Goal: Task Accomplishment & Management: Complete application form

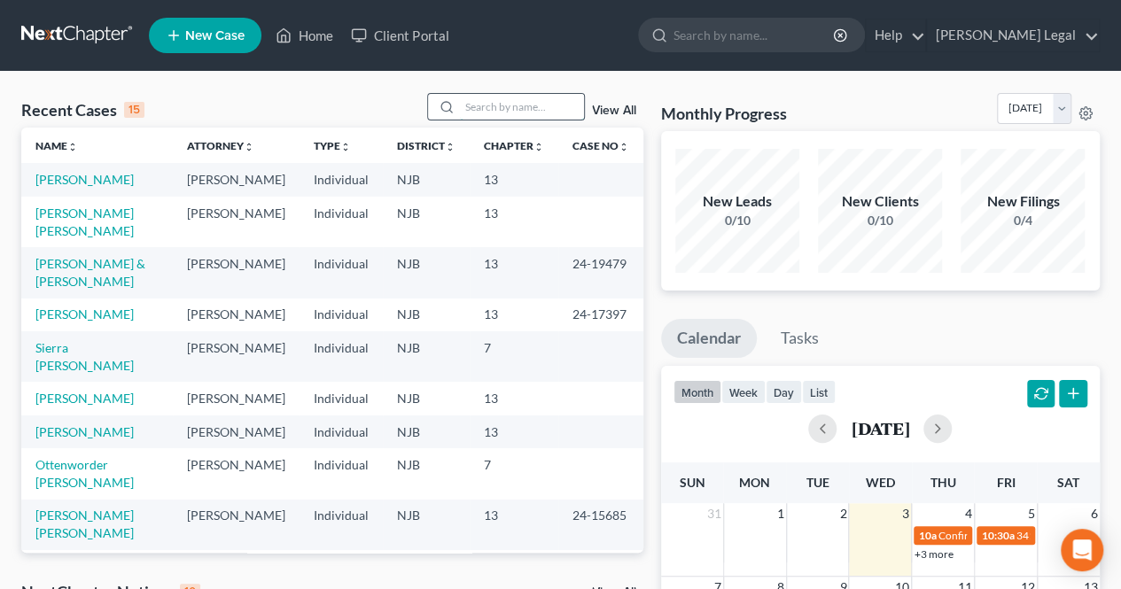
click at [507, 104] on input "search" at bounding box center [522, 107] width 124 height 26
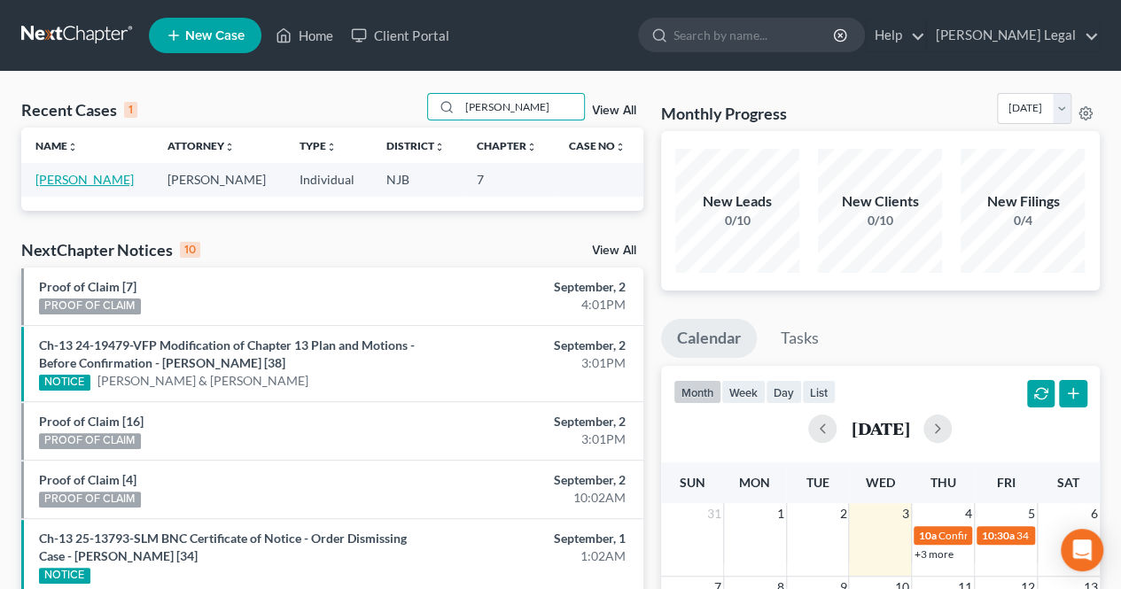
type input "[PERSON_NAME]"
click at [82, 172] on link "[PERSON_NAME]" at bounding box center [84, 179] width 98 height 15
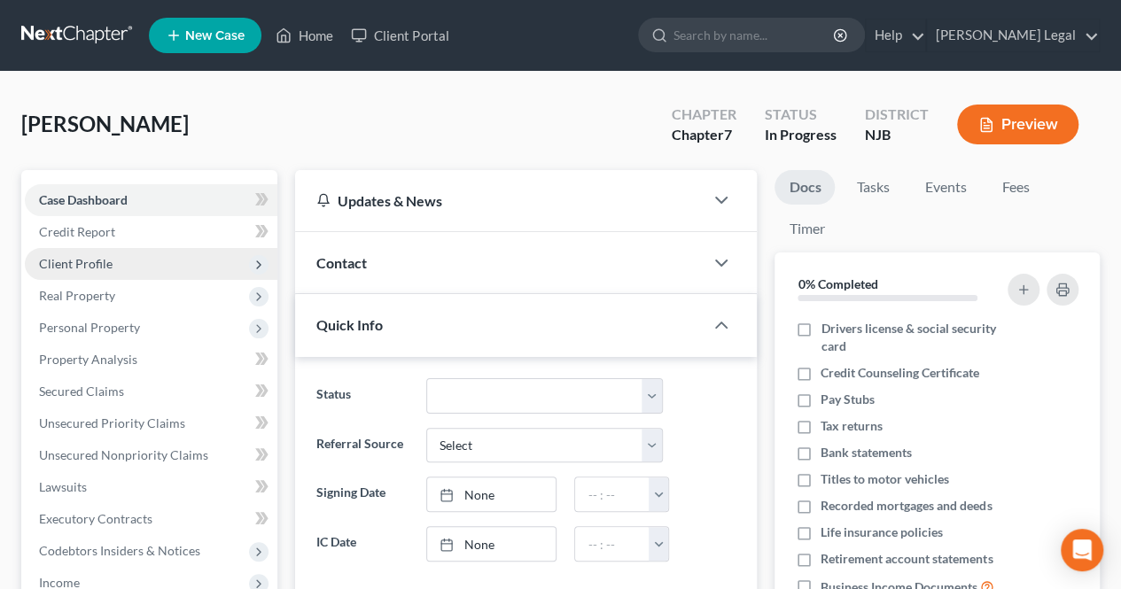
click at [204, 266] on span "Client Profile" at bounding box center [151, 264] width 252 height 32
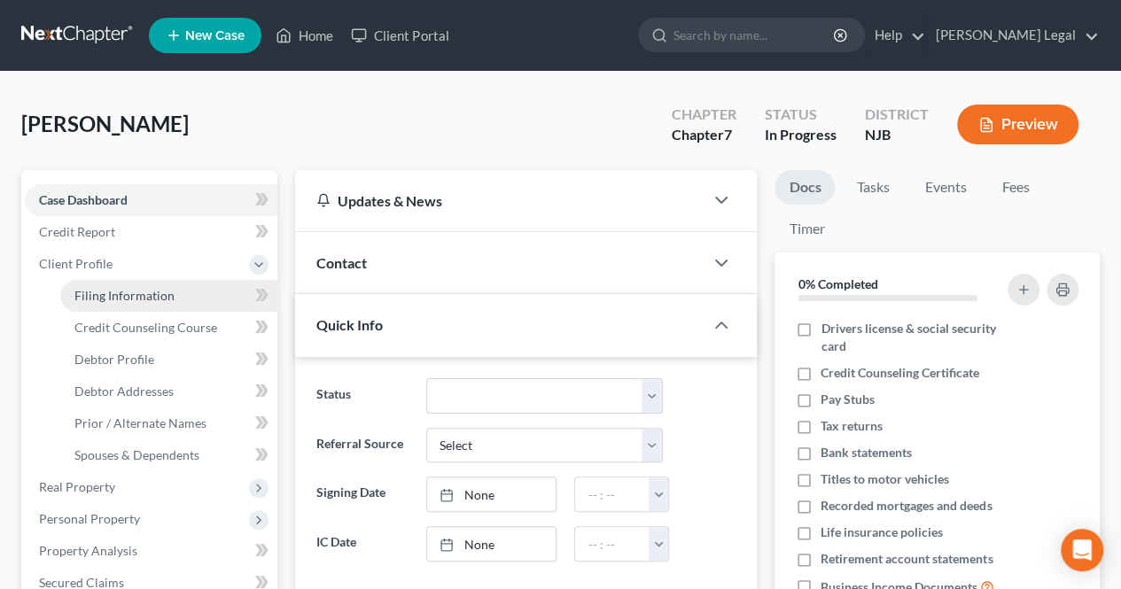
click at [203, 286] on link "Filing Information" at bounding box center [168, 296] width 217 height 32
select select "1"
select select "0"
select select "51"
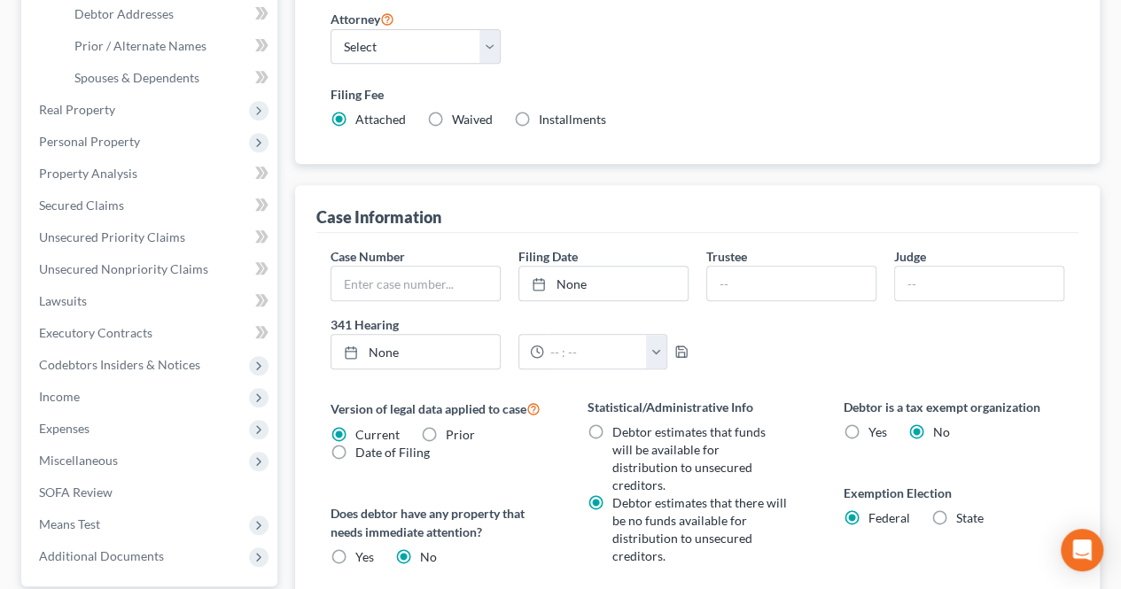
scroll to position [266, 0]
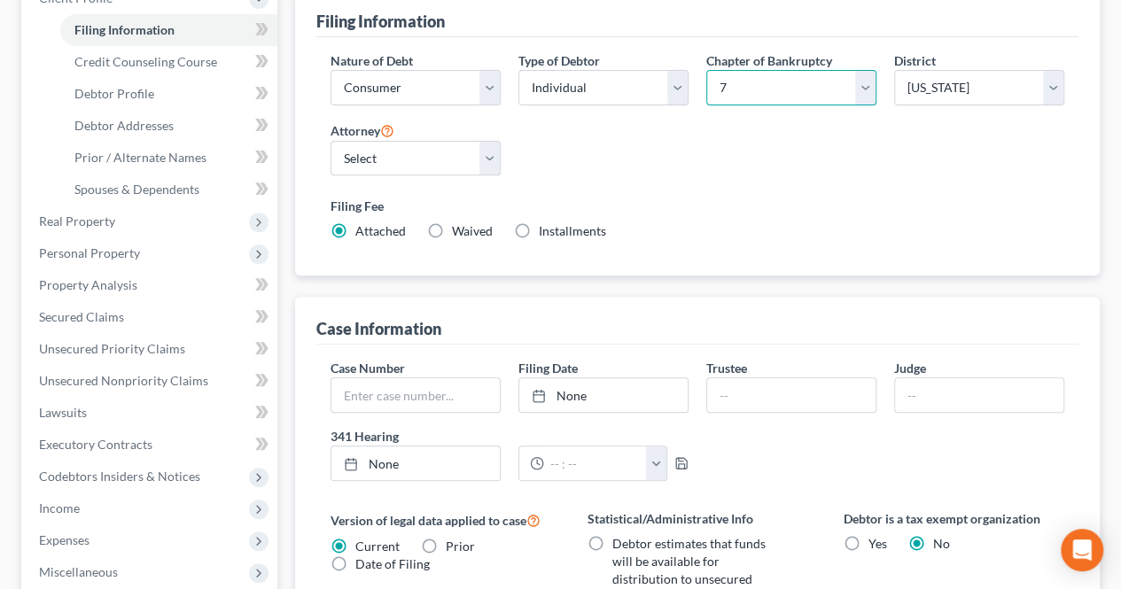
click at [737, 70] on select "Select 7 11 12 13" at bounding box center [791, 87] width 170 height 35
select select "3"
click at [706, 70] on select "Select 7 11 12 13" at bounding box center [791, 87] width 170 height 35
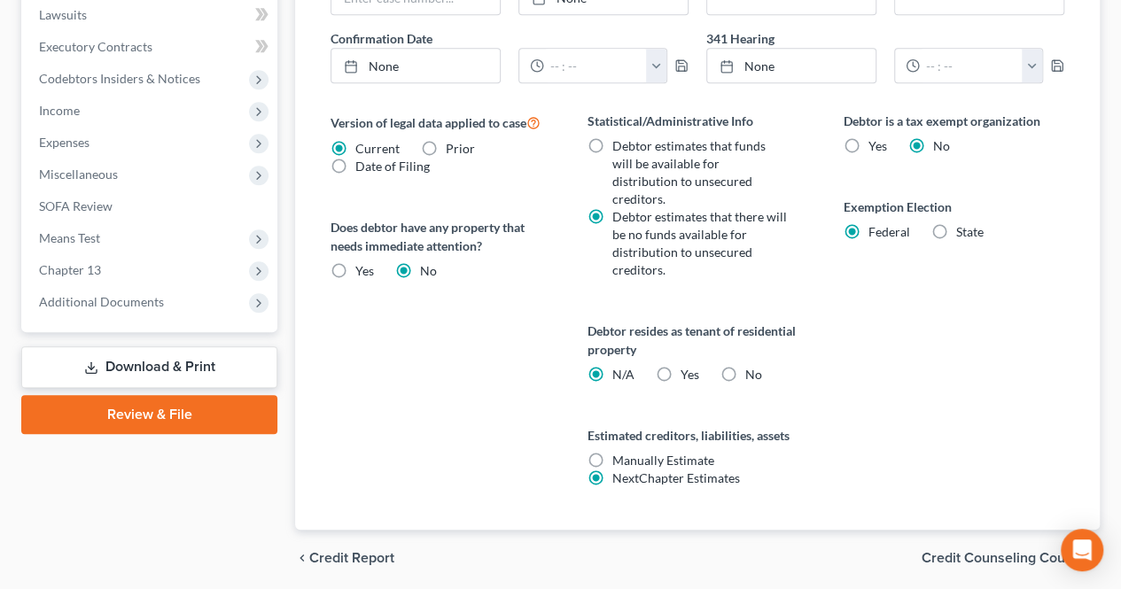
click at [949, 551] on span "Credit Counseling Course" at bounding box center [1003, 558] width 164 height 14
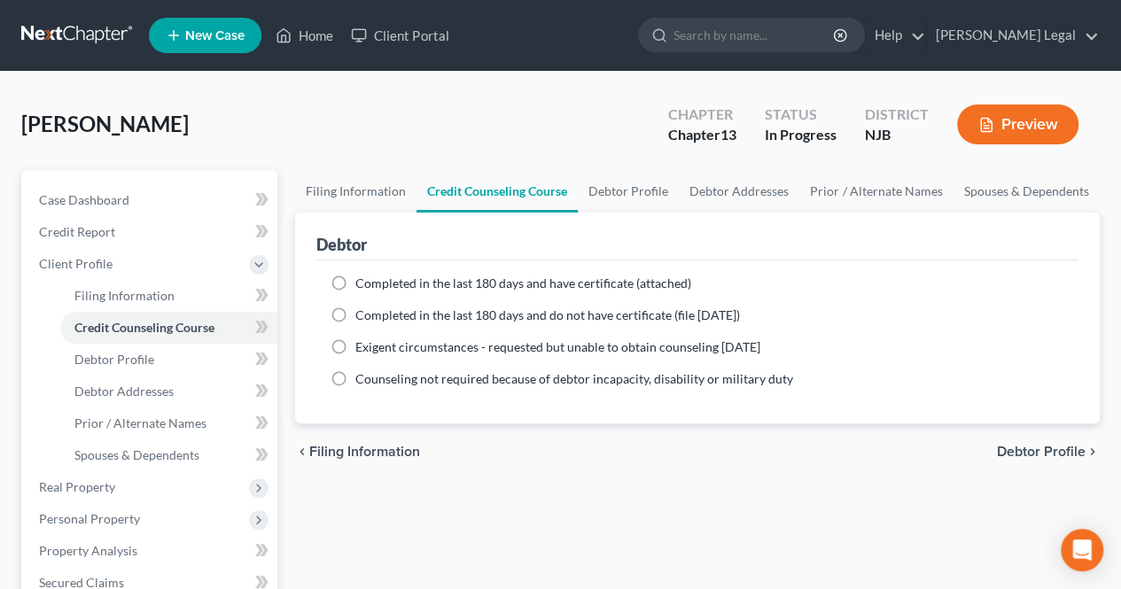
click at [1006, 456] on span "Debtor Profile" at bounding box center [1041, 452] width 89 height 14
select select "0"
select select "2"
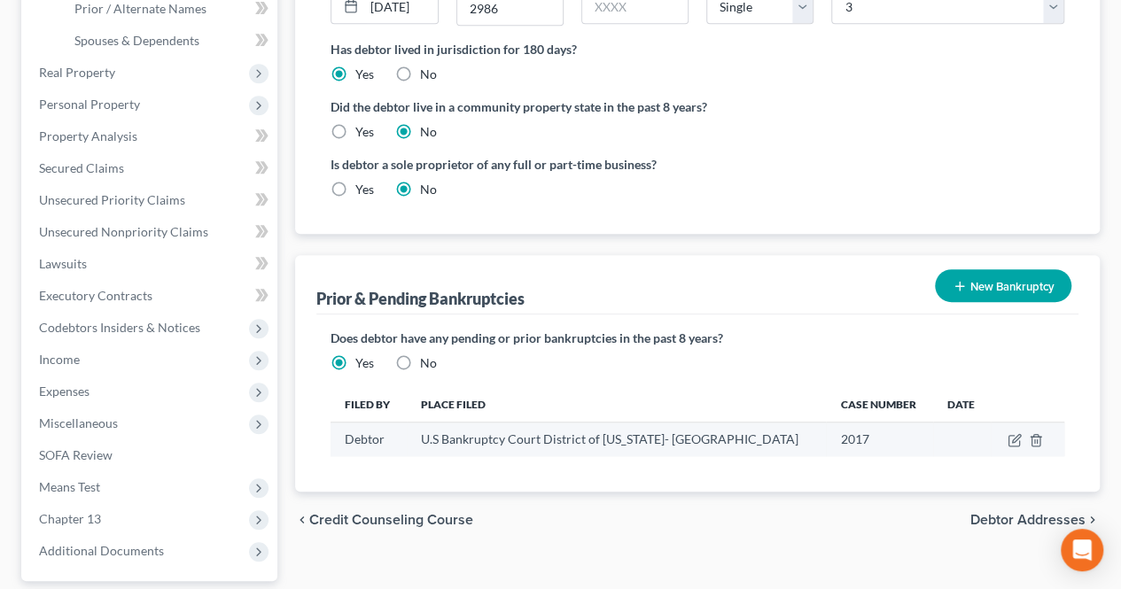
scroll to position [443, 0]
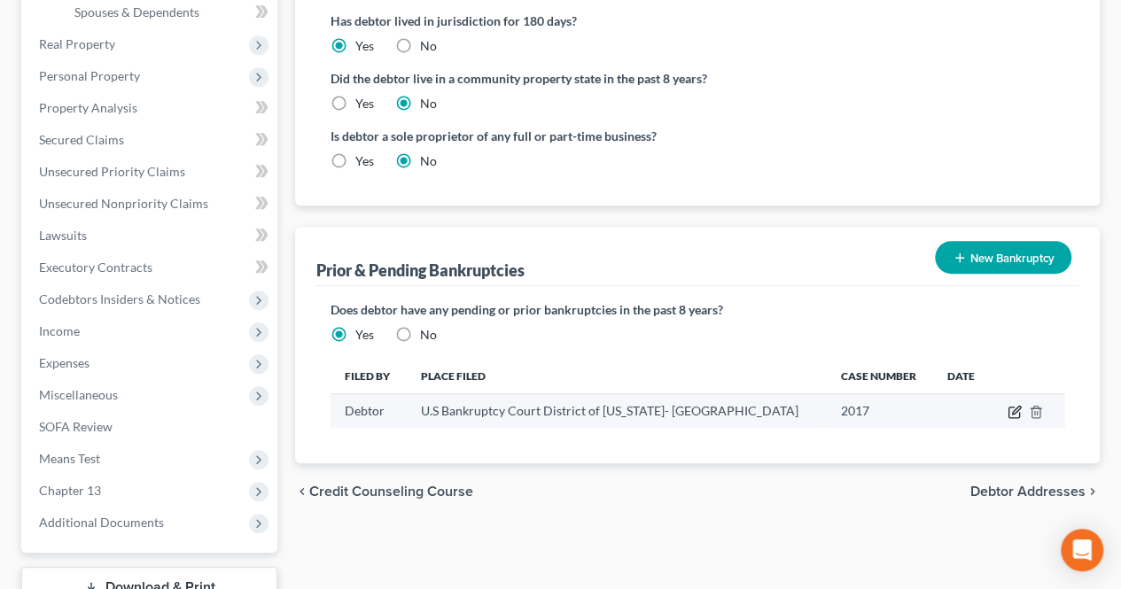
click at [1011, 405] on icon "button" at bounding box center [1014, 412] width 14 height 14
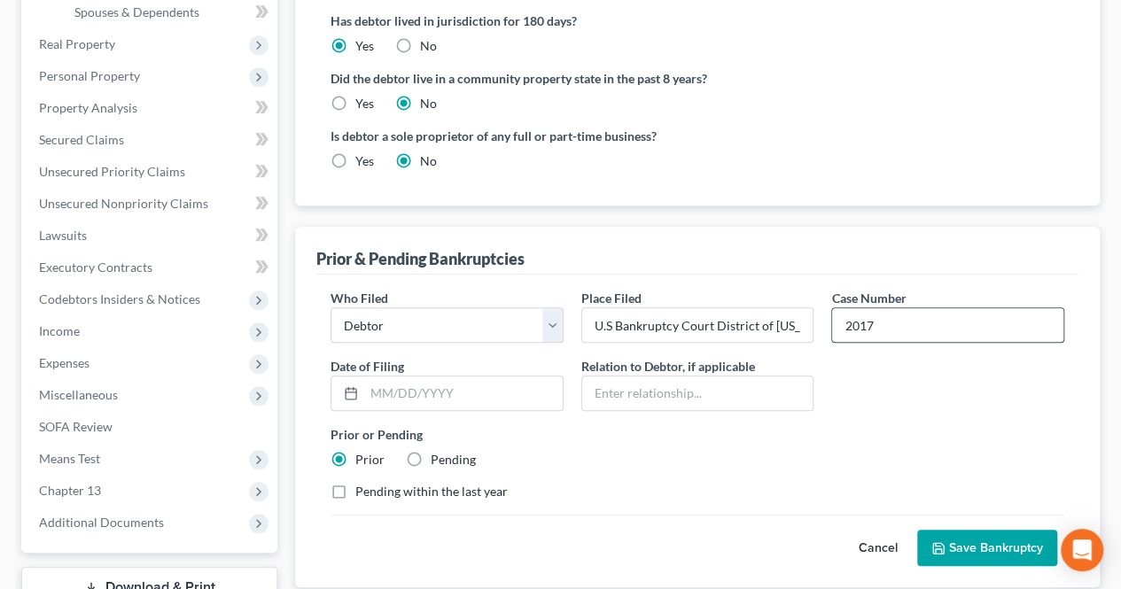
drag, startPoint x: 873, startPoint y: 290, endPoint x: 833, endPoint y: 290, distance: 39.9
click at [833, 308] on input "2017" at bounding box center [947, 325] width 231 height 34
click at [944, 541] on icon "submit" at bounding box center [938, 548] width 14 height 14
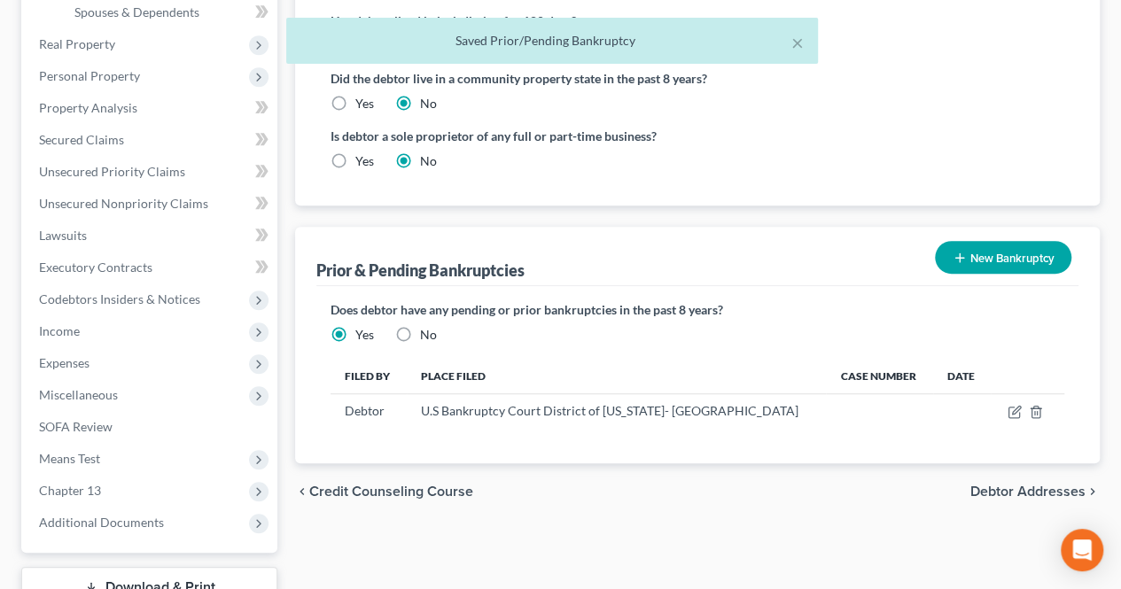
click at [980, 485] on span "Debtor Addresses" at bounding box center [1027, 492] width 115 height 14
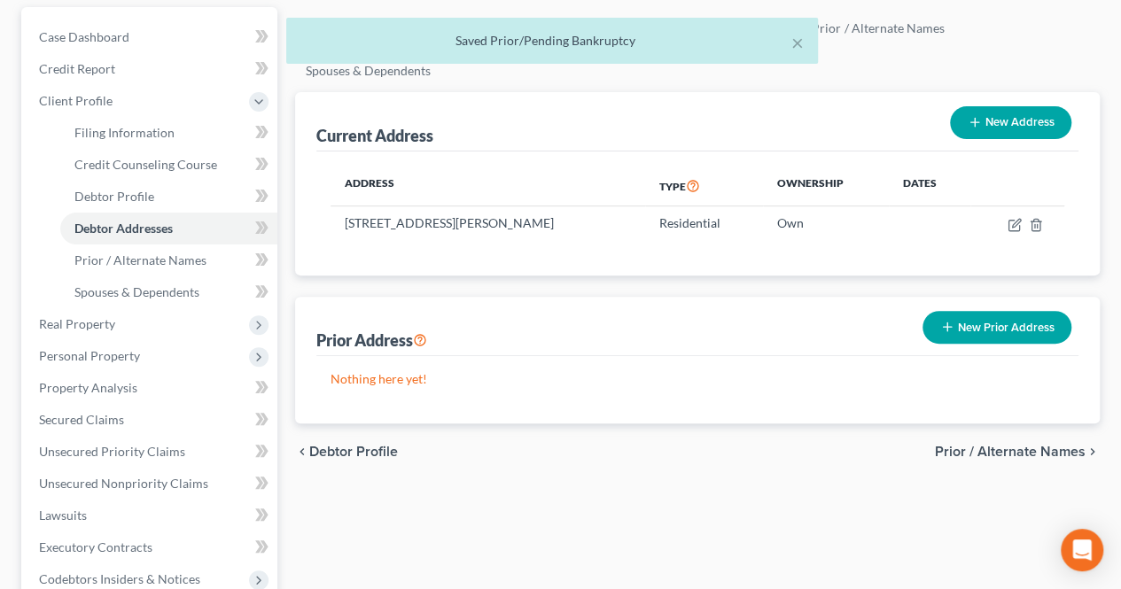
scroll to position [177, 0]
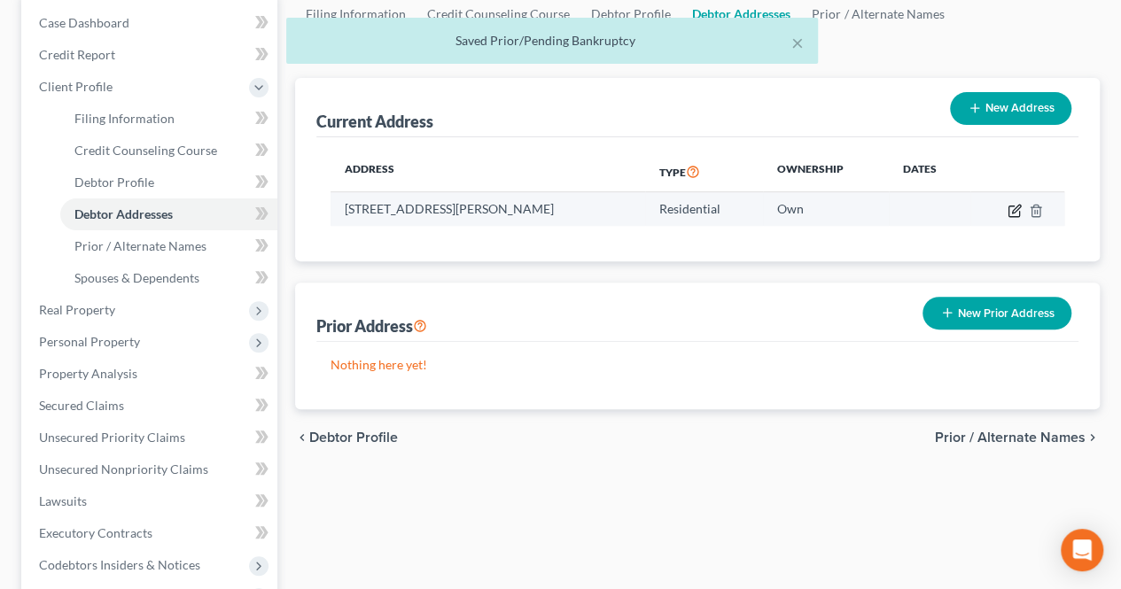
click at [1009, 204] on icon "button" at bounding box center [1014, 211] width 14 height 14
select select "33"
select select "8"
select select "0"
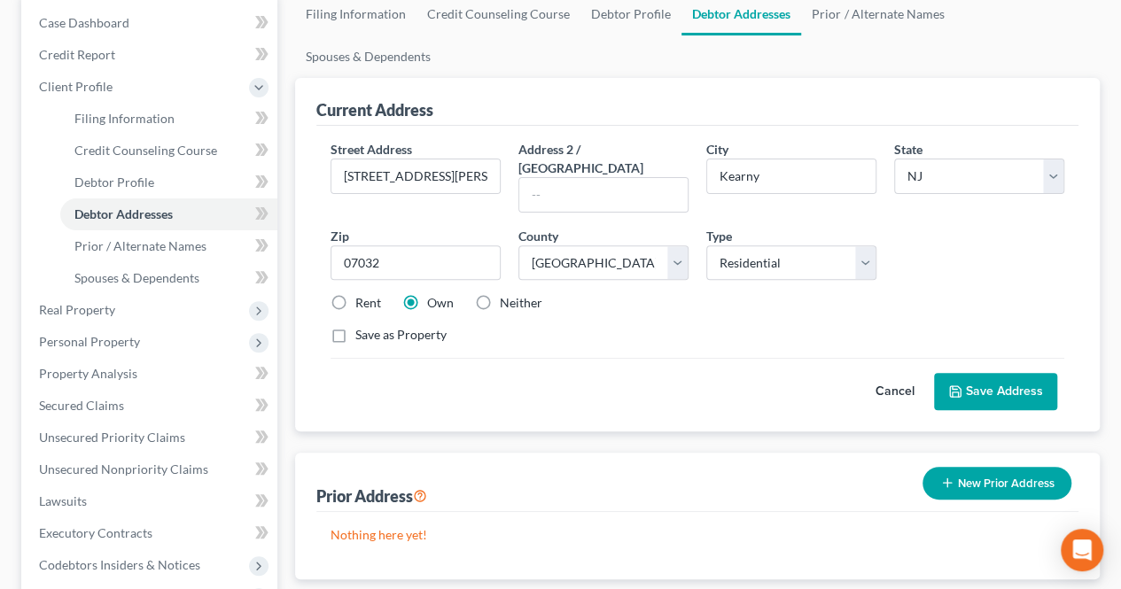
scroll to position [266, 0]
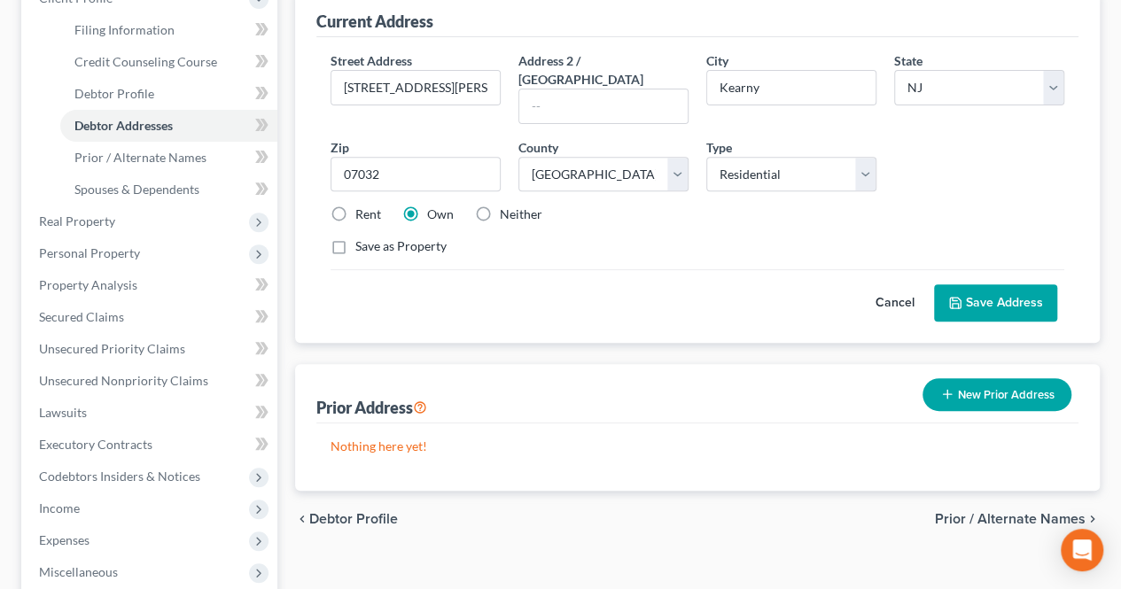
click at [966, 512] on span "Prior / Alternate Names" at bounding box center [1010, 519] width 151 height 14
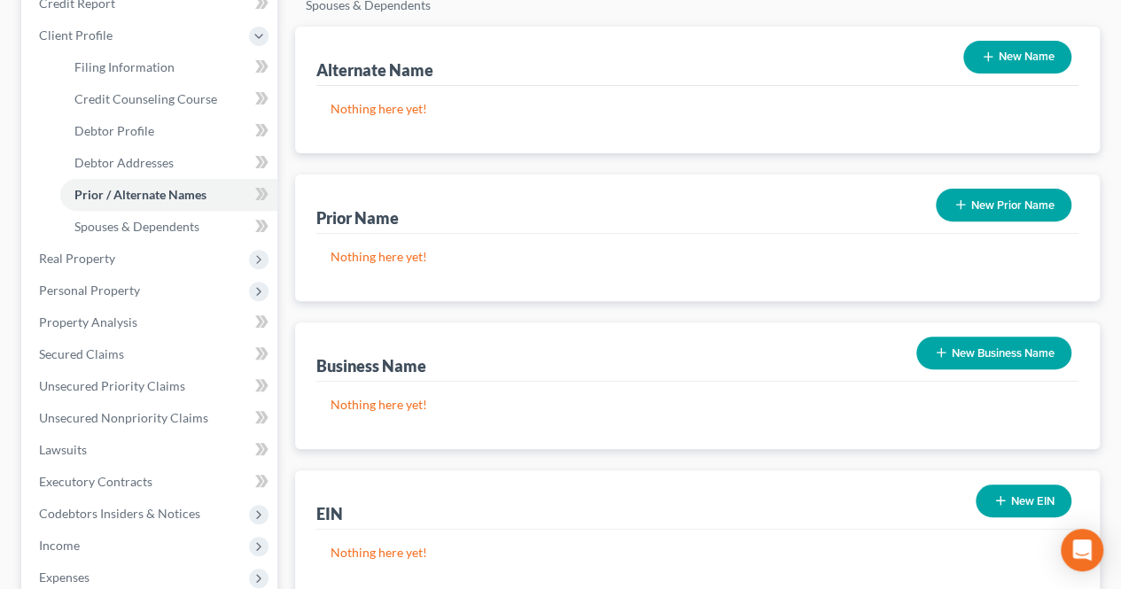
scroll to position [266, 0]
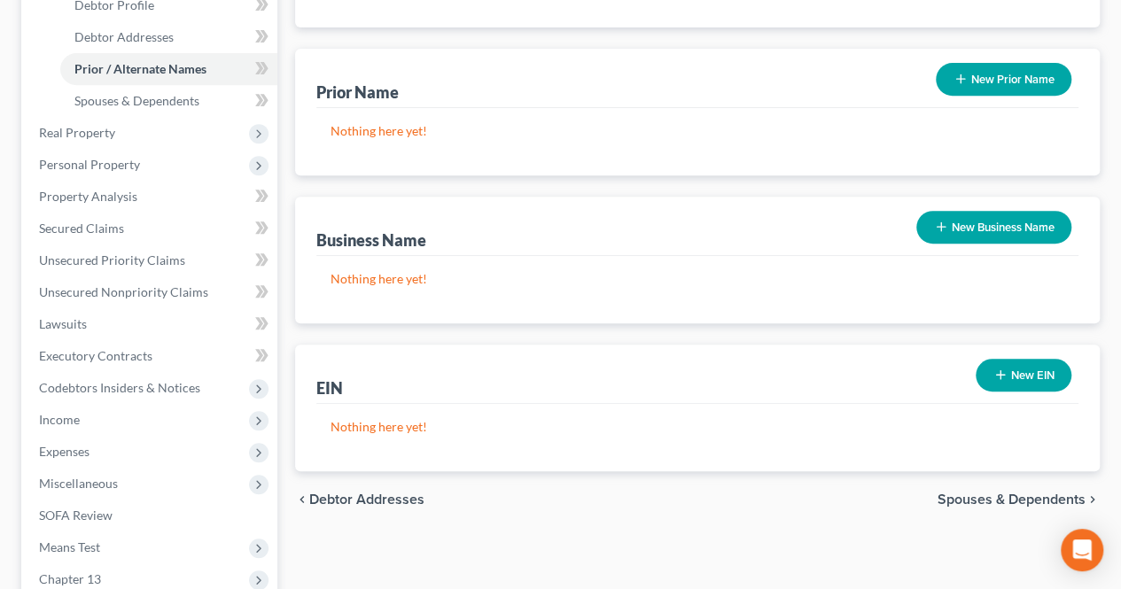
click at [960, 493] on span "Spouses & Dependents" at bounding box center [1011, 500] width 148 height 14
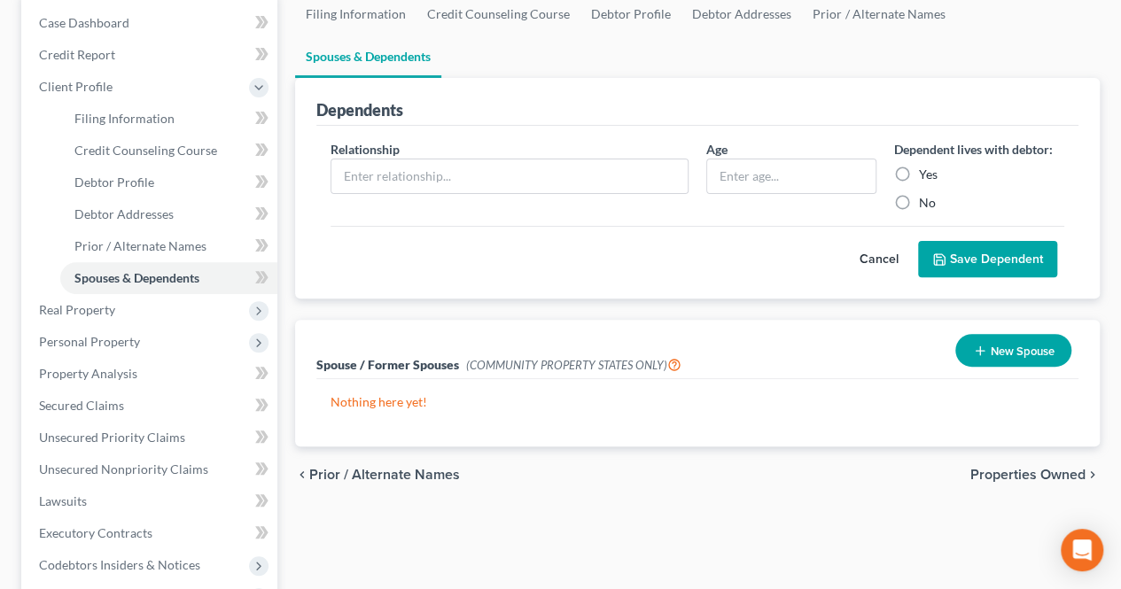
click at [990, 468] on span "Properties Owned" at bounding box center [1027, 475] width 115 height 14
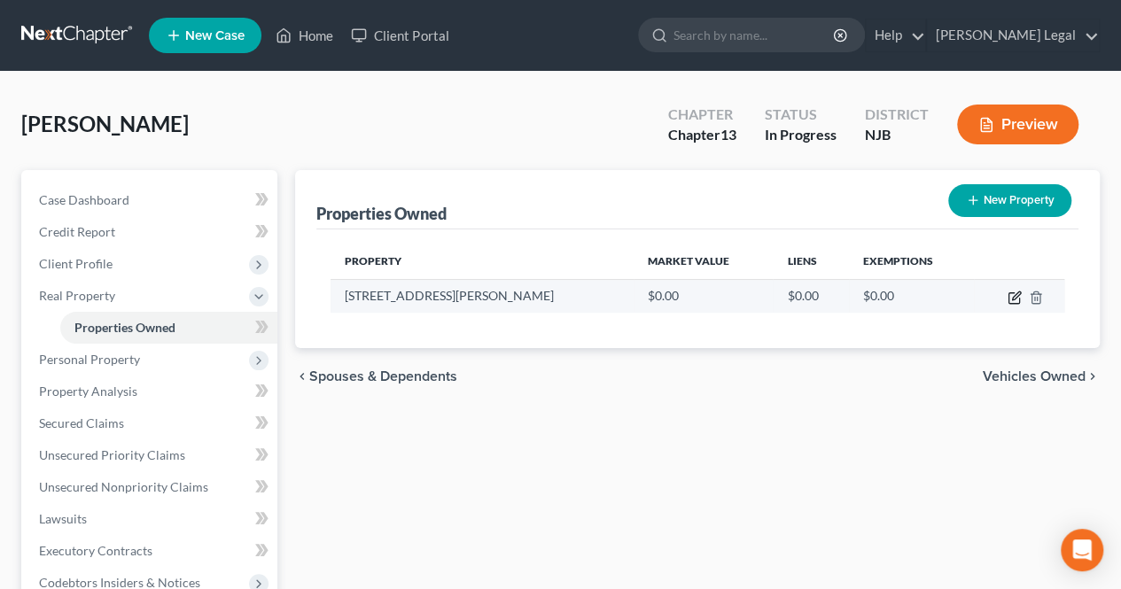
click at [1010, 297] on icon "button" at bounding box center [1014, 298] width 14 height 14
select select "33"
select select "8"
select select "0"
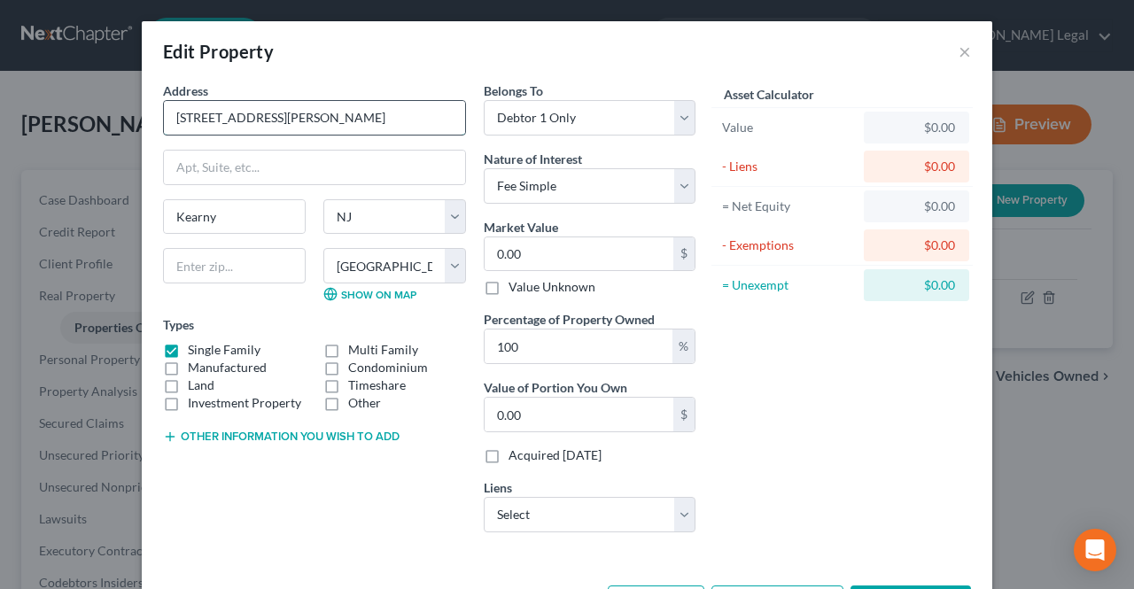
drag, startPoint x: 292, startPoint y: 114, endPoint x: 170, endPoint y: 113, distance: 122.3
click at [171, 113] on input "[STREET_ADDRESS][PERSON_NAME]" at bounding box center [314, 118] width 301 height 34
click at [170, 113] on input "[STREET_ADDRESS][PERSON_NAME]" at bounding box center [314, 118] width 301 height 34
drag, startPoint x: 214, startPoint y: 115, endPoint x: 251, endPoint y: 102, distance: 38.7
click at [251, 102] on input "[STREET_ADDRESS][PERSON_NAME]" at bounding box center [314, 118] width 301 height 34
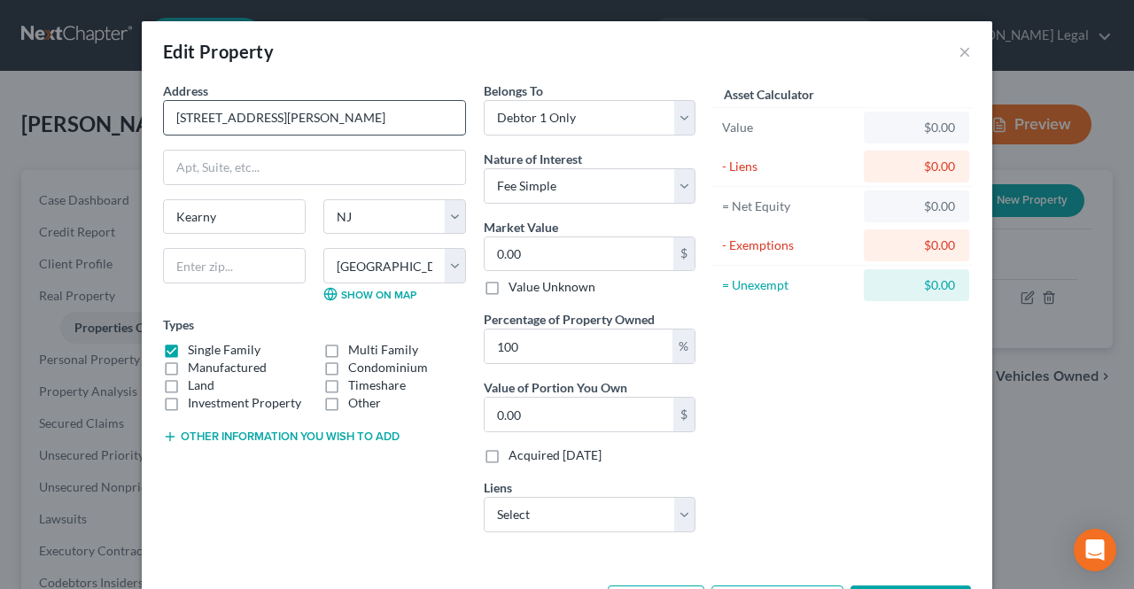
click at [348, 109] on input "[STREET_ADDRESS][PERSON_NAME]" at bounding box center [314, 118] width 301 height 34
click at [959, 55] on button "×" at bounding box center [965, 51] width 12 height 21
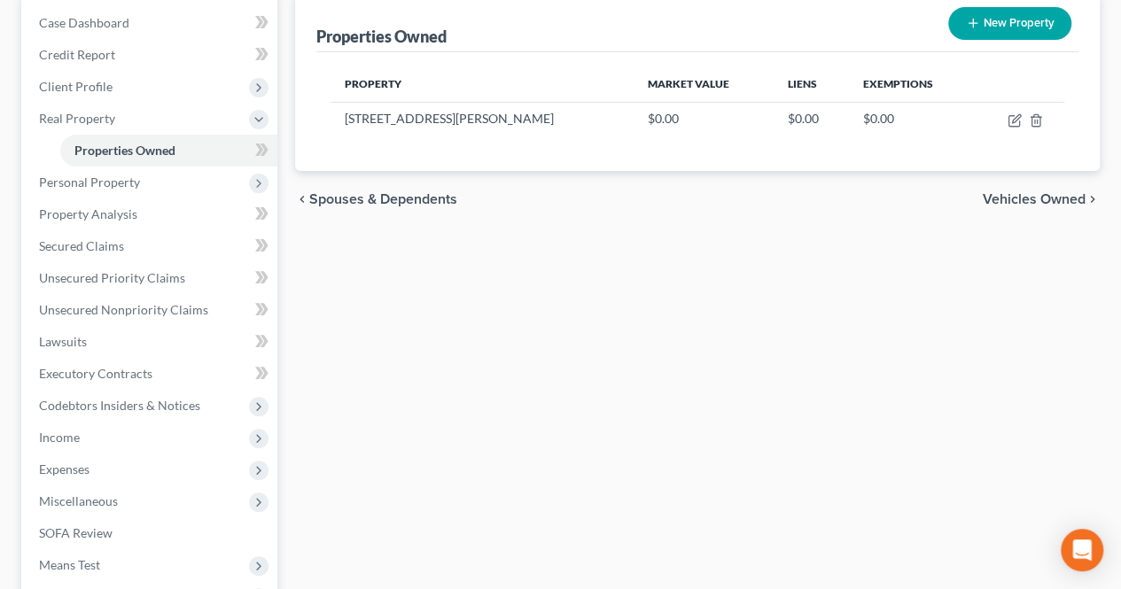
click at [1034, 205] on span "Vehicles Owned" at bounding box center [1033, 199] width 103 height 14
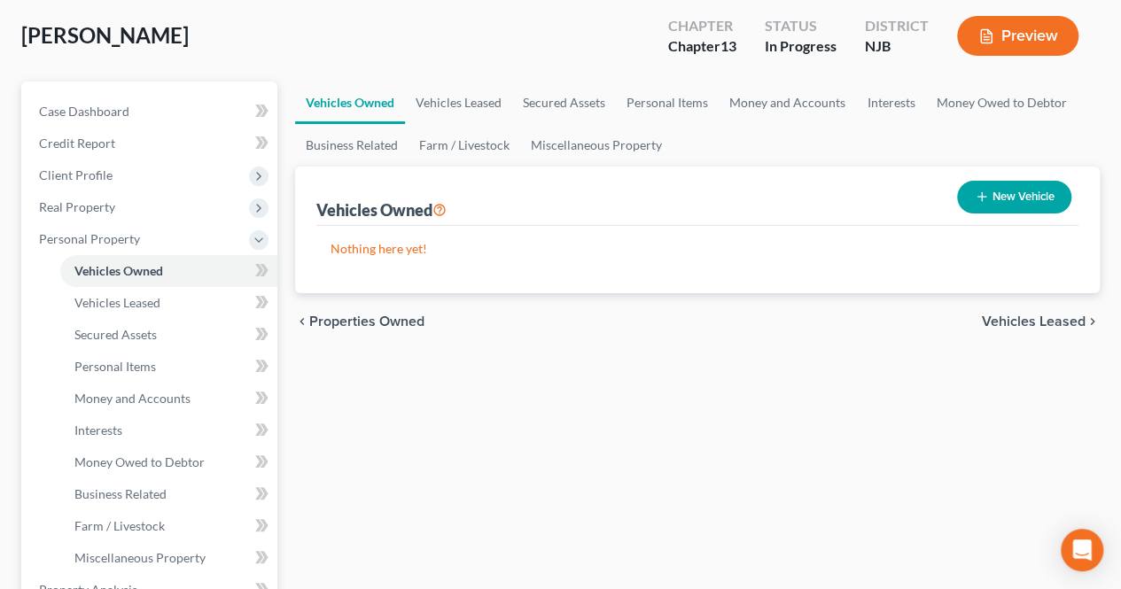
click at [1019, 319] on span "Vehicles Leased" at bounding box center [1034, 321] width 104 height 14
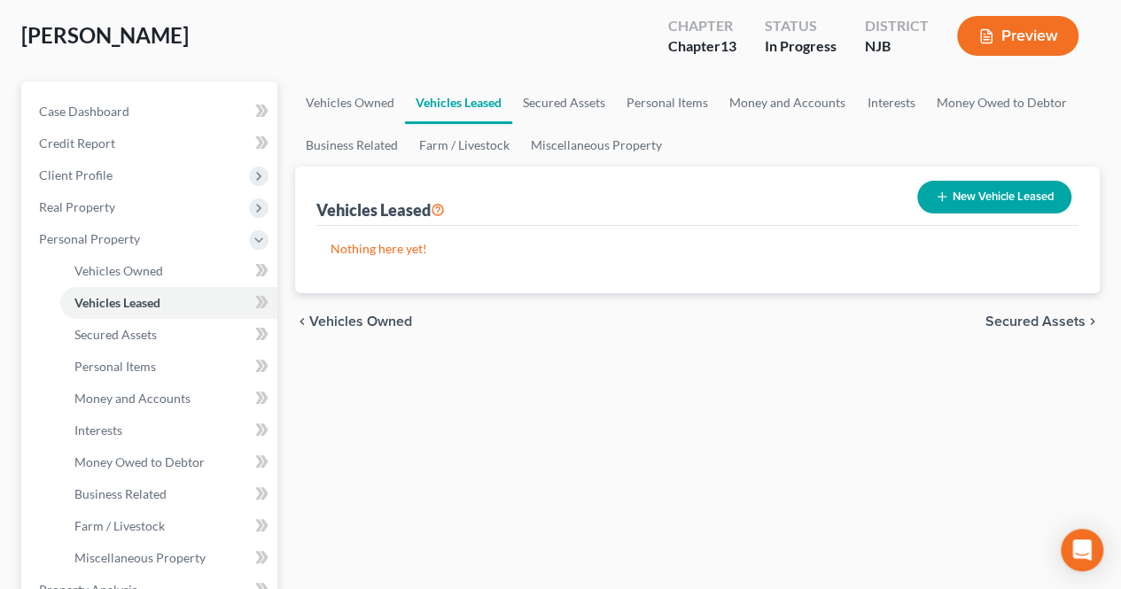
click at [1019, 318] on span "Secured Assets" at bounding box center [1035, 321] width 100 height 14
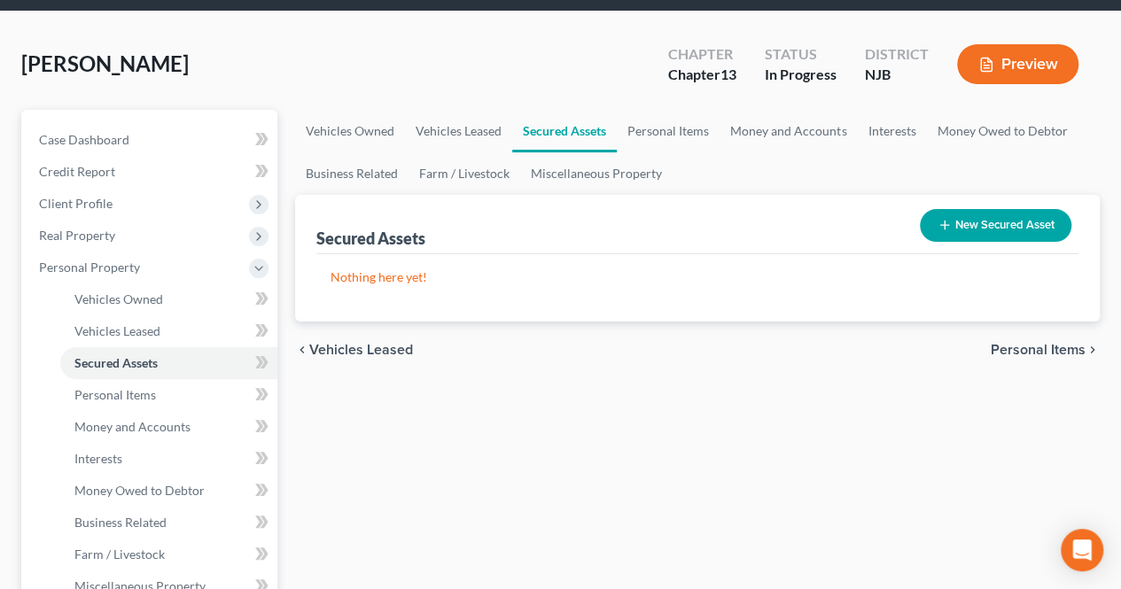
scroll to position [89, 0]
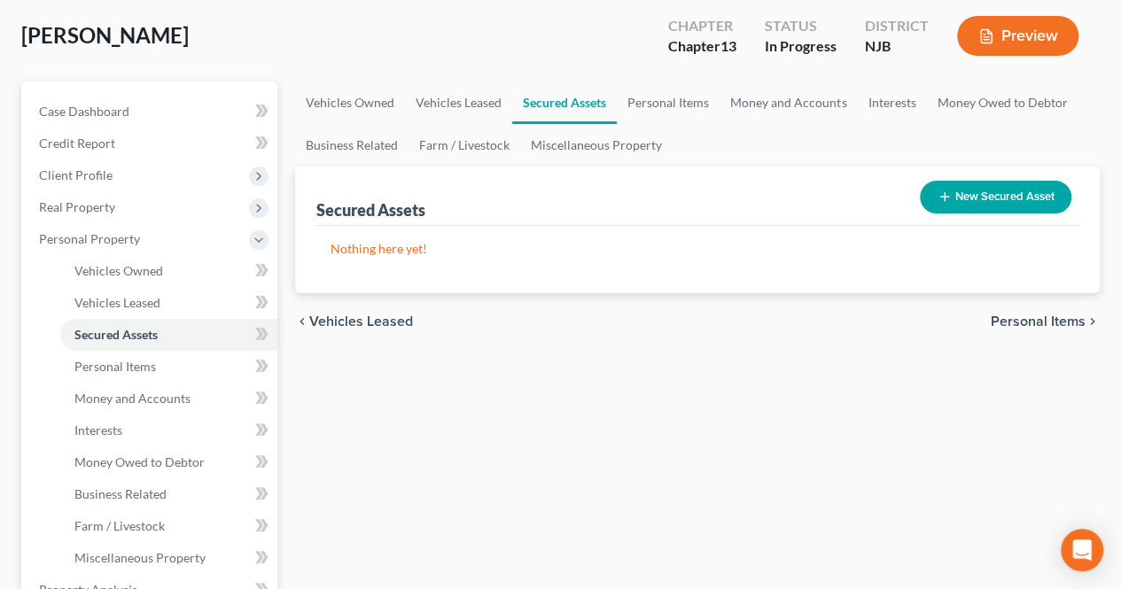
click at [1019, 318] on span "Personal Items" at bounding box center [1037, 321] width 95 height 14
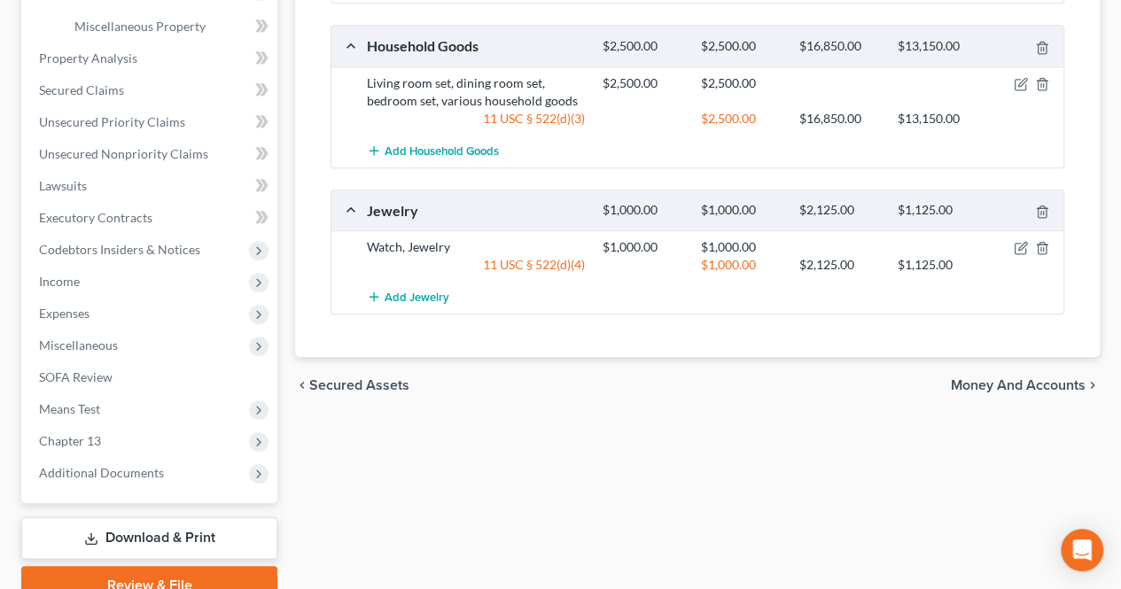
click at [1015, 380] on span "Money and Accounts" at bounding box center [1018, 385] width 135 height 14
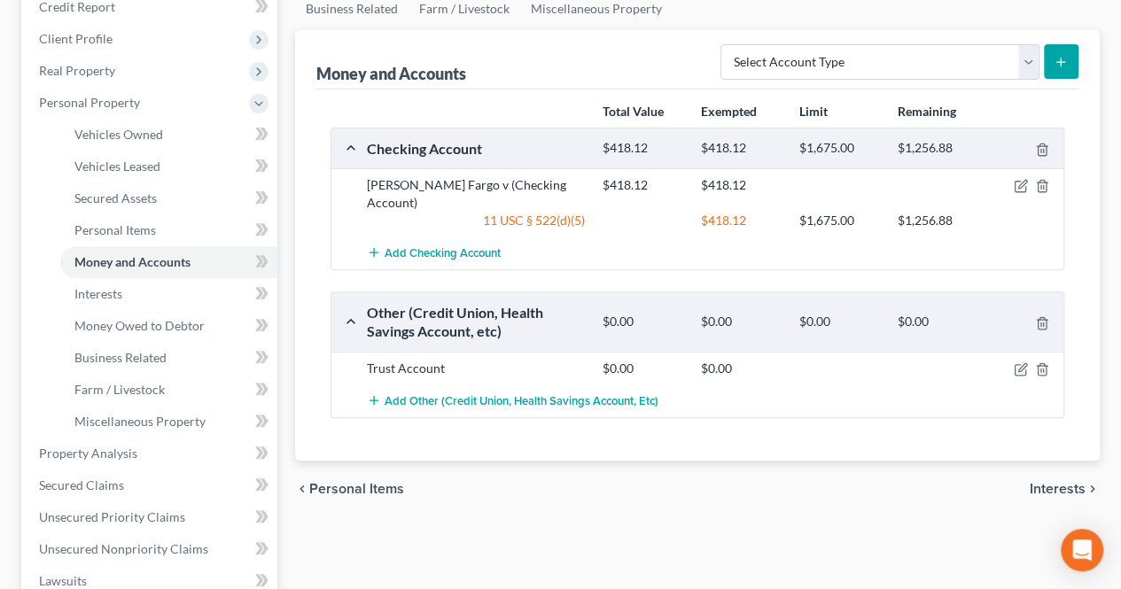
scroll to position [266, 0]
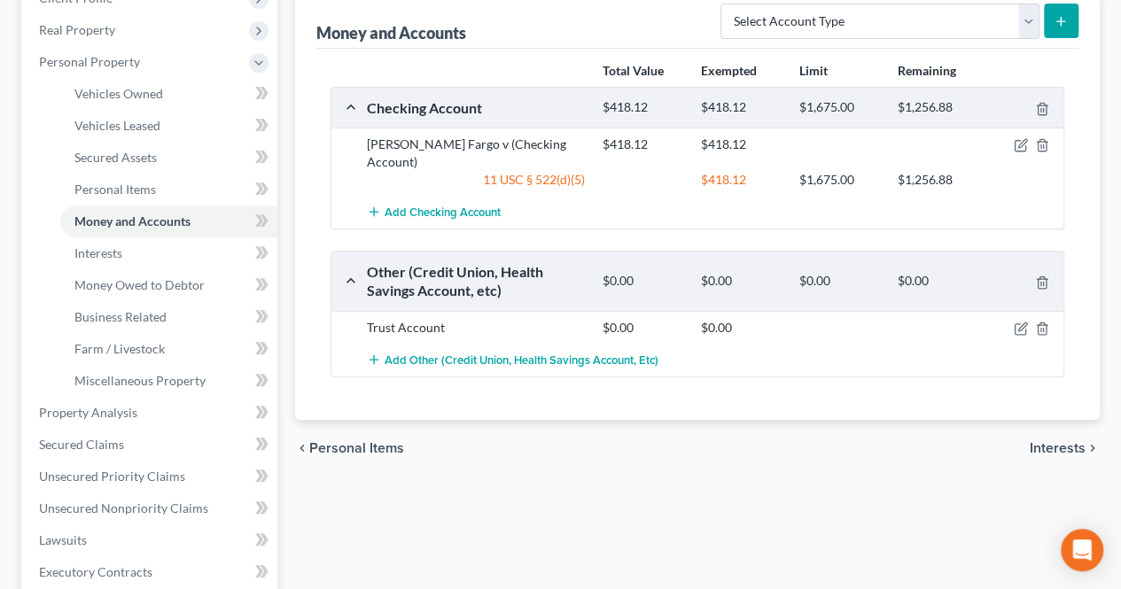
click at [1056, 441] on span "Interests" at bounding box center [1057, 448] width 56 height 14
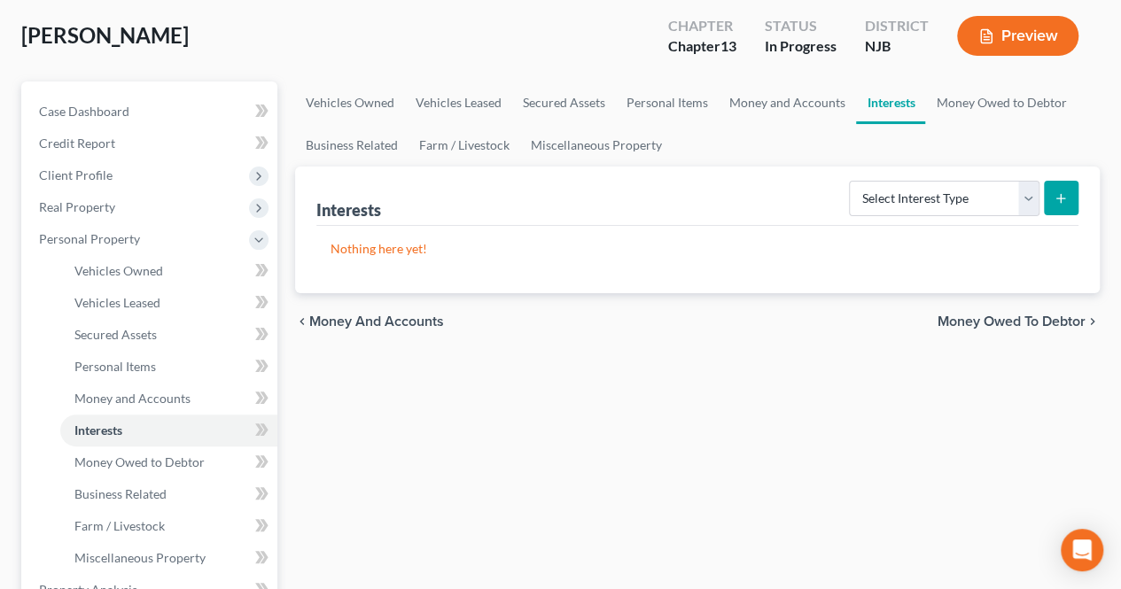
click at [1002, 320] on span "Money Owed to Debtor" at bounding box center [1011, 321] width 148 height 14
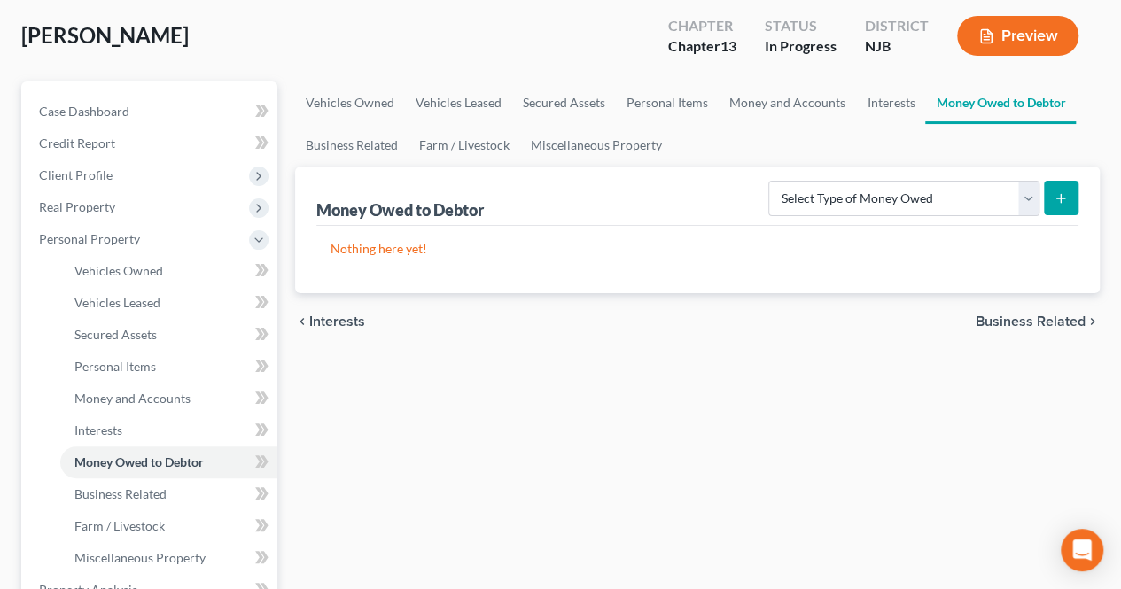
click at [984, 314] on span "Business Related" at bounding box center [1030, 321] width 110 height 14
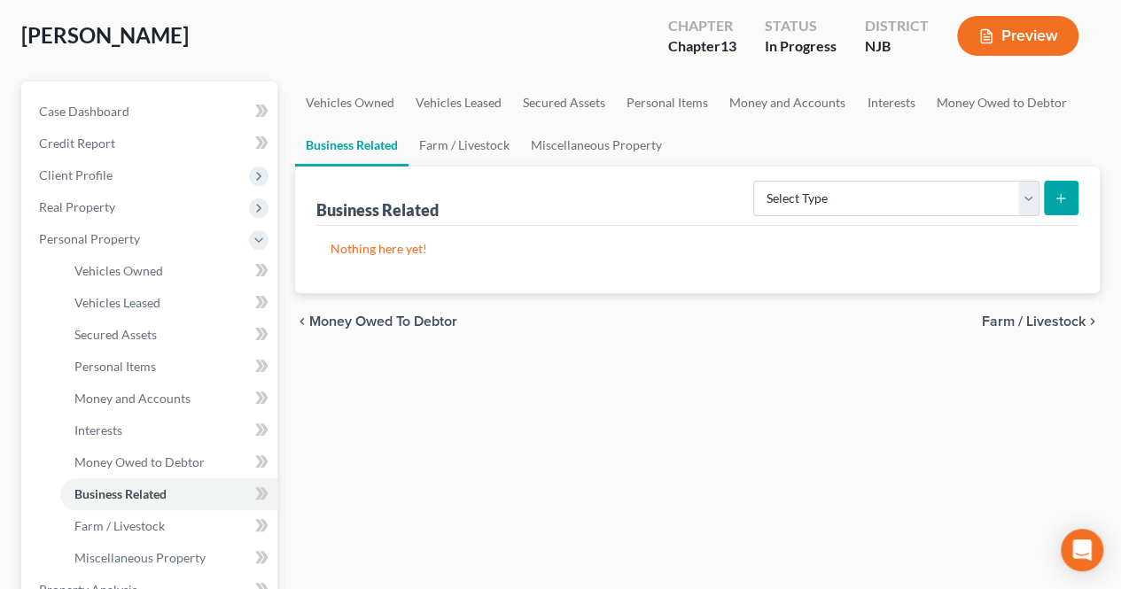
click at [998, 322] on span "Farm / Livestock" at bounding box center [1034, 321] width 104 height 14
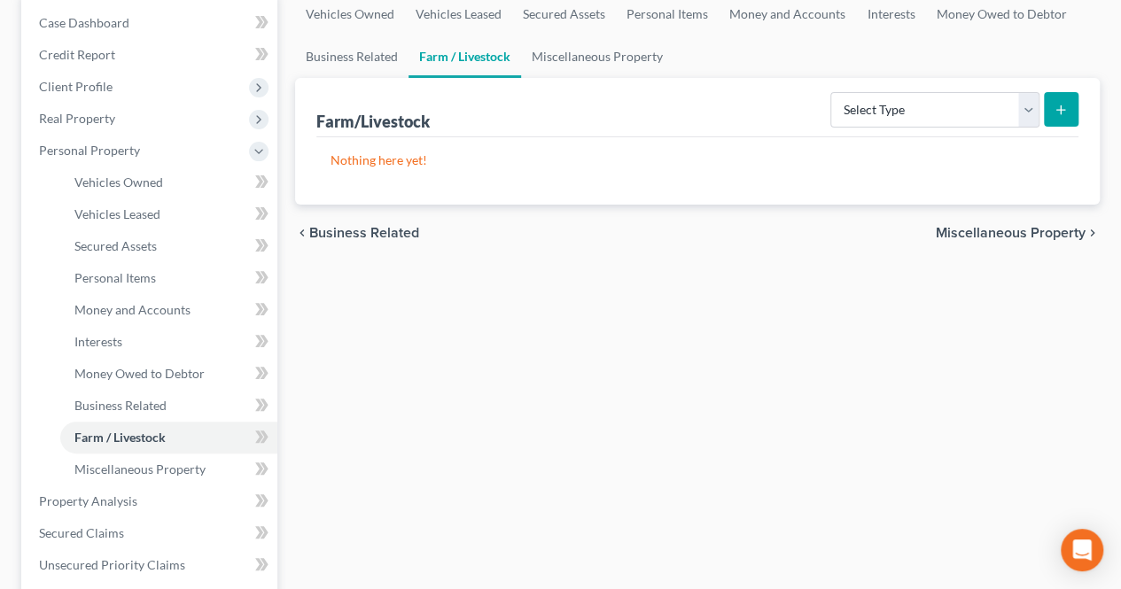
click at [994, 235] on span "Miscellaneous Property" at bounding box center [1010, 233] width 150 height 14
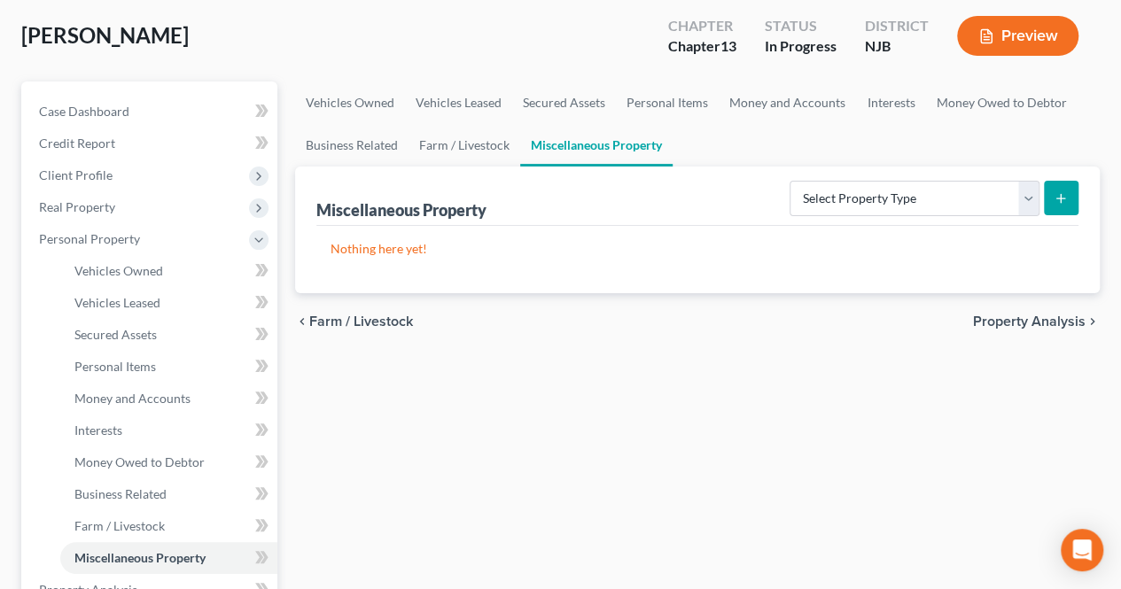
click at [998, 323] on span "Property Analysis" at bounding box center [1029, 321] width 113 height 14
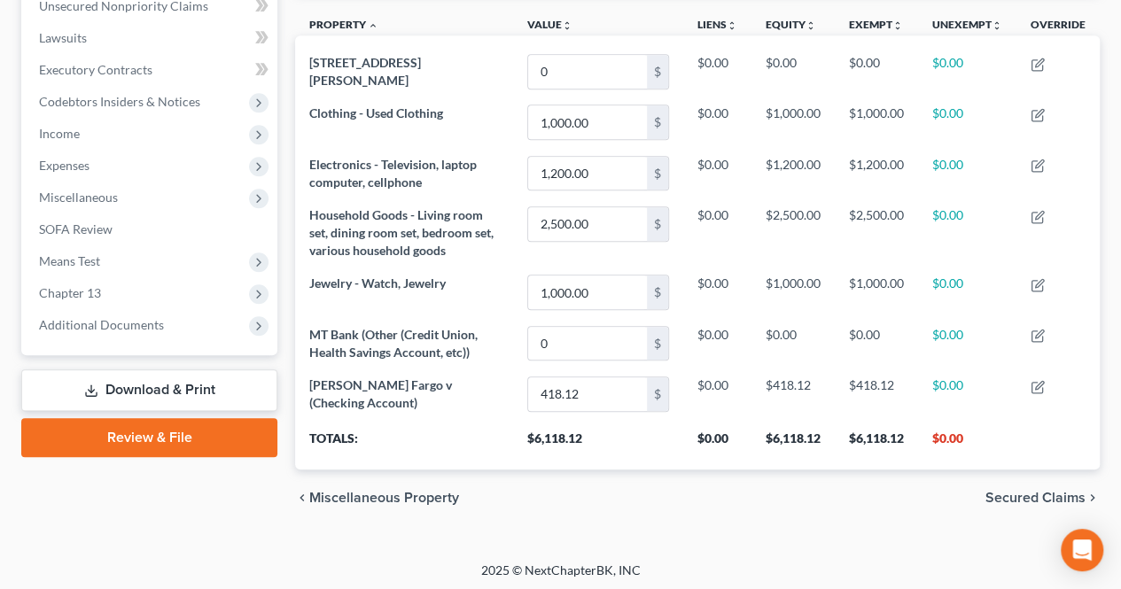
click at [995, 491] on span "Secured Claims" at bounding box center [1035, 498] width 100 height 14
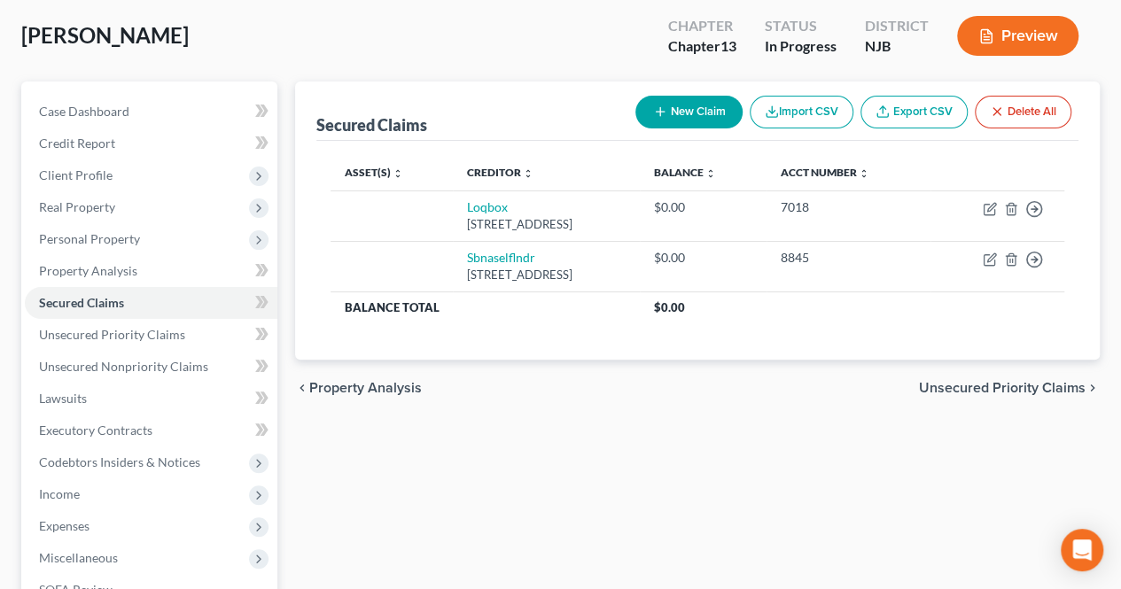
click at [947, 389] on span "Unsecured Priority Claims" at bounding box center [1002, 388] width 167 height 14
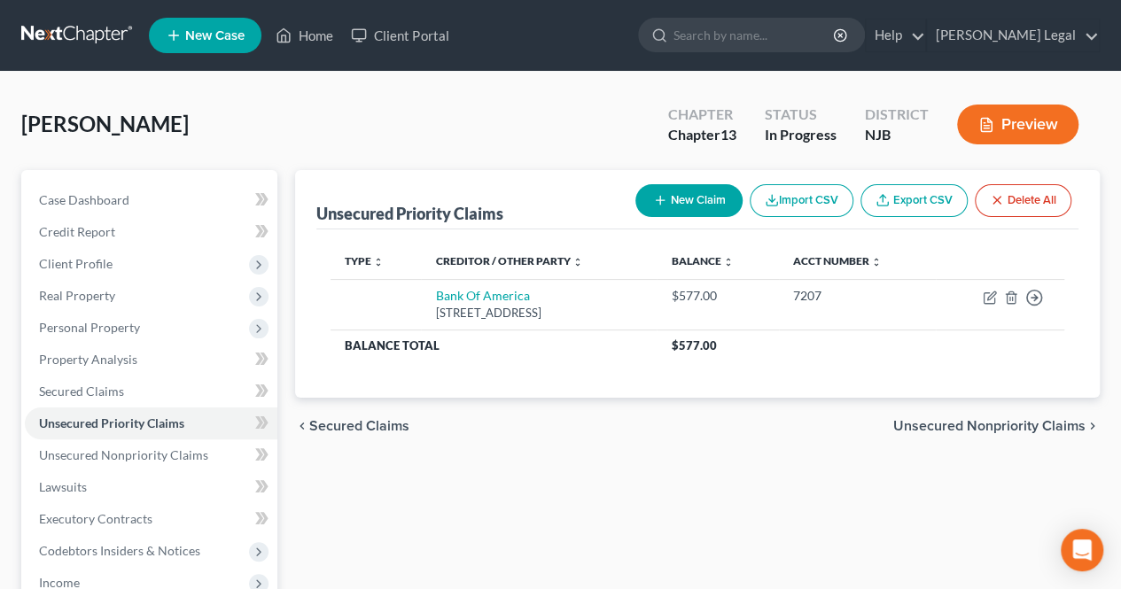
click at [400, 423] on span "Secured Claims" at bounding box center [359, 426] width 100 height 14
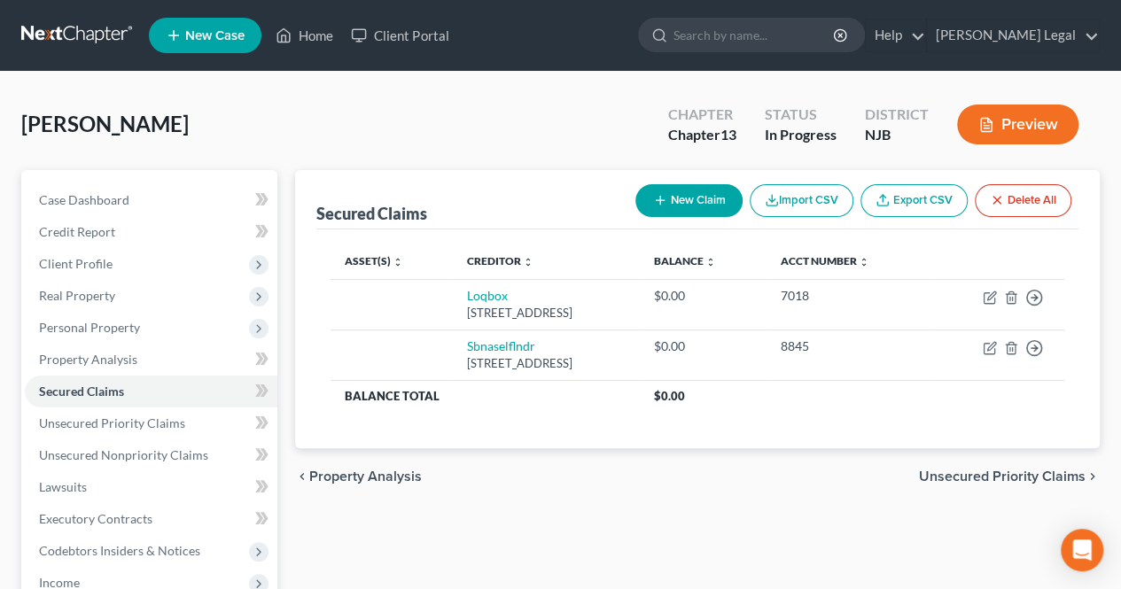
click at [958, 479] on span "Unsecured Priority Claims" at bounding box center [1002, 477] width 167 height 14
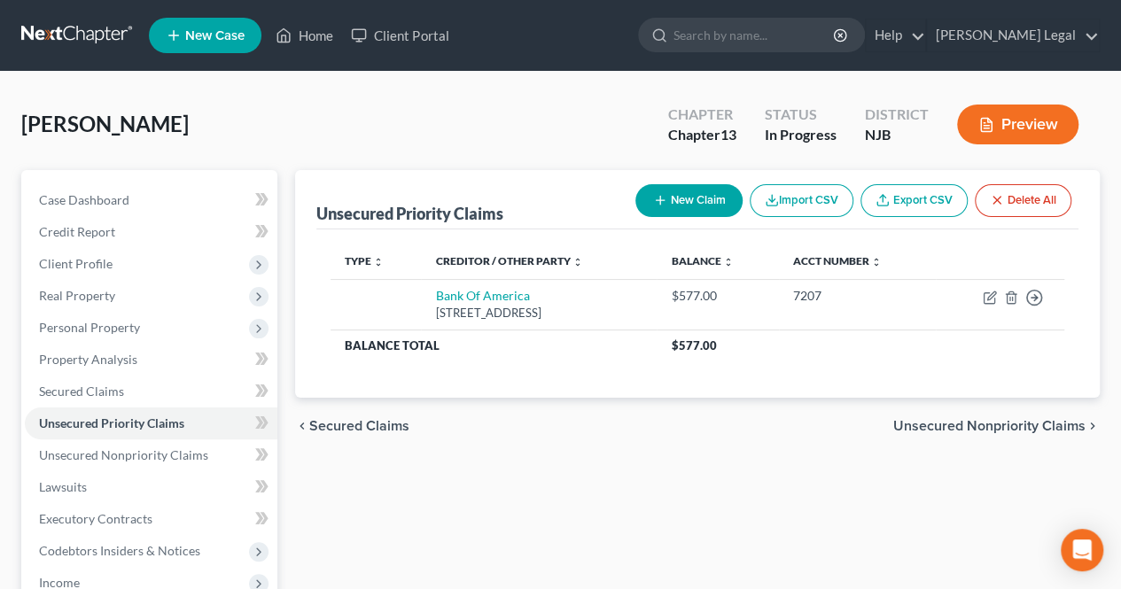
click at [959, 432] on span "Unsecured Nonpriority Claims" at bounding box center [989, 426] width 192 height 14
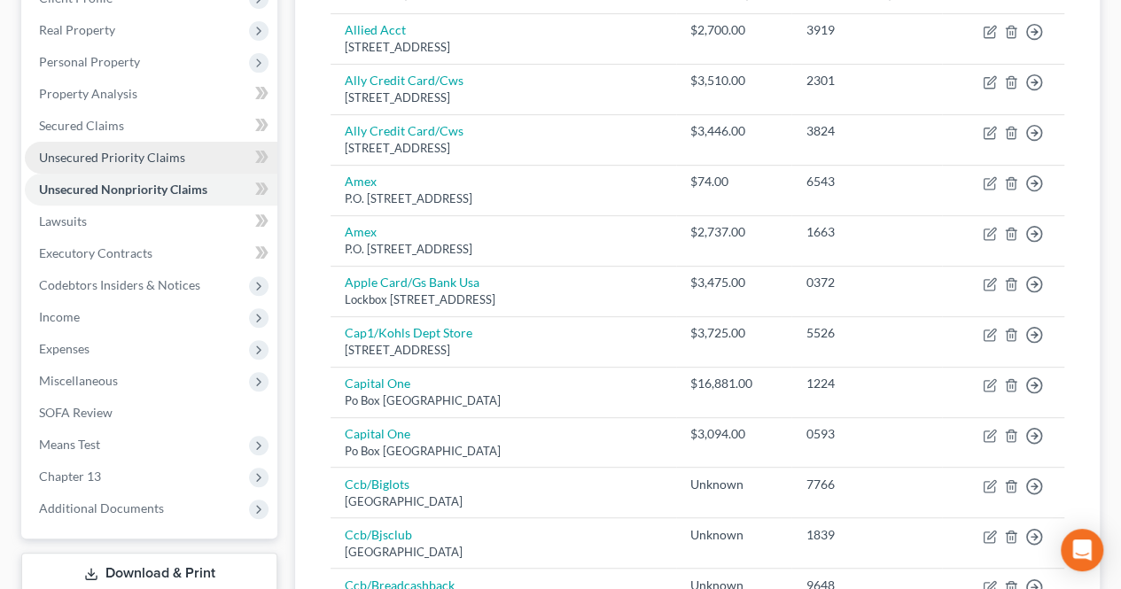
click at [208, 164] on link "Unsecured Priority Claims" at bounding box center [151, 158] width 252 height 32
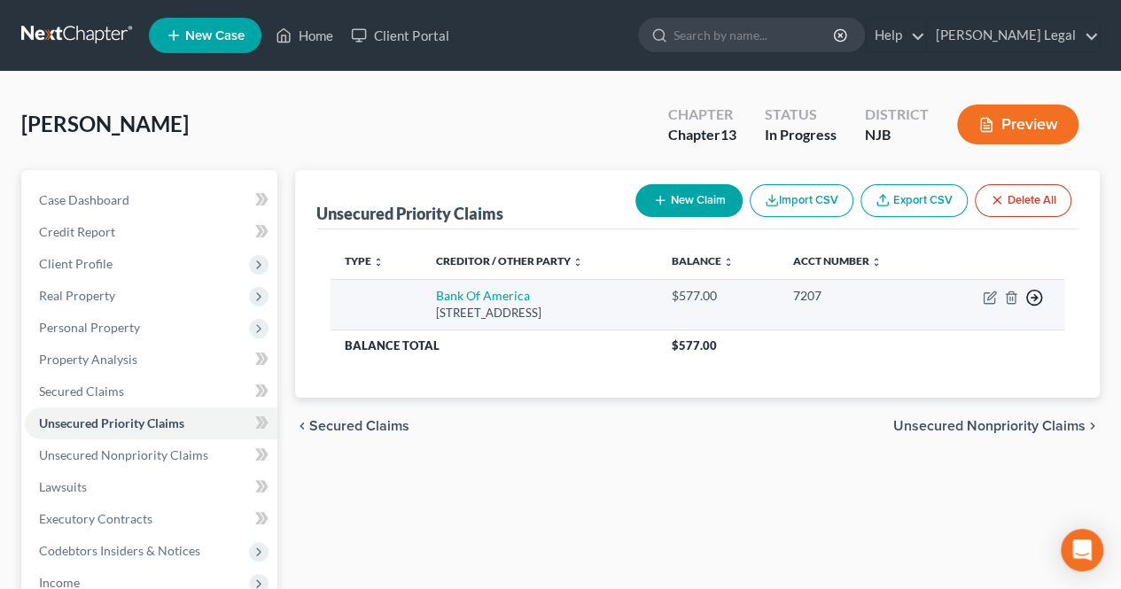
click at [1034, 298] on line "button" at bounding box center [1034, 298] width 6 height 0
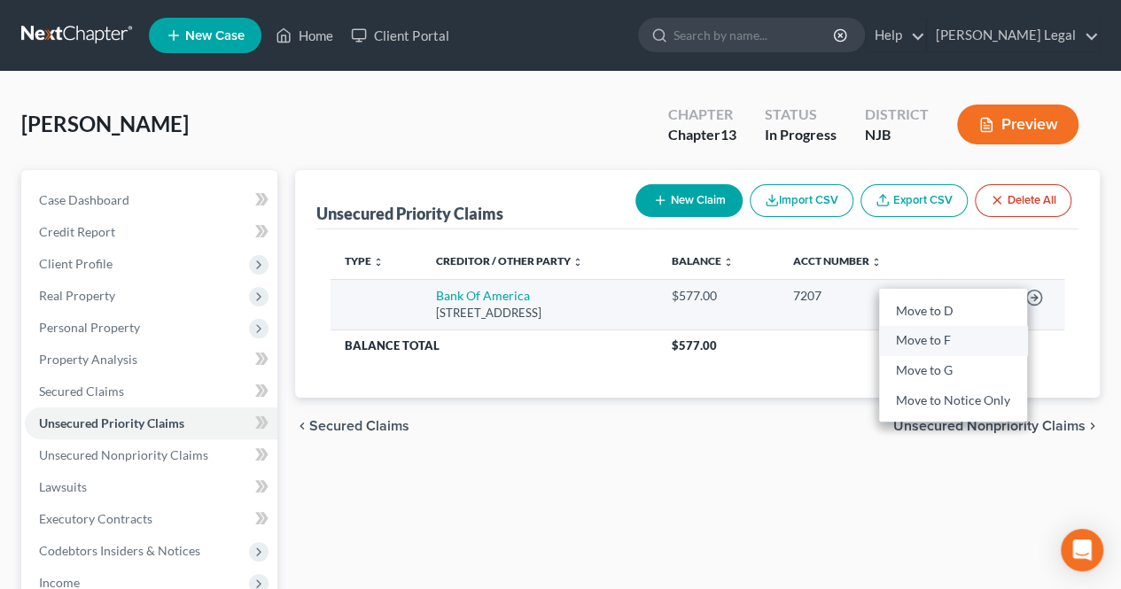
click at [969, 335] on link "Move to F" at bounding box center [953, 341] width 148 height 30
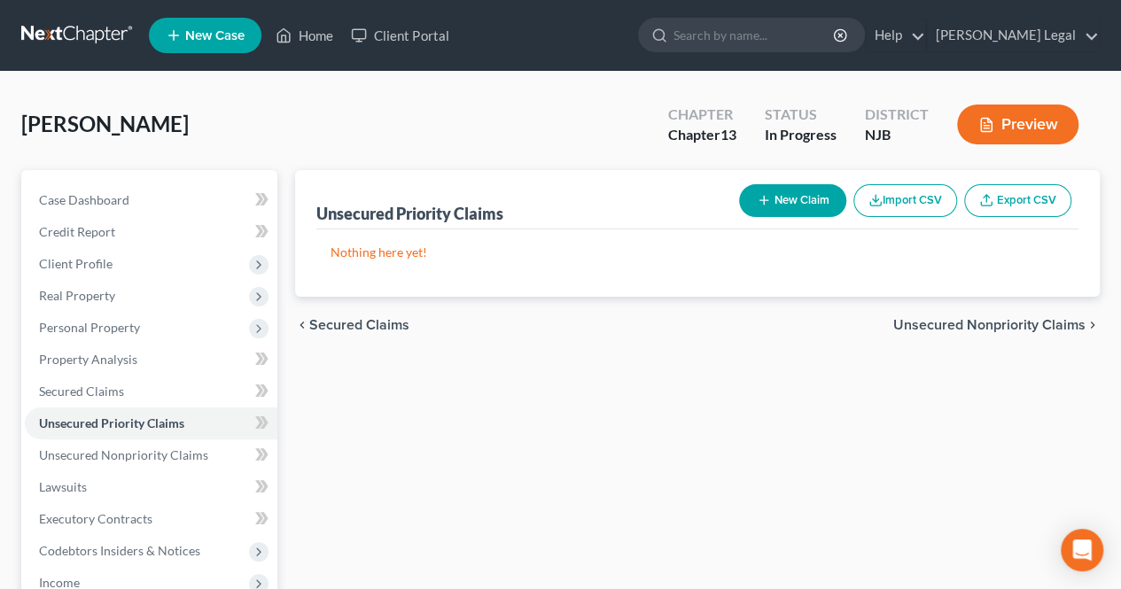
click at [964, 330] on span "Unsecured Nonpriority Claims" at bounding box center [989, 325] width 192 height 14
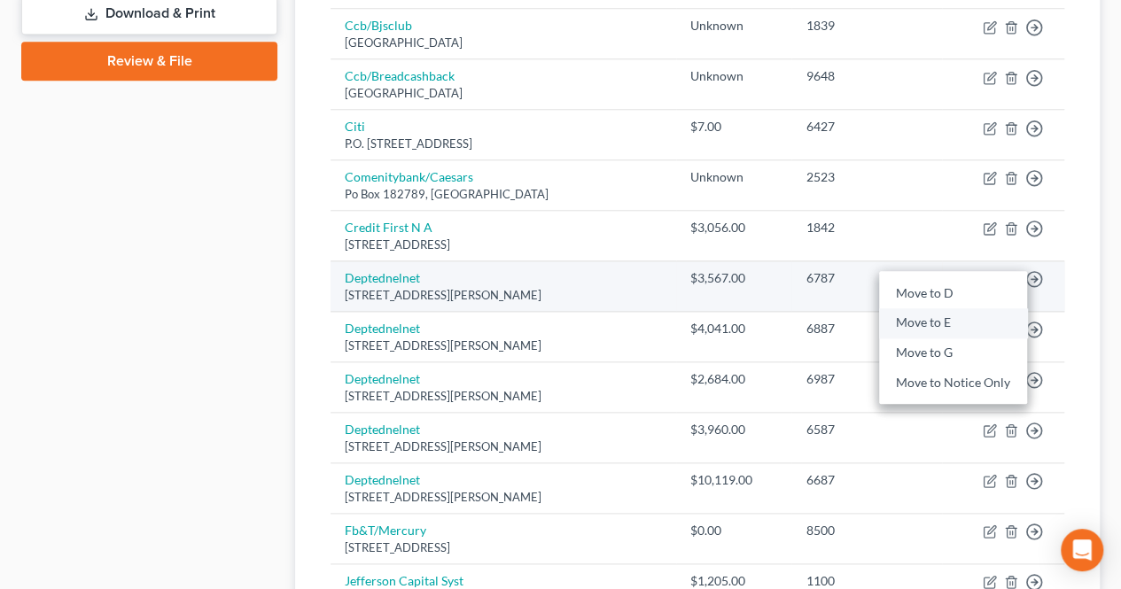
click at [974, 314] on link "Move to E" at bounding box center [953, 323] width 148 height 30
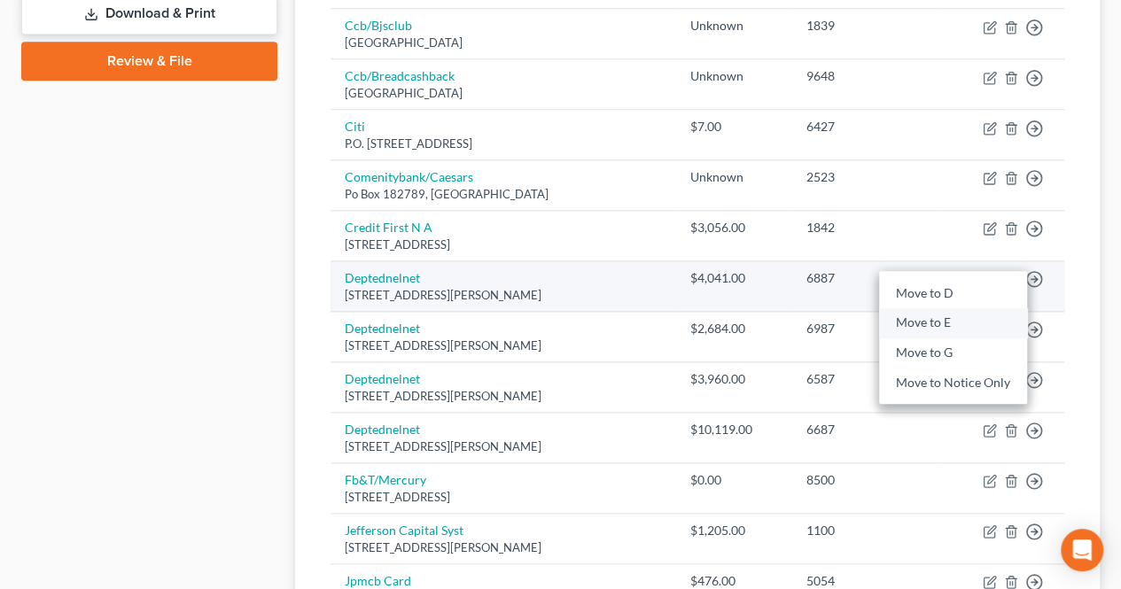
click at [976, 309] on link "Move to E" at bounding box center [953, 323] width 148 height 30
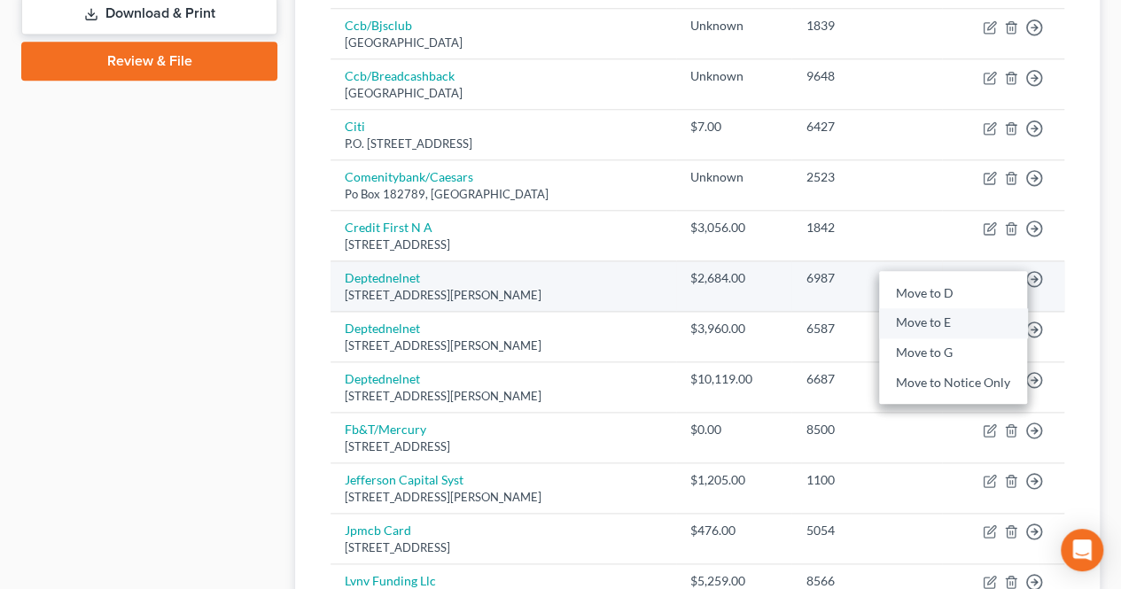
click at [979, 311] on link "Move to E" at bounding box center [953, 323] width 148 height 30
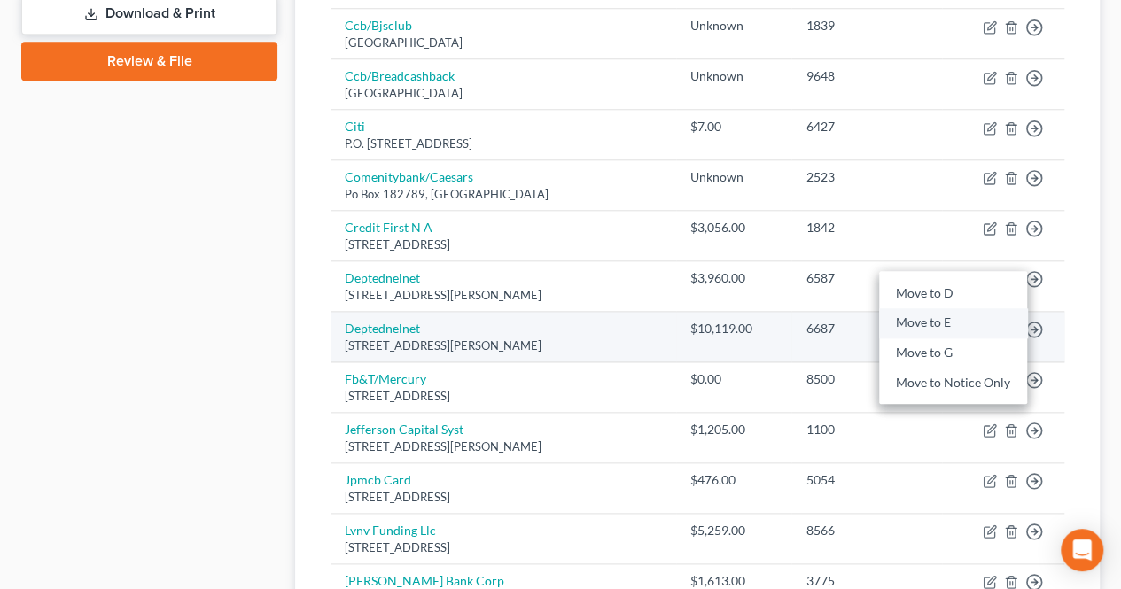
click at [980, 323] on link "Move to E" at bounding box center [953, 323] width 148 height 30
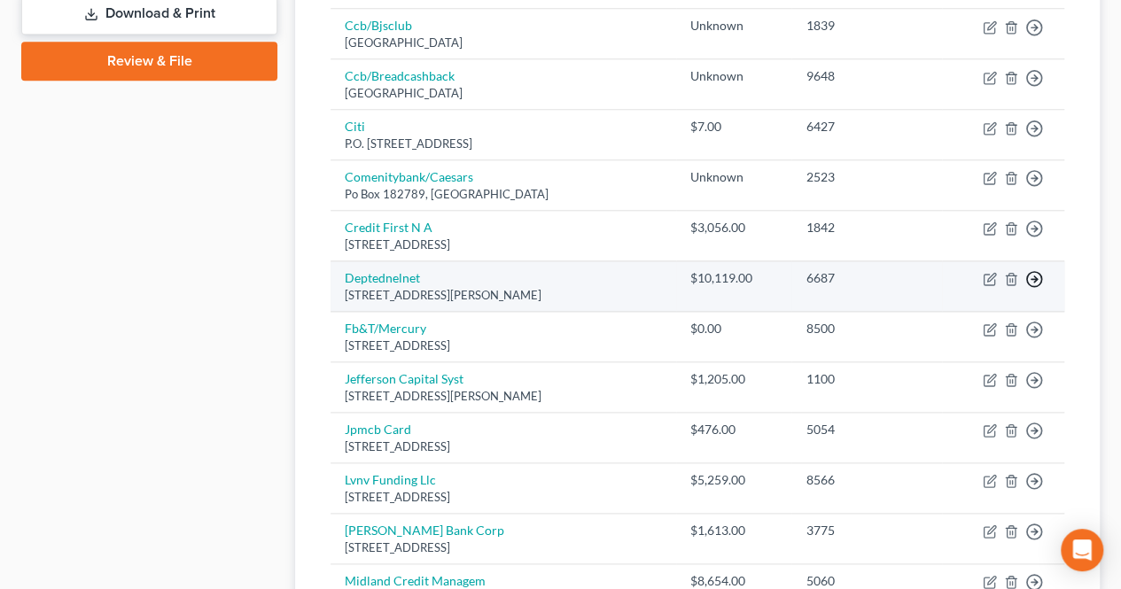
click at [1037, 269] on div "Move to D Move to E Move to G Move to Notice Only" at bounding box center [1034, 278] width 18 height 19
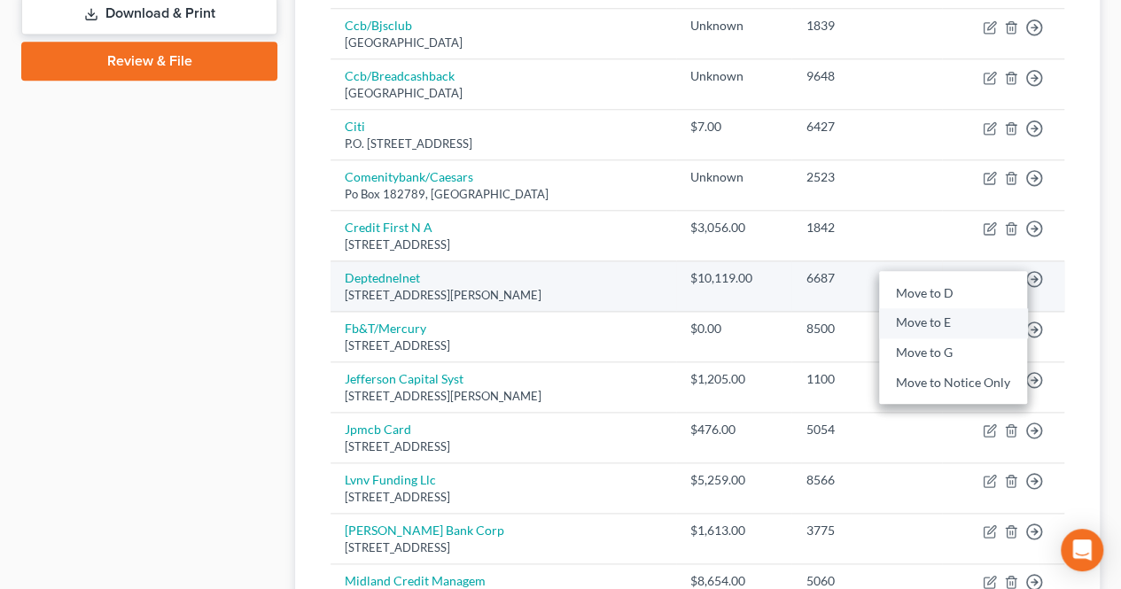
click at [955, 313] on link "Move to E" at bounding box center [953, 323] width 148 height 30
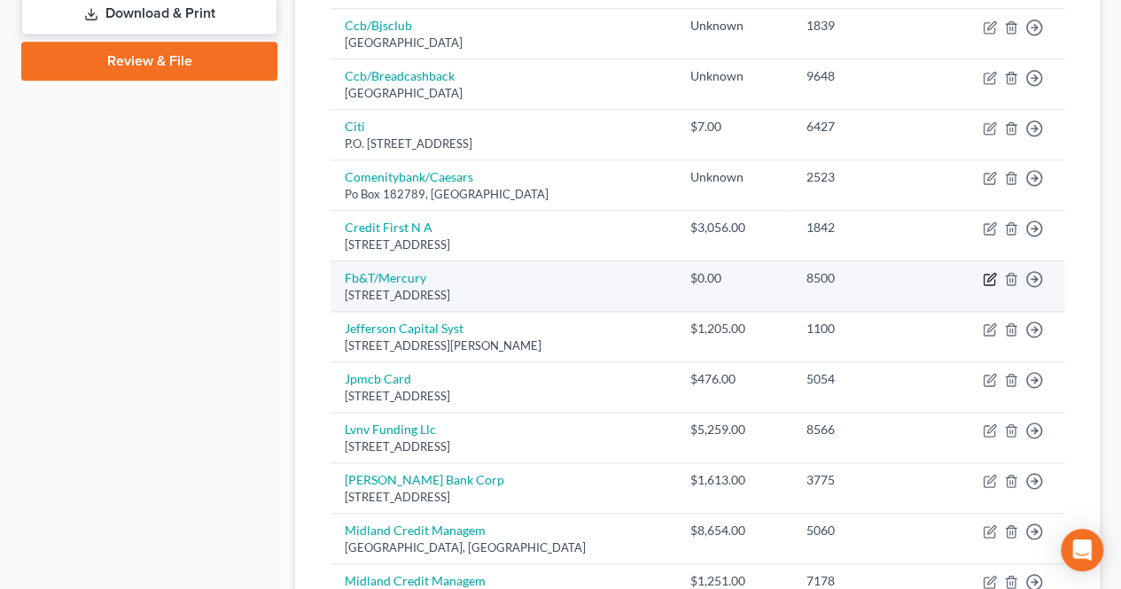
click at [990, 274] on icon "button" at bounding box center [991, 278] width 8 height 8
select select "43"
select select "2"
select select "0"
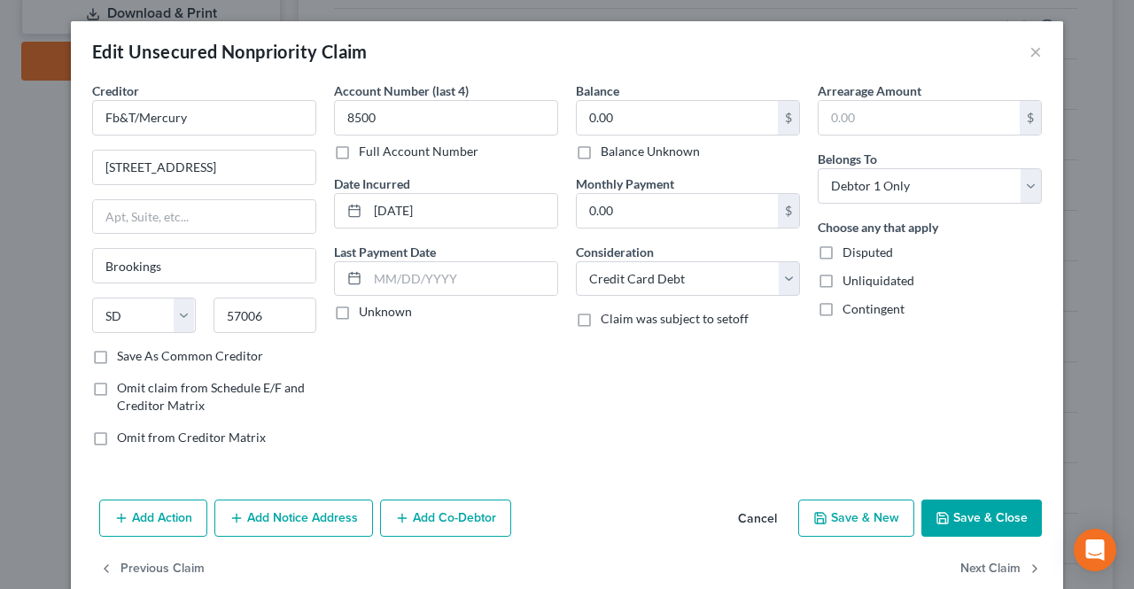
click at [665, 154] on label "Balance Unknown" at bounding box center [650, 152] width 99 height 18
click at [619, 154] on input "Balance Unknown" at bounding box center [614, 149] width 12 height 12
checkbox input "true"
click at [935, 511] on icon "button" at bounding box center [942, 518] width 14 height 14
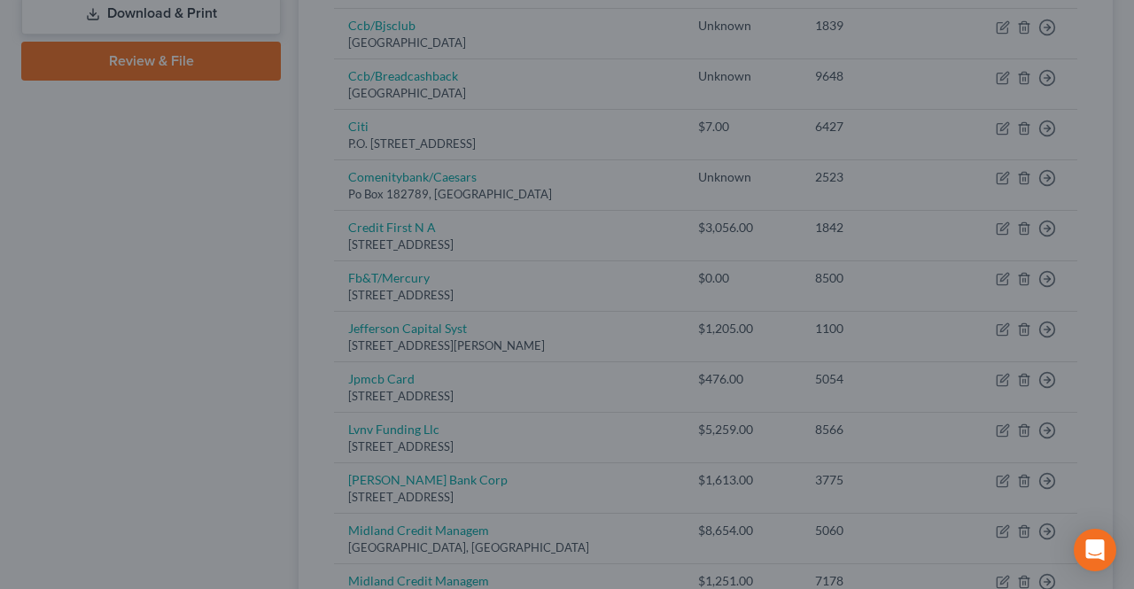
type input "0"
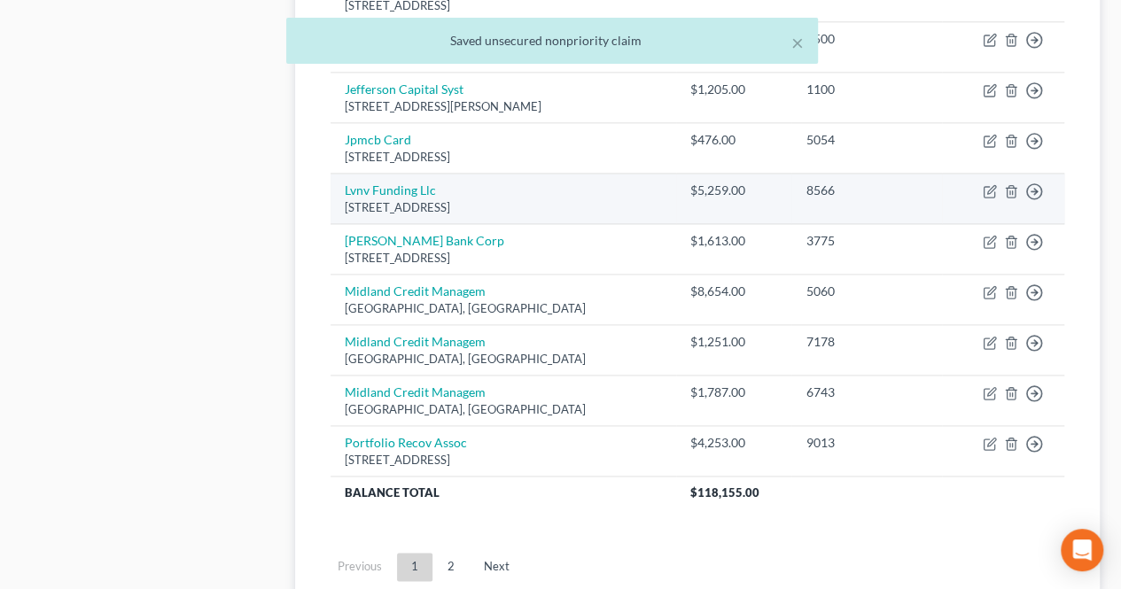
scroll to position [1091, 0]
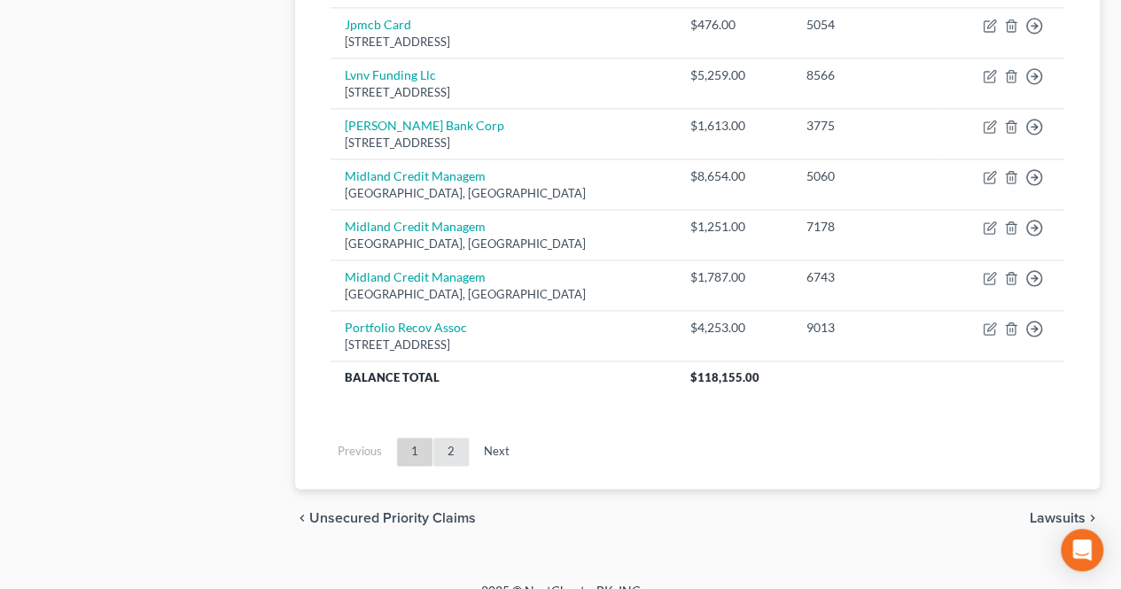
click at [457, 453] on link "2" at bounding box center [450, 452] width 35 height 28
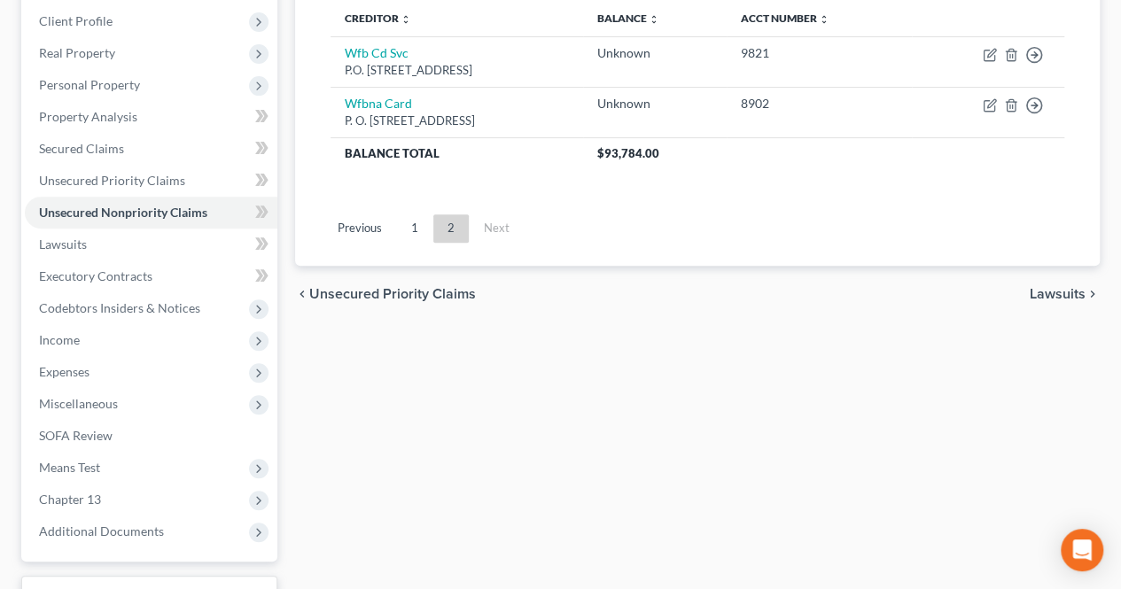
scroll to position [116, 0]
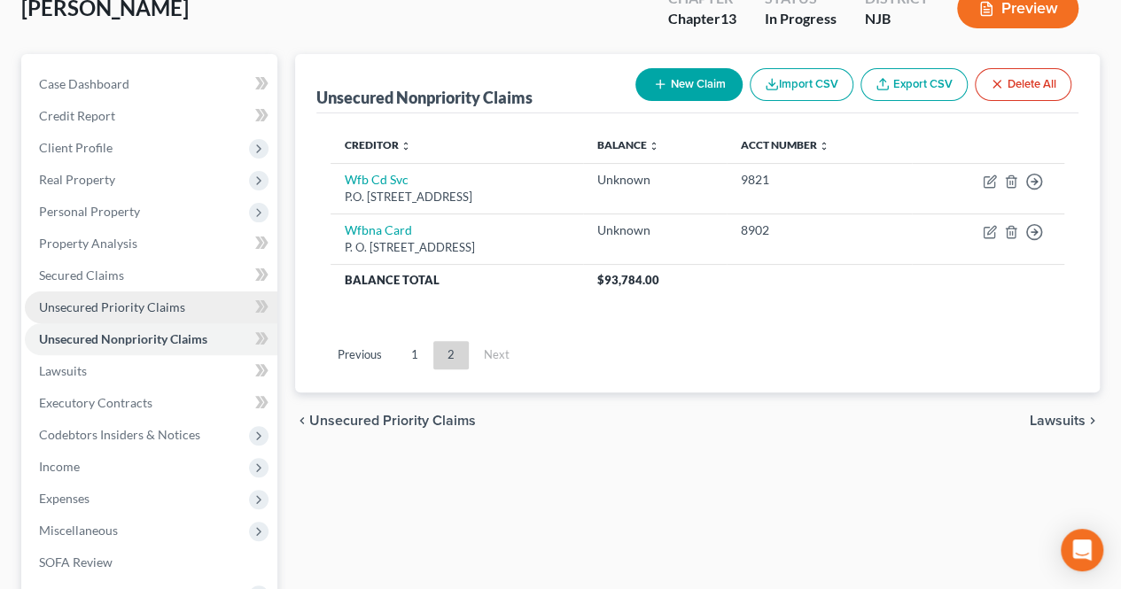
click at [218, 313] on link "Unsecured Priority Claims" at bounding box center [151, 307] width 252 height 32
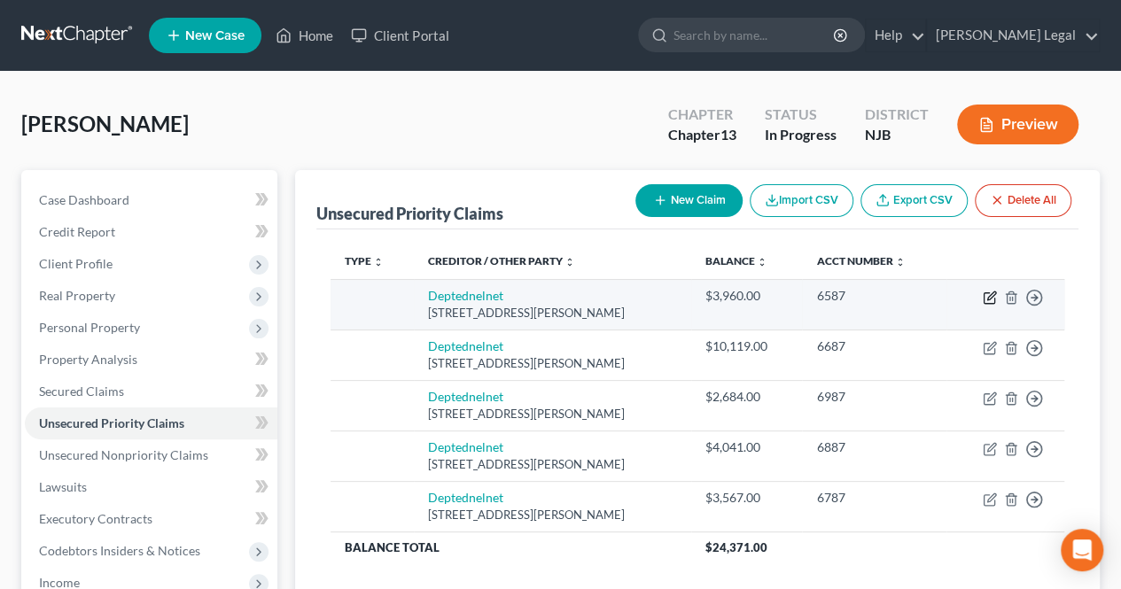
click at [983, 299] on icon "button" at bounding box center [988, 298] width 11 height 11
select select "5"
select select "0"
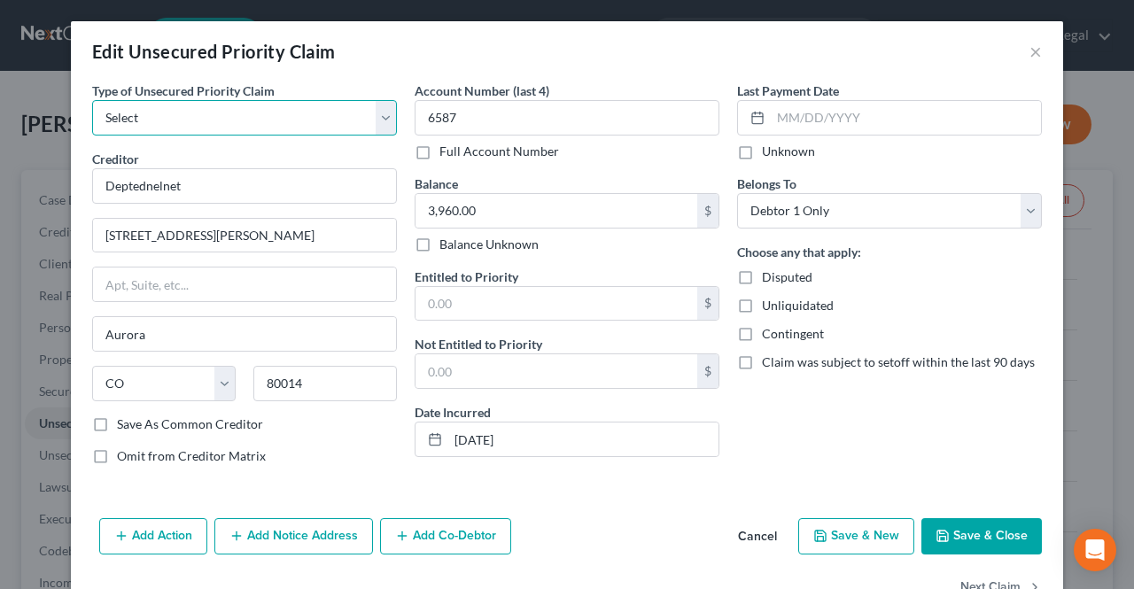
click at [231, 128] on select "Select Taxes & Other Government Units Domestic Support Obligations Extensions o…" at bounding box center [244, 117] width 305 height 35
select select "9"
click at [92, 100] on select "Select Taxes & Other Government Units Domestic Support Obligations Extensions o…" at bounding box center [244, 117] width 305 height 35
select select "5"
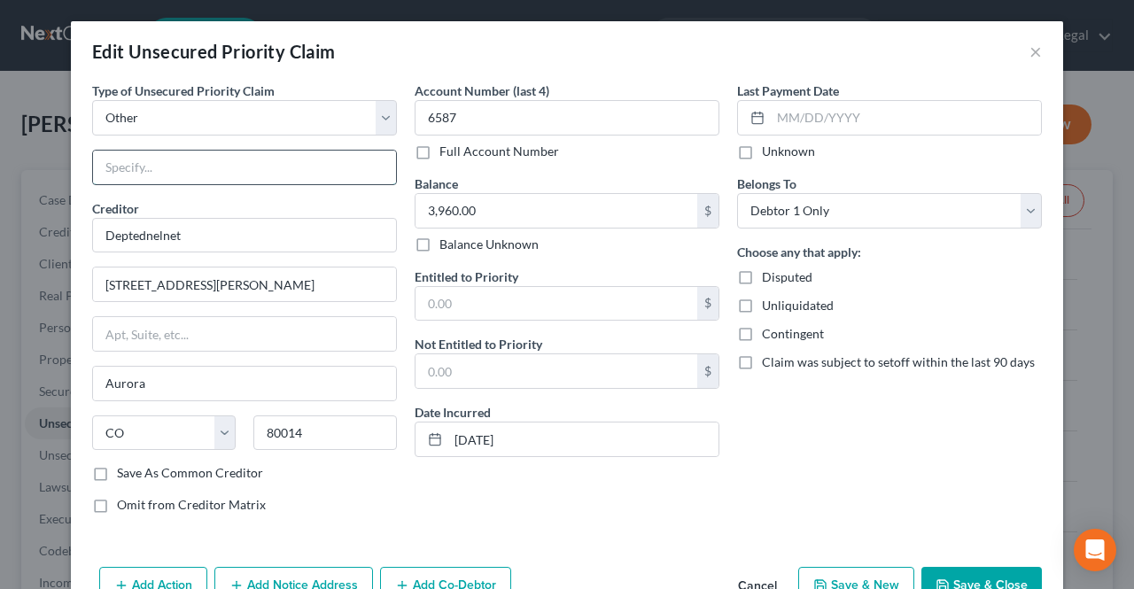
click at [192, 176] on input "text" at bounding box center [244, 168] width 303 height 34
drag, startPoint x: 190, startPoint y: 174, endPoint x: 90, endPoint y: 168, distance: 100.2
click at [83, 167] on div "Type of Unsecured Priority Claim * Select Taxes & Other Government Units Domest…" at bounding box center [244, 305] width 322 height 446
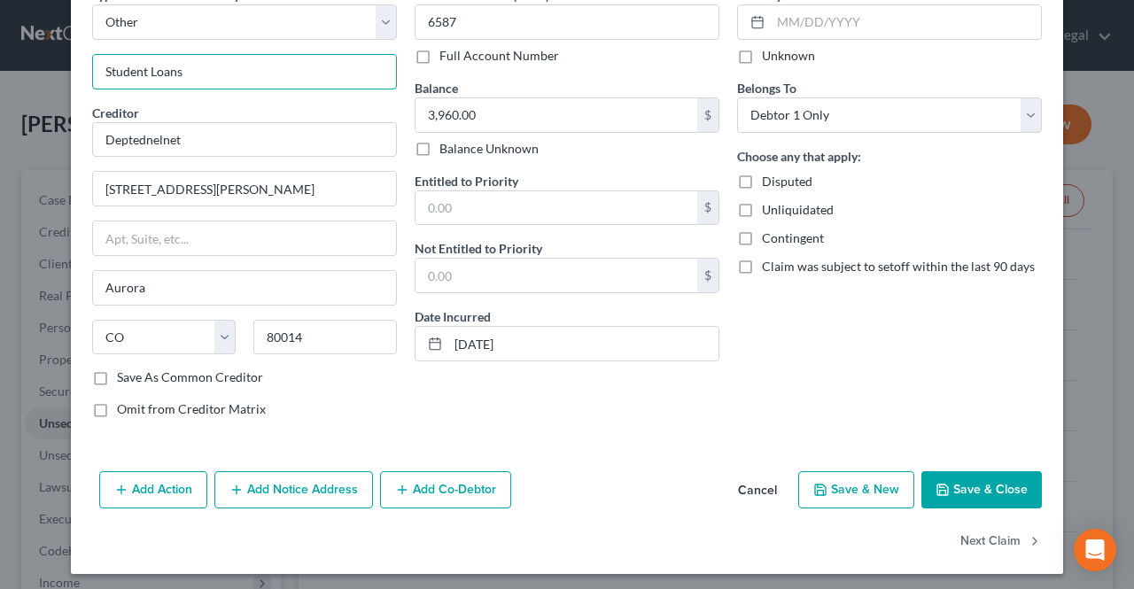
scroll to position [97, 0]
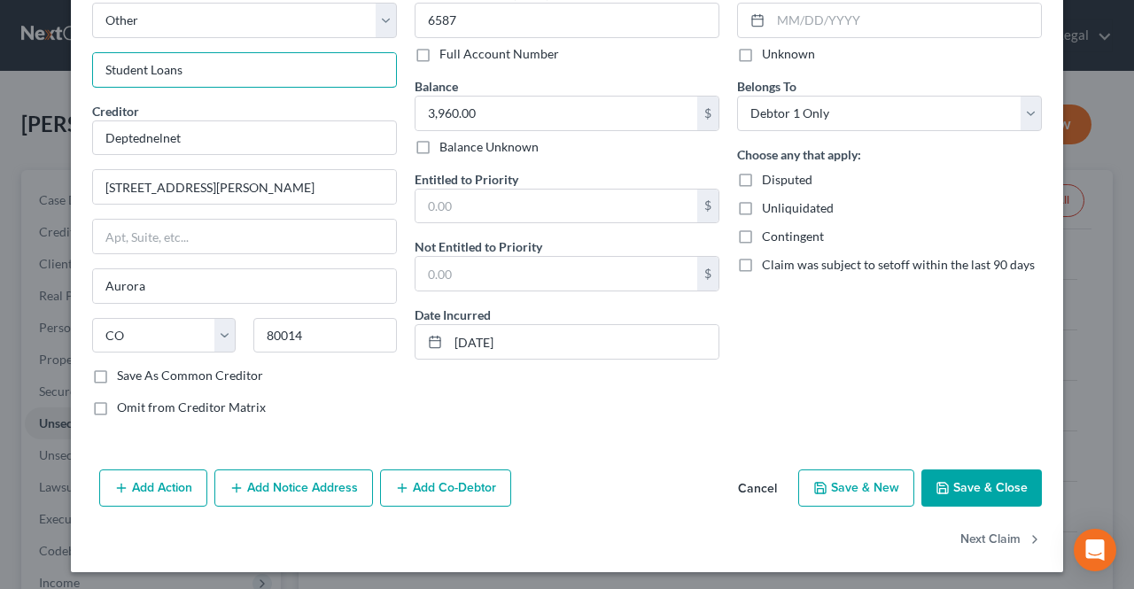
type input "Student Loans"
click at [937, 488] on icon "button" at bounding box center [942, 488] width 14 height 14
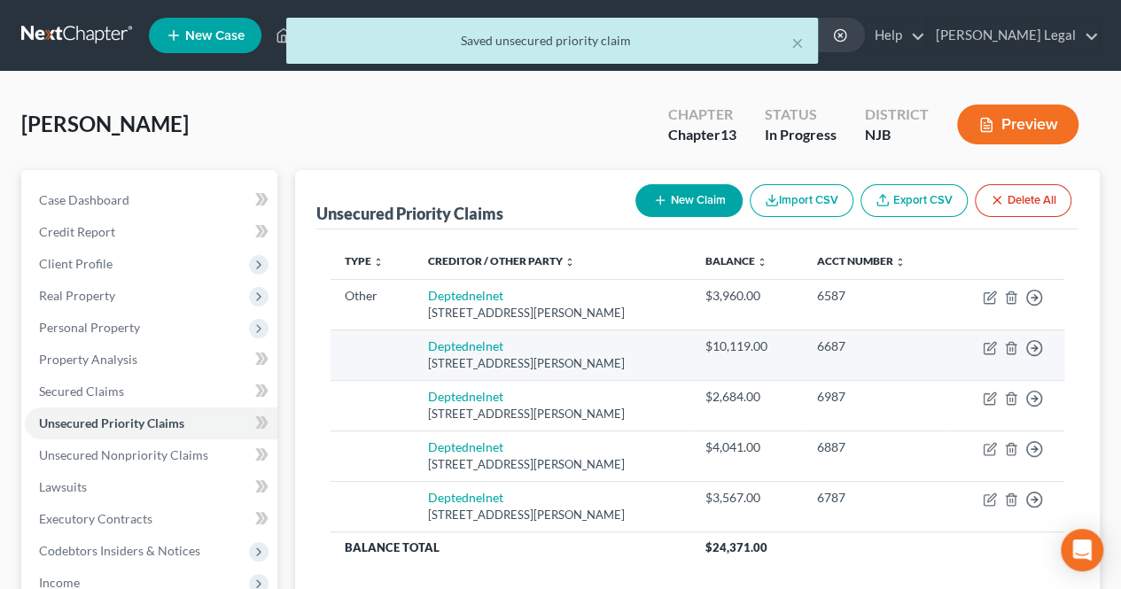
click at [989, 353] on td "Move to D Move to F Move to G Move to Notice Only" at bounding box center [1005, 355] width 118 height 50
click at [990, 350] on icon "button" at bounding box center [989, 348] width 14 height 14
select select "5"
select select "0"
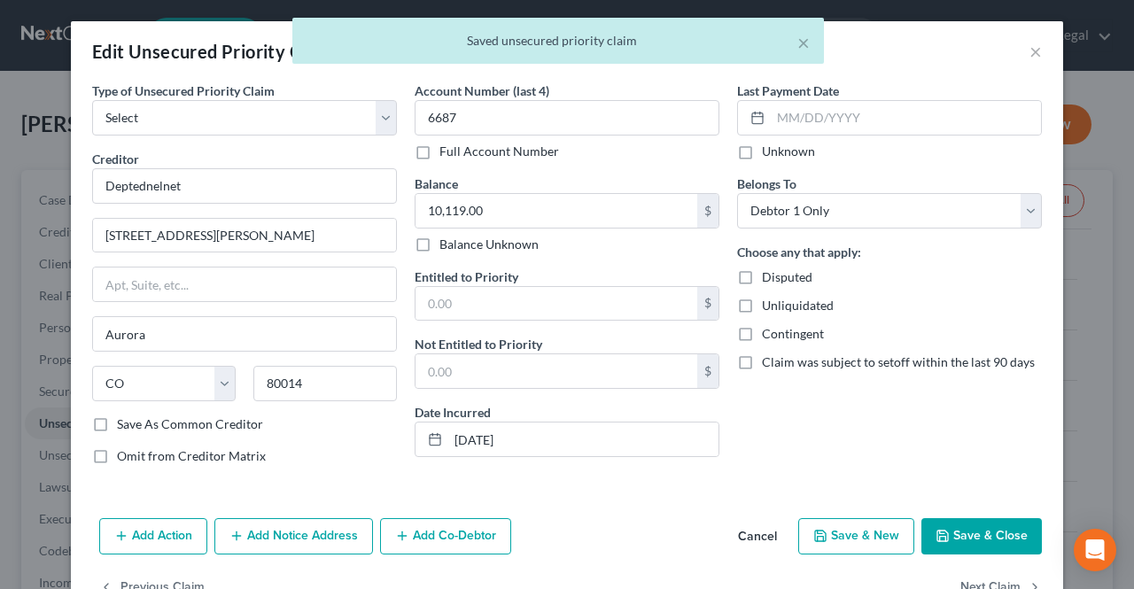
click at [221, 135] on div "Type of Unsecured Priority Claim * Select Taxes & Other Government Units Domest…" at bounding box center [244, 281] width 322 height 398
drag, startPoint x: 217, startPoint y: 119, endPoint x: 215, endPoint y: 128, distance: 9.9
click at [217, 119] on select "Select Taxes & Other Government Units Domestic Support Obligations Extensions o…" at bounding box center [244, 117] width 305 height 35
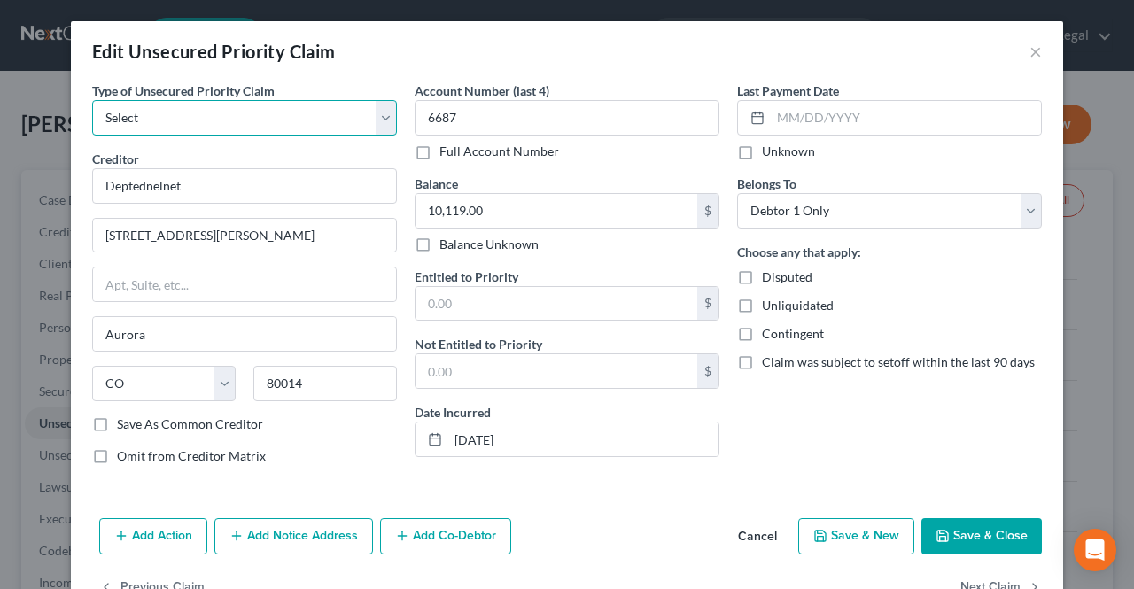
select select "9"
click at [92, 100] on select "Select Taxes & Other Government Units Domestic Support Obligations Extensions o…" at bounding box center [244, 117] width 305 height 35
select select "5"
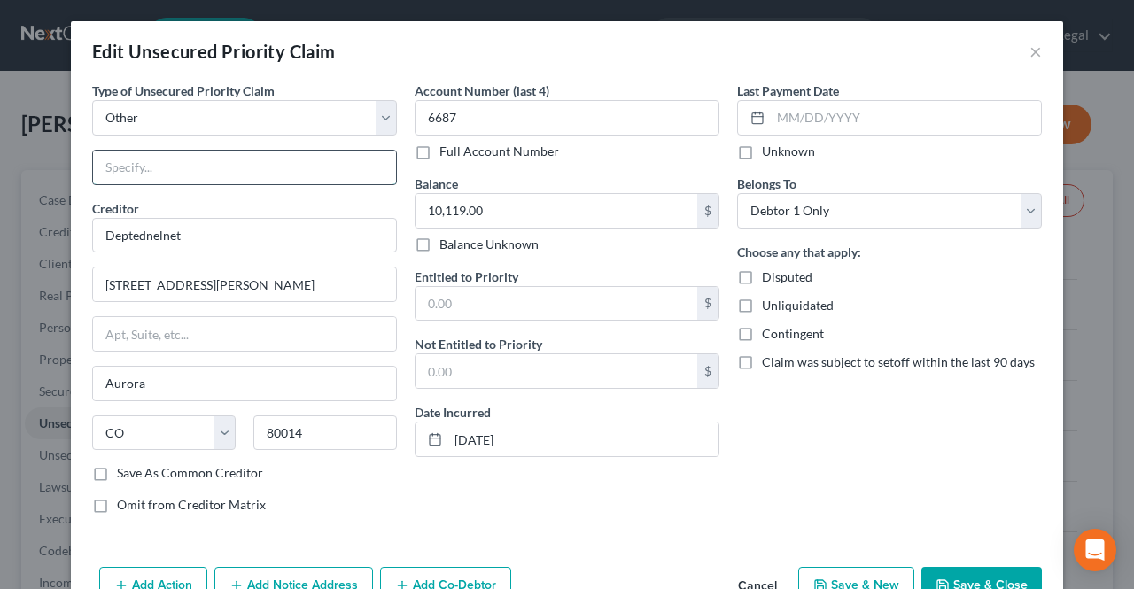
click at [177, 175] on input "text" at bounding box center [244, 168] width 303 height 34
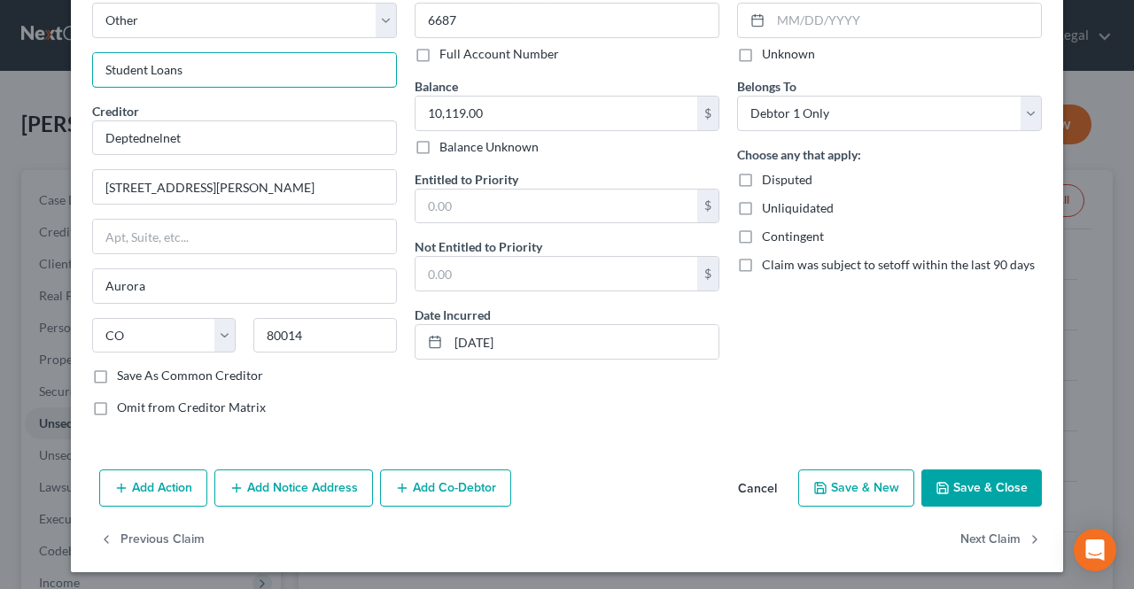
type input "Student Loans"
click at [951, 477] on button "Save & Close" at bounding box center [981, 488] width 120 height 37
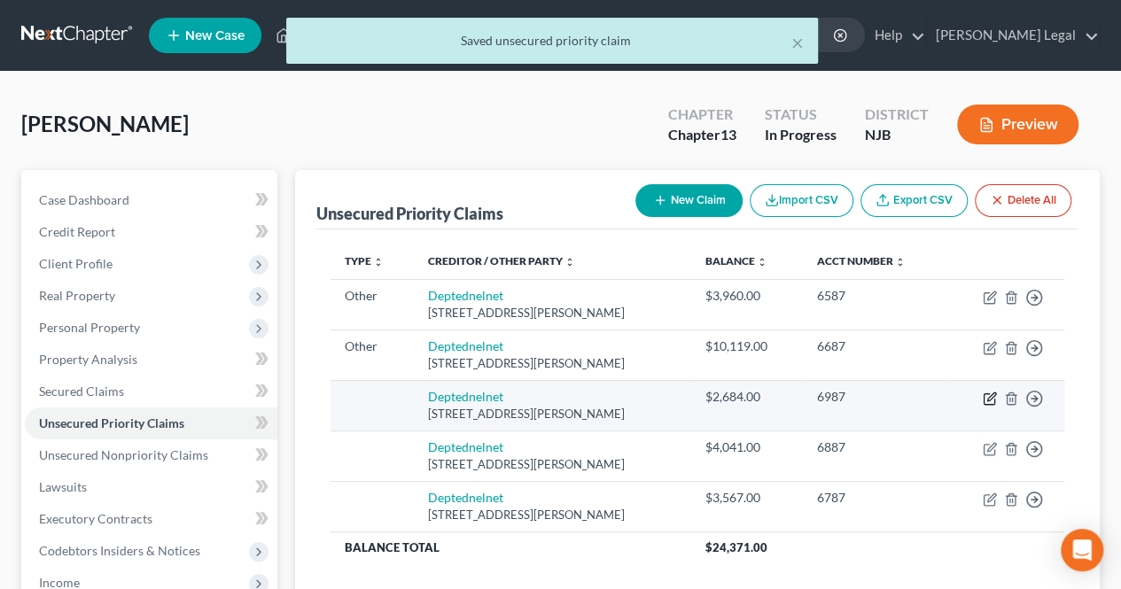
click at [995, 401] on icon "button" at bounding box center [989, 399] width 14 height 14
select select "5"
select select "0"
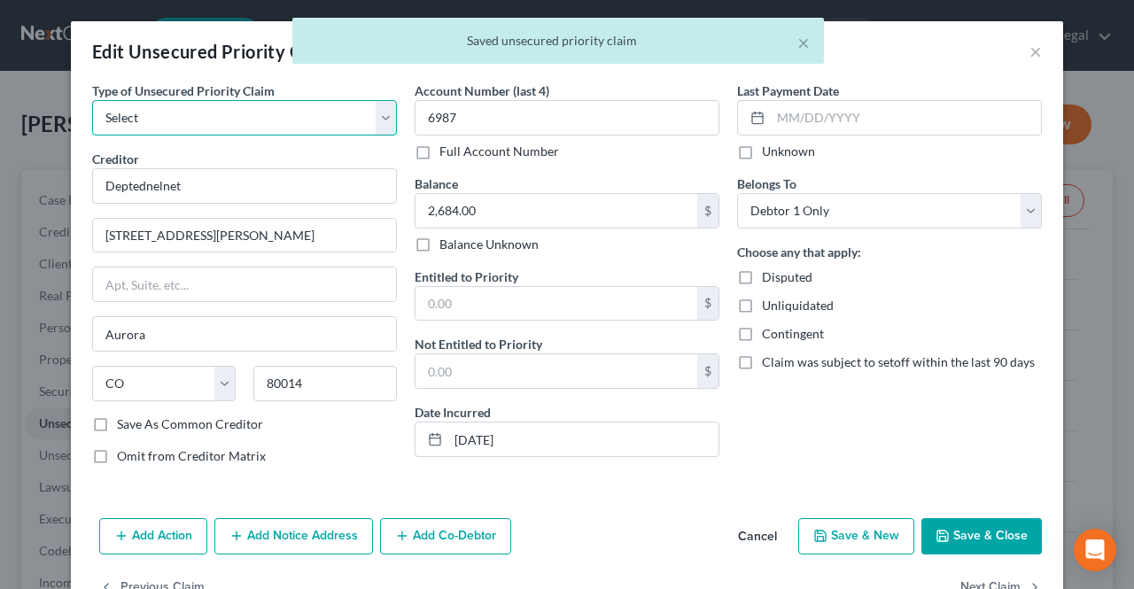
click at [221, 132] on select "Select Taxes & Other Government Units Domestic Support Obligations Extensions o…" at bounding box center [244, 117] width 305 height 35
select select "9"
click at [92, 100] on select "Select Taxes & Other Government Units Domestic Support Obligations Extensions o…" at bounding box center [244, 117] width 305 height 35
select select "5"
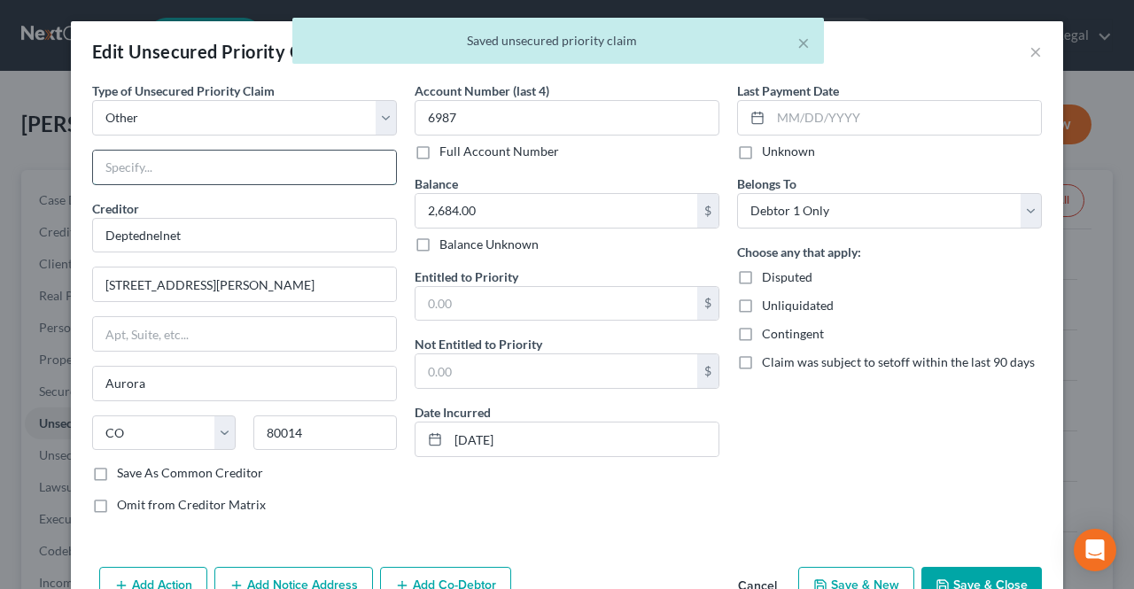
click at [167, 176] on input "text" at bounding box center [244, 168] width 303 height 34
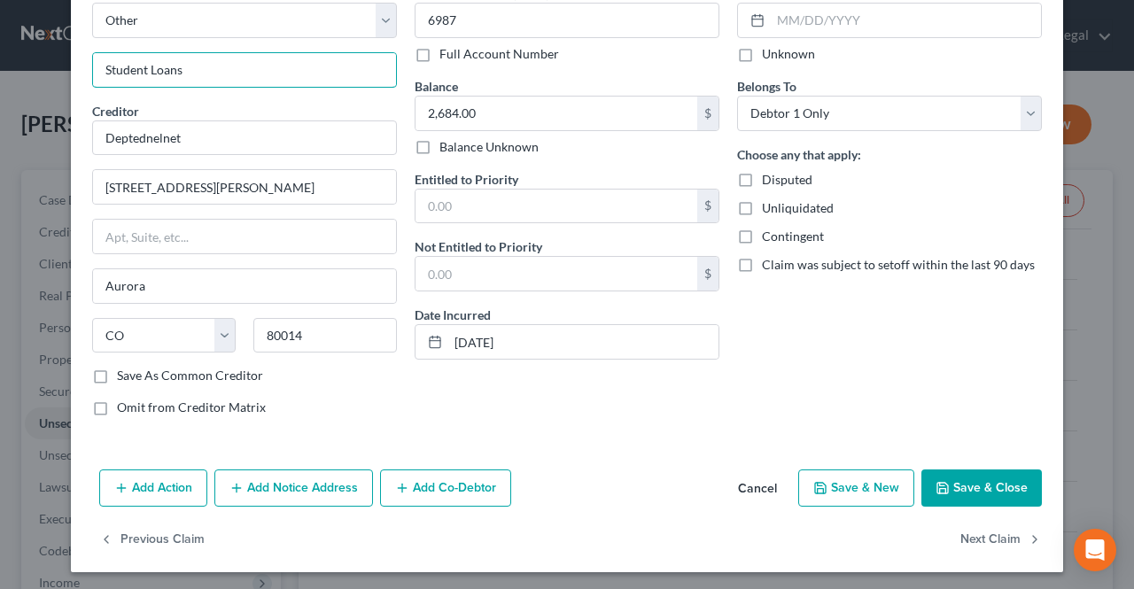
type input "Student Loans"
click at [950, 479] on button "Save & Close" at bounding box center [981, 488] width 120 height 37
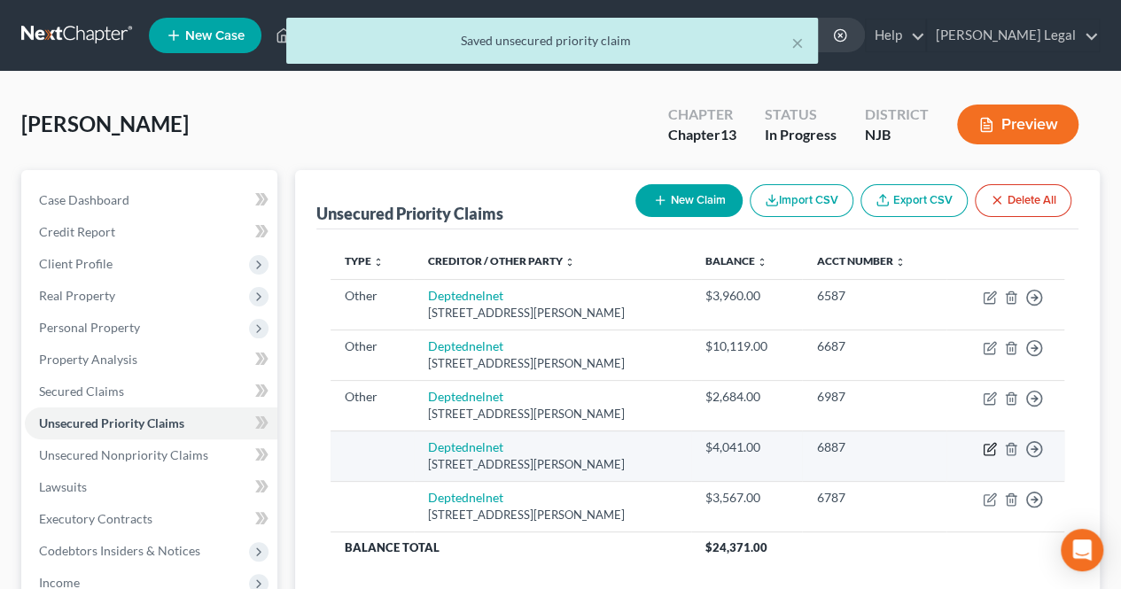
click at [987, 442] on icon "button" at bounding box center [989, 449] width 14 height 14
select select "5"
select select "0"
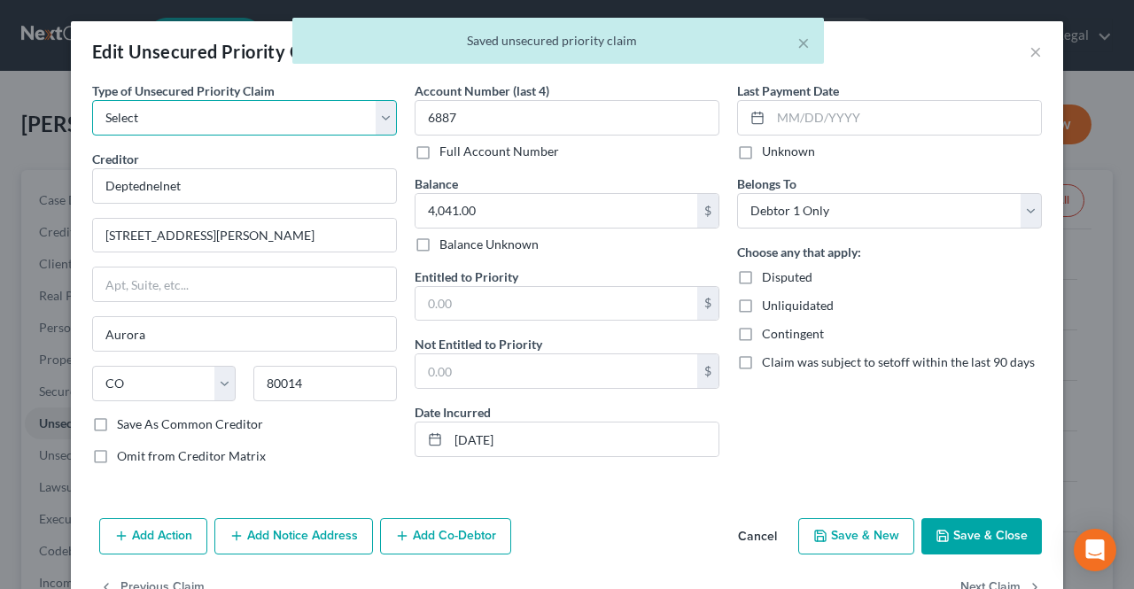
click at [197, 131] on select "Select Taxes & Other Government Units Domestic Support Obligations Extensions o…" at bounding box center [244, 117] width 305 height 35
select select "9"
click at [92, 100] on select "Select Taxes & Other Government Units Domestic Support Obligations Extensions o…" at bounding box center [244, 117] width 305 height 35
select select "5"
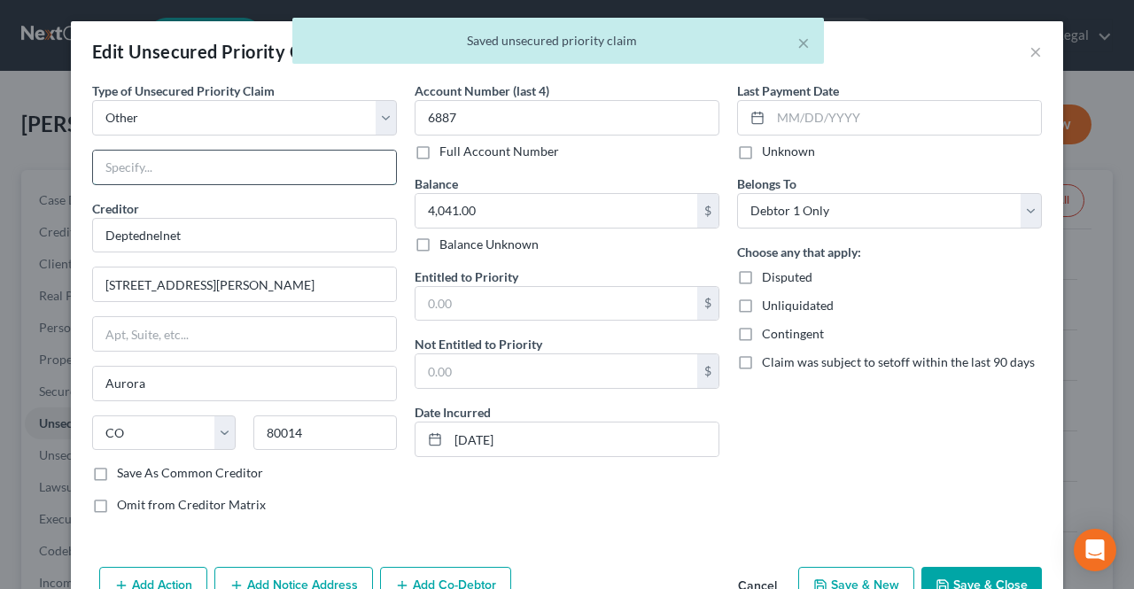
click at [168, 180] on input "text" at bounding box center [244, 168] width 303 height 34
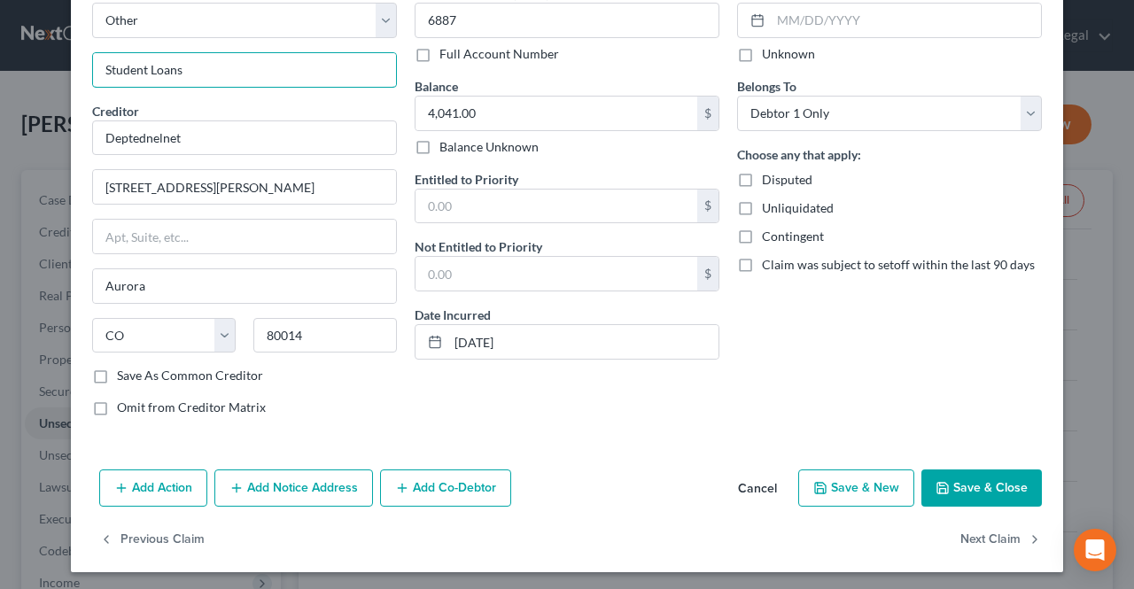
type input "Student Loans"
click at [955, 488] on button "Save & Close" at bounding box center [981, 488] width 120 height 37
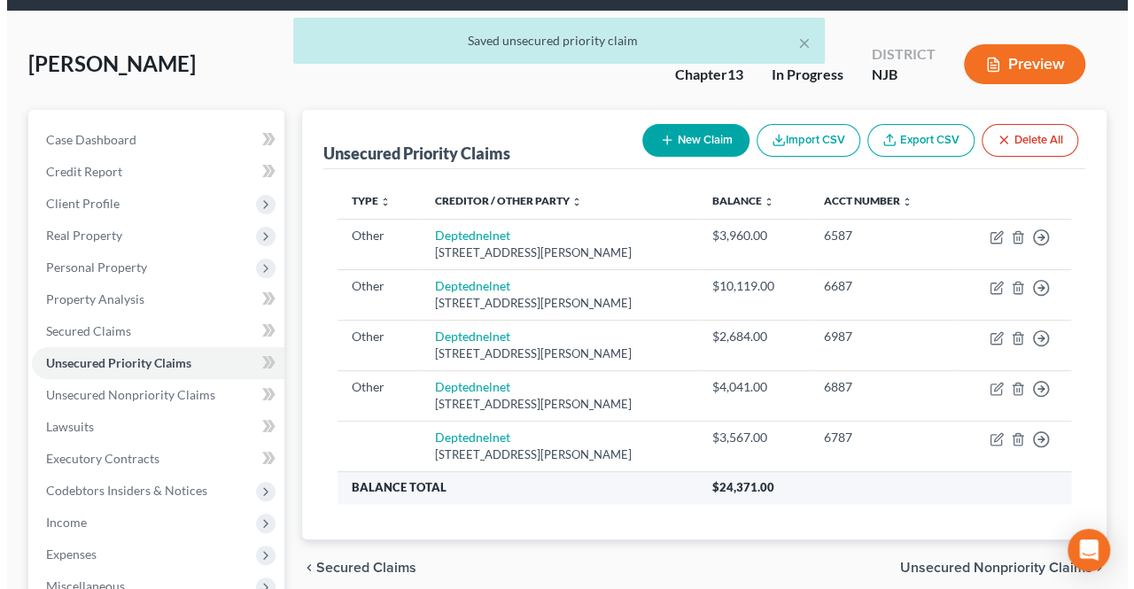
scroll to position [89, 0]
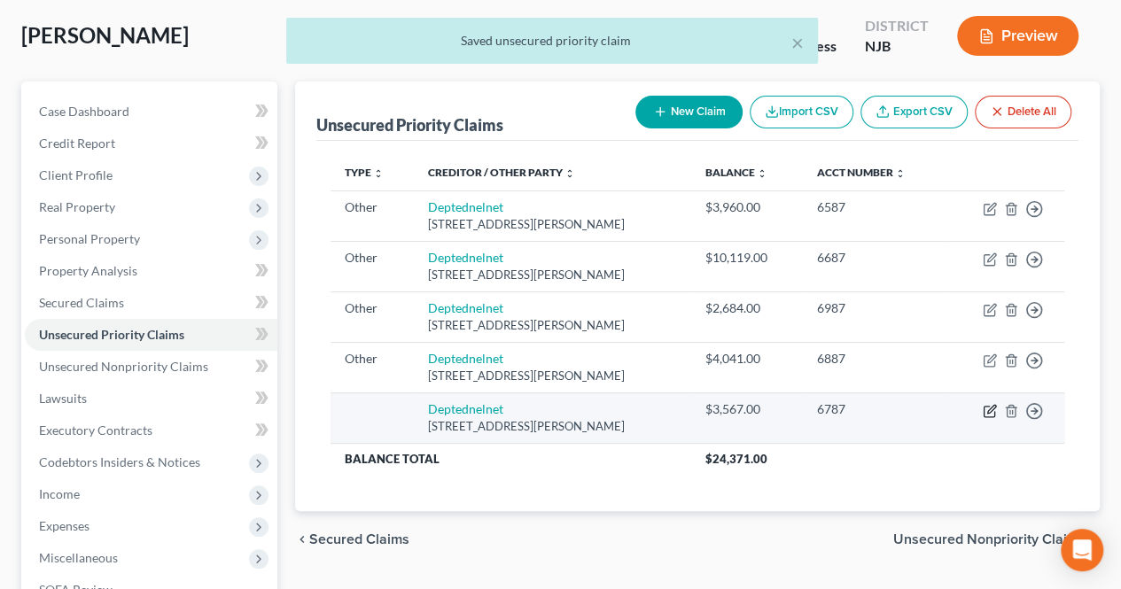
click at [984, 412] on icon "button" at bounding box center [989, 411] width 14 height 14
select select "5"
select select "0"
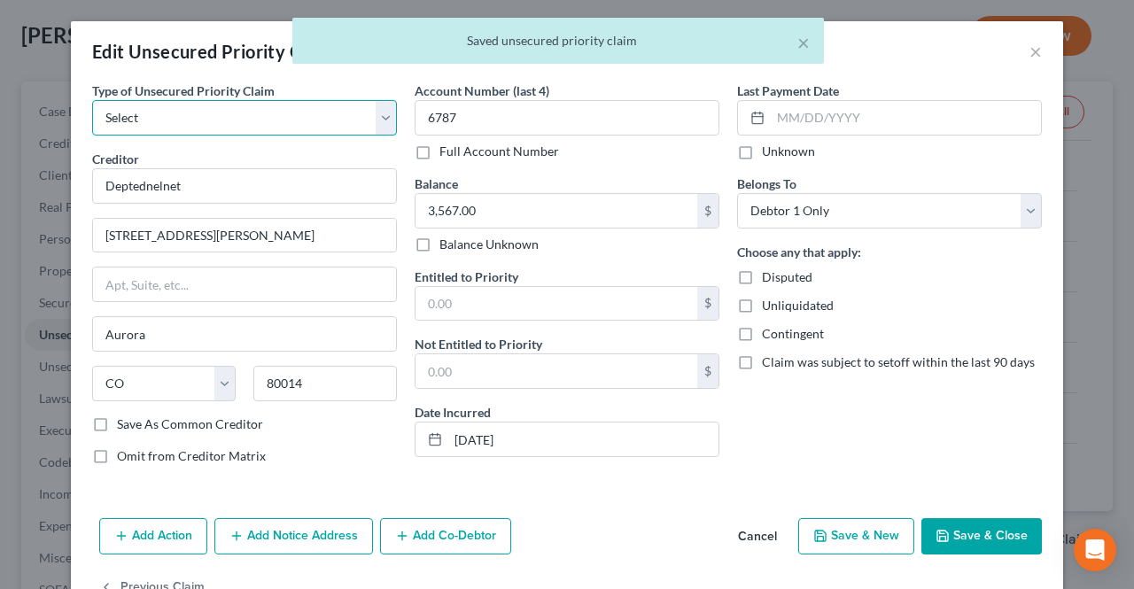
click at [261, 124] on select "Select Taxes & Other Government Units Domestic Support Obligations Extensions o…" at bounding box center [244, 117] width 305 height 35
select select "9"
click at [92, 100] on select "Select Taxes & Other Government Units Domestic Support Obligations Extensions o…" at bounding box center [244, 117] width 305 height 35
select select "5"
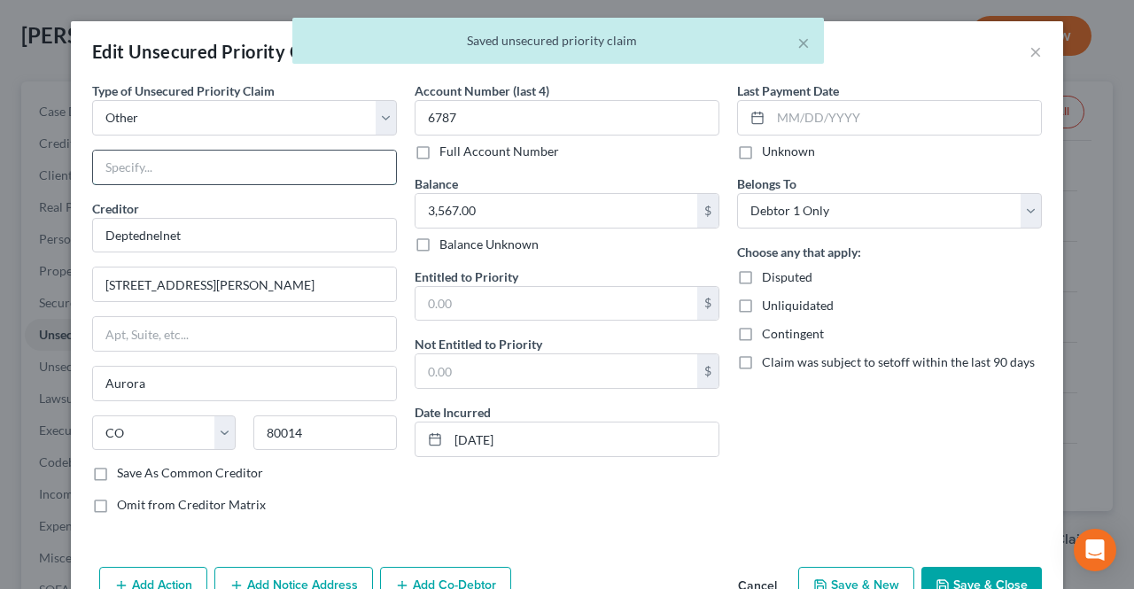
click at [152, 173] on input "text" at bounding box center [244, 168] width 303 height 34
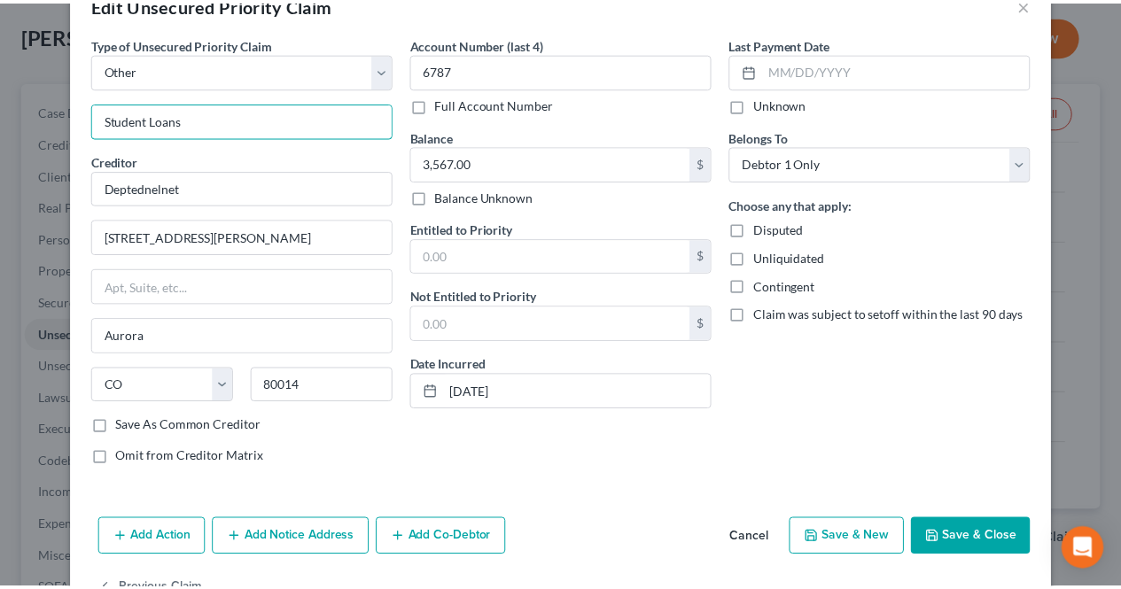
scroll to position [97, 0]
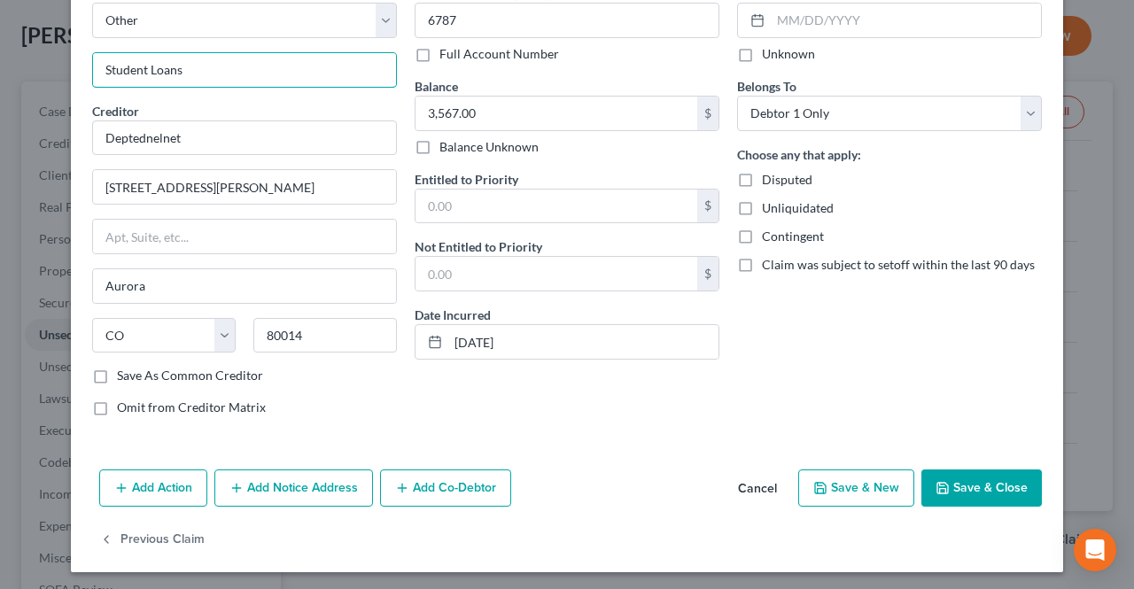
type input "Student Loans"
click at [936, 483] on icon "button" at bounding box center [942, 488] width 14 height 14
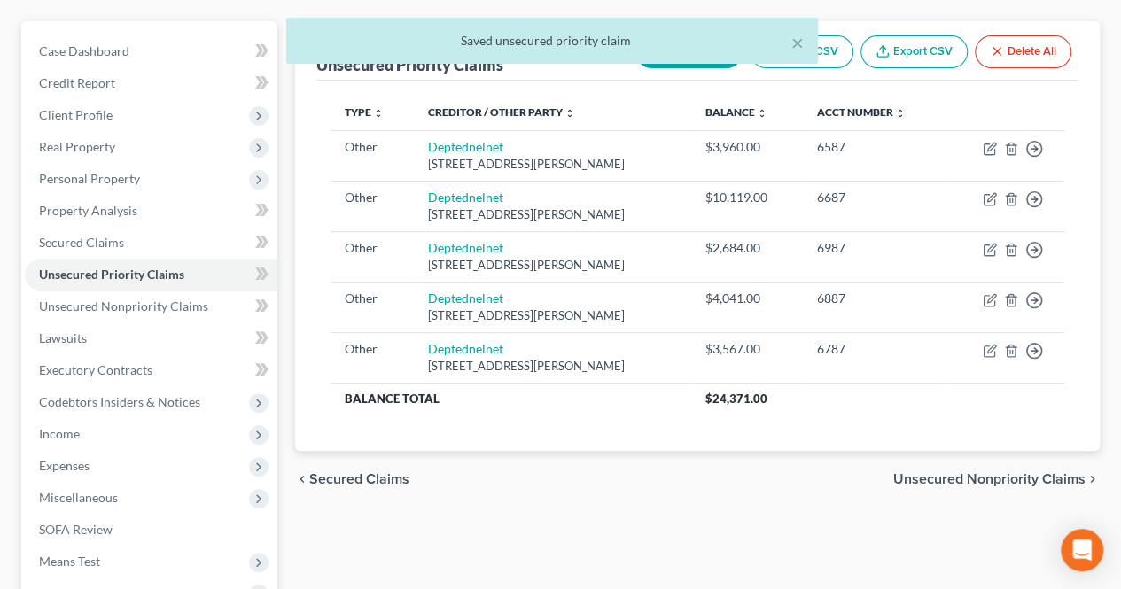
scroll to position [177, 0]
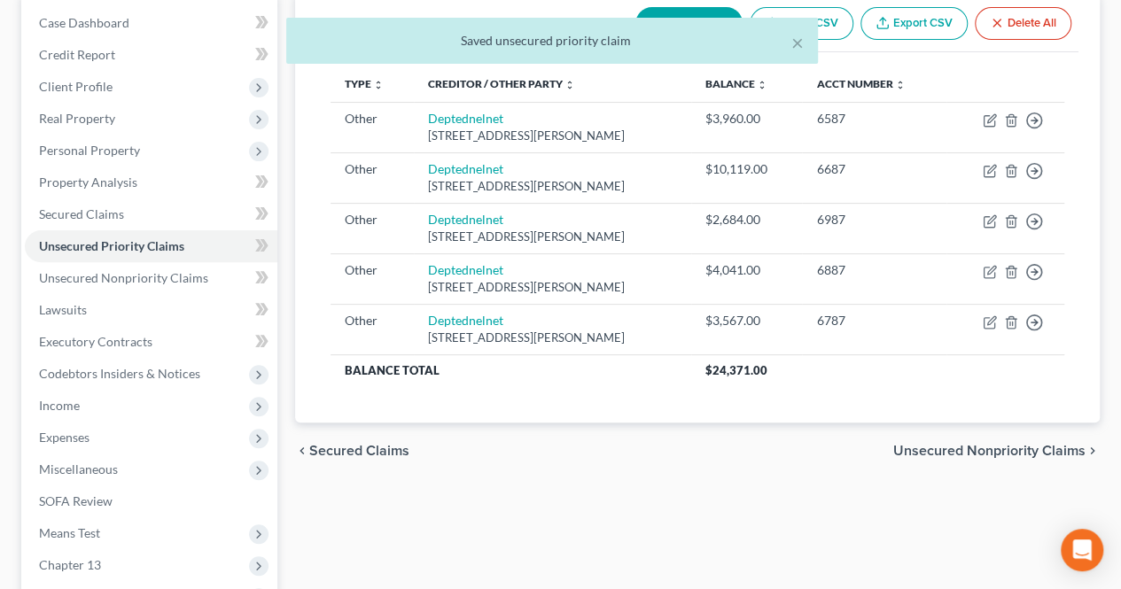
click at [1002, 453] on span "Unsecured Nonpriority Claims" at bounding box center [989, 451] width 192 height 14
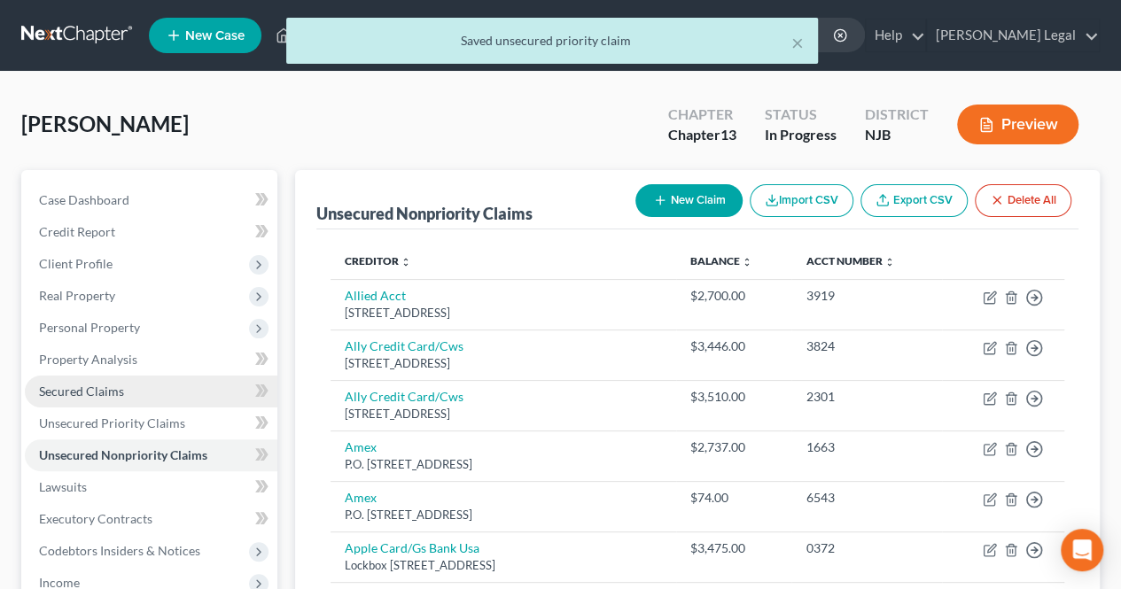
click at [193, 400] on link "Secured Claims" at bounding box center [151, 392] width 252 height 32
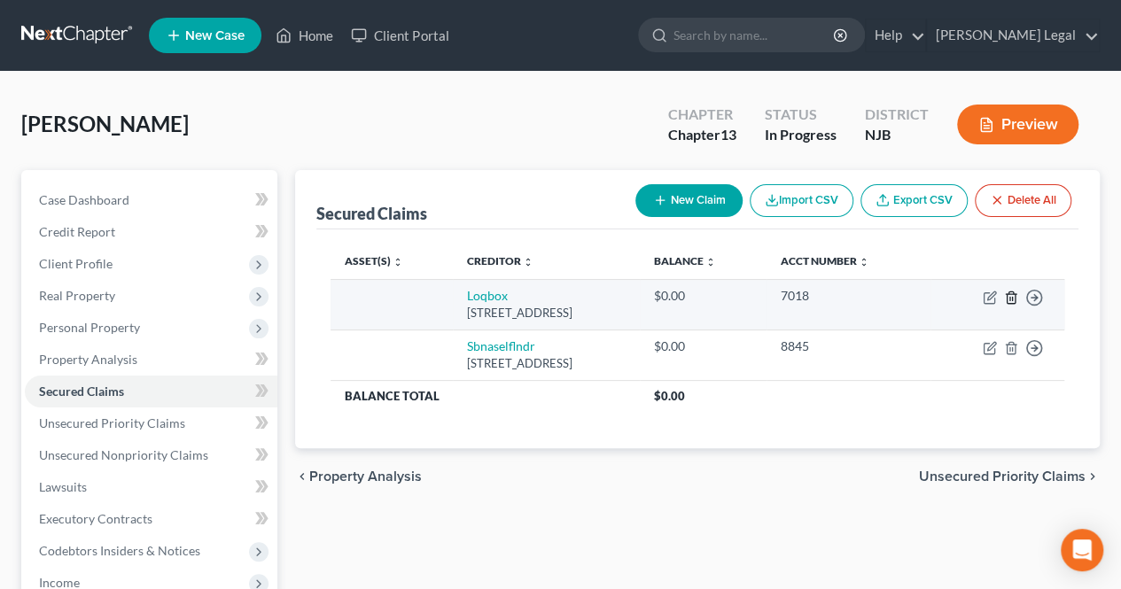
click at [1012, 299] on line "button" at bounding box center [1012, 299] width 0 height 4
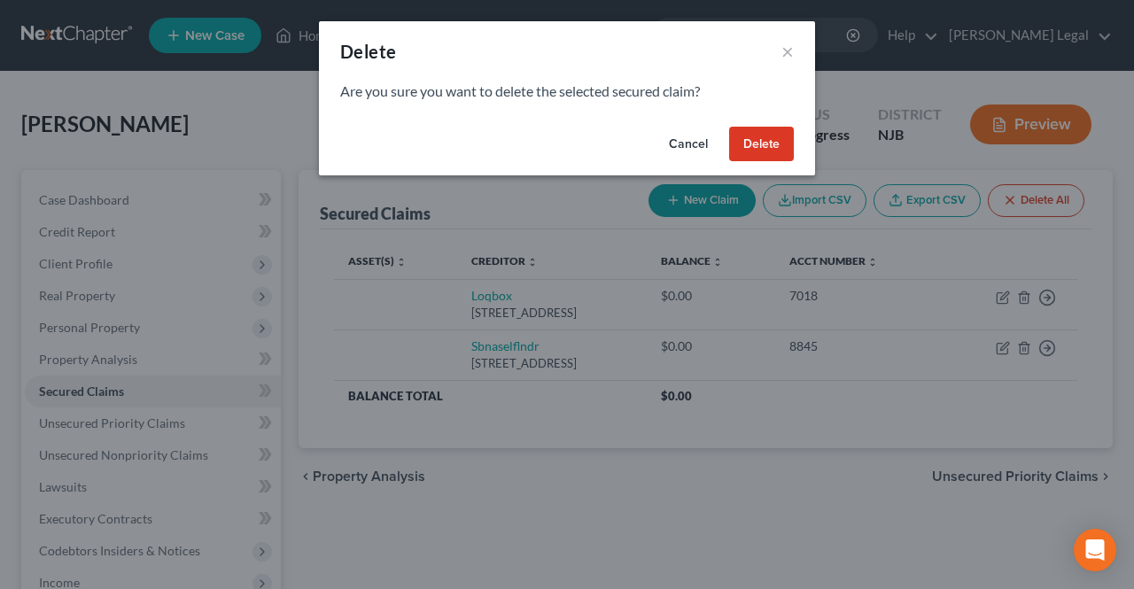
click at [759, 152] on button "Delete" at bounding box center [761, 144] width 65 height 35
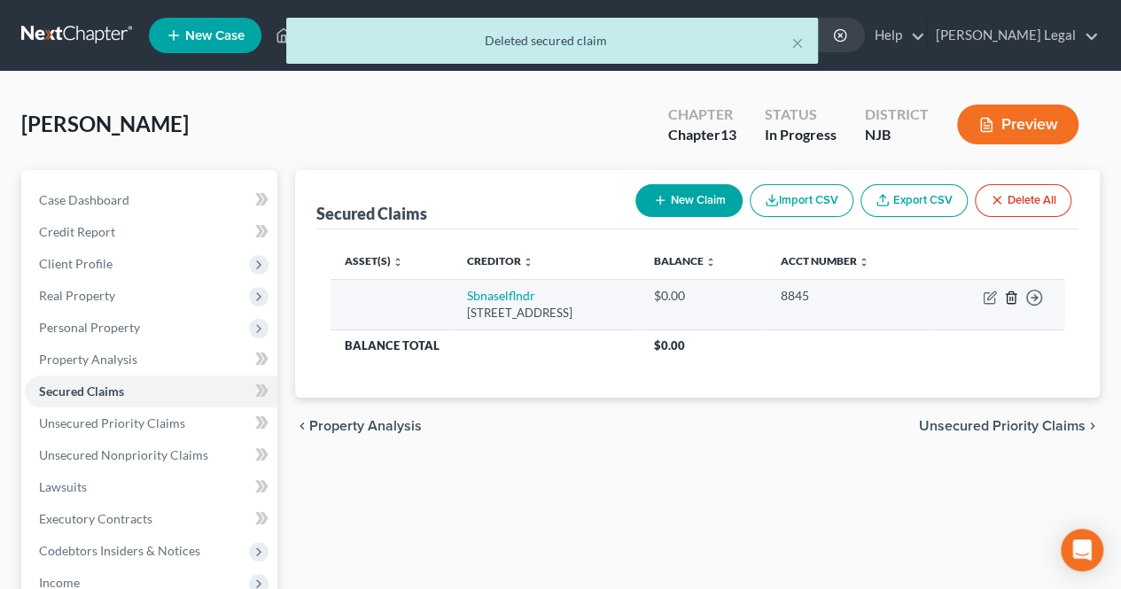
click at [1011, 295] on icon "button" at bounding box center [1011, 298] width 14 height 14
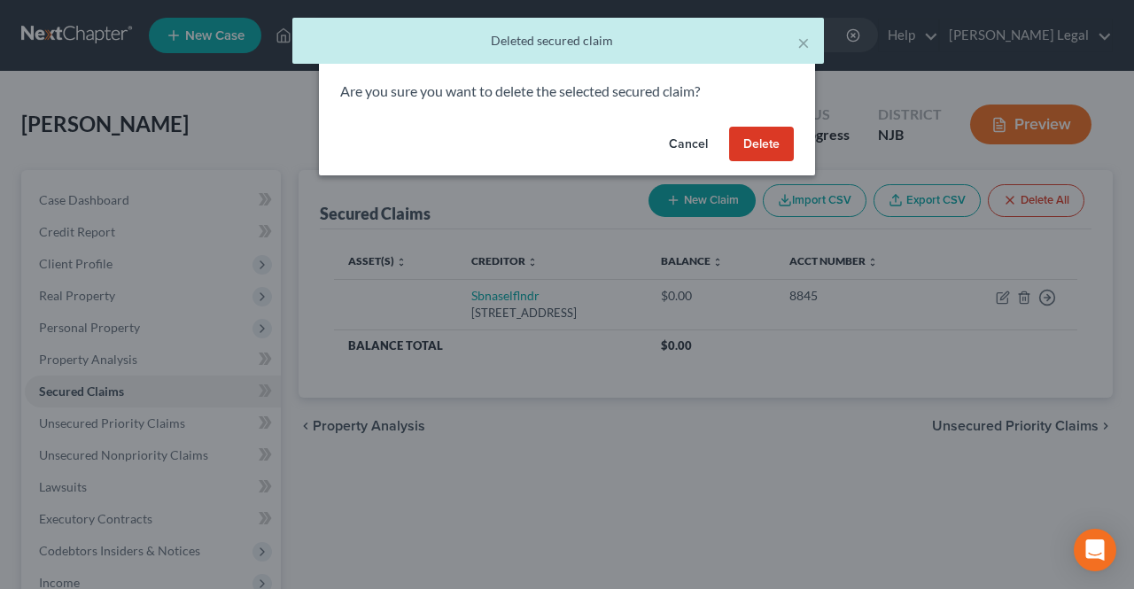
click at [761, 150] on button "Delete" at bounding box center [761, 144] width 65 height 35
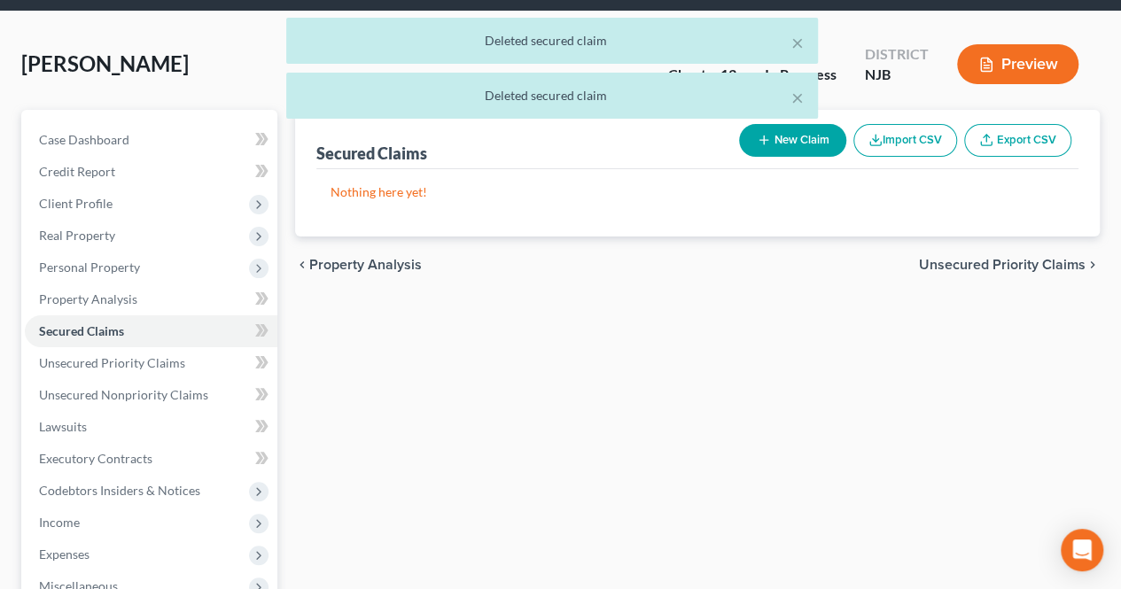
scroll to position [89, 0]
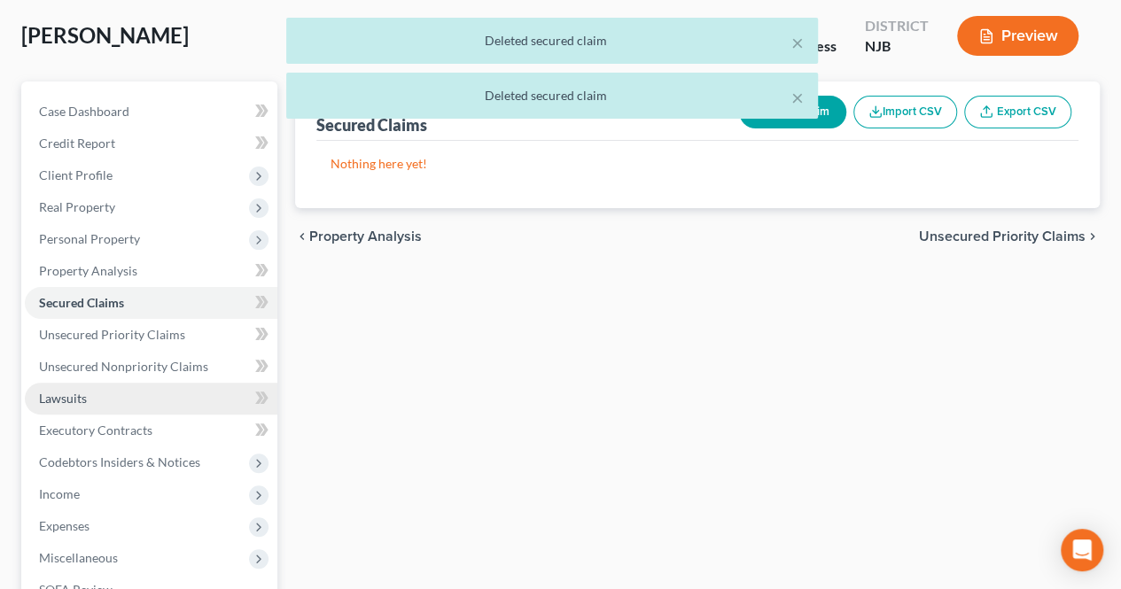
click at [144, 407] on link "Lawsuits" at bounding box center [151, 399] width 252 height 32
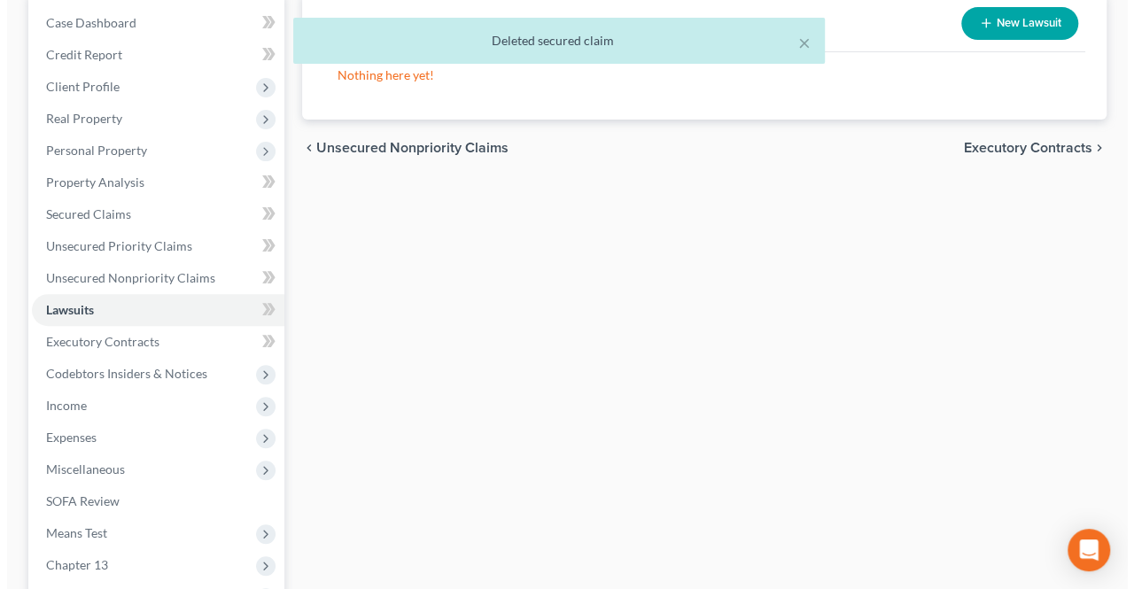
scroll to position [89, 0]
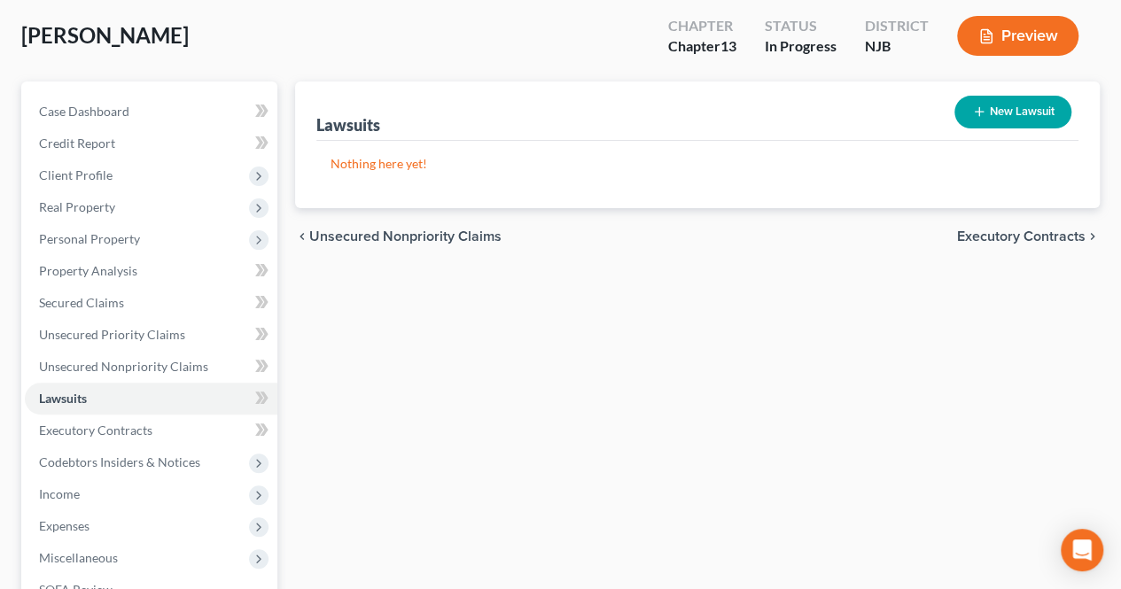
click at [961, 113] on button "New Lawsuit" at bounding box center [1012, 112] width 117 height 33
select select "0"
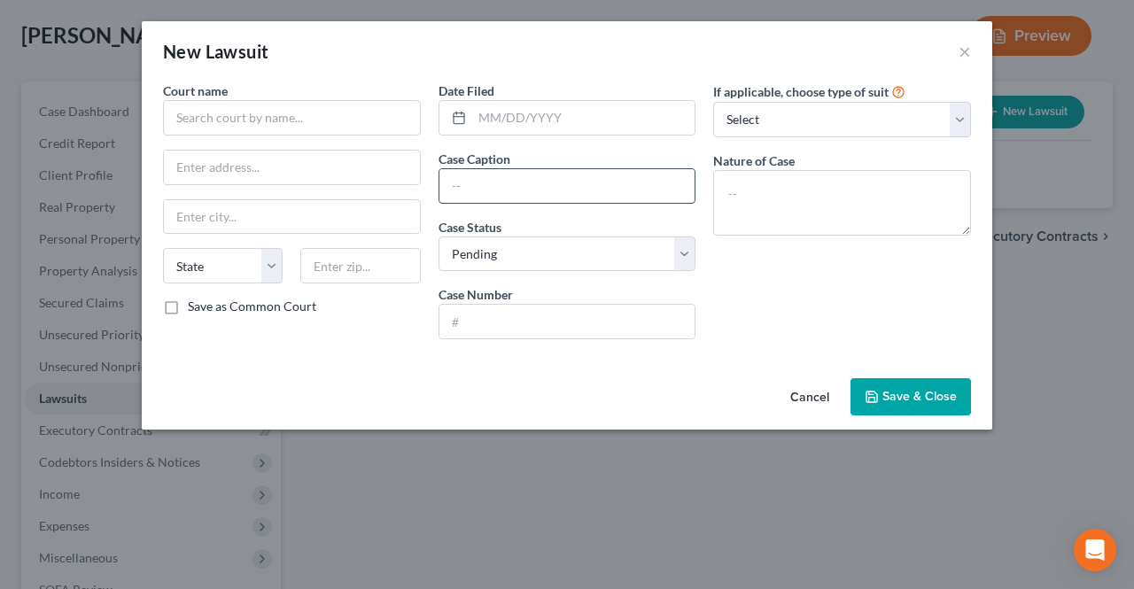
click at [581, 190] on input "text" at bounding box center [567, 186] width 256 height 34
type input "Capital One vs. [PERSON_NAME]"
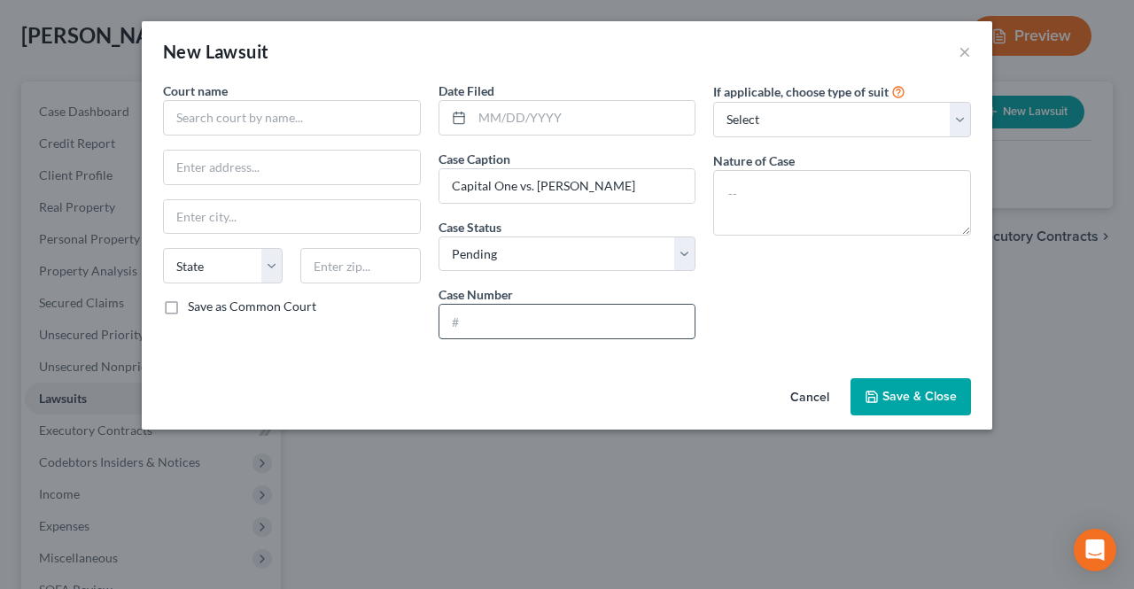
paste input "HUD-DC-012983-23"
type input "HUD-DC-012983-23"
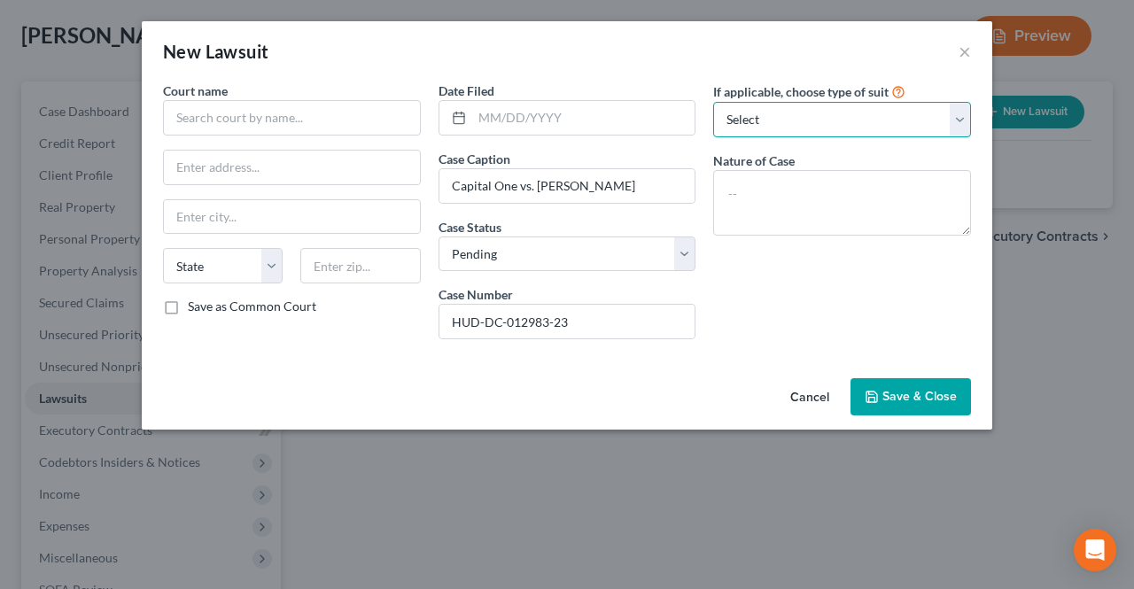
click at [781, 130] on select "Select Repossession Garnishment Foreclosure Attached, Seized, Or Levied Other" at bounding box center [842, 119] width 258 height 35
select select "4"
click at [713, 102] on select "Select Repossession Garnishment Foreclosure Attached, Seized, Or Levied Other" at bounding box center [842, 119] width 258 height 35
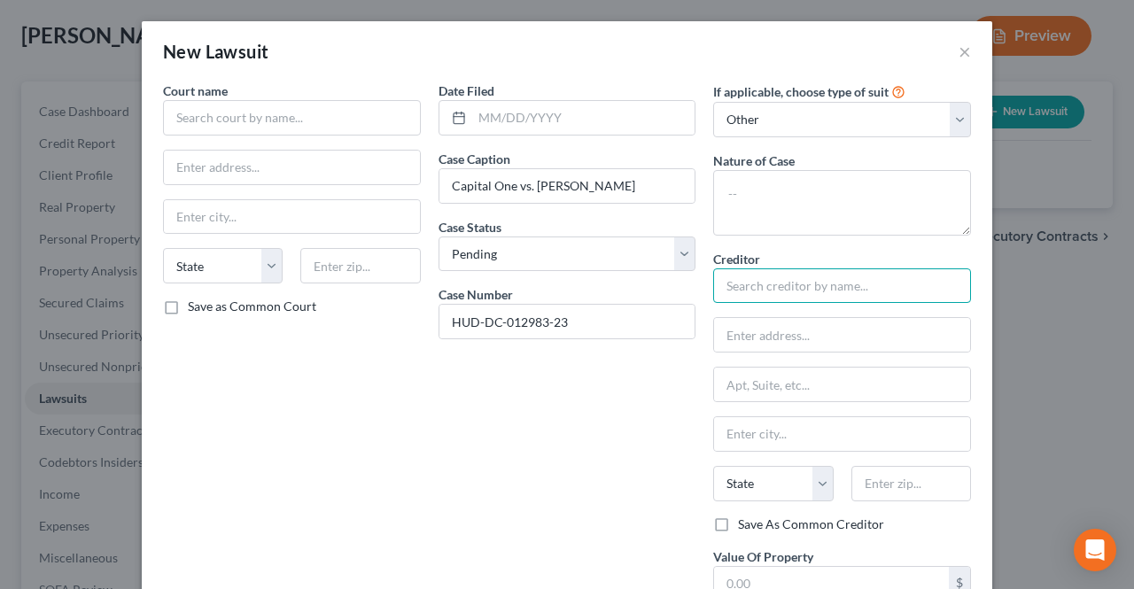
click at [746, 285] on input "text" at bounding box center [842, 285] width 258 height 35
click at [376, 139] on div "Court name * State [US_STATE] AK AR AZ CA CO CT DE DC [GEOGRAPHIC_DATA] GA GU H…" at bounding box center [292, 361] width 276 height 558
type input "Capital One"
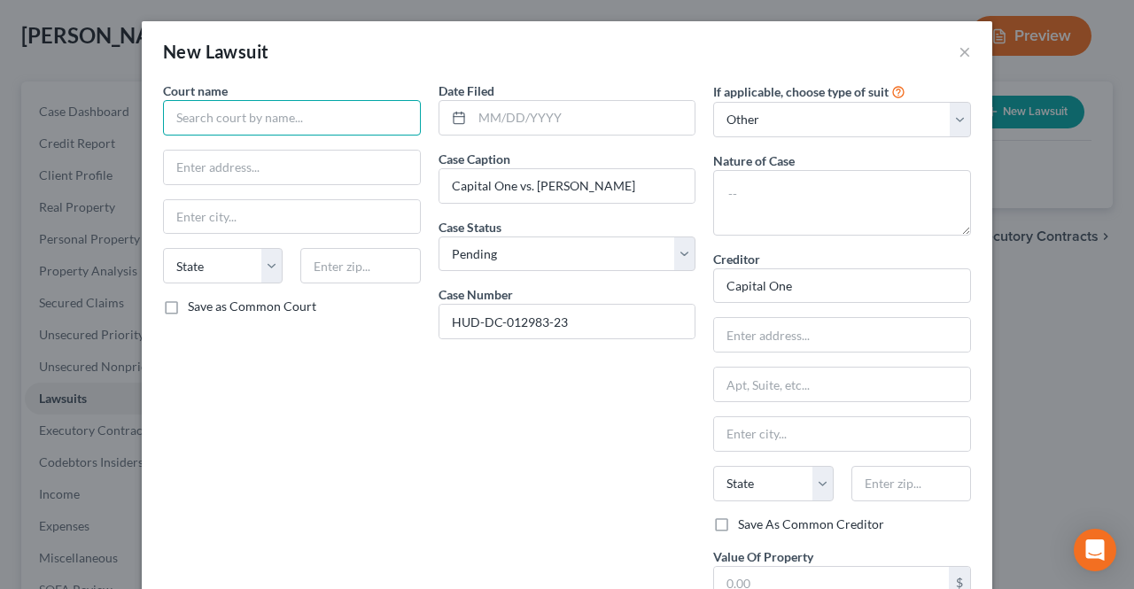
click at [376, 126] on input "text" at bounding box center [292, 117] width 258 height 35
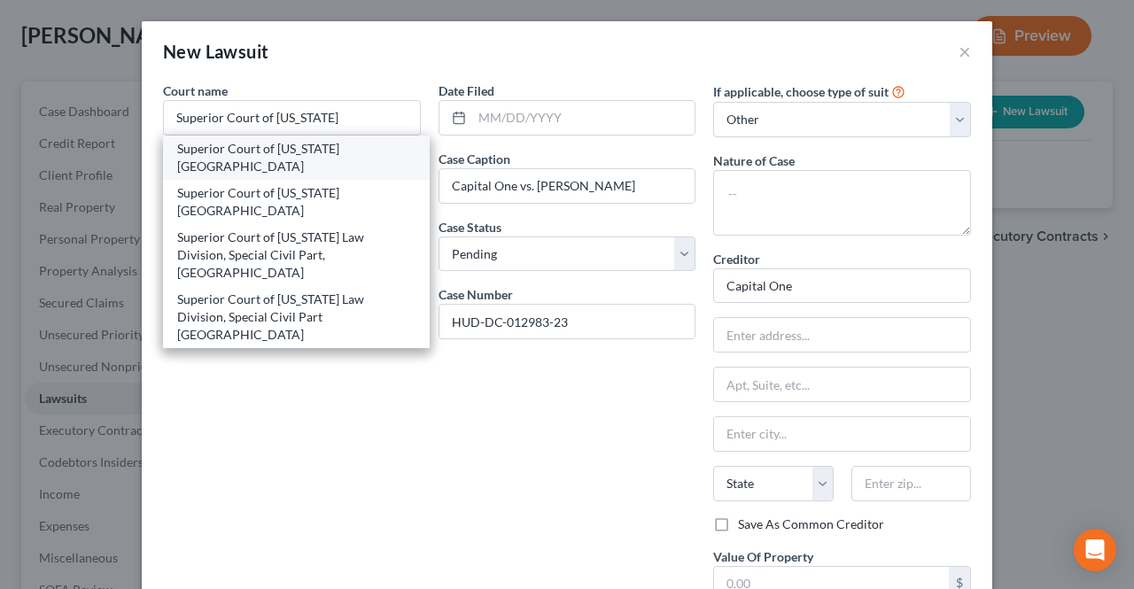
click at [307, 156] on div "Superior Court of [US_STATE][GEOGRAPHIC_DATA]" at bounding box center [296, 157] width 238 height 35
type input "Superior Court of [US_STATE][GEOGRAPHIC_DATA]"
type input "[STREET_ADDRESS][PERSON_NAME]"
type input "Paterson"
select select "33"
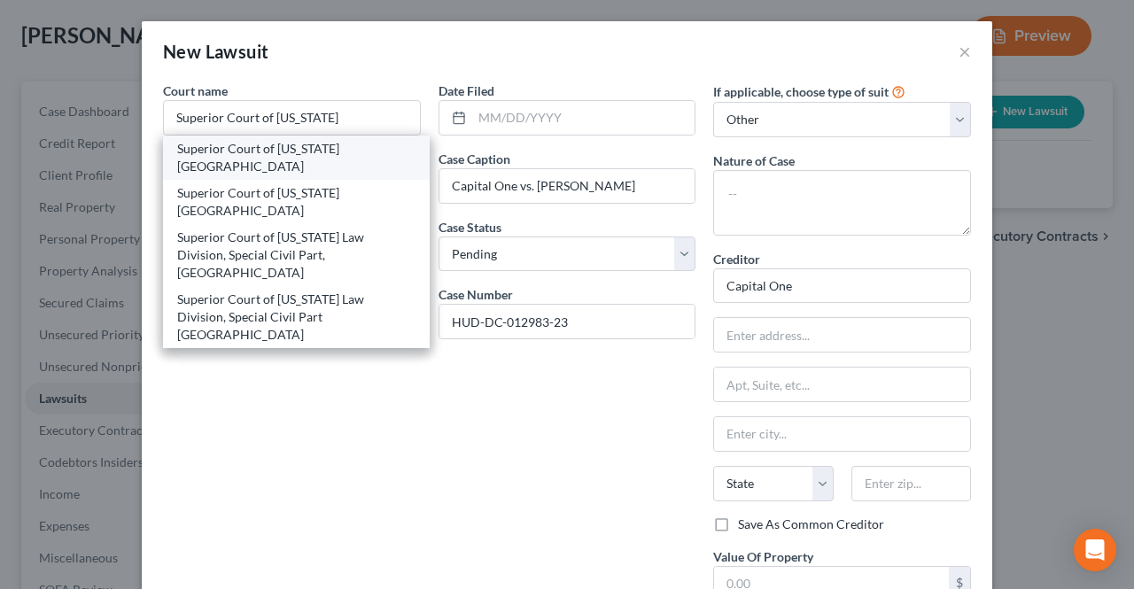
type input "07505"
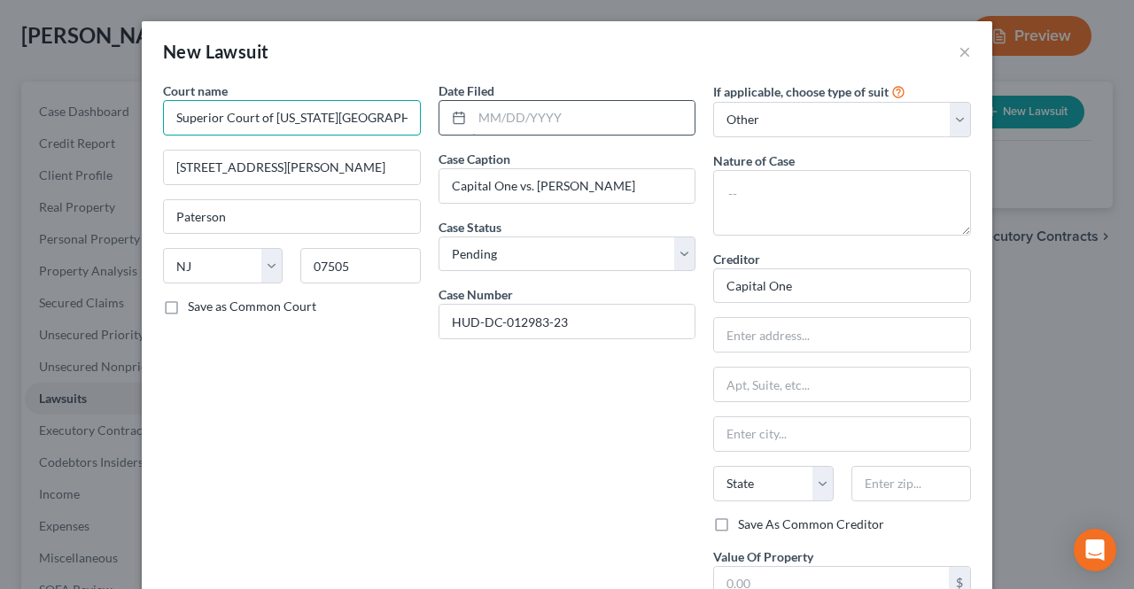
scroll to position [0, 12]
drag, startPoint x: 330, startPoint y: 121, endPoint x: 468, endPoint y: 130, distance: 137.6
click at [468, 130] on div "Court name * Superior Court of [US_STATE][GEOGRAPHIC_DATA] [GEOGRAPHIC_DATA][PE…" at bounding box center [567, 361] width 826 height 558
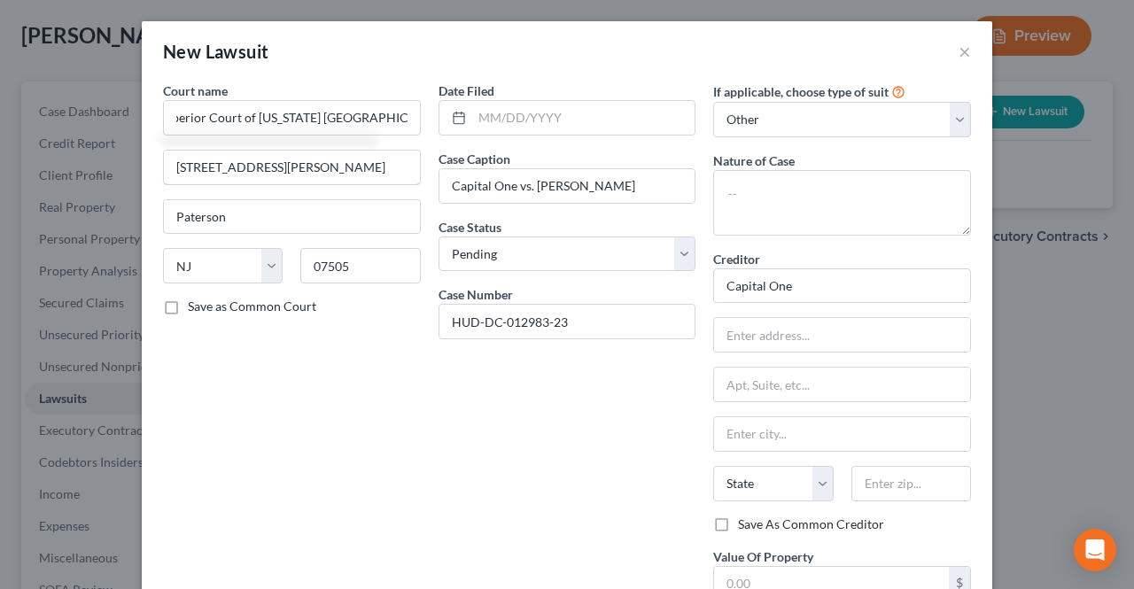
scroll to position [0, 0]
type input "Superior Court of [US_STATE] [GEOGRAPHIC_DATA]"
drag, startPoint x: 337, startPoint y: 159, endPoint x: 94, endPoint y: 157, distance: 242.7
click at [95, 158] on div "New Lawsuit × Court name * Superior Court of [US_STATE] [GEOGRAPHIC_DATA] [GEOG…" at bounding box center [567, 294] width 1134 height 589
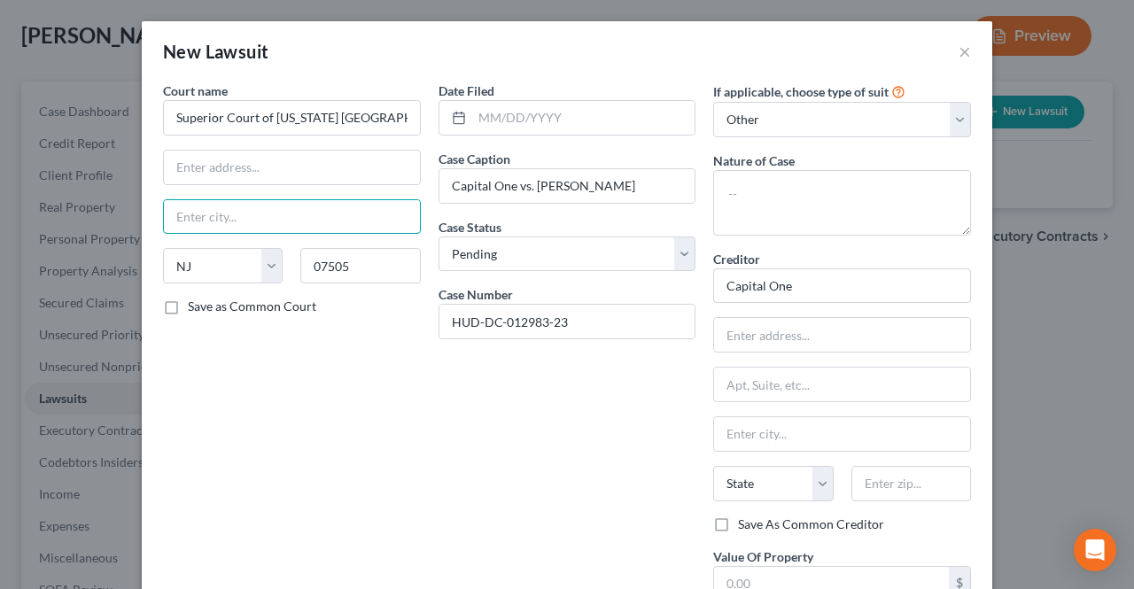
drag, startPoint x: 144, startPoint y: 205, endPoint x: 109, endPoint y: 198, distance: 35.1
click at [110, 198] on div "New Lawsuit × Court name * Superior Court of [US_STATE] Hudson County State [US…" at bounding box center [567, 294] width 1134 height 589
paste input "[STREET_ADDRESS]"
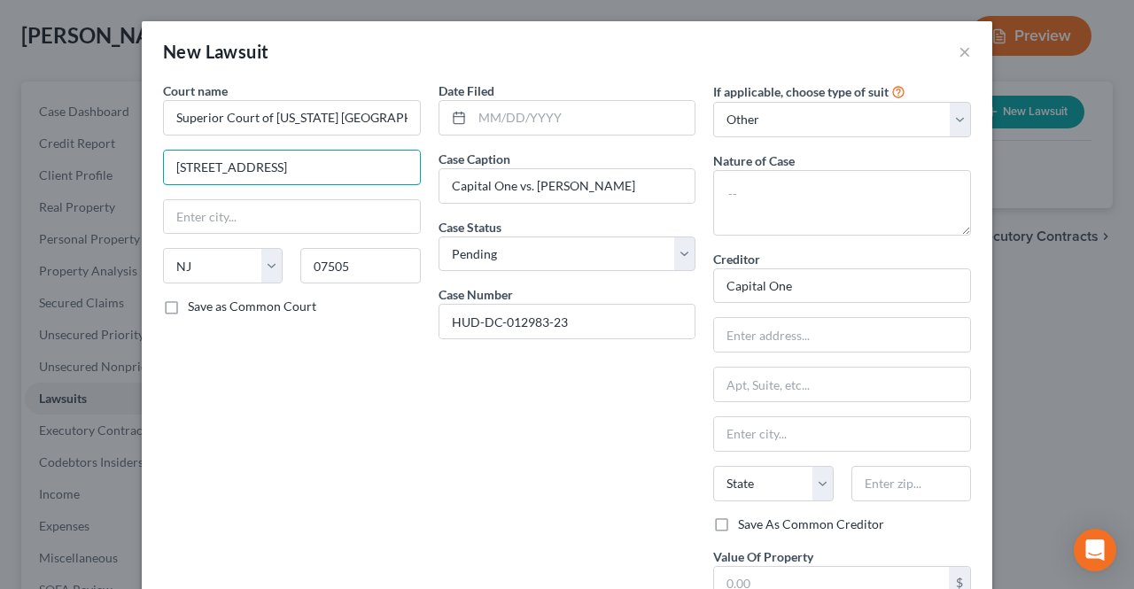
type input "[STREET_ADDRESS]"
drag, startPoint x: 365, startPoint y: 260, endPoint x: 283, endPoint y: 256, distance: 81.6
click at [283, 257] on div "State [US_STATE] AK AR AZ CA CO CT DE DC [GEOGRAPHIC_DATA] [GEOGRAPHIC_DATA] GU…" at bounding box center [292, 273] width 276 height 50
paste input "07306"
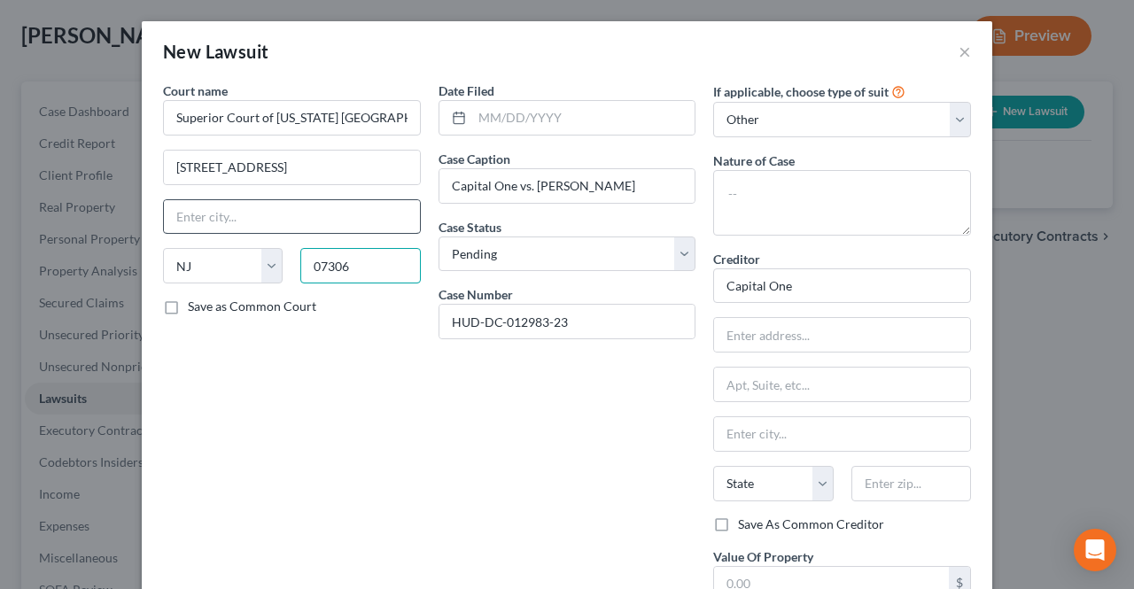
type input "07306"
type input "[GEOGRAPHIC_DATA]"
click at [313, 213] on input "[GEOGRAPHIC_DATA]" at bounding box center [292, 217] width 256 height 34
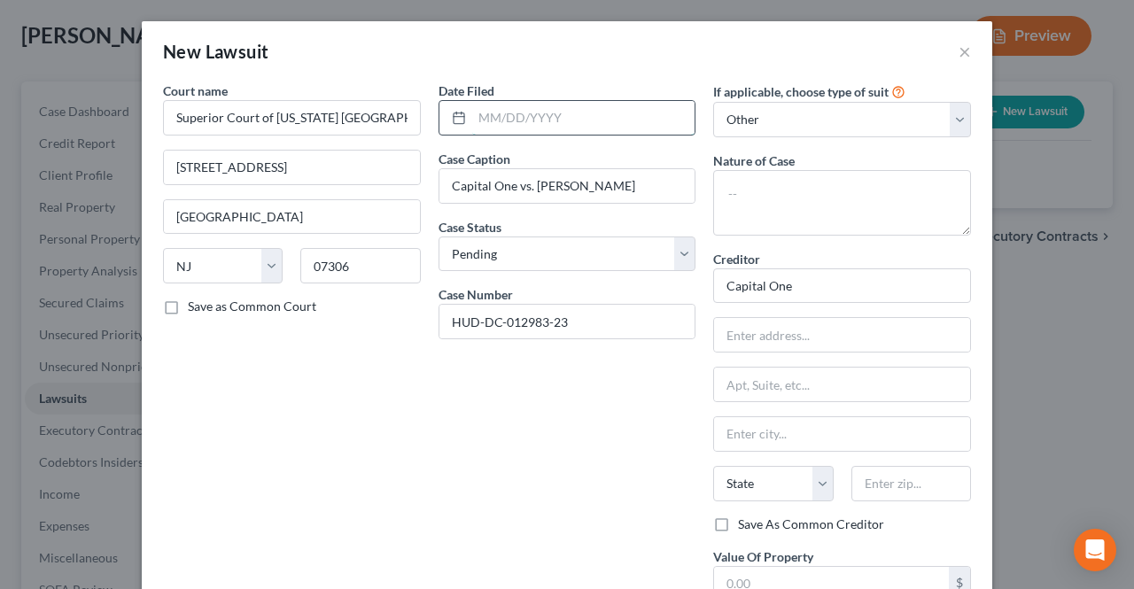
paste input "[DATE]"
type input "[DATE]"
paste input "[STREET_ADDRESS][PERSON_NAME]-"
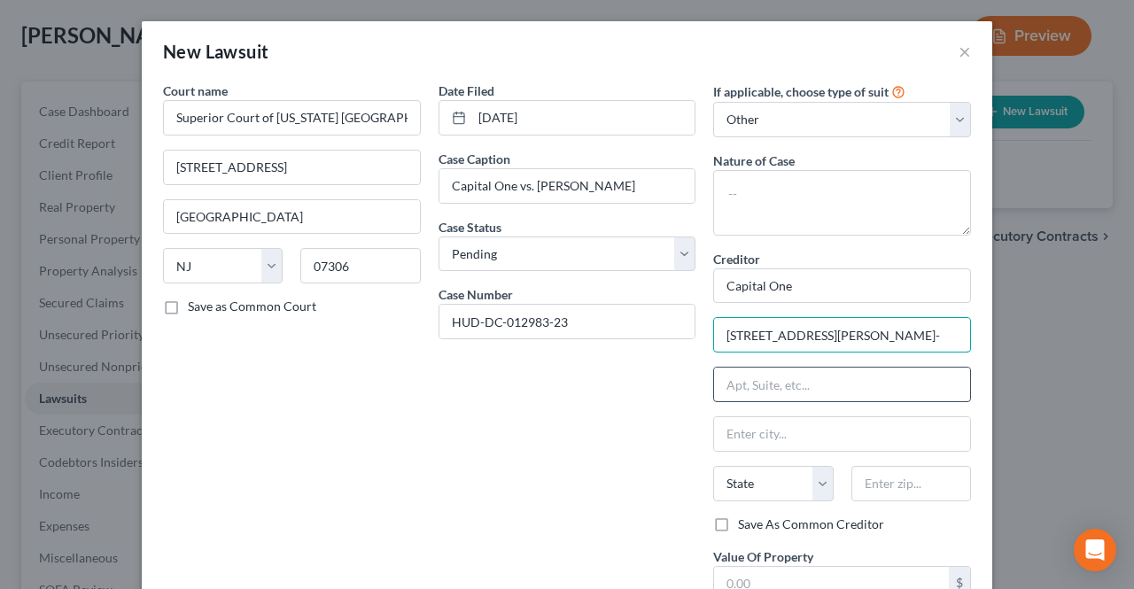
scroll to position [0, 9]
drag, startPoint x: 920, startPoint y: 334, endPoint x: 944, endPoint y: 331, distance: 24.9
click at [944, 331] on input "[STREET_ADDRESS][PERSON_NAME]-" at bounding box center [842, 335] width 256 height 34
type input "[STREET_ADDRESS][PERSON_NAME] -"
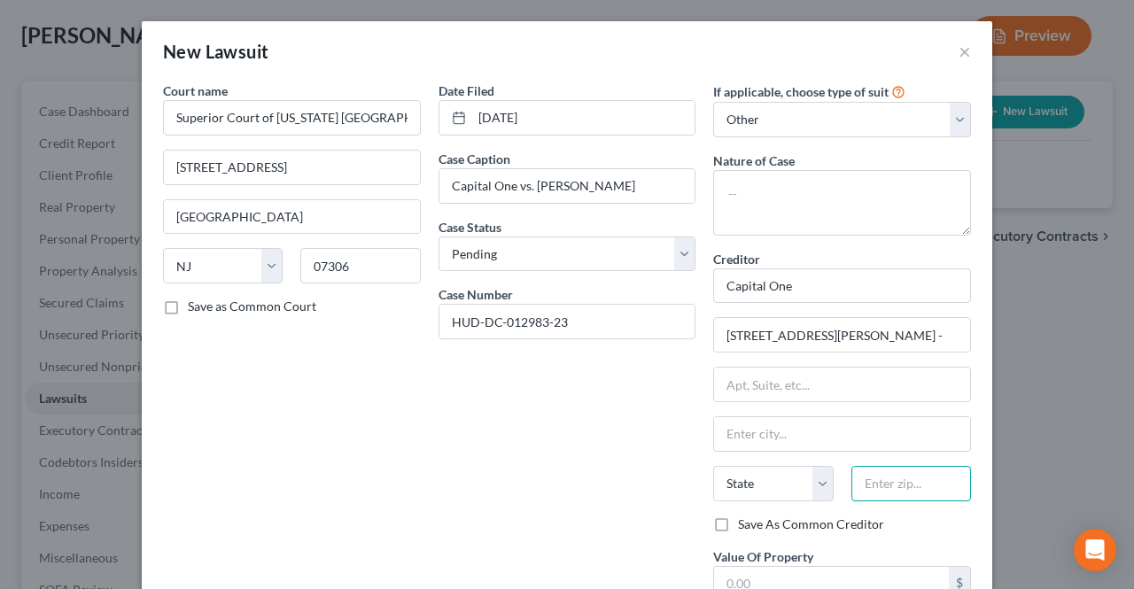
paste input "22102"
type input "22102"
click at [912, 336] on input "[STREET_ADDRESS][PERSON_NAME] -" at bounding box center [842, 335] width 256 height 34
type input "[PERSON_NAME]"
select select "48"
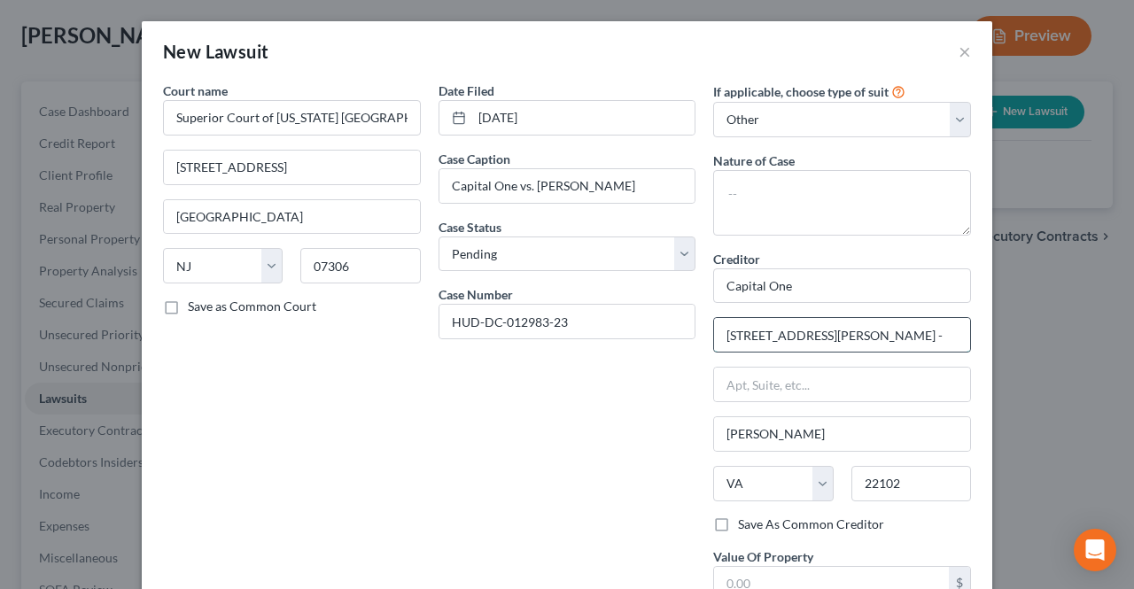
drag, startPoint x: 920, startPoint y: 334, endPoint x: 854, endPoint y: 340, distance: 65.8
click at [854, 340] on input "[STREET_ADDRESS][PERSON_NAME] -" at bounding box center [842, 335] width 256 height 34
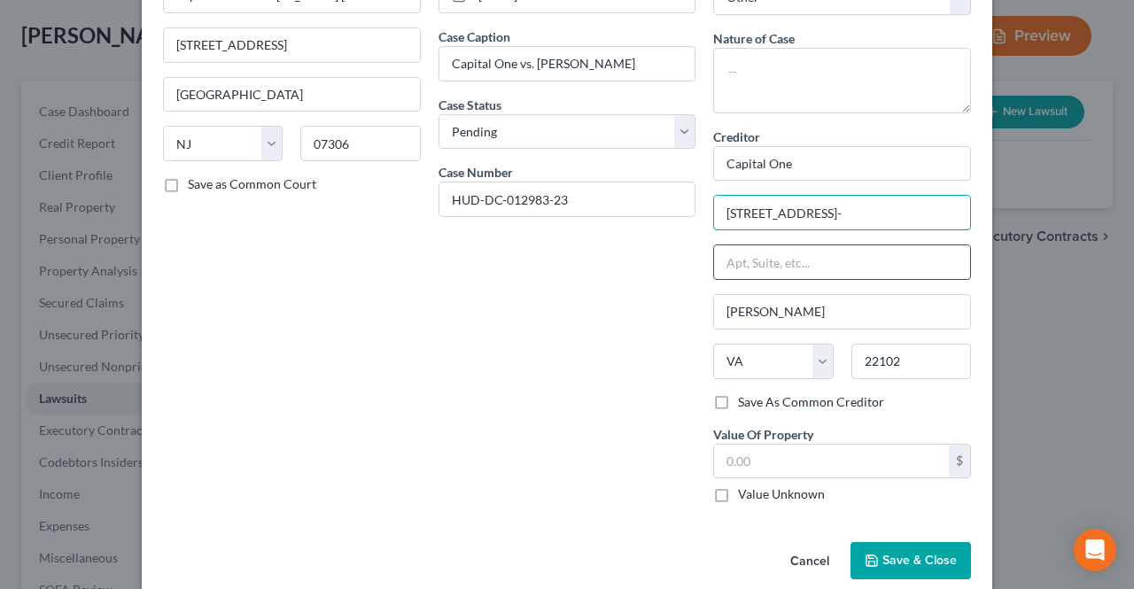
scroll to position [143, 0]
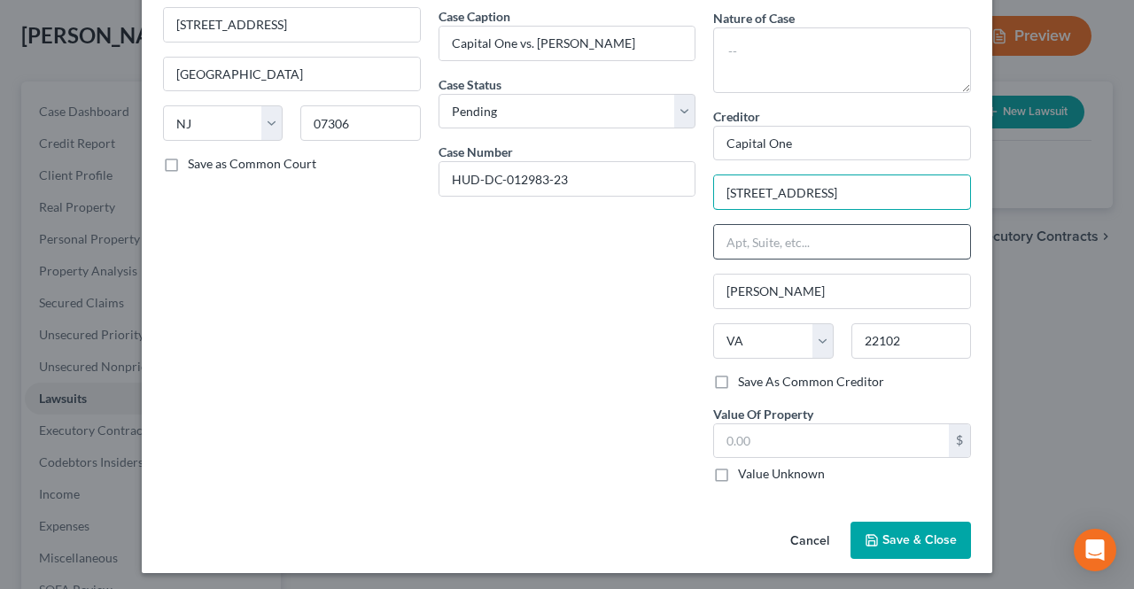
type input "[STREET_ADDRESS]"
click at [790, 240] on input "text" at bounding box center [842, 242] width 256 height 34
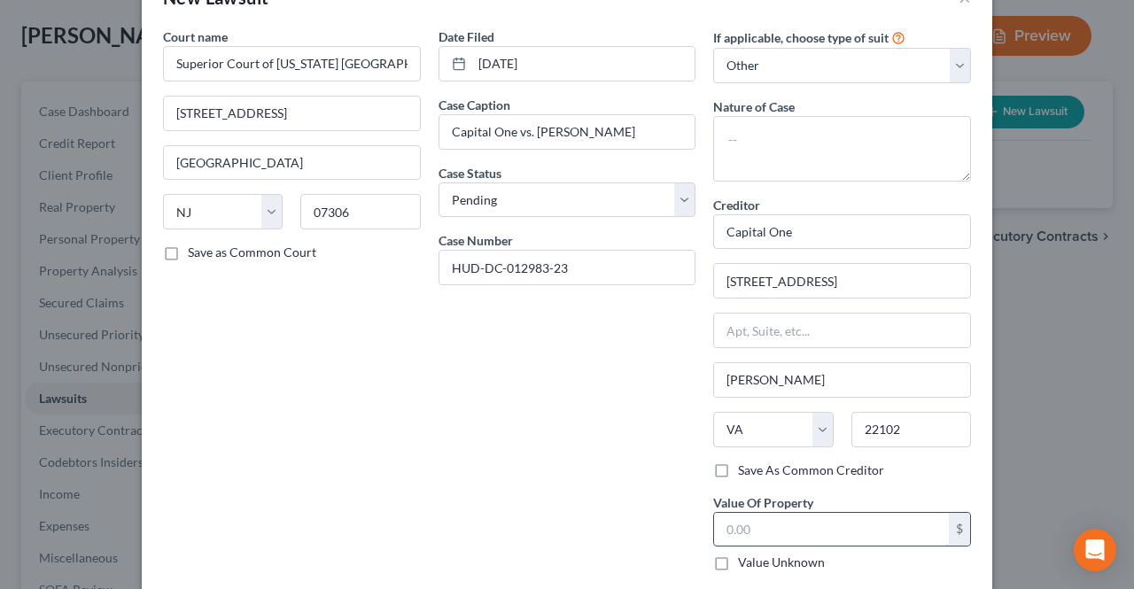
paste input "$16,764.81"
type input "$16,764.81"
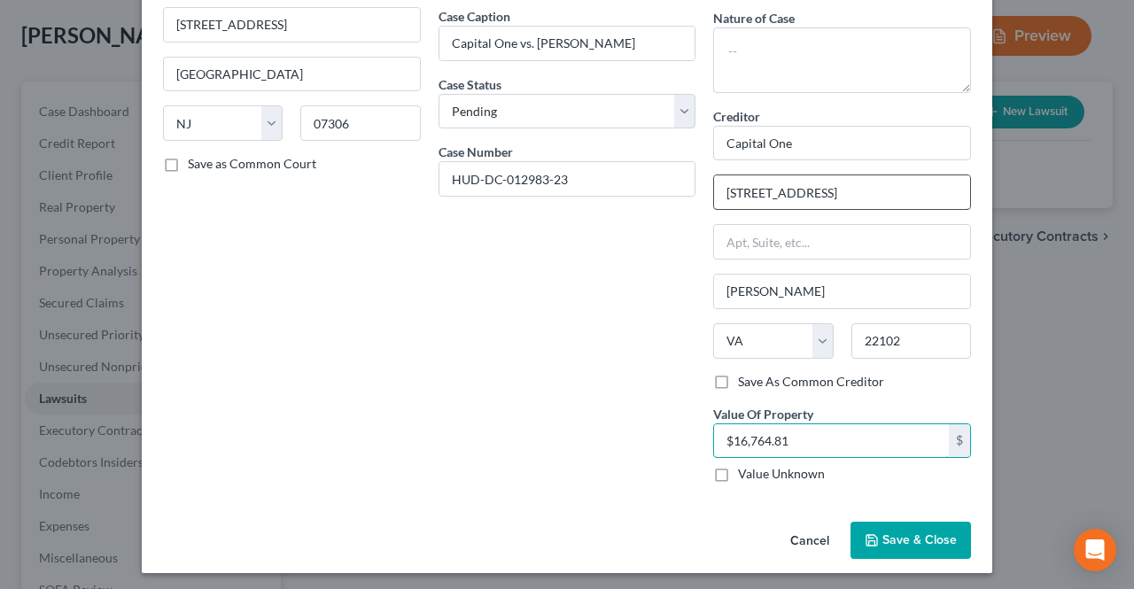
scroll to position [0, 0]
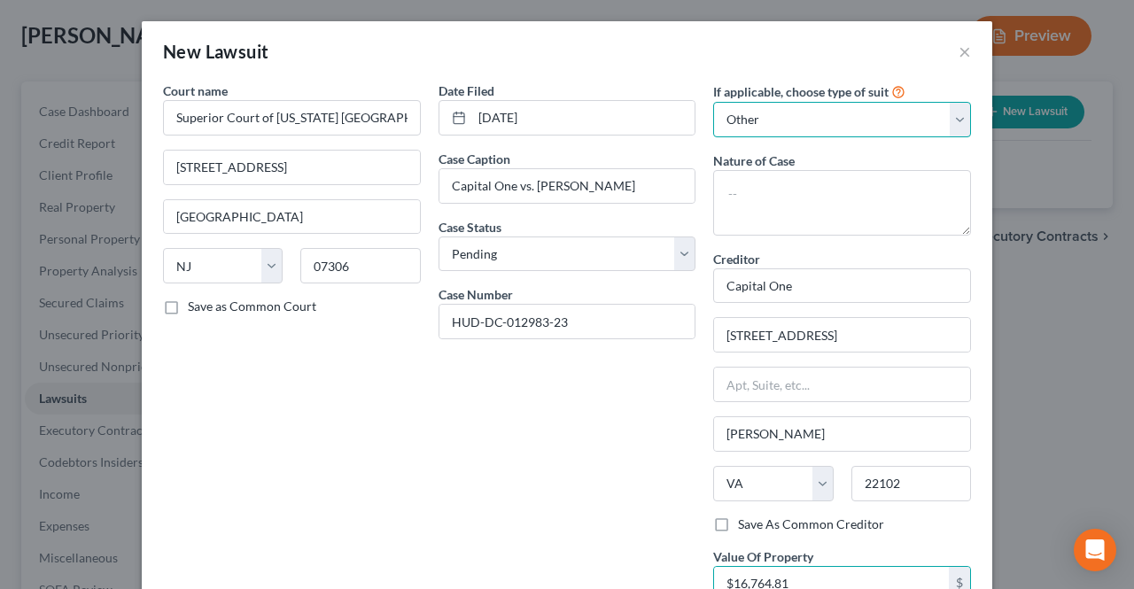
click at [753, 123] on select "Select Repossession Garnishment Foreclosure Attached, Seized, Or Levied Other" at bounding box center [842, 119] width 258 height 35
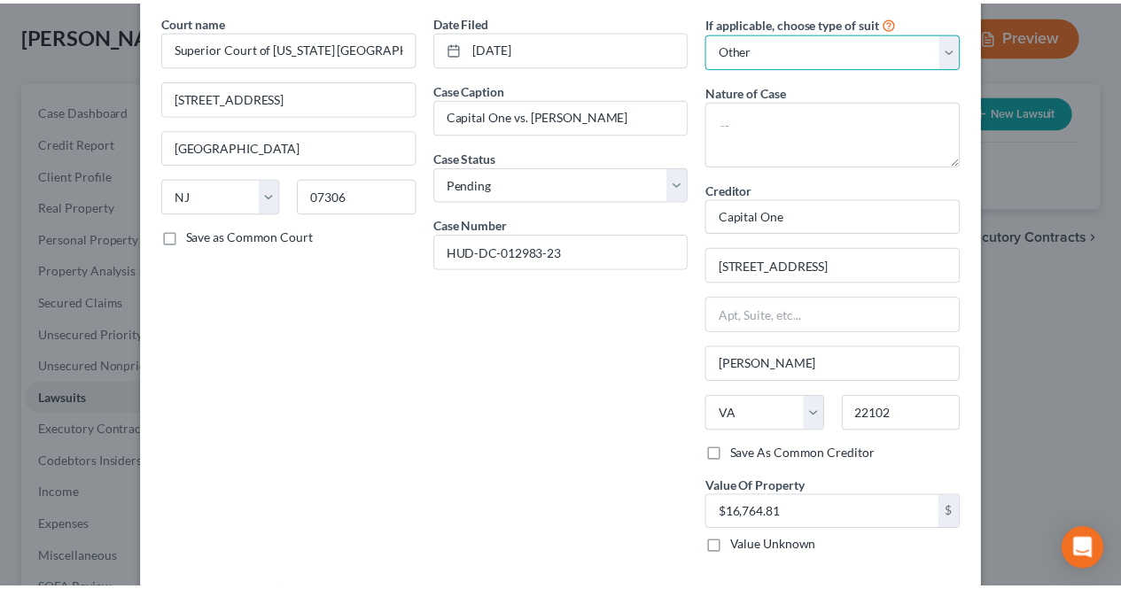
scroll to position [143, 0]
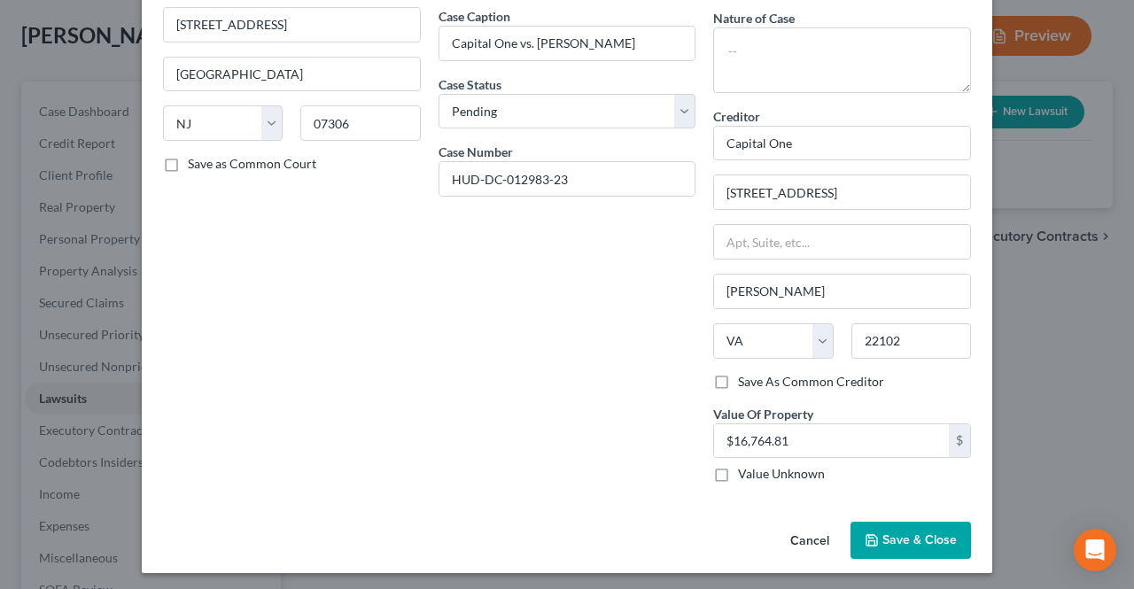
click at [917, 524] on button "Save & Close" at bounding box center [910, 540] width 120 height 37
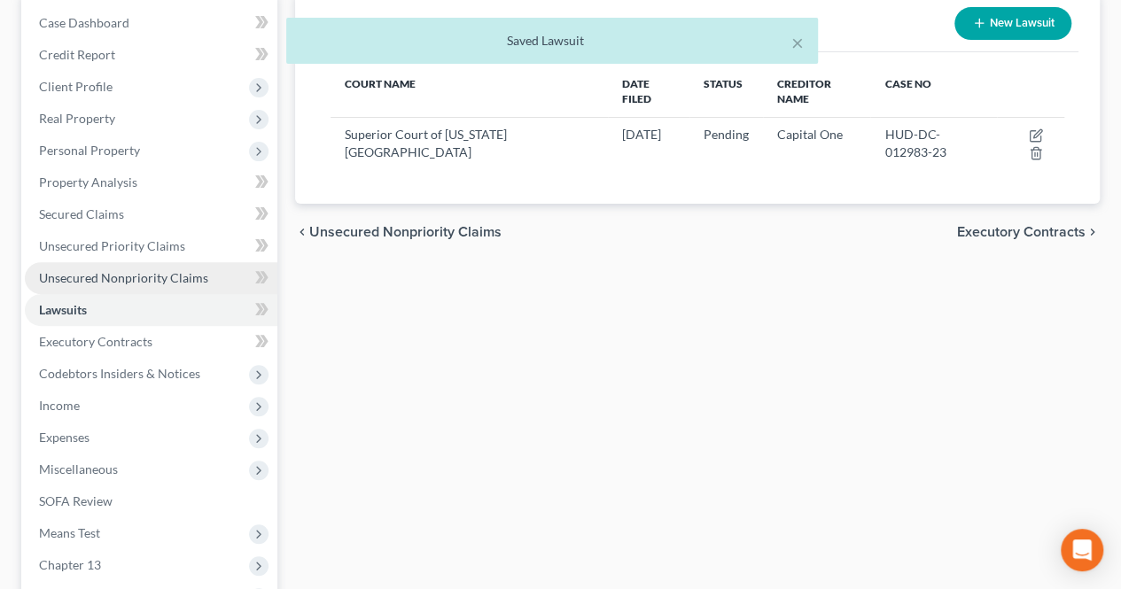
click at [167, 284] on link "Unsecured Nonpriority Claims" at bounding box center [151, 278] width 252 height 32
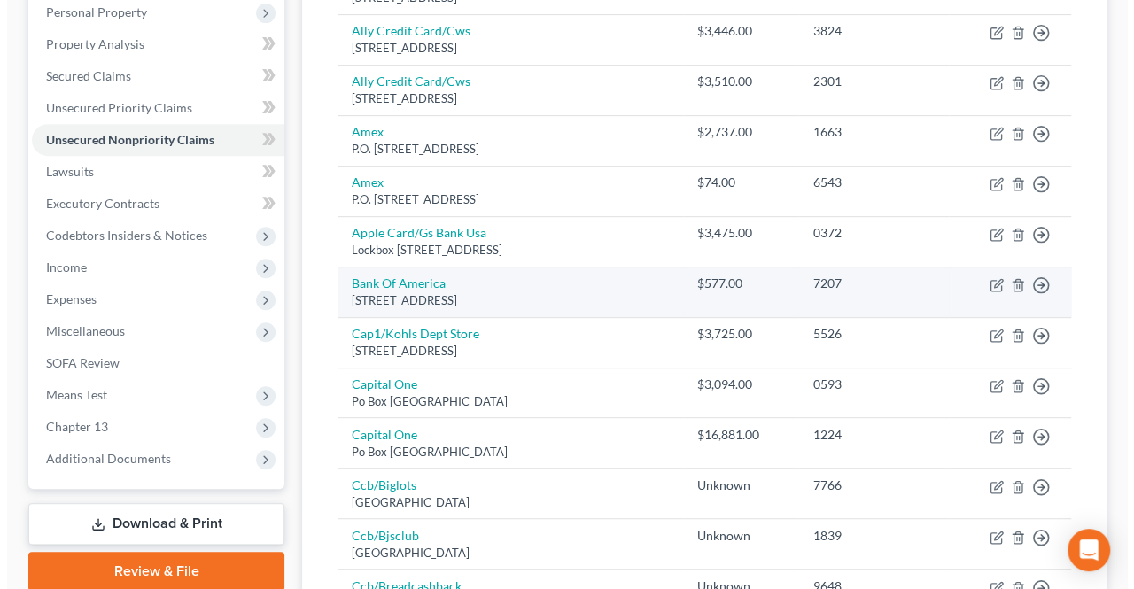
scroll to position [354, 0]
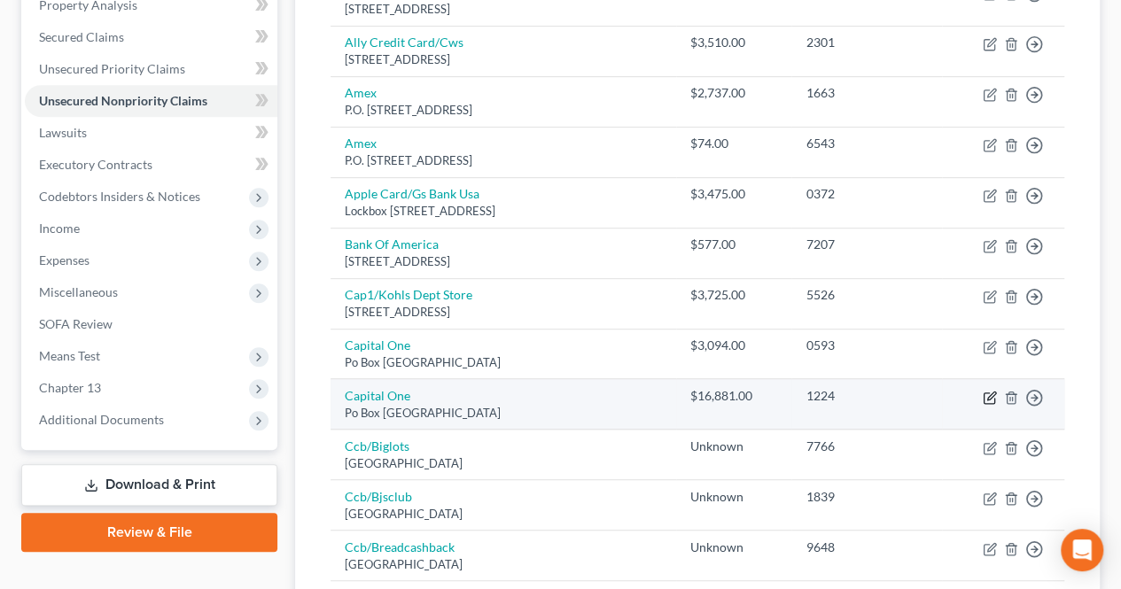
click at [992, 396] on icon "button" at bounding box center [989, 398] width 14 height 14
select select "48"
select select "0"
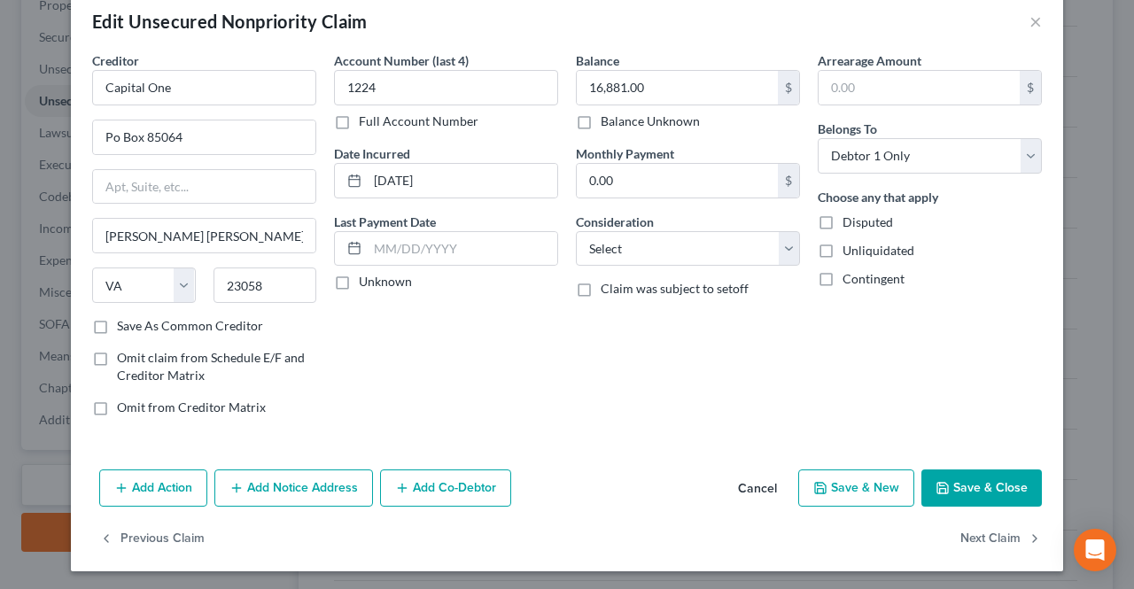
click at [309, 479] on button "Add Notice Address" at bounding box center [293, 488] width 159 height 37
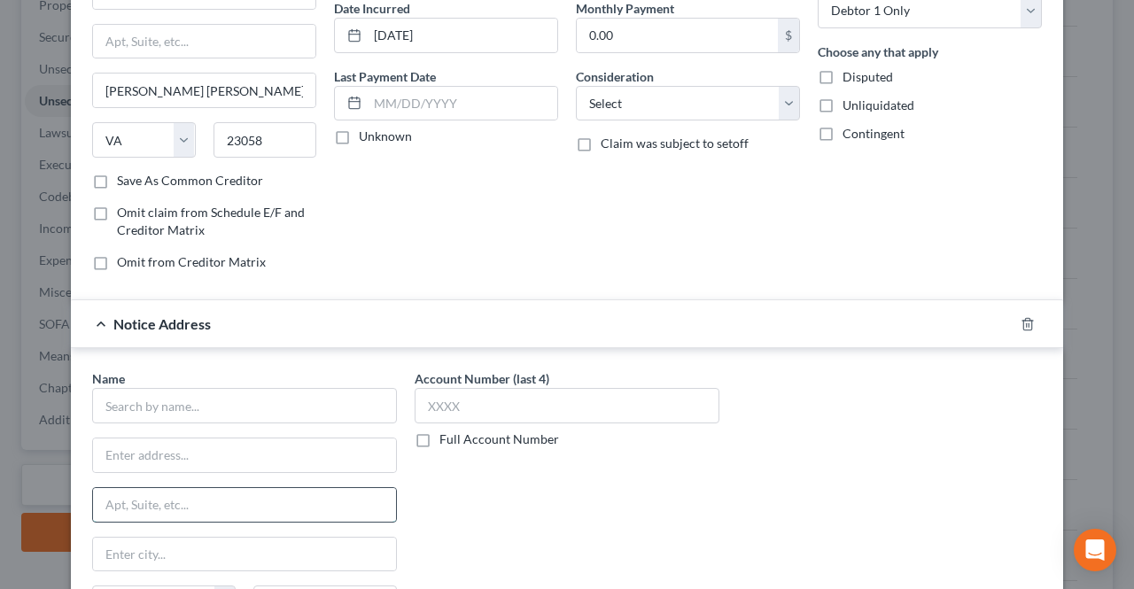
scroll to position [203, 0]
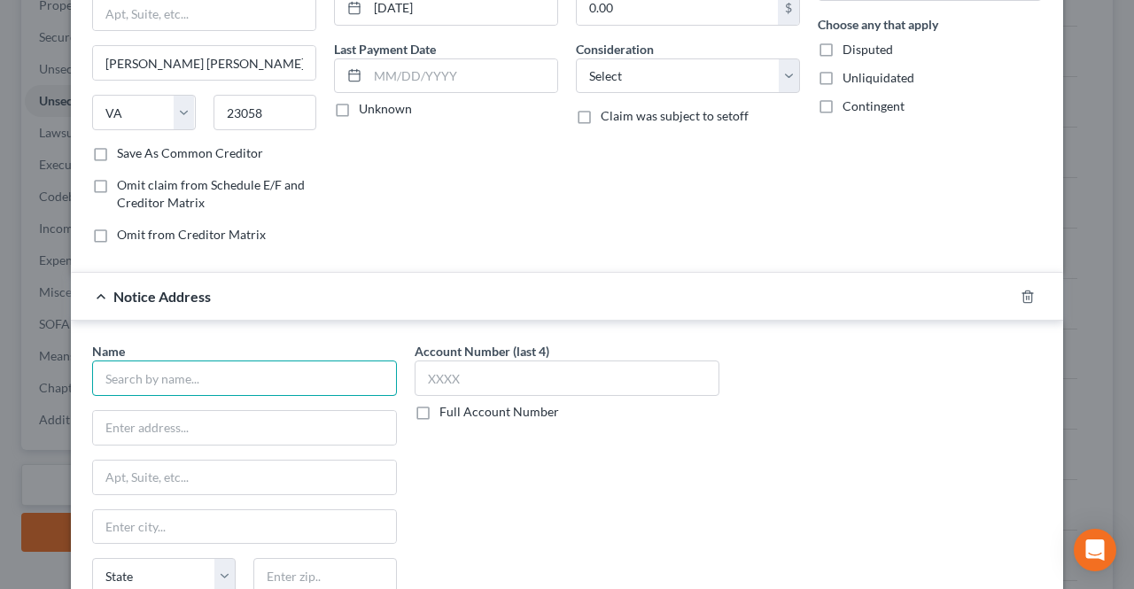
drag, startPoint x: 244, startPoint y: 455, endPoint x: 220, endPoint y: 365, distance: 93.5
paste input "[PERSON_NAME], [PERSON_NAME] and [PERSON_NAME], P.C"
type input "[PERSON_NAME], [PERSON_NAME] and [PERSON_NAME], P.C"
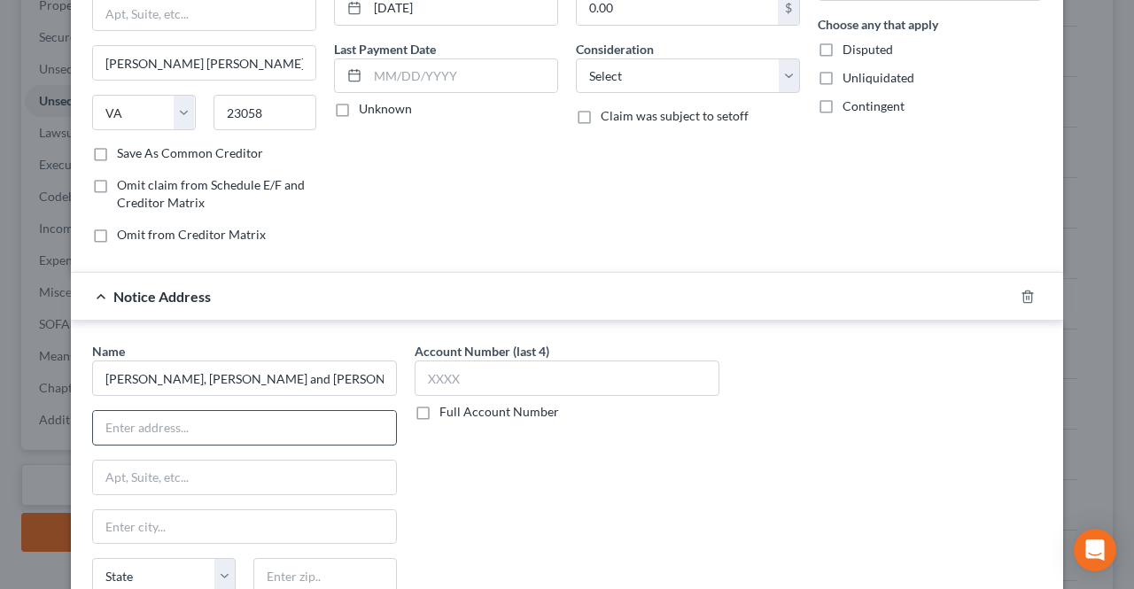
paste input "5 Greentree Ctr., [STREET_ADDRESS]"
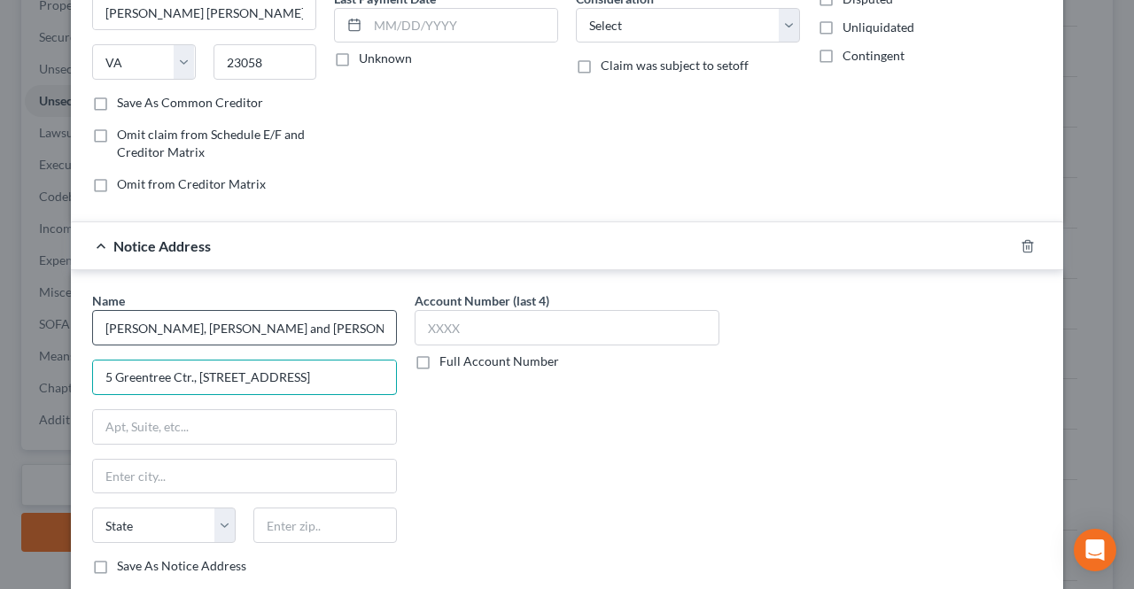
scroll to position [291, 0]
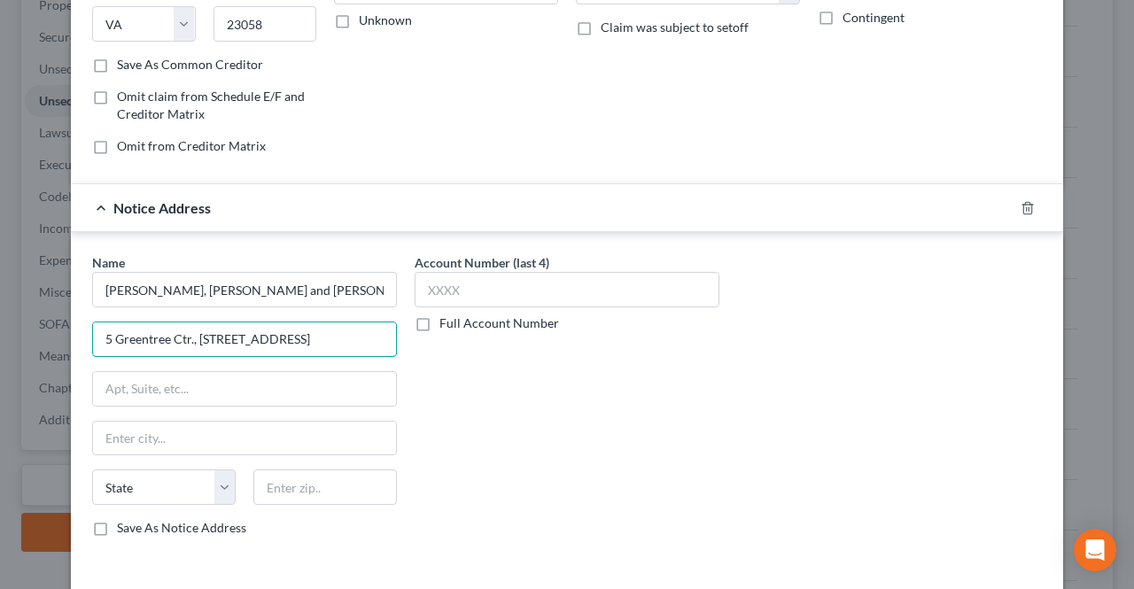
drag, startPoint x: 341, startPoint y: 335, endPoint x: 355, endPoint y: 338, distance: 14.4
click at [400, 334] on div "Name * [PERSON_NAME], [PERSON_NAME] and [PERSON_NAME], [GEOGRAPHIC_DATA], [GEOG…" at bounding box center [566, 402] width 967 height 298
type input "5 Greentree Ctr., [STREET_ADDRESS]"
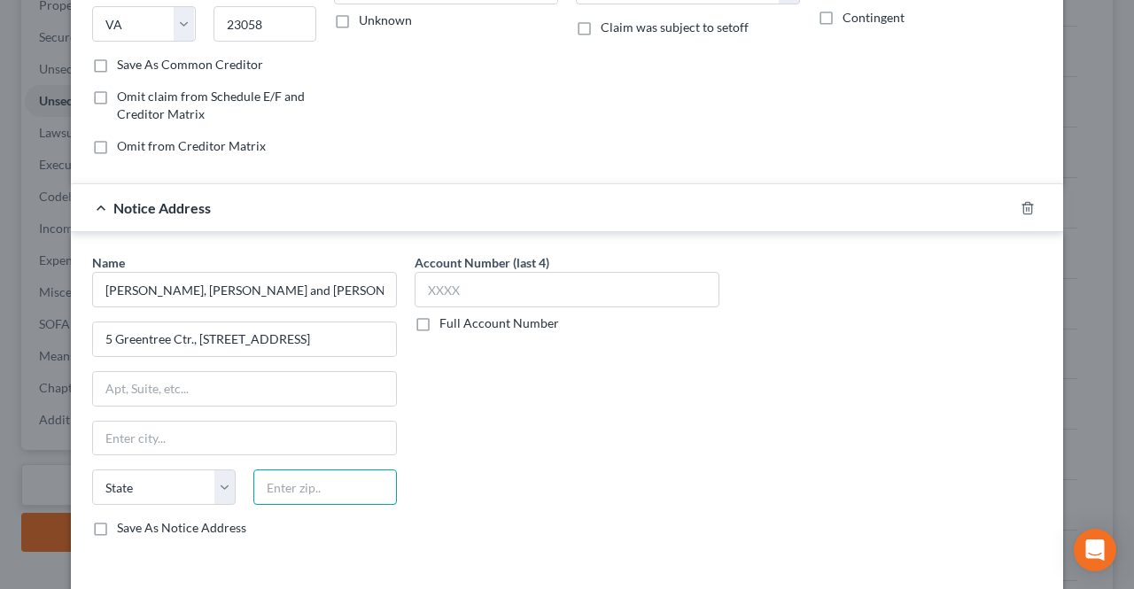
scroll to position [0, 0]
paste input "08053"
type input "08053"
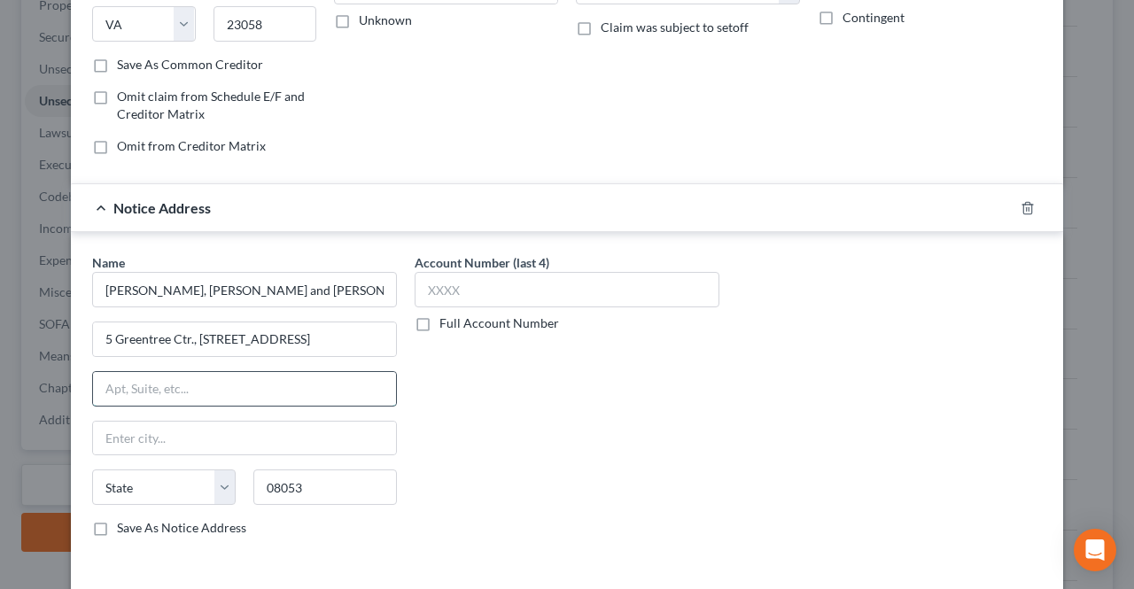
type input "[PERSON_NAME]"
select select "33"
click at [337, 372] on input "text" at bounding box center [244, 389] width 303 height 34
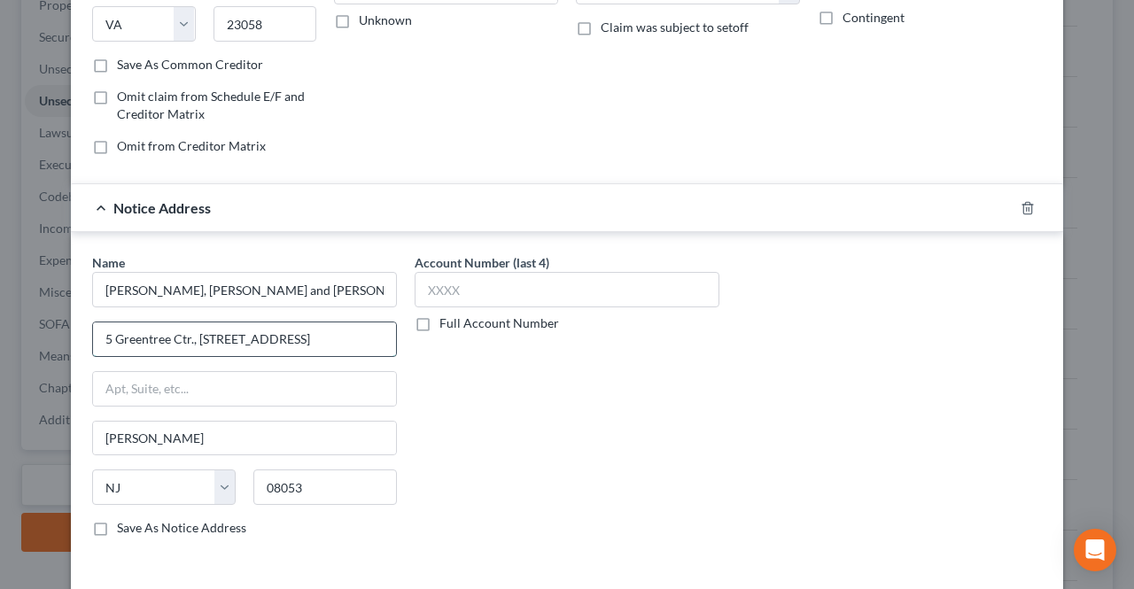
drag, startPoint x: 310, startPoint y: 335, endPoint x: 324, endPoint y: 334, distance: 14.2
click at [324, 334] on input "5 Greentree Ctr., [STREET_ADDRESS]" at bounding box center [244, 339] width 303 height 34
drag, startPoint x: 303, startPoint y: 332, endPoint x: 267, endPoint y: 338, distance: 36.7
click at [267, 338] on input "5 Greentree Ctr., [STREET_ADDRESS]" at bounding box center [244, 339] width 303 height 34
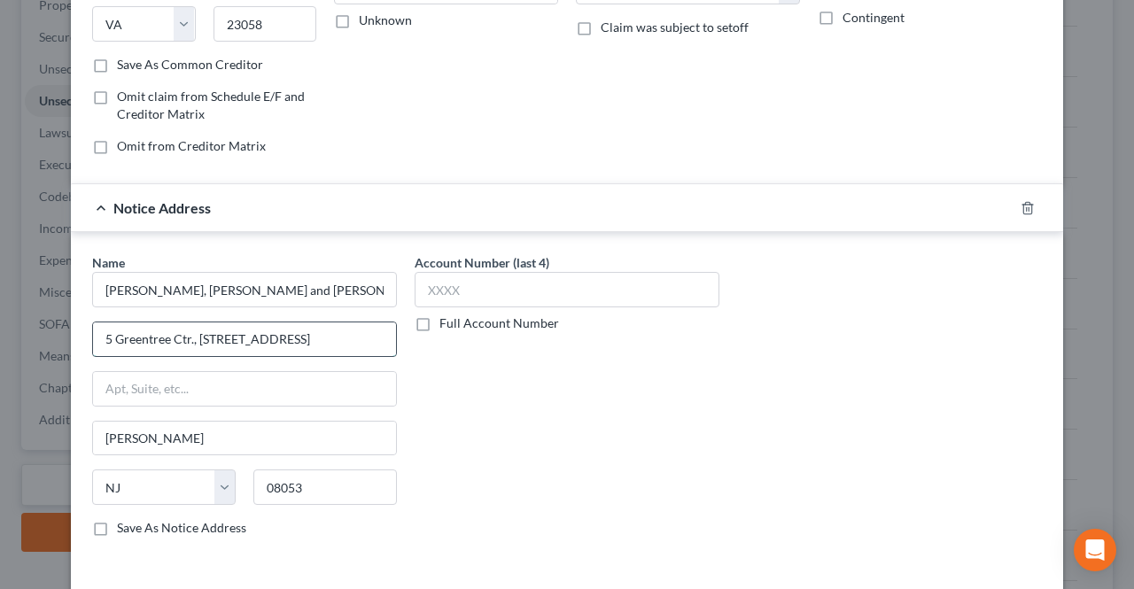
drag, startPoint x: 332, startPoint y: 338, endPoint x: 382, endPoint y: 333, distance: 49.8
click at [382, 333] on input "5 Greentree Ctr., [STREET_ADDRESS]" at bounding box center [244, 339] width 303 height 34
click at [377, 336] on input "5 Greentree Ctr., [STREET_ADDRESS]" at bounding box center [244, 339] width 303 height 34
drag, startPoint x: 377, startPoint y: 336, endPoint x: 494, endPoint y: 452, distance: 164.7
click at [312, 338] on input "5 Greentree Ctr., [STREET_ADDRESS]" at bounding box center [244, 339] width 303 height 34
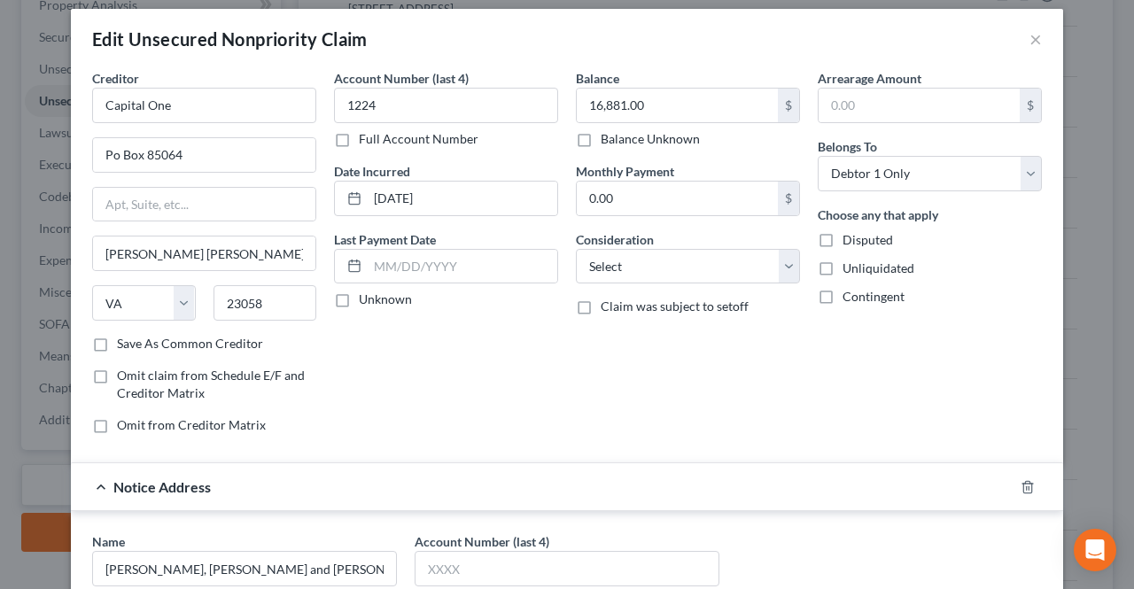
scroll to position [0, 0]
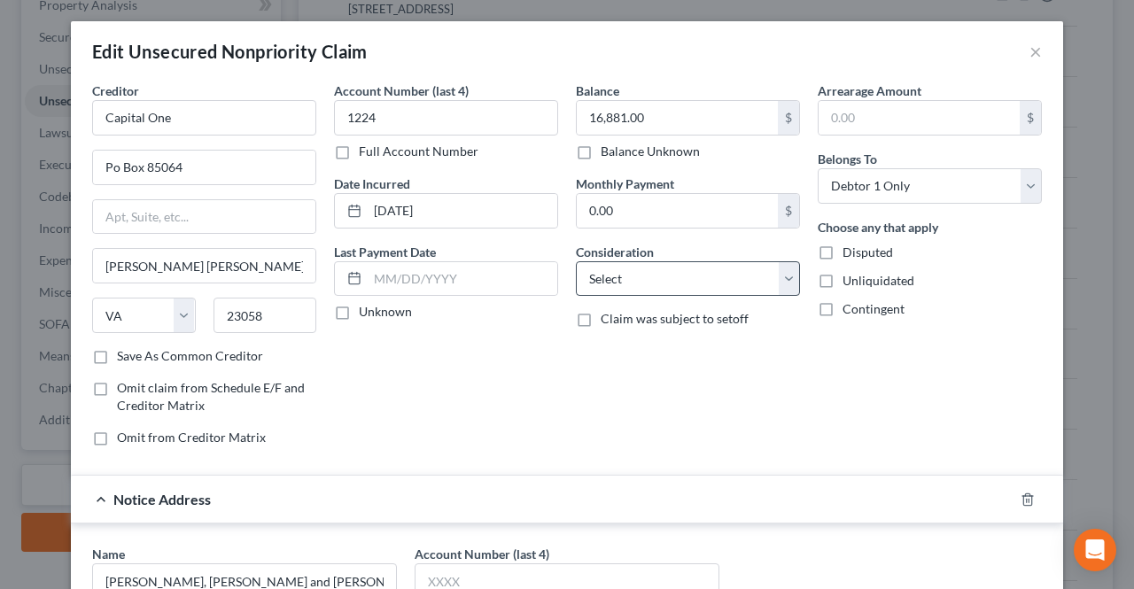
type input "5 Greentree Ctr., [STREET_ADDRESS]"
click at [613, 277] on select "Select Cable / Satellite Services Collection Agency Credit Card Debt Debt Couns…" at bounding box center [688, 278] width 224 height 35
select select "8"
click at [576, 261] on select "Select Cable / Satellite Services Collection Agency Credit Card Debt Debt Couns…" at bounding box center [688, 278] width 224 height 35
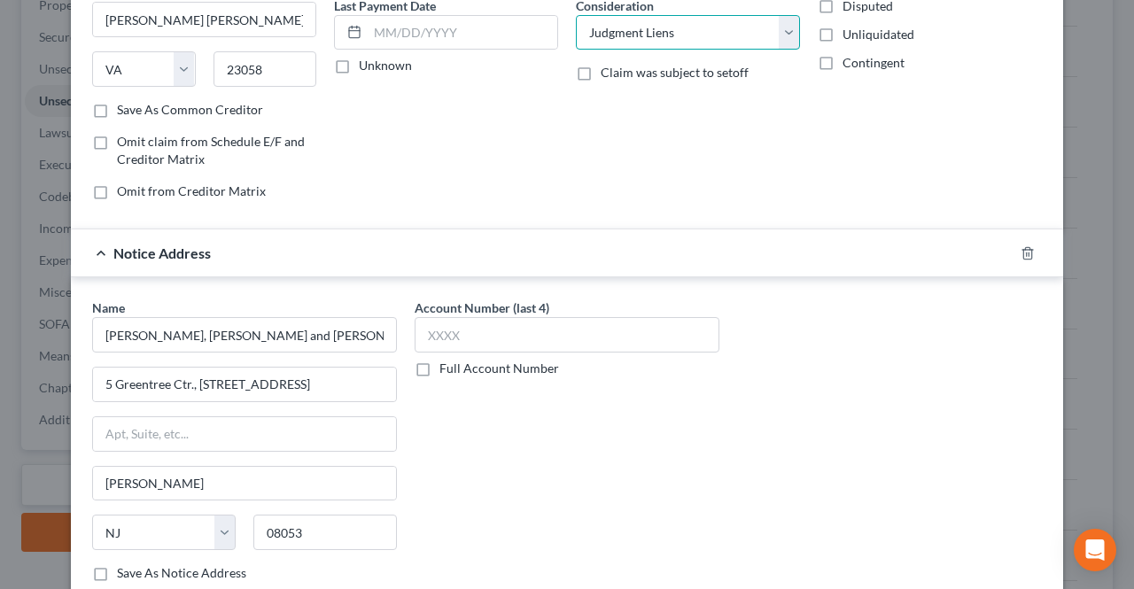
scroll to position [354, 0]
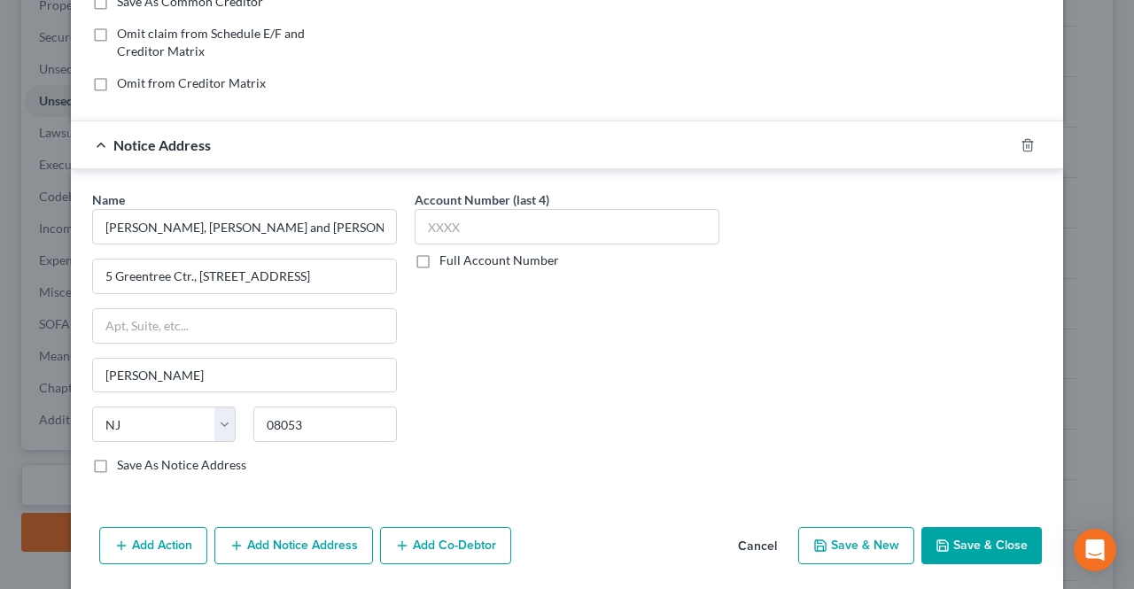
click at [965, 534] on button "Save & Close" at bounding box center [981, 545] width 120 height 37
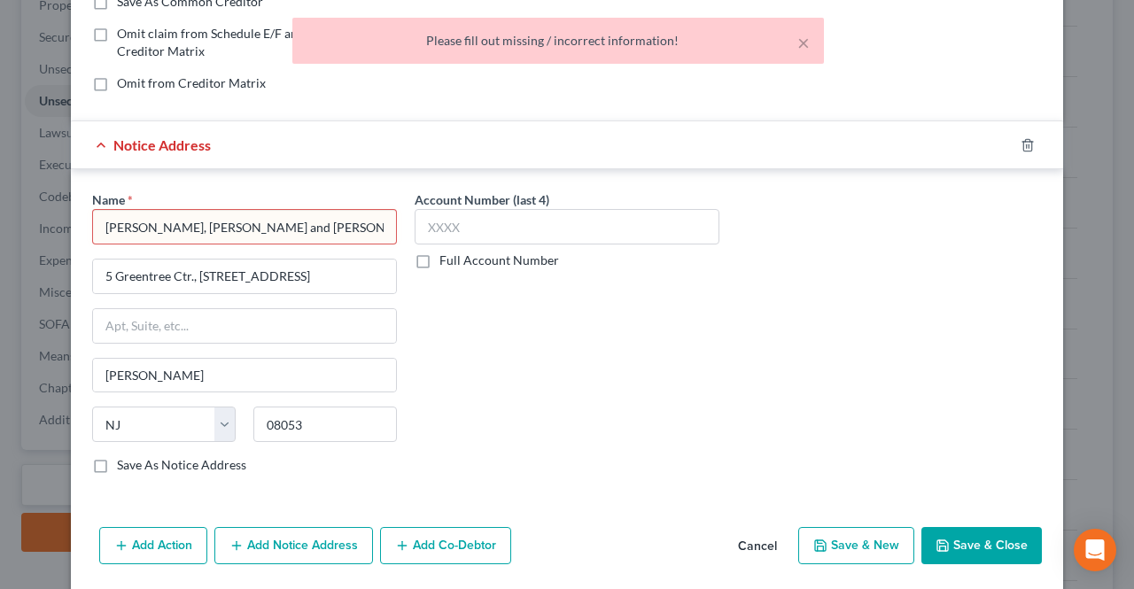
click at [336, 223] on input "[PERSON_NAME], [PERSON_NAME] and [PERSON_NAME], P.C" at bounding box center [244, 226] width 305 height 35
click at [950, 531] on button "Save & Close" at bounding box center [981, 545] width 120 height 37
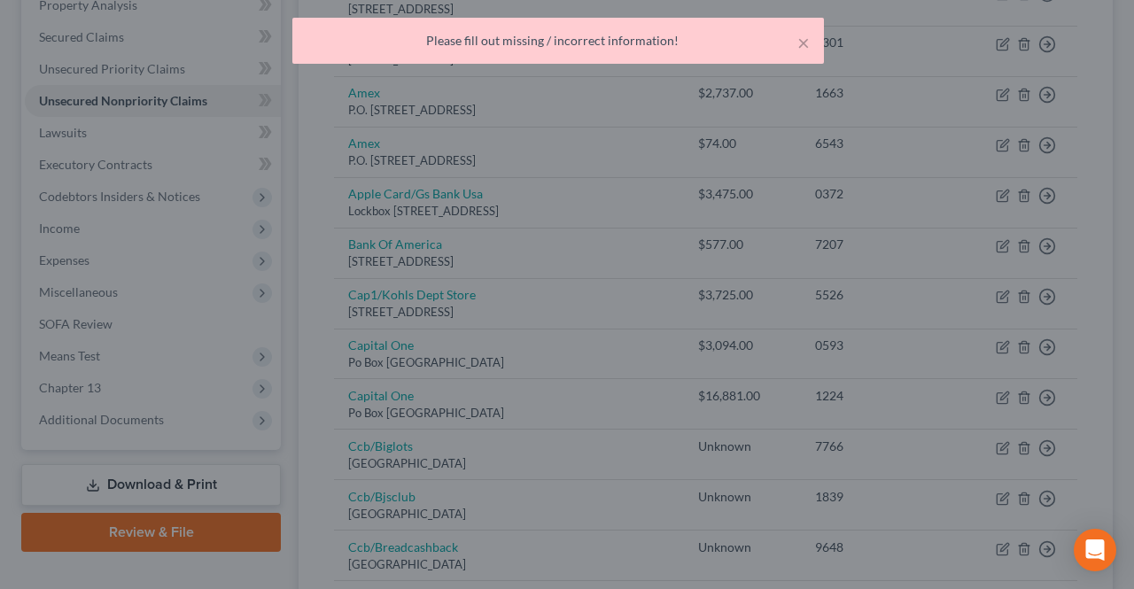
type input "[PERSON_NAME], [PERSON_NAME] and [PERSON_NAME], P.C"
type input "0"
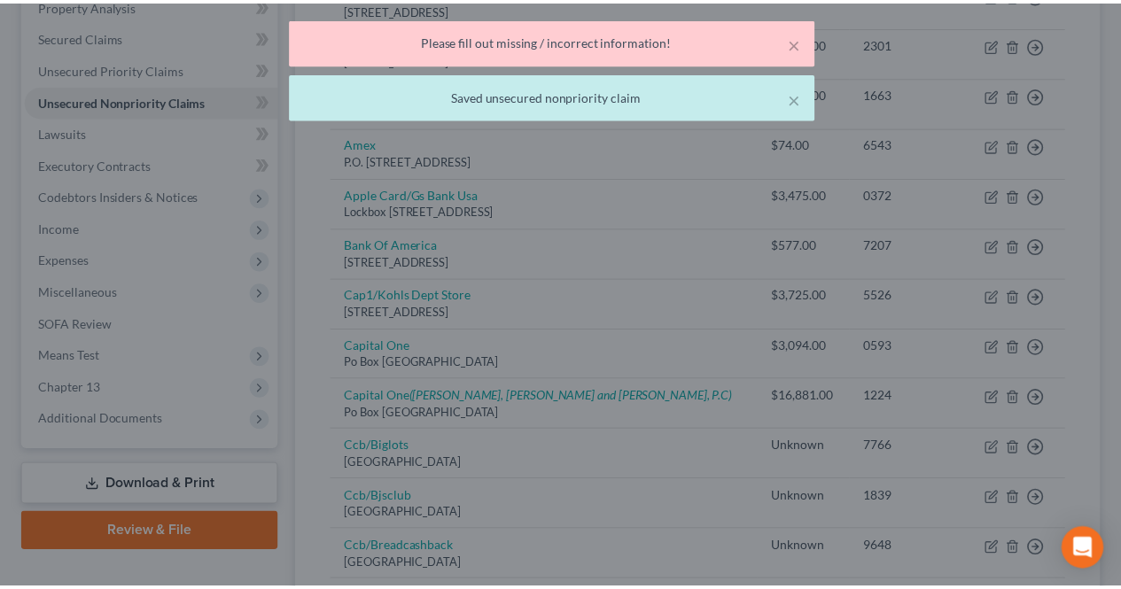
scroll to position [0, 0]
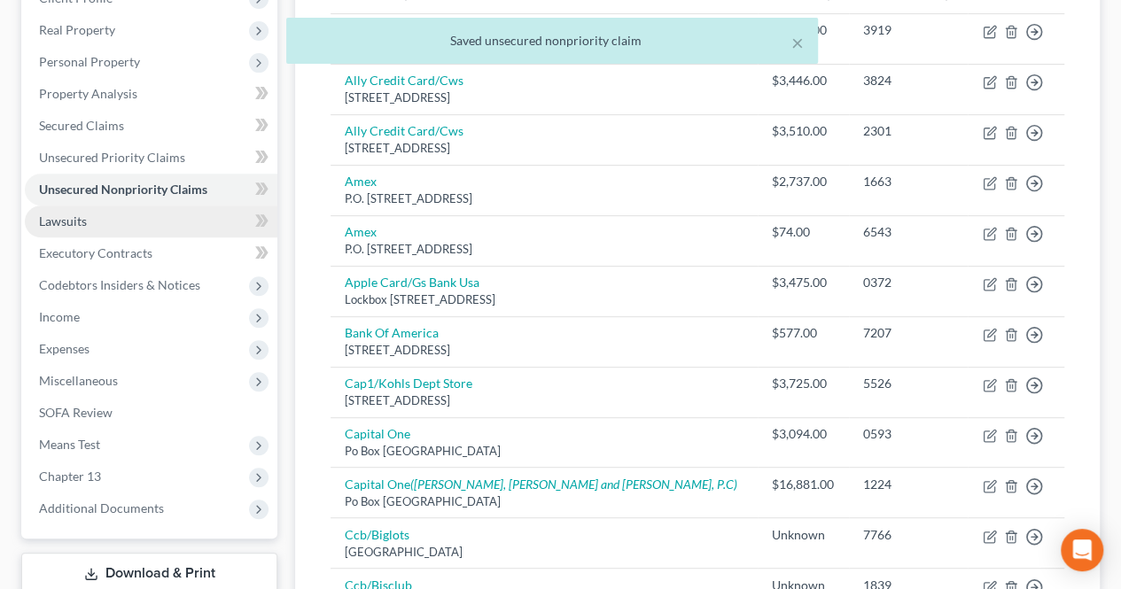
click at [150, 208] on link "Lawsuits" at bounding box center [151, 222] width 252 height 32
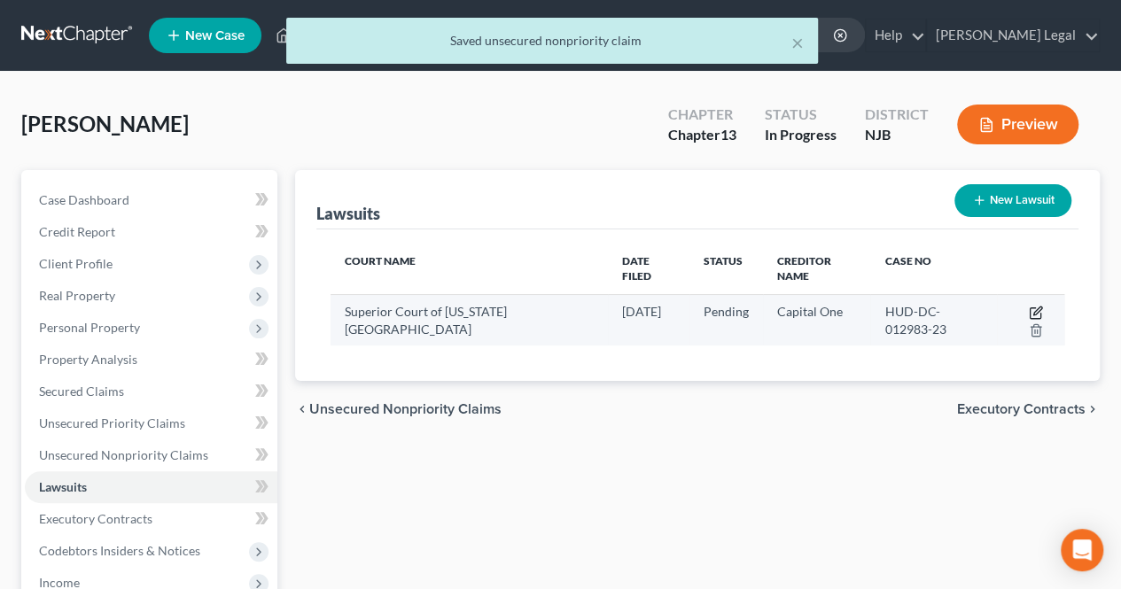
click at [1033, 307] on icon "button" at bounding box center [1036, 313] width 14 height 14
select select "33"
select select "0"
select select "4"
select select "48"
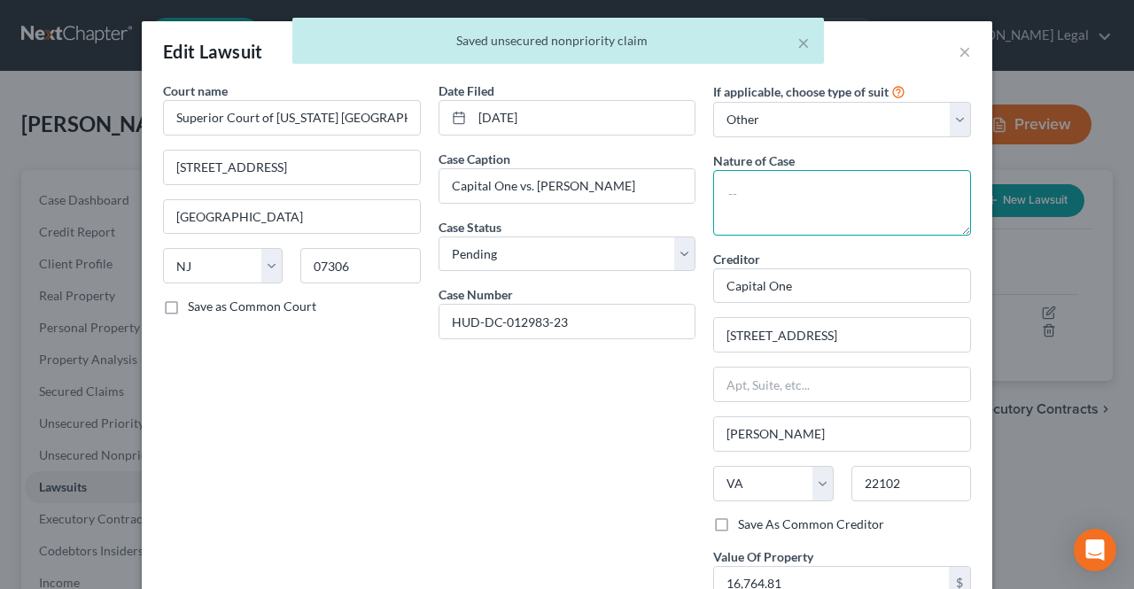
click at [800, 182] on textarea at bounding box center [842, 203] width 258 height 66
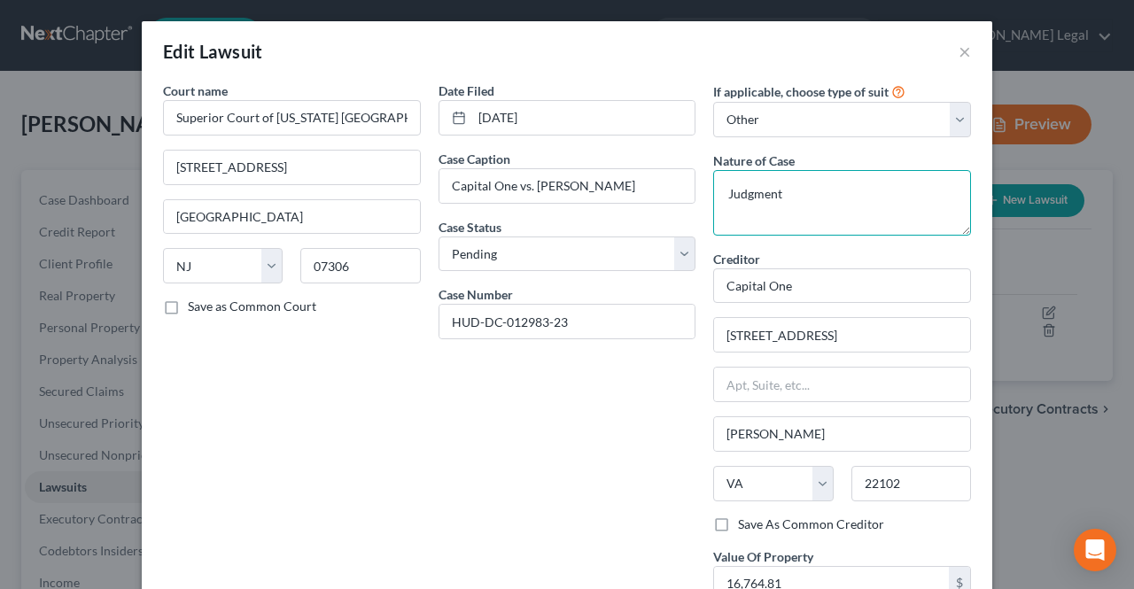
scroll to position [143, 0]
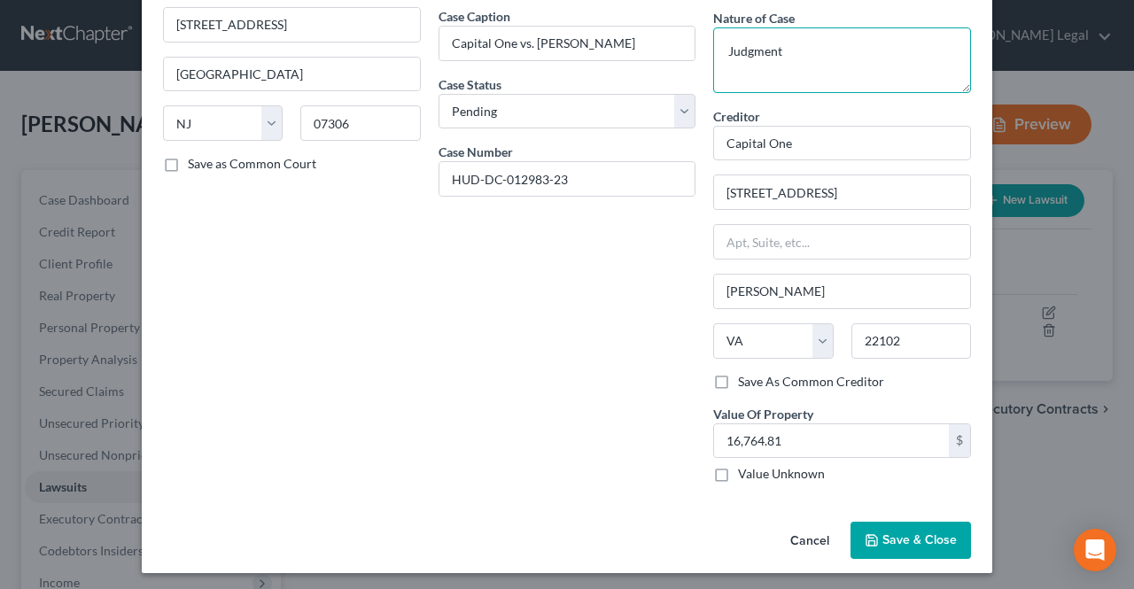
type textarea "Judgment"
click at [872, 533] on icon "button" at bounding box center [872, 540] width 14 height 14
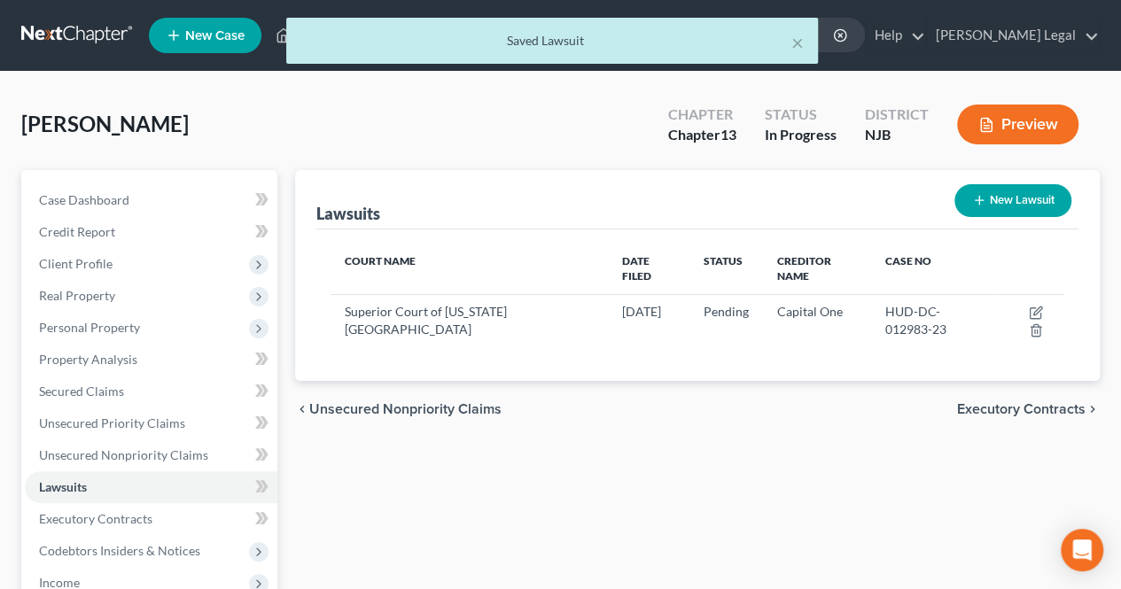
click at [1001, 213] on button "New Lawsuit" at bounding box center [1012, 200] width 117 height 33
select select "0"
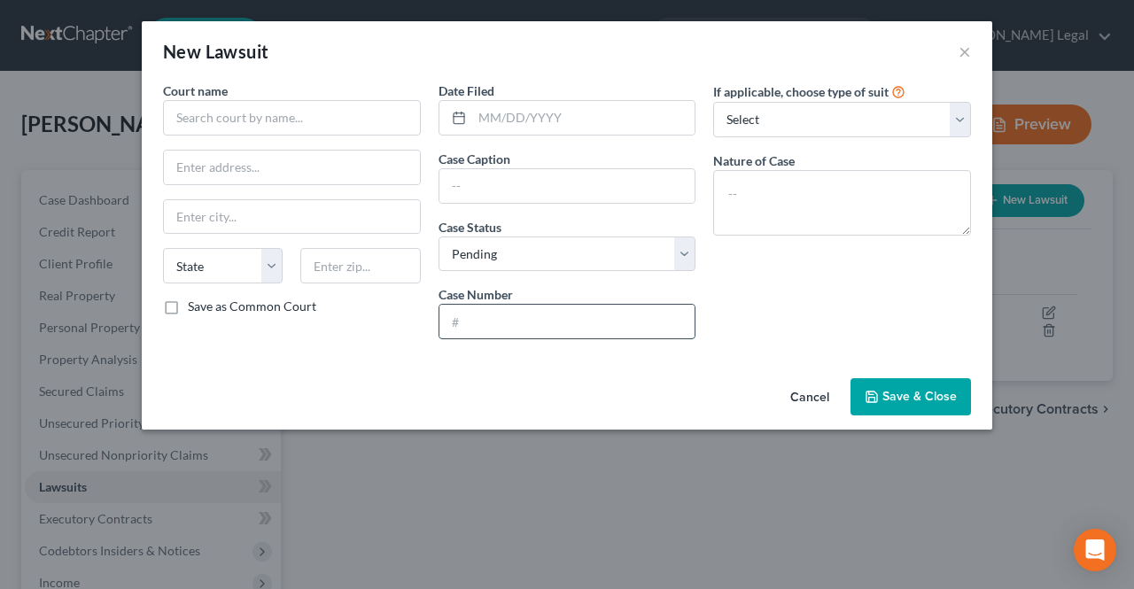
paste input "HUD-DC-004303-24"
type input "HUD-DC-004303-24"
paste input "[DATE]"
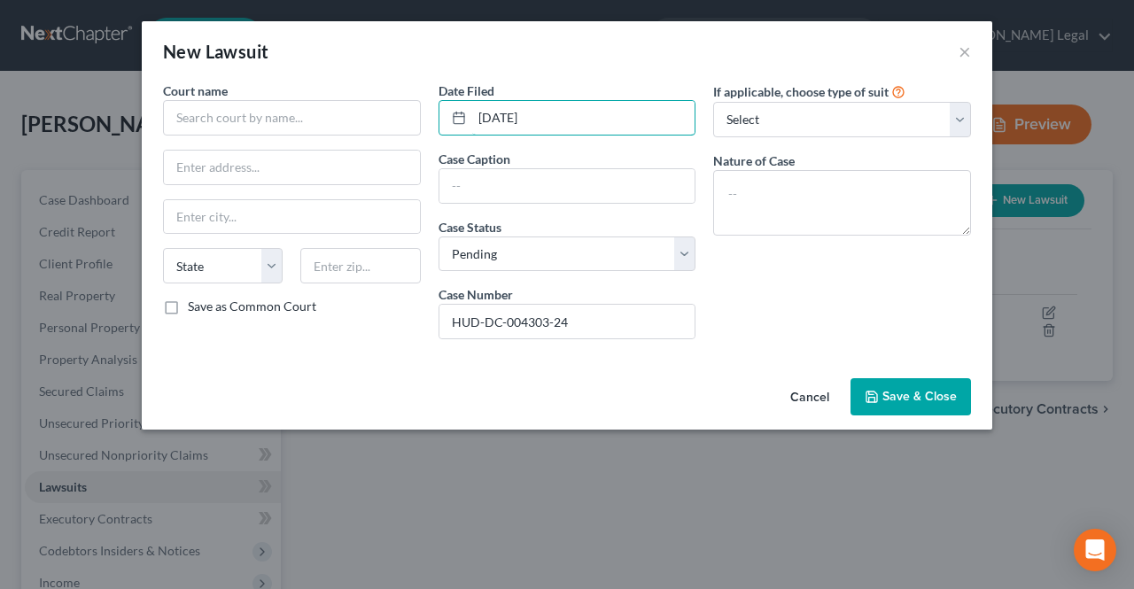
type input "[DATE]"
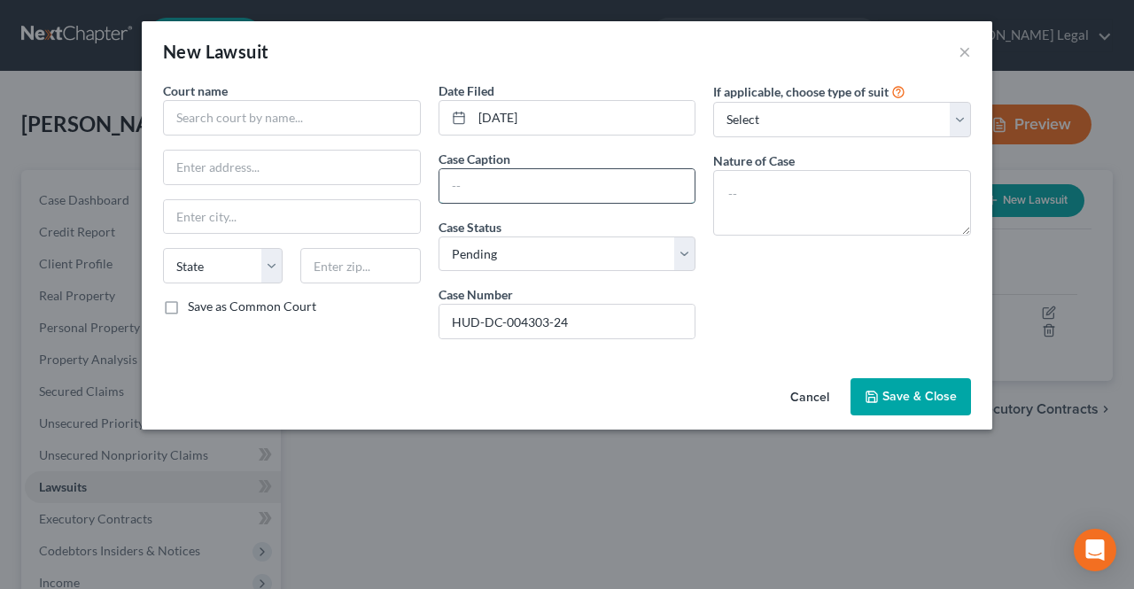
paste input "PORTFOLIO RECOVERY ASSOCIATES, LLC, Current assignee of SYNCHRONY BANK Original…"
drag, startPoint x: 532, startPoint y: 180, endPoint x: 427, endPoint y: 182, distance: 104.5
click at [427, 181] on div "Court name * State [US_STATE] AK AR AZ CA CO CT DE DC [GEOGRAPHIC_DATA] [GEOGRA…" at bounding box center [567, 218] width 826 height 272
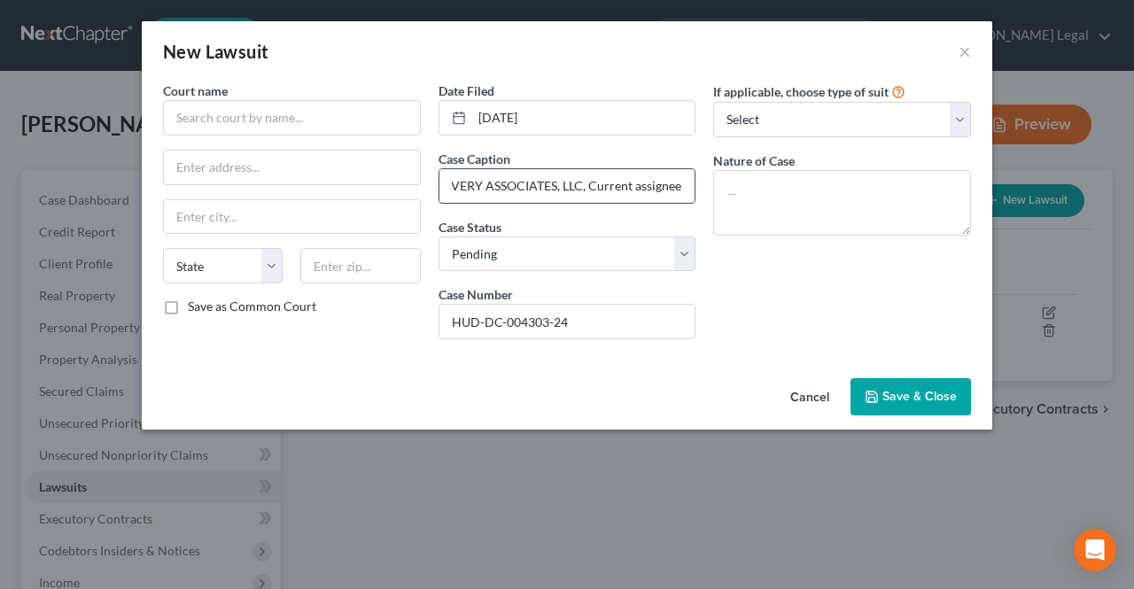
click at [441, 182] on input "PORTFOLIO RECOVERY ASSOCIATES, LLC, Current assignee of SYNCHRONY BANK Original…" at bounding box center [567, 186] width 256 height 34
type input "PORTFOLIO RECOVERY ASSOCIATES, LLC, Current assignee of SYNCHRONY BANK Original…"
click at [760, 114] on select "Select Repossession Garnishment Foreclosure Attached, Seized, Or Levied Other" at bounding box center [842, 119] width 258 height 35
click at [696, 137] on div "Date Filed [DATE] Case Caption PORTFOLIO RECOVERY ASSOCIATES, LLC, Current assi…" at bounding box center [568, 218] width 276 height 272
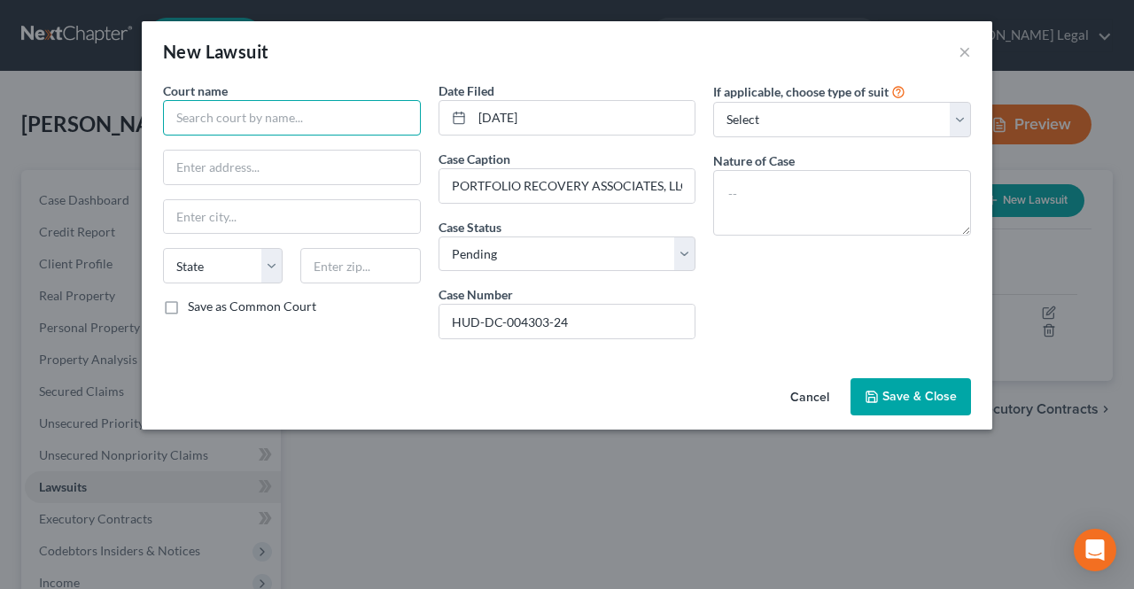
click at [314, 116] on input "text" at bounding box center [292, 117] width 258 height 35
type input "s"
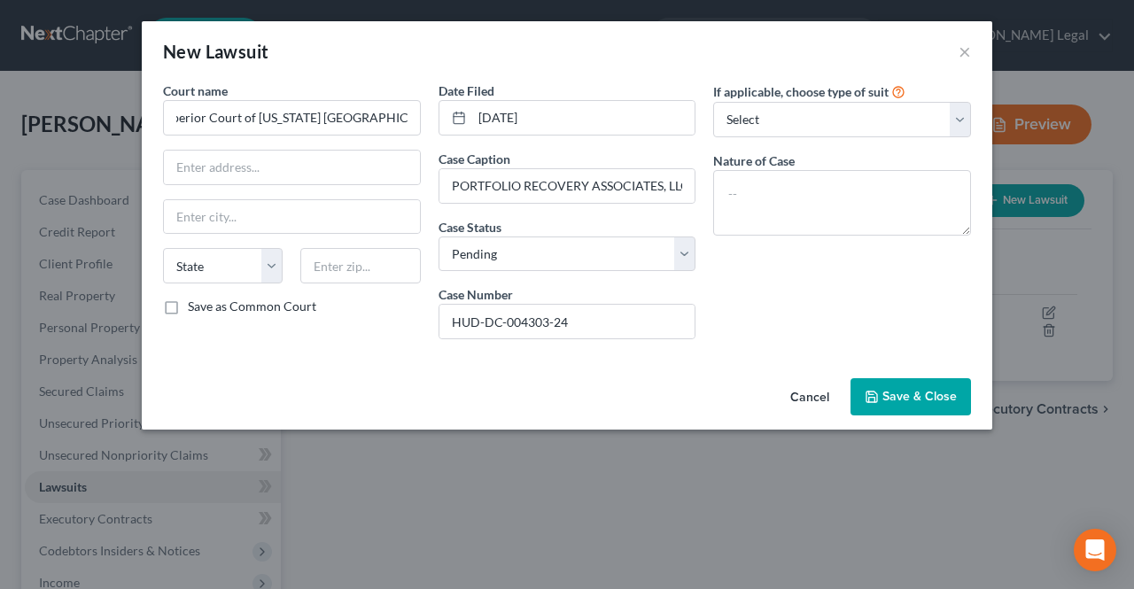
type input "Superior Court of [US_STATE] [GEOGRAPHIC_DATA]"
paste input "[STREET_ADDRESS]"
drag, startPoint x: 384, startPoint y: 166, endPoint x: 349, endPoint y: 169, distance: 35.6
click at [349, 169] on input "[STREET_ADDRESS]" at bounding box center [292, 168] width 256 height 34
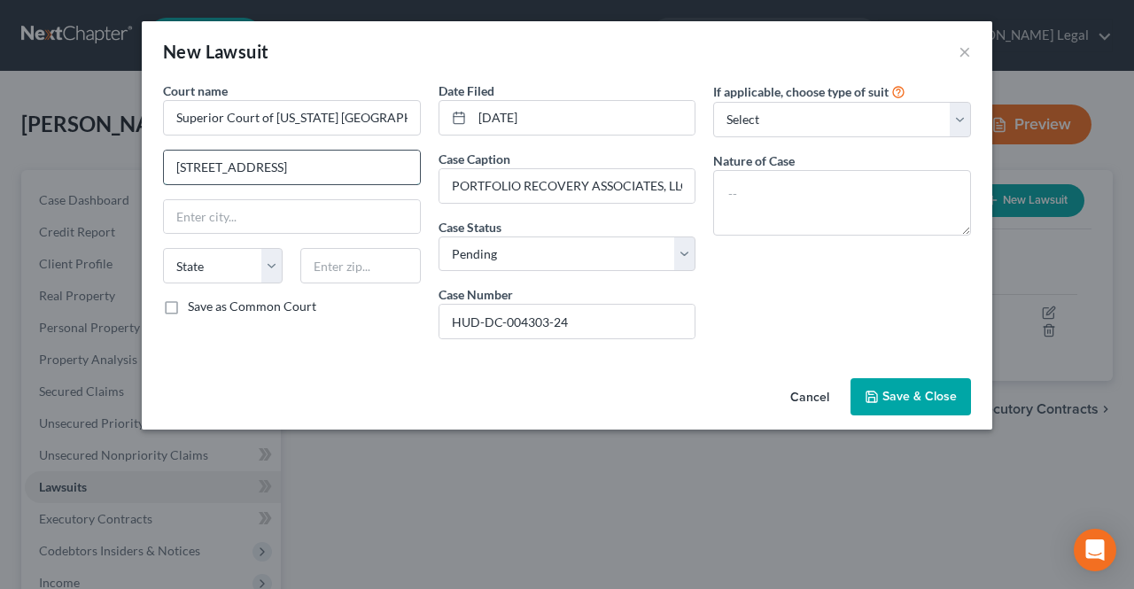
click at [381, 167] on input "[STREET_ADDRESS]" at bounding box center [292, 168] width 256 height 34
drag, startPoint x: 392, startPoint y: 165, endPoint x: 354, endPoint y: 167, distance: 37.2
click at [354, 167] on input "[STREET_ADDRESS]" at bounding box center [292, 168] width 256 height 34
type input "[STREET_ADDRESS]"
paste input "07306"
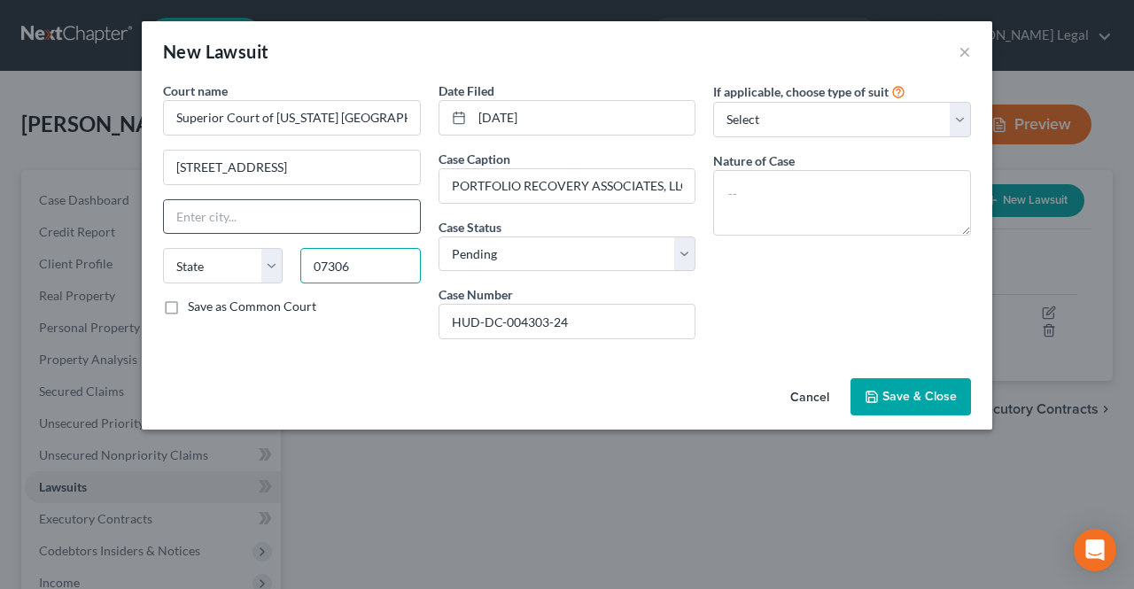
type input "07306"
click at [390, 227] on input "text" at bounding box center [292, 217] width 256 height 34
type input "[GEOGRAPHIC_DATA]"
select select "33"
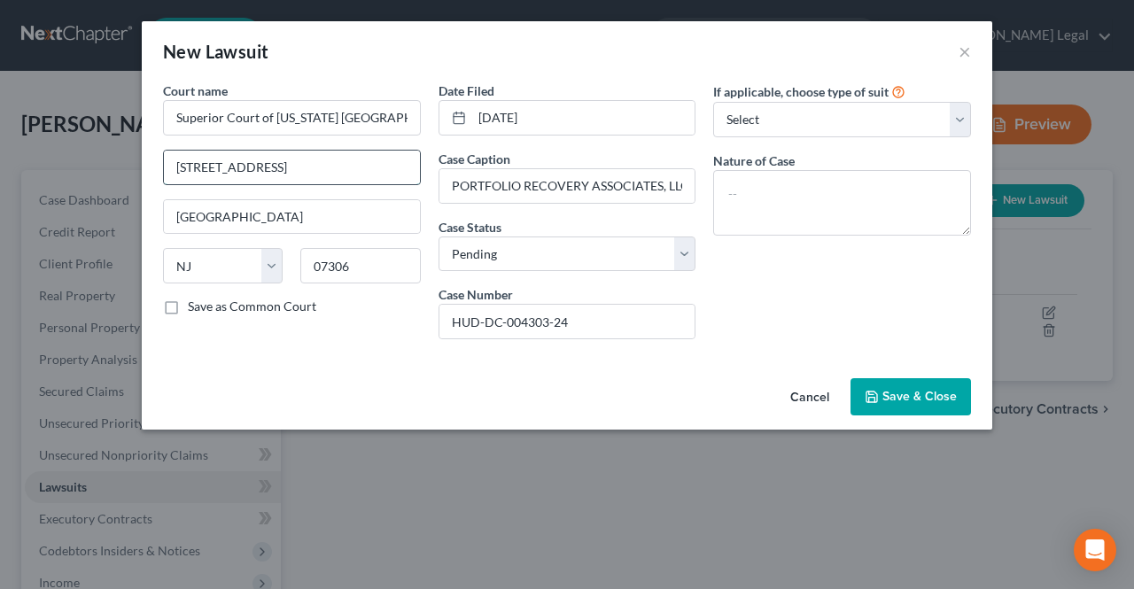
drag, startPoint x: 371, startPoint y: 167, endPoint x: 292, endPoint y: 169, distance: 78.9
click at [273, 164] on input "[STREET_ADDRESS]" at bounding box center [292, 168] width 256 height 34
type input "[STREET_ADDRESS]"
click at [723, 118] on select "Select Repossession Garnishment Foreclosure Attached, Seized, Or Levied Other" at bounding box center [842, 119] width 258 height 35
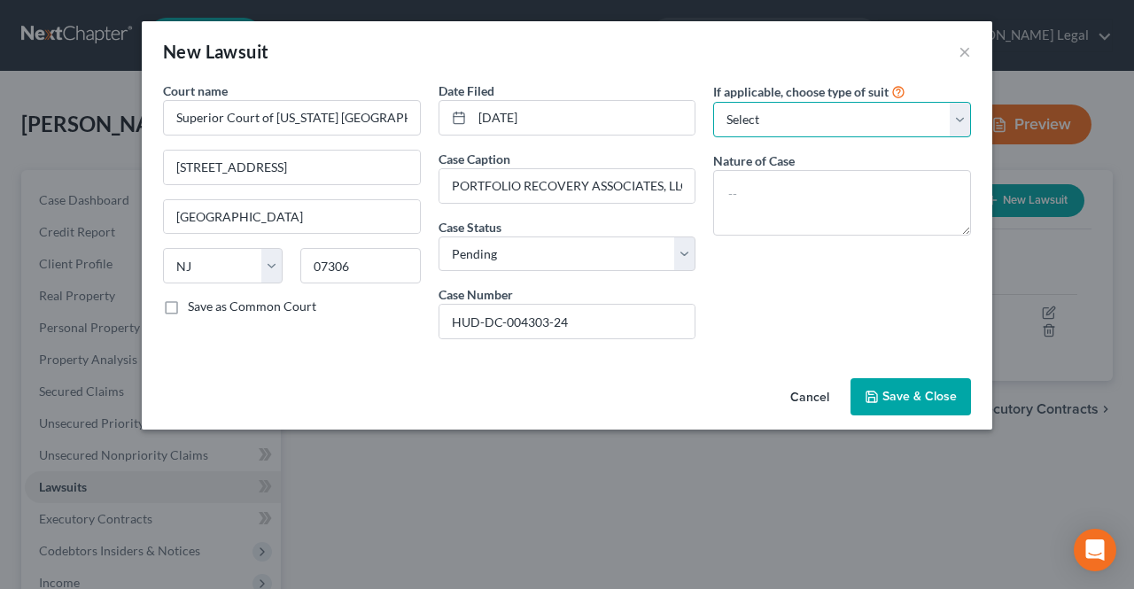
click at [787, 127] on select "Select Repossession Garnishment Foreclosure Attached, Seized, Or Levied Other" at bounding box center [842, 119] width 258 height 35
select select "4"
click at [713, 102] on select "Select Repossession Garnishment Foreclosure Attached, Seized, Or Levied Other" at bounding box center [842, 119] width 258 height 35
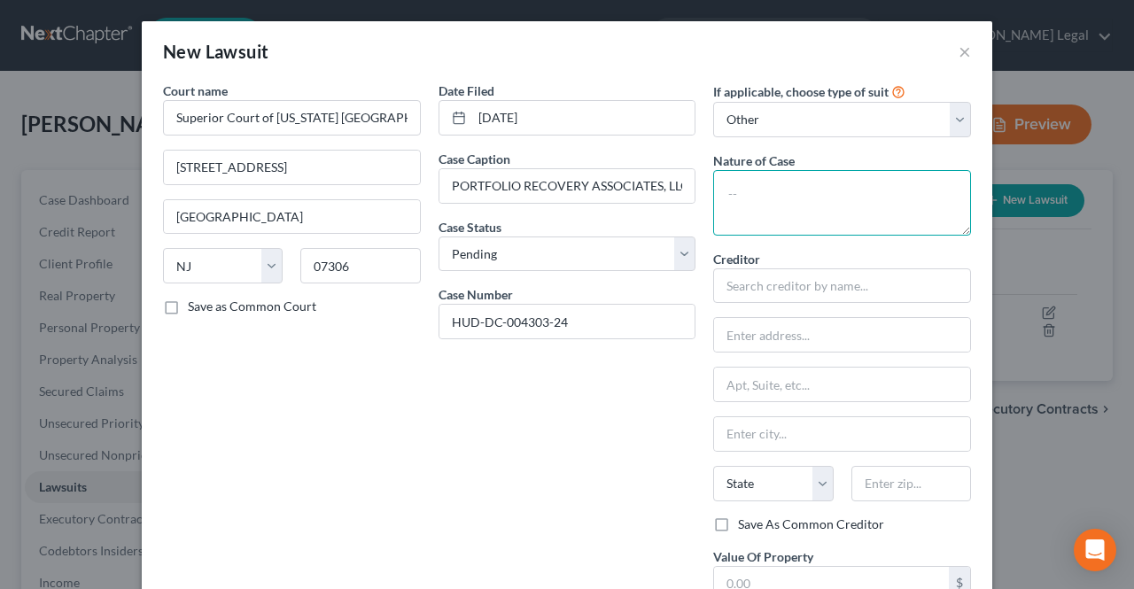
click at [774, 198] on textarea at bounding box center [842, 203] width 258 height 66
type textarea "Judgment"
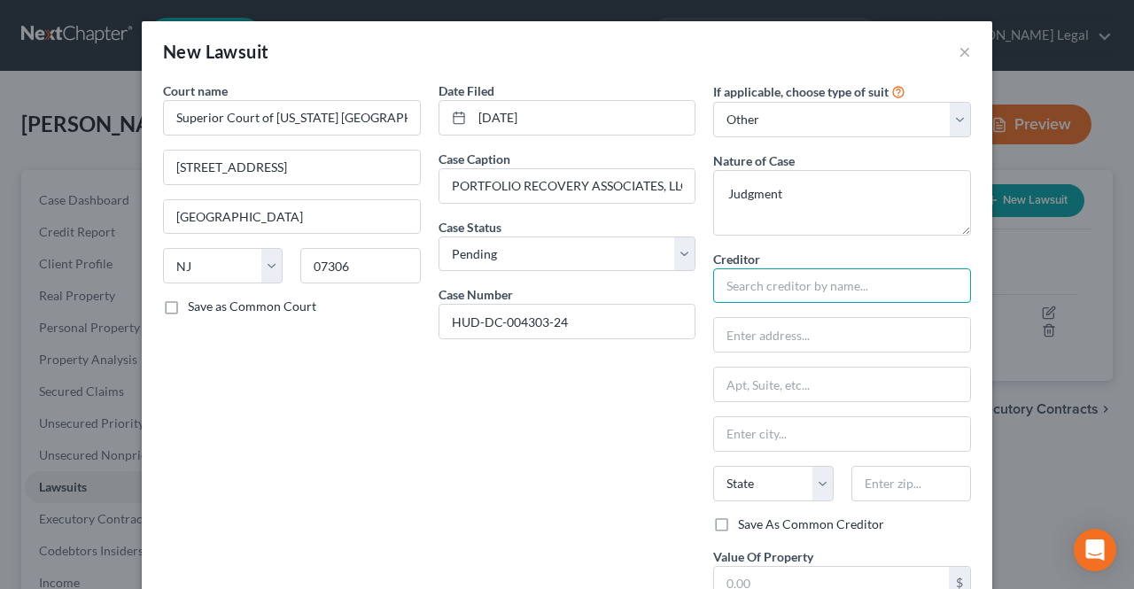
click at [755, 283] on input "text" at bounding box center [842, 285] width 258 height 35
drag, startPoint x: 856, startPoint y: 286, endPoint x: 787, endPoint y: 290, distance: 69.2
click at [787, 290] on input "Portfolio Reciver Aso" at bounding box center [842, 285] width 258 height 35
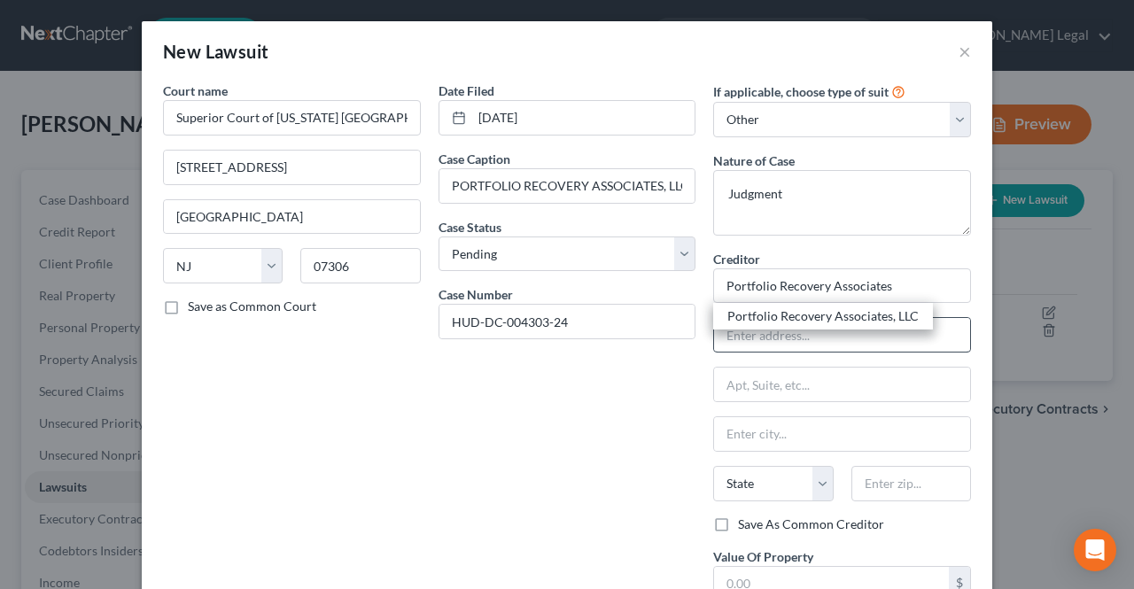
click at [775, 327] on div "Portfolio Recovery Associates, LLC" at bounding box center [823, 316] width 220 height 27
type input "Portfolio Recovery Associates, LLC"
type input "PO BOX 12914"
type input "[GEOGRAPHIC_DATA]"
select select "48"
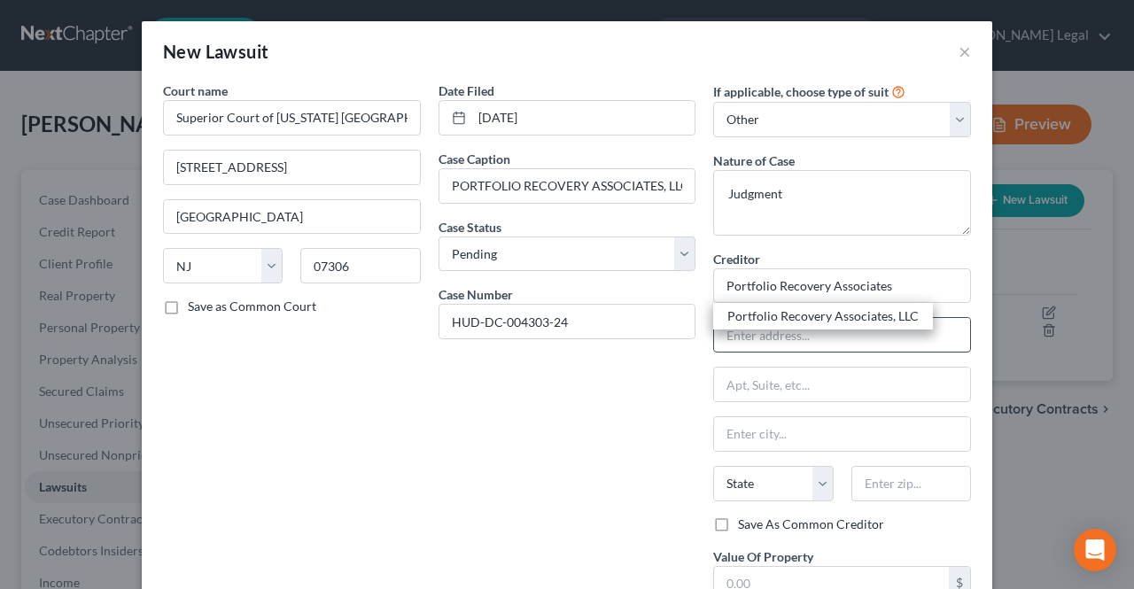
type input "23541"
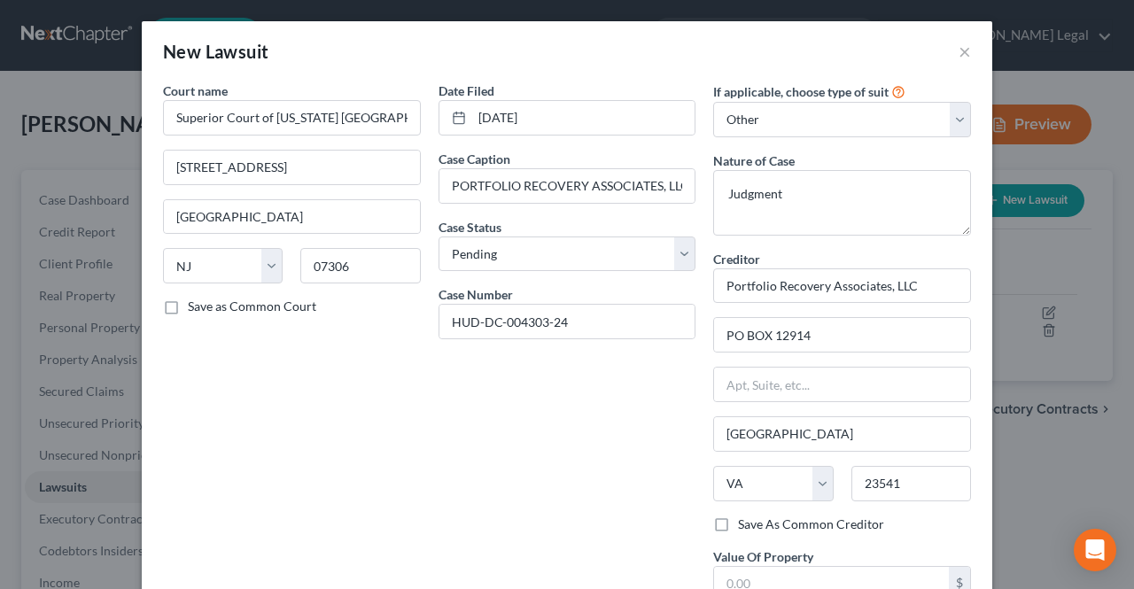
scroll to position [89, 0]
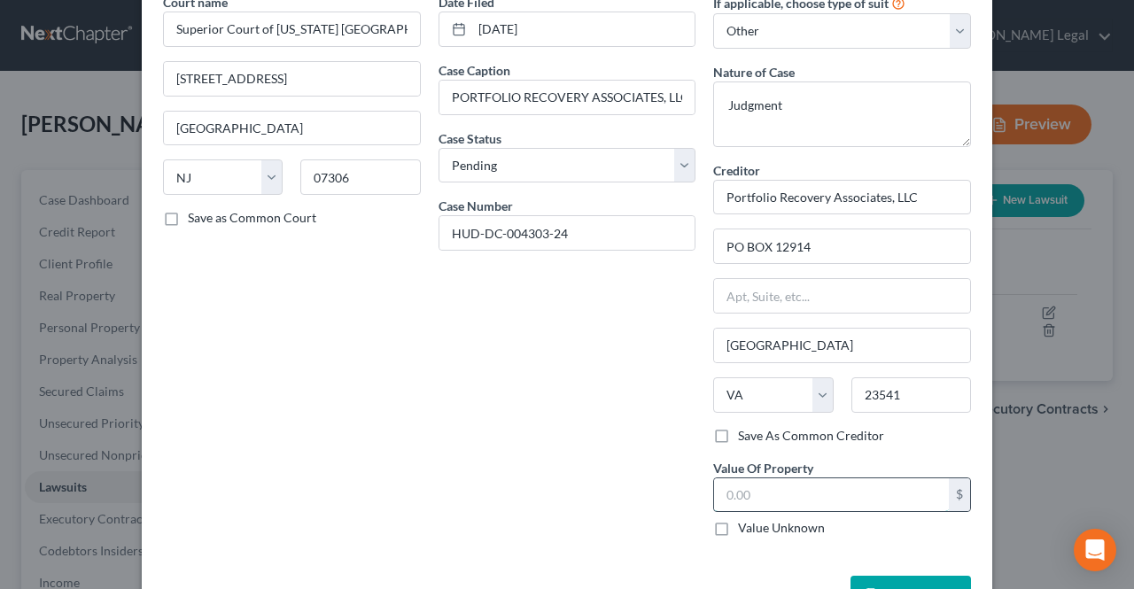
paste input "07306"
type input "07306"
drag, startPoint x: 787, startPoint y: 481, endPoint x: 686, endPoint y: 485, distance: 101.1
click at [686, 485] on div "Court name * Superior Court of [US_STATE] [GEOGRAPHIC_DATA] [STREET_ADDRESS] Ci…" at bounding box center [567, 272] width 826 height 558
paste input "4,335.91"
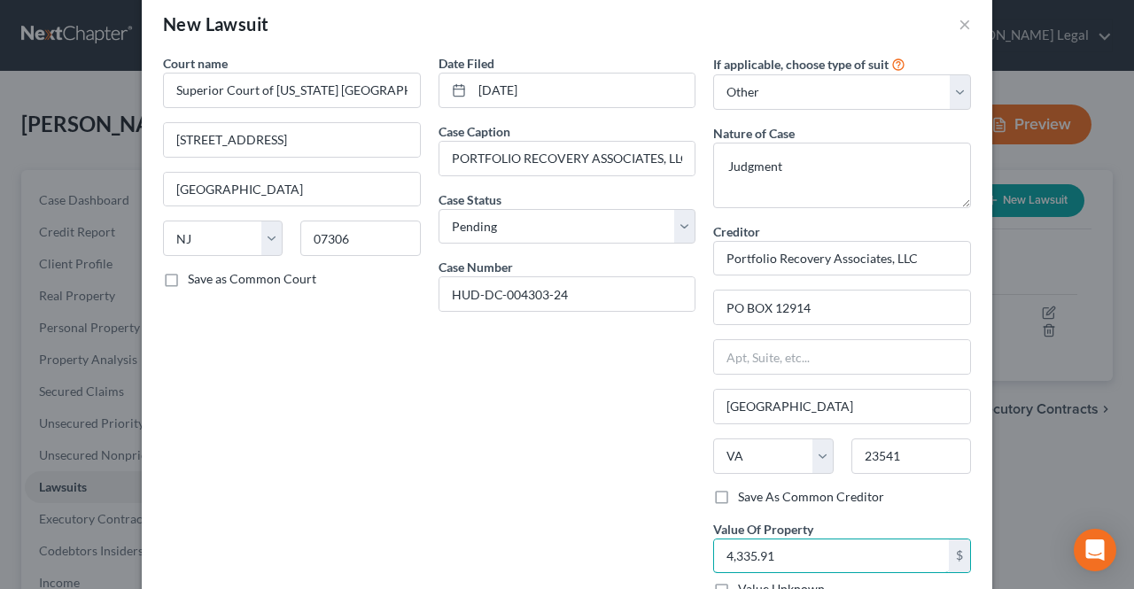
scroll to position [0, 0]
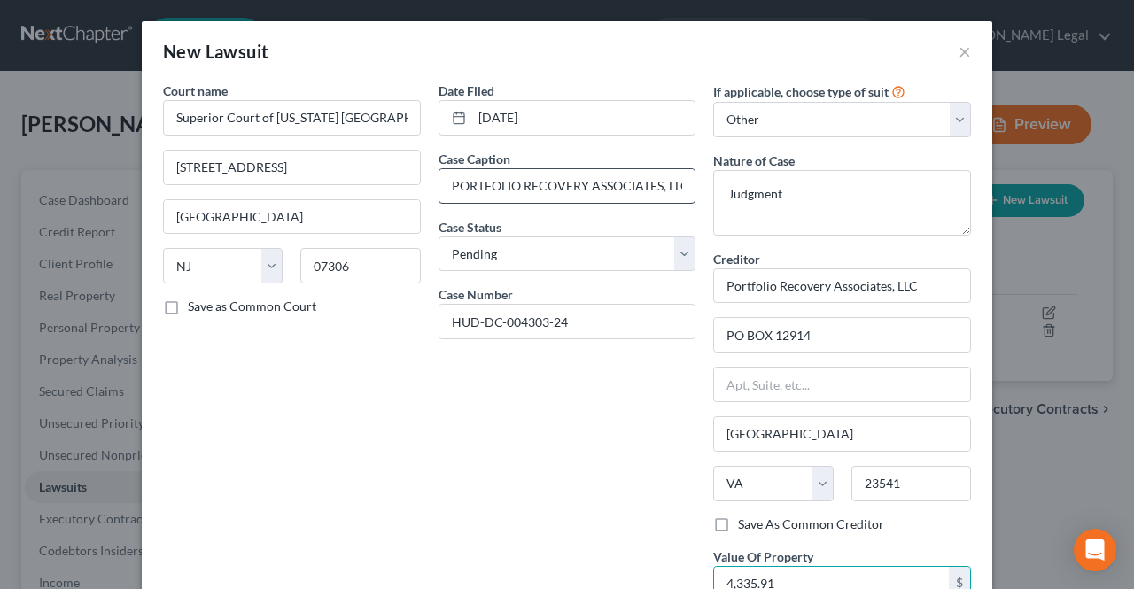
type input "4,335.91"
drag, startPoint x: 662, startPoint y: 185, endPoint x: 684, endPoint y: 182, distance: 22.4
click at [684, 182] on input "PORTFOLIO RECOVERY ASSOCIATES, LLC, Current assignee of SYNCHRONY BANK Original…" at bounding box center [567, 186] width 256 height 34
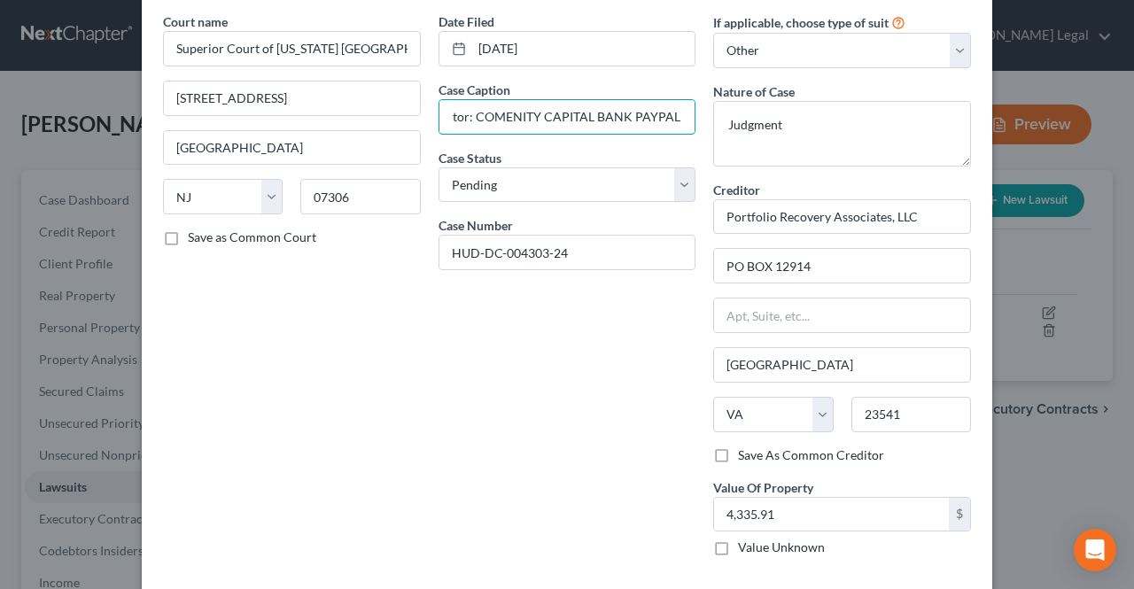
scroll to position [143, 0]
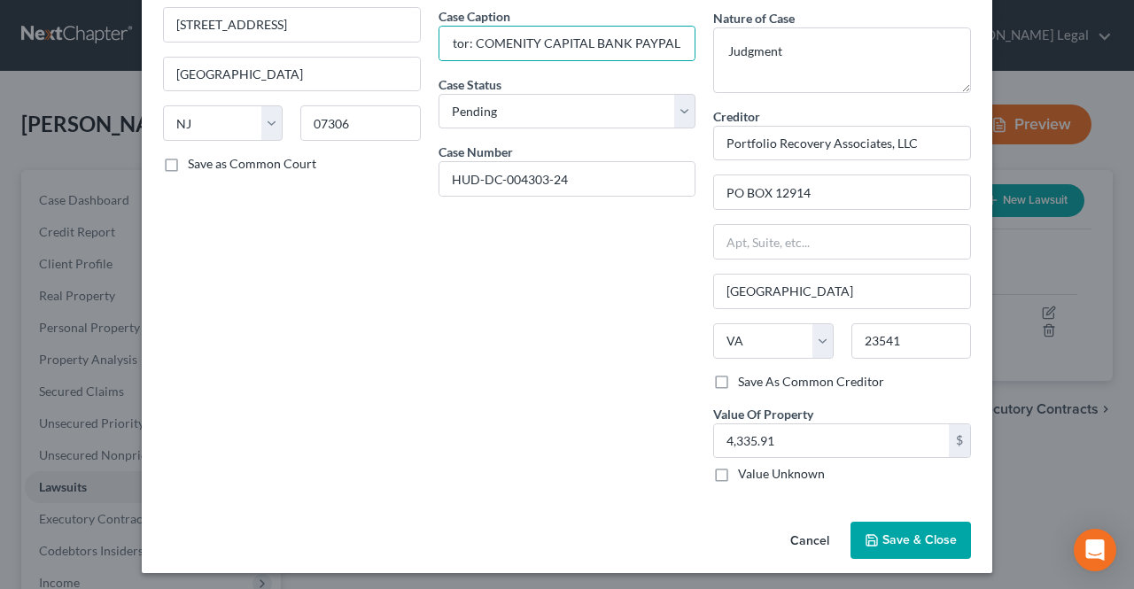
click at [882, 532] on span "Save & Close" at bounding box center [919, 539] width 74 height 15
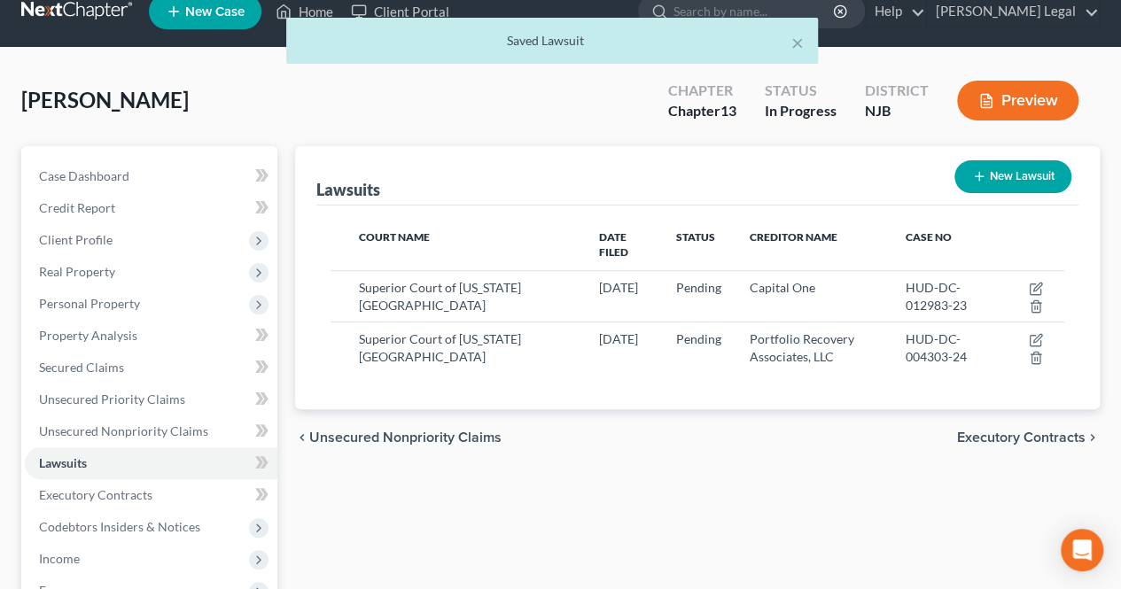
scroll to position [89, 0]
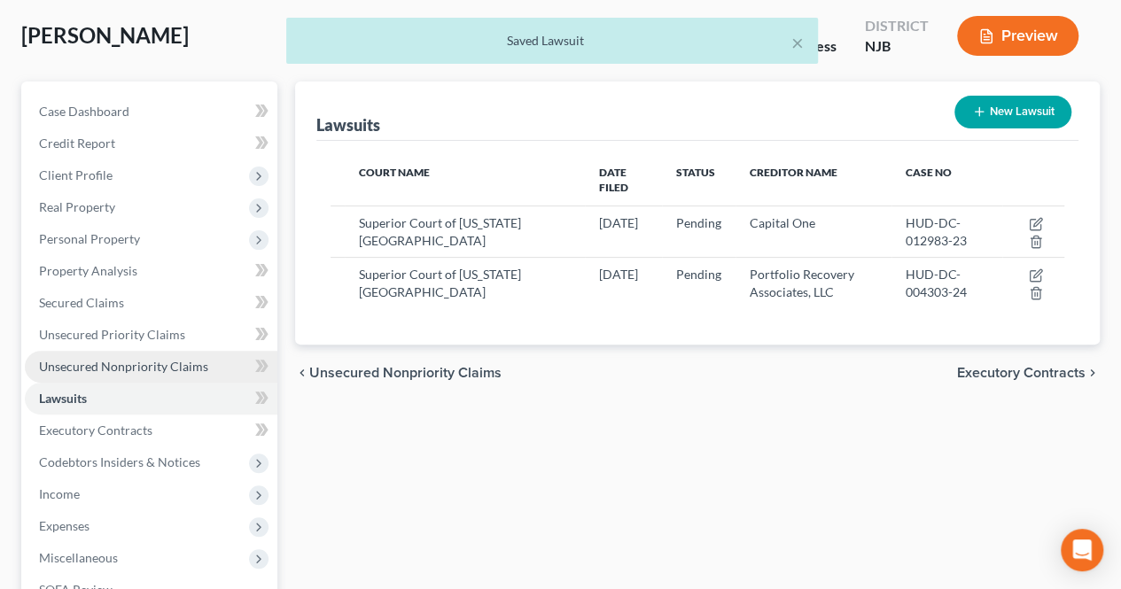
click at [207, 373] on link "Unsecured Nonpriority Claims" at bounding box center [151, 367] width 252 height 32
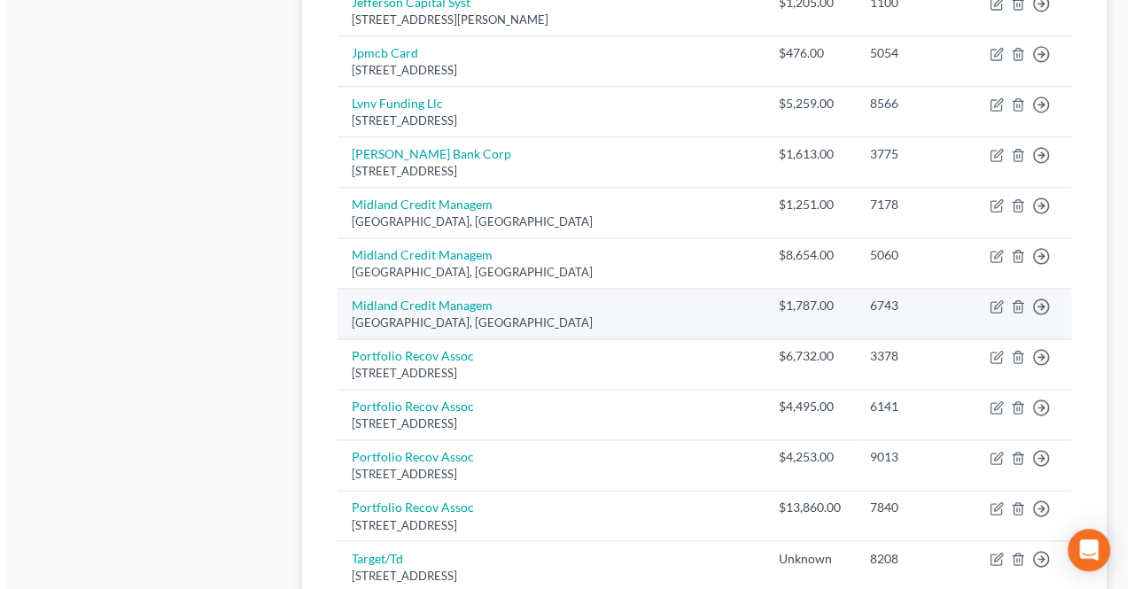
scroll to position [1240, 0]
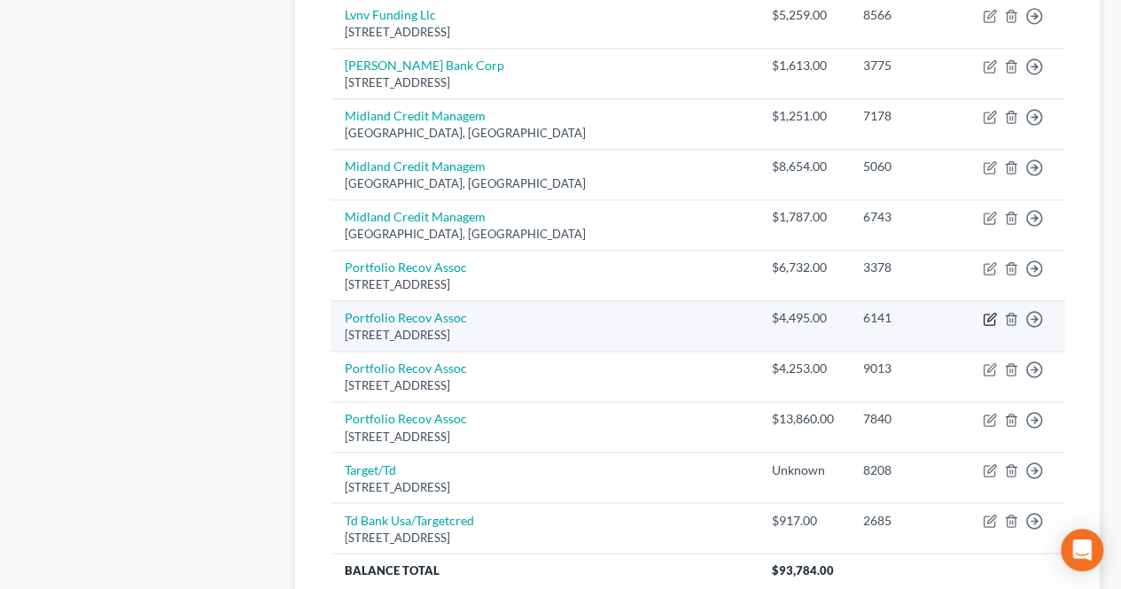
click at [986, 312] on icon "button" at bounding box center [989, 319] width 14 height 14
select select "48"
select select "0"
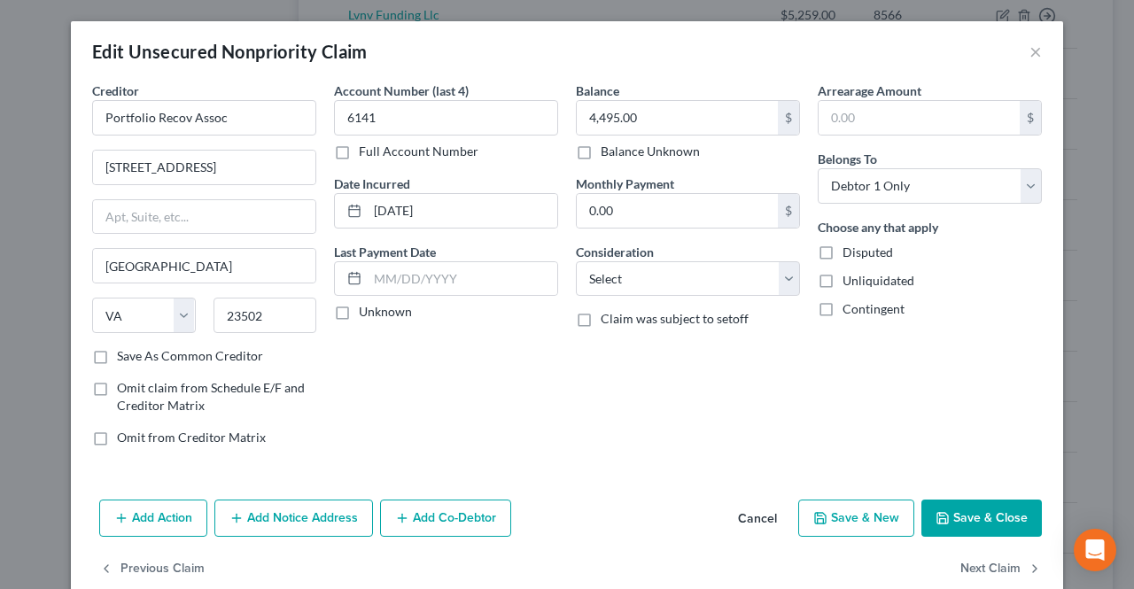
click at [298, 504] on button "Add Notice Address" at bounding box center [293, 518] width 159 height 37
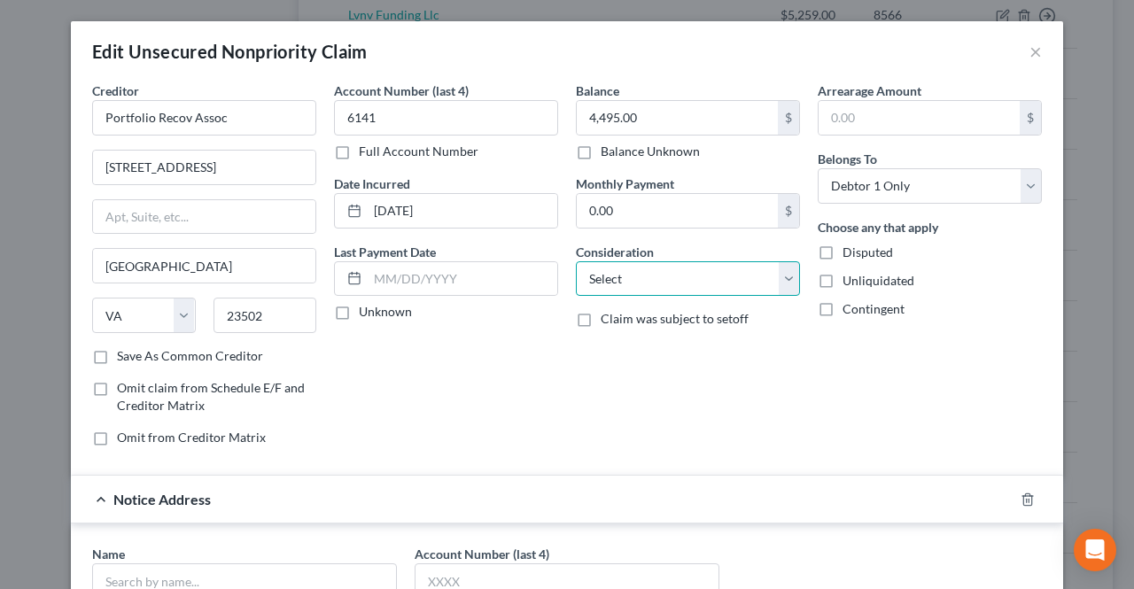
click at [611, 275] on select "Select Cable / Satellite Services Collection Agency Credit Card Debt Debt Couns…" at bounding box center [688, 278] width 224 height 35
select select "8"
click at [576, 261] on select "Select Cable / Satellite Services Collection Agency Credit Card Debt Debt Couns…" at bounding box center [688, 278] width 224 height 35
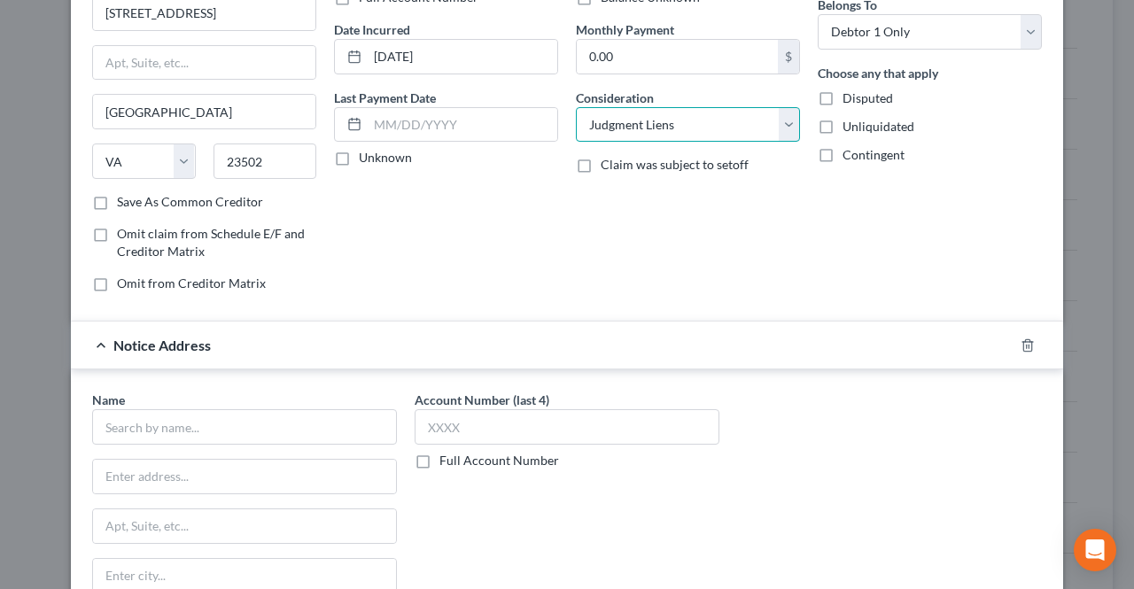
scroll to position [266, 0]
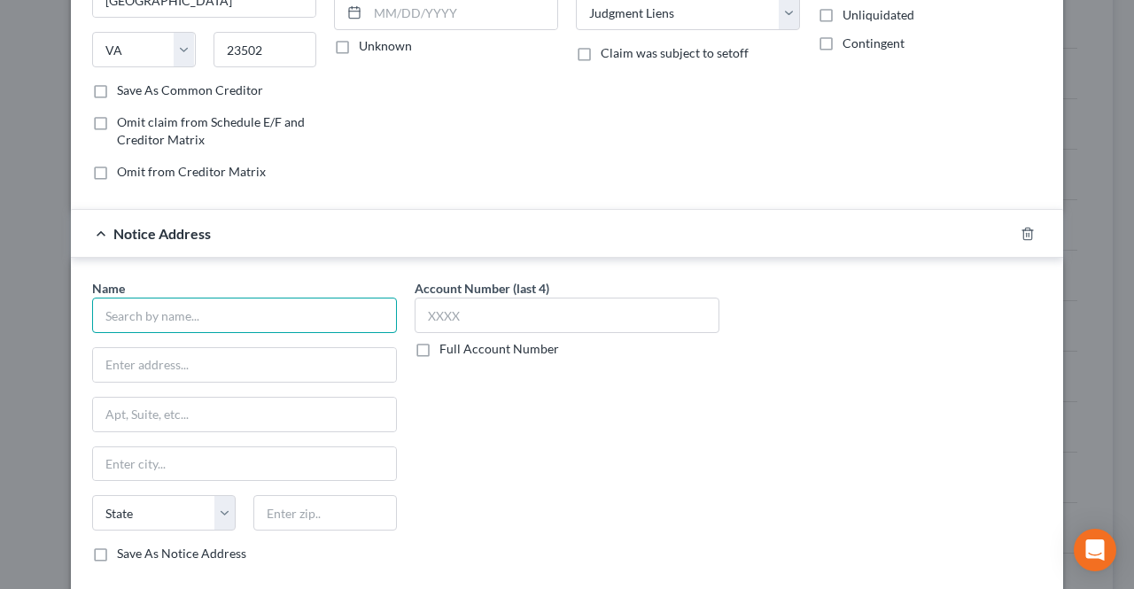
click at [320, 316] on input "text" at bounding box center [244, 315] width 305 height 35
paste input "[PERSON_NAME], Esquire"
type input "[PERSON_NAME], Esquire"
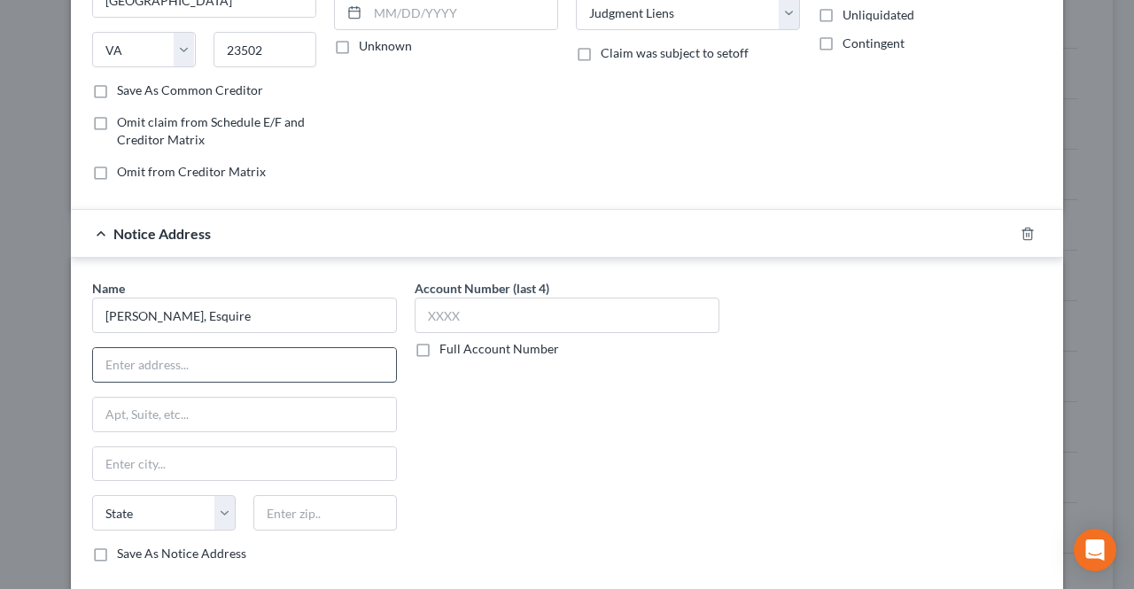
paste input "[STREET_ADDRESS]"
drag, startPoint x: 344, startPoint y: 357, endPoint x: 275, endPoint y: 361, distance: 69.2
click at [275, 361] on input "[STREET_ADDRESS]" at bounding box center [244, 365] width 303 height 34
type input "[STREET_ADDRESS]"
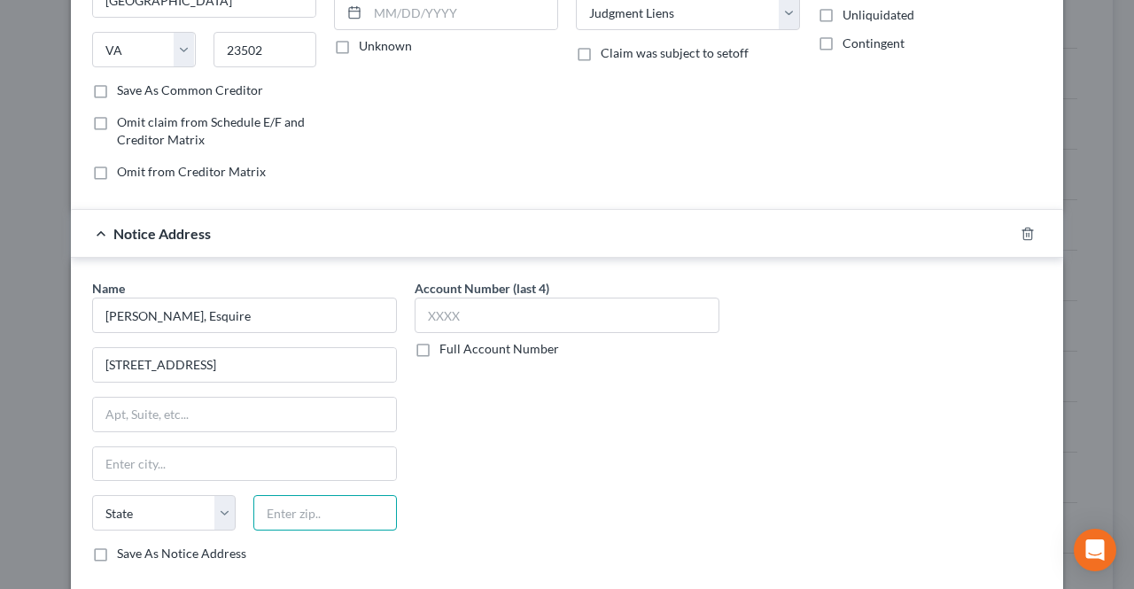
paste input "23502-9901"
drag, startPoint x: 338, startPoint y: 500, endPoint x: 297, endPoint y: 504, distance: 41.0
click at [297, 504] on input "23502-9901" at bounding box center [325, 512] width 144 height 35
type input "23502"
click at [317, 452] on input "text" at bounding box center [244, 464] width 303 height 34
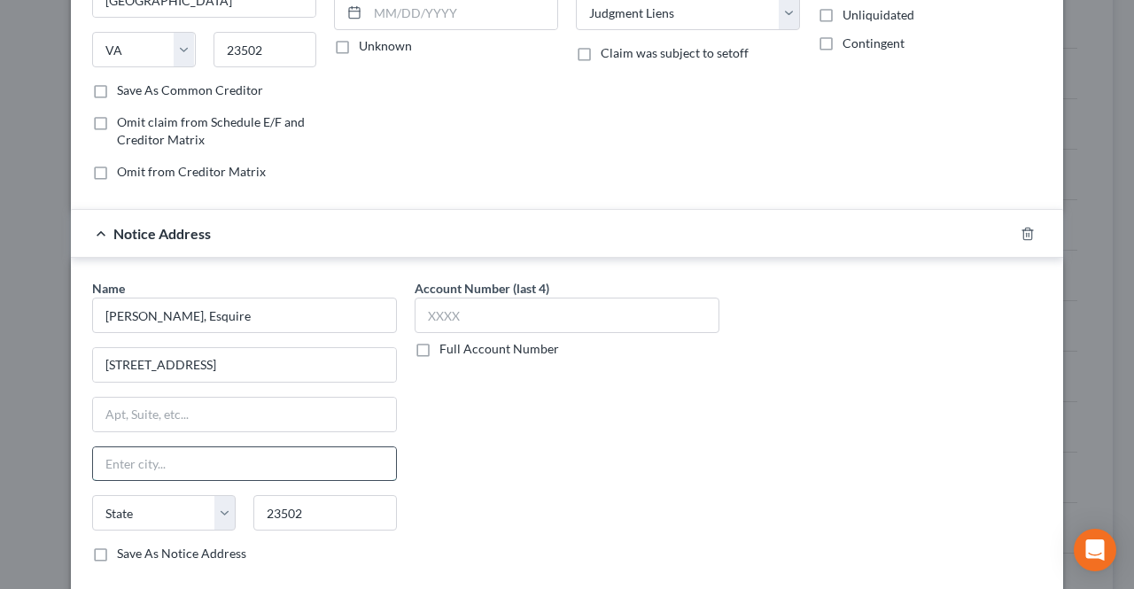
type input "[GEOGRAPHIC_DATA]"
select select "48"
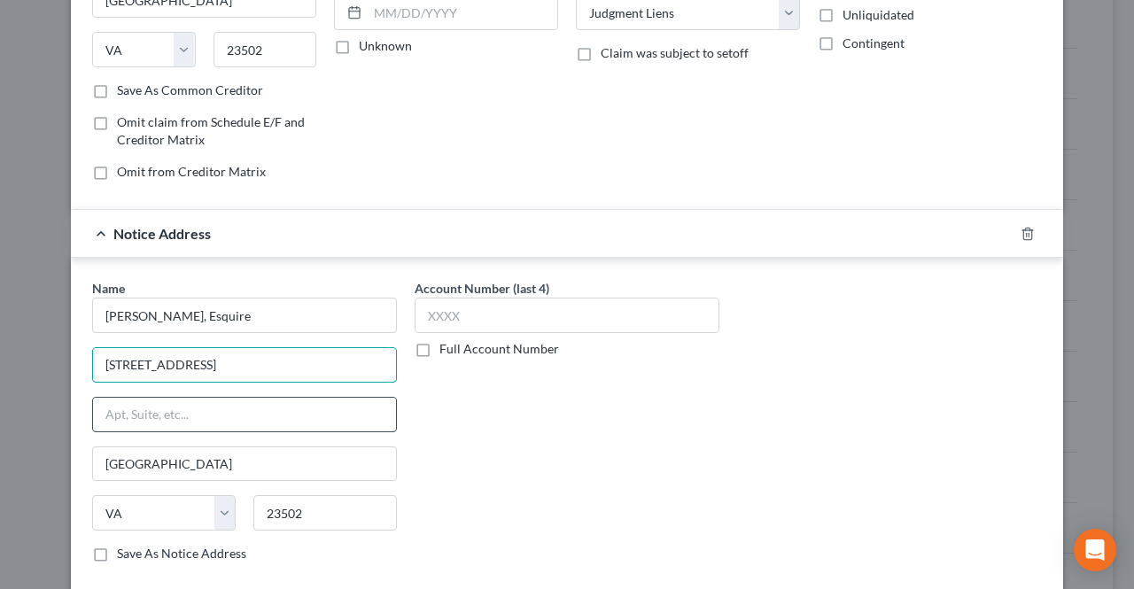
drag, startPoint x: 294, startPoint y: 359, endPoint x: 260, endPoint y: 394, distance: 48.9
click at [216, 366] on input "[STREET_ADDRESS]" at bounding box center [244, 365] width 303 height 34
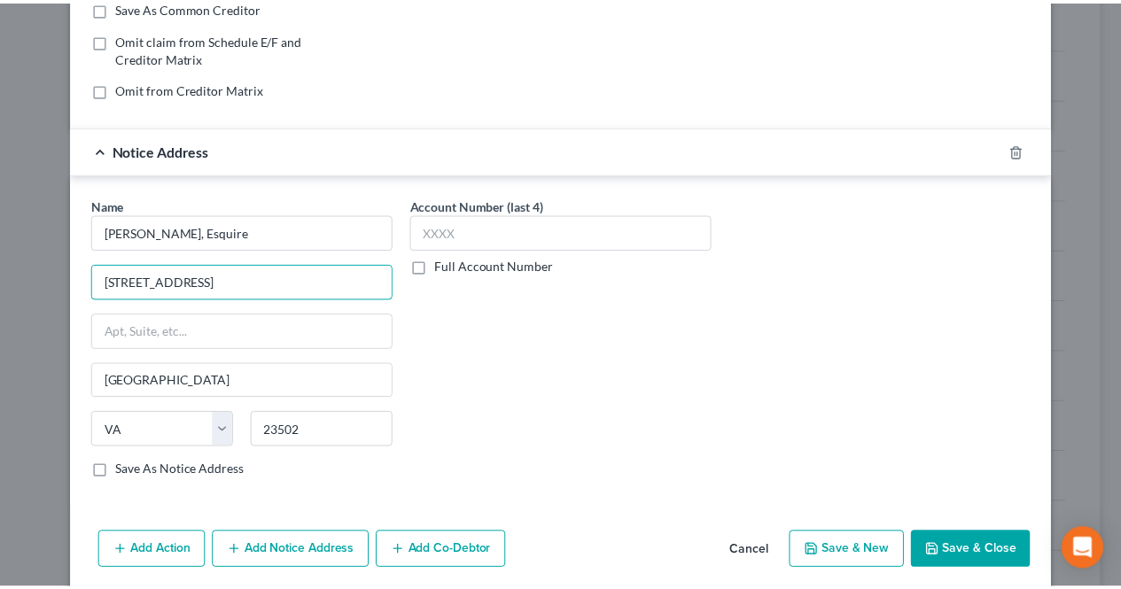
scroll to position [409, 0]
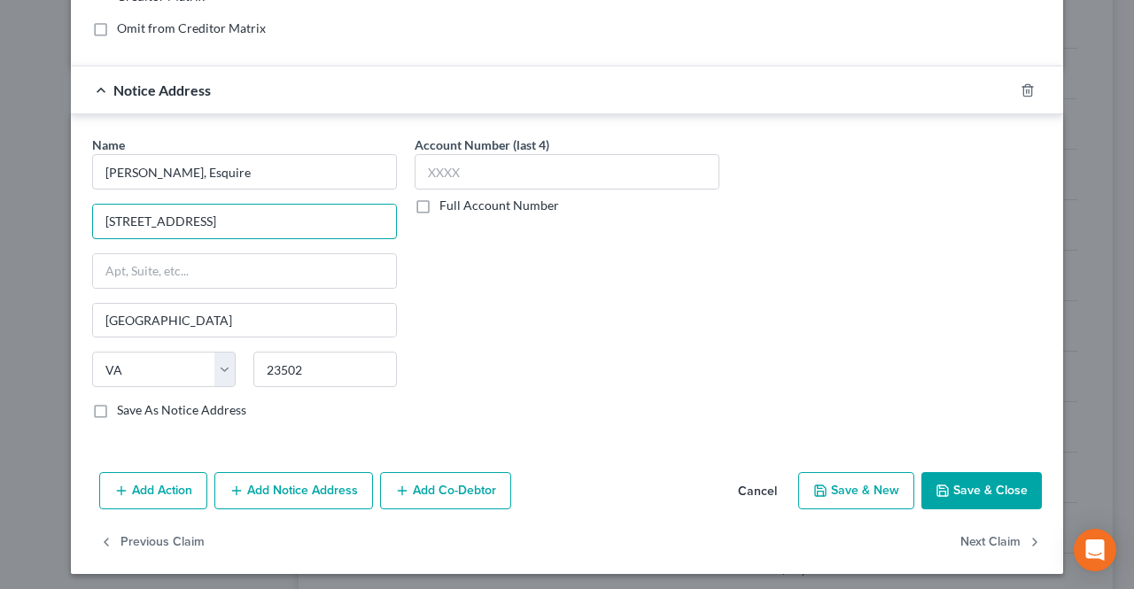
type input "[STREET_ADDRESS]"
click at [948, 482] on button "Save & Close" at bounding box center [981, 490] width 120 height 37
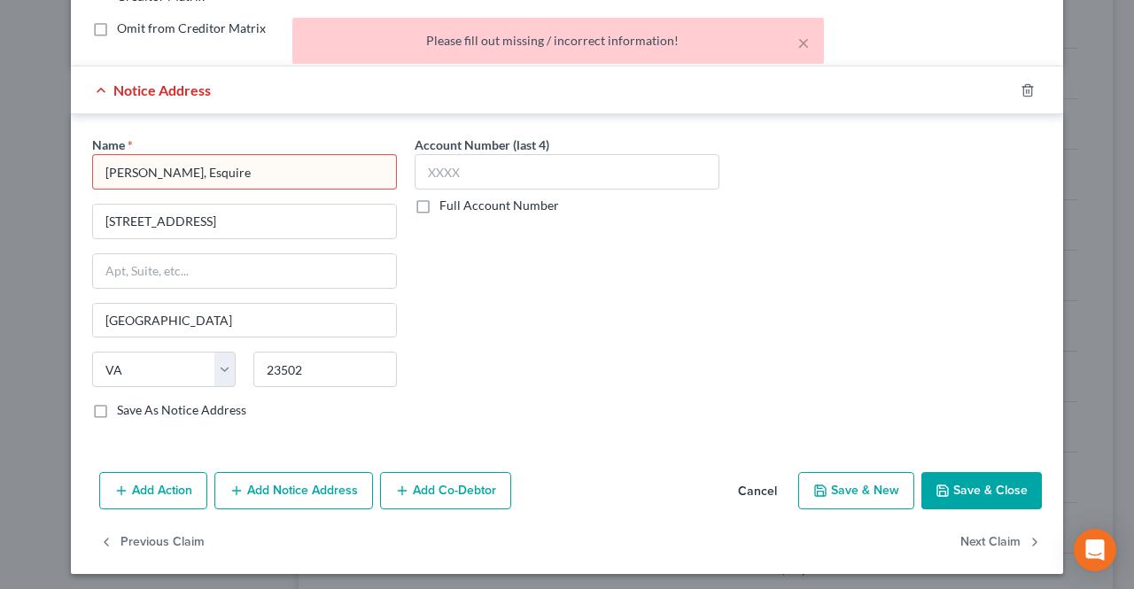
click at [335, 178] on input "[PERSON_NAME], Esquire" at bounding box center [244, 171] width 305 height 35
click at [944, 485] on button "Save & Close" at bounding box center [981, 490] width 120 height 37
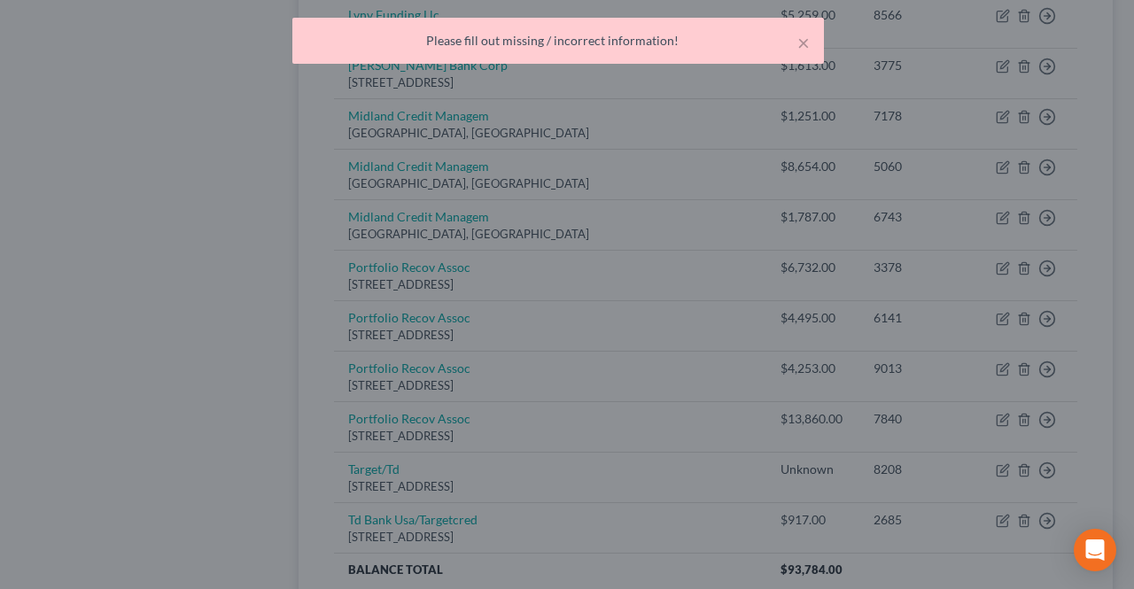
type input "[PERSON_NAME], Esquire"
type input "0"
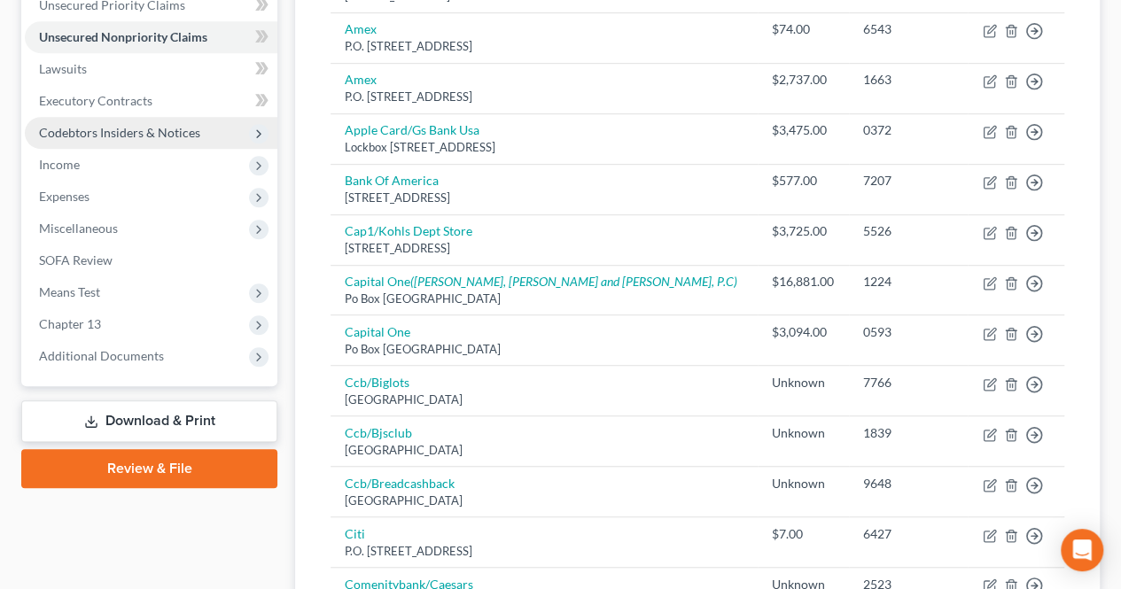
scroll to position [354, 0]
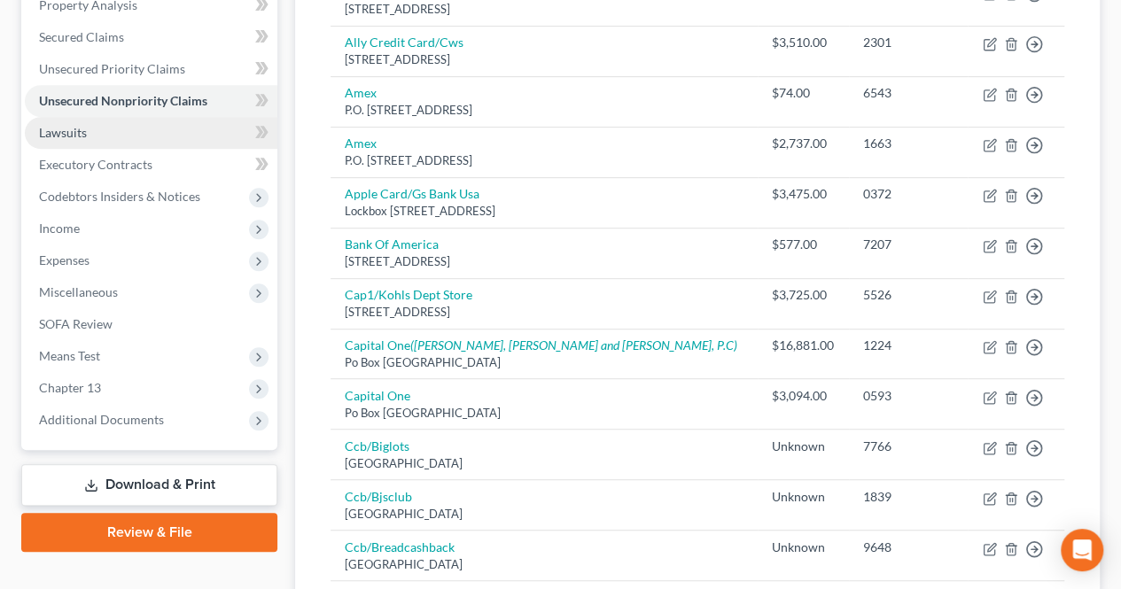
click at [131, 125] on link "Lawsuits" at bounding box center [151, 133] width 252 height 32
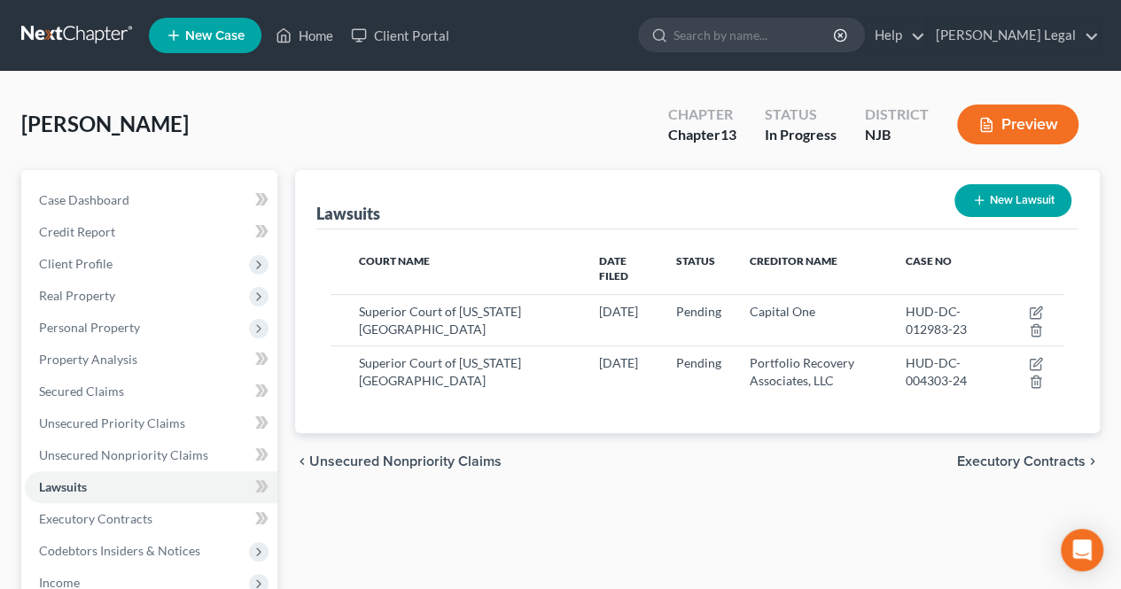
click at [973, 212] on button "New Lawsuit" at bounding box center [1012, 200] width 117 height 33
select select "0"
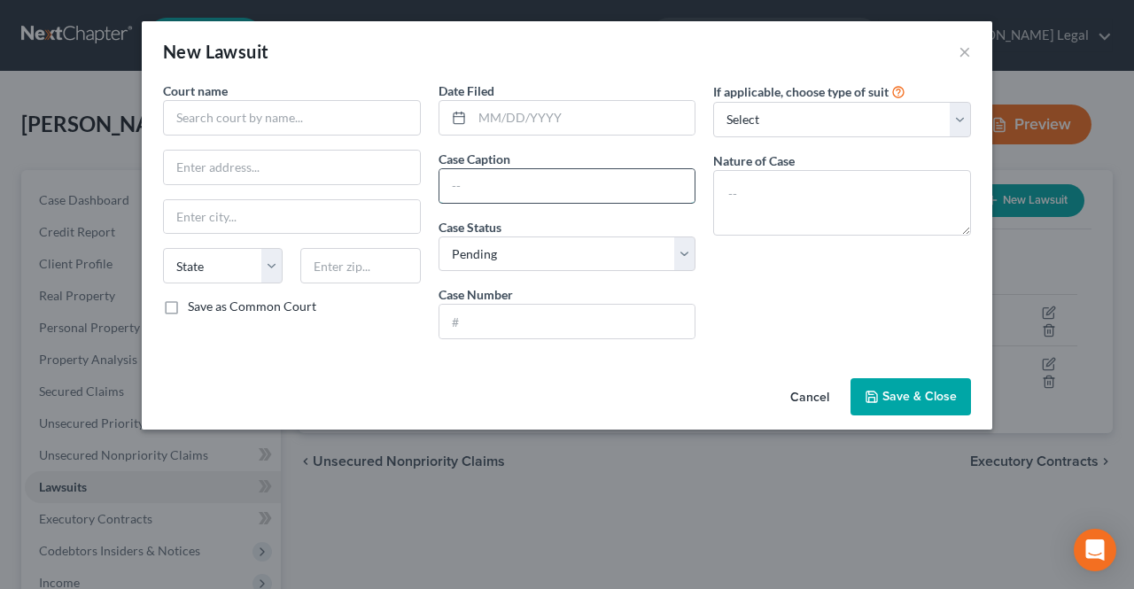
paste input "HUD-DC-005759-23"
type input "HUD-DC-005759-23"
drag, startPoint x: 606, startPoint y: 336, endPoint x: 554, endPoint y: 322, distance: 54.2
click at [574, 332] on input "text" at bounding box center [567, 322] width 256 height 34
paste input "HUD-DC-005759-23"
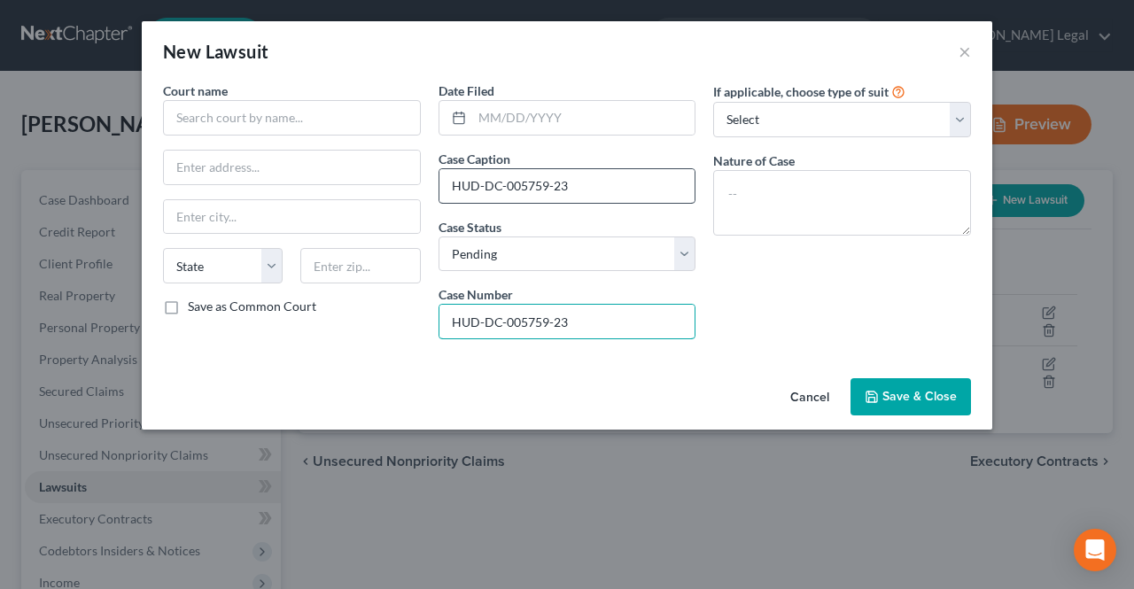
type input "HUD-DC-005759-23"
drag, startPoint x: 569, startPoint y: 181, endPoint x: 436, endPoint y: 176, distance: 133.0
click at [430, 175] on div "Date Filed Case Caption HUD-DC-005759-23 Case Status * Select Pending On Appeal…" at bounding box center [568, 218] width 276 height 272
type input "TD Bank vs. [PERSON_NAME]"
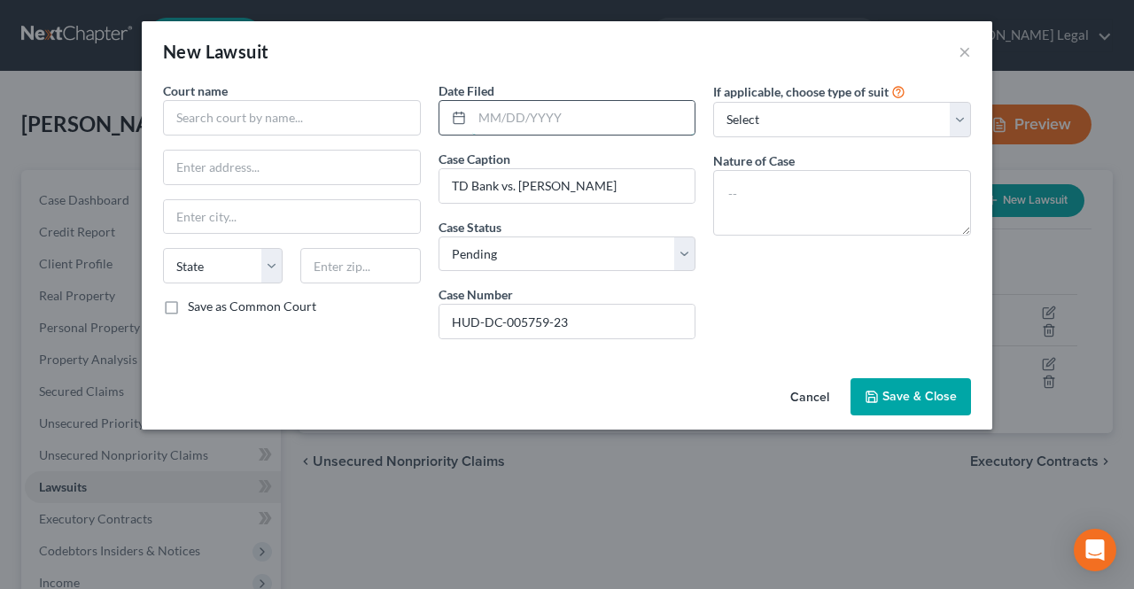
paste input "[DATE]"
type input "[DATE]"
click at [344, 113] on input "text" at bounding box center [292, 117] width 258 height 35
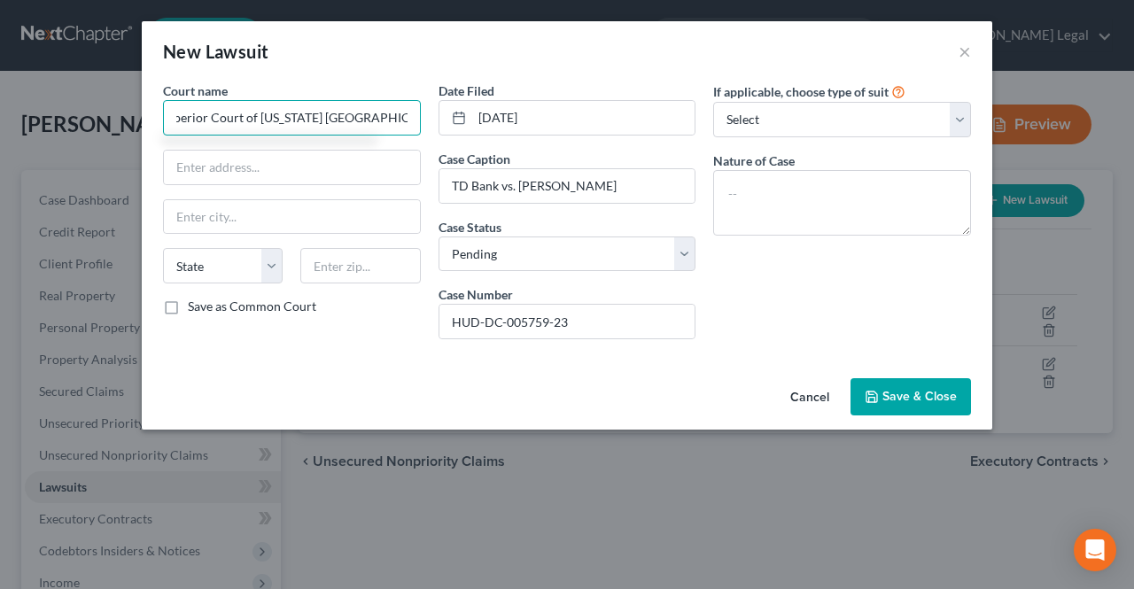
scroll to position [0, 18]
type input "Superior Court of [US_STATE] [GEOGRAPHIC_DATA]"
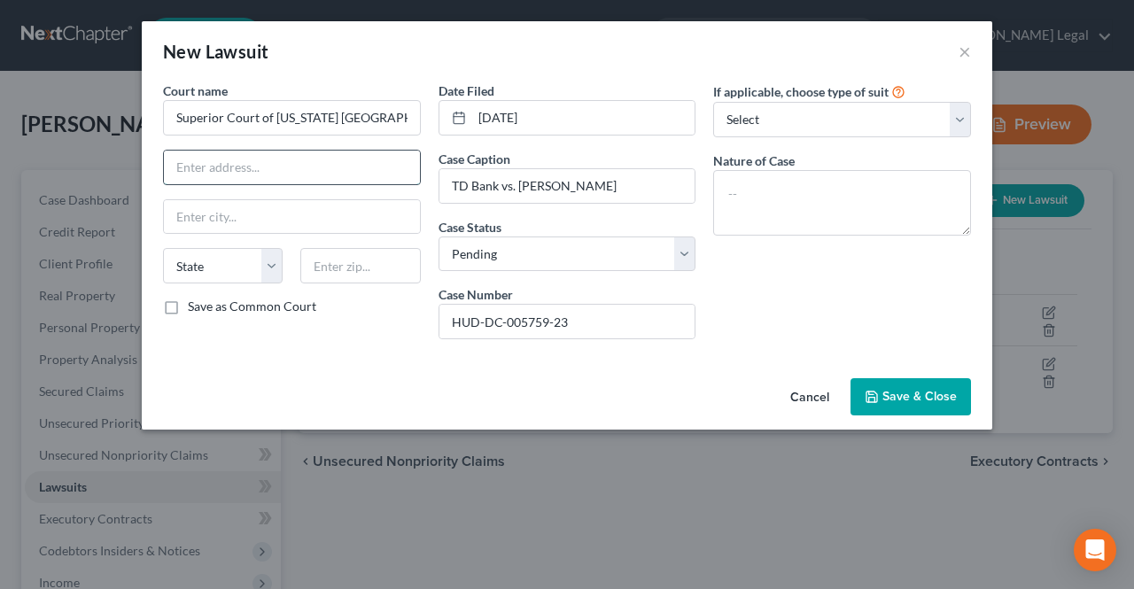
paste input "[STREET_ADDRESS]"
drag, startPoint x: 395, startPoint y: 170, endPoint x: 351, endPoint y: 167, distance: 44.4
click at [351, 167] on input "[STREET_ADDRESS]" at bounding box center [292, 168] width 256 height 34
type input "[STREET_ADDRESS]"
paste input "07306"
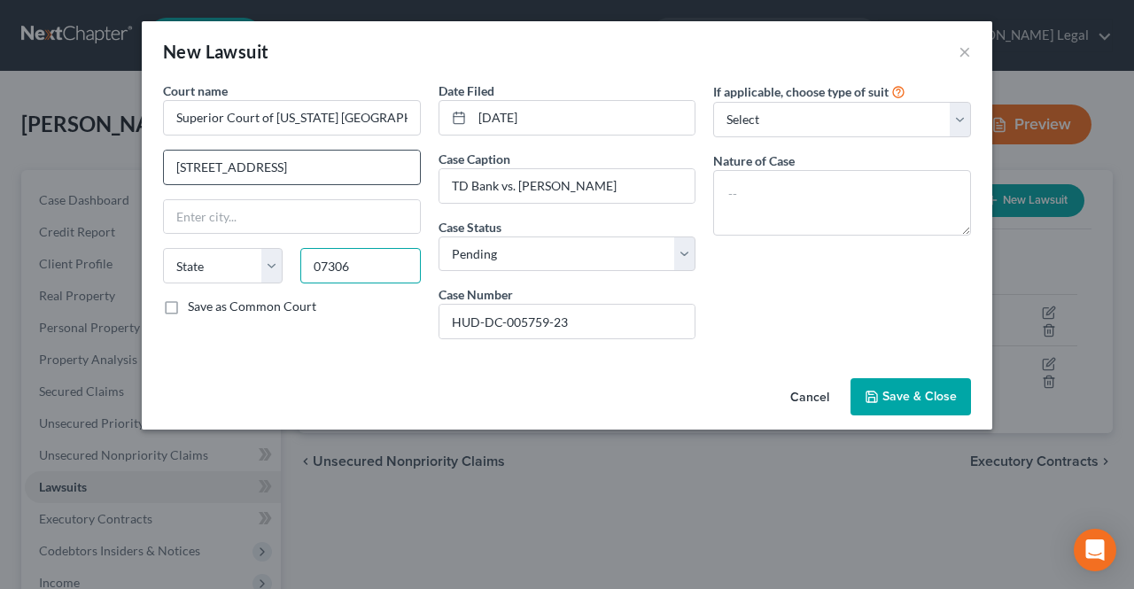
type input "07306"
type input "[GEOGRAPHIC_DATA]"
select select "33"
drag, startPoint x: 379, startPoint y: 180, endPoint x: 336, endPoint y: 208, distance: 51.8
click at [274, 171] on input "[STREET_ADDRESS]" at bounding box center [292, 168] width 256 height 34
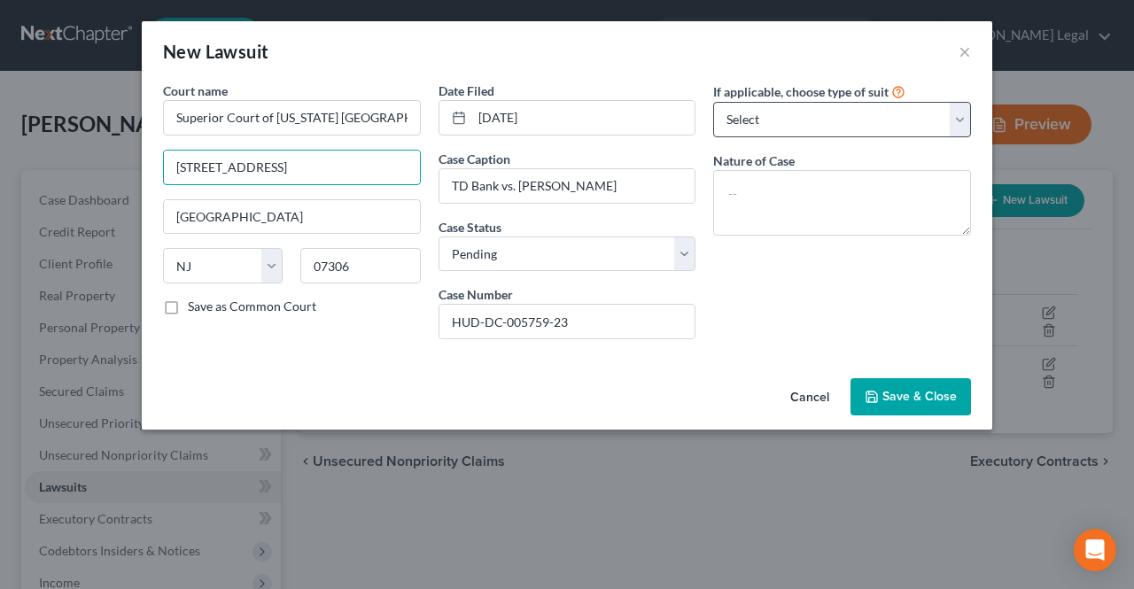
type input "[STREET_ADDRESS]"
click at [749, 111] on select "Select Repossession Garnishment Foreclosure Attached, Seized, Or Levied Other" at bounding box center [842, 119] width 258 height 35
select select "4"
click at [713, 102] on select "Select Repossession Garnishment Foreclosure Attached, Seized, Or Levied Other" at bounding box center [842, 119] width 258 height 35
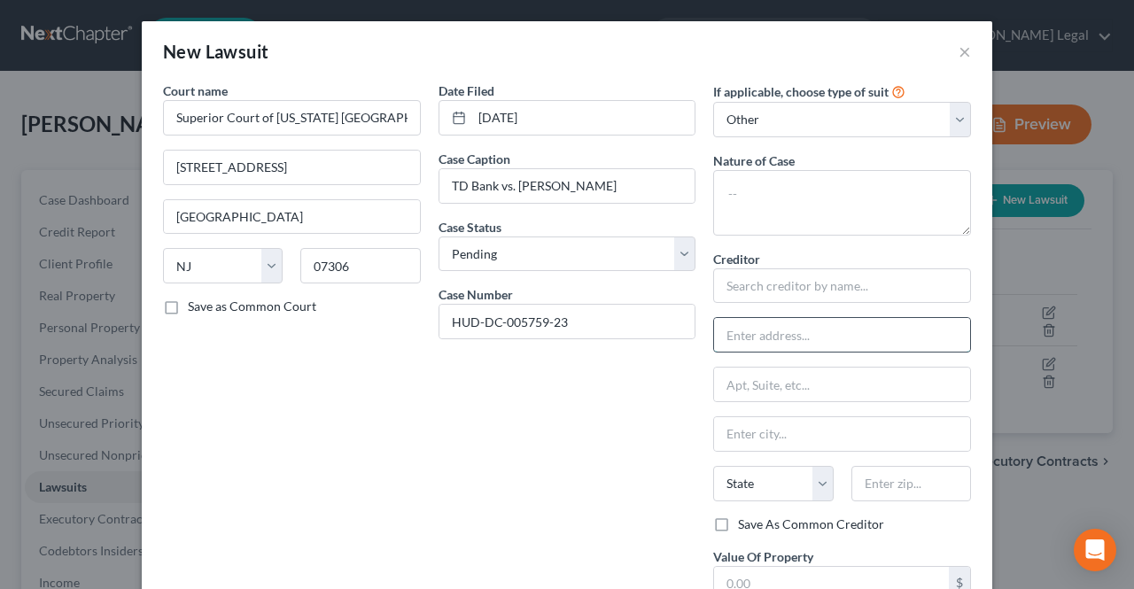
paste input "[STREET_ADDRESS]"
type input "[STREET_ADDRESS]"
click at [743, 283] on input "text" at bounding box center [842, 285] width 258 height 35
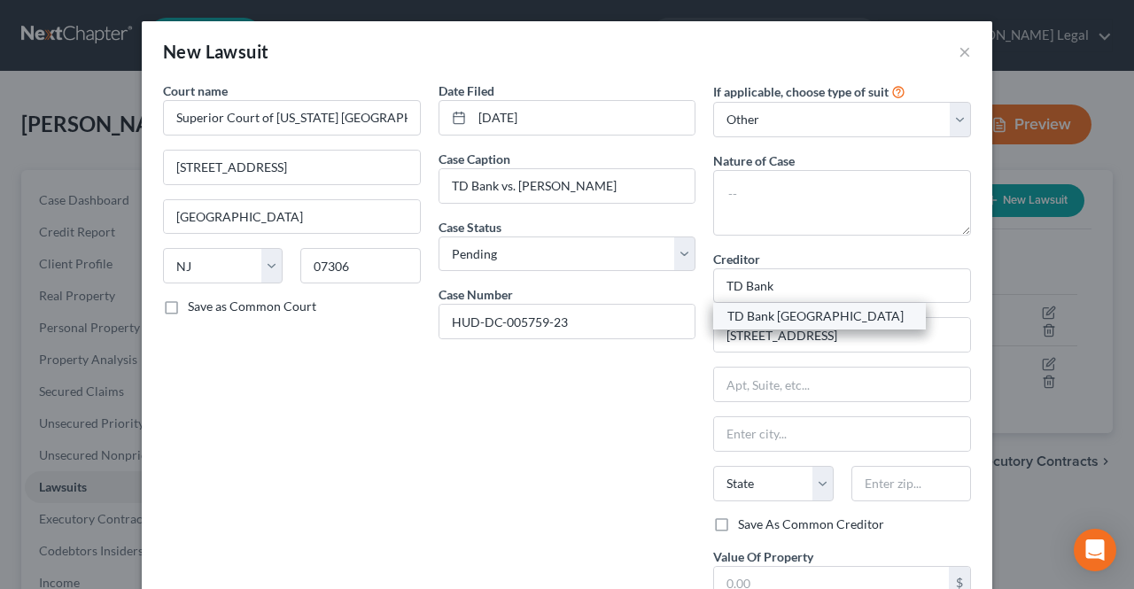
click at [824, 322] on div "TD Bank [GEOGRAPHIC_DATA]" at bounding box center [819, 316] width 184 height 18
type input "TD Bank [GEOGRAPHIC_DATA]"
type input "[STREET_ADDRESS]"
type input "Wilmington"
select select "7"
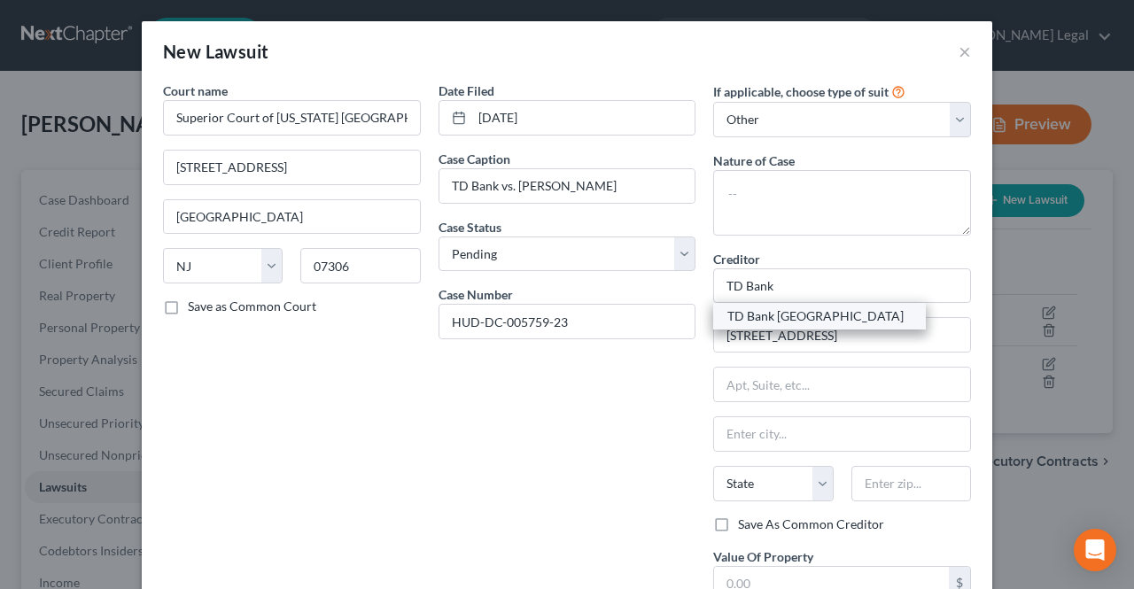
type input "19808"
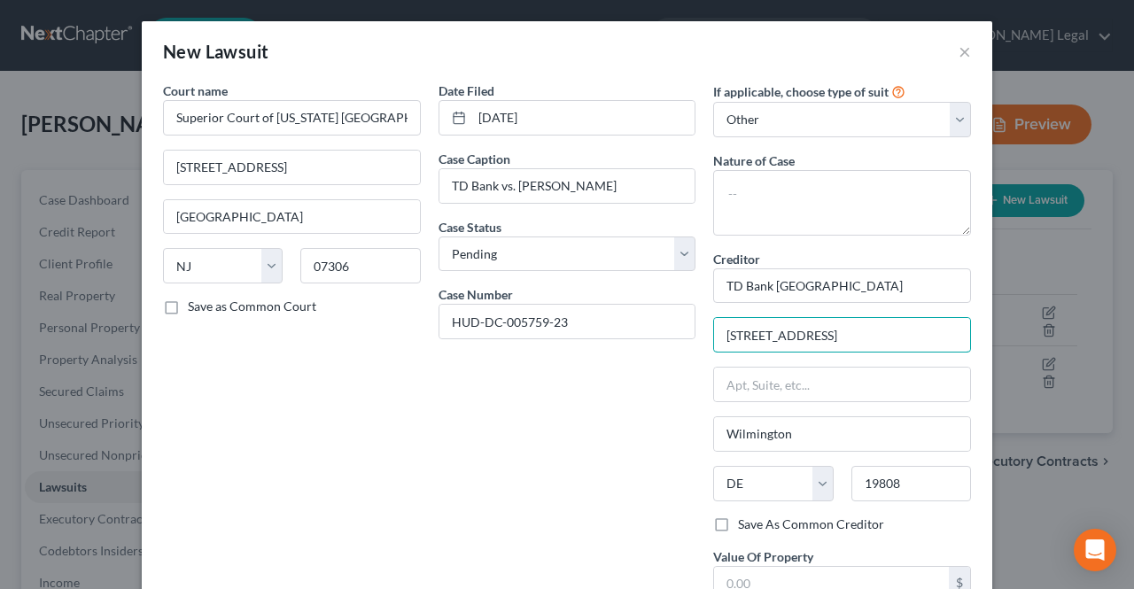
drag, startPoint x: 837, startPoint y: 332, endPoint x: 692, endPoint y: 323, distance: 145.6
click at [695, 323] on div "Court name * Superior Court of [US_STATE] [GEOGRAPHIC_DATA] [GEOGRAPHIC_DATA] […" at bounding box center [567, 361] width 826 height 558
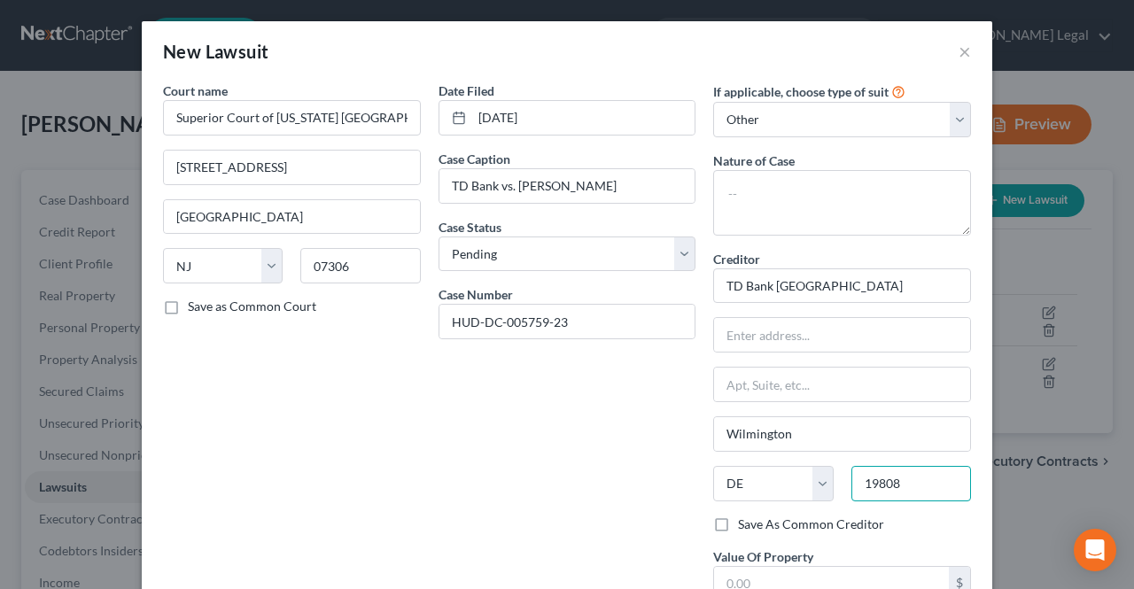
drag, startPoint x: 899, startPoint y: 479, endPoint x: 780, endPoint y: 454, distance: 122.1
click at [802, 479] on div "State [US_STATE] AK AR AZ CA CO CT DE DC [GEOGRAPHIC_DATA] [GEOGRAPHIC_DATA] GU…" at bounding box center [842, 491] width 276 height 50
paste input "[STREET_ADDRESS]"
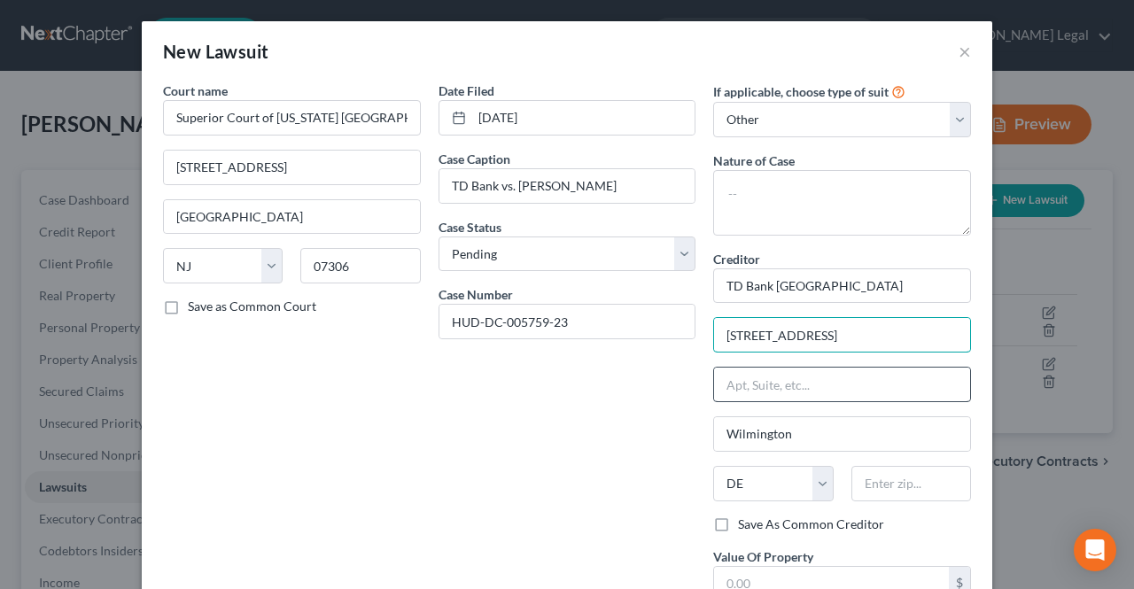
scroll to position [0, 128]
drag, startPoint x: 937, startPoint y: 332, endPoint x: 983, endPoint y: 330, distance: 46.1
click at [983, 330] on div "Court name * Superior Court of [US_STATE] [GEOGRAPHIC_DATA] [GEOGRAPHIC_DATA] […" at bounding box center [567, 370] width 850 height 576
type input "[STREET_ADDRESS]"
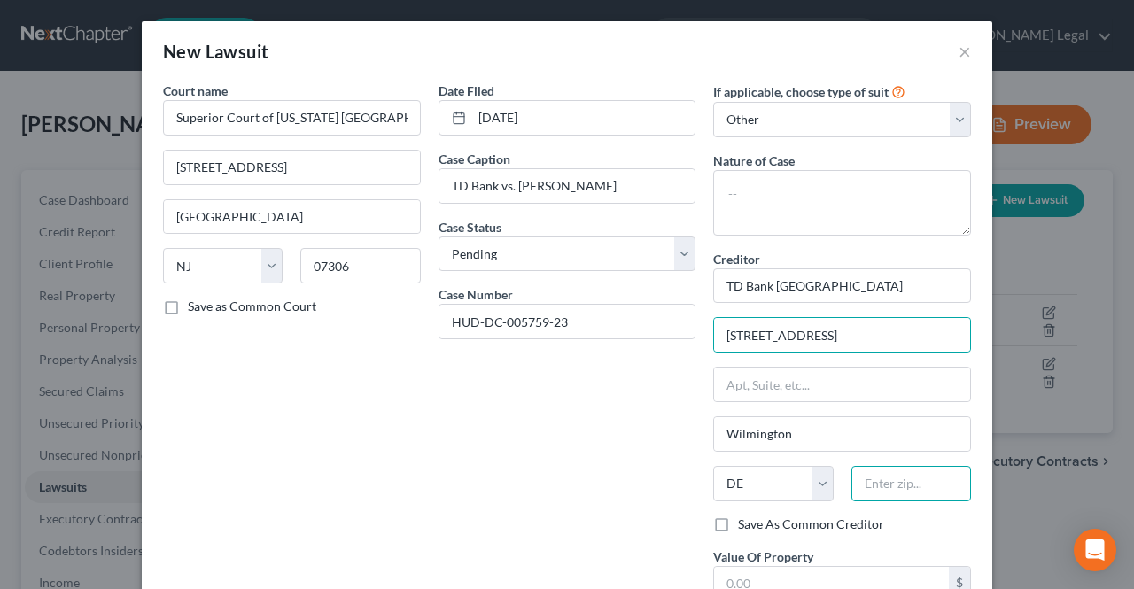
scroll to position [0, 0]
paste input "55445"
type input "55445"
click at [877, 348] on input "[STREET_ADDRESS]" at bounding box center [842, 335] width 256 height 34
type input "[GEOGRAPHIC_DATA]"
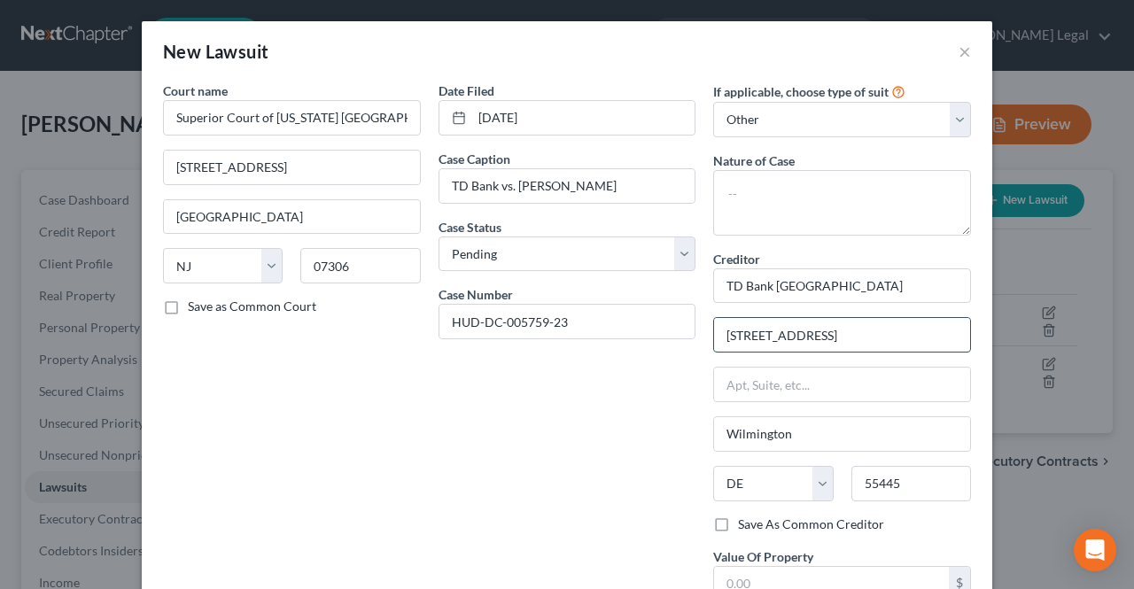
select select "24"
drag, startPoint x: 912, startPoint y: 338, endPoint x: 948, endPoint y: 336, distance: 35.5
click at [948, 336] on input "[STREET_ADDRESS]" at bounding box center [842, 335] width 256 height 34
click at [950, 334] on input "[STREET_ADDRESS]" at bounding box center [842, 335] width 256 height 34
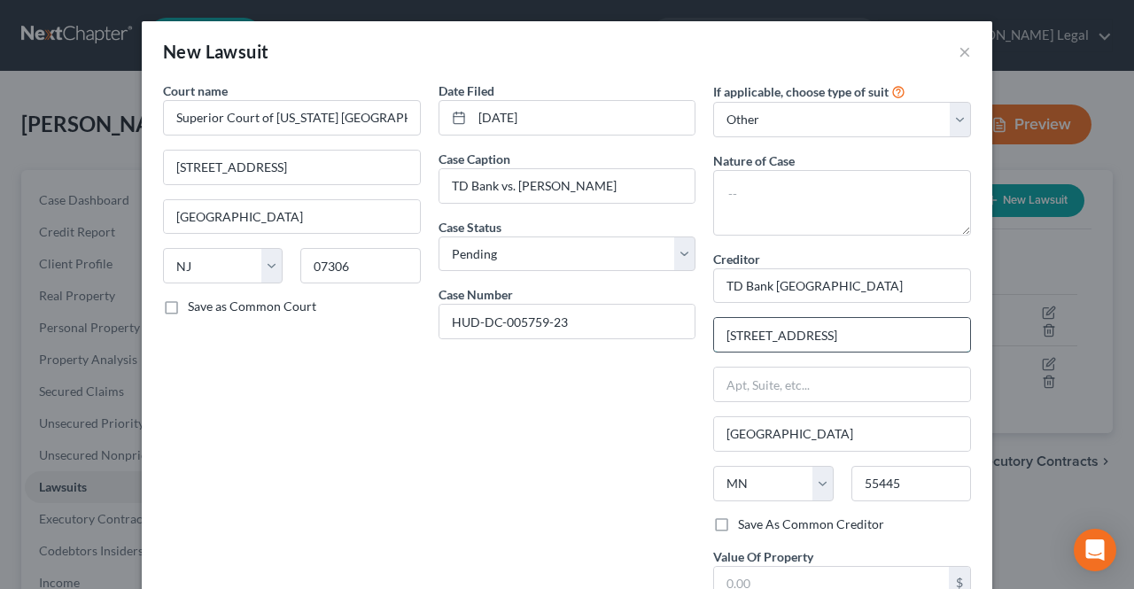
click at [952, 330] on input "[STREET_ADDRESS]" at bounding box center [842, 335] width 256 height 34
drag, startPoint x: 952, startPoint y: 330, endPoint x: 943, endPoint y: 349, distance: 21.0
click at [931, 334] on input "[STREET_ADDRESS]" at bounding box center [842, 335] width 256 height 34
drag, startPoint x: 955, startPoint y: 334, endPoint x: 873, endPoint y: 334, distance: 81.5
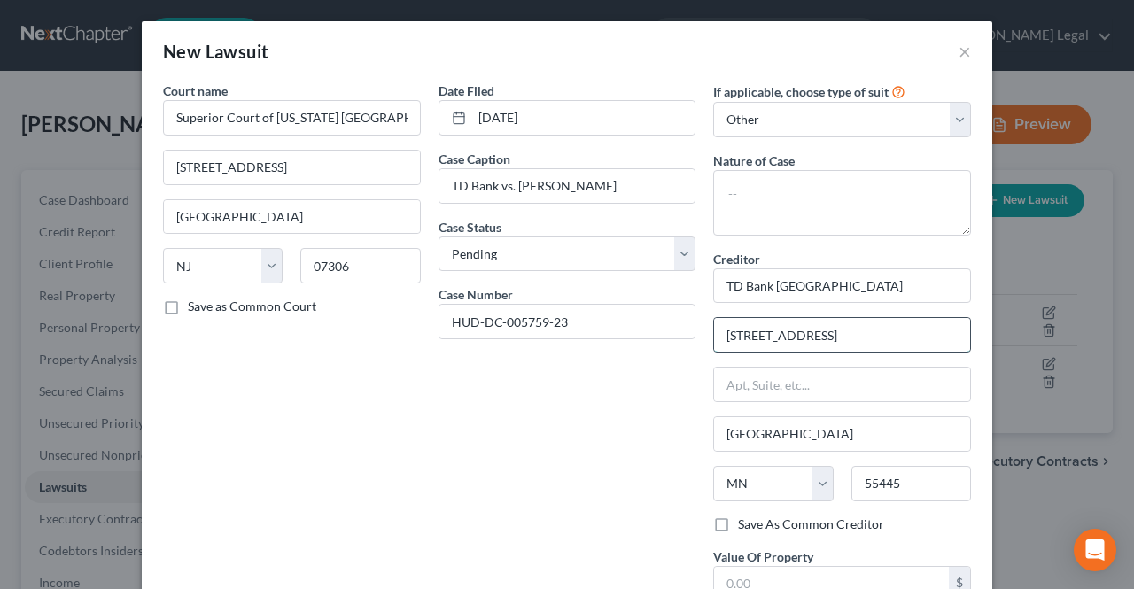
click at [873, 334] on input "[STREET_ADDRESS]" at bounding box center [842, 335] width 256 height 34
type input "[STREET_ADDRESS]"
drag, startPoint x: 801, startPoint y: 425, endPoint x: 678, endPoint y: 431, distance: 123.3
click at [679, 432] on div "Court name * Superior Court of [US_STATE] [GEOGRAPHIC_DATA] [GEOGRAPHIC_DATA] […" at bounding box center [567, 361] width 826 height 558
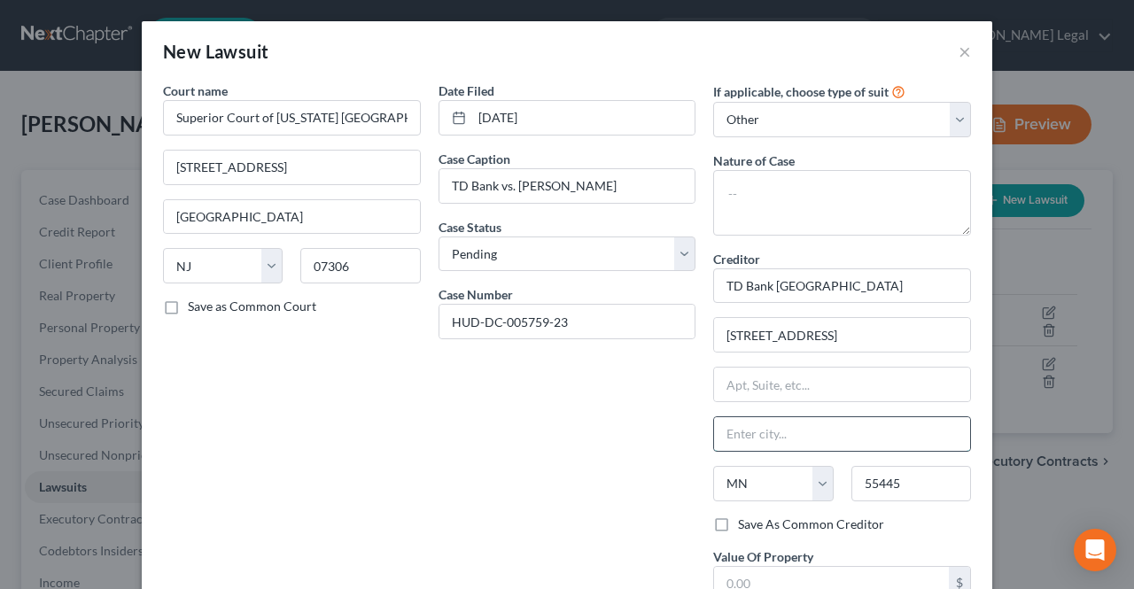
paste input "[GEOGRAPHIC_DATA]"
type input "[GEOGRAPHIC_DATA]"
drag, startPoint x: 848, startPoint y: 327, endPoint x: 966, endPoint y: 339, distance: 118.5
click at [966, 339] on div "If applicable, choose type of suit Select Repossession Garnishment Foreclosure …" at bounding box center [842, 361] width 276 height 558
click at [955, 342] on input "[STREET_ADDRESS]" at bounding box center [842, 335] width 256 height 34
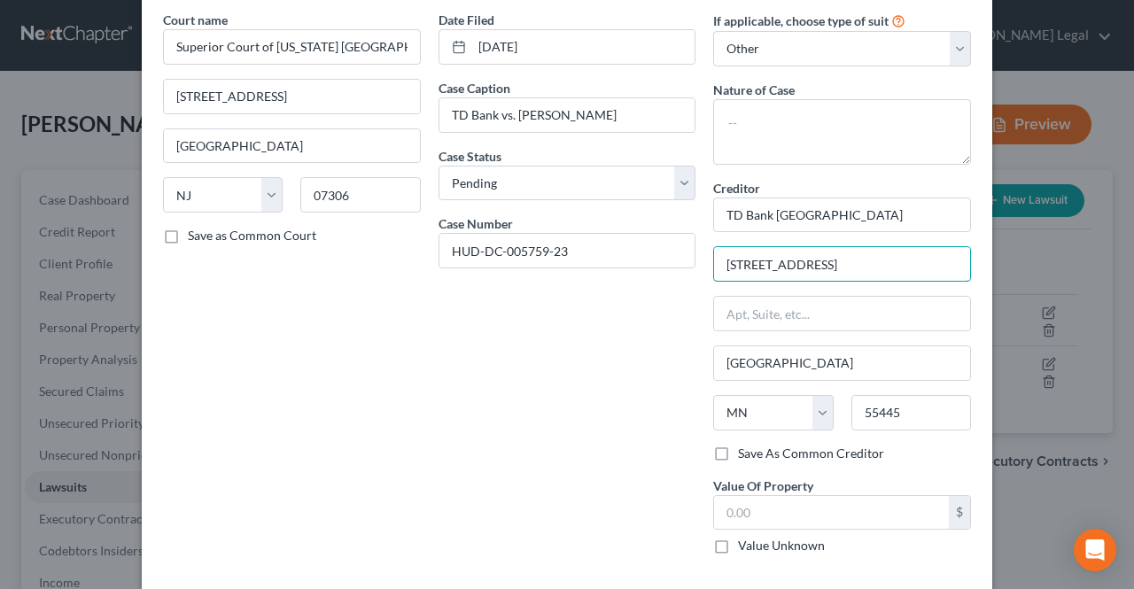
scroll to position [89, 0]
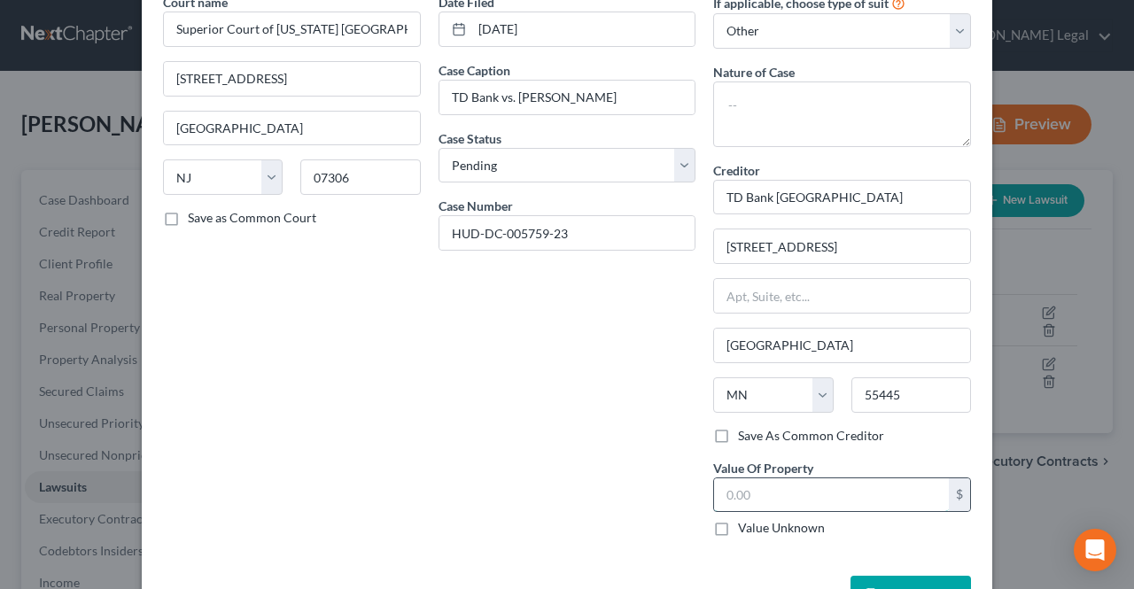
paste input "$917.18"
type input "$917.18"
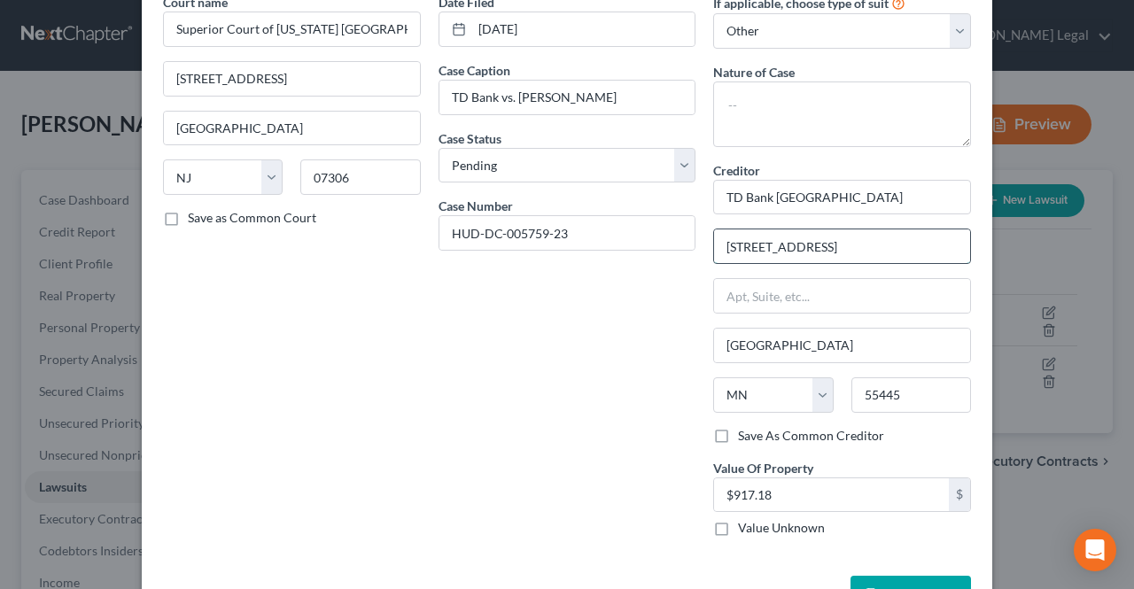
click at [725, 252] on input "[STREET_ADDRESS]" at bounding box center [842, 246] width 256 height 34
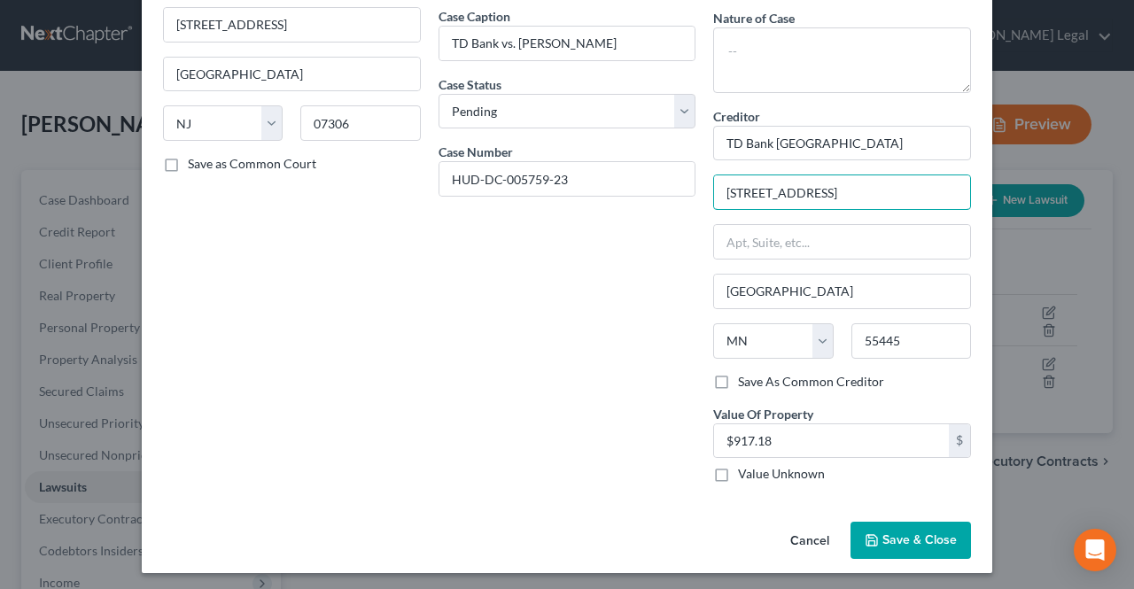
type input "[STREET_ADDRESS]"
click at [876, 536] on button "Save & Close" at bounding box center [910, 540] width 120 height 37
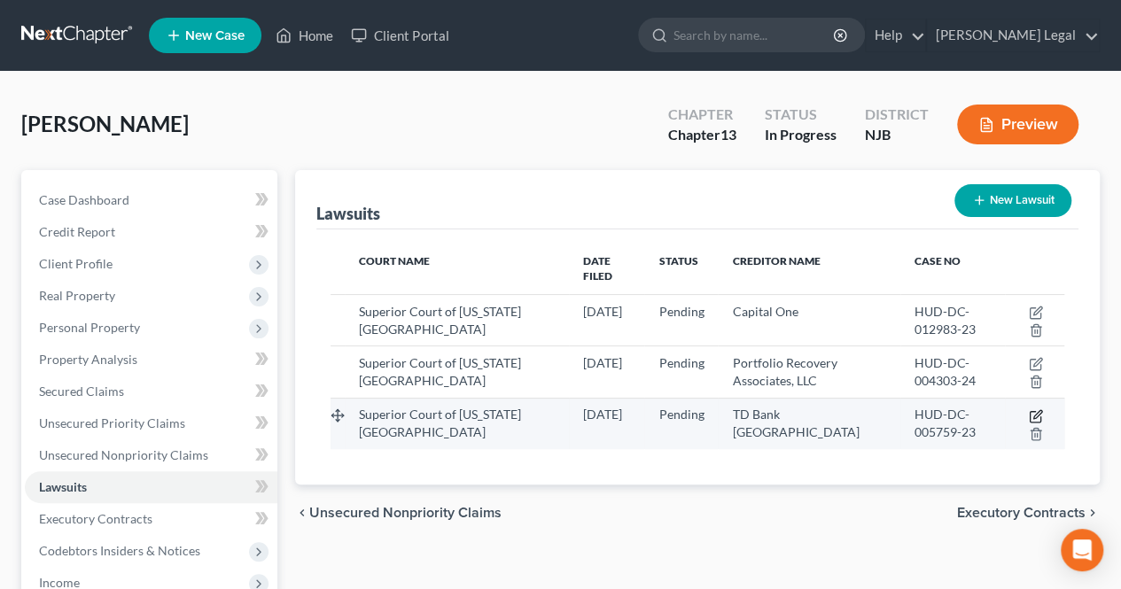
click at [1031, 409] on icon "button" at bounding box center [1036, 416] width 14 height 14
select select "33"
select select "0"
select select "4"
select select "24"
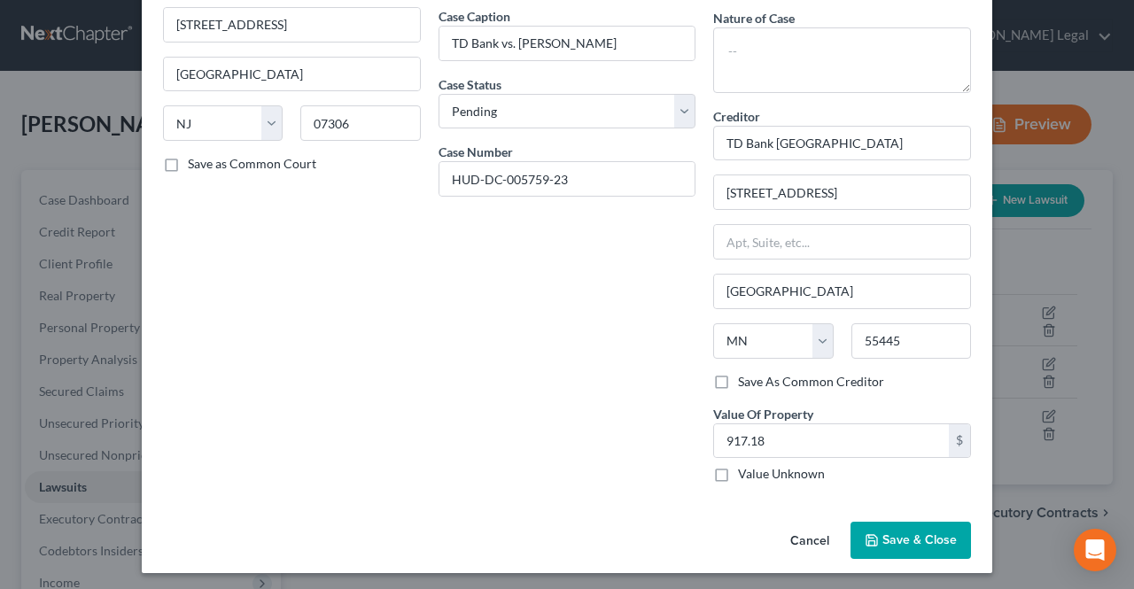
click at [804, 530] on button "Cancel" at bounding box center [809, 541] width 67 height 35
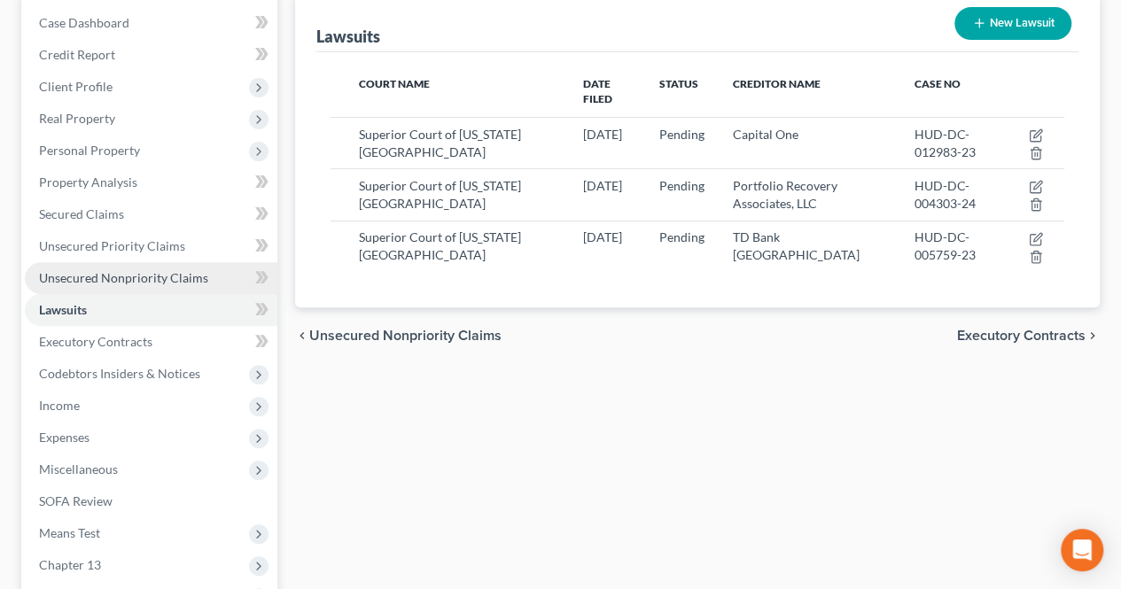
click at [171, 289] on link "Unsecured Nonpriority Claims" at bounding box center [151, 278] width 252 height 32
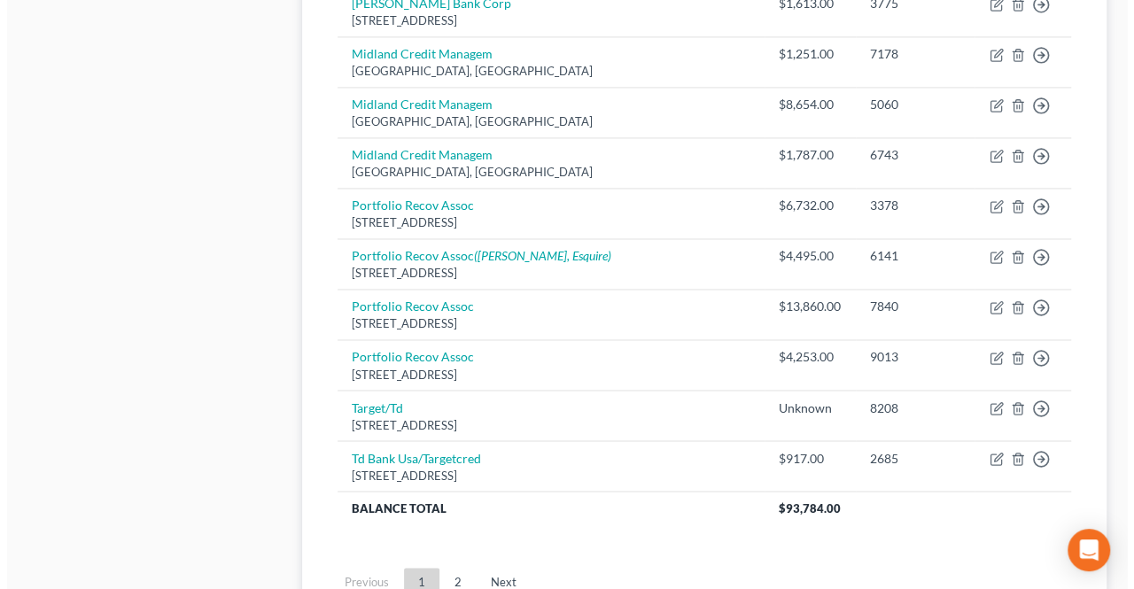
scroll to position [1329, 0]
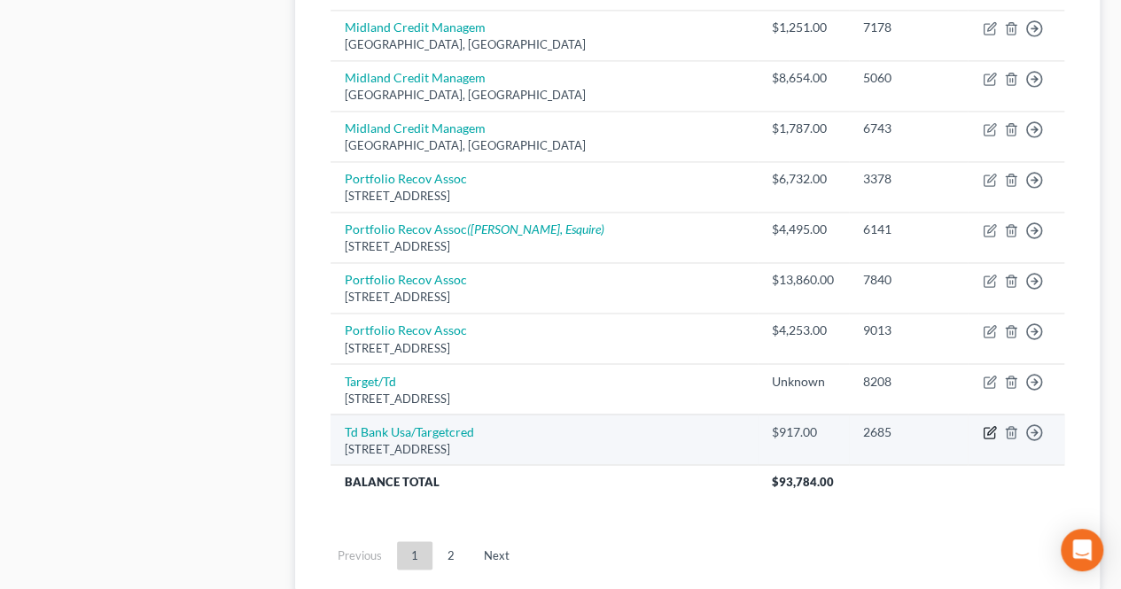
click at [987, 425] on icon "button" at bounding box center [989, 432] width 14 height 14
select select "24"
select select "2"
select select "0"
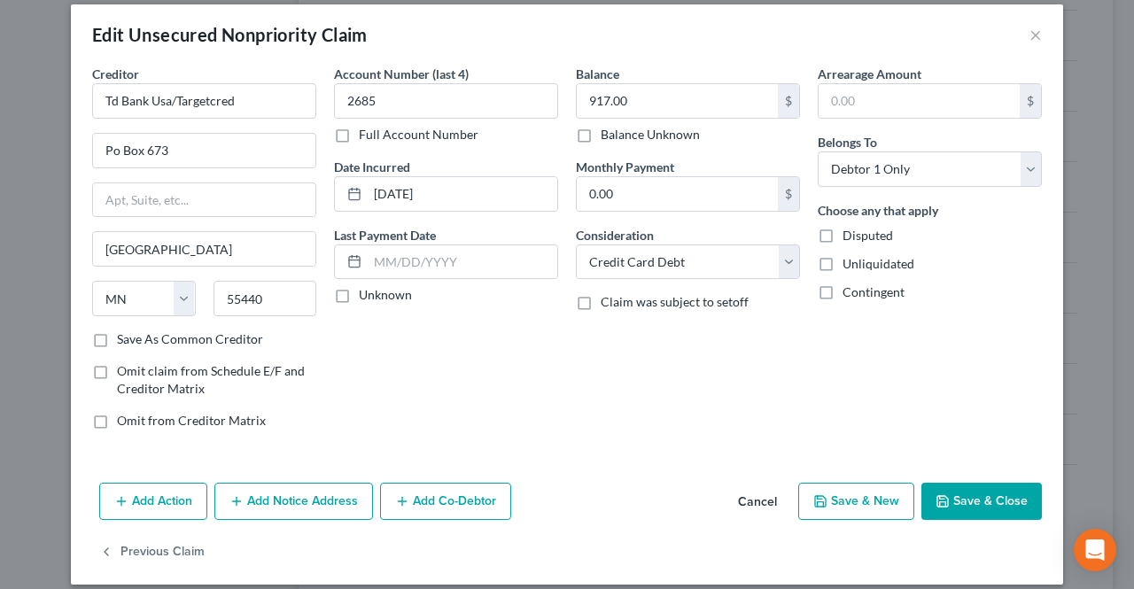
scroll to position [30, 0]
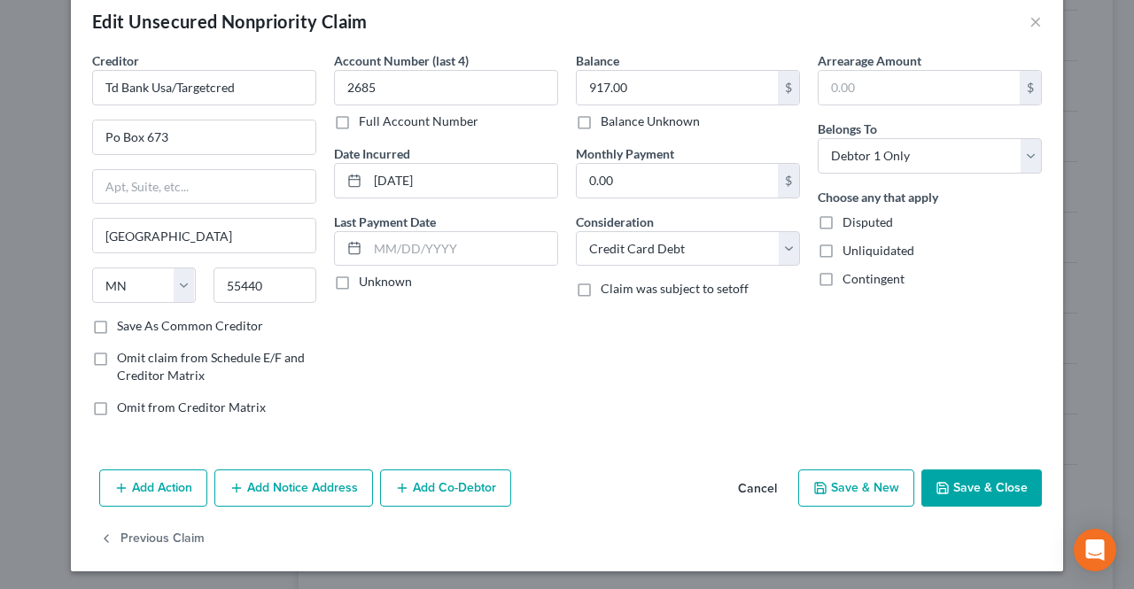
click at [328, 499] on button "Add Notice Address" at bounding box center [293, 488] width 159 height 37
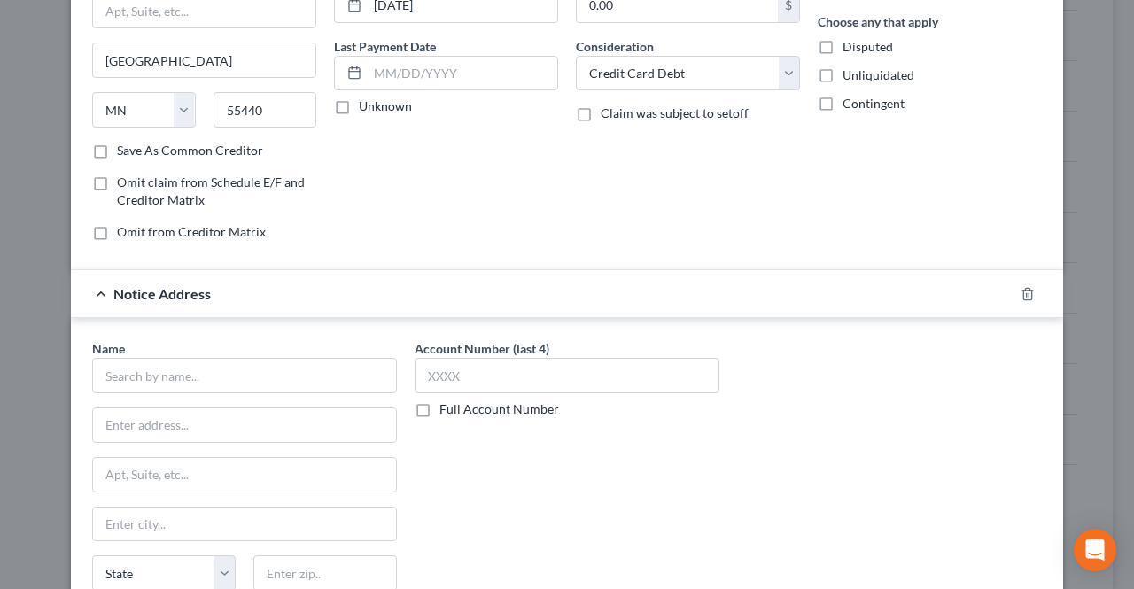
scroll to position [207, 0]
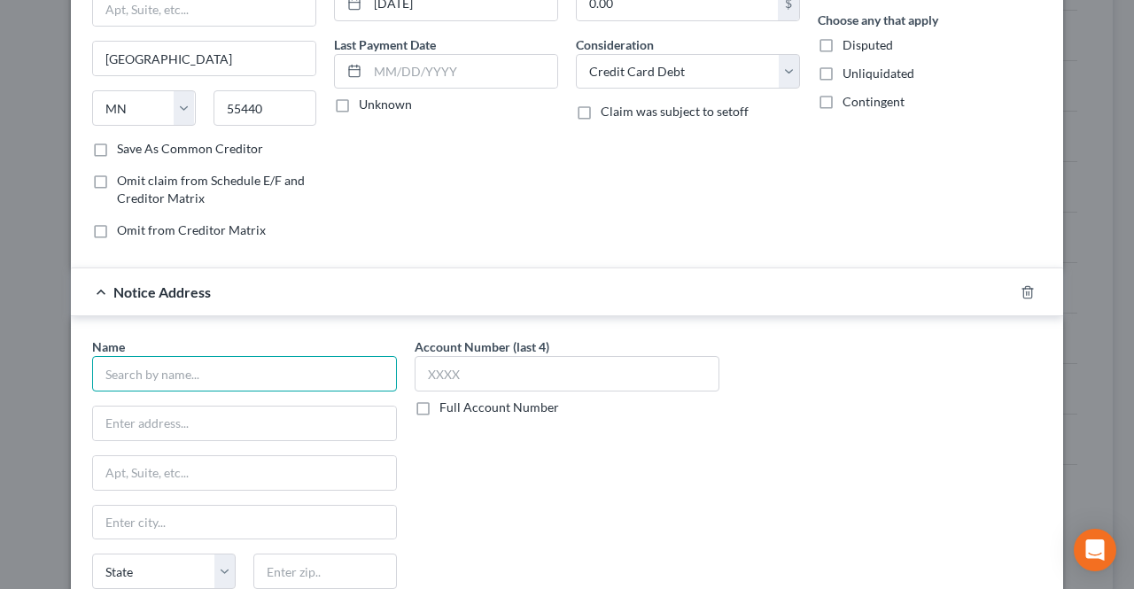
paste input "[PERSON_NAME], [PERSON_NAME] and [PERSON_NAME], P.С."
type input "[PERSON_NAME], [PERSON_NAME] and [PERSON_NAME], P.С."
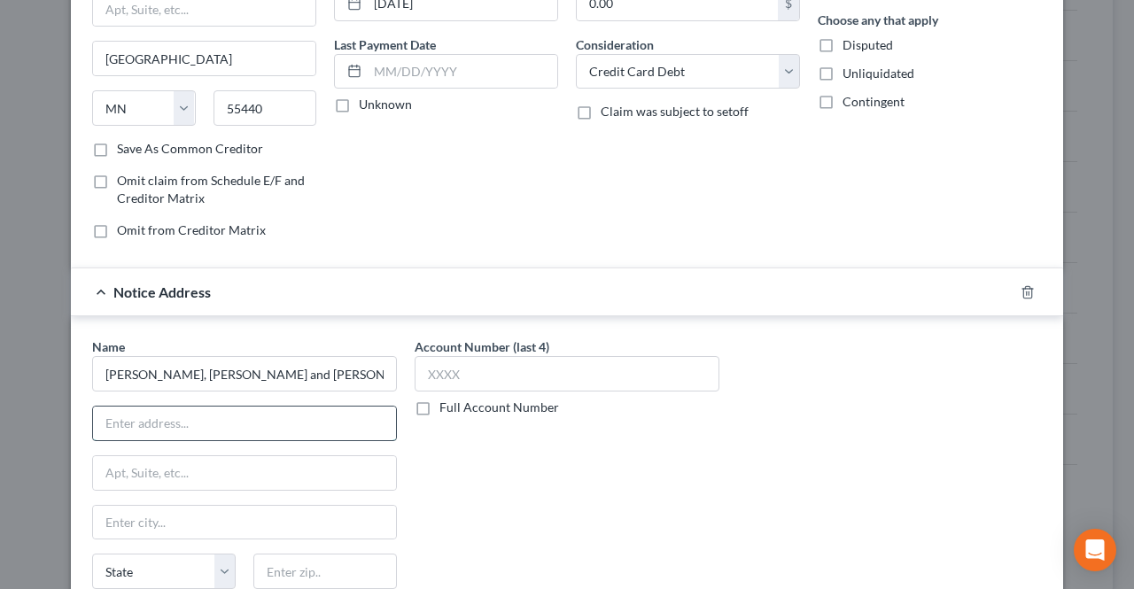
paste input "[STREET_ADDRESS][PERSON_NAME]"
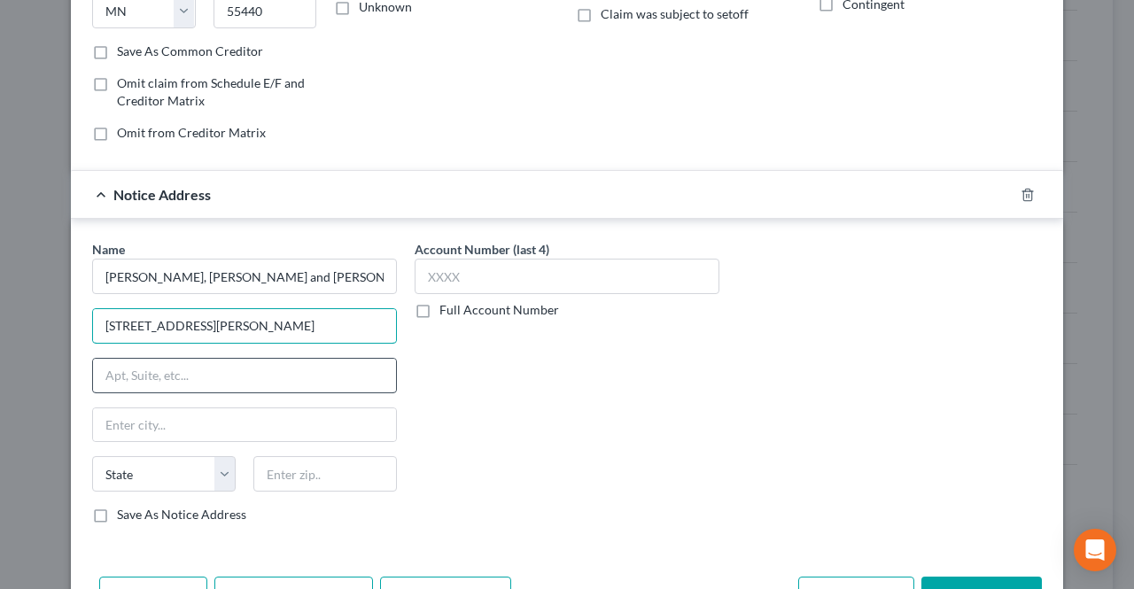
scroll to position [384, 0]
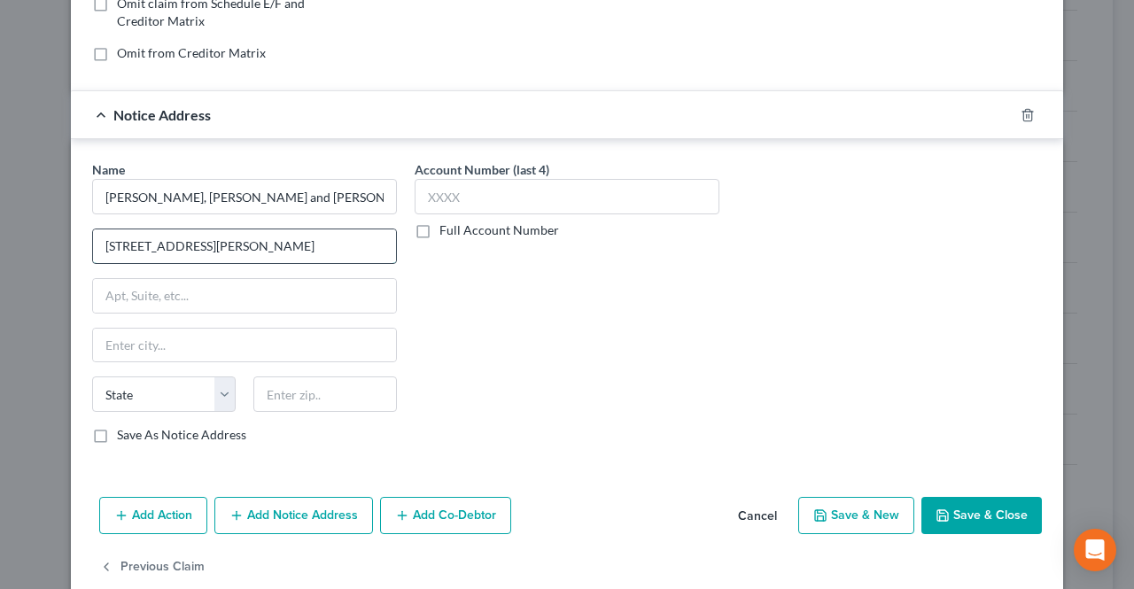
drag, startPoint x: 340, startPoint y: 240, endPoint x: 384, endPoint y: 240, distance: 43.4
click at [384, 240] on input "[STREET_ADDRESS][PERSON_NAME]" at bounding box center [244, 246] width 303 height 34
type input "[STREET_ADDRESS][PERSON_NAME]"
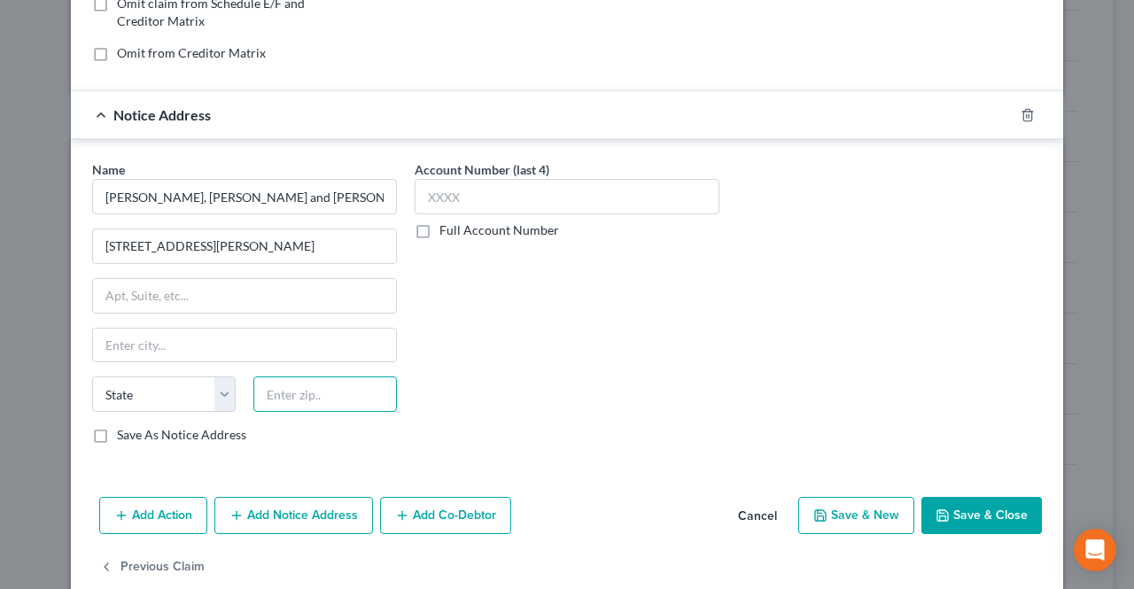
scroll to position [0, 0]
paste input "08054"
type input "08054"
type input "[GEOGRAPHIC_DATA]"
select select "33"
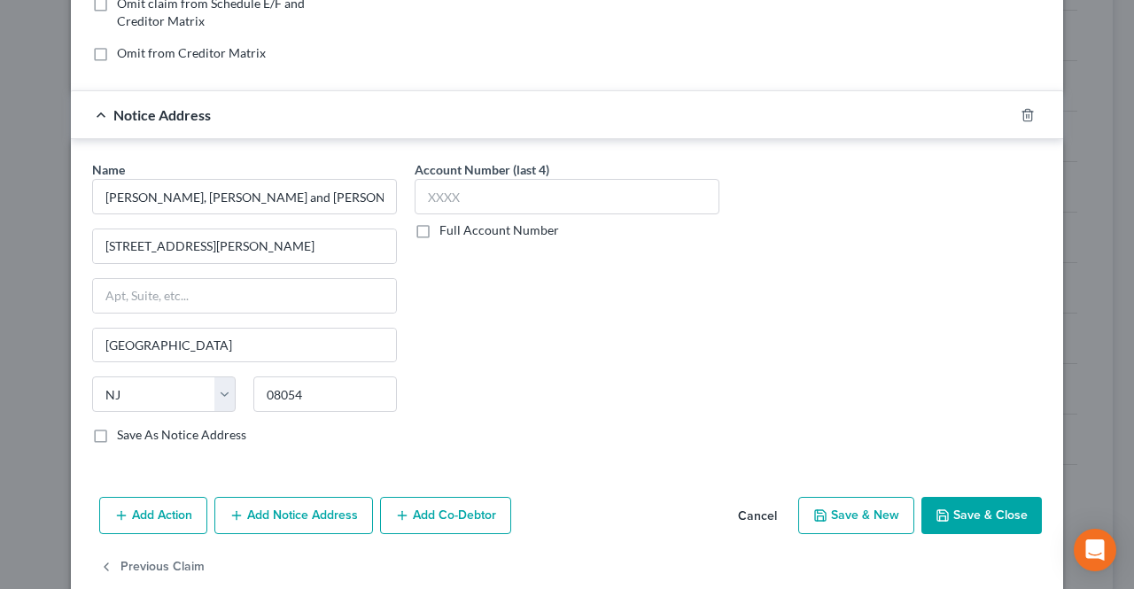
click at [314, 316] on div "Name * [PERSON_NAME], [PERSON_NAME] and [PERSON_NAME], P.С. [GEOGRAPHIC_DATA][P…" at bounding box center [244, 301] width 305 height 283
drag, startPoint x: 202, startPoint y: 242, endPoint x: 374, endPoint y: 246, distance: 171.9
click at [374, 246] on input "[STREET_ADDRESS][PERSON_NAME]" at bounding box center [244, 246] width 303 height 34
click at [378, 249] on input "[STREET_ADDRESS][PERSON_NAME]" at bounding box center [244, 246] width 303 height 34
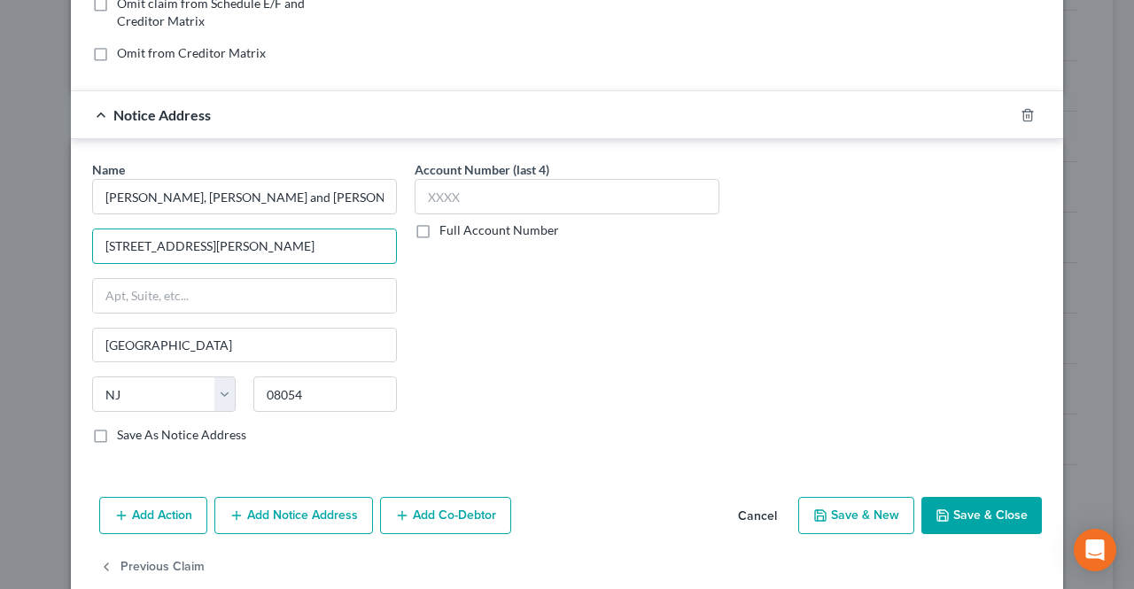
drag, startPoint x: 379, startPoint y: 245, endPoint x: 399, endPoint y: 280, distance: 39.7
click at [300, 243] on input "[STREET_ADDRESS][PERSON_NAME]" at bounding box center [244, 246] width 303 height 34
type input "[STREET_ADDRESS][PERSON_NAME]"
click at [947, 504] on button "Save & Close" at bounding box center [981, 515] width 120 height 37
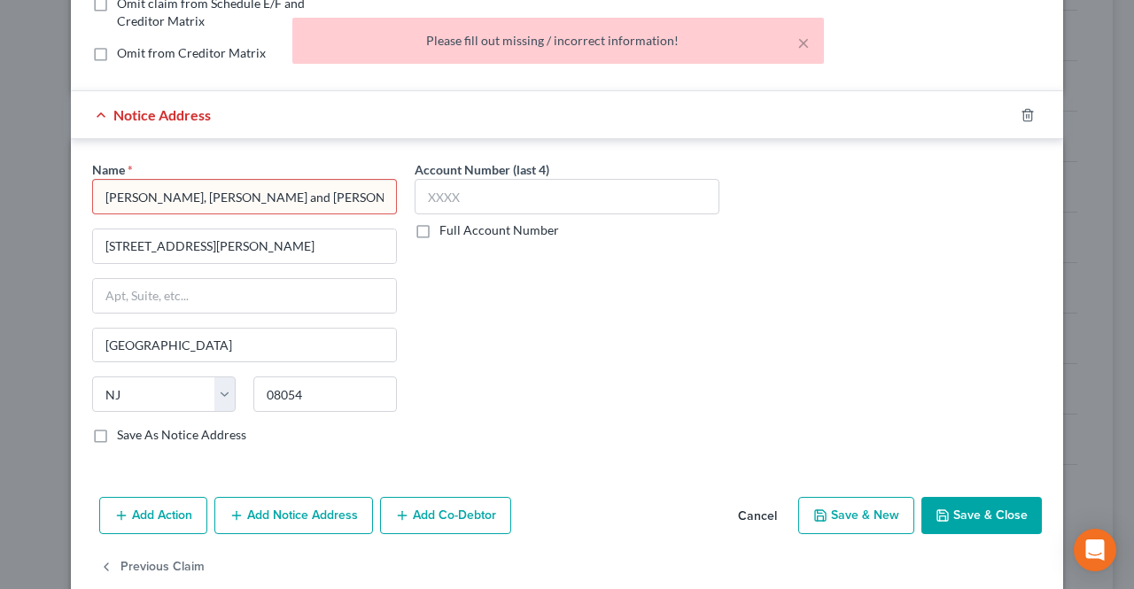
click at [356, 179] on input "[PERSON_NAME], [PERSON_NAME] and [PERSON_NAME], P.С." at bounding box center [244, 196] width 305 height 35
type input "[PERSON_NAME], [PERSON_NAME] and [PERSON_NAME], P.С."
click at [943, 508] on icon "button" at bounding box center [942, 515] width 14 height 14
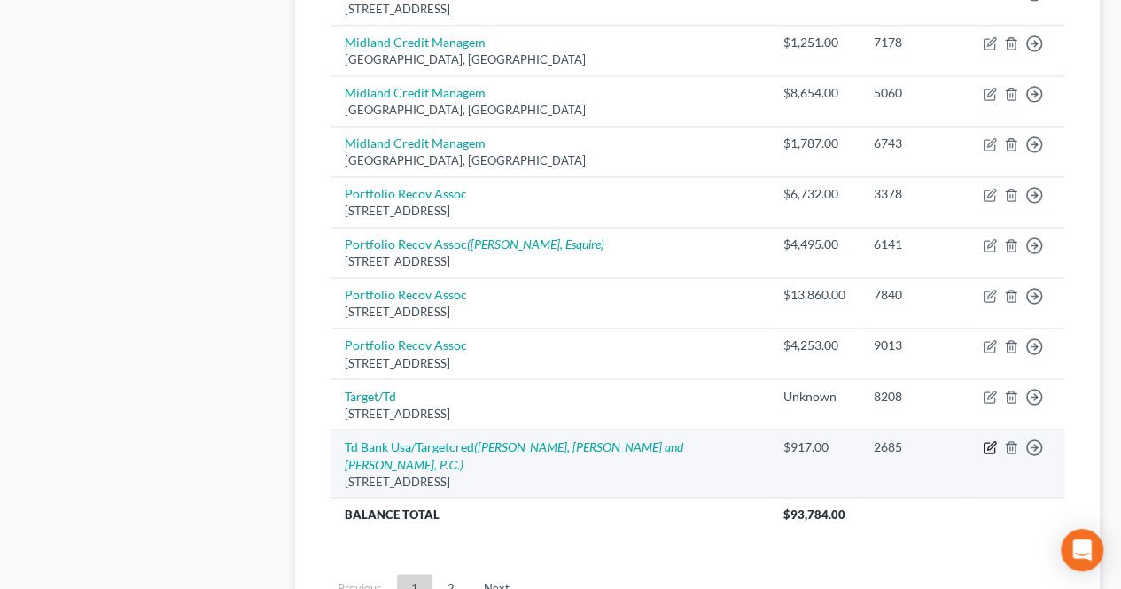
click at [986, 440] on icon "button" at bounding box center [989, 447] width 14 height 14
select select "24"
select select "2"
select select "0"
select select "33"
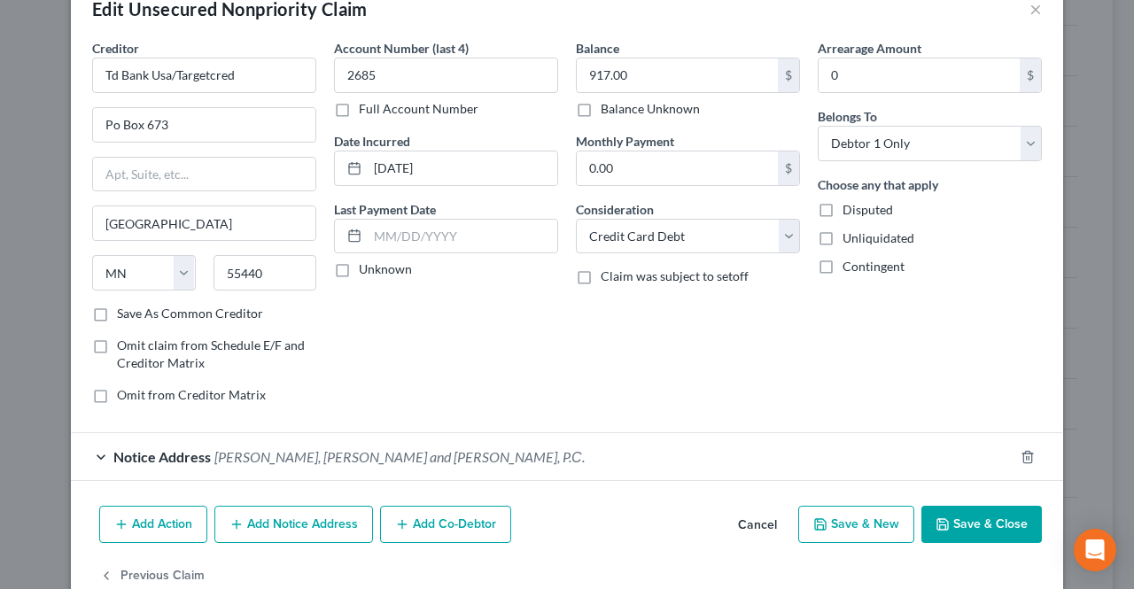
scroll to position [79, 0]
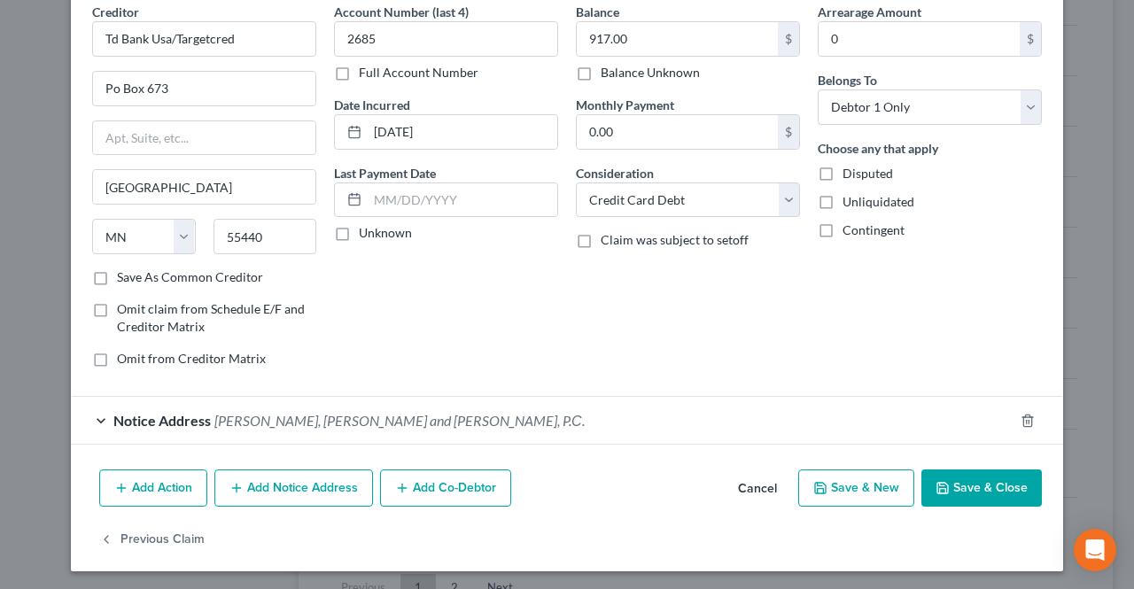
click at [317, 423] on span "[PERSON_NAME], [PERSON_NAME] and [PERSON_NAME], P.С." at bounding box center [399, 420] width 370 height 17
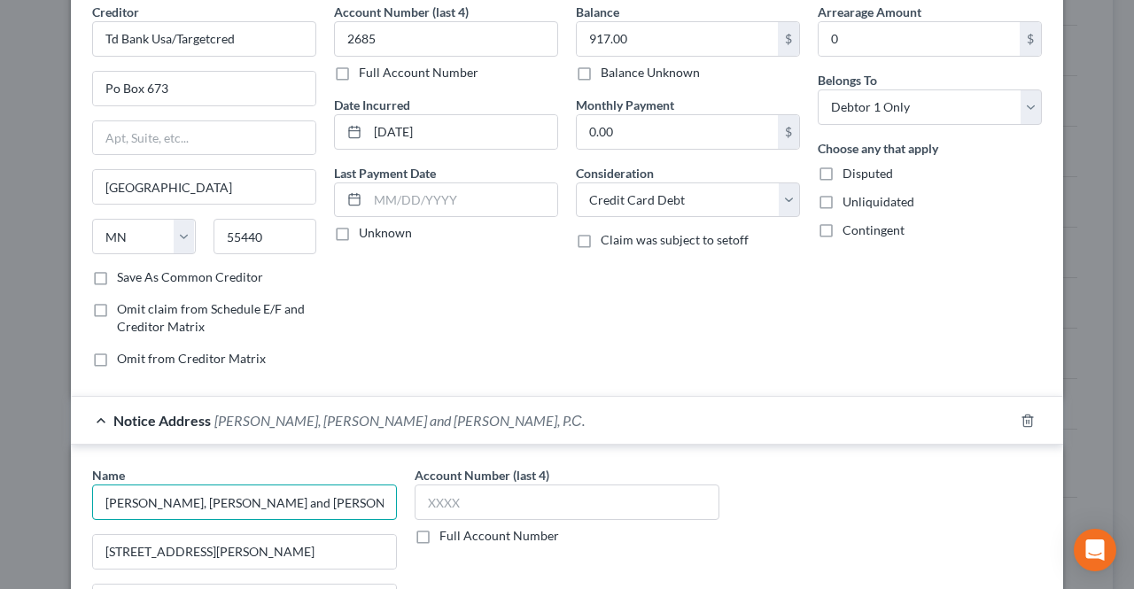
click at [321, 503] on input "[PERSON_NAME], [PERSON_NAME] and [PERSON_NAME], P.С." at bounding box center [244, 502] width 305 height 35
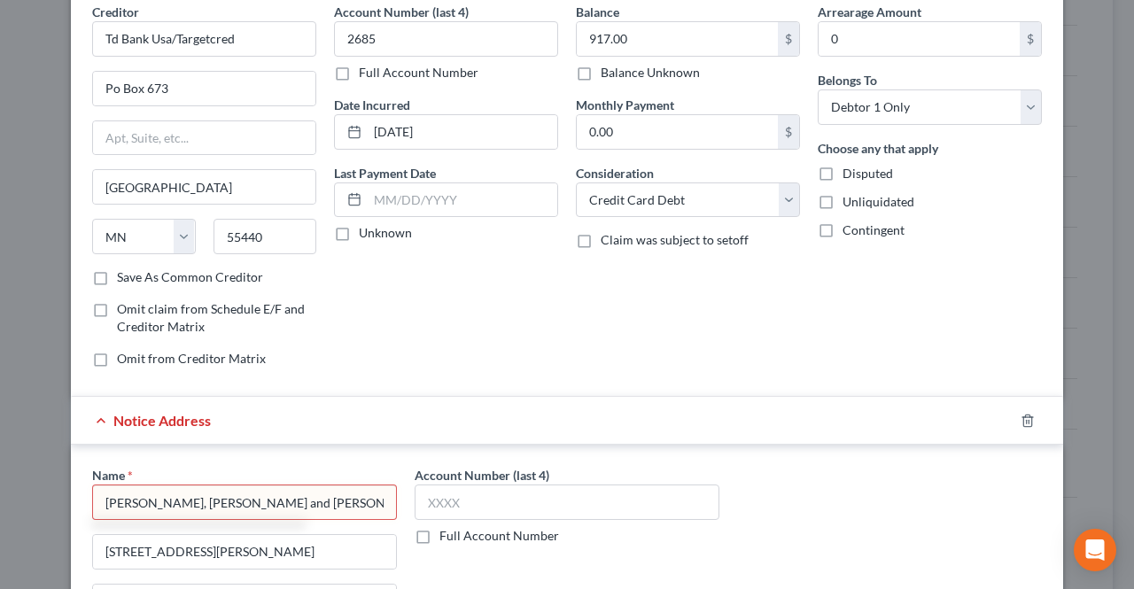
paste input "[PERSON_NAME], Esq."
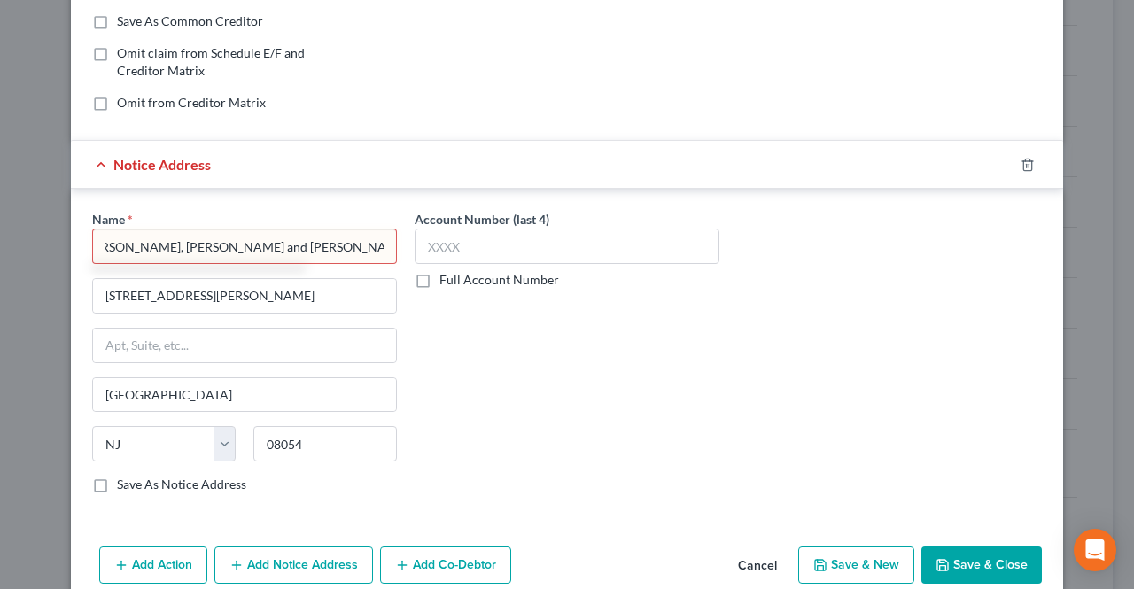
scroll to position [409, 0]
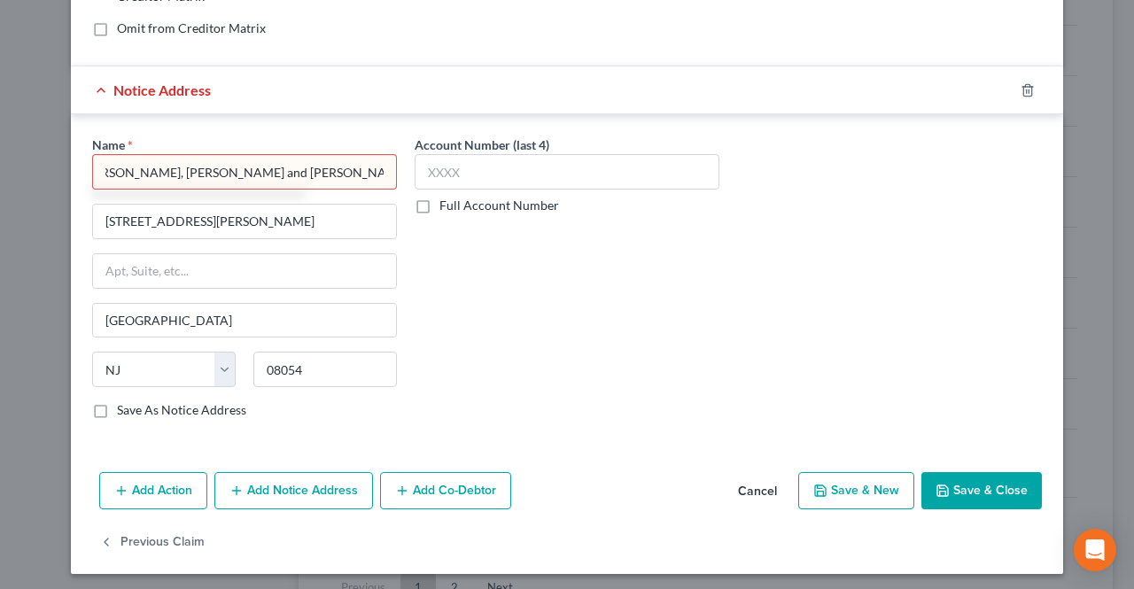
click at [955, 490] on button "Save & Close" at bounding box center [981, 490] width 120 height 37
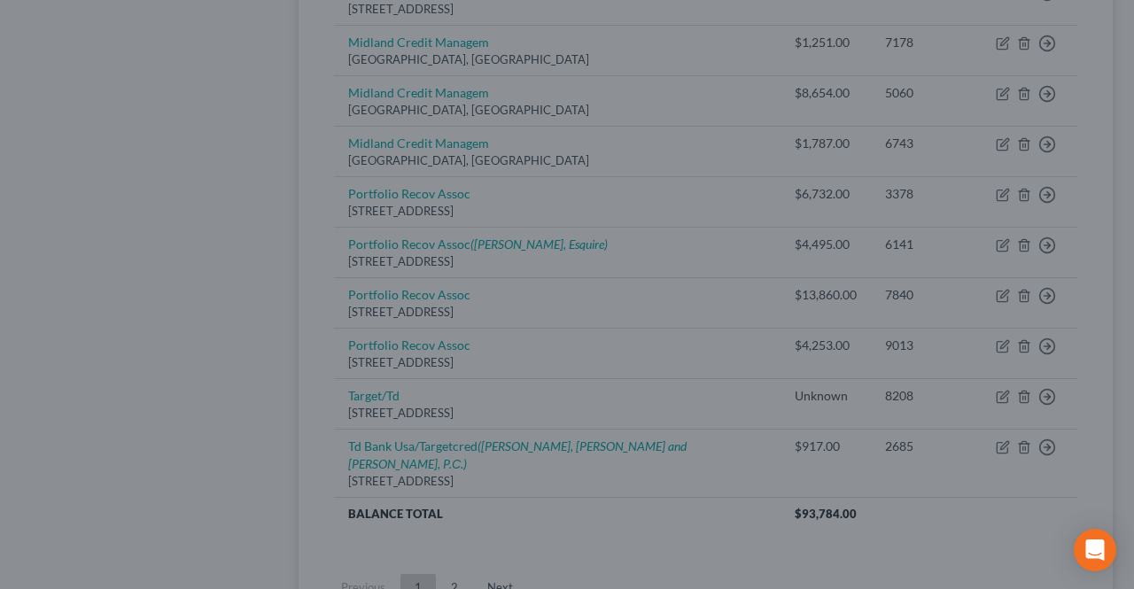
type input "[PERSON_NAME], [PERSON_NAME] and [PERSON_NAME], P.С. -[PERSON_NAME], Esq."
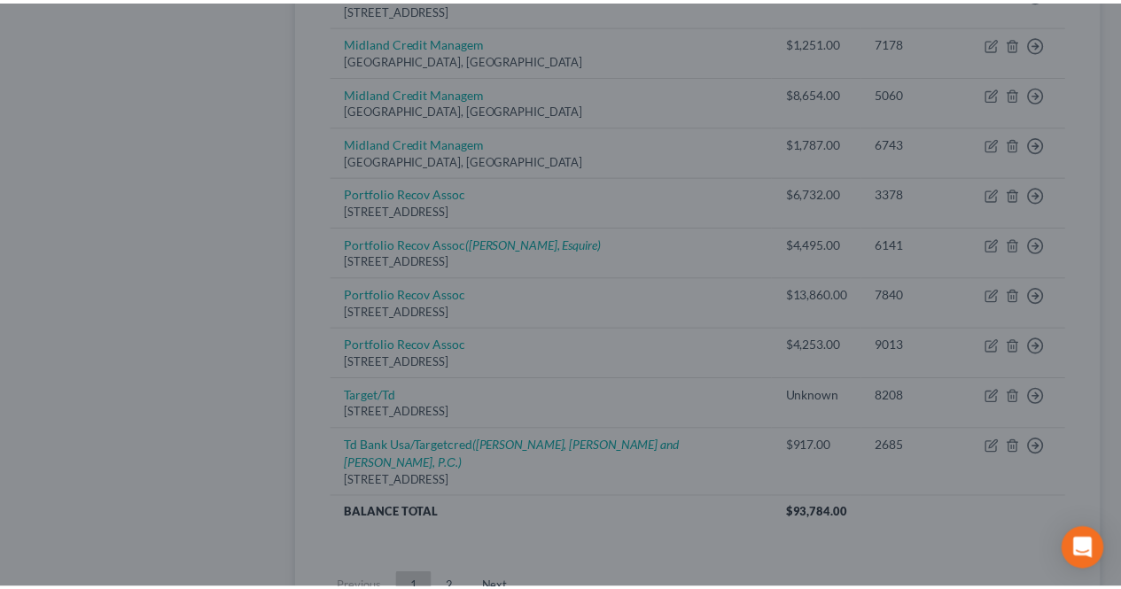
scroll to position [0, 0]
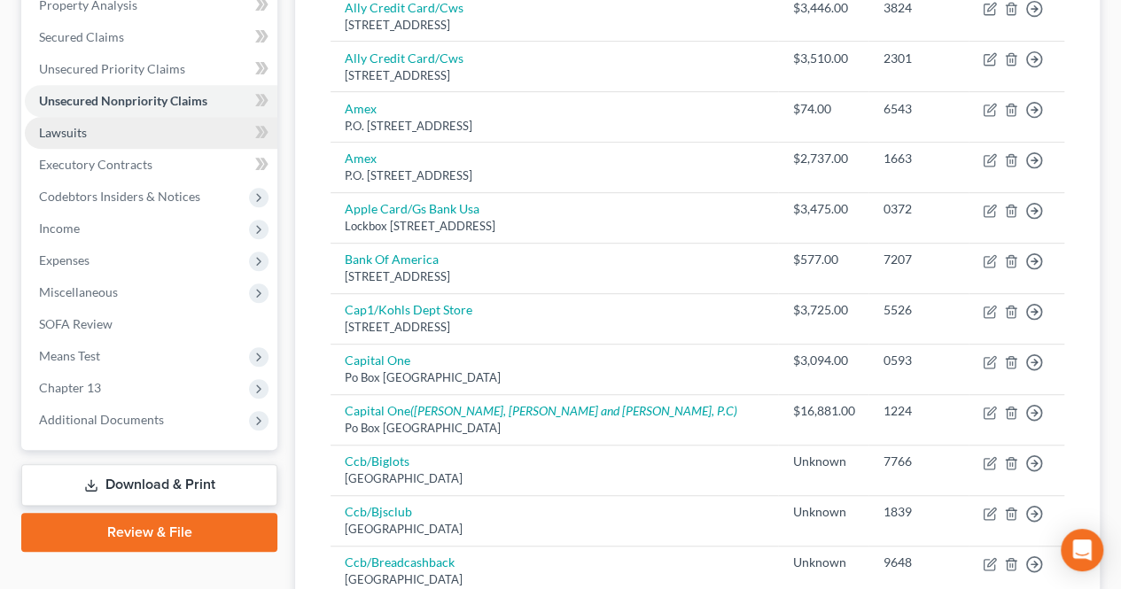
click at [124, 138] on link "Lawsuits" at bounding box center [151, 133] width 252 height 32
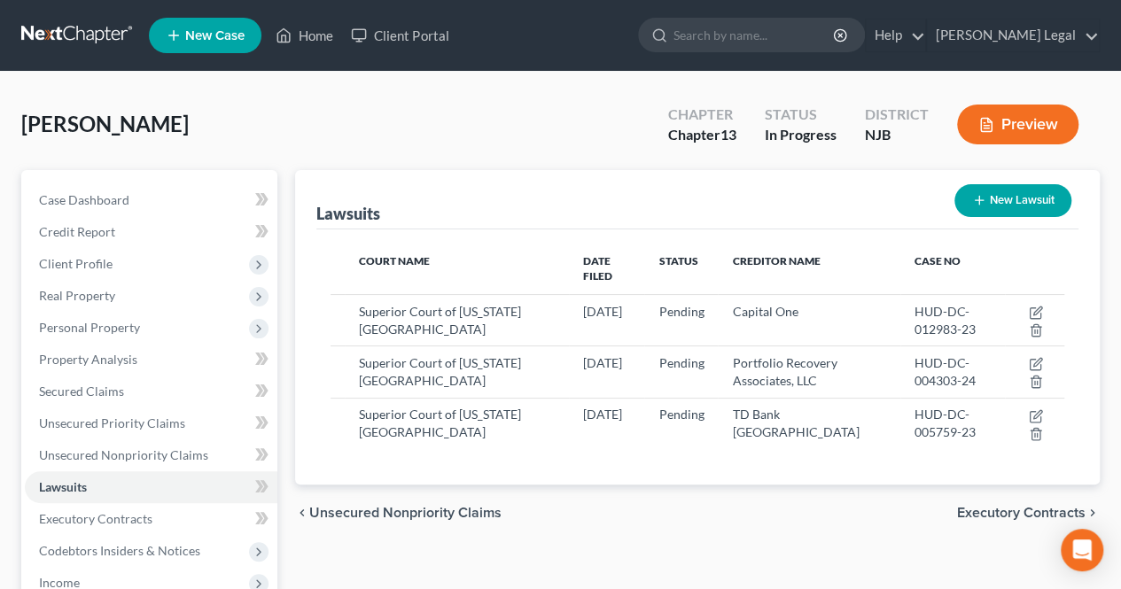
click at [1011, 208] on button "New Lawsuit" at bounding box center [1012, 200] width 117 height 33
select select "0"
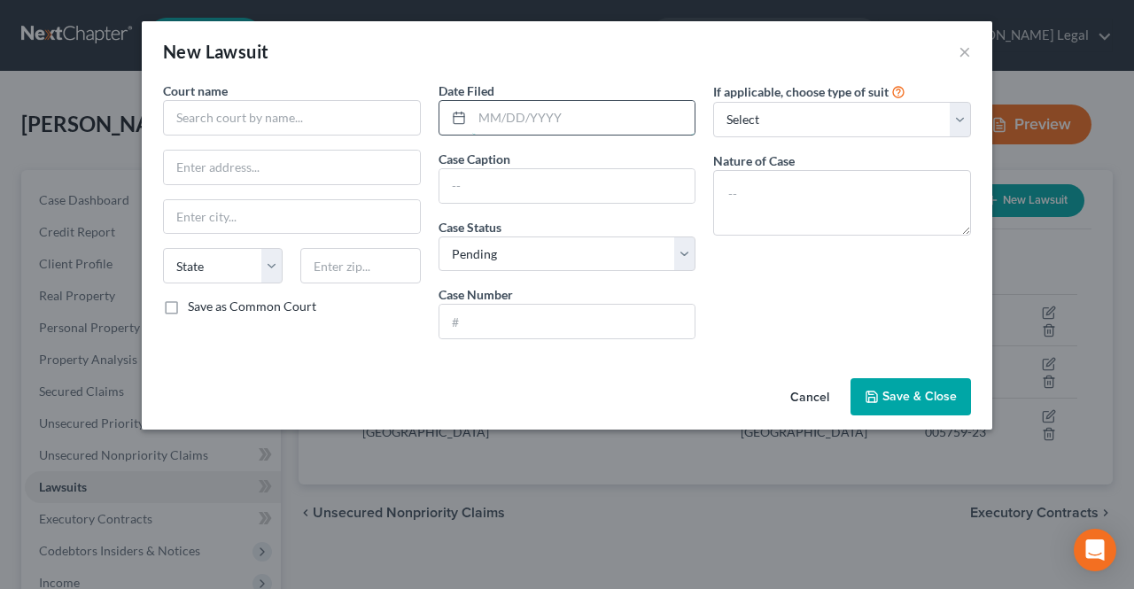
click at [624, 109] on input "text" at bounding box center [583, 118] width 223 height 34
type input "[DATE]"
click at [345, 121] on input "text" at bounding box center [292, 117] width 258 height 35
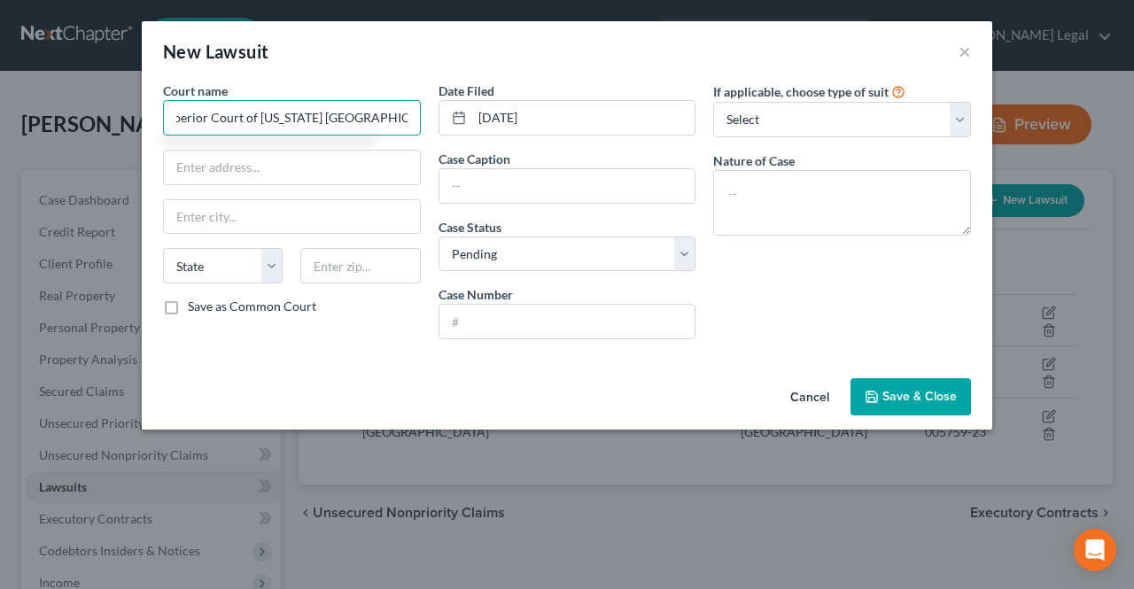
scroll to position [0, 18]
type input "Superior Court of [US_STATE] [GEOGRAPHIC_DATA]"
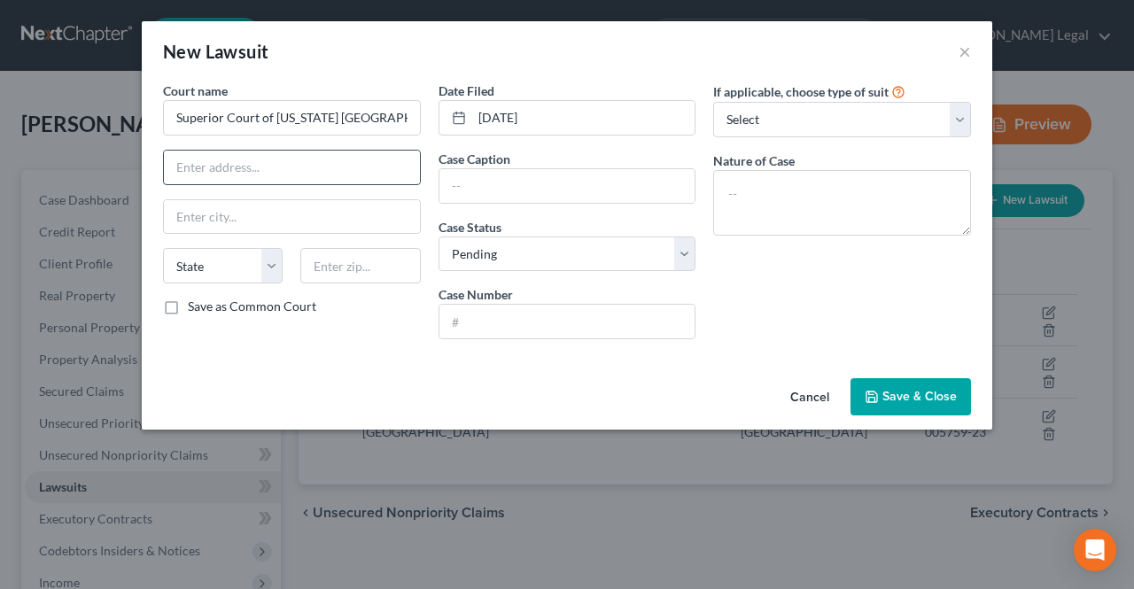
paste input "[STREET_ADDRESS]"
drag, startPoint x: 353, startPoint y: 169, endPoint x: 408, endPoint y: 171, distance: 55.8
click at [408, 171] on input "[STREET_ADDRESS]" at bounding box center [292, 168] width 256 height 34
type input "[STREET_ADDRESS]"
paste input "07306"
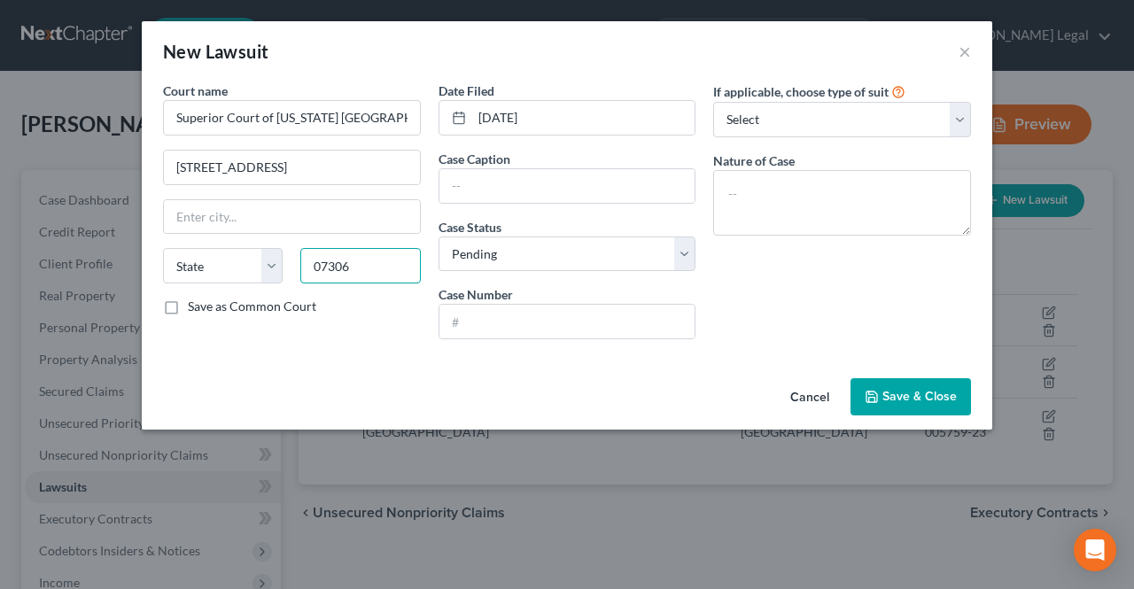
type input "07306"
type input "[GEOGRAPHIC_DATA]"
select select "33"
click at [371, 188] on div "Court name * Superior Court of [US_STATE] [GEOGRAPHIC_DATA] [STREET_ADDRESS] [G…" at bounding box center [292, 218] width 276 height 272
drag, startPoint x: 369, startPoint y: 171, endPoint x: 283, endPoint y: 179, distance: 85.4
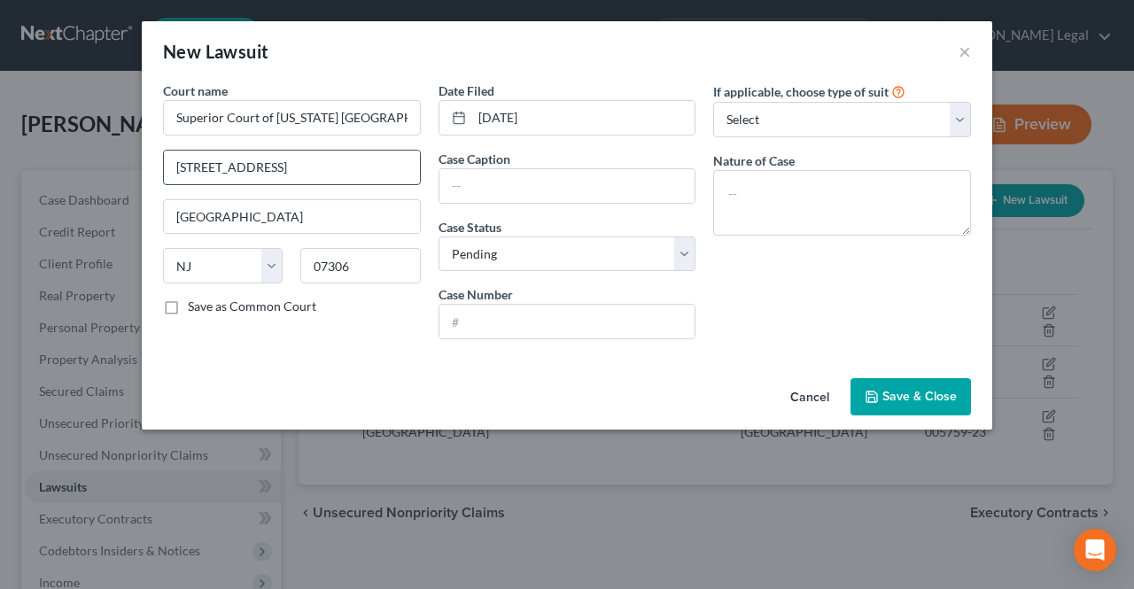
click at [273, 170] on input "[STREET_ADDRESS]" at bounding box center [292, 168] width 256 height 34
type input "[STREET_ADDRESS]"
click at [754, 132] on select "Select Repossession Garnishment Foreclosure Attached, Seized, Or Levied Other" at bounding box center [842, 119] width 258 height 35
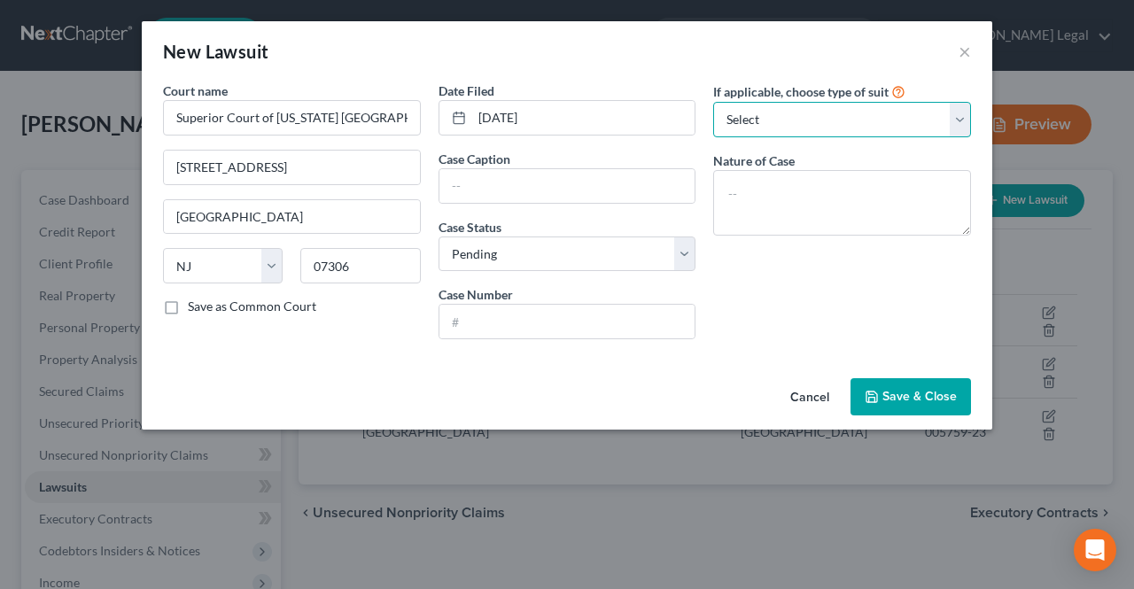
select select "4"
click at [713, 102] on select "Select Repossession Garnishment Foreclosure Attached, Seized, Or Levied Other" at bounding box center [842, 119] width 258 height 35
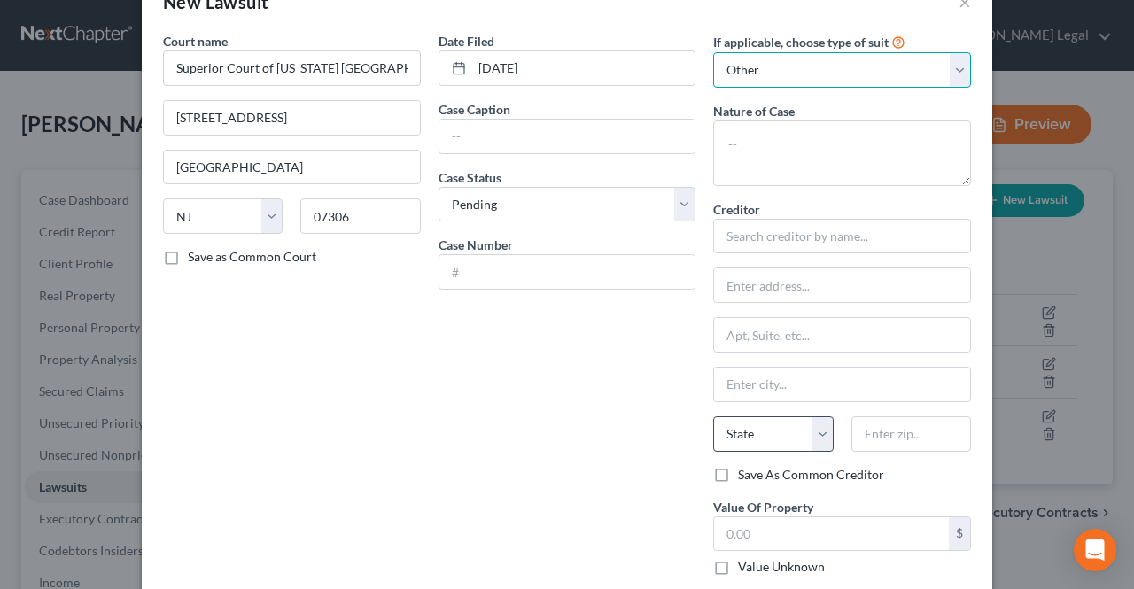
scroll to position [89, 0]
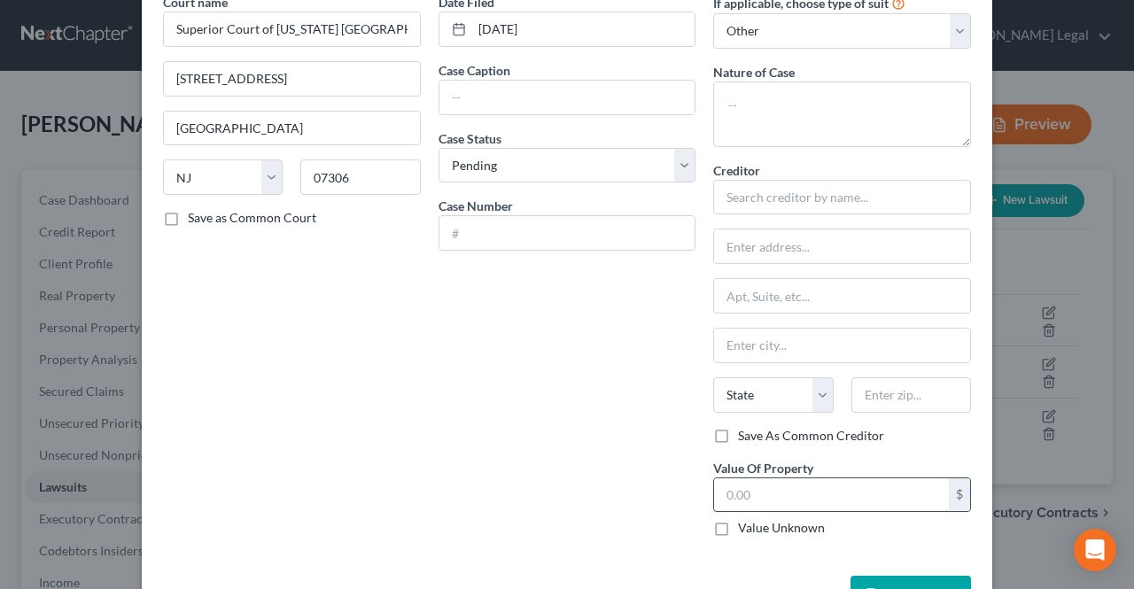
paste input "$5341.10"
type input "$5341.10"
click at [503, 95] on input "text" at bounding box center [567, 98] width 256 height 34
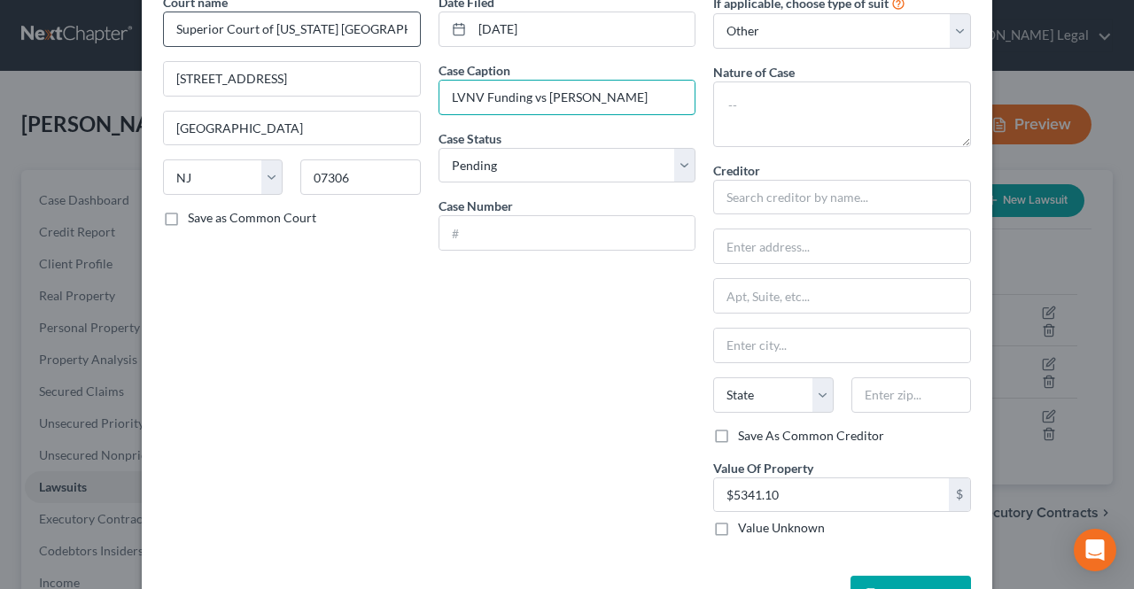
type input "LVNV Funding vs [PERSON_NAME]"
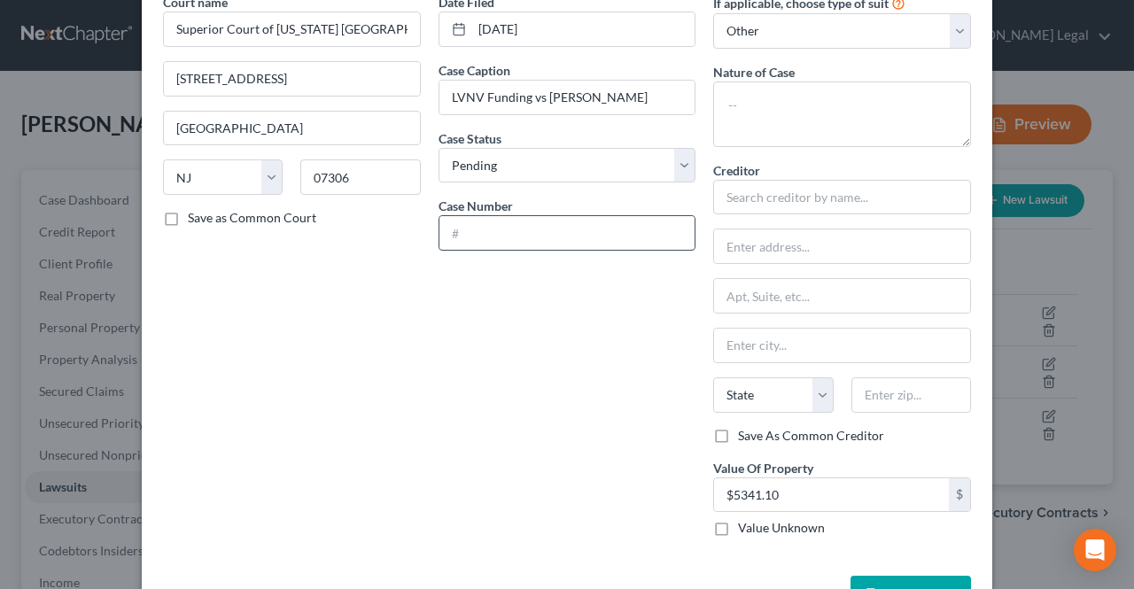
drag, startPoint x: 526, startPoint y: 220, endPoint x: 518, endPoint y: 229, distance: 11.9
click at [526, 220] on input "text" at bounding box center [567, 233] width 256 height 34
type input "HUD-DC-004059-25"
click at [742, 185] on input "text" at bounding box center [842, 197] width 258 height 35
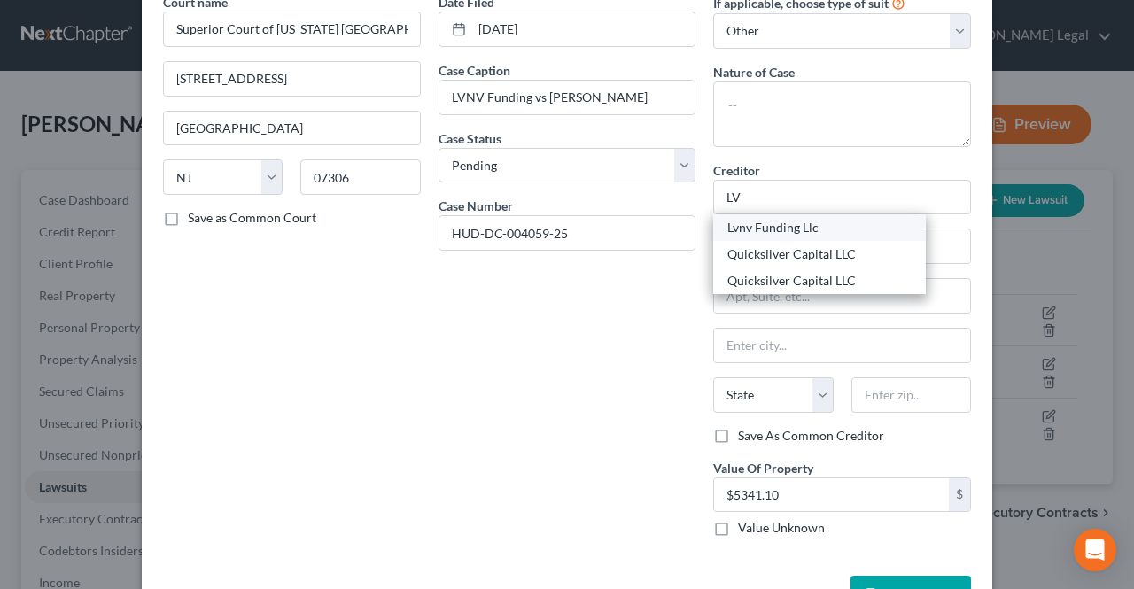
click at [774, 219] on div "Lvnv Funding Llc" at bounding box center [819, 228] width 184 height 18
type input "Lvnv Funding Llc"
type input "Po Box 10497"
type input "[GEOGRAPHIC_DATA]"
select select "42"
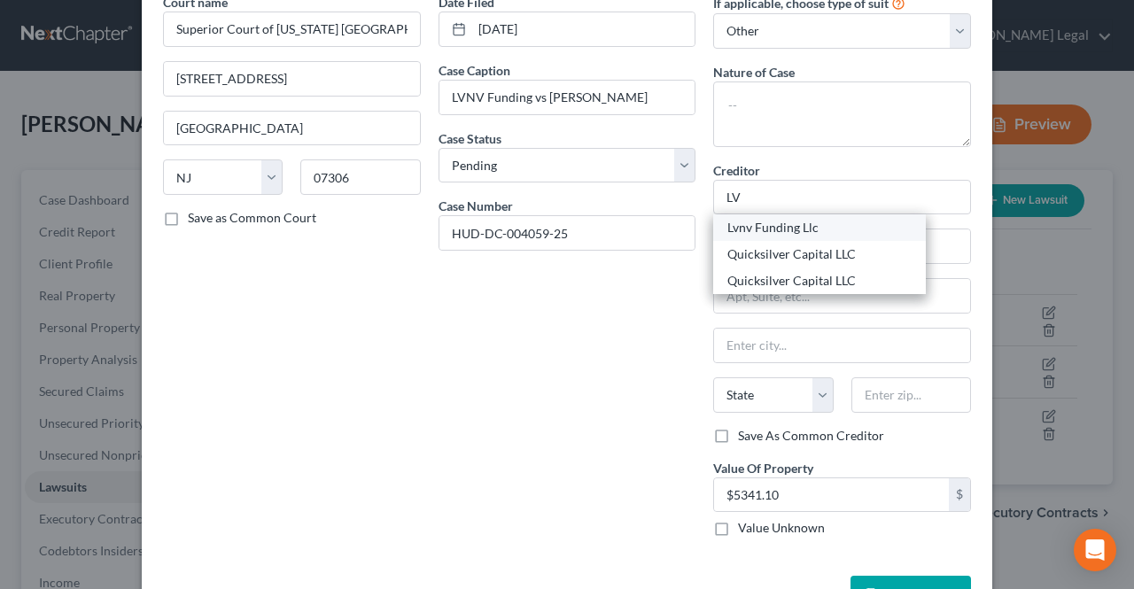
type input "29603"
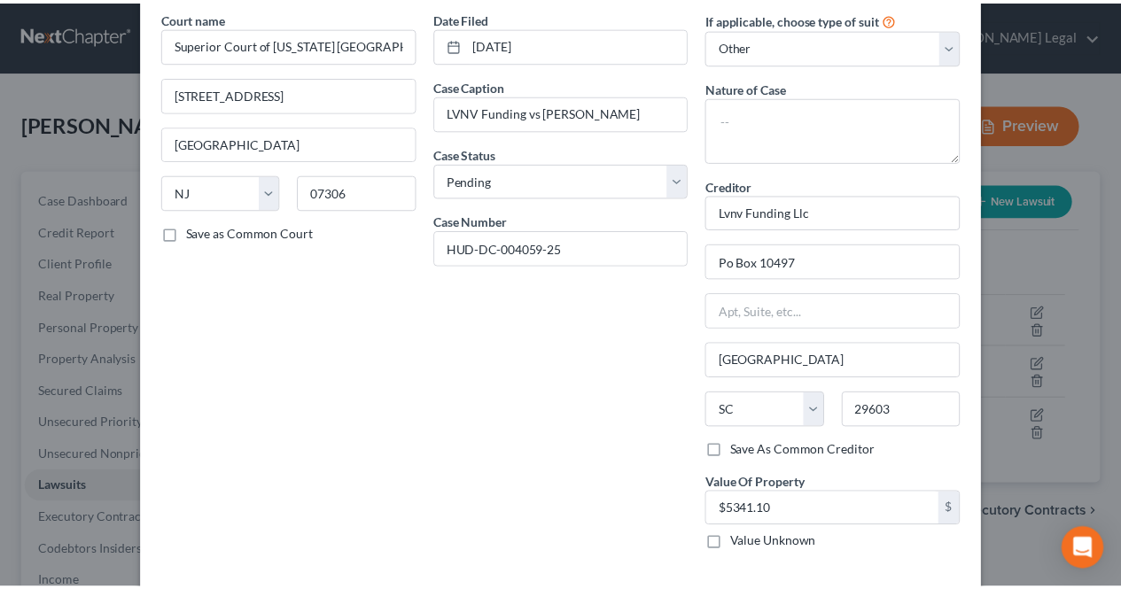
scroll to position [143, 0]
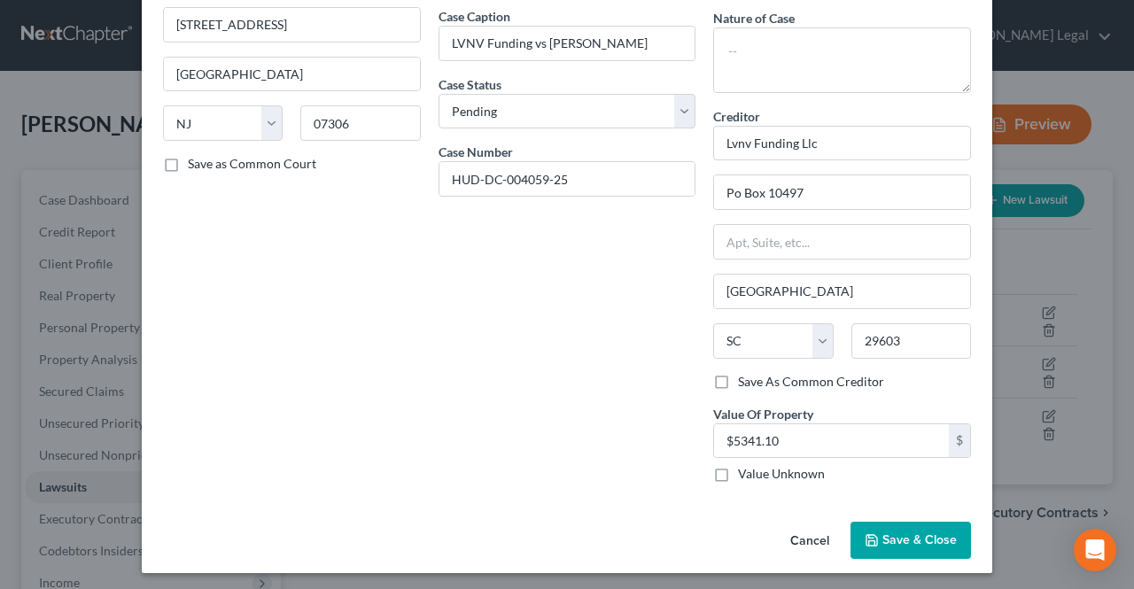
click at [893, 524] on button "Save & Close" at bounding box center [910, 540] width 120 height 37
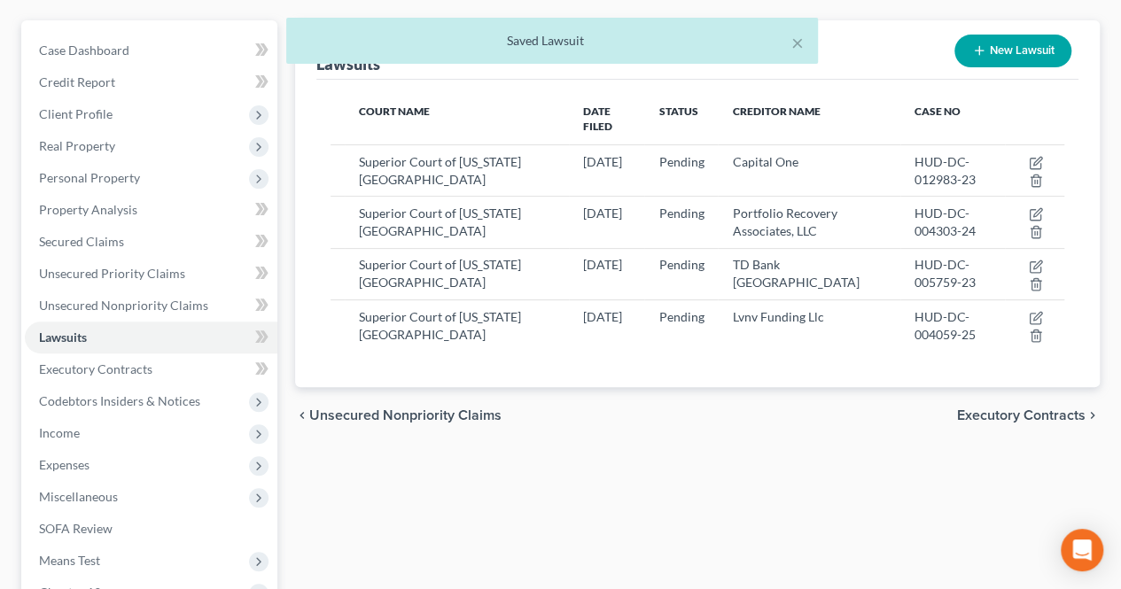
scroll to position [177, 0]
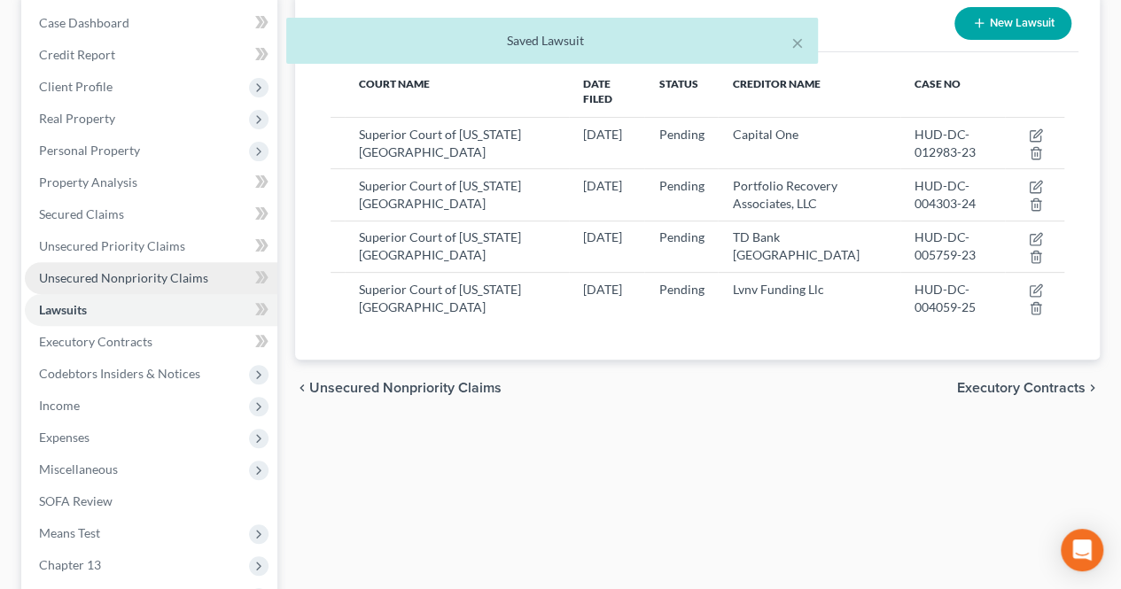
click at [175, 284] on link "Unsecured Nonpriority Claims" at bounding box center [151, 278] width 252 height 32
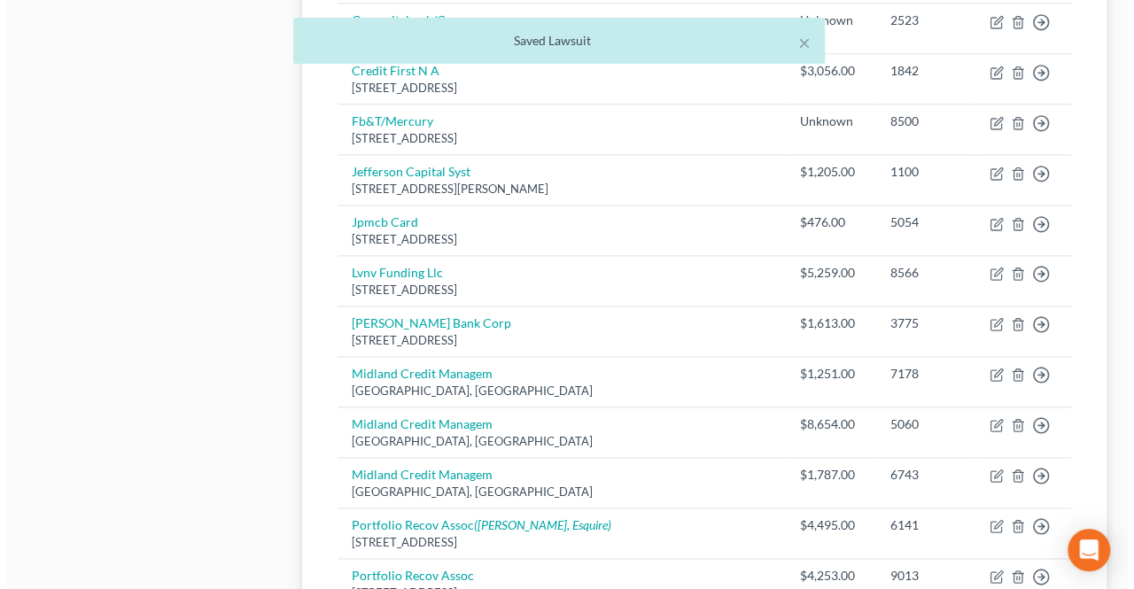
scroll to position [1063, 0]
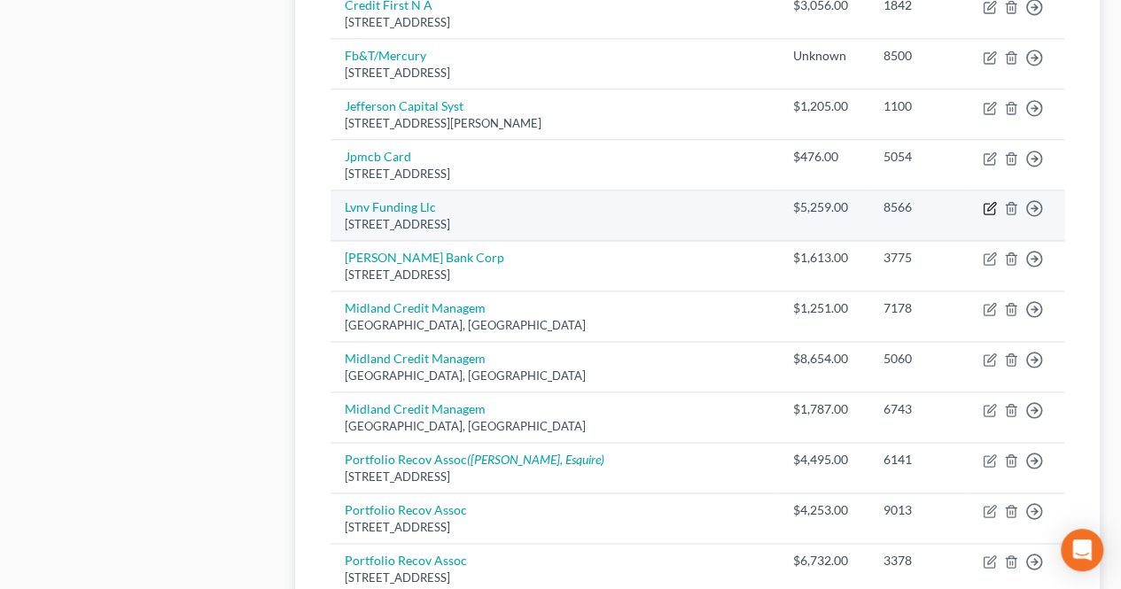
click at [986, 201] on icon "button" at bounding box center [989, 208] width 14 height 14
select select "42"
select select "0"
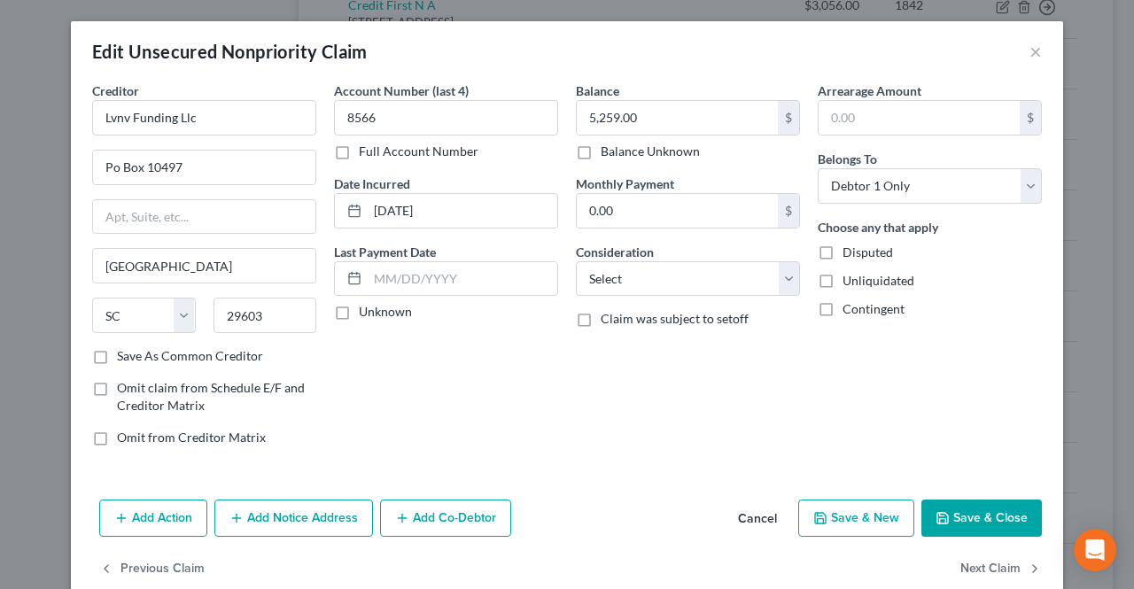
click at [338, 523] on button "Add Notice Address" at bounding box center [293, 518] width 159 height 37
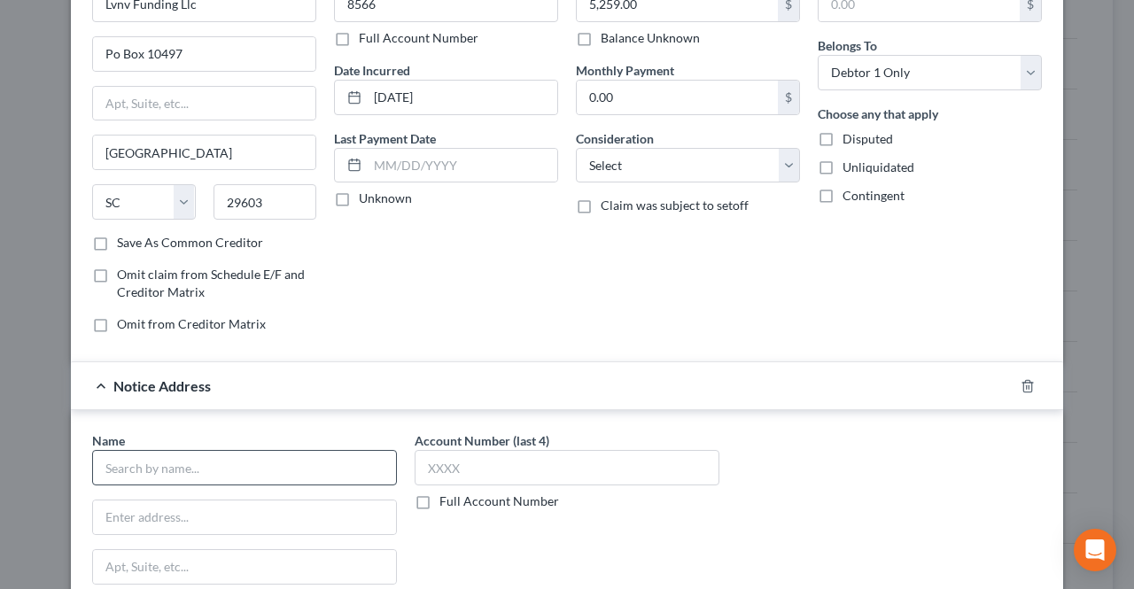
scroll to position [114, 0]
click at [256, 449] on input "text" at bounding box center [244, 466] width 305 height 35
type input "[PERSON_NAME], Esq"
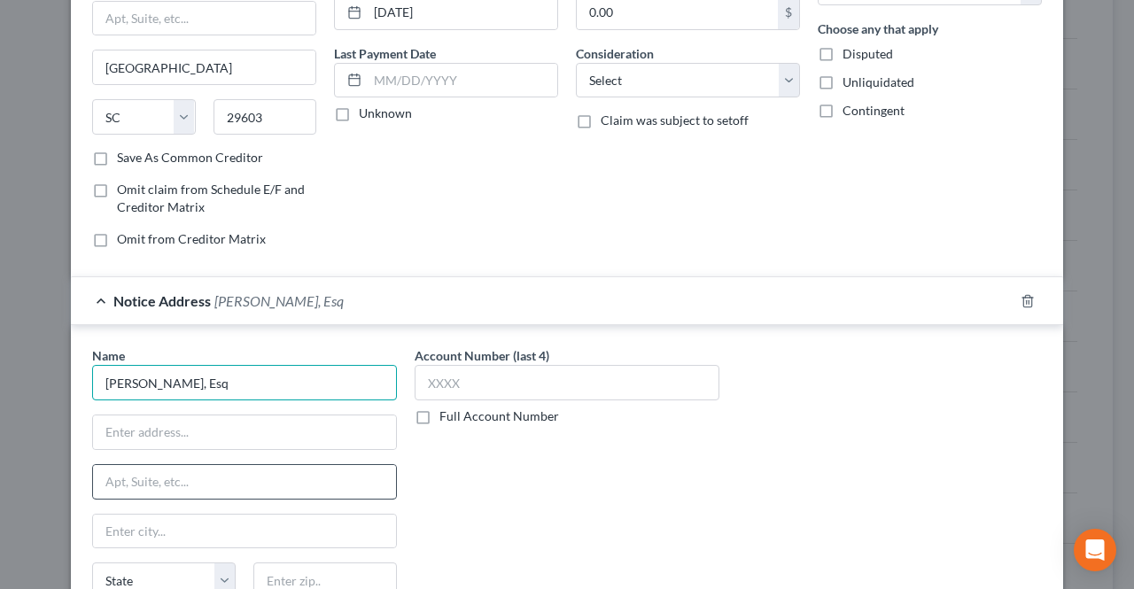
scroll to position [291, 0]
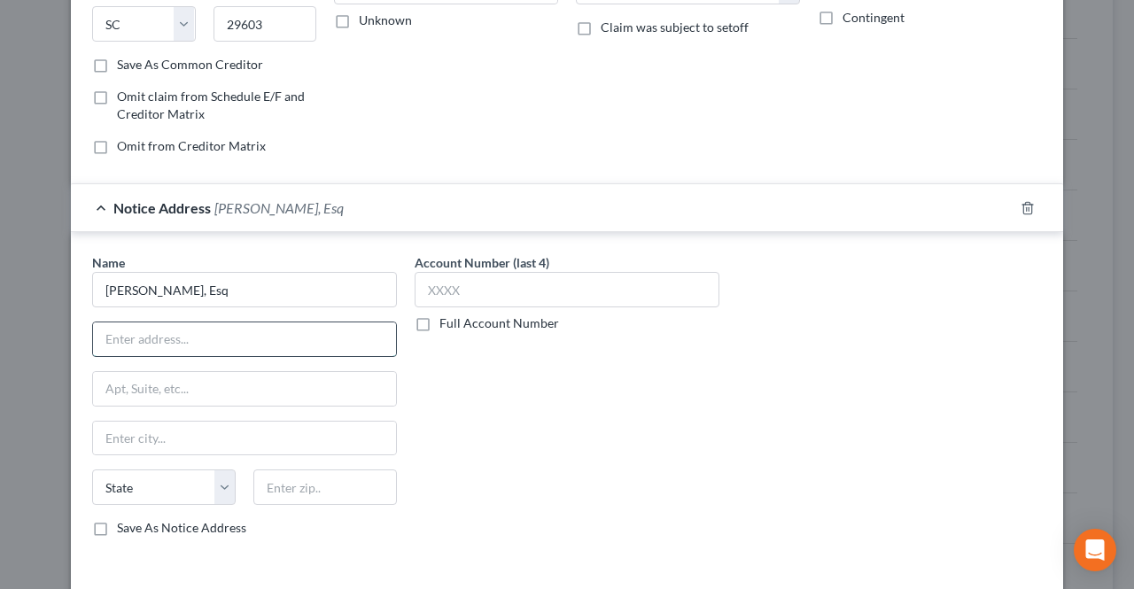
paste input "[STREET_ADDRESS]"
drag, startPoint x: 310, startPoint y: 337, endPoint x: 389, endPoint y: 336, distance: 78.8
click at [389, 336] on input "[STREET_ADDRESS]" at bounding box center [244, 339] width 303 height 34
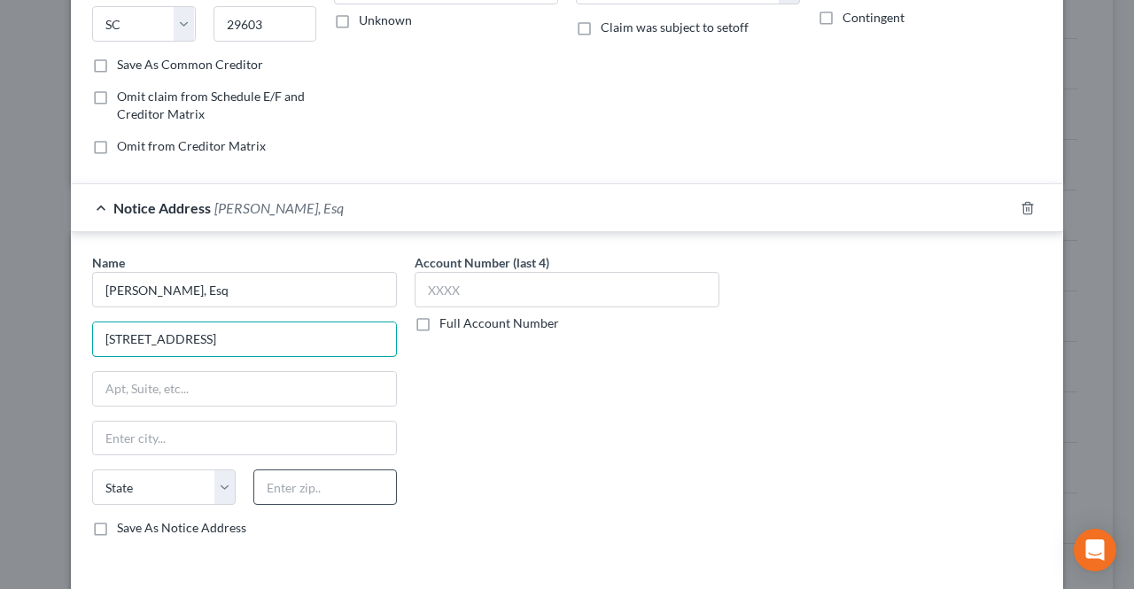
type input "[STREET_ADDRESS]"
paste input "07068-0000"
drag, startPoint x: 337, startPoint y: 475, endPoint x: 298, endPoint y: 481, distance: 39.5
click at [298, 481] on input "07068-0000" at bounding box center [325, 487] width 144 height 35
type input "07068"
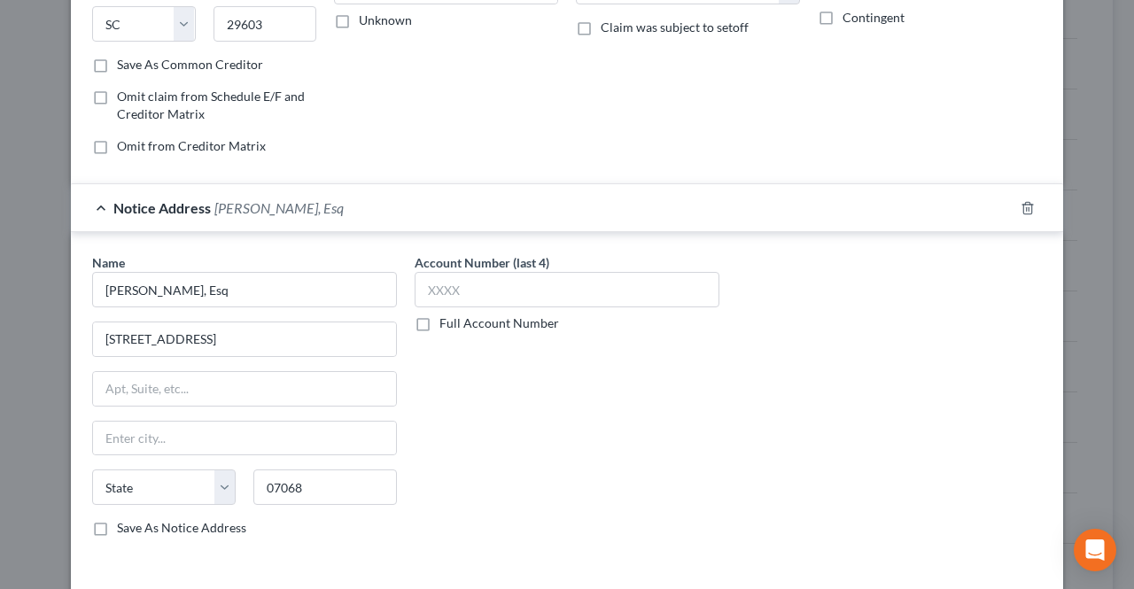
type input "Roseland"
select select "33"
click at [257, 364] on div "Name * [PERSON_NAME], Esq [STREET_ADDRESS] [GEOGRAPHIC_DATA] [US_STATE] AK AR A…" at bounding box center [244, 394] width 305 height 283
drag, startPoint x: 275, startPoint y: 332, endPoint x: 413, endPoint y: 344, distance: 138.7
click at [413, 343] on div "Name * [PERSON_NAME], Esq [STREET_ADDRESS] [GEOGRAPHIC_DATA] [US_STATE] AK AR A…" at bounding box center [566, 402] width 967 height 298
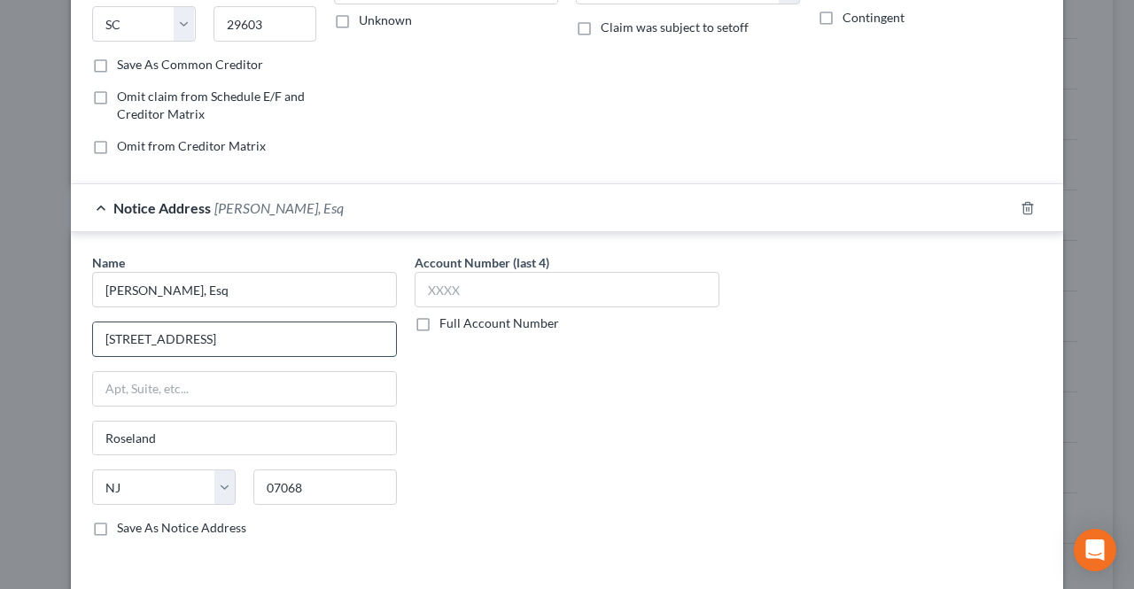
drag, startPoint x: 290, startPoint y: 334, endPoint x: 224, endPoint y: 338, distance: 65.7
click at [224, 338] on input "[STREET_ADDRESS]" at bounding box center [244, 339] width 303 height 34
type input "[STREET_ADDRESS]"
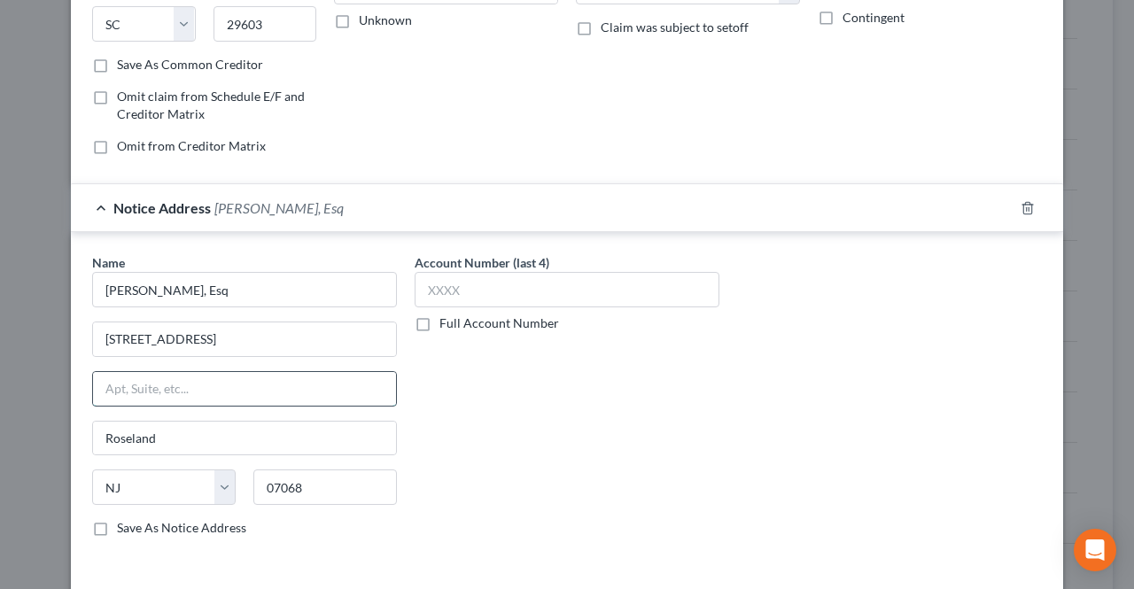
paste input "STE 404"
type input "STE 404"
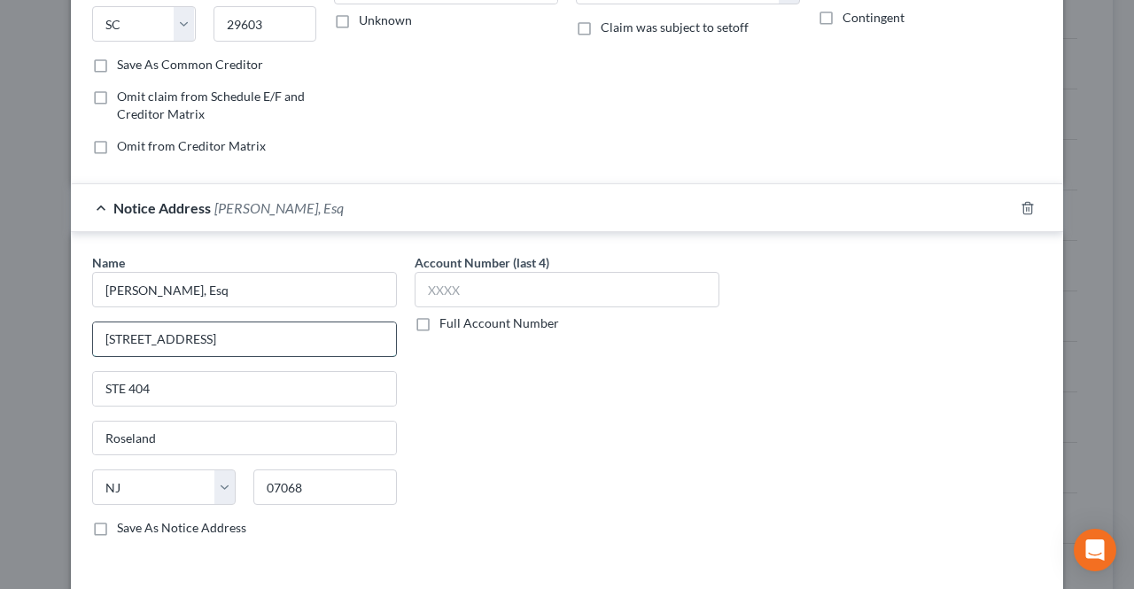
drag, startPoint x: 229, startPoint y: 339, endPoint x: 244, endPoint y: 400, distance: 62.1
click at [126, 337] on input "[STREET_ADDRESS]" at bounding box center [244, 339] width 303 height 34
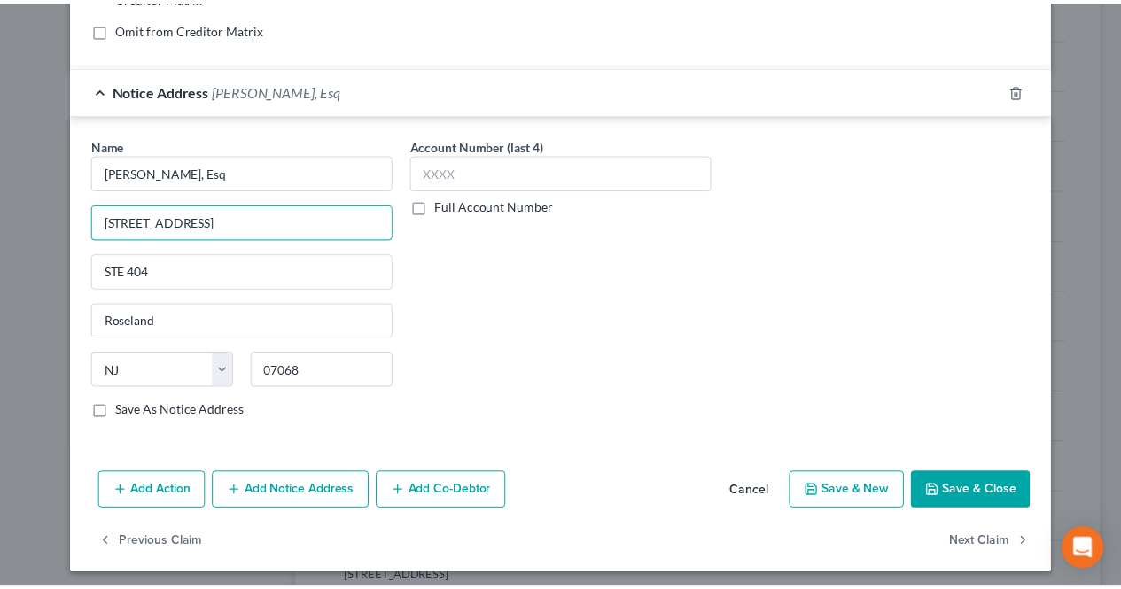
scroll to position [409, 0]
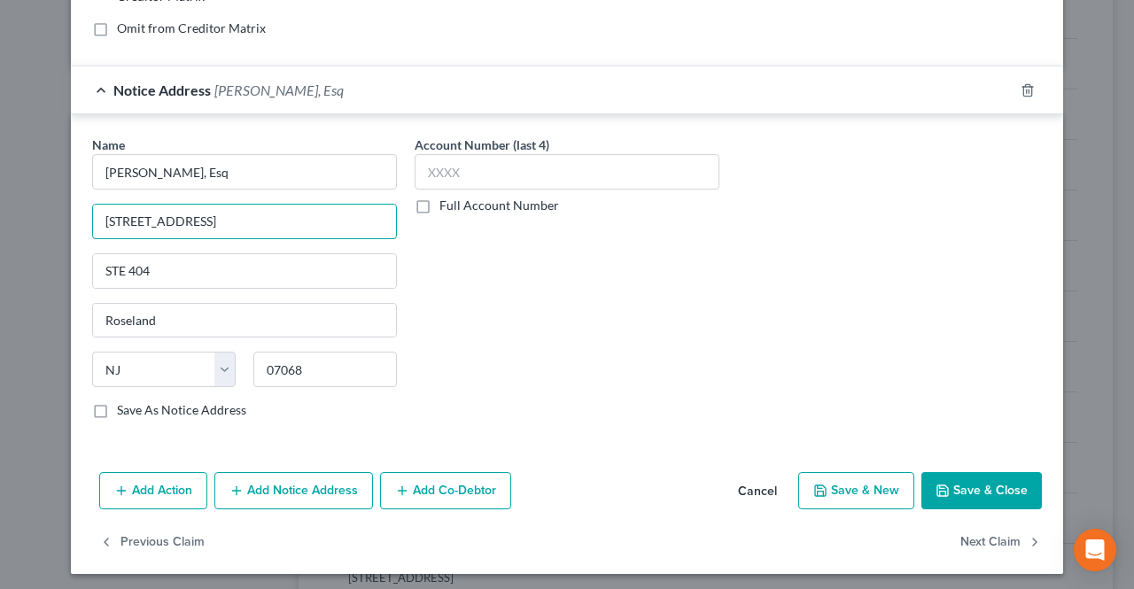
type input "[STREET_ADDRESS]"
click at [939, 474] on button "Save & Close" at bounding box center [981, 490] width 120 height 37
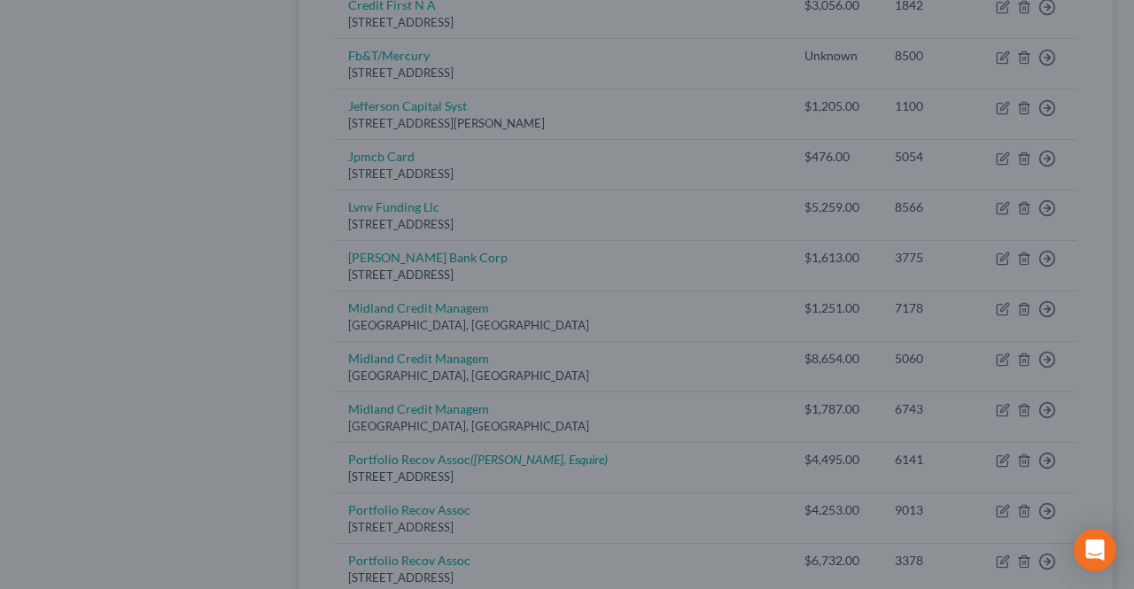
type input "0"
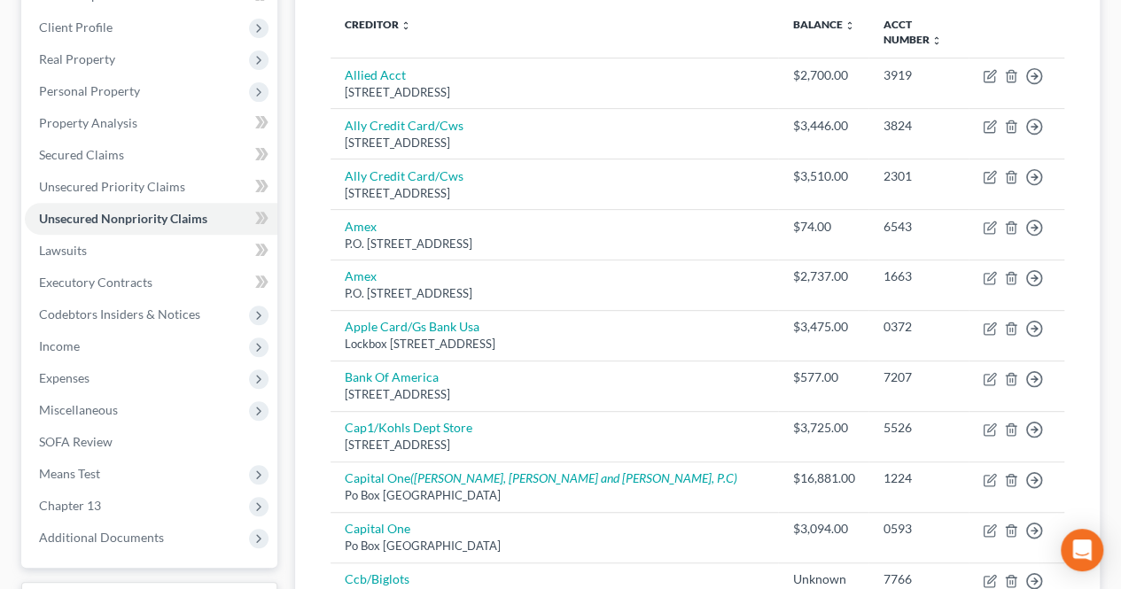
scroll to position [177, 0]
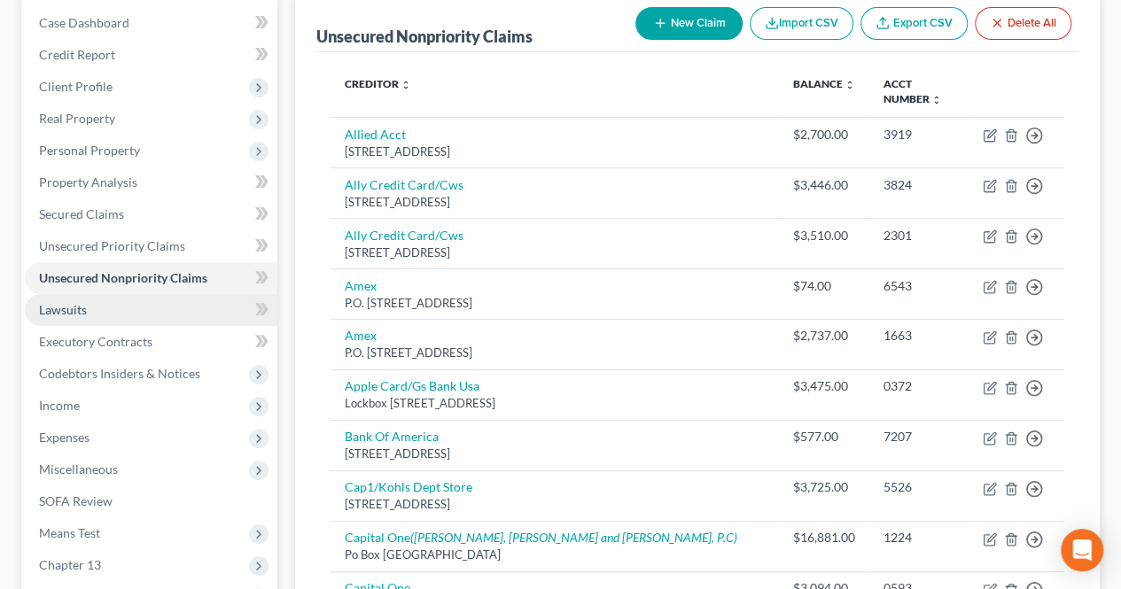
click at [139, 303] on link "Lawsuits" at bounding box center [151, 310] width 252 height 32
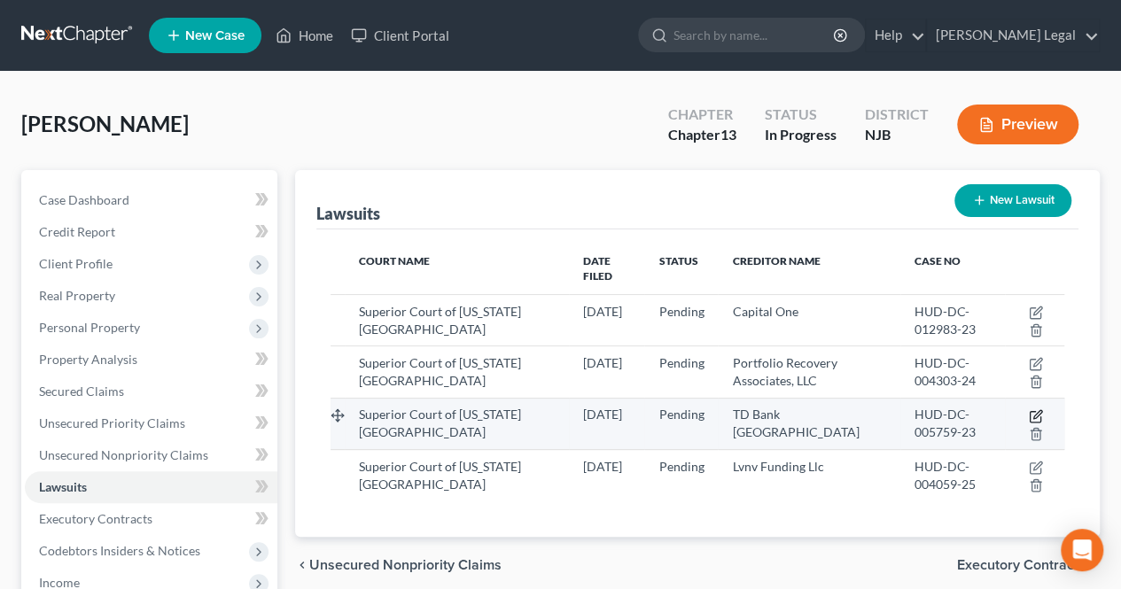
click at [1029, 412] on icon "button" at bounding box center [1034, 417] width 11 height 11
select select "33"
select select "0"
select select "4"
select select "24"
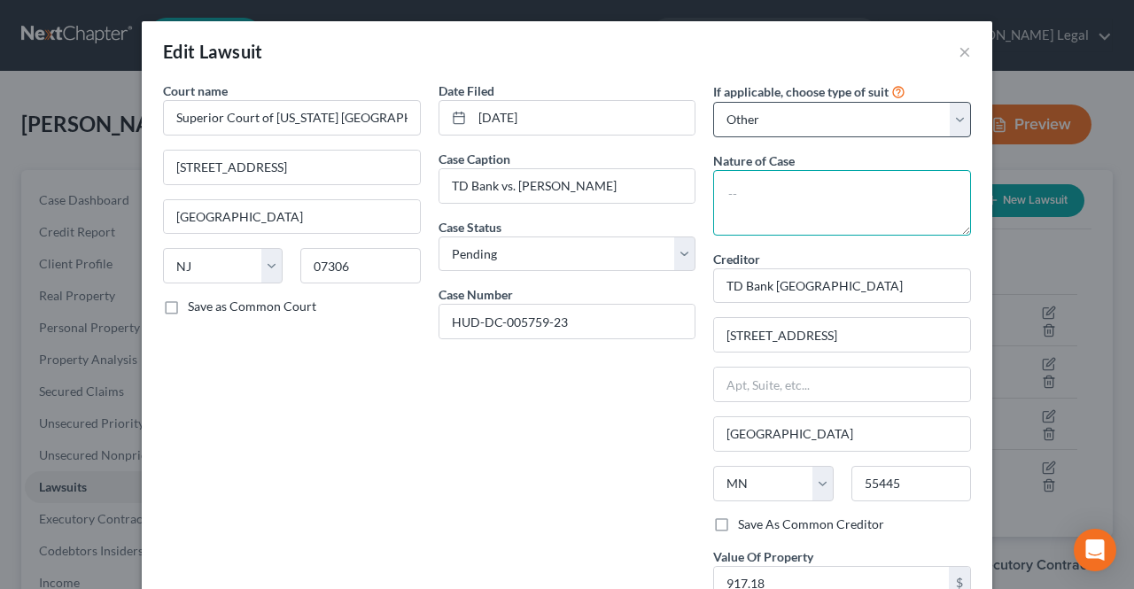
click at [843, 170] on textarea at bounding box center [842, 203] width 258 height 66
click at [801, 123] on select "Select Repossession Garnishment Foreclosure Attached, Seized, Or Levied Other" at bounding box center [842, 119] width 258 height 35
select select "1"
click at [713, 102] on select "Select Repossession Garnishment Foreclosure Attached, Seized, Or Levied Other" at bounding box center [842, 119] width 258 height 35
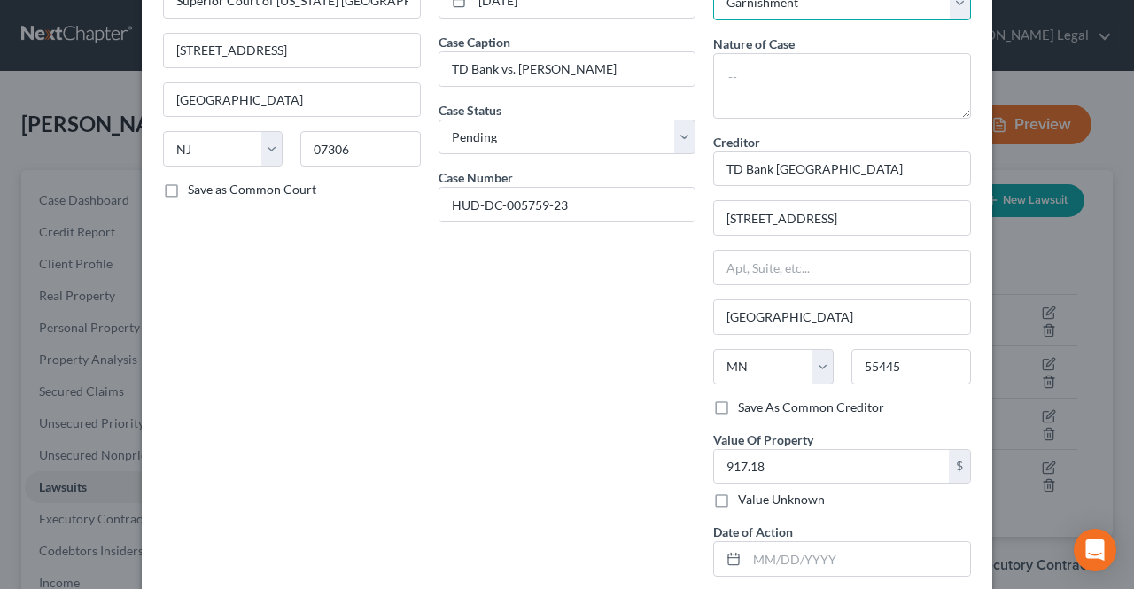
scroll to position [210, 0]
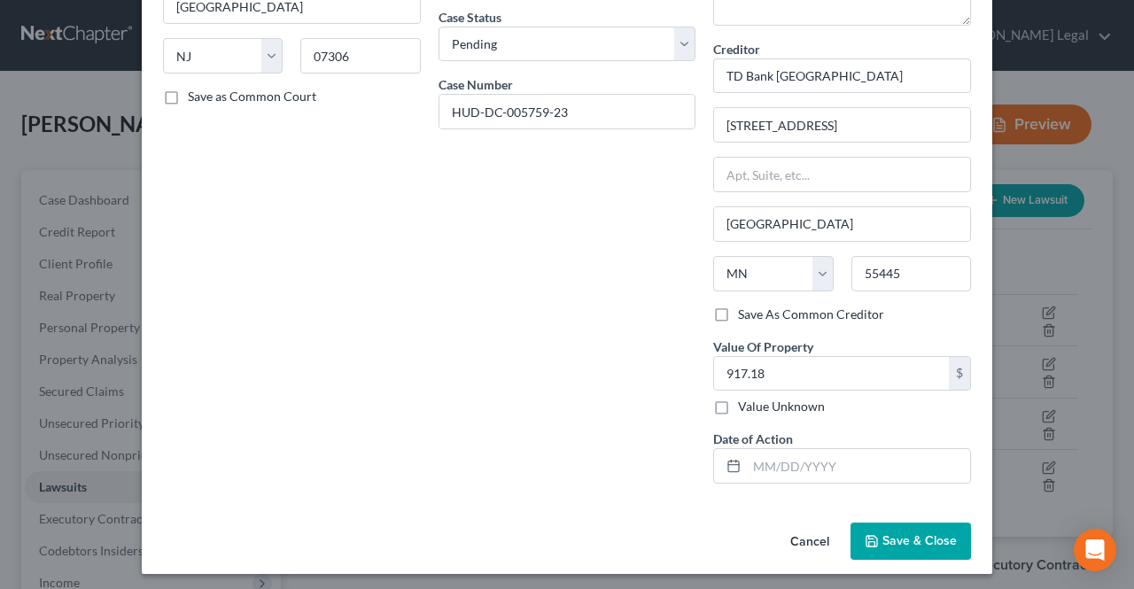
click at [897, 526] on button "Save & Close" at bounding box center [910, 541] width 120 height 37
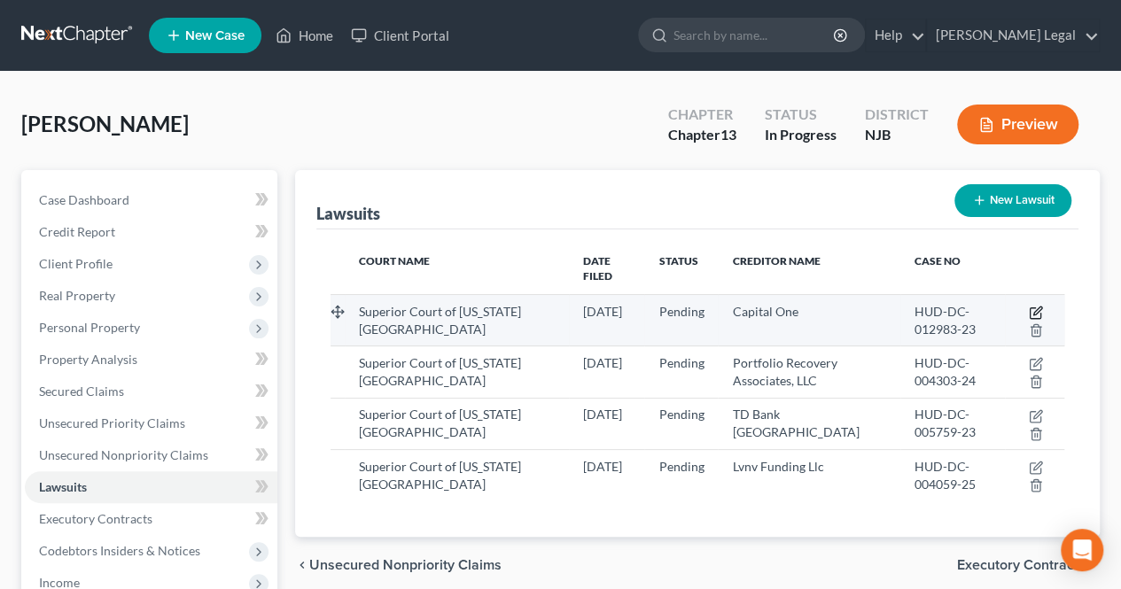
click at [1041, 306] on icon "button" at bounding box center [1036, 313] width 14 height 14
select select "33"
select select "0"
select select "4"
select select "48"
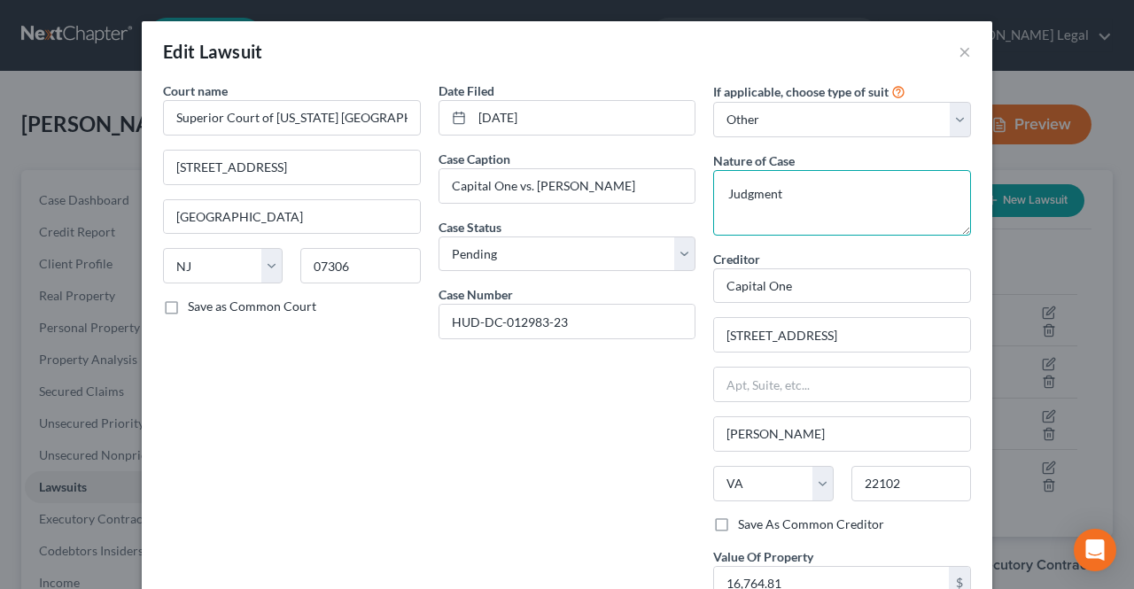
click at [840, 192] on textarea "Judgment" at bounding box center [842, 203] width 258 height 66
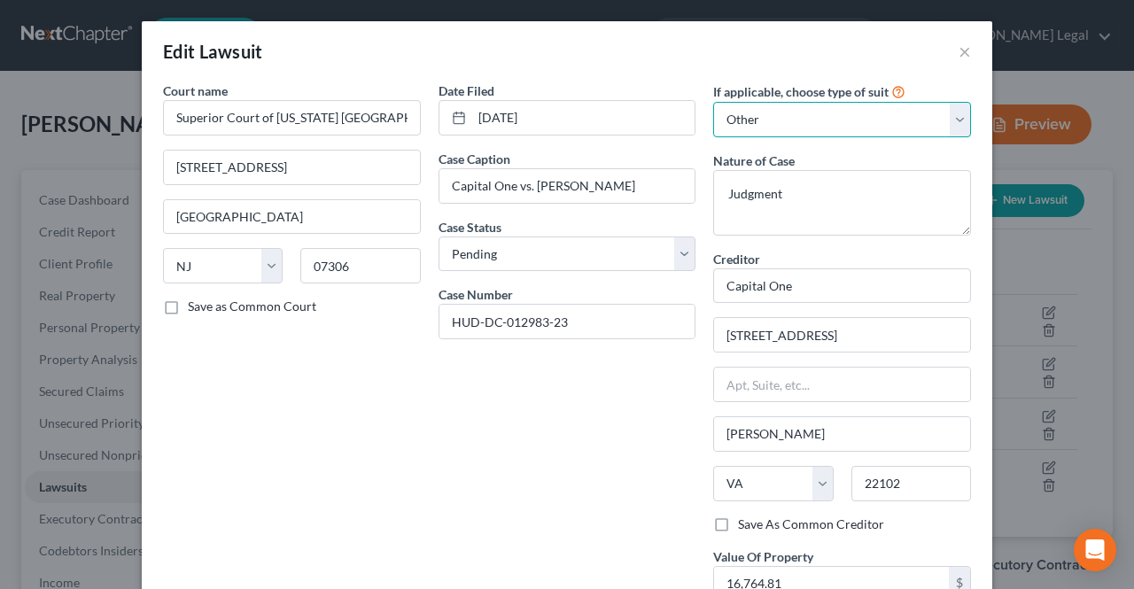
click at [811, 130] on select "Select Repossession Garnishment Foreclosure Attached, Seized, Or Levied Other" at bounding box center [842, 119] width 258 height 35
click at [696, 351] on div "Date Filed [DATE] Case Caption Capital One vs. [PERSON_NAME] Case Status * Sele…" at bounding box center [568, 361] width 276 height 558
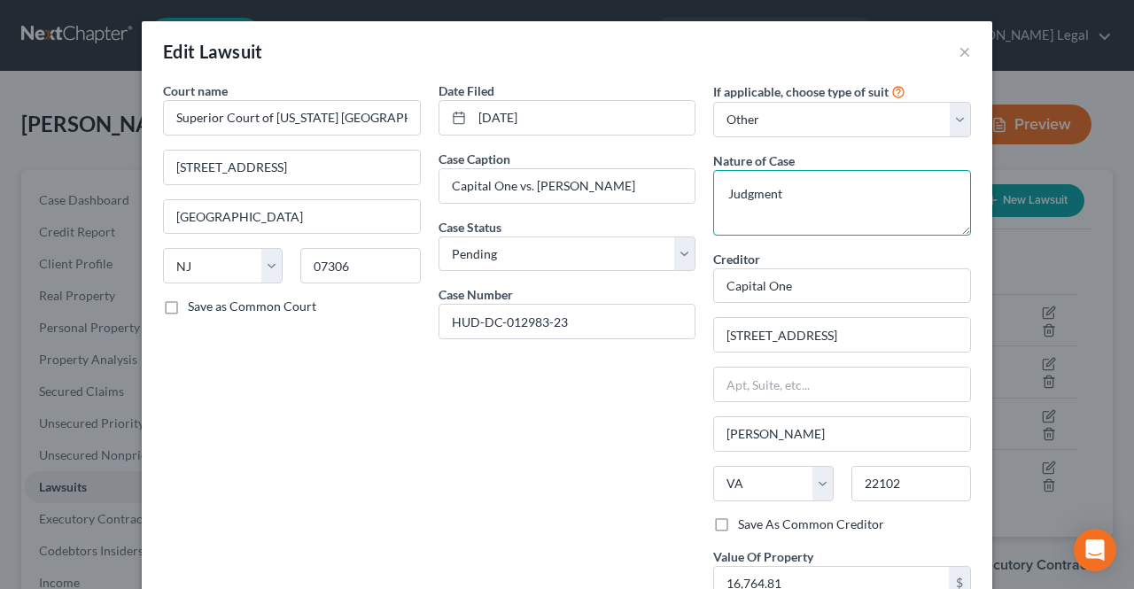
drag, startPoint x: 780, startPoint y: 199, endPoint x: 711, endPoint y: 185, distance: 69.7
click at [713, 198] on textarea "Judgment" at bounding box center [842, 203] width 258 height 66
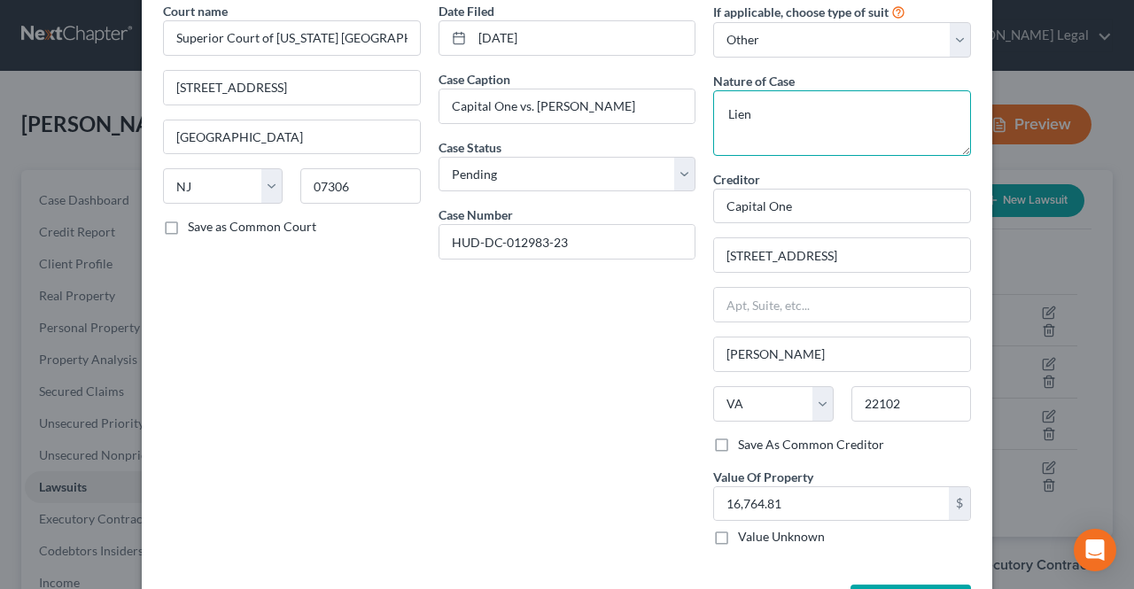
scroll to position [143, 0]
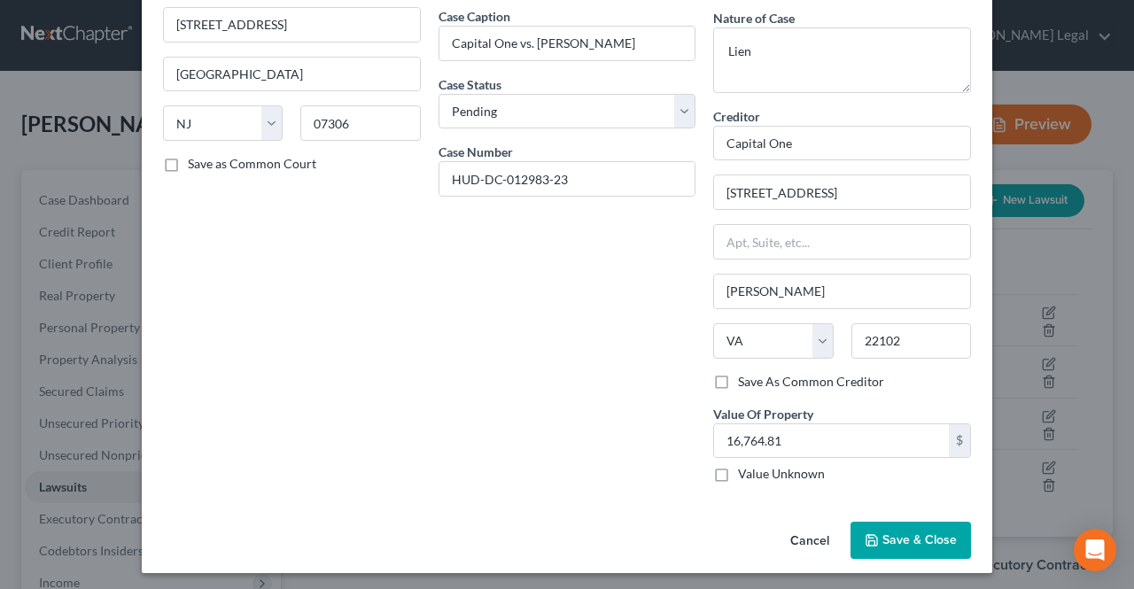
click at [888, 536] on span "Save & Close" at bounding box center [919, 539] width 74 height 15
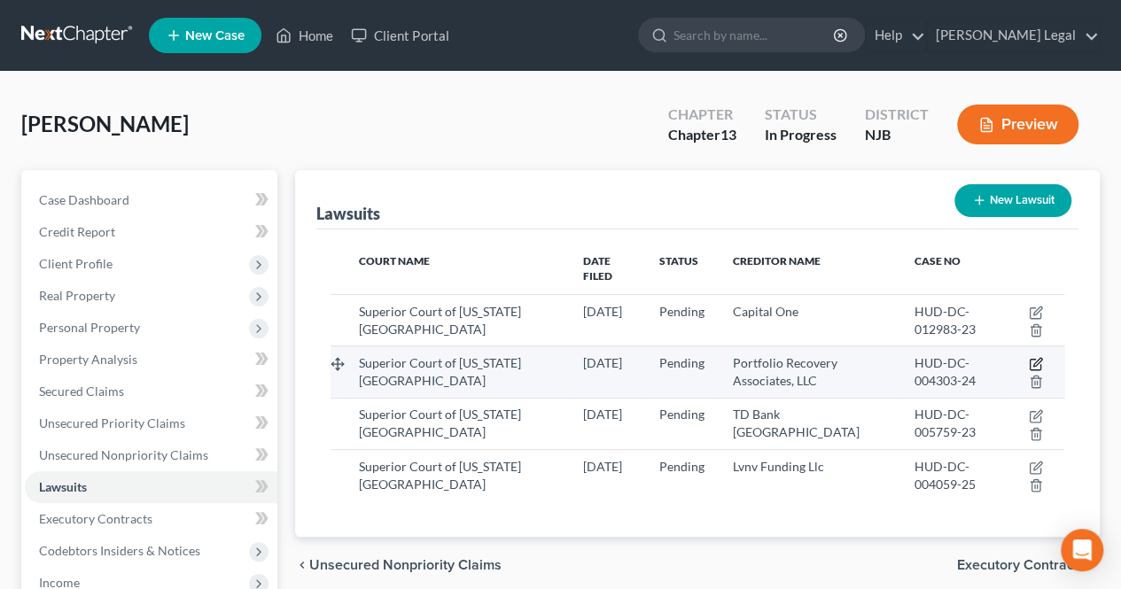
click at [1033, 357] on icon "button" at bounding box center [1036, 364] width 14 height 14
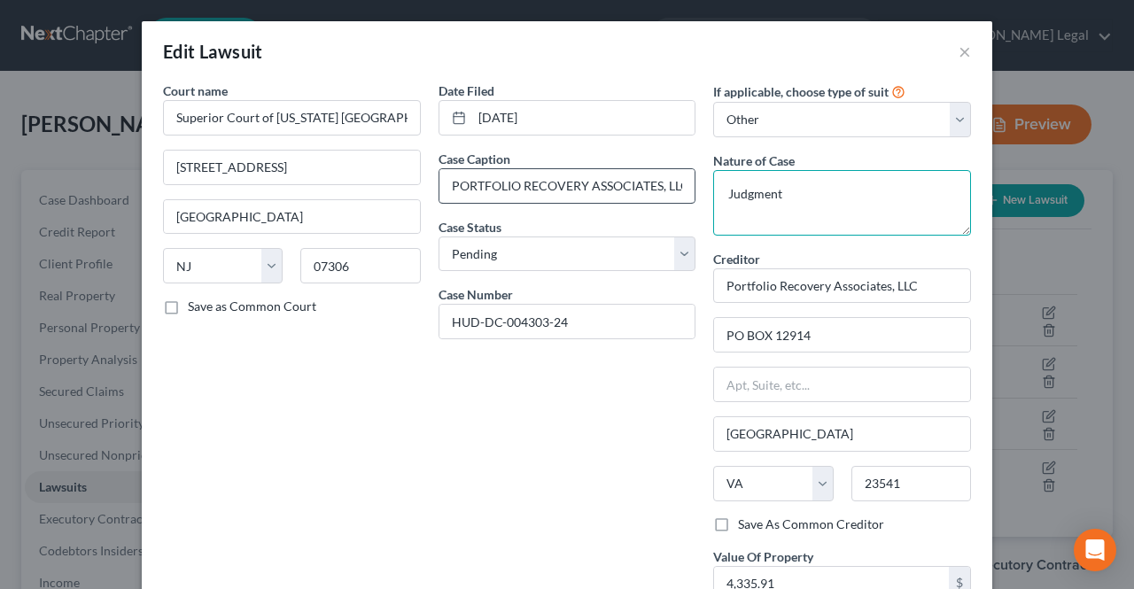
drag, startPoint x: 829, startPoint y: 182, endPoint x: 647, endPoint y: 168, distance: 183.0
click at [656, 171] on div "Court name * Superior Court of [US_STATE] [GEOGRAPHIC_DATA] [STREET_ADDRESS] Ci…" at bounding box center [567, 361] width 826 height 558
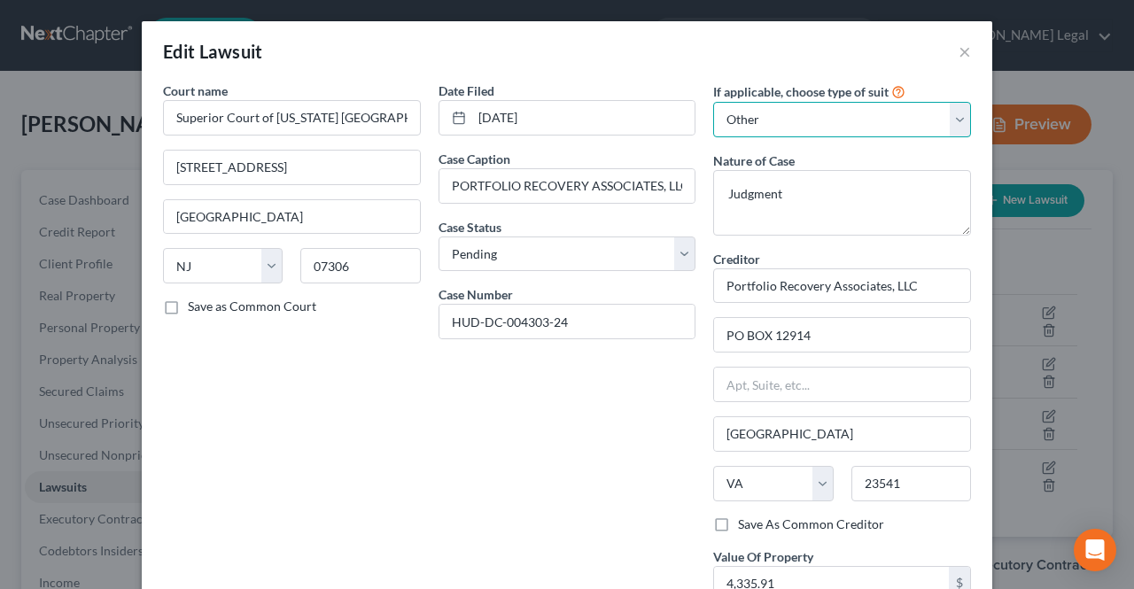
click at [798, 105] on select "Select Repossession Garnishment Foreclosure Attached, Seized, Or Levied Other" at bounding box center [842, 119] width 258 height 35
click at [713, 102] on select "Select Repossession Garnishment Foreclosure Attached, Seized, Or Levied Other" at bounding box center [842, 119] width 258 height 35
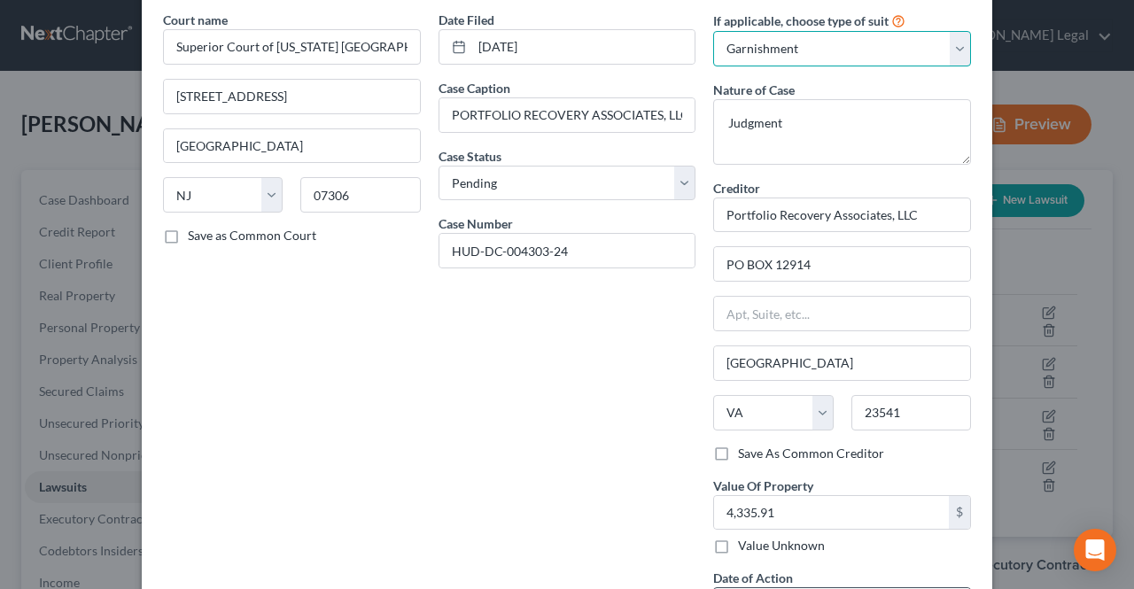
scroll to position [210, 0]
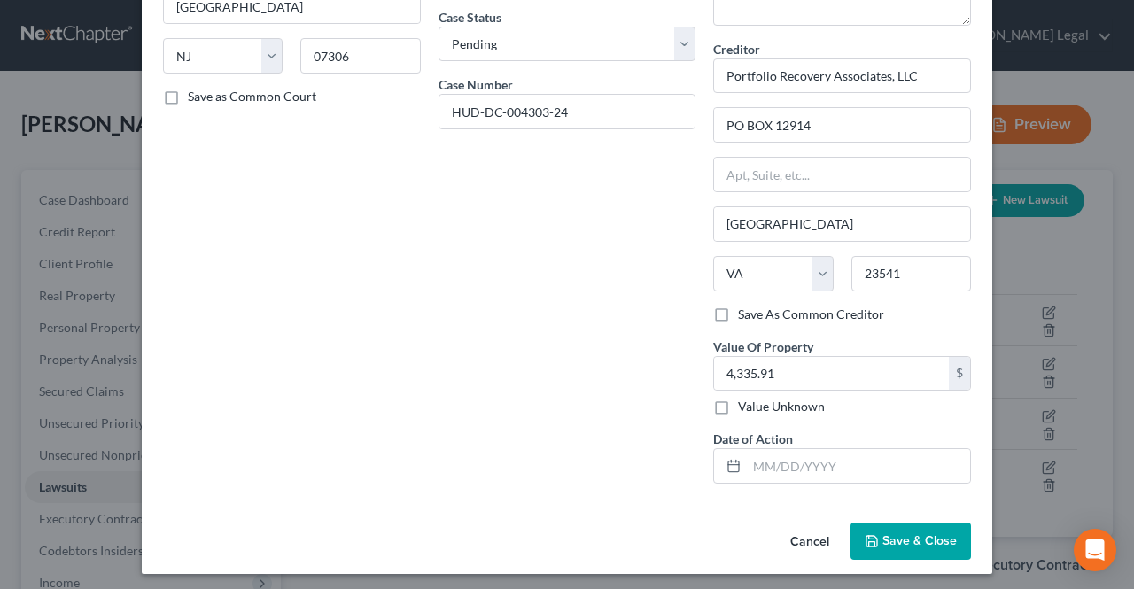
click at [898, 526] on button "Save & Close" at bounding box center [910, 541] width 120 height 37
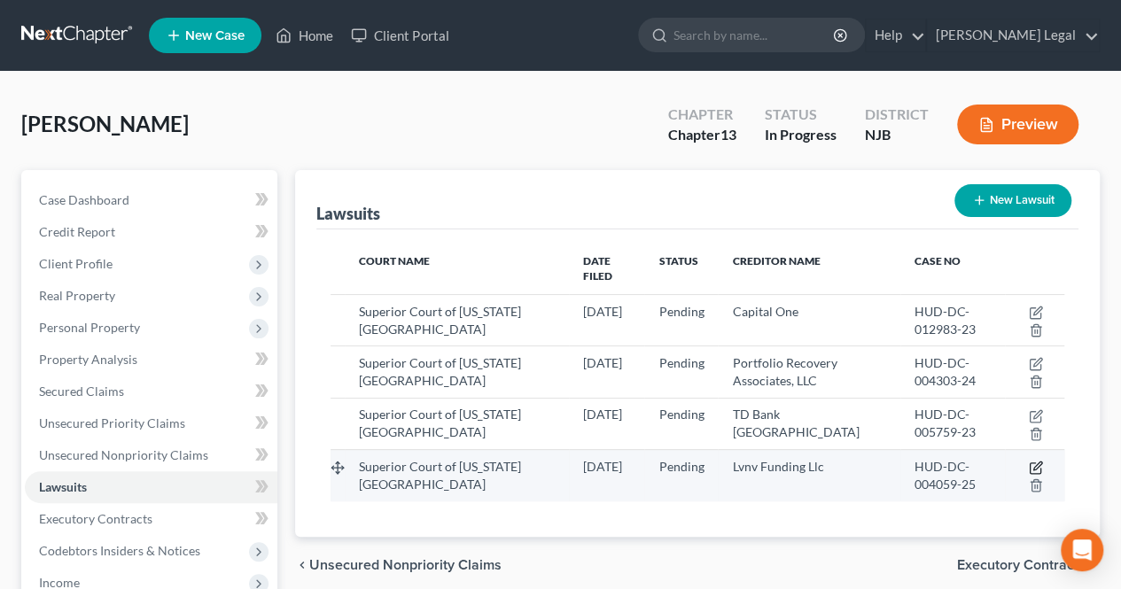
click at [1035, 461] on icon "button" at bounding box center [1036, 468] width 14 height 14
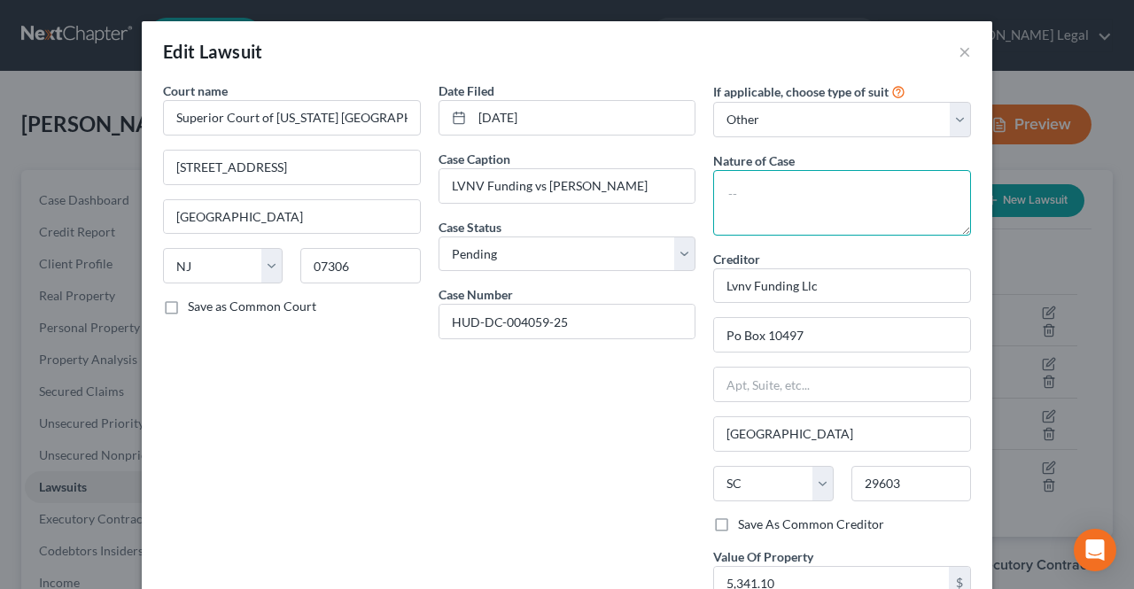
click at [868, 204] on textarea at bounding box center [842, 203] width 258 height 66
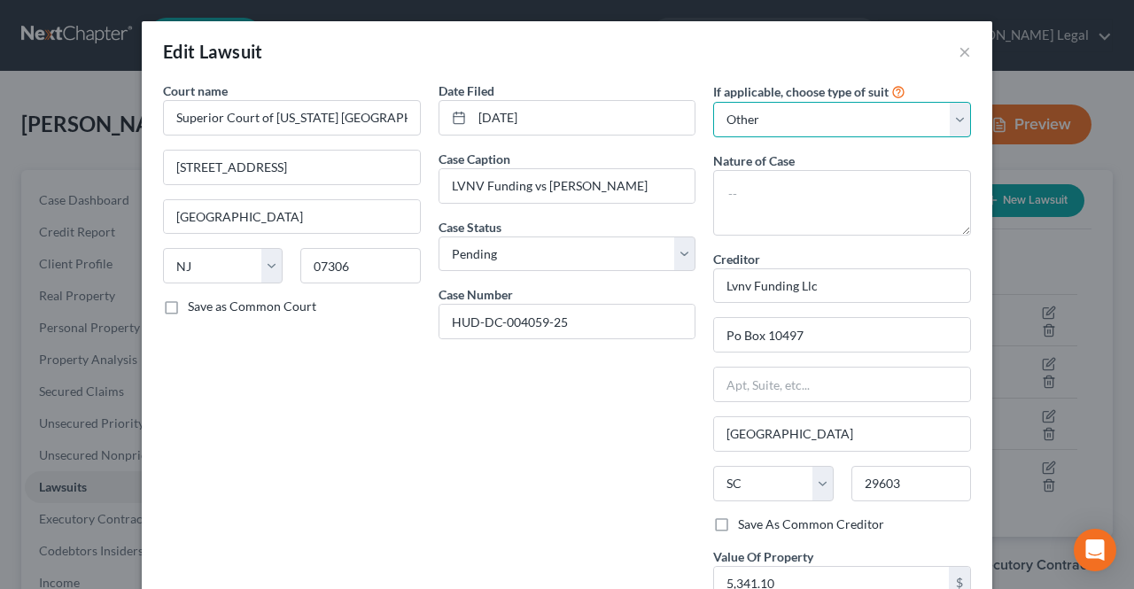
click at [858, 131] on select "Select Repossession Garnishment Foreclosure Attached, Seized, Or Levied Other" at bounding box center [842, 119] width 258 height 35
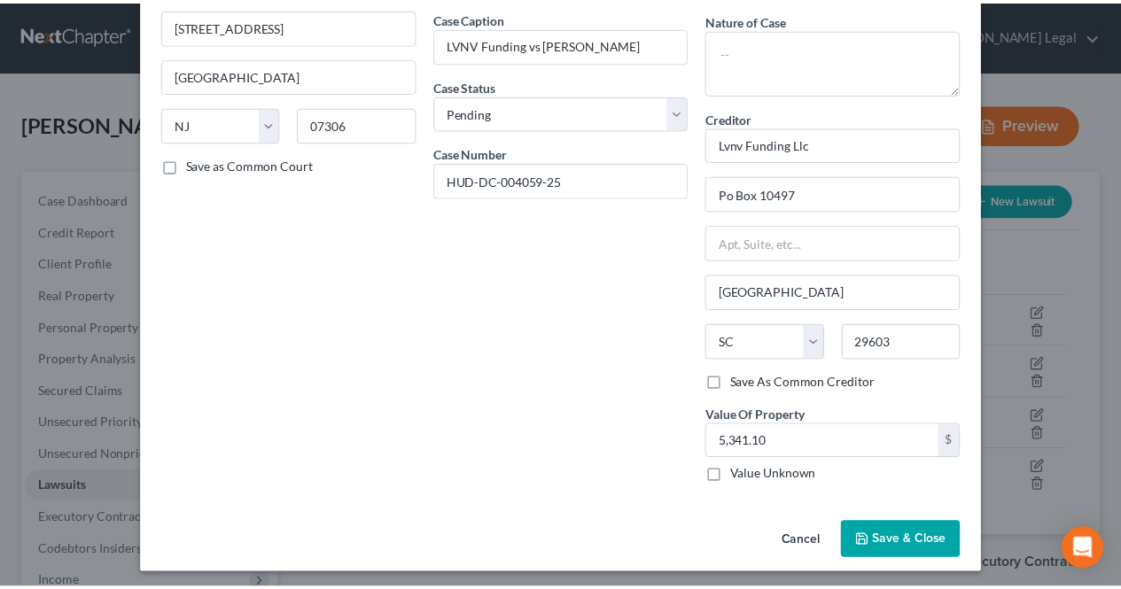
scroll to position [143, 0]
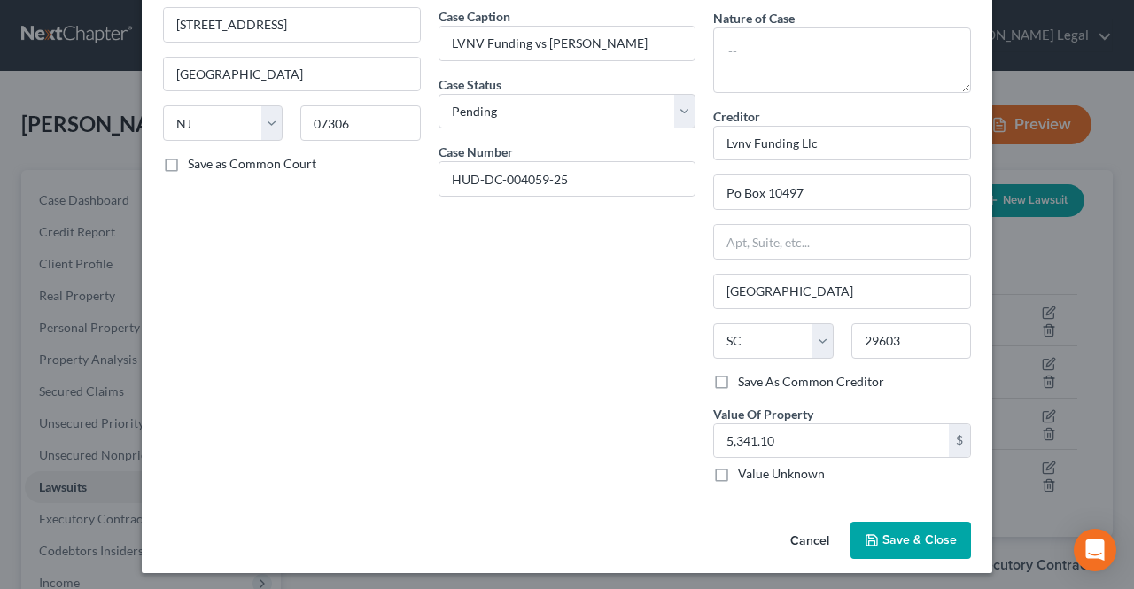
click at [952, 543] on button "Save & Close" at bounding box center [910, 540] width 120 height 37
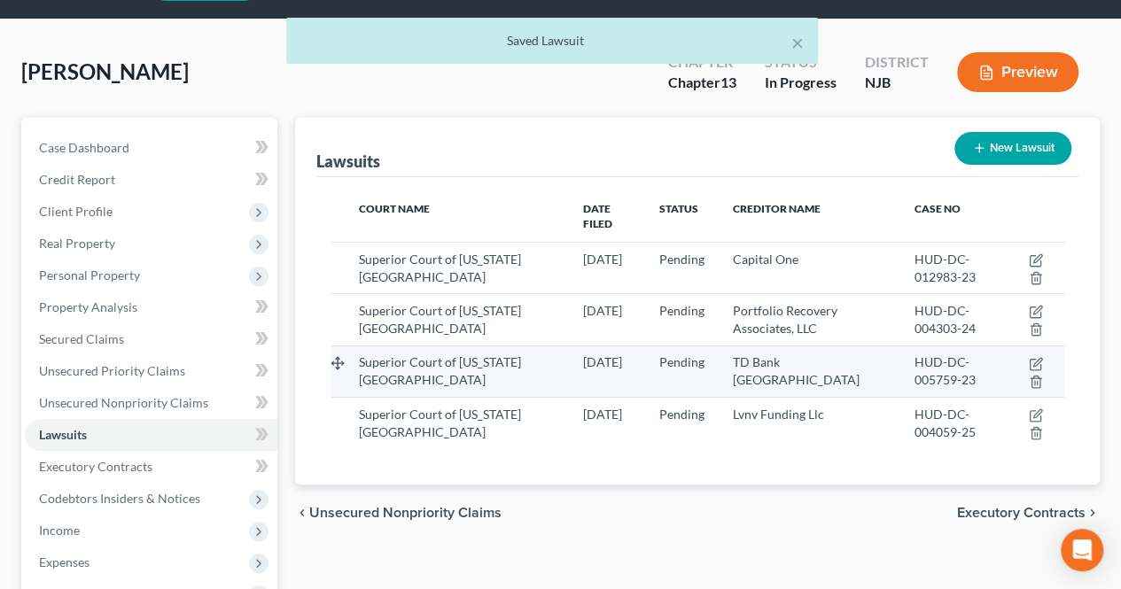
scroll to position [89, 0]
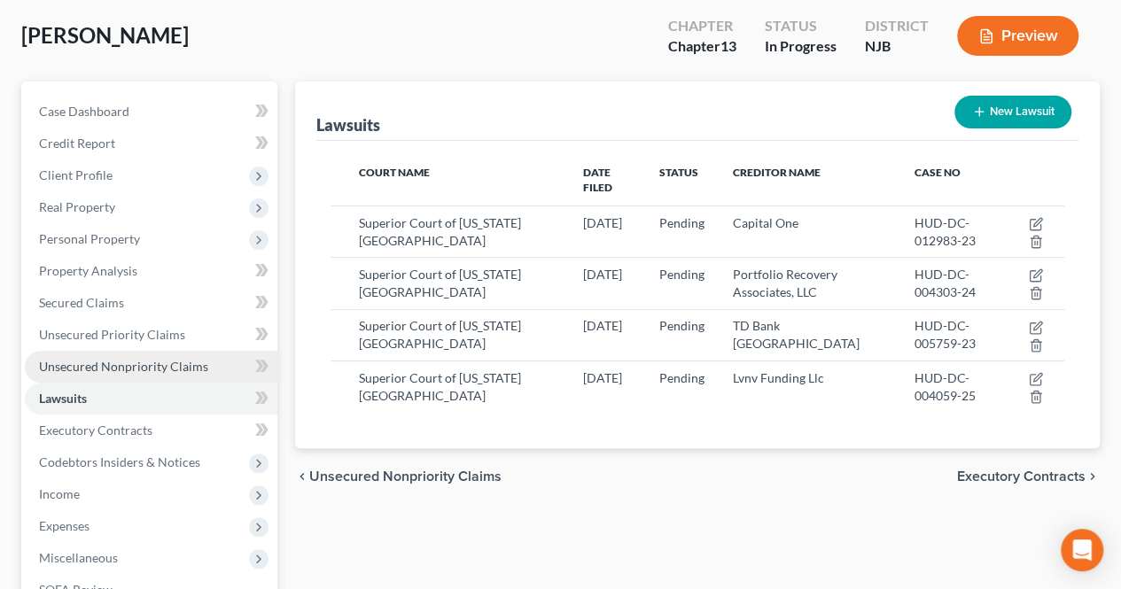
click at [213, 356] on link "Unsecured Nonpriority Claims" at bounding box center [151, 367] width 252 height 32
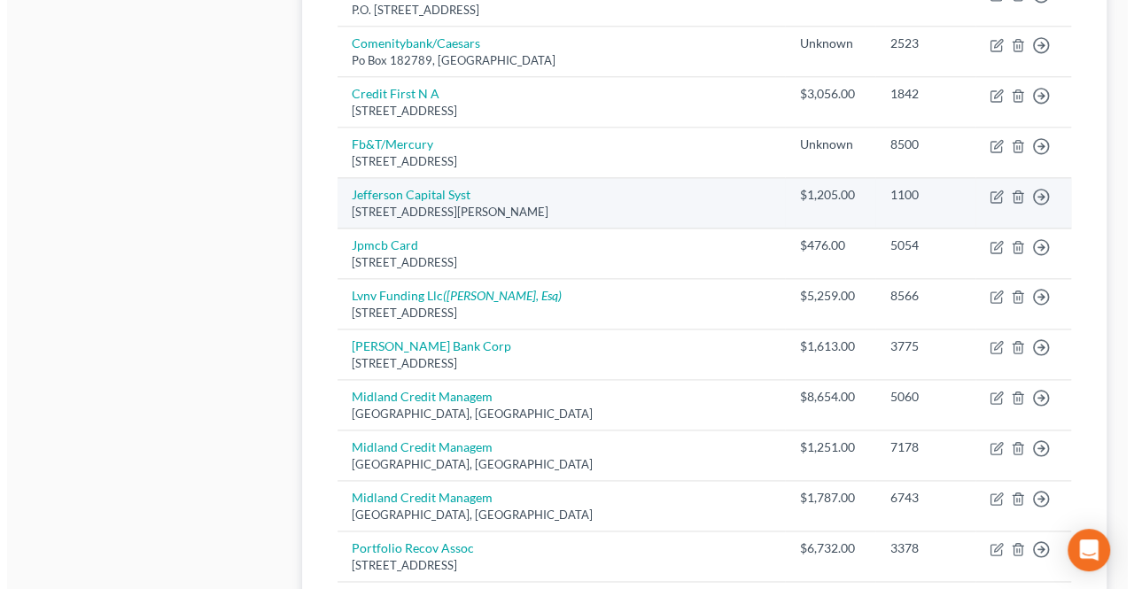
scroll to position [1063, 0]
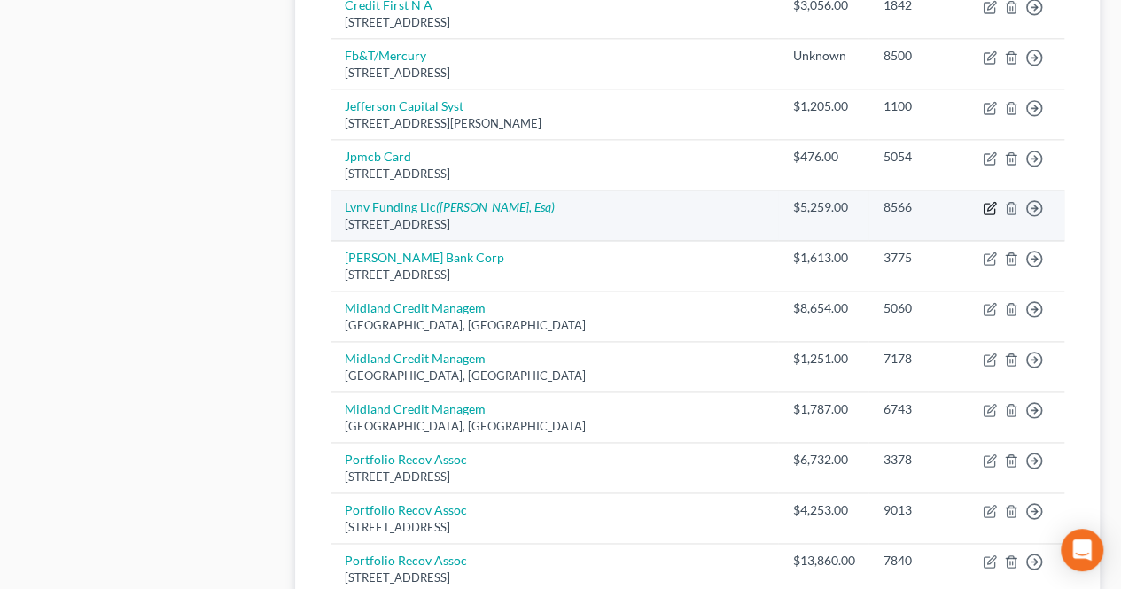
click at [987, 201] on icon "button" at bounding box center [989, 208] width 14 height 14
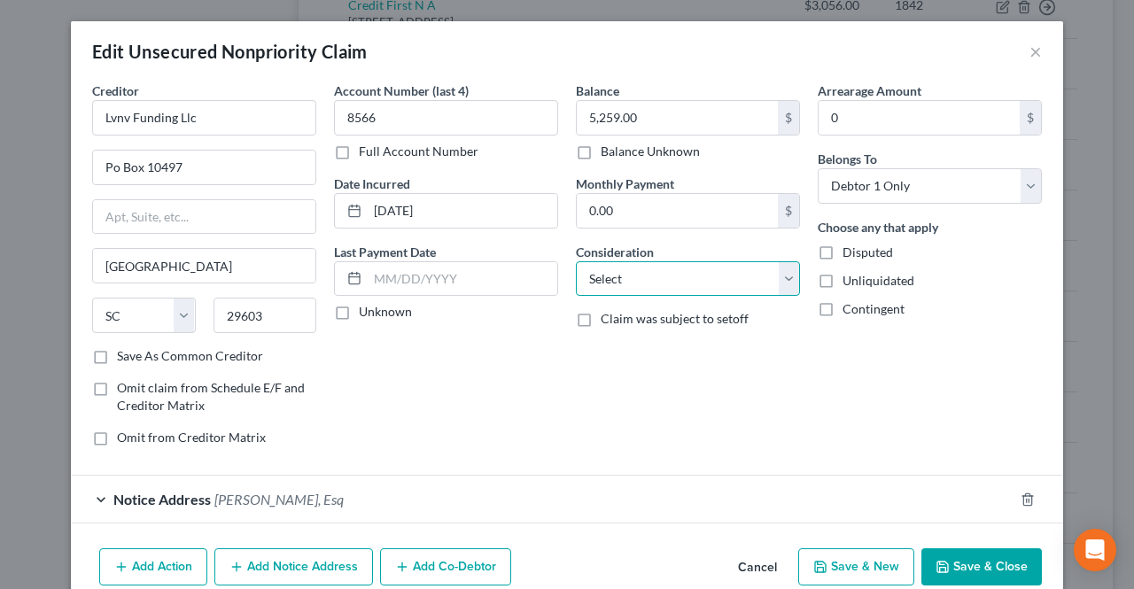
click at [728, 279] on select "Select Cable / Satellite Services Collection Agency Credit Card Debt Debt Couns…" at bounding box center [688, 278] width 224 height 35
click at [576, 261] on select "Select Cable / Satellite Services Collection Agency Credit Card Debt Debt Couns…" at bounding box center [688, 278] width 224 height 35
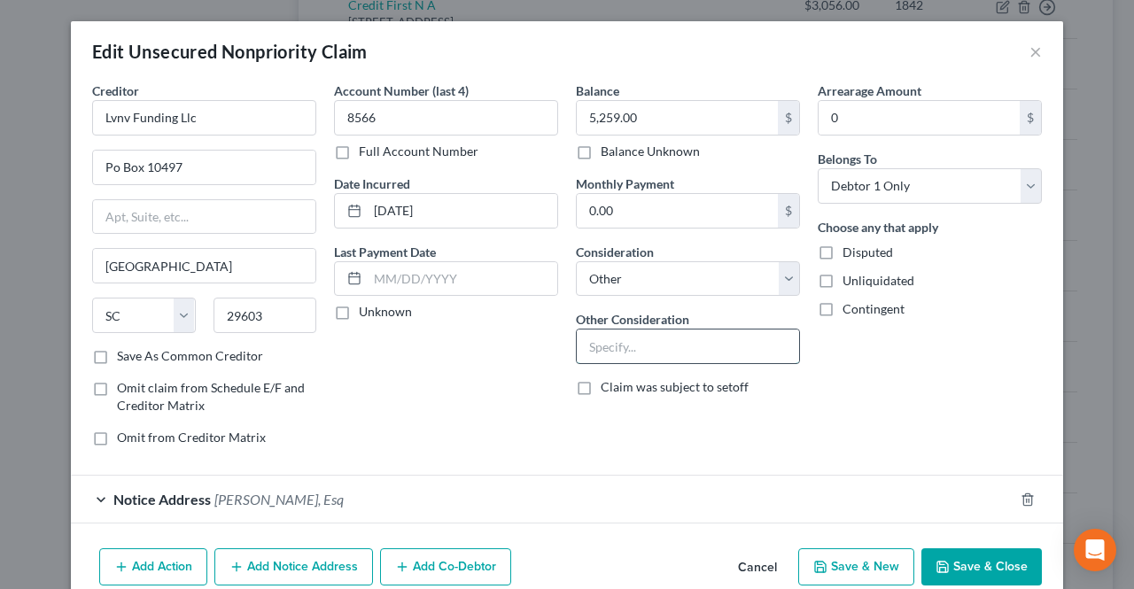
click at [644, 331] on input "text" at bounding box center [688, 347] width 222 height 34
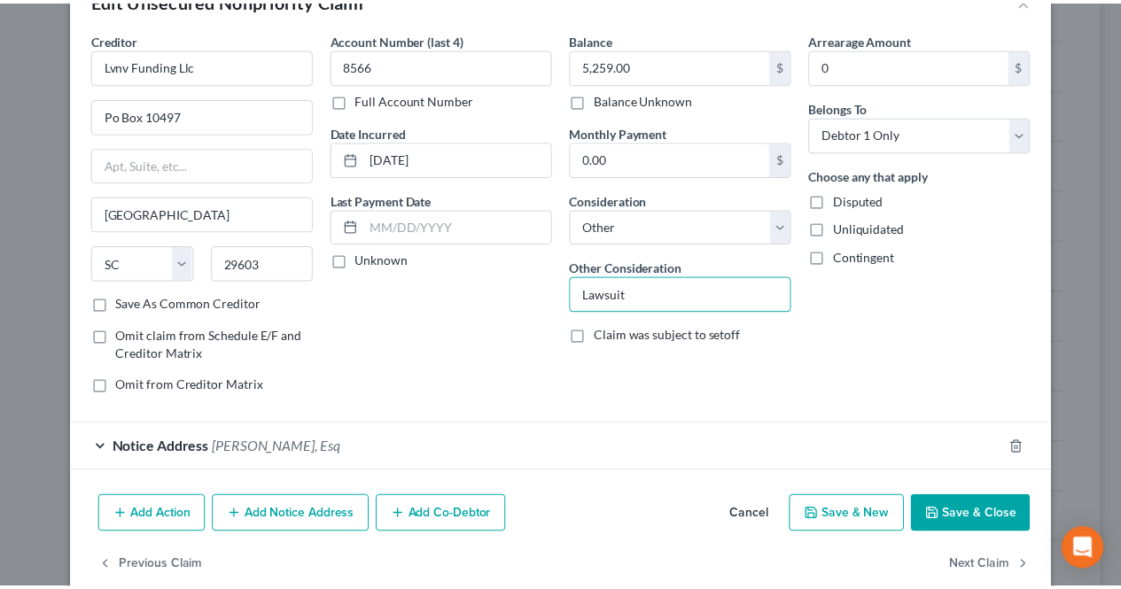
scroll to position [79, 0]
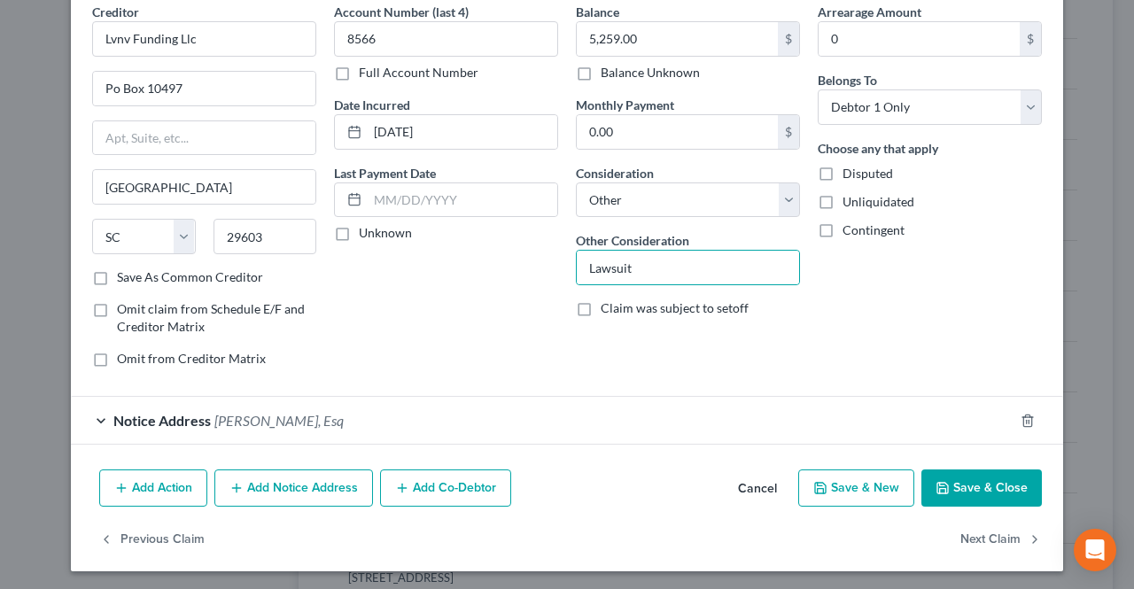
click at [973, 493] on button "Save & Close" at bounding box center [981, 488] width 120 height 37
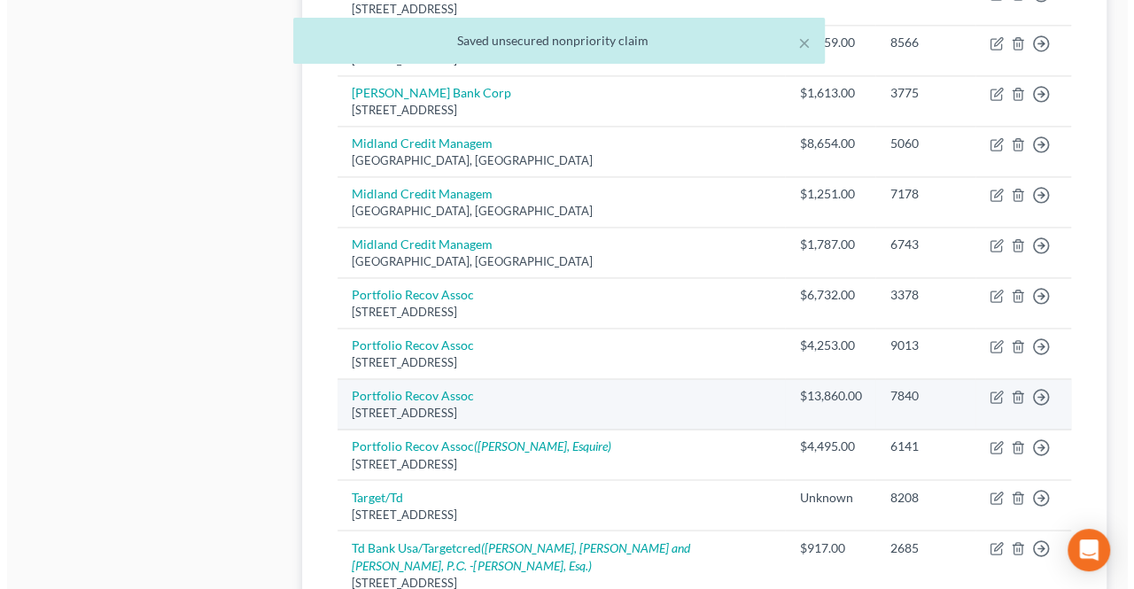
scroll to position [1329, 0]
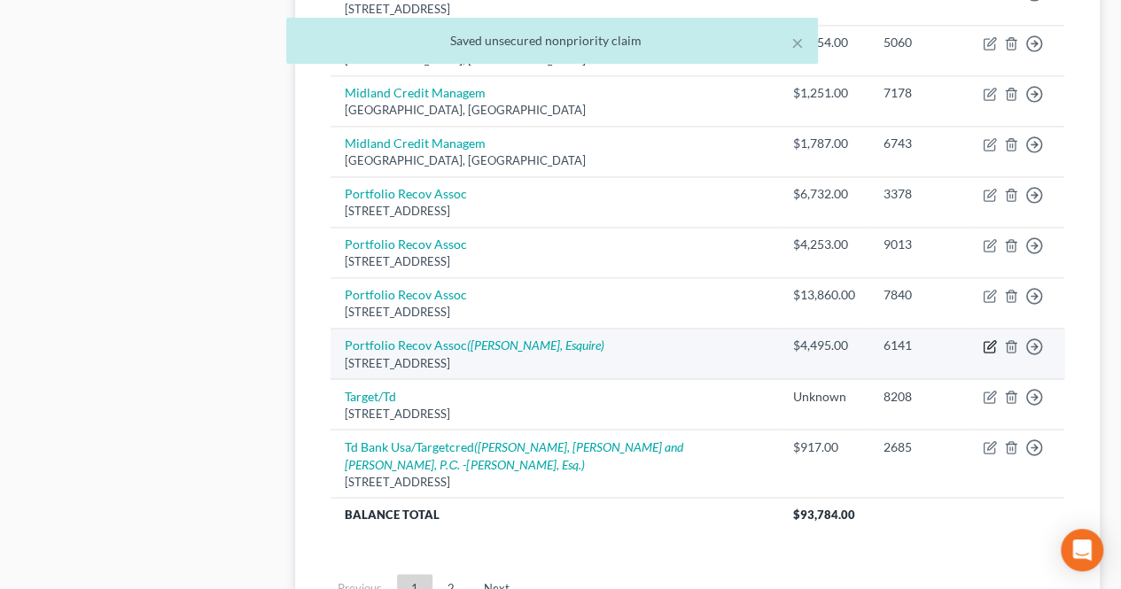
click at [988, 339] on icon "button" at bounding box center [989, 346] width 14 height 14
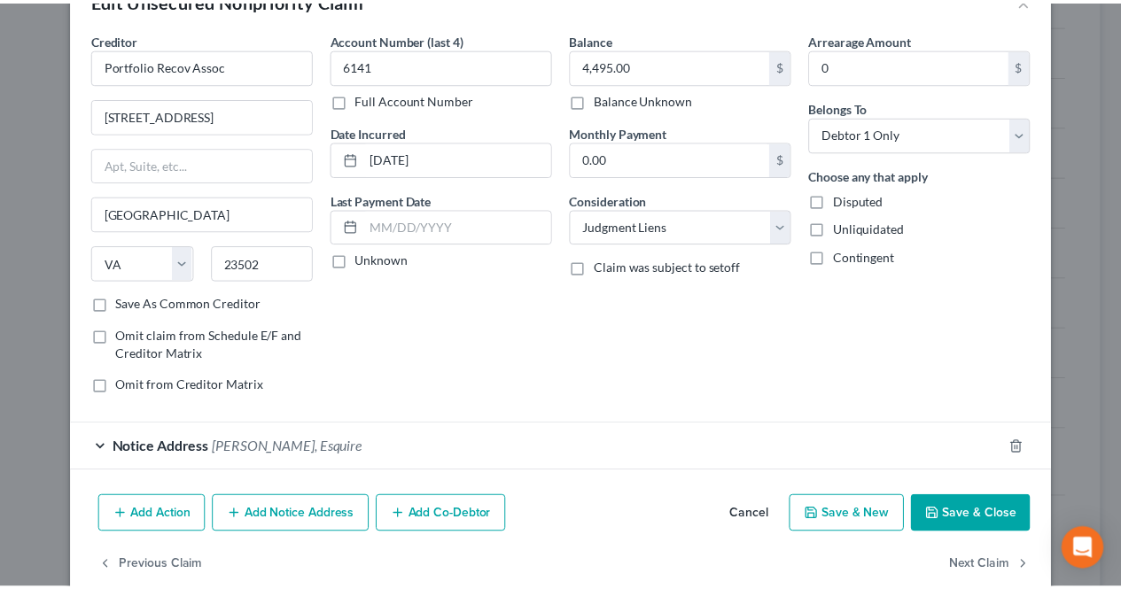
scroll to position [79, 0]
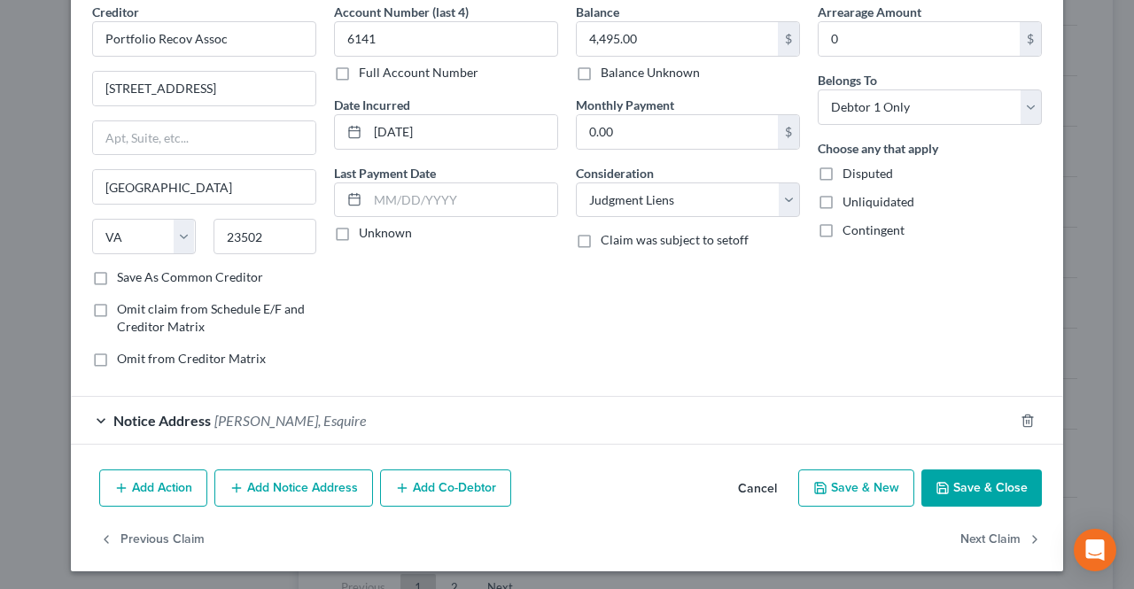
click at [973, 481] on button "Save & Close" at bounding box center [981, 488] width 120 height 37
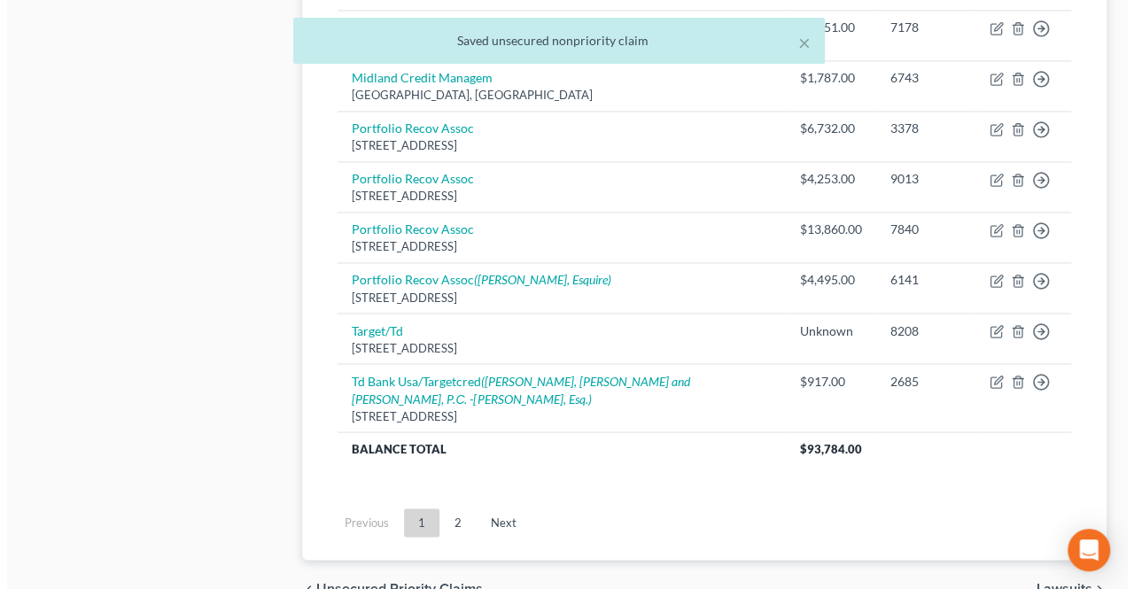
scroll to position [1417, 0]
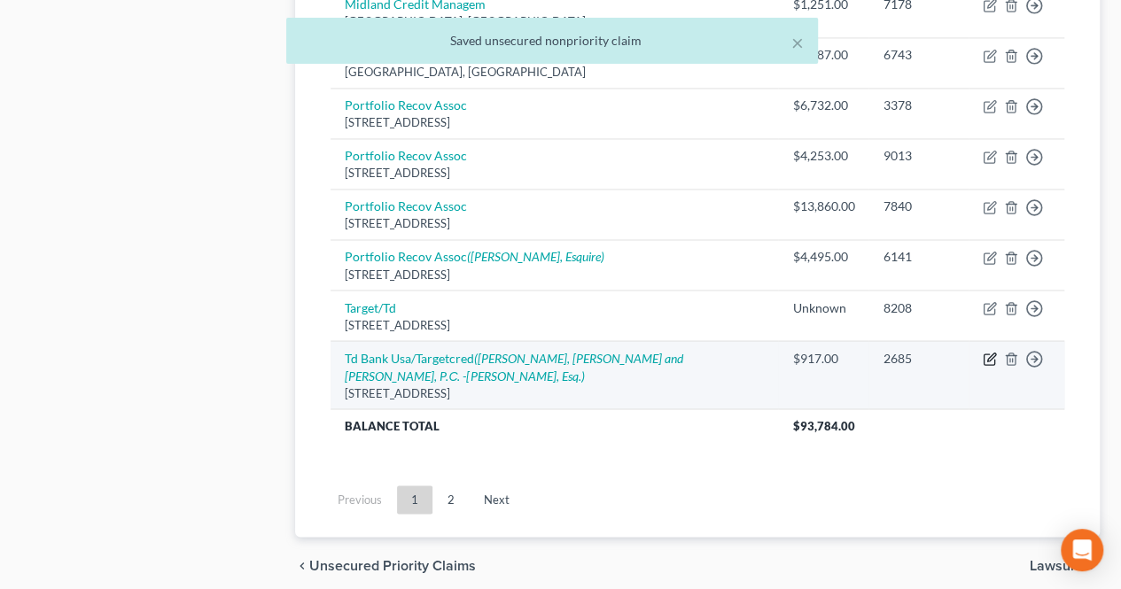
click at [990, 352] on icon "button" at bounding box center [989, 359] width 14 height 14
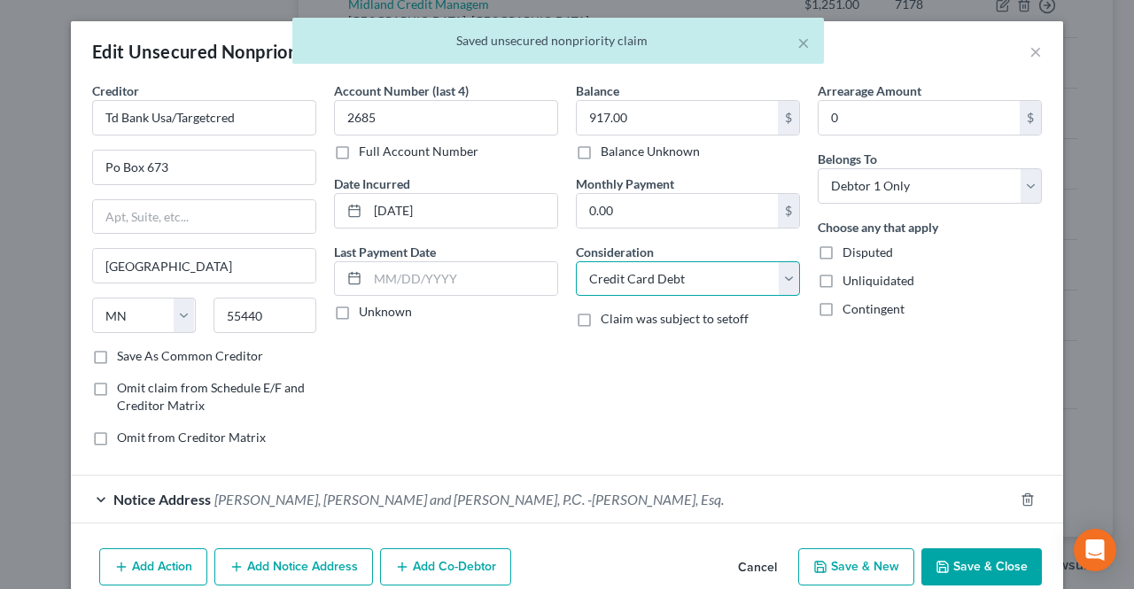
click at [779, 288] on select "Select Cable / Satellite Services Collection Agency Credit Card Debt Debt Couns…" at bounding box center [688, 278] width 224 height 35
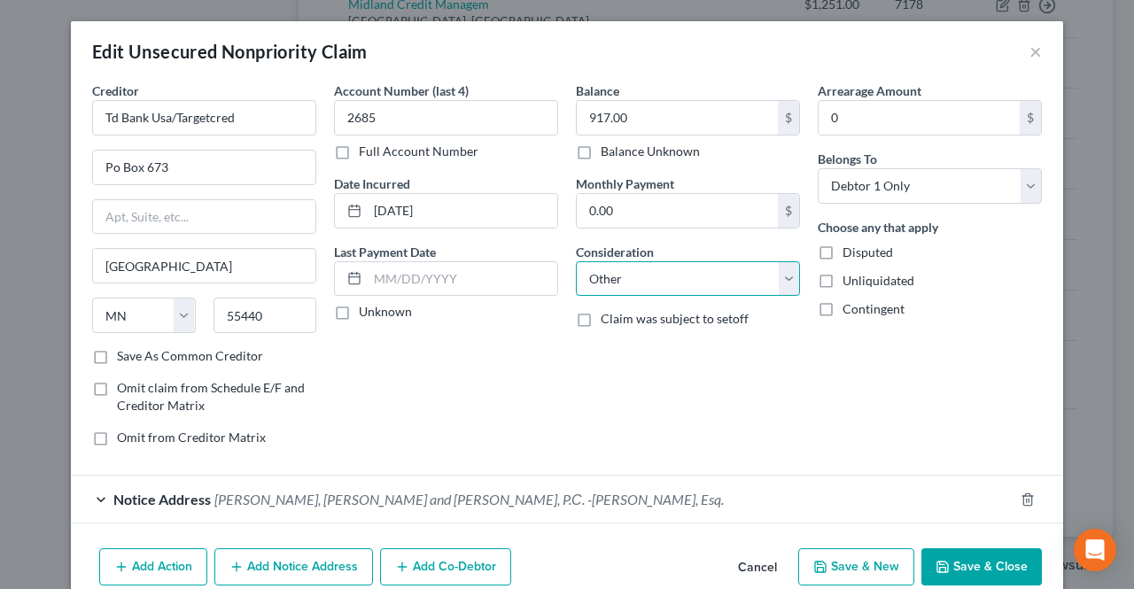
click at [576, 261] on select "Select Cable / Satellite Services Collection Agency Credit Card Debt Debt Couns…" at bounding box center [688, 278] width 224 height 35
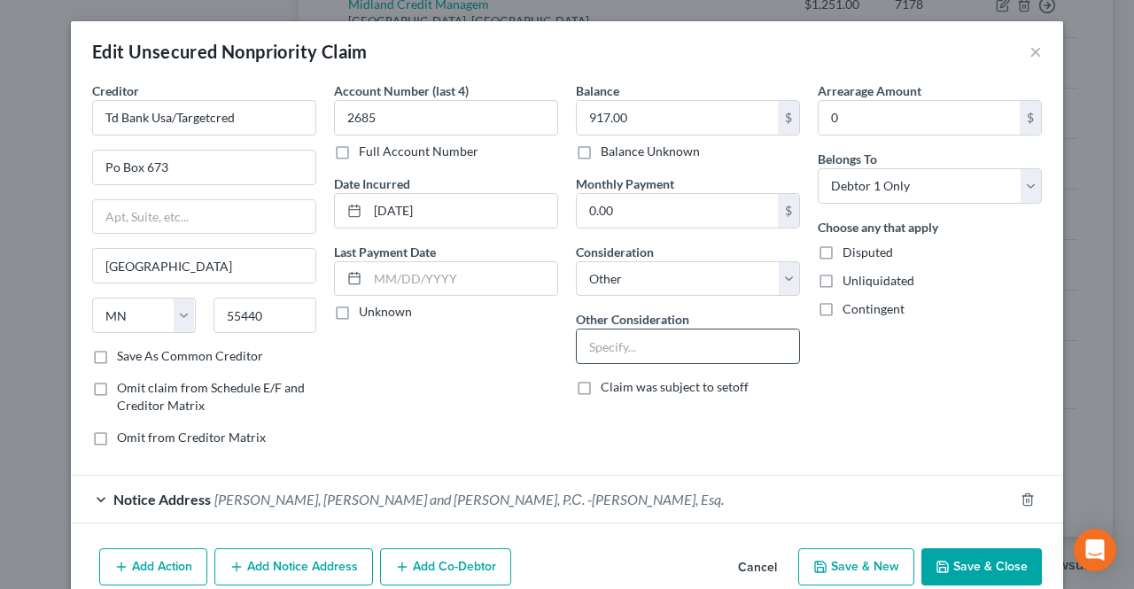
click at [645, 339] on input "text" at bounding box center [688, 347] width 222 height 34
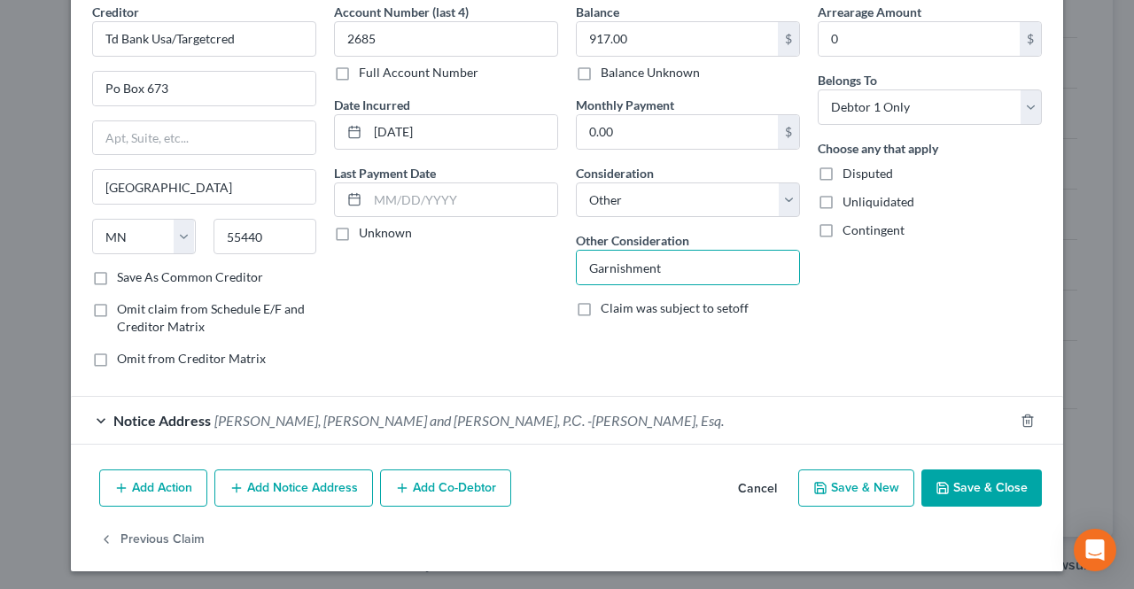
click at [935, 481] on icon "button" at bounding box center [942, 488] width 14 height 14
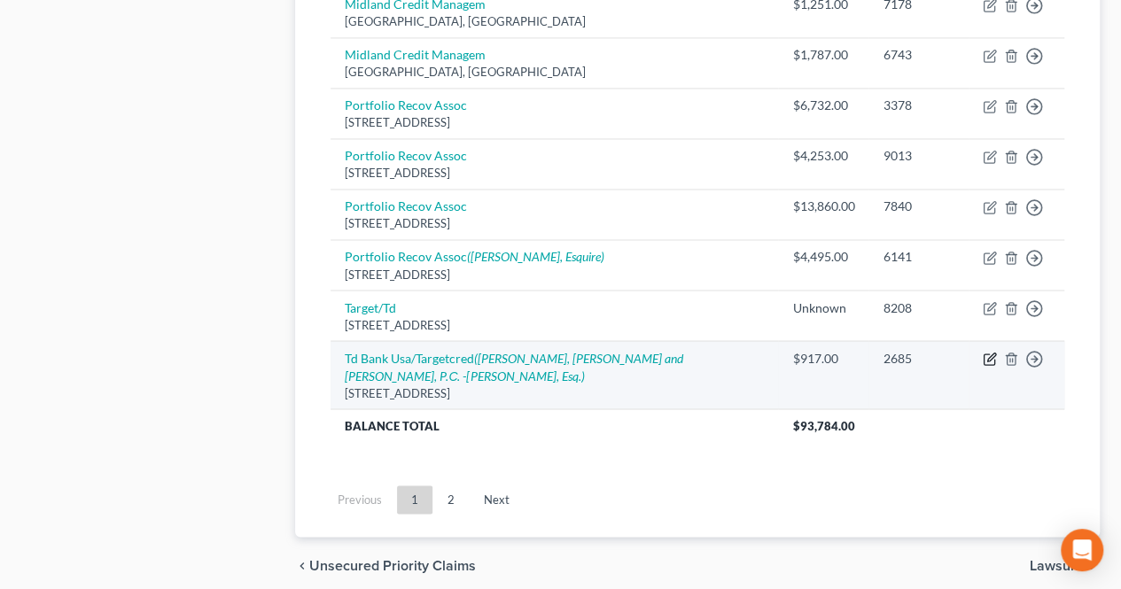
click at [992, 352] on icon "button" at bounding box center [989, 359] width 14 height 14
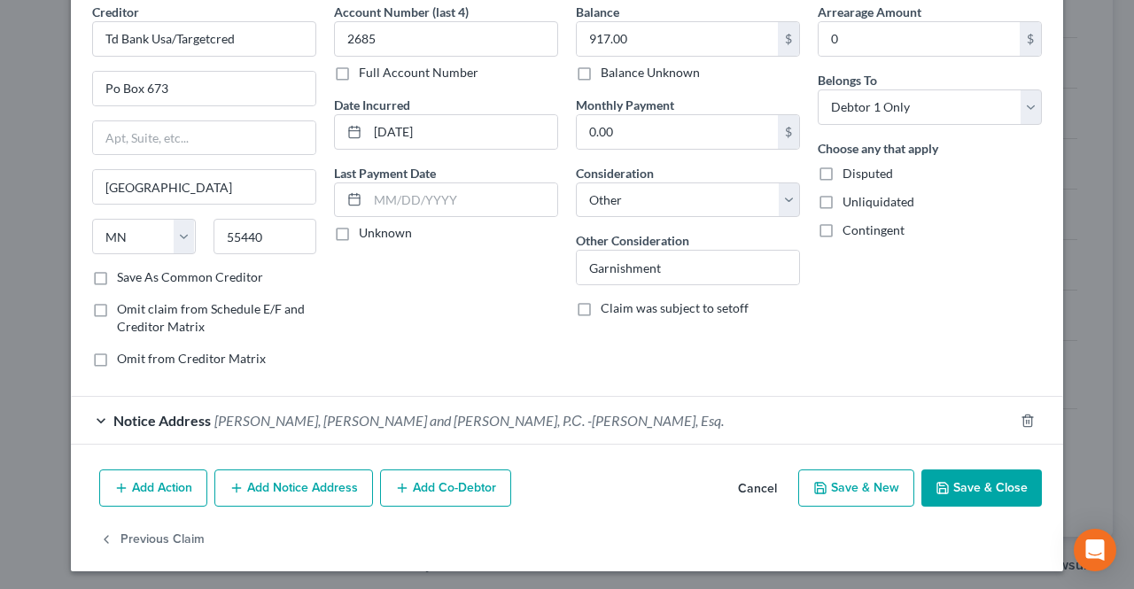
click at [938, 491] on icon "button" at bounding box center [942, 488] width 14 height 14
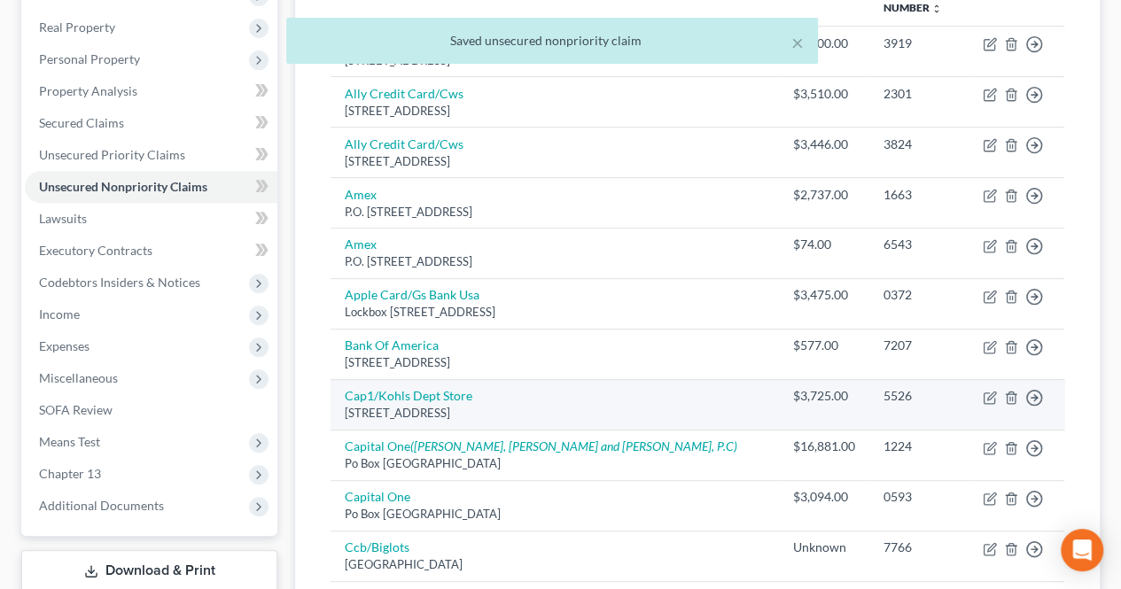
scroll to position [266, 0]
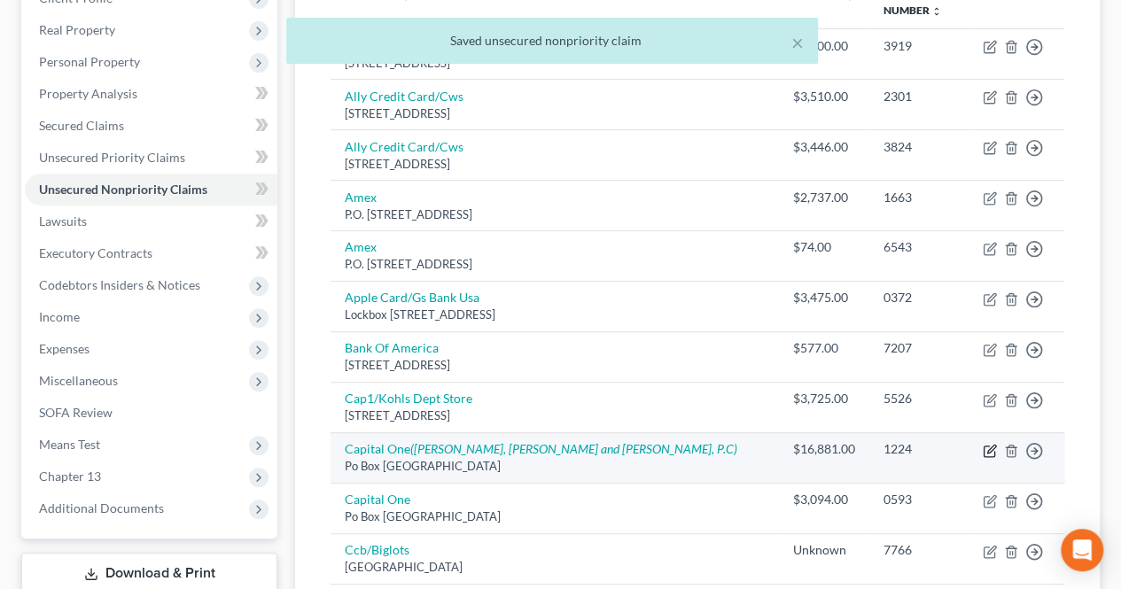
click at [989, 447] on icon "button" at bounding box center [989, 451] width 14 height 14
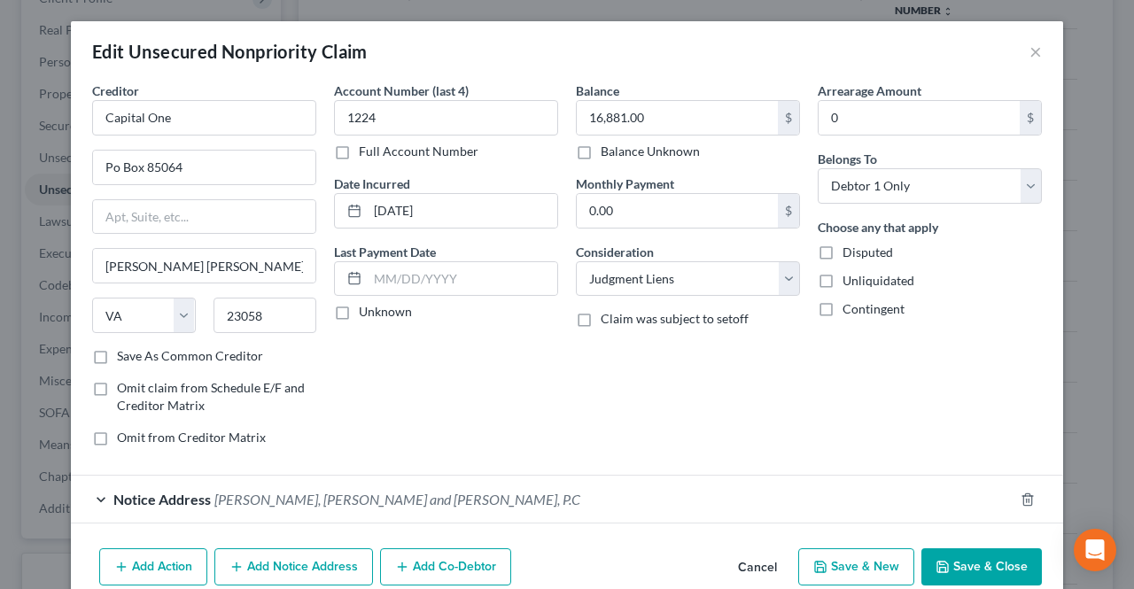
click at [940, 562] on polyline "button" at bounding box center [942, 563] width 4 height 3
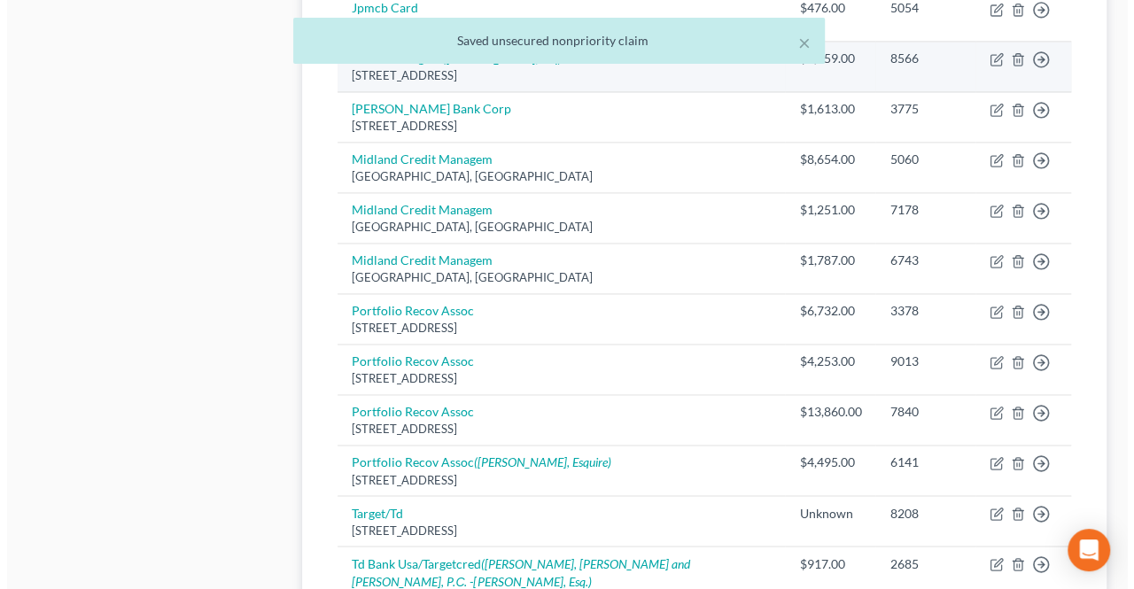
scroll to position [1240, 0]
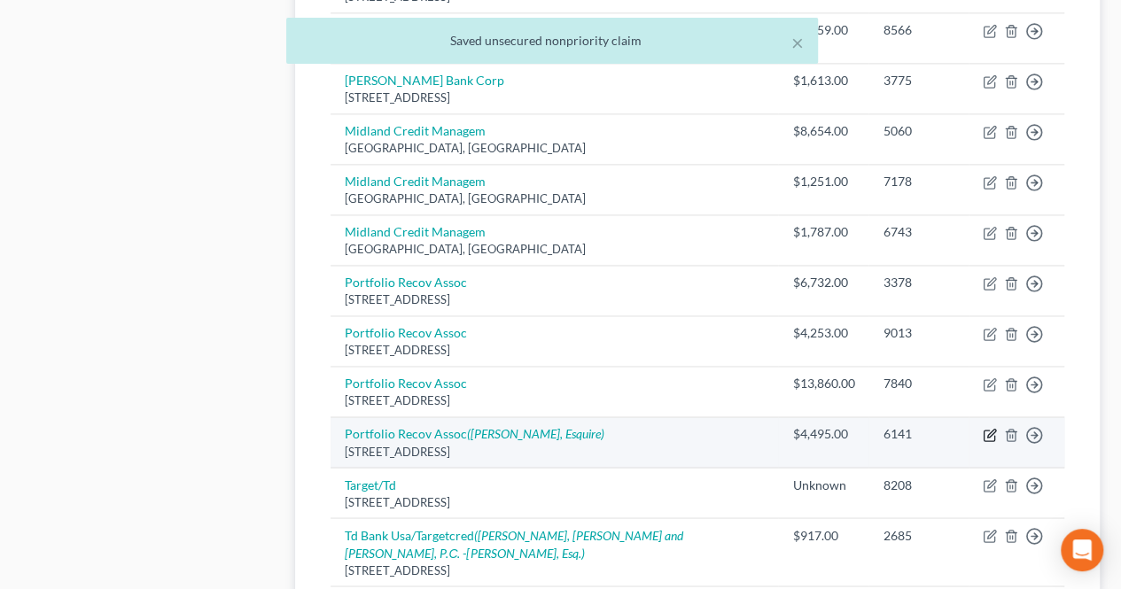
click at [985, 428] on icon "button" at bounding box center [989, 435] width 14 height 14
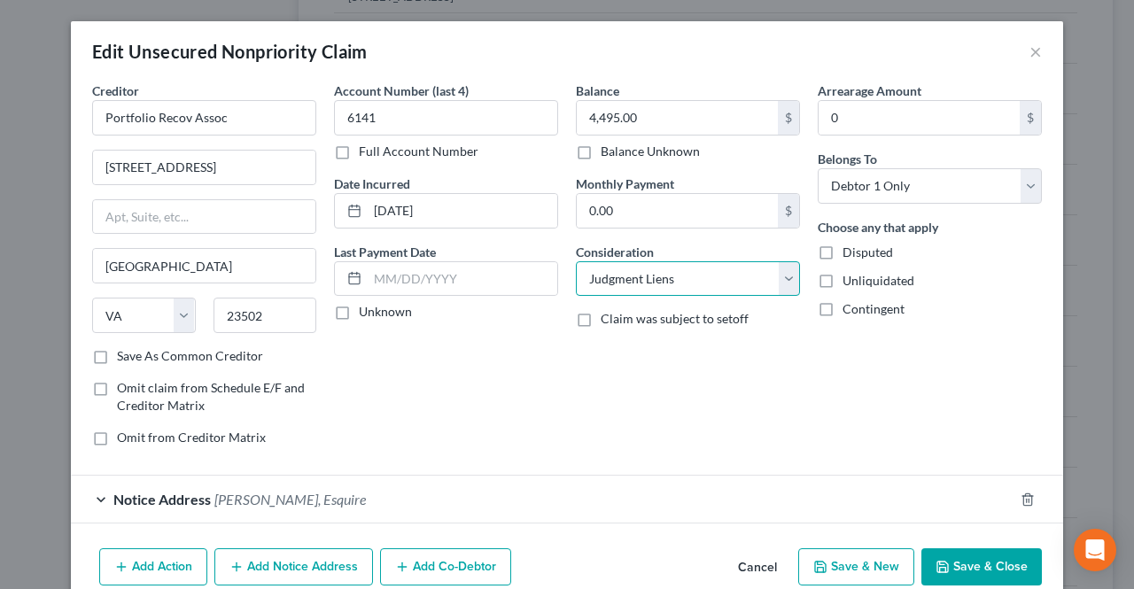
click at [721, 284] on select "Select Cable / Satellite Services Collection Agency Credit Card Debt Debt Couns…" at bounding box center [688, 278] width 224 height 35
click at [576, 261] on select "Select Cable / Satellite Services Collection Agency Credit Card Debt Debt Couns…" at bounding box center [688, 278] width 224 height 35
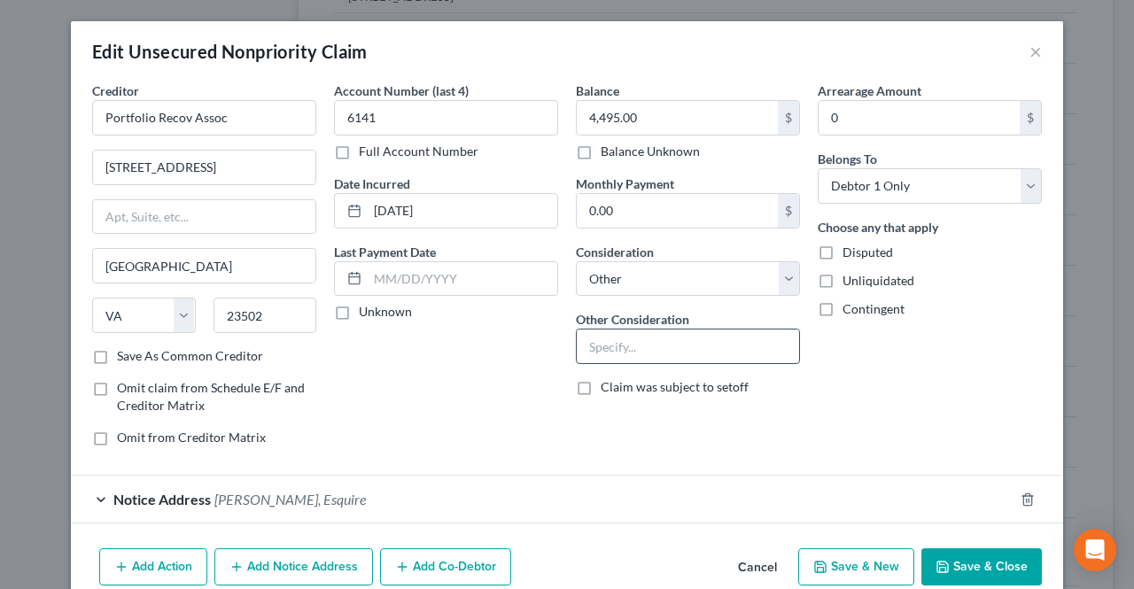
click at [627, 334] on input "text" at bounding box center [688, 347] width 222 height 34
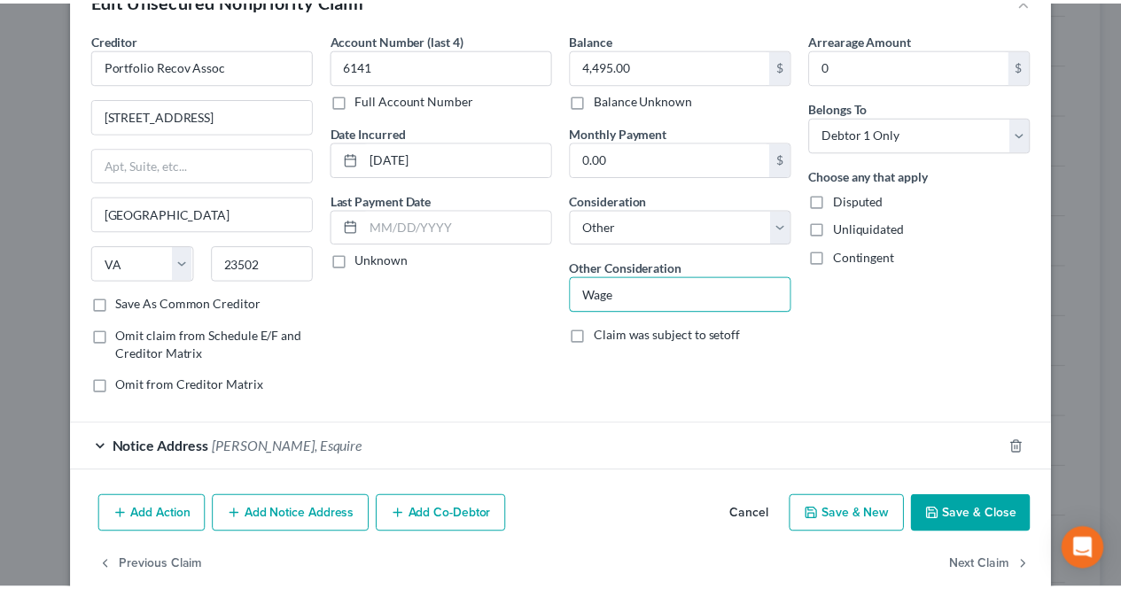
scroll to position [79, 0]
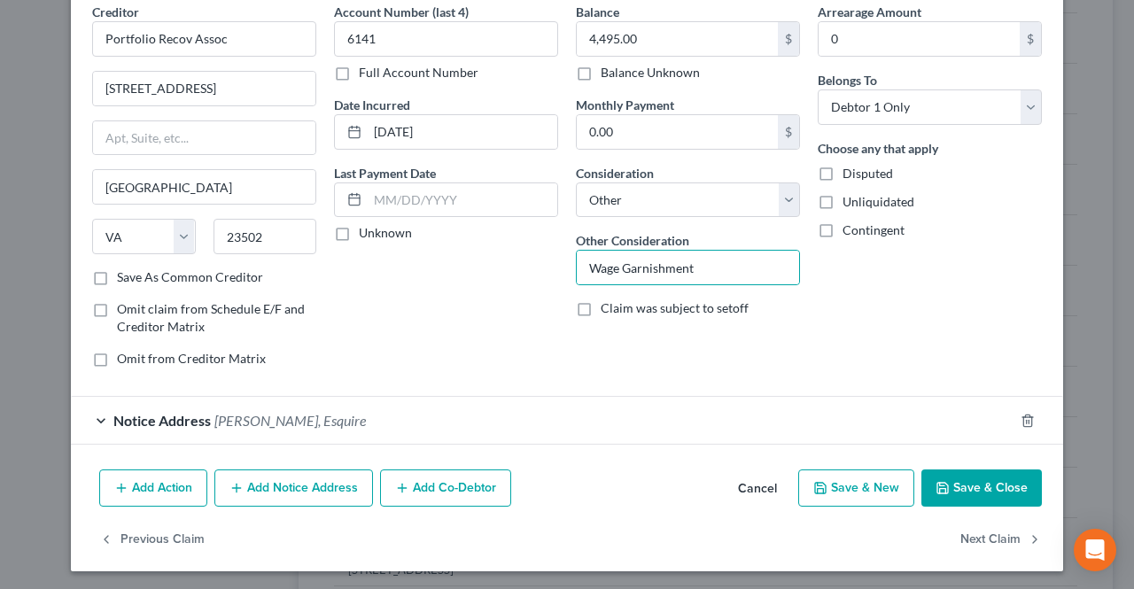
click at [957, 492] on button "Save & Close" at bounding box center [981, 488] width 120 height 37
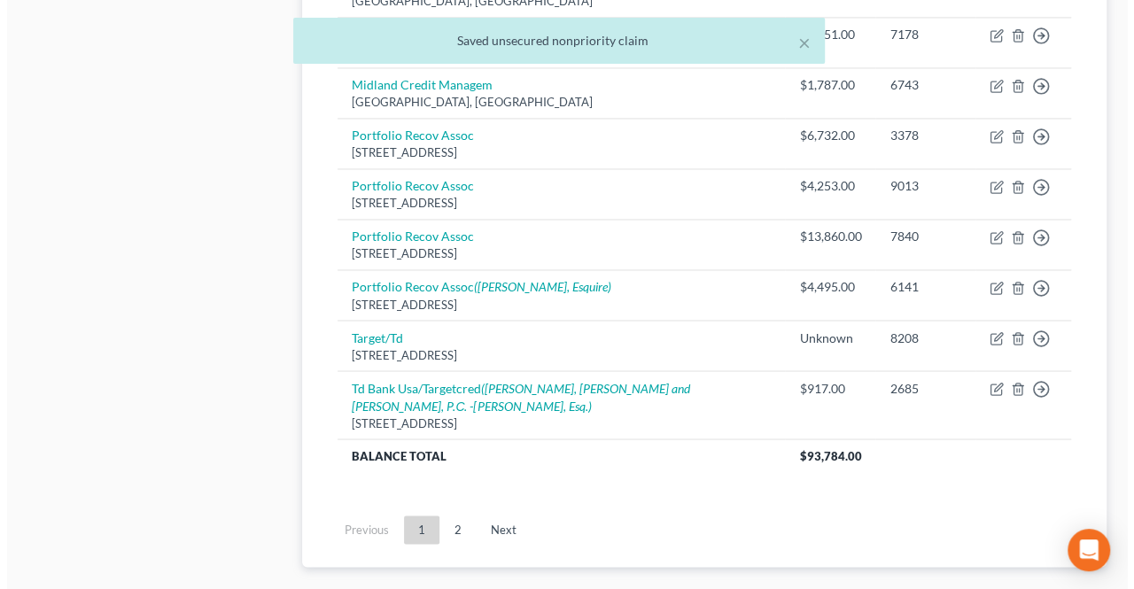
scroll to position [1417, 0]
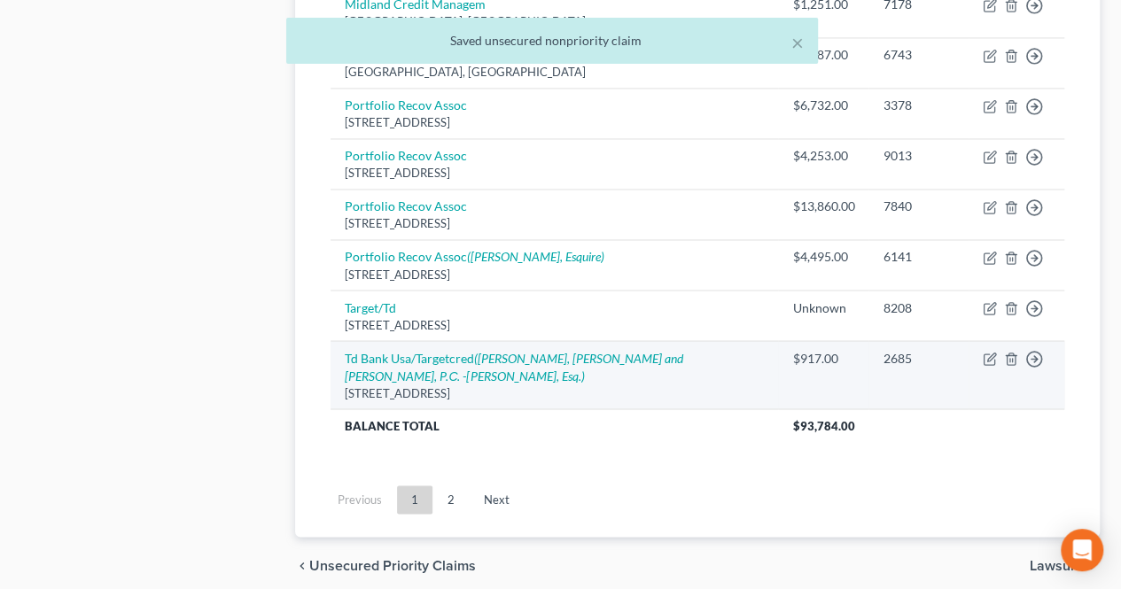
click at [985, 341] on td "Move to D Move to E Move to G Move to Notice Only" at bounding box center [1016, 375] width 96 height 68
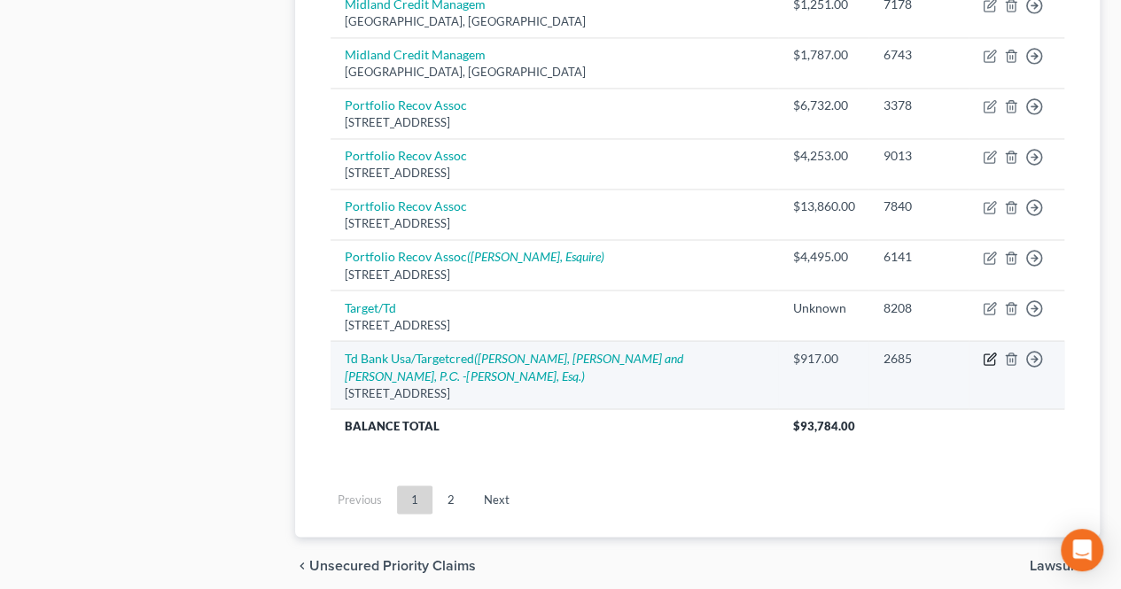
click at [987, 352] on icon "button" at bounding box center [989, 359] width 14 height 14
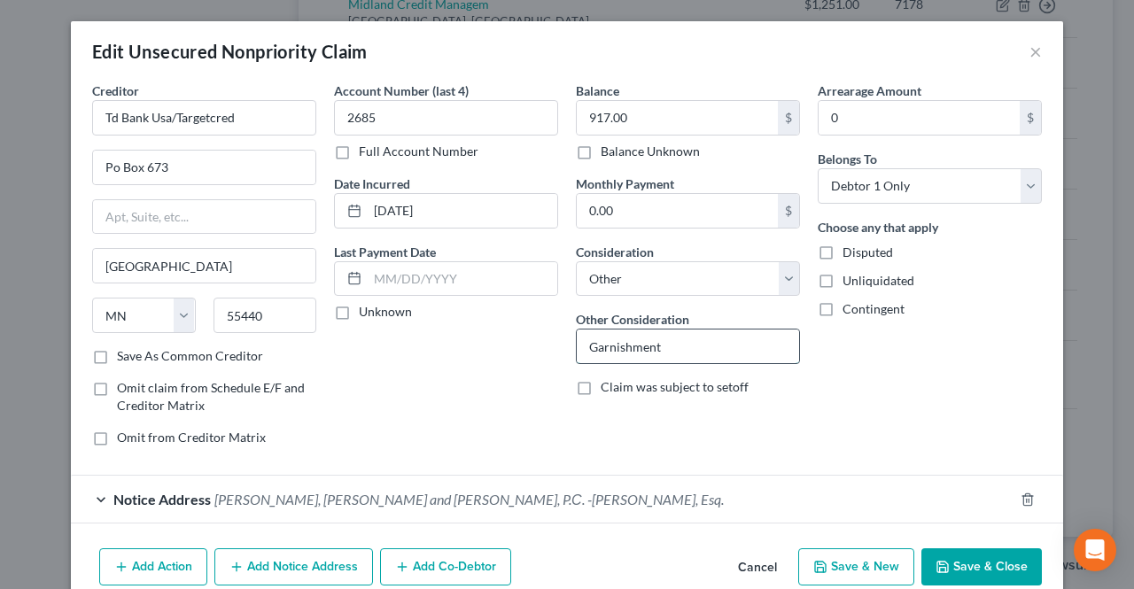
click at [581, 344] on input "Garnishment" at bounding box center [688, 347] width 222 height 34
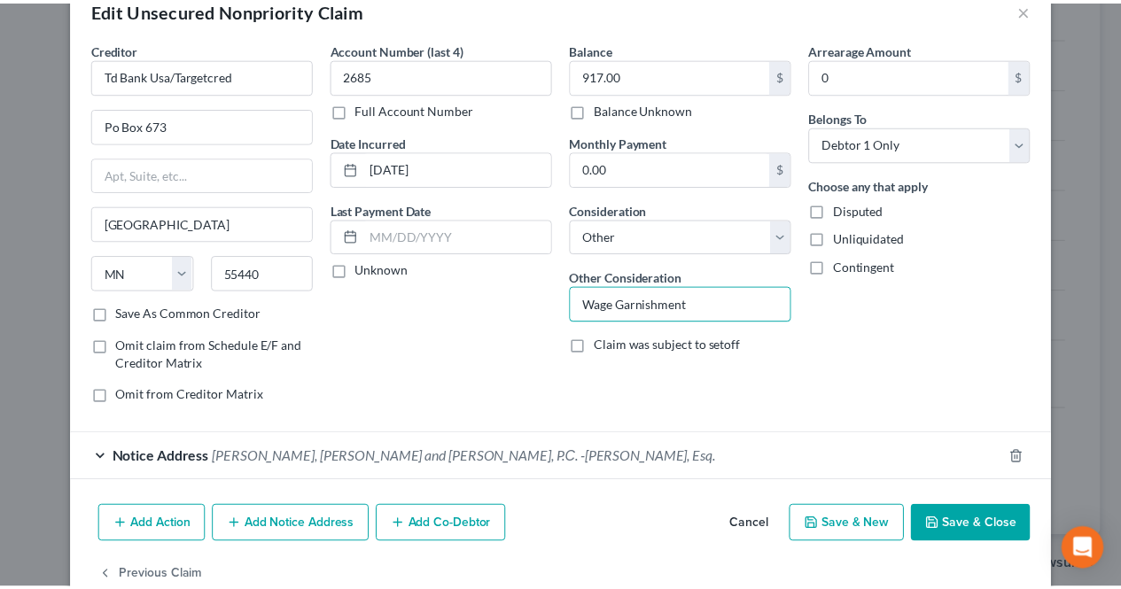
scroll to position [79, 0]
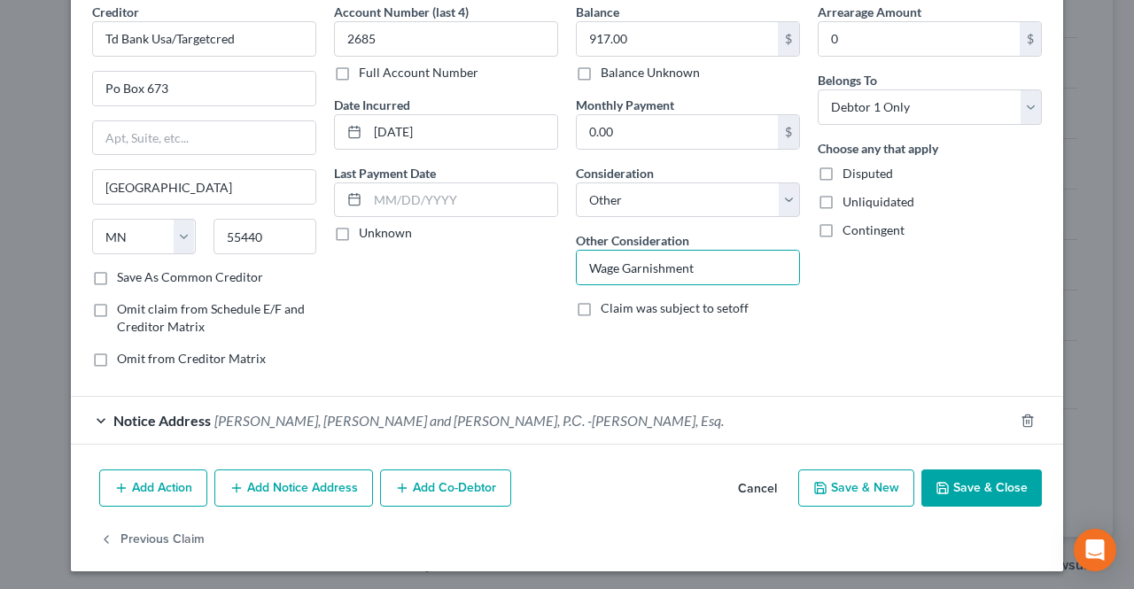
click at [956, 501] on button "Save & Close" at bounding box center [981, 488] width 120 height 37
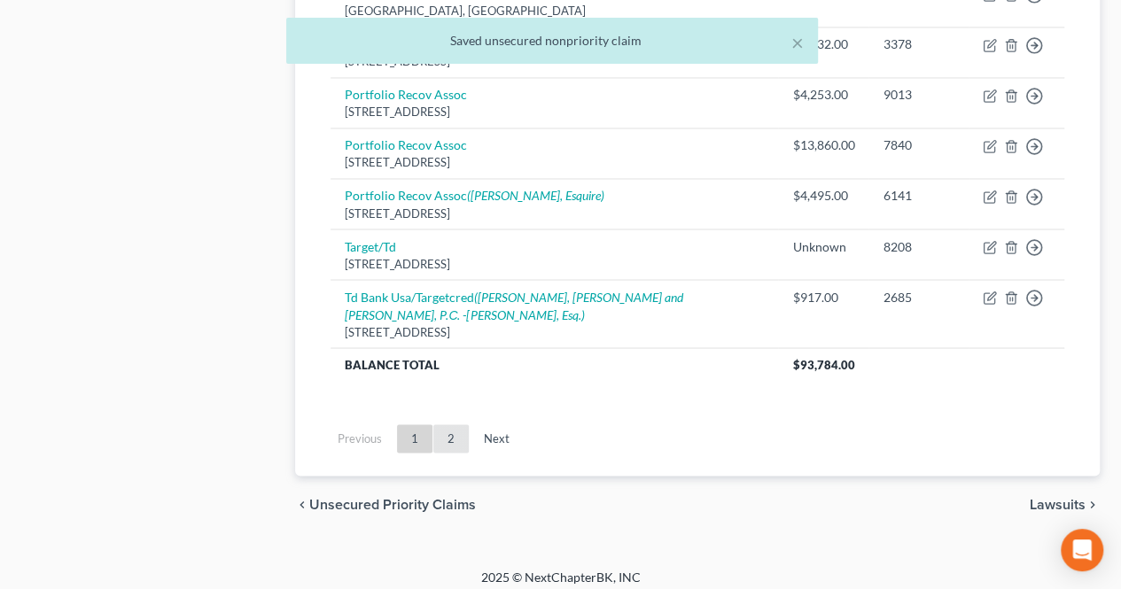
click at [439, 424] on link "2" at bounding box center [450, 438] width 35 height 28
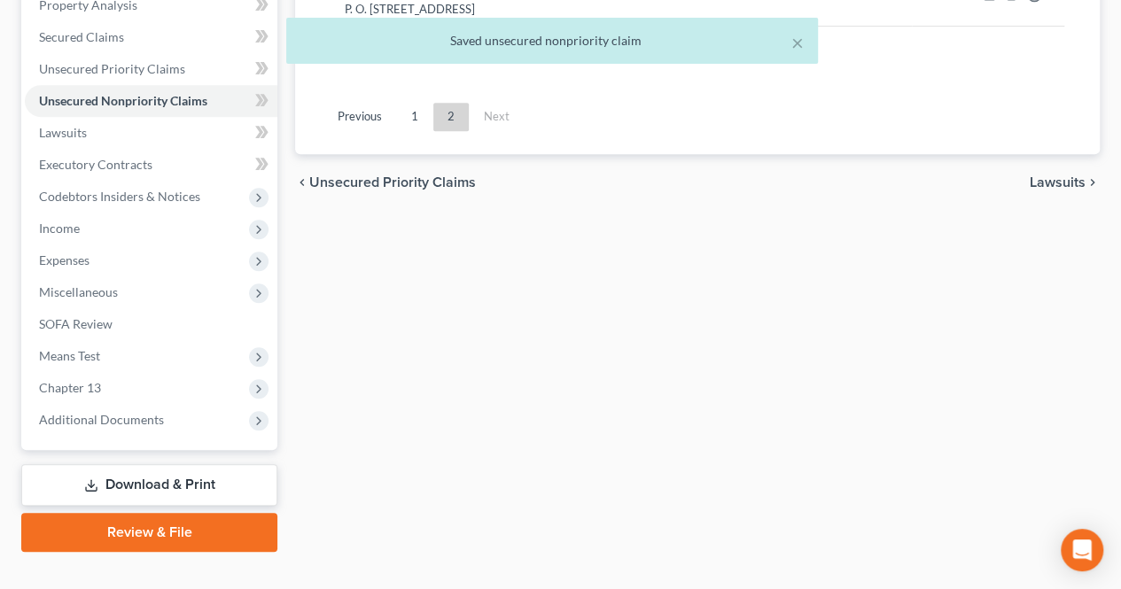
scroll to position [205, 0]
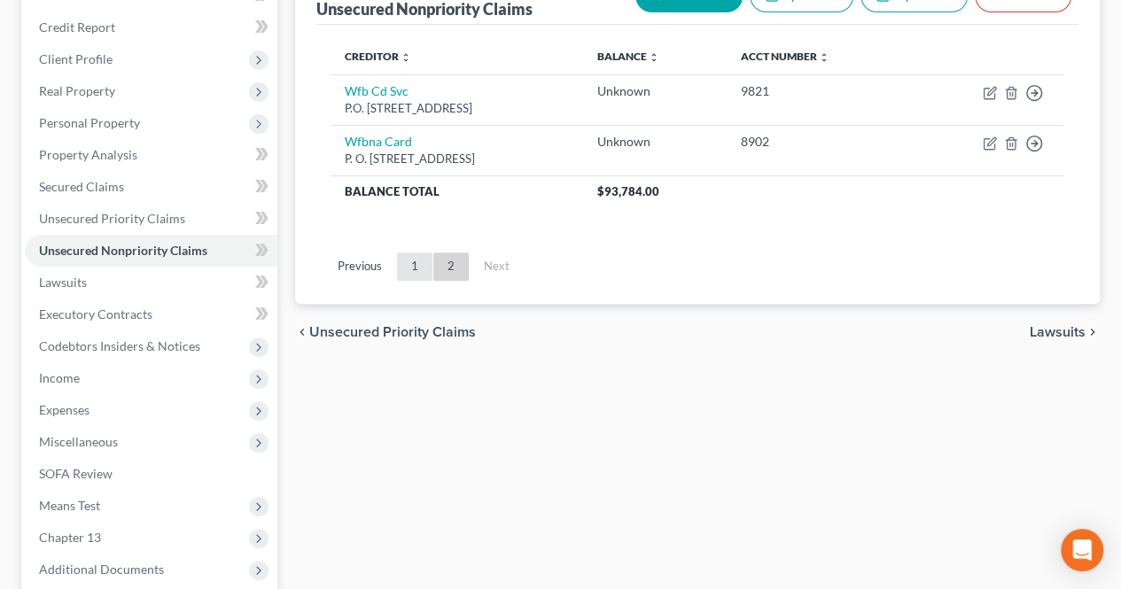
click at [413, 269] on link "1" at bounding box center [414, 266] width 35 height 28
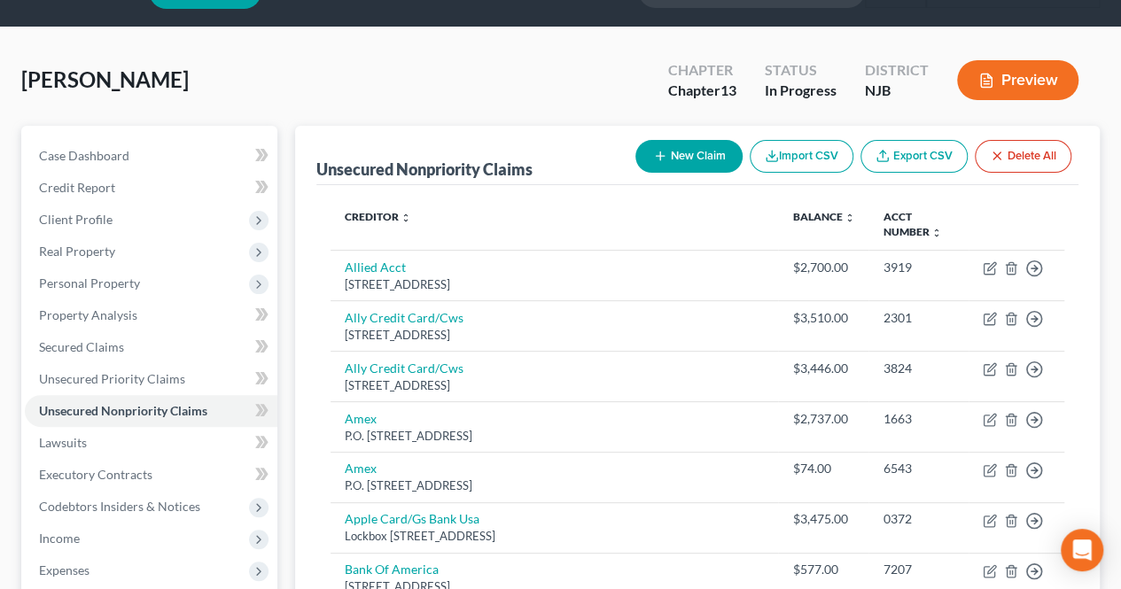
scroll to position [0, 0]
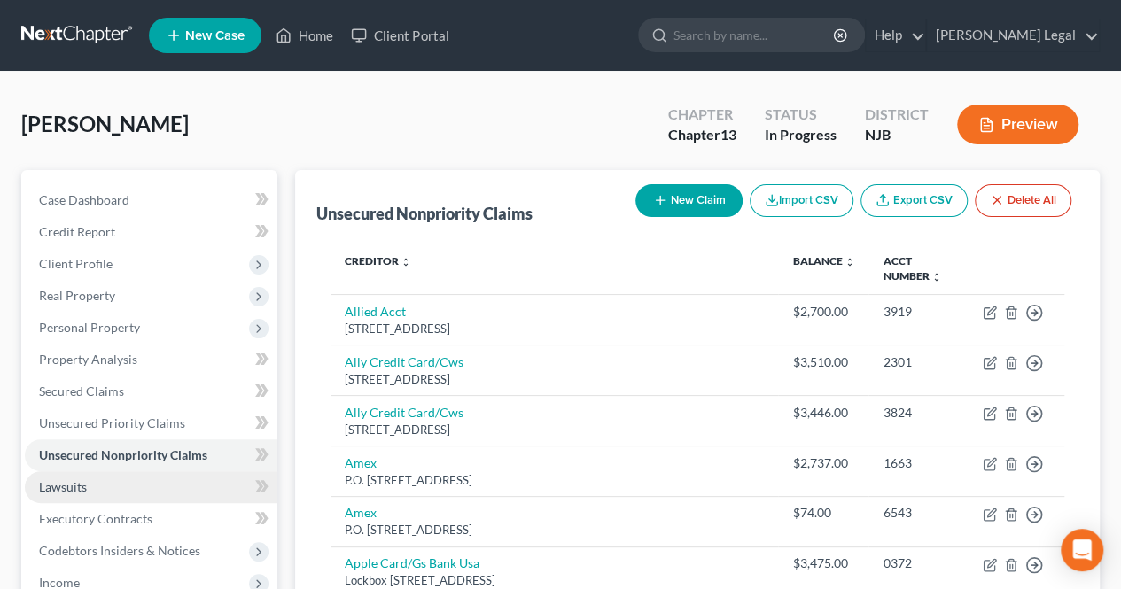
click at [110, 486] on link "Lawsuits" at bounding box center [151, 487] width 252 height 32
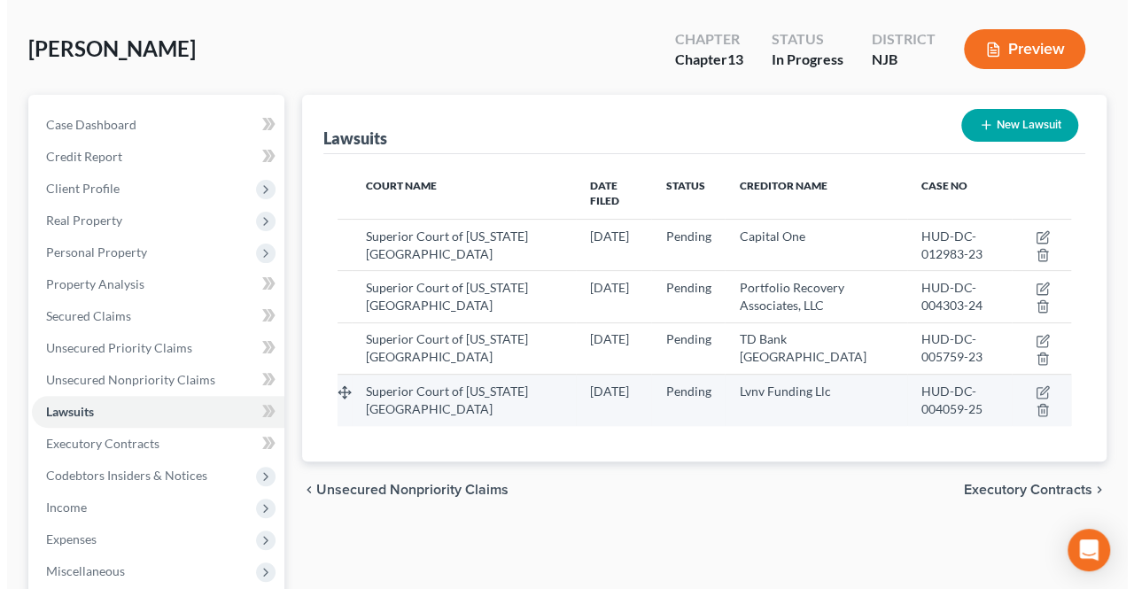
scroll to position [177, 0]
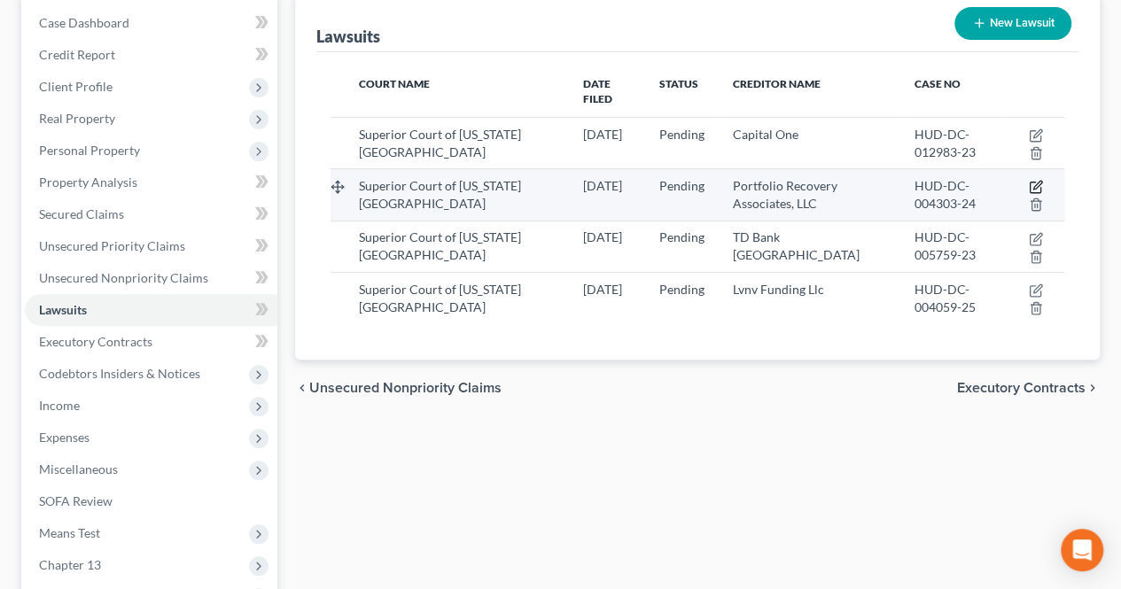
click at [1031, 180] on icon "button" at bounding box center [1036, 187] width 14 height 14
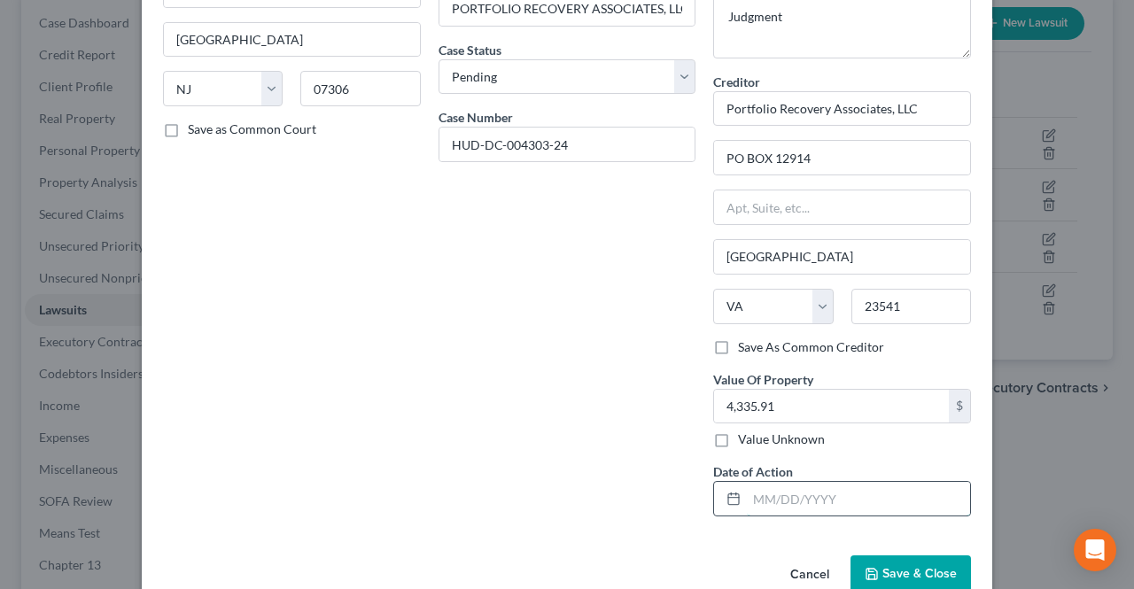
paste input "[DATE]"
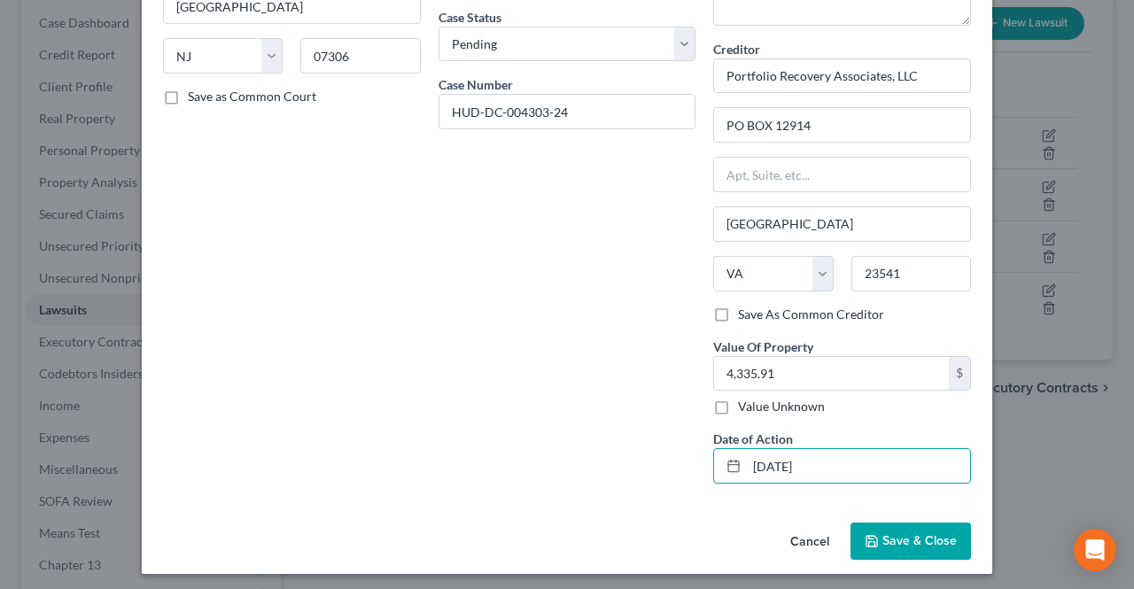
click at [882, 535] on span "Save & Close" at bounding box center [919, 540] width 74 height 15
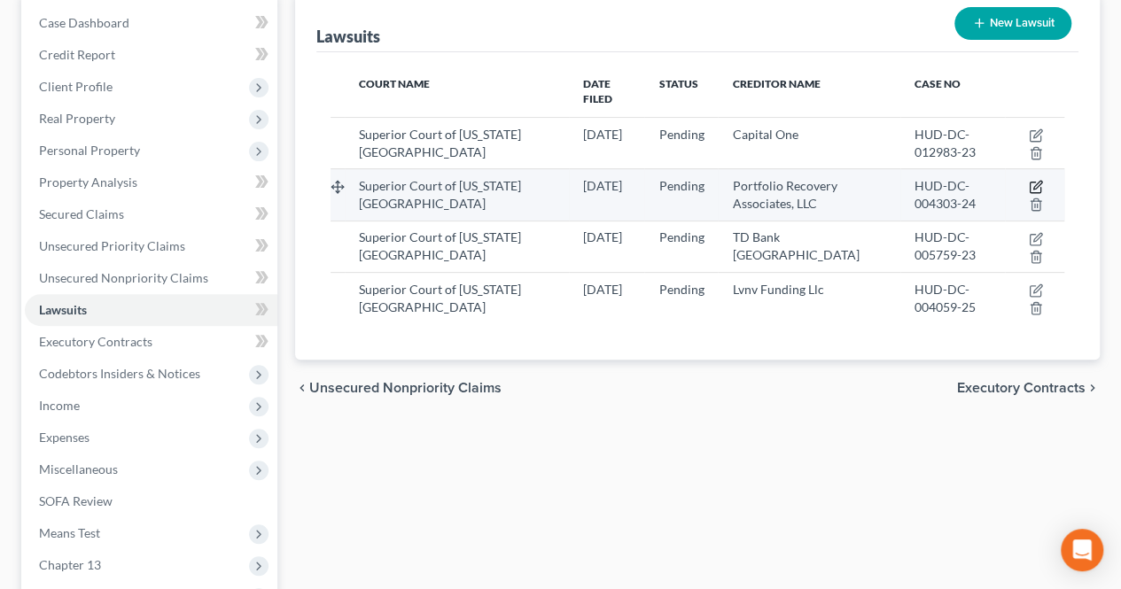
click at [1032, 180] on icon "button" at bounding box center [1036, 187] width 14 height 14
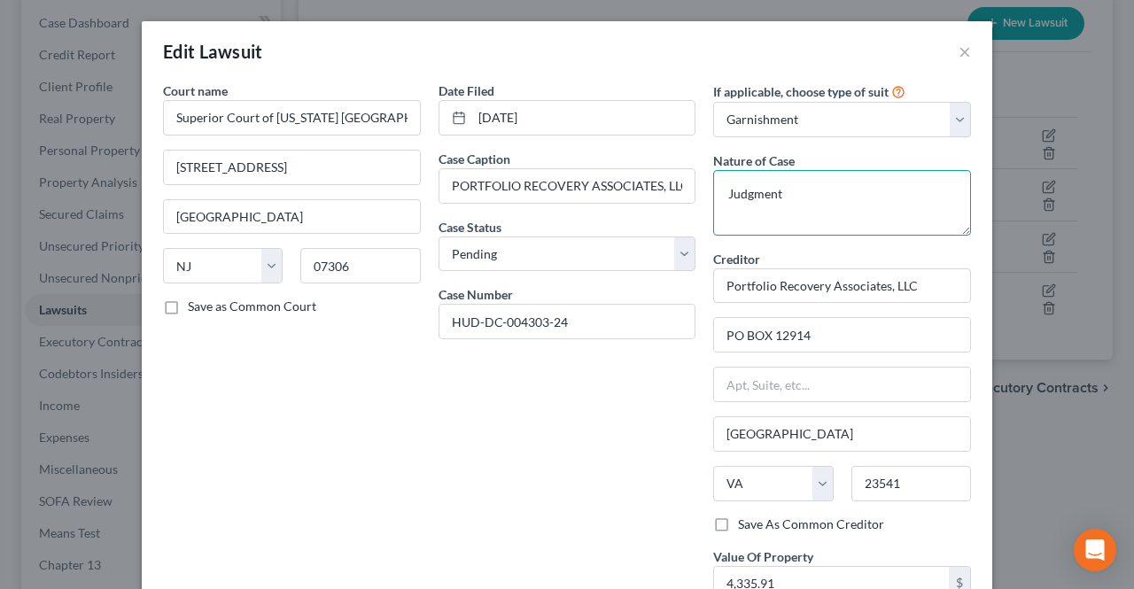
click at [863, 204] on textarea "Judgment" at bounding box center [842, 203] width 258 height 66
paste textarea "VJ-007397-24"
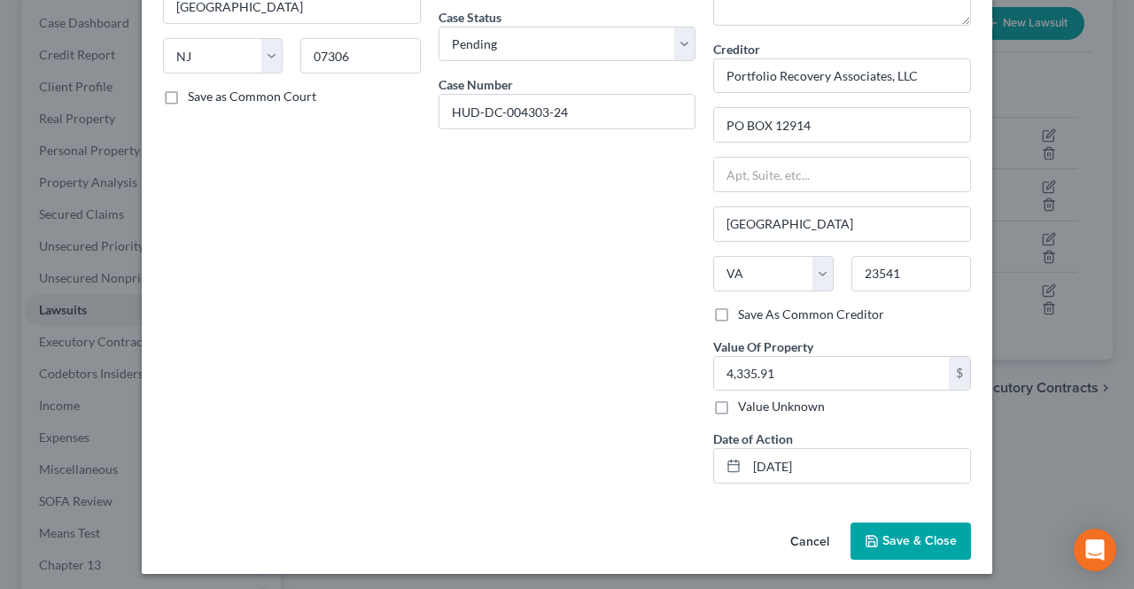
click at [882, 533] on span "Save & Close" at bounding box center [919, 540] width 74 height 15
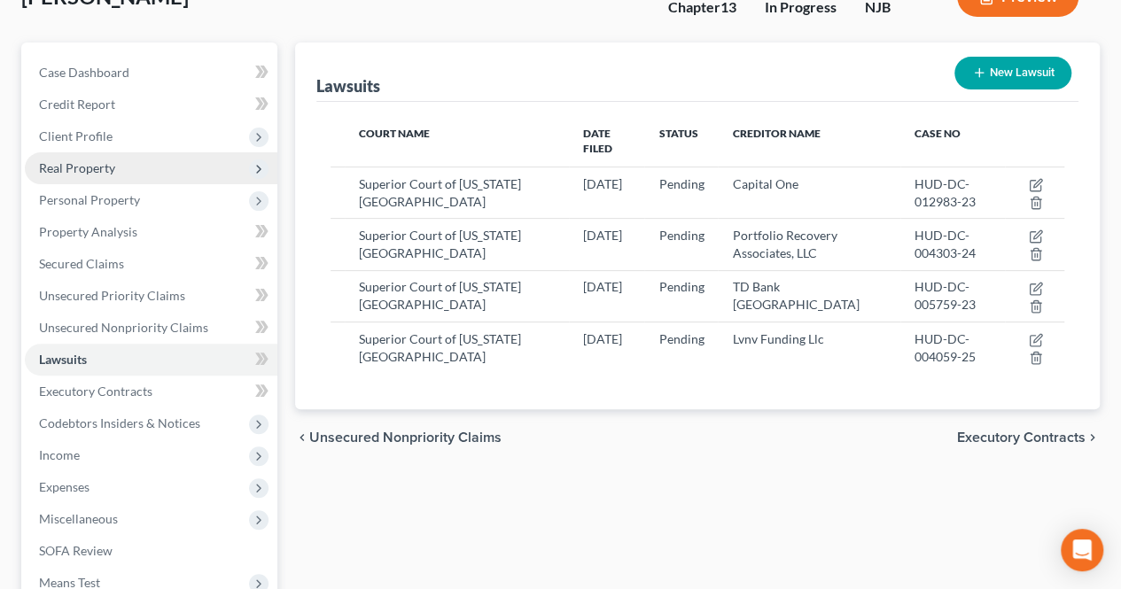
scroll to position [89, 0]
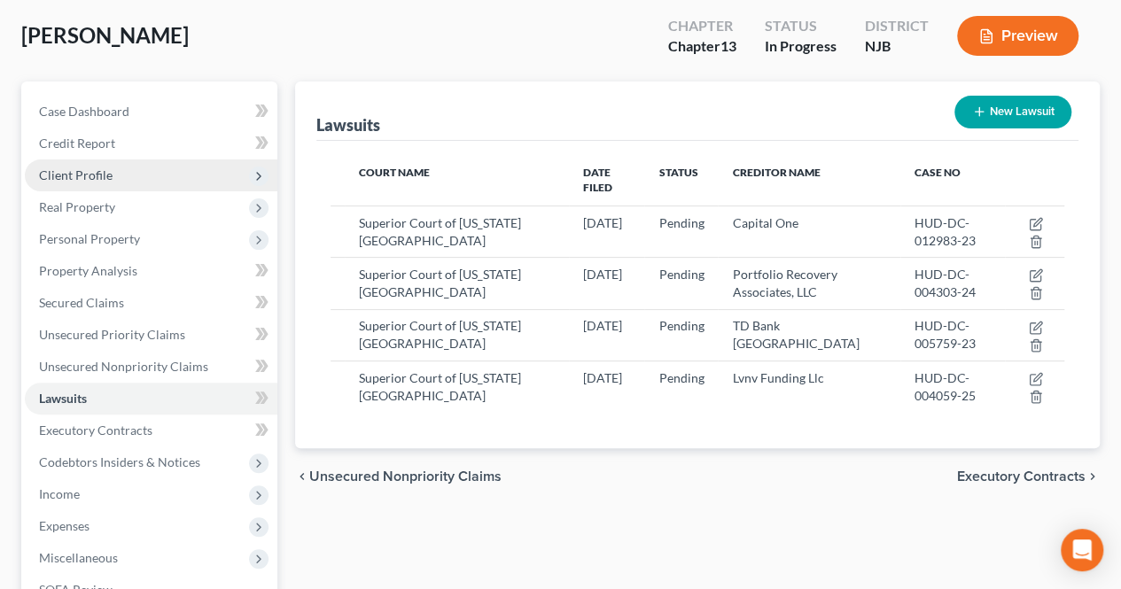
click at [147, 177] on span "Client Profile" at bounding box center [151, 175] width 252 height 32
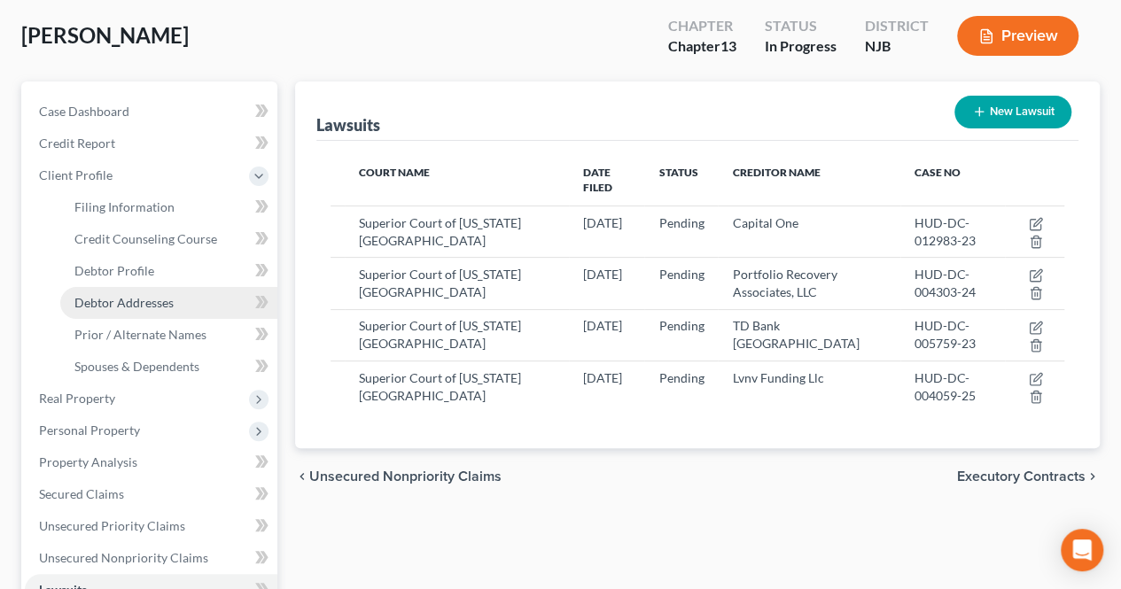
click at [136, 306] on span "Debtor Addresses" at bounding box center [123, 302] width 99 height 15
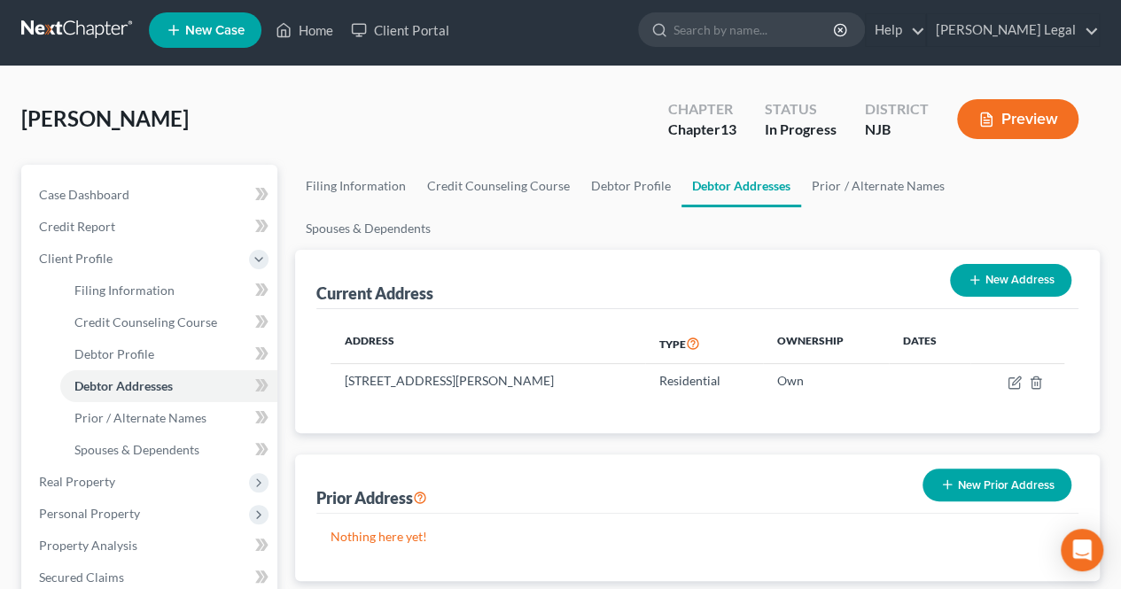
scroll to position [89, 0]
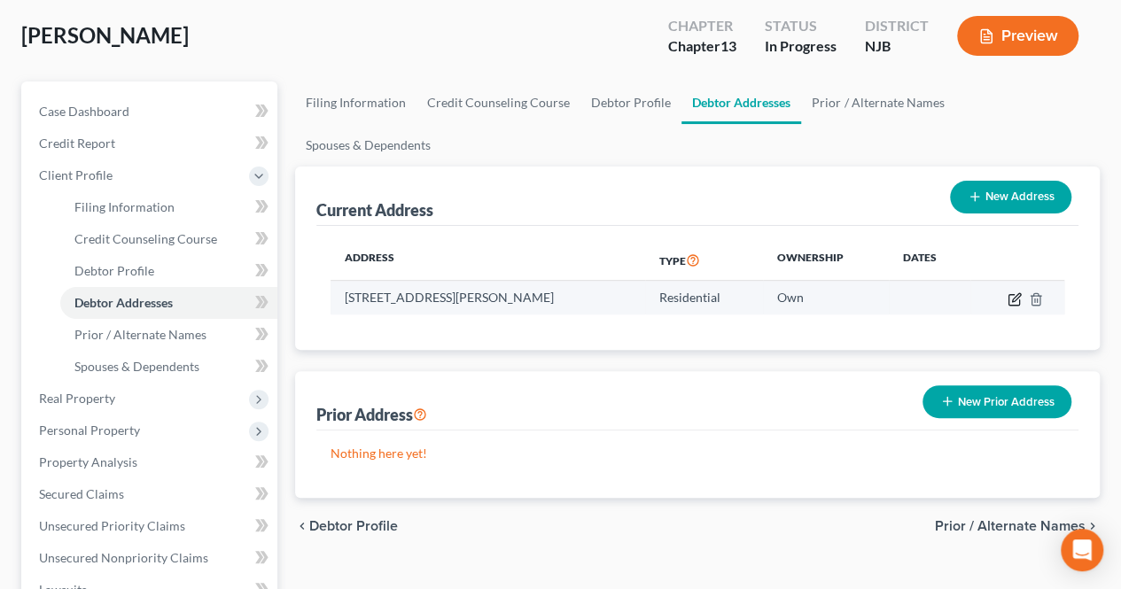
click at [1022, 281] on td at bounding box center [1017, 298] width 94 height 34
click at [1019, 294] on icon "button" at bounding box center [1013, 299] width 11 height 11
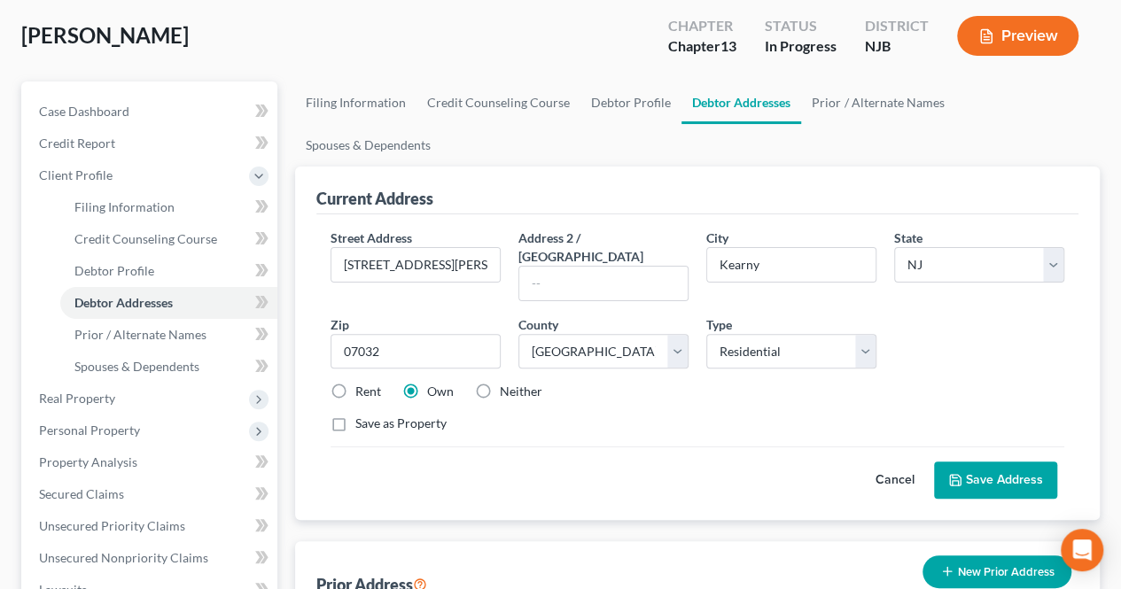
click at [948, 473] on icon at bounding box center [955, 480] width 14 height 14
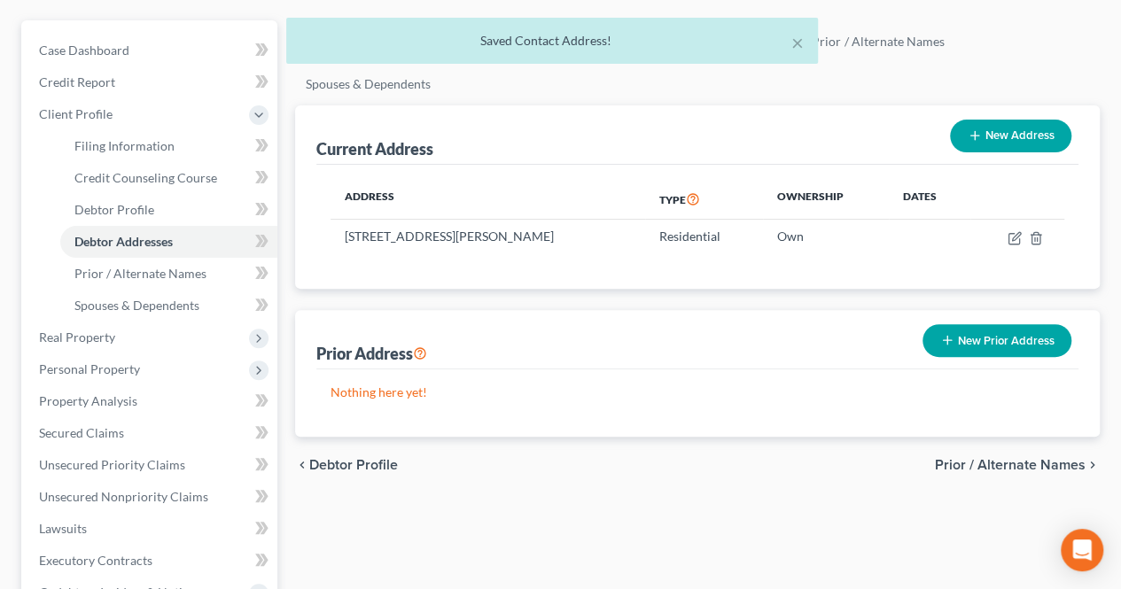
scroll to position [177, 0]
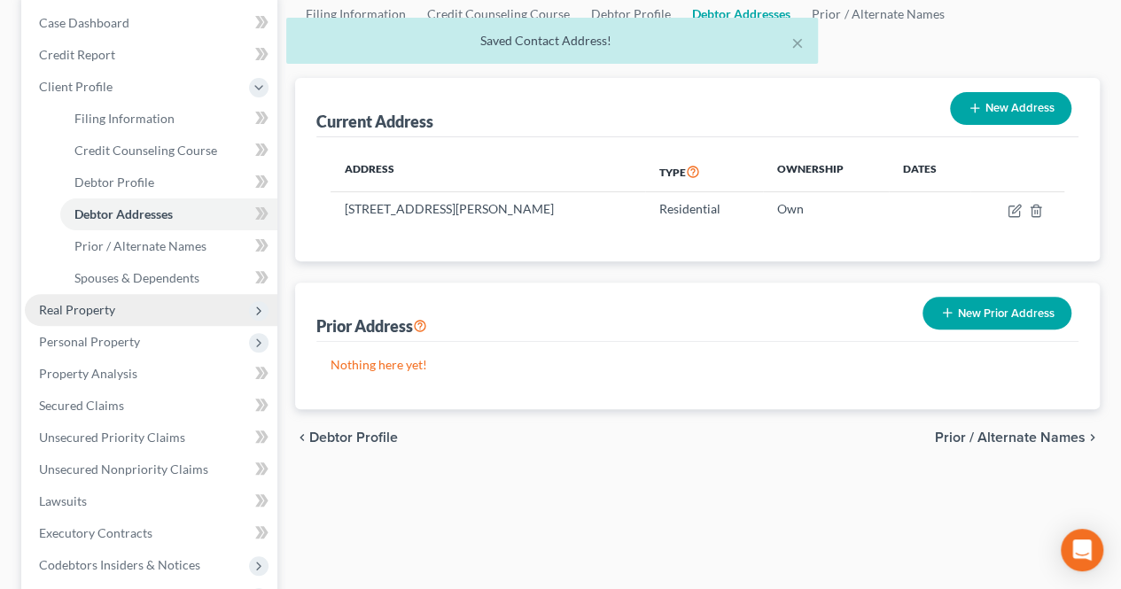
click at [167, 297] on span "Real Property" at bounding box center [151, 310] width 252 height 32
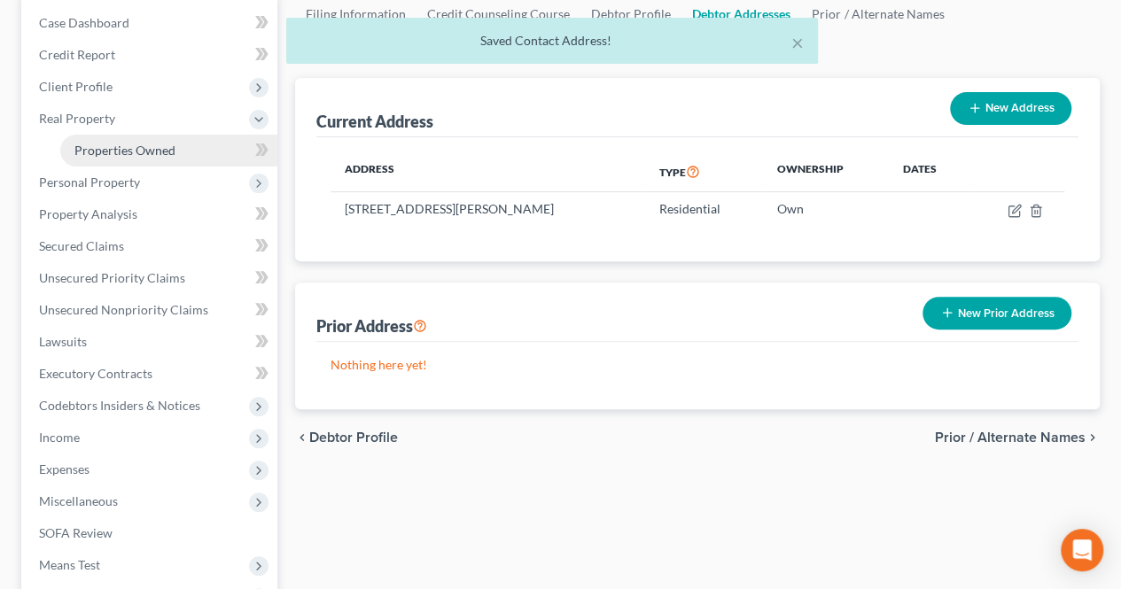
click at [156, 151] on span "Properties Owned" at bounding box center [124, 150] width 101 height 15
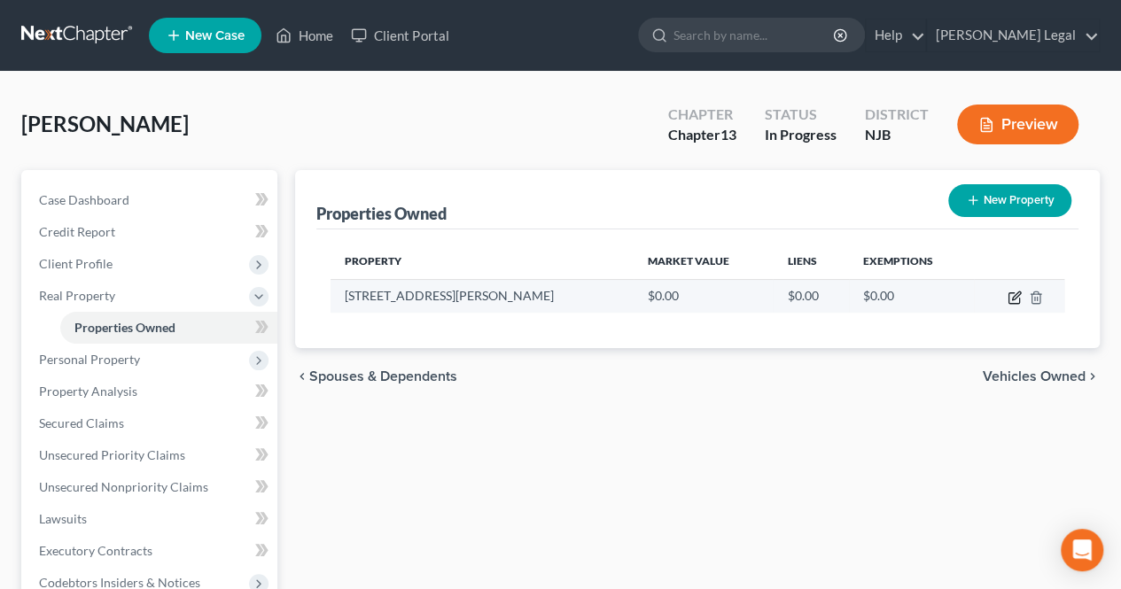
click at [1008, 296] on icon "button" at bounding box center [1013, 298] width 11 height 11
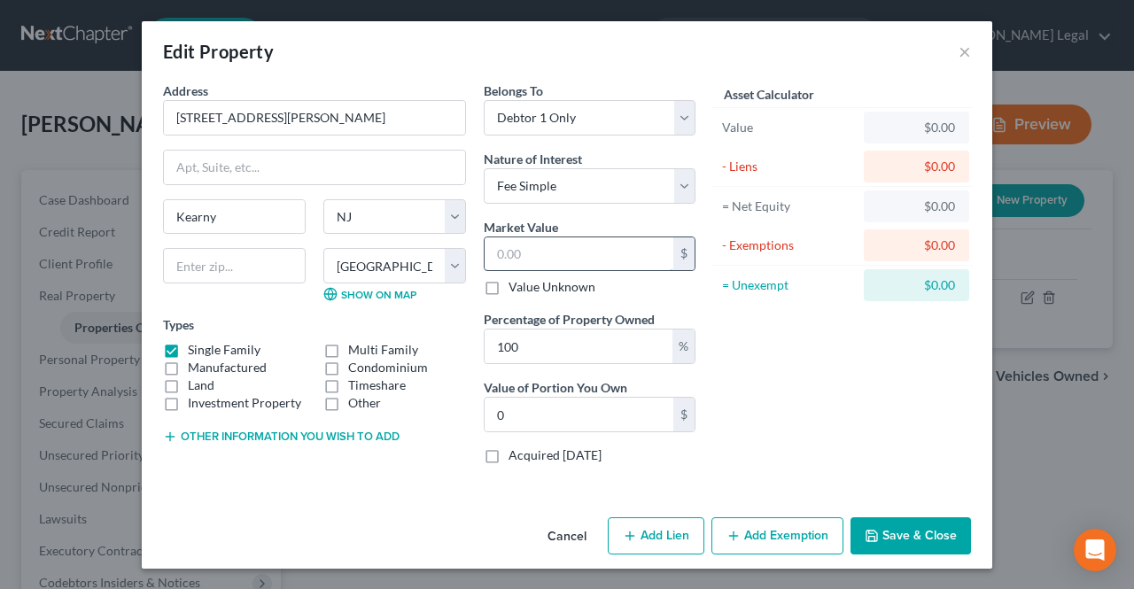
paste input "71,075"
click at [879, 529] on icon "button" at bounding box center [872, 536] width 14 height 14
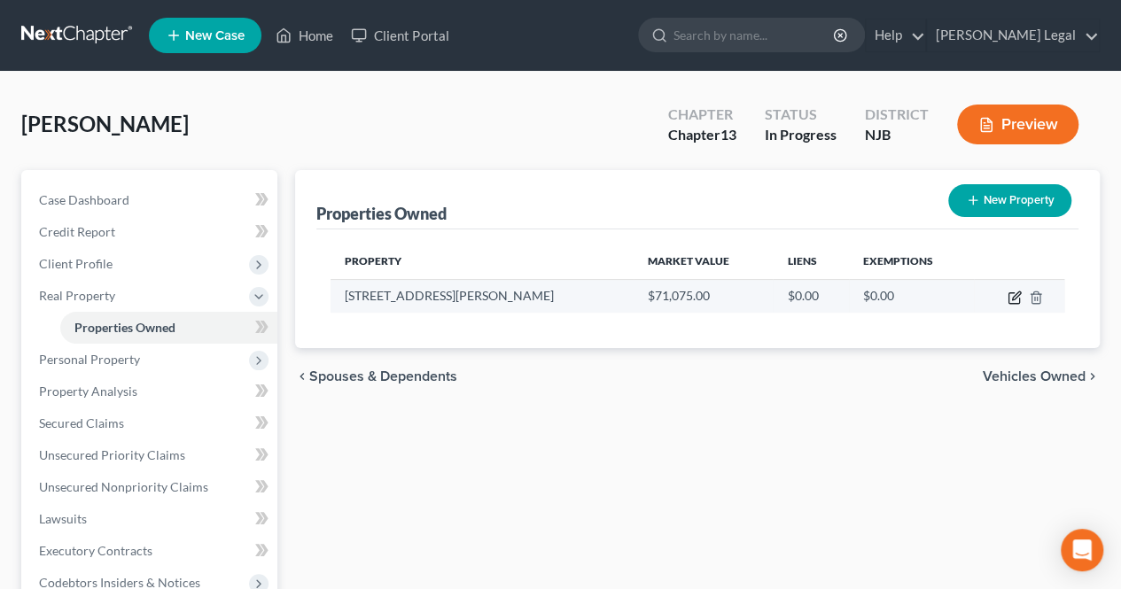
click at [1013, 295] on icon "button" at bounding box center [1016, 295] width 8 height 8
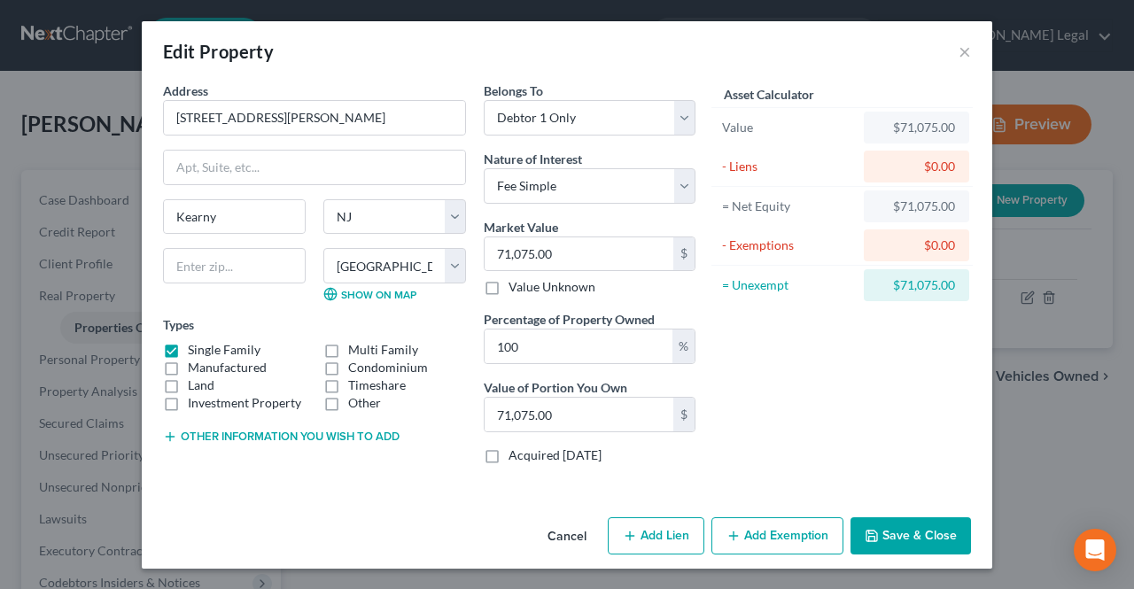
click at [780, 534] on button "Add Exemption" at bounding box center [777, 535] width 132 height 37
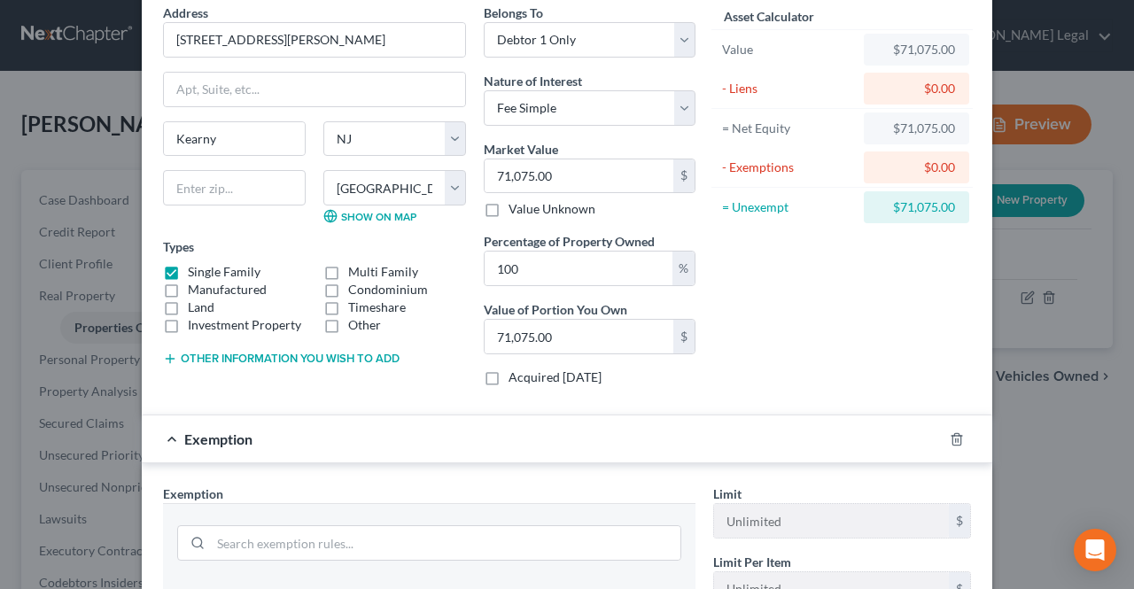
scroll to position [177, 0]
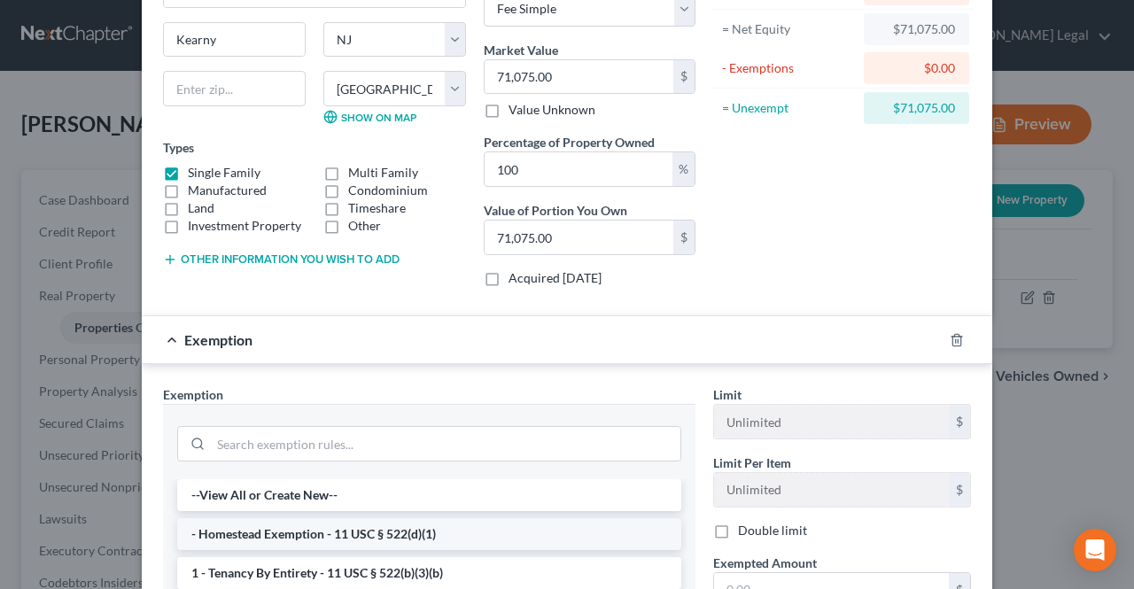
click at [413, 524] on li "- Homestead Exemption - 11 USC § 522(d)(1)" at bounding box center [429, 534] width 504 height 32
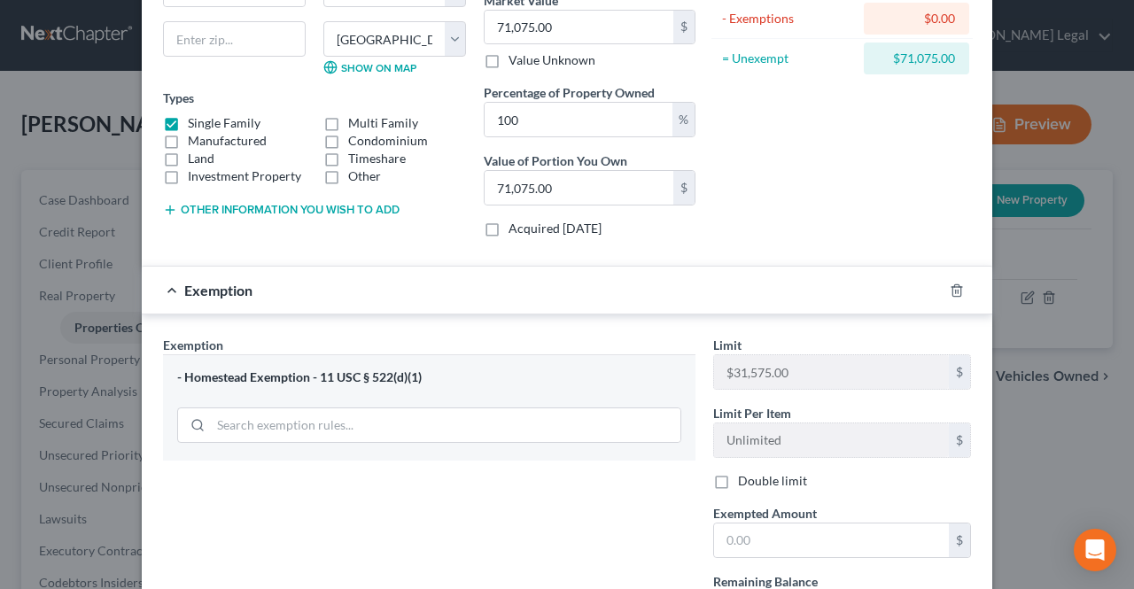
scroll to position [266, 0]
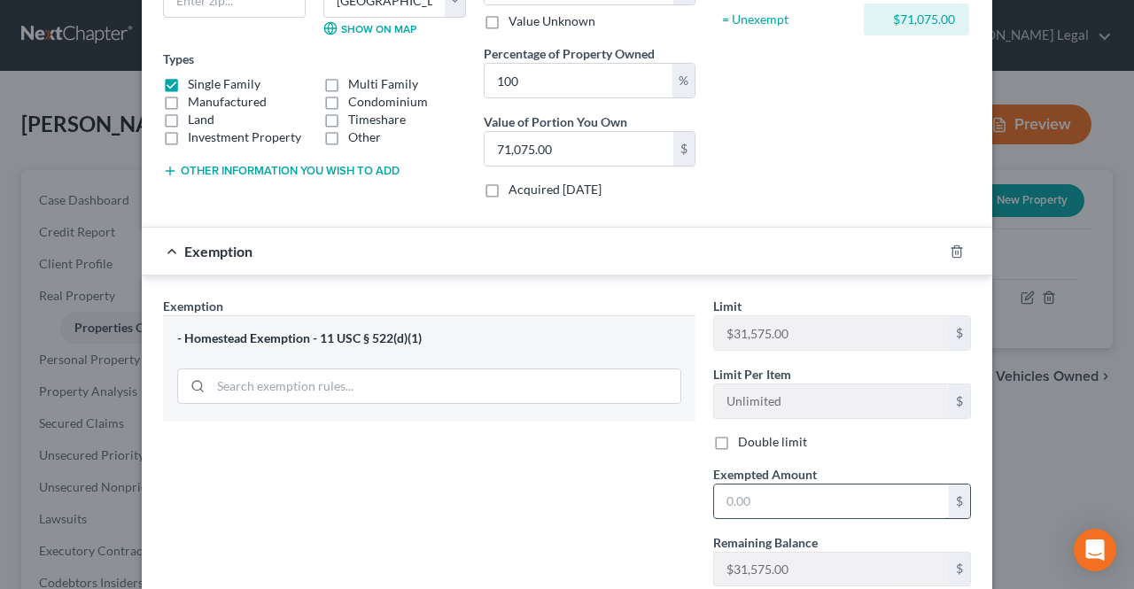
click at [730, 491] on input "text" at bounding box center [831, 502] width 235 height 34
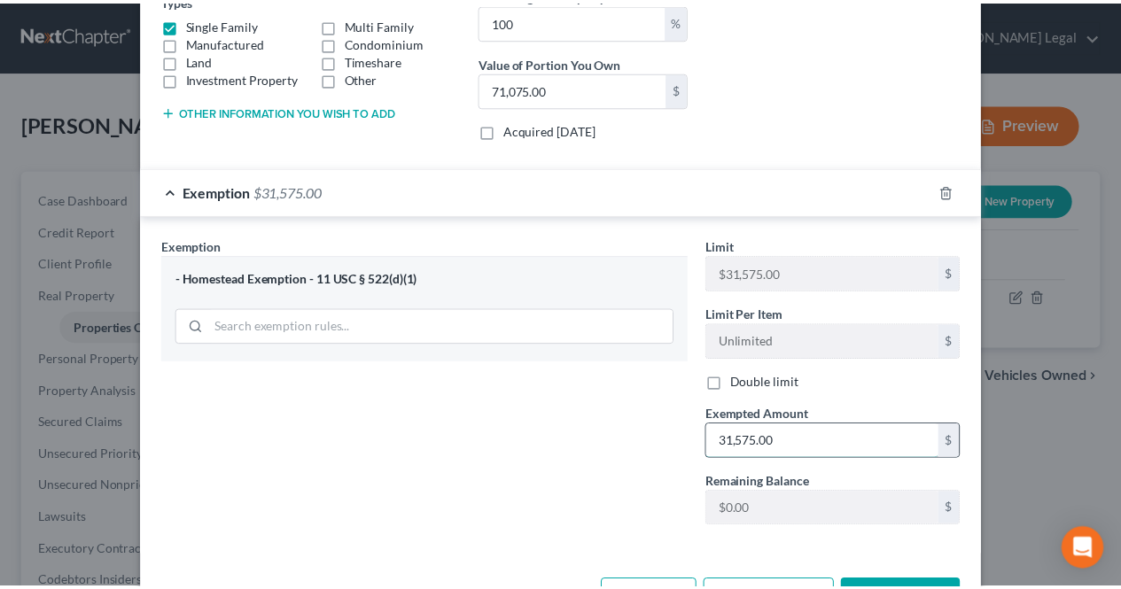
scroll to position [384, 0]
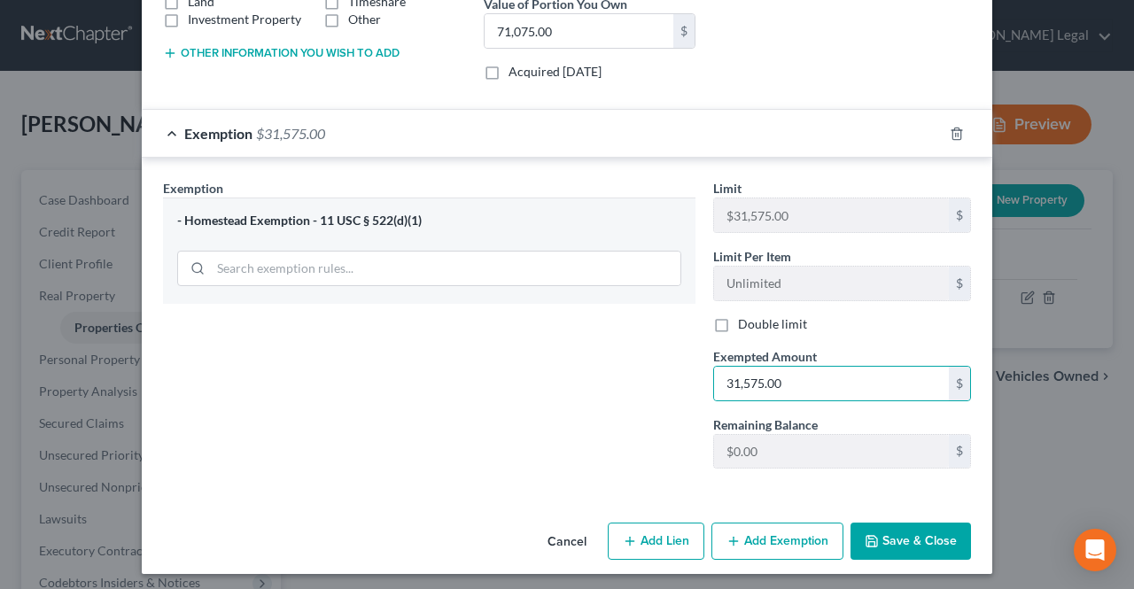
click at [897, 525] on button "Save & Close" at bounding box center [910, 541] width 120 height 37
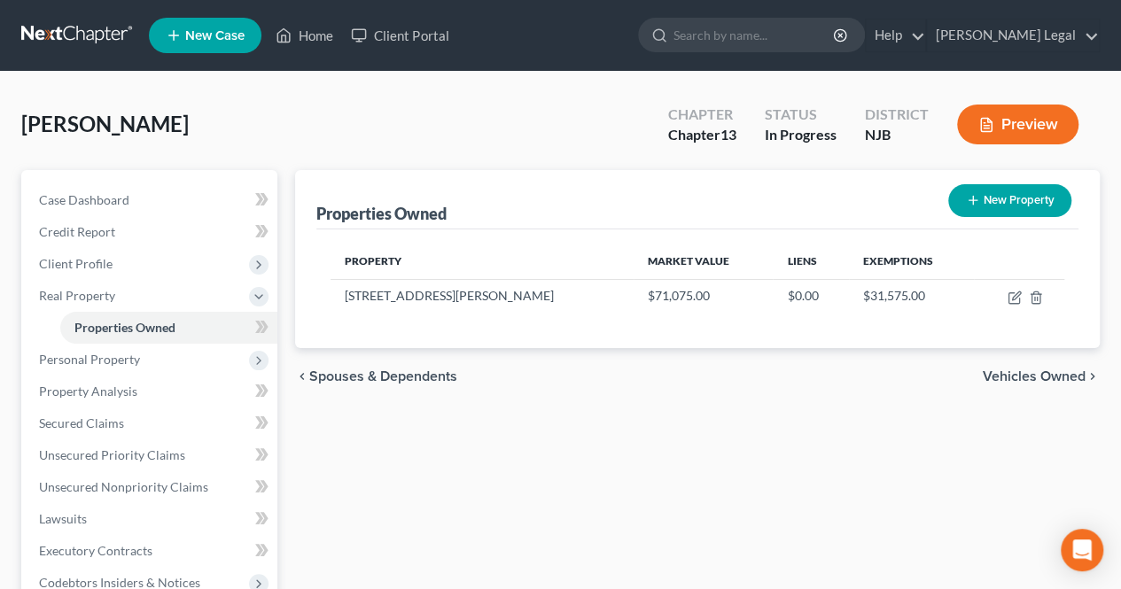
click at [992, 373] on span "Vehicles Owned" at bounding box center [1033, 376] width 103 height 14
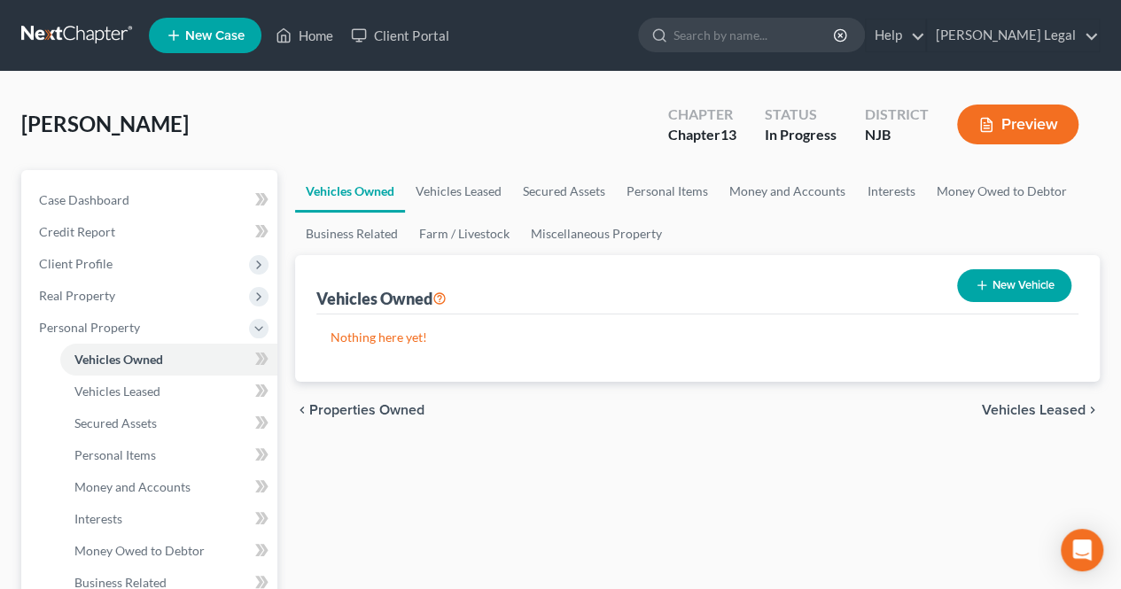
click at [1026, 406] on span "Vehicles Leased" at bounding box center [1034, 410] width 104 height 14
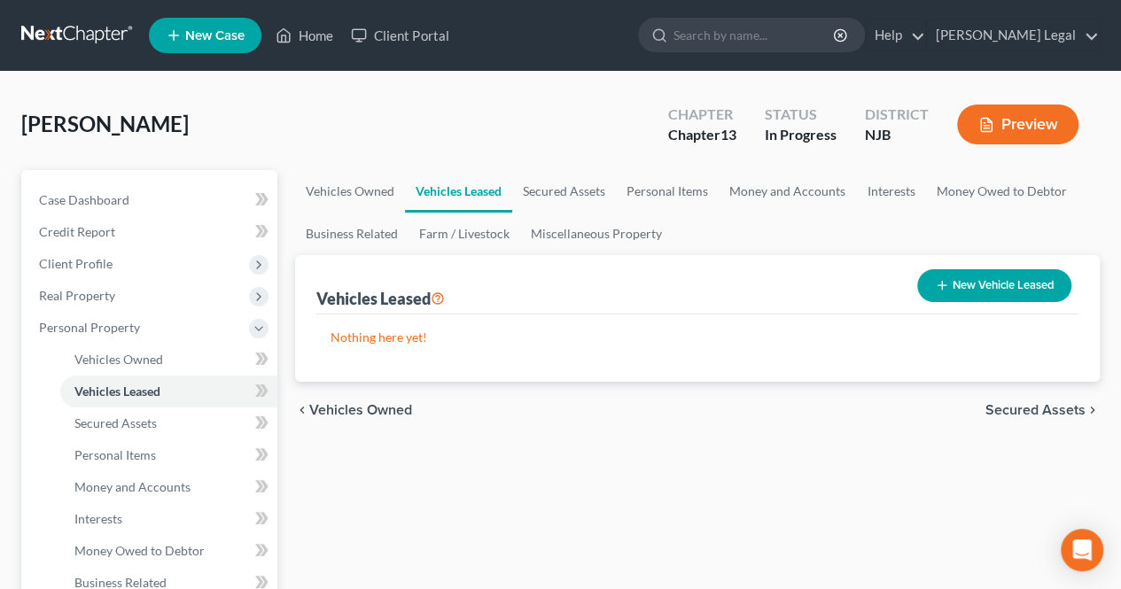
click at [1026, 412] on span "Secured Assets" at bounding box center [1035, 410] width 100 height 14
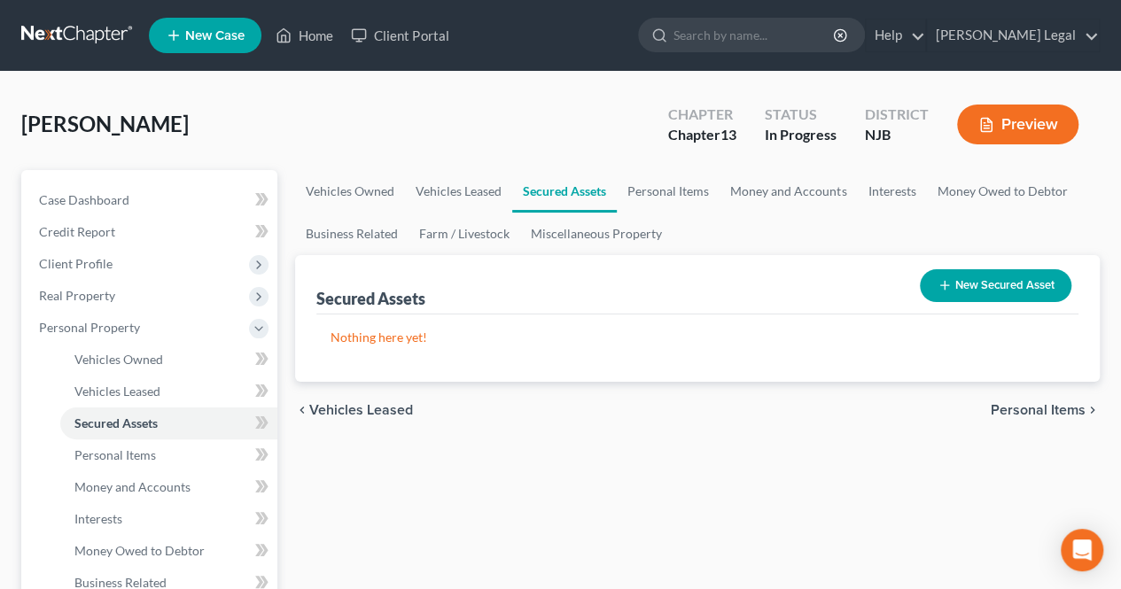
click at [1028, 407] on span "Personal Items" at bounding box center [1037, 410] width 95 height 14
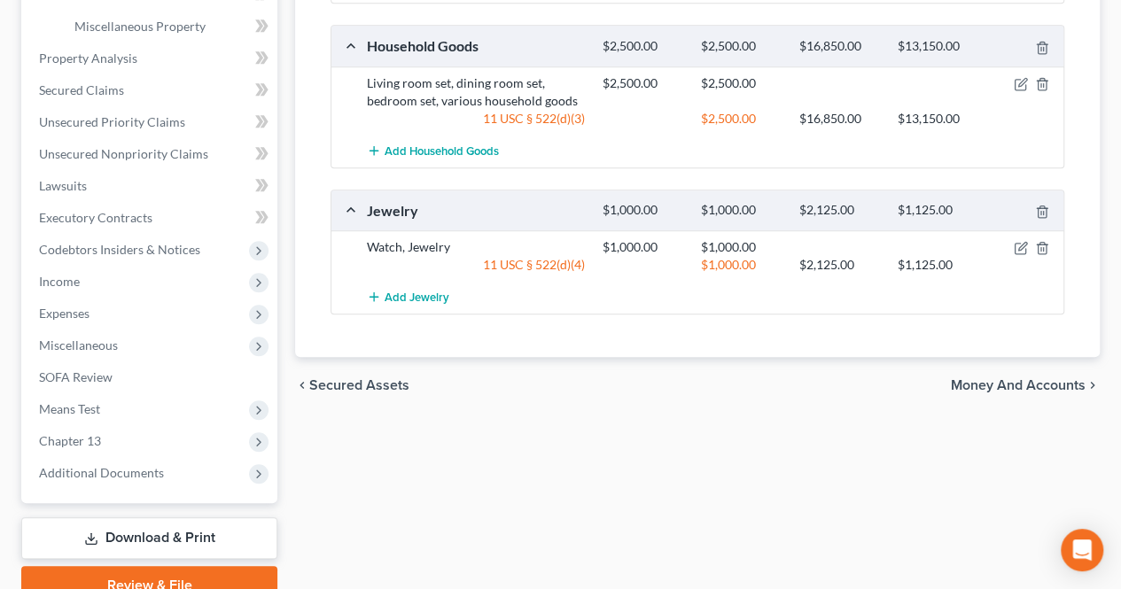
click at [994, 384] on span "Money and Accounts" at bounding box center [1018, 385] width 135 height 14
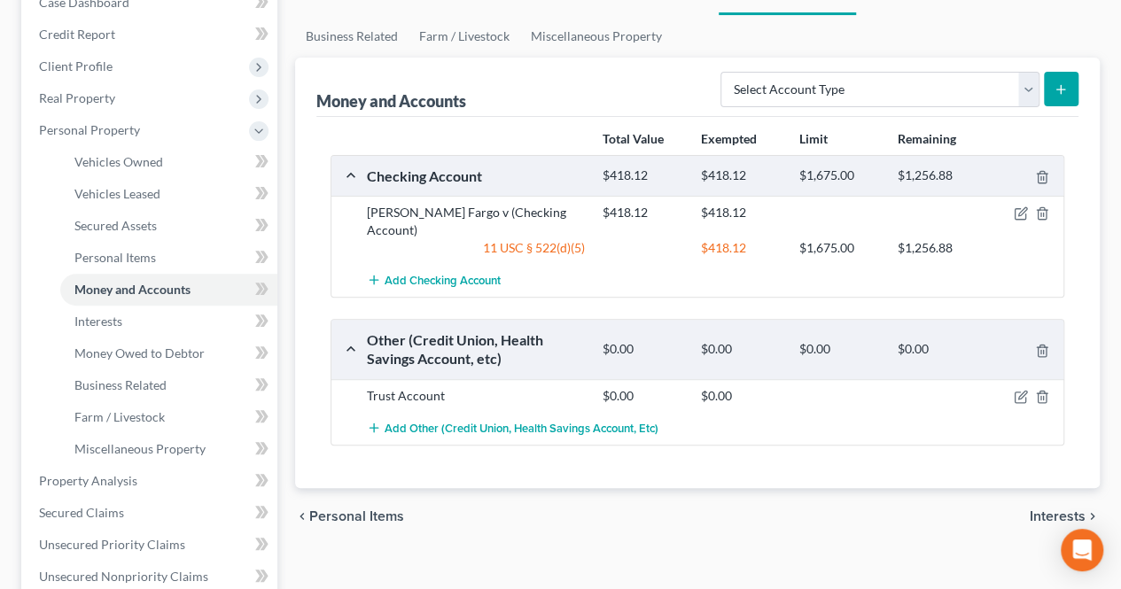
scroll to position [212, 0]
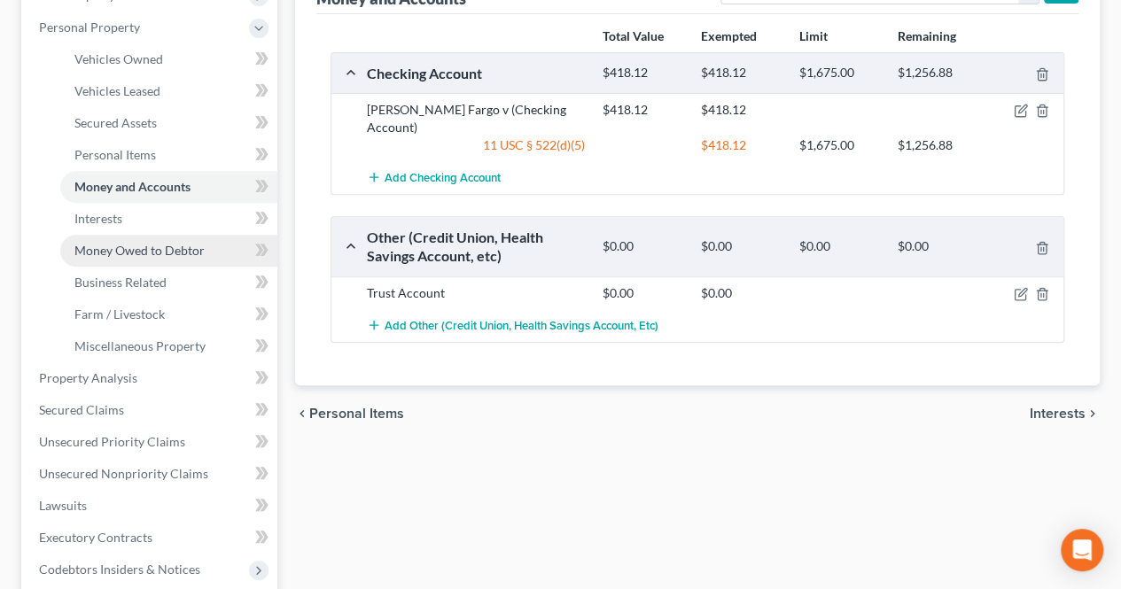
click at [196, 258] on link "Money Owed to Debtor" at bounding box center [168, 251] width 217 height 32
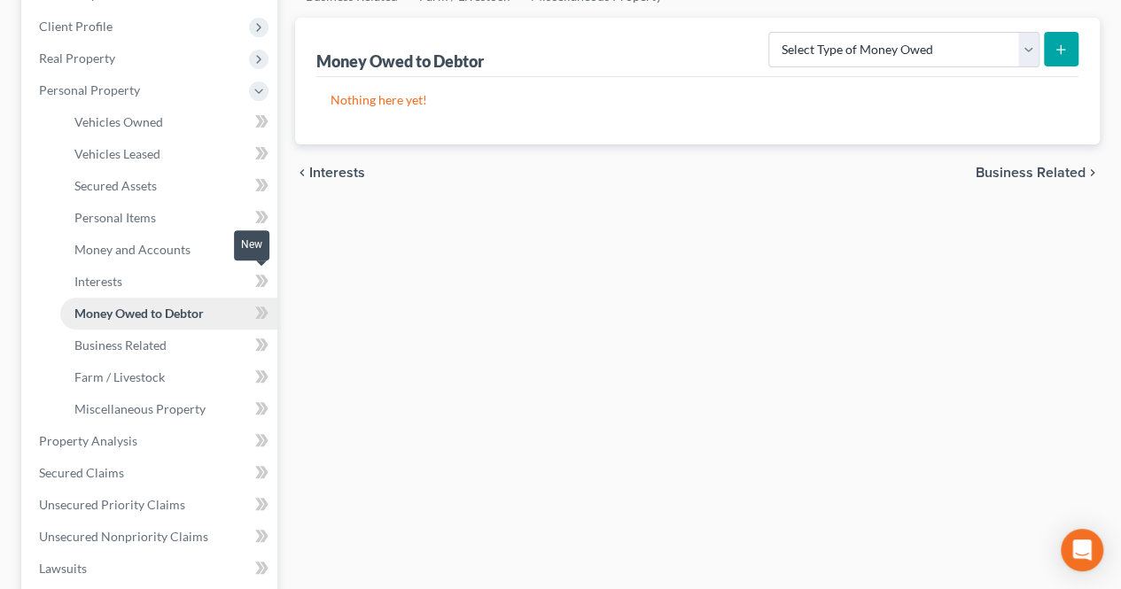
scroll to position [266, 0]
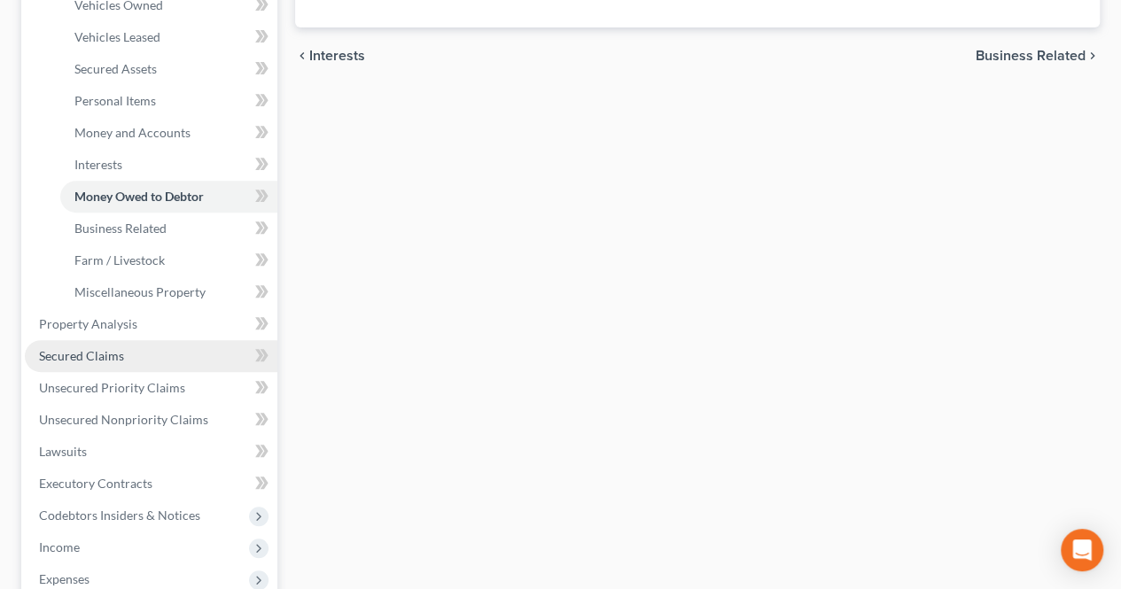
click at [165, 359] on link "Secured Claims" at bounding box center [151, 356] width 252 height 32
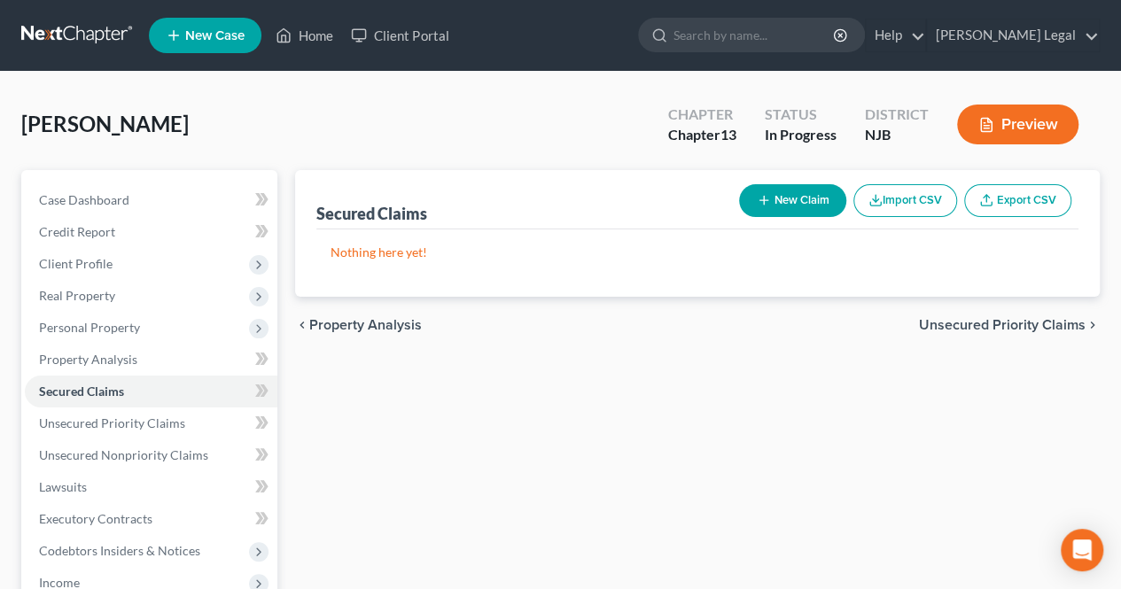
click at [972, 329] on span "Unsecured Priority Claims" at bounding box center [1002, 325] width 167 height 14
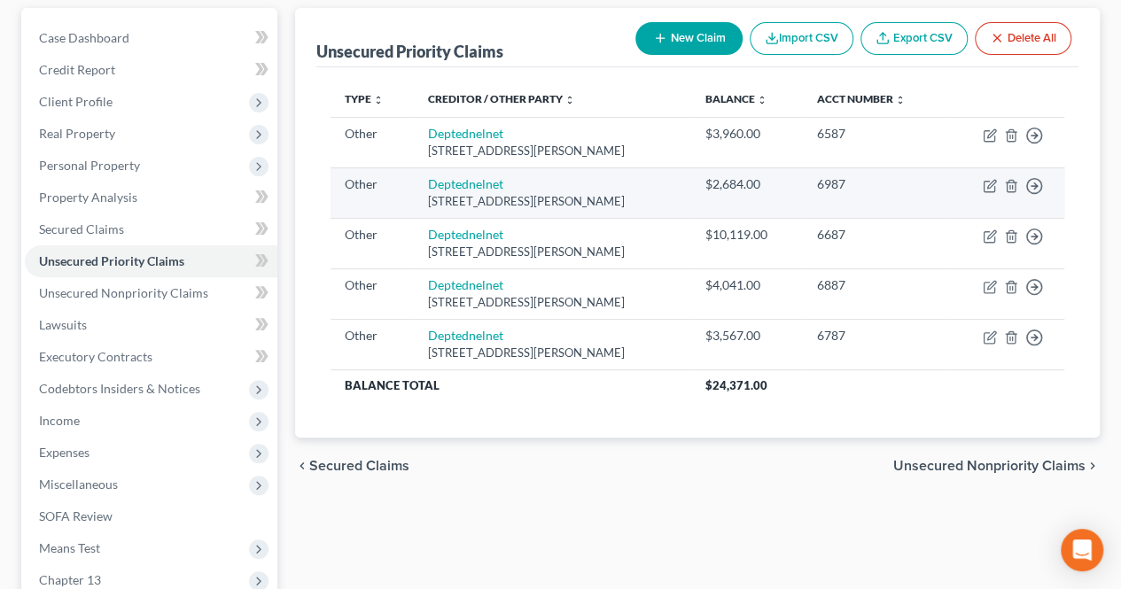
scroll to position [177, 0]
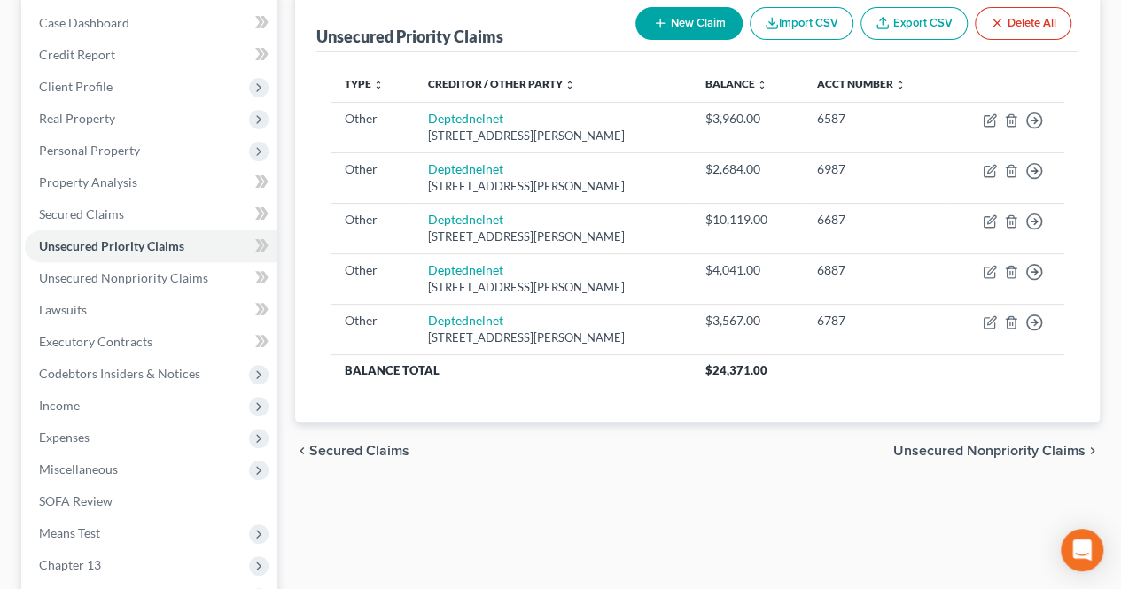
click at [936, 444] on span "Unsecured Nonpriority Claims" at bounding box center [989, 451] width 192 height 14
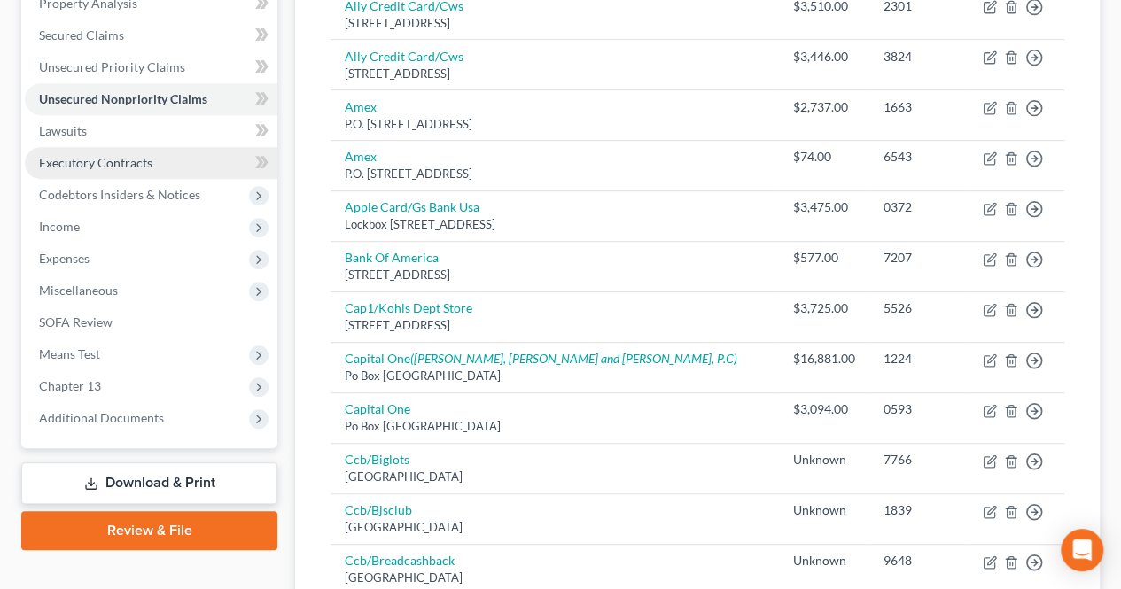
scroll to position [354, 0]
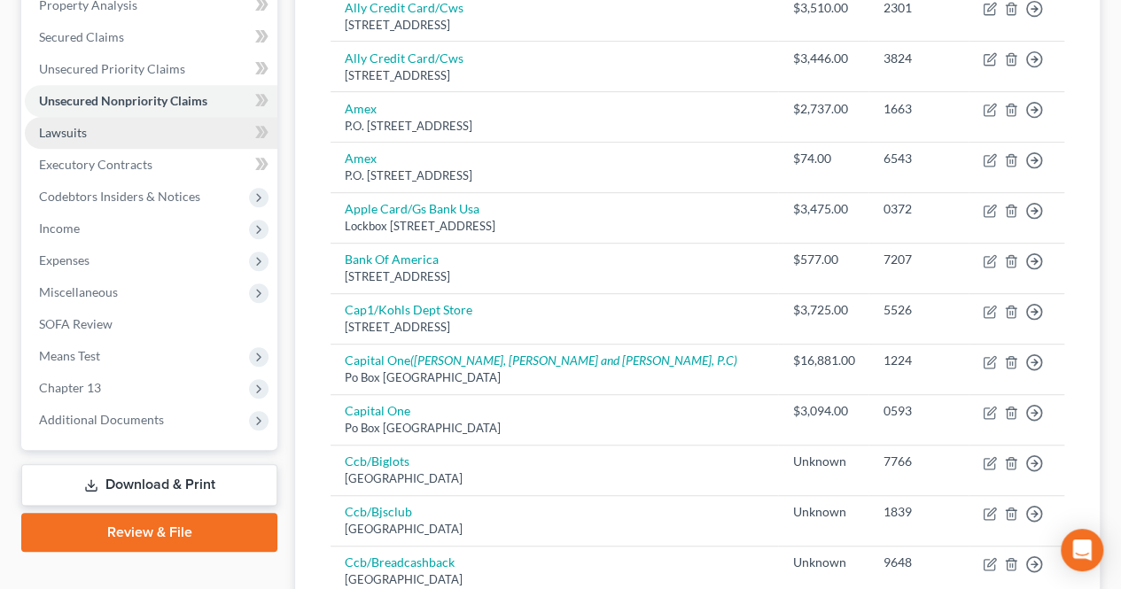
click at [126, 143] on link "Lawsuits" at bounding box center [151, 133] width 252 height 32
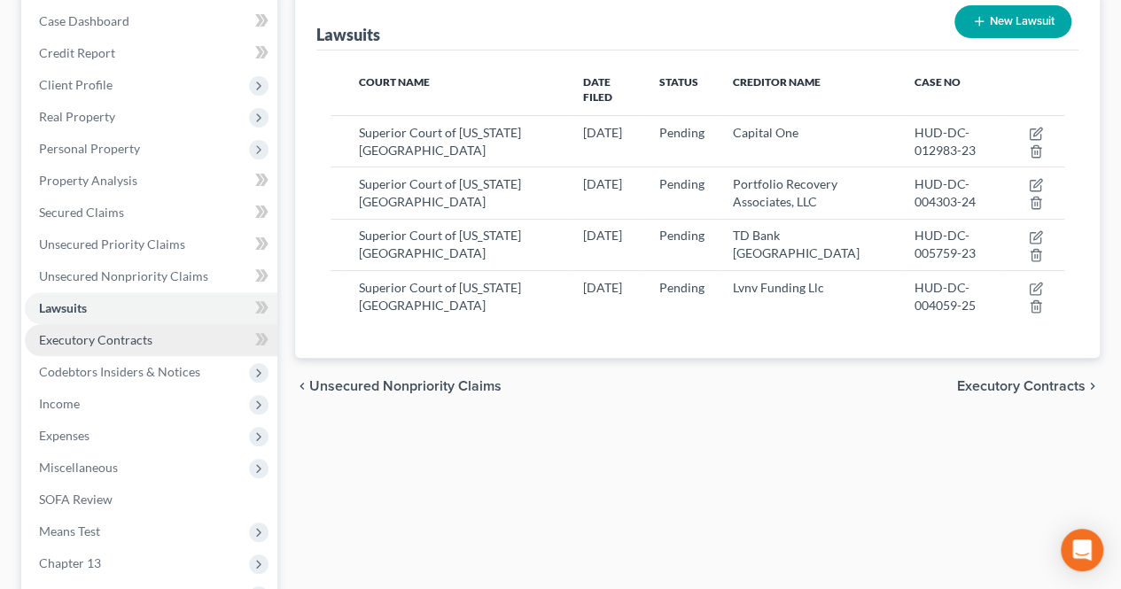
click at [175, 338] on link "Executory Contracts" at bounding box center [151, 340] width 252 height 32
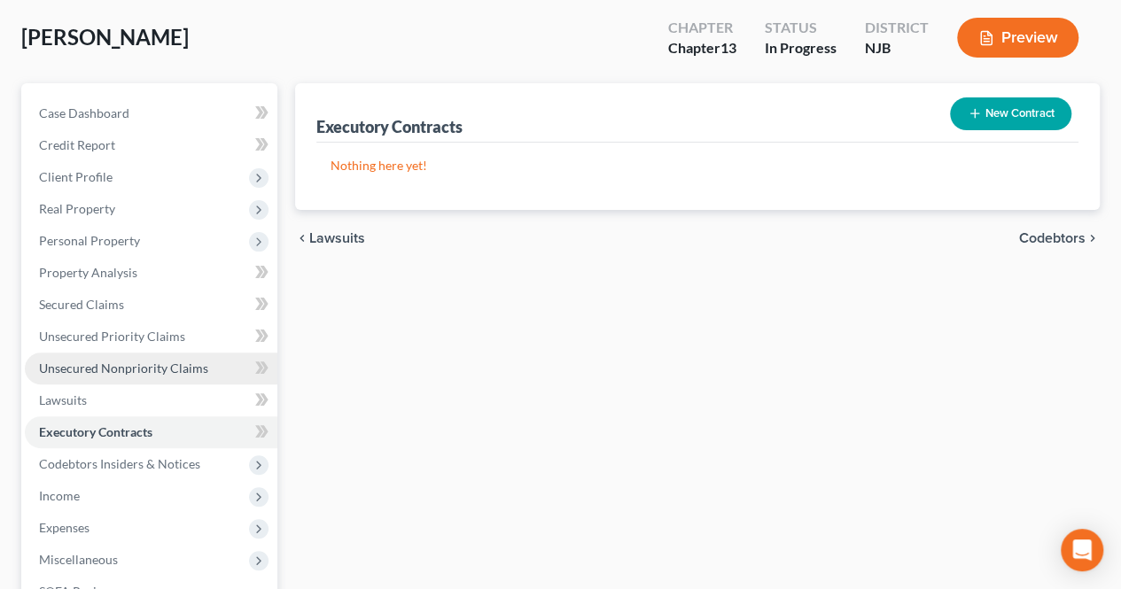
scroll to position [177, 0]
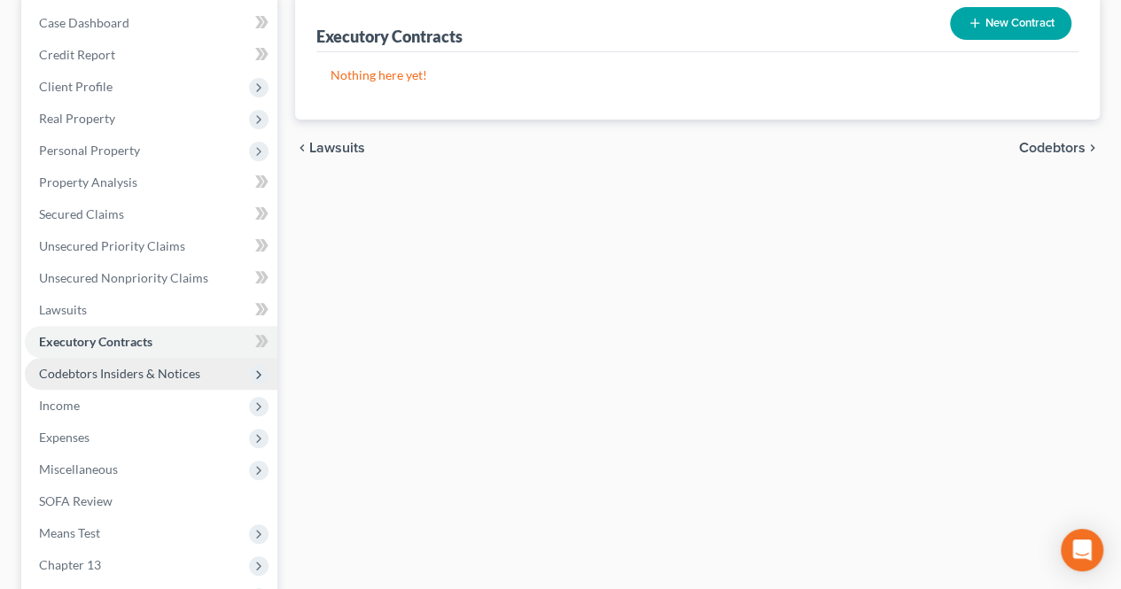
click at [174, 366] on span "Codebtors Insiders & Notices" at bounding box center [119, 373] width 161 height 15
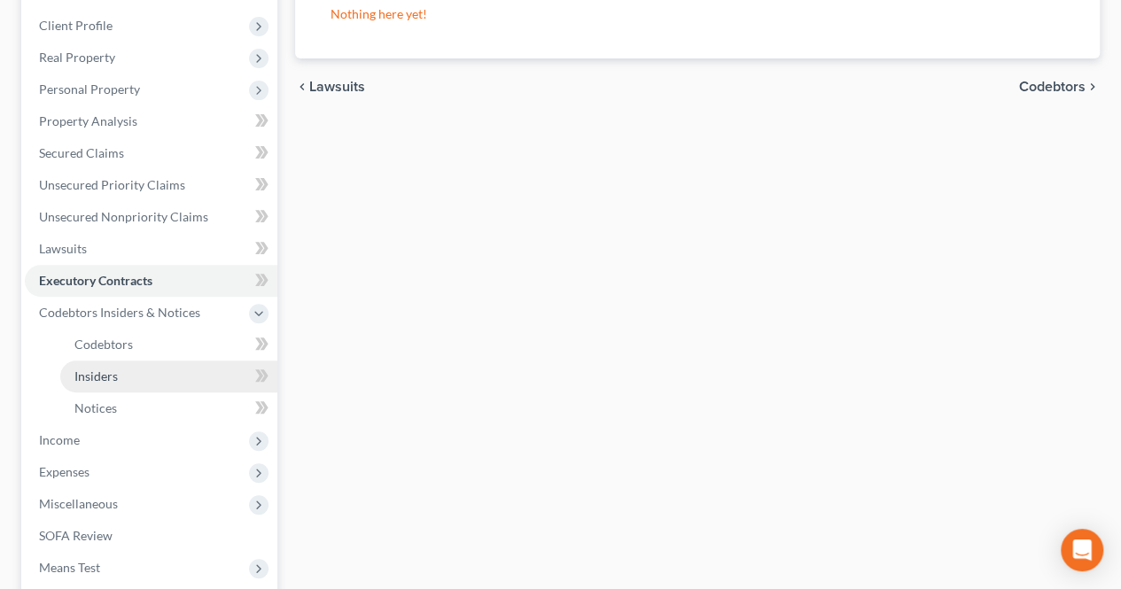
scroll to position [266, 0]
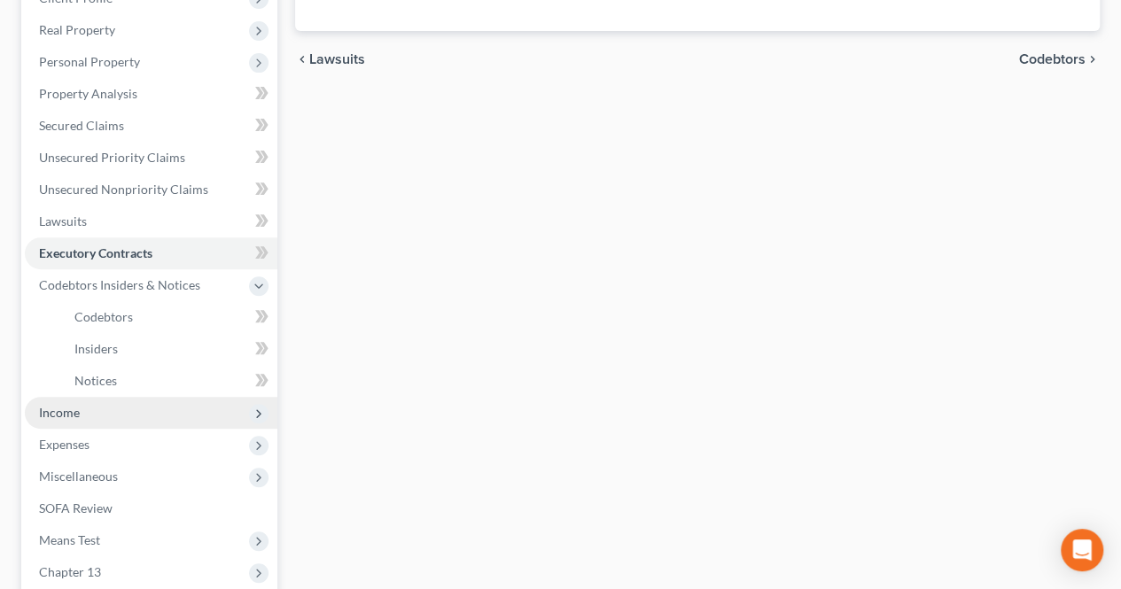
click at [133, 408] on span "Income" at bounding box center [151, 413] width 252 height 32
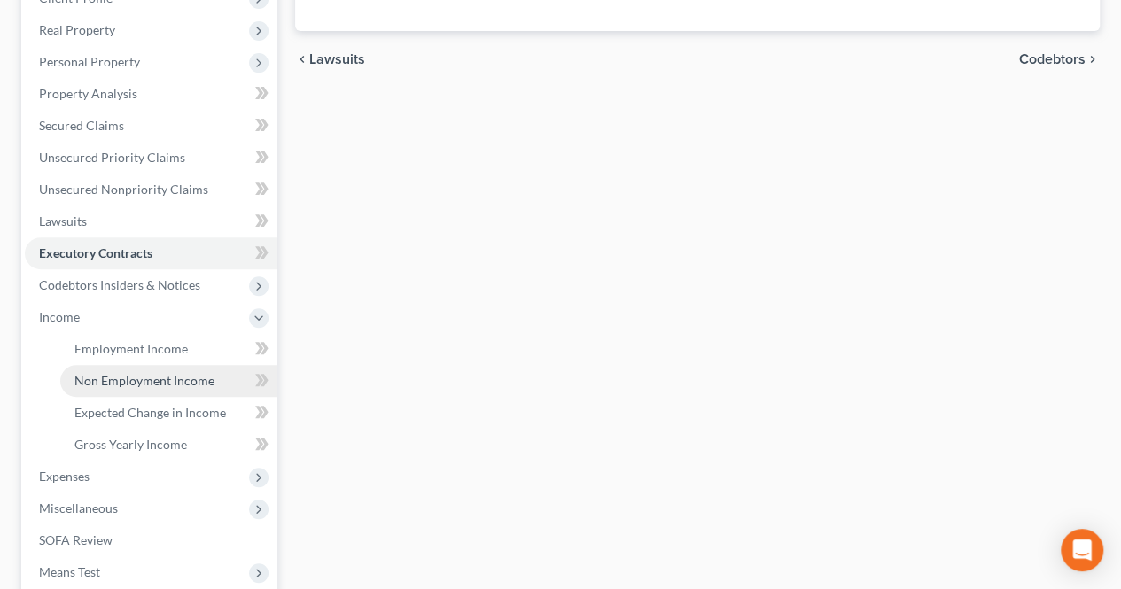
click at [128, 389] on link "Non Employment Income" at bounding box center [168, 381] width 217 height 32
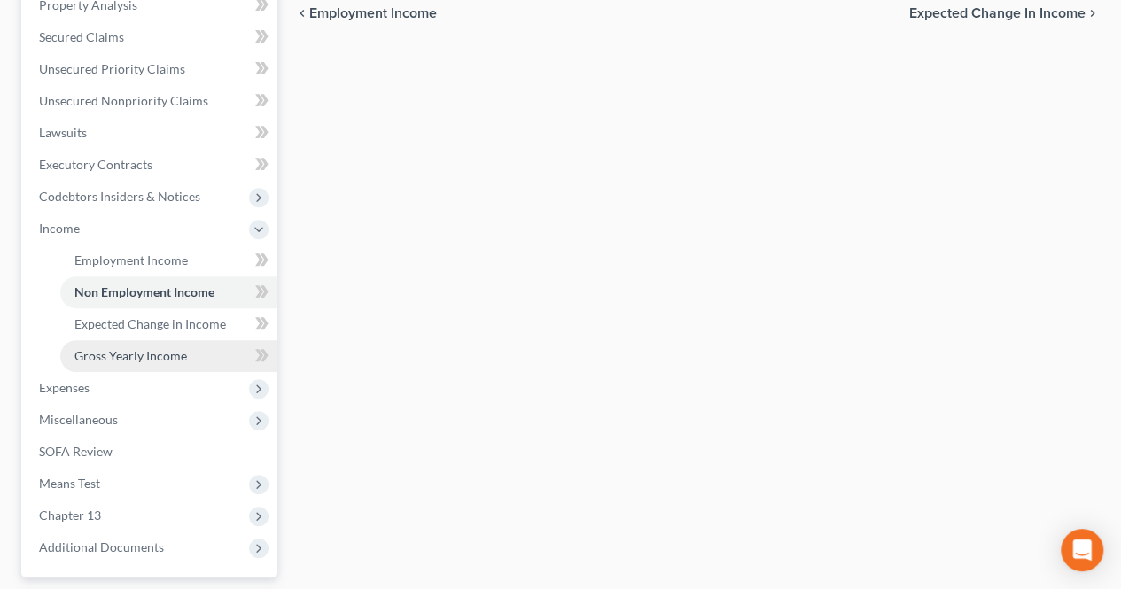
click at [179, 353] on span "Gross Yearly Income" at bounding box center [130, 355] width 113 height 15
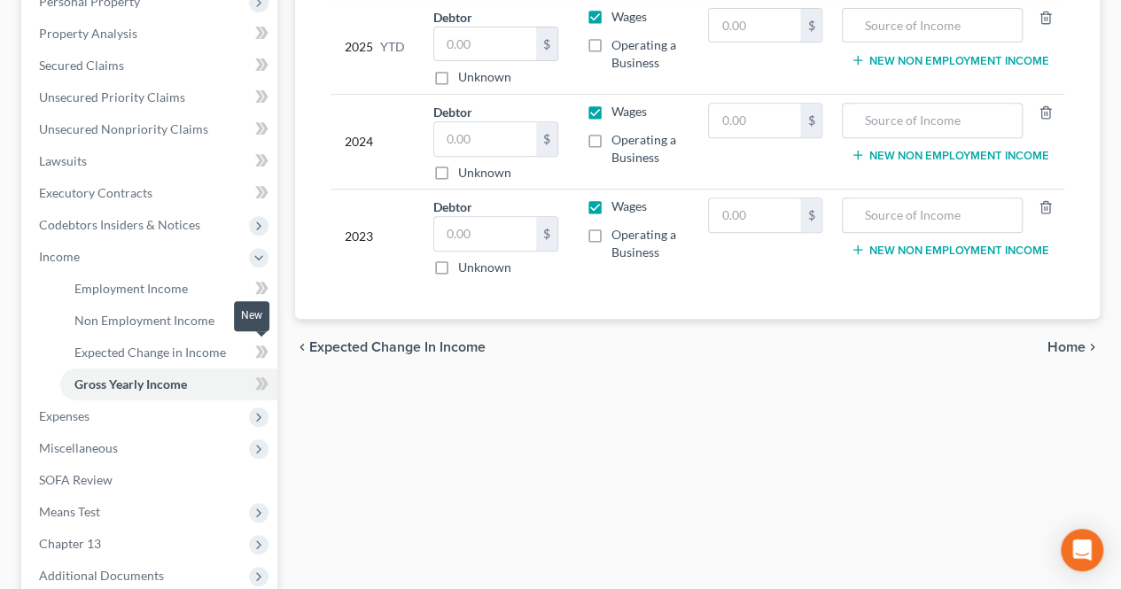
scroll to position [354, 0]
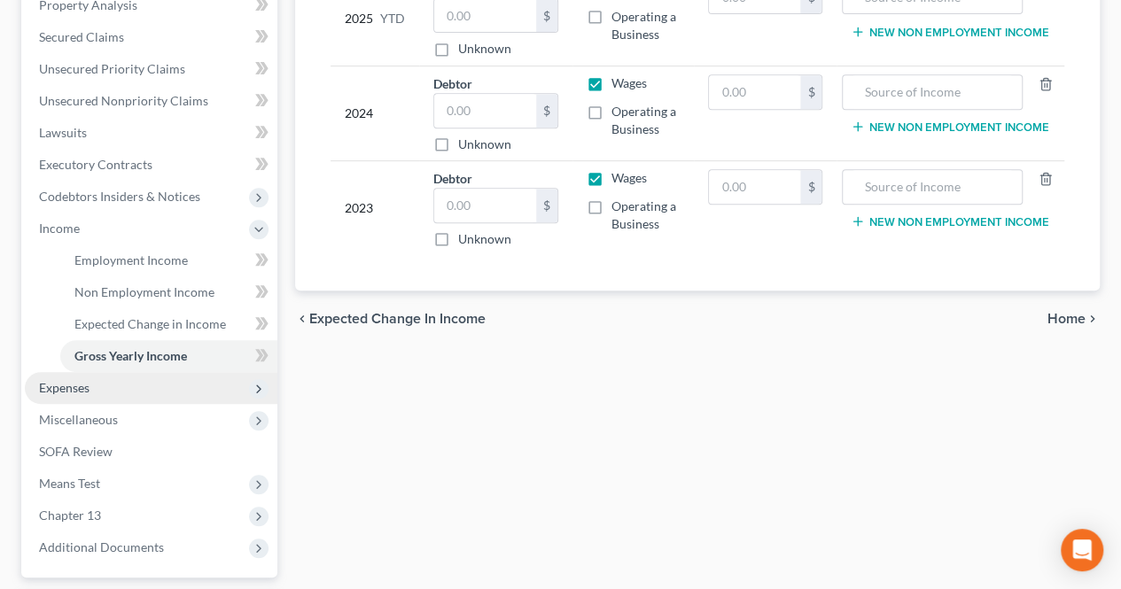
click at [158, 391] on span "Expenses" at bounding box center [151, 388] width 252 height 32
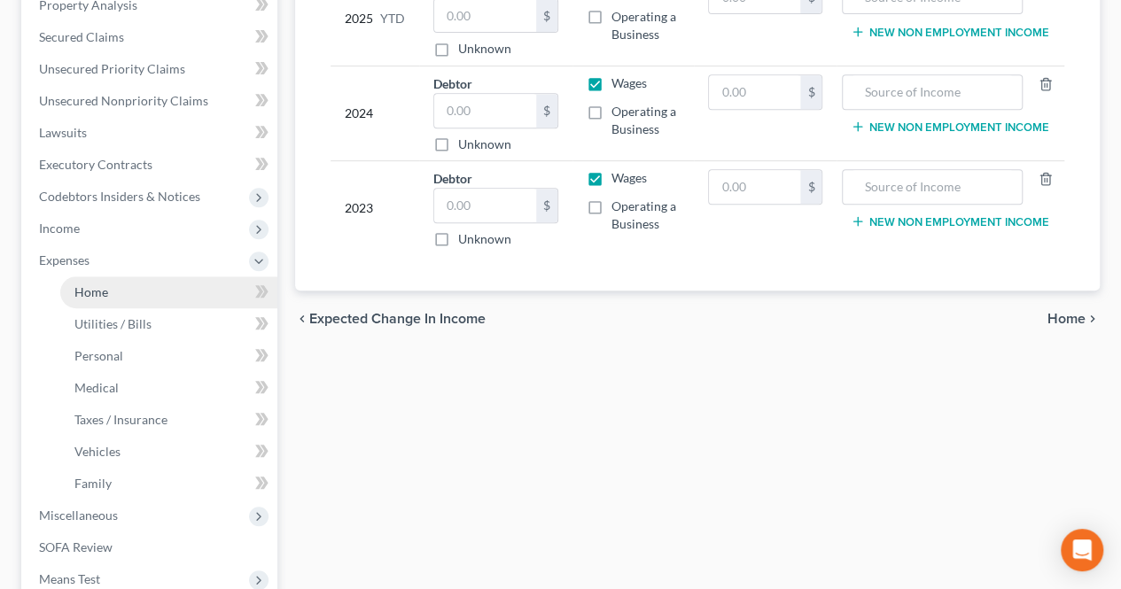
click at [124, 293] on link "Home" at bounding box center [168, 292] width 217 height 32
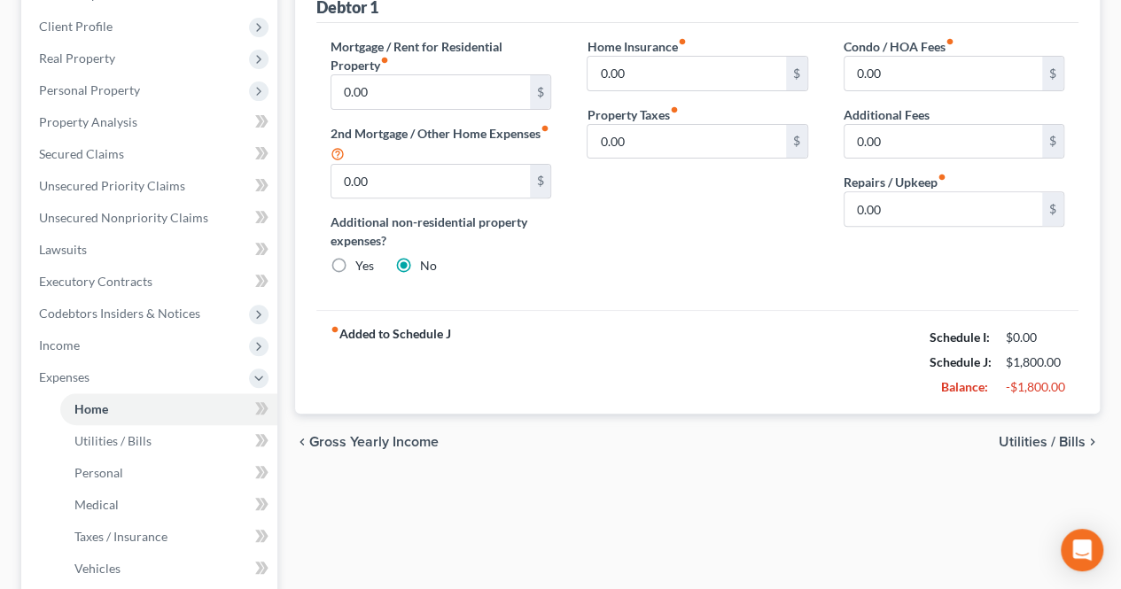
scroll to position [266, 0]
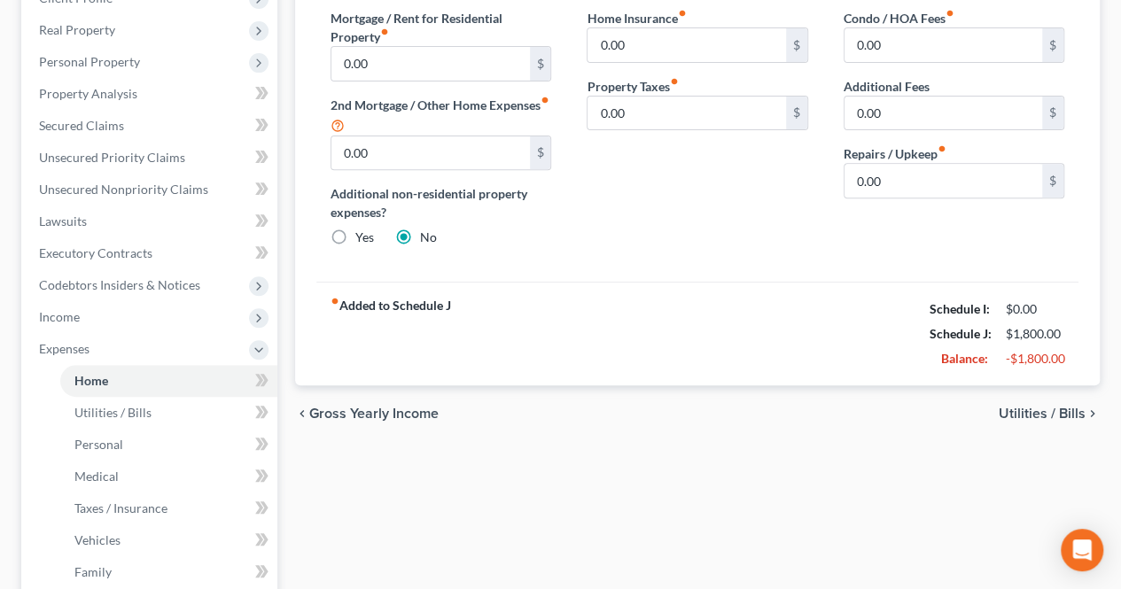
click at [1016, 408] on span "Utilities / Bills" at bounding box center [1041, 414] width 87 height 14
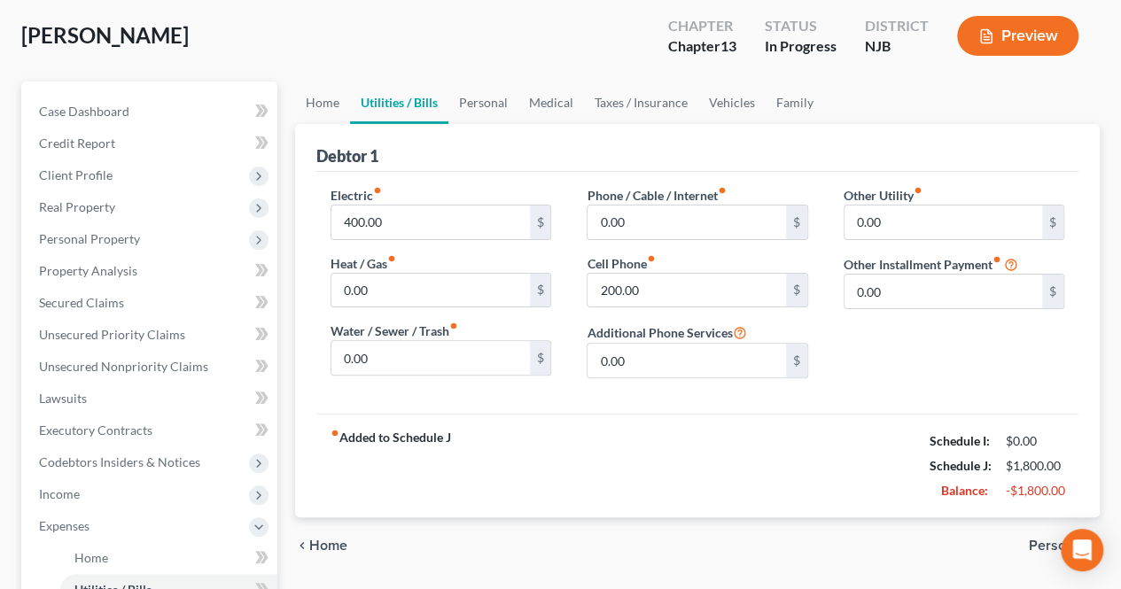
scroll to position [177, 0]
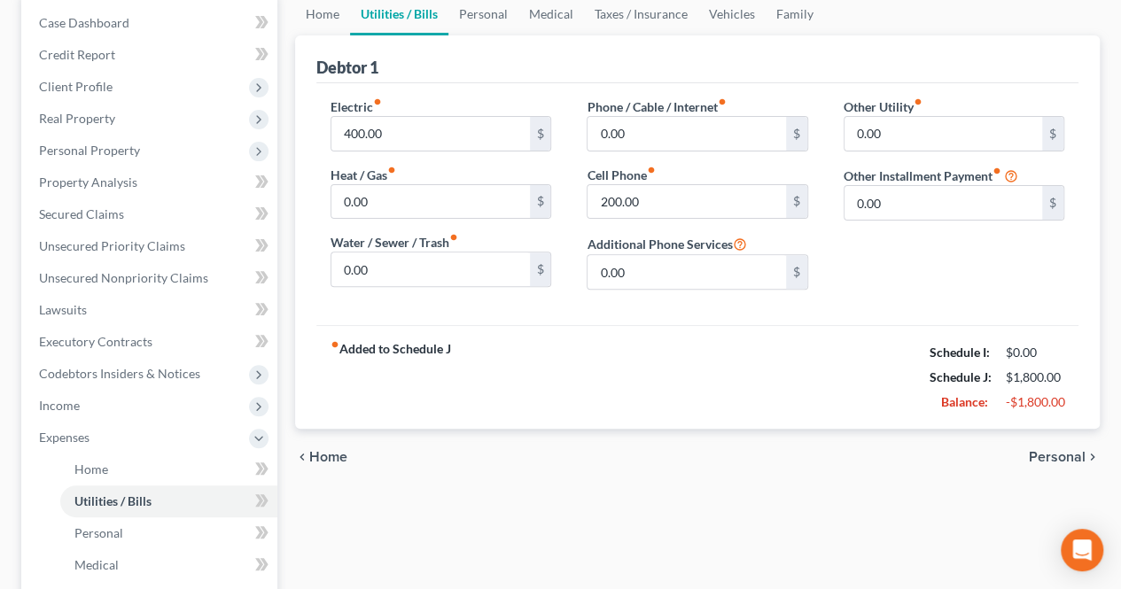
click at [1038, 458] on span "Personal" at bounding box center [1057, 457] width 57 height 14
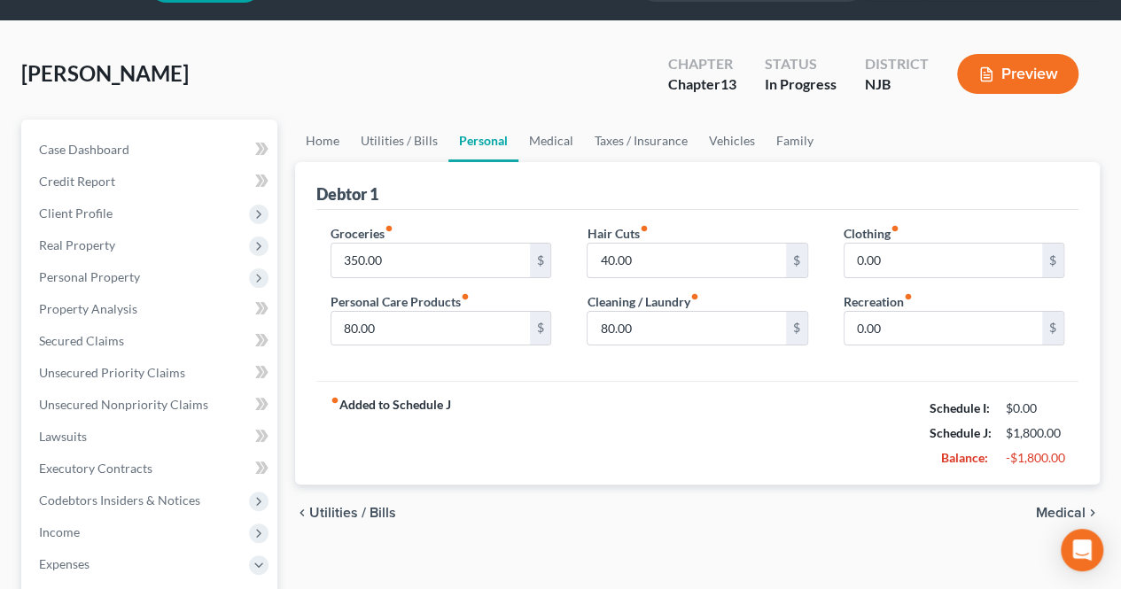
scroll to position [89, 0]
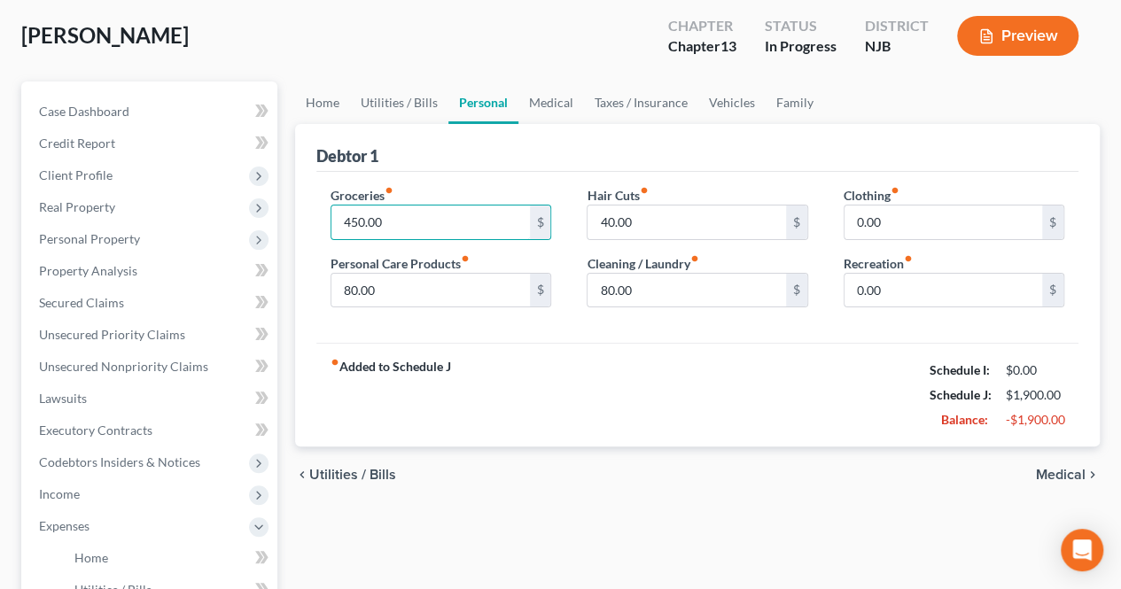
drag, startPoint x: 404, startPoint y: 223, endPoint x: 292, endPoint y: 214, distance: 112.0
click at [292, 214] on div "Home Utilities / Bills Personal Medical Taxes / Insurance Vehicles Family Debto…" at bounding box center [697, 561] width 822 height 959
click at [668, 297] on input "80.00" at bounding box center [686, 291] width 198 height 34
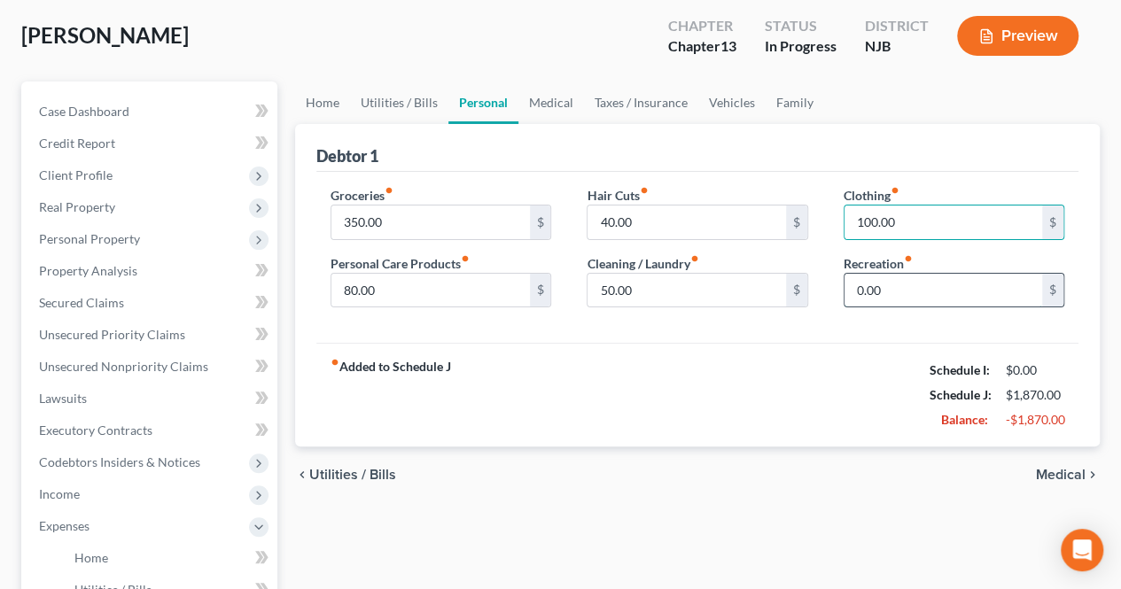
click at [884, 293] on input "0.00" at bounding box center [943, 291] width 198 height 34
click at [1060, 481] on span "Medical" at bounding box center [1061, 475] width 50 height 14
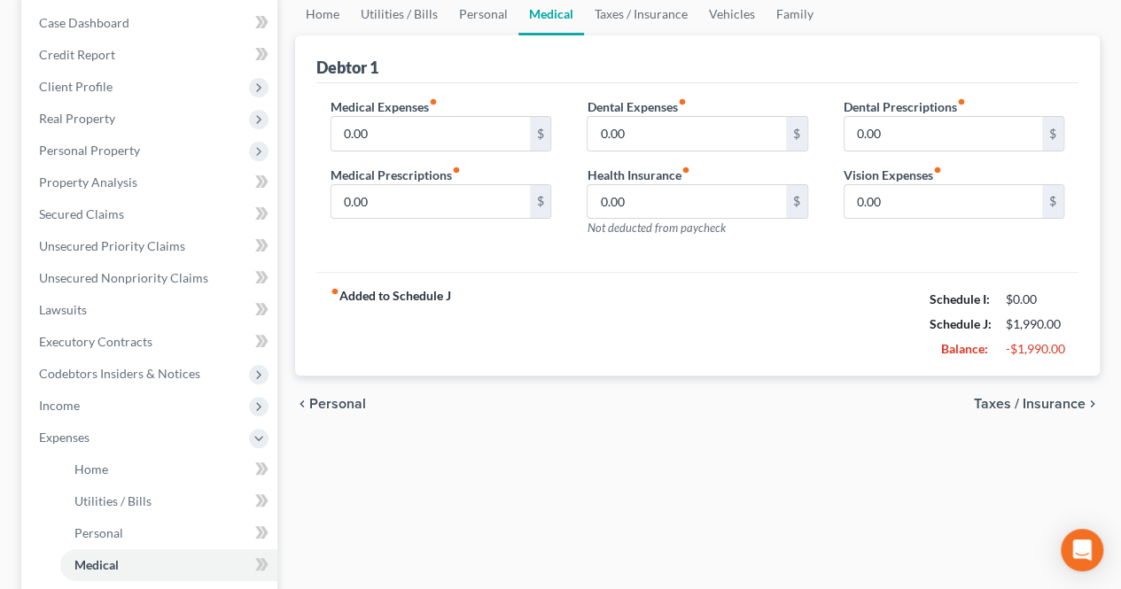
click at [347, 401] on span "Personal" at bounding box center [337, 404] width 57 height 14
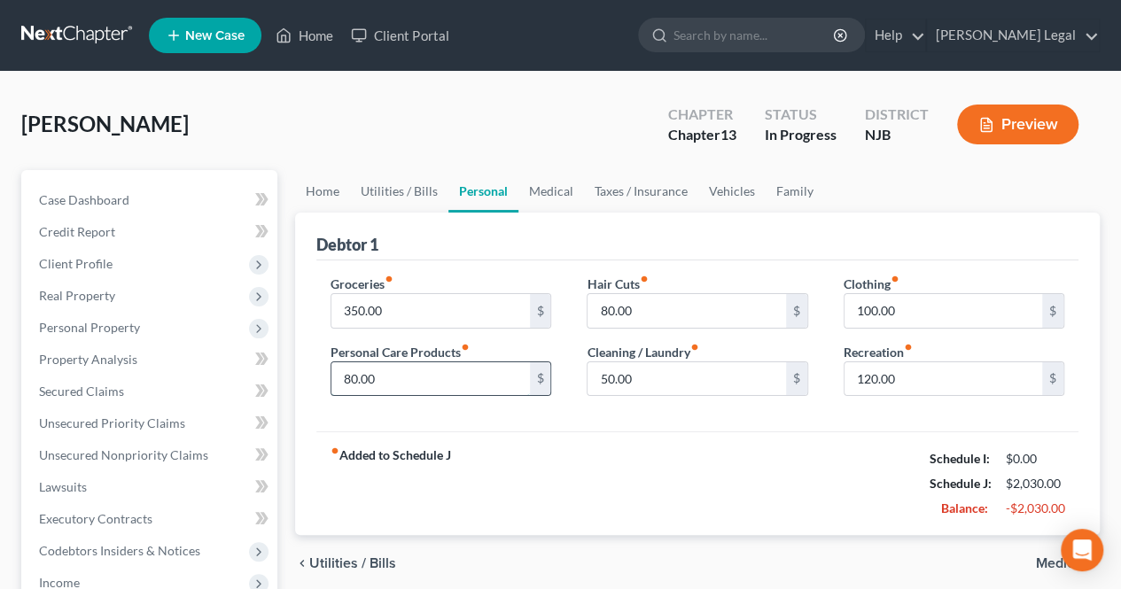
click at [434, 383] on input "80.00" at bounding box center [430, 379] width 198 height 34
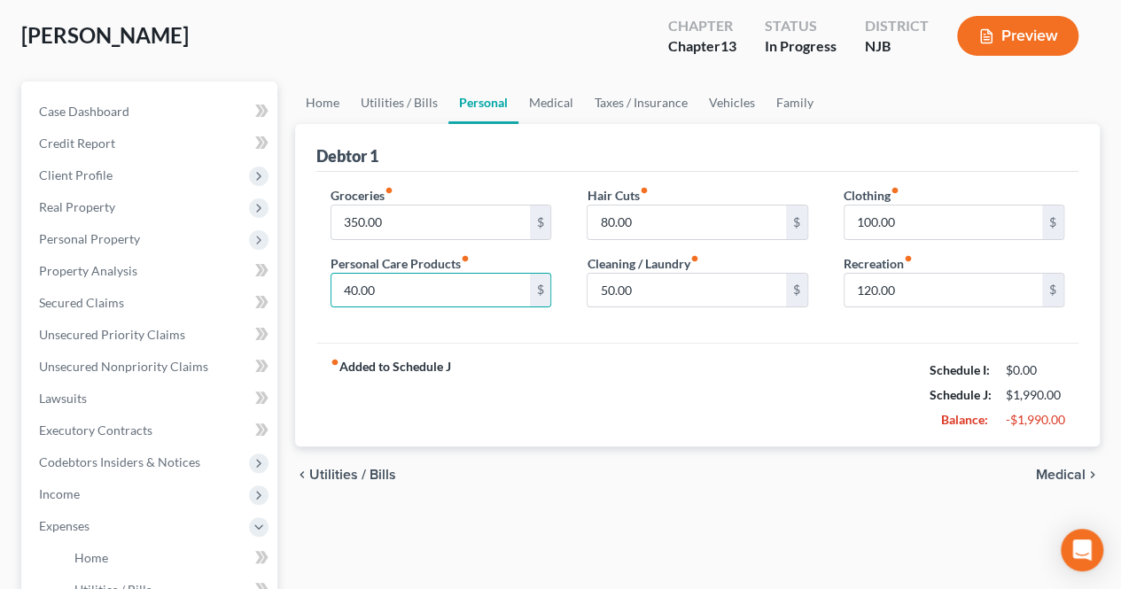
click at [1061, 472] on span "Medical" at bounding box center [1061, 475] width 50 height 14
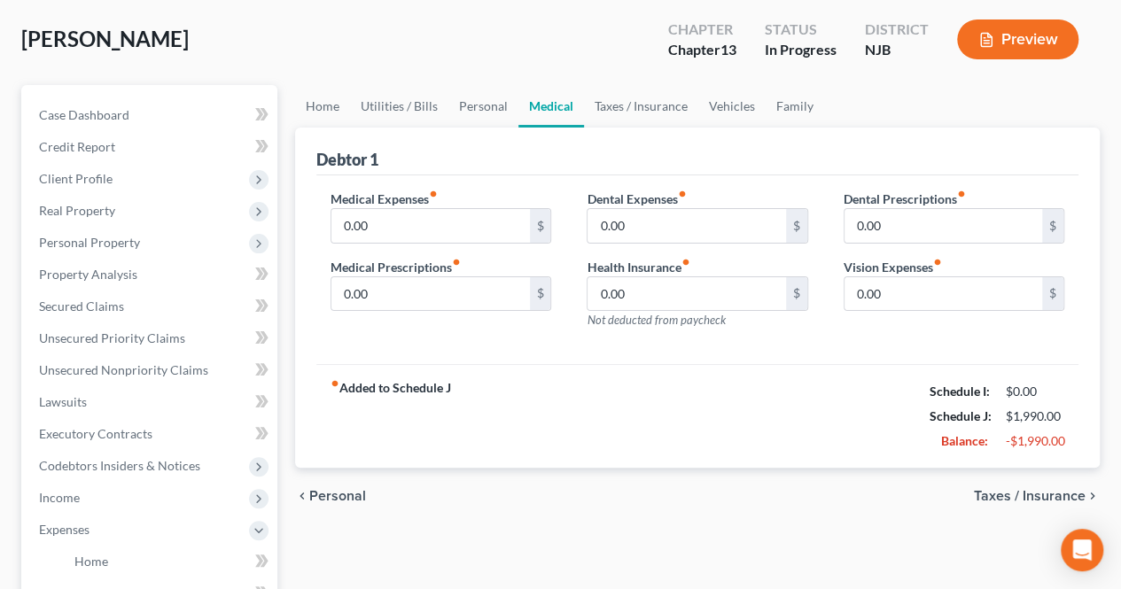
scroll to position [89, 0]
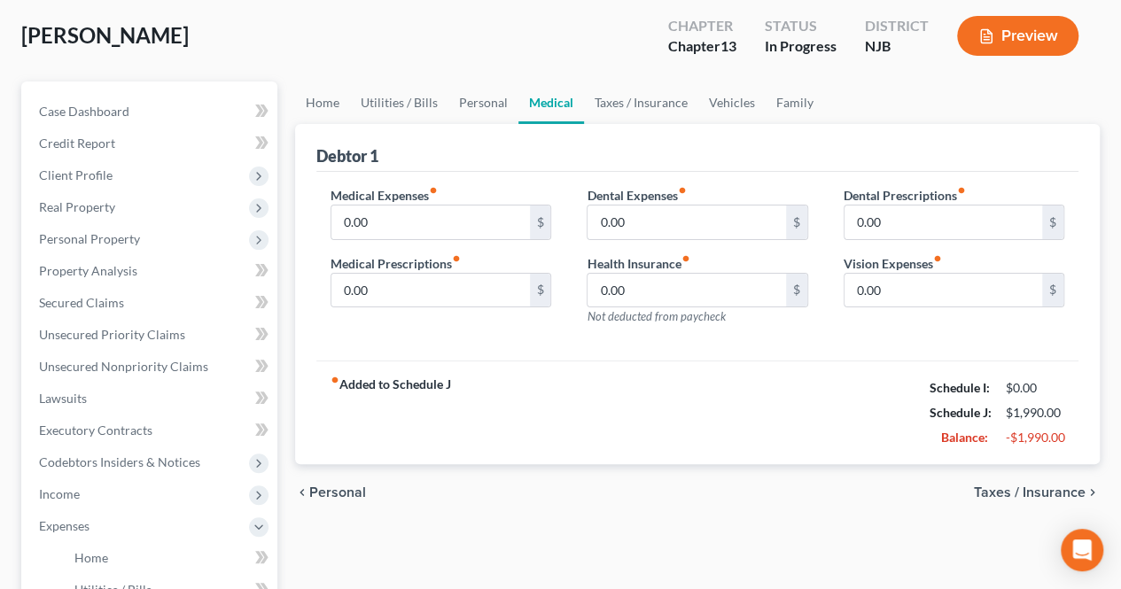
click at [1005, 490] on span "Taxes / Insurance" at bounding box center [1030, 492] width 112 height 14
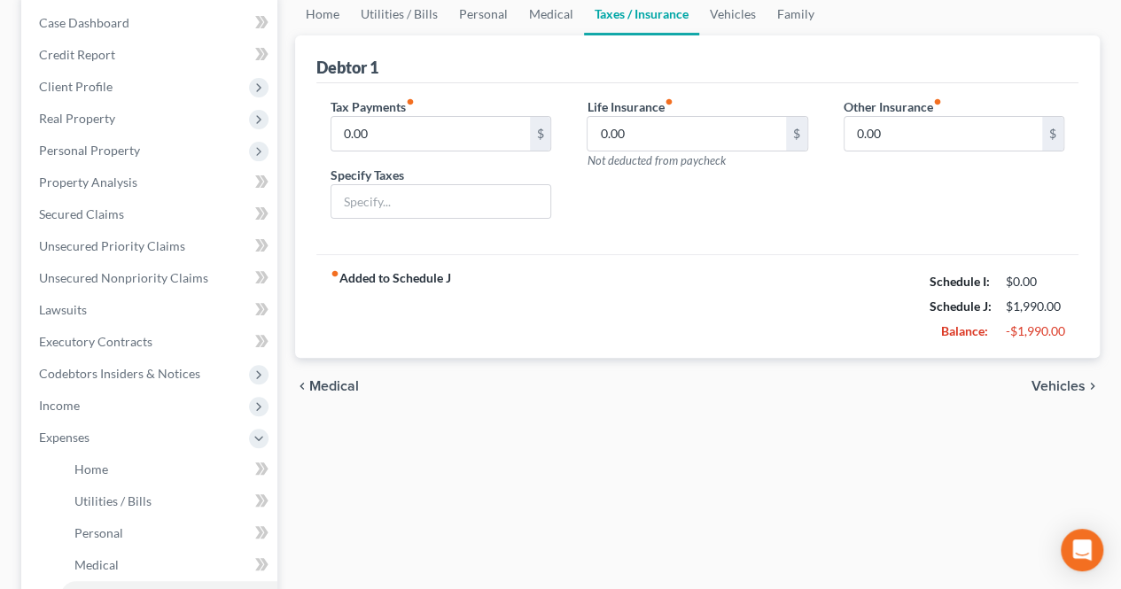
click at [1064, 391] on span "Vehicles" at bounding box center [1058, 386] width 54 height 14
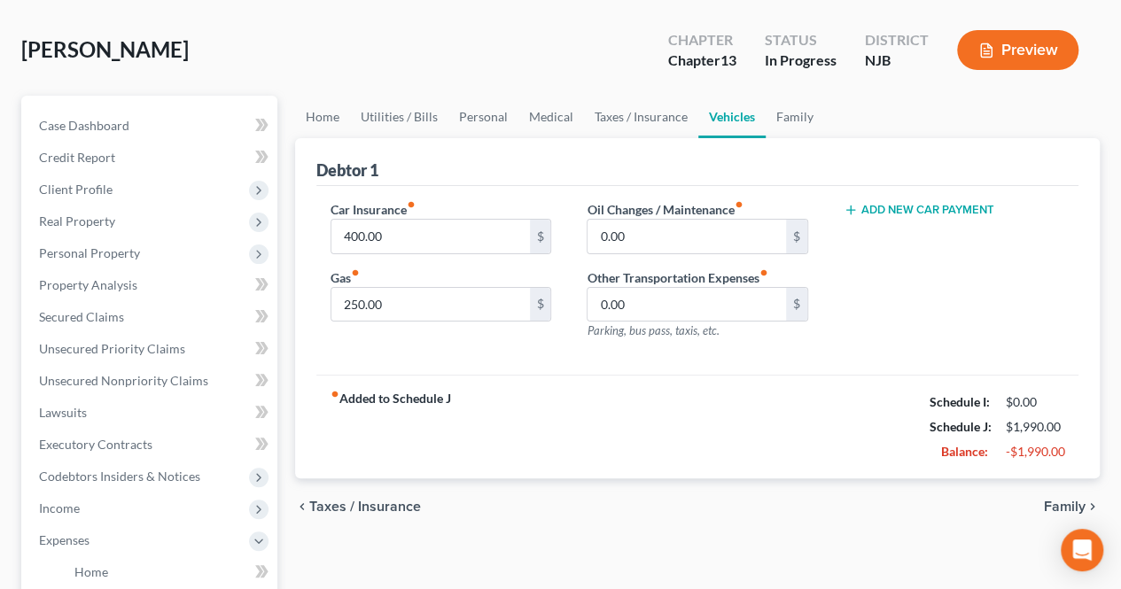
scroll to position [177, 0]
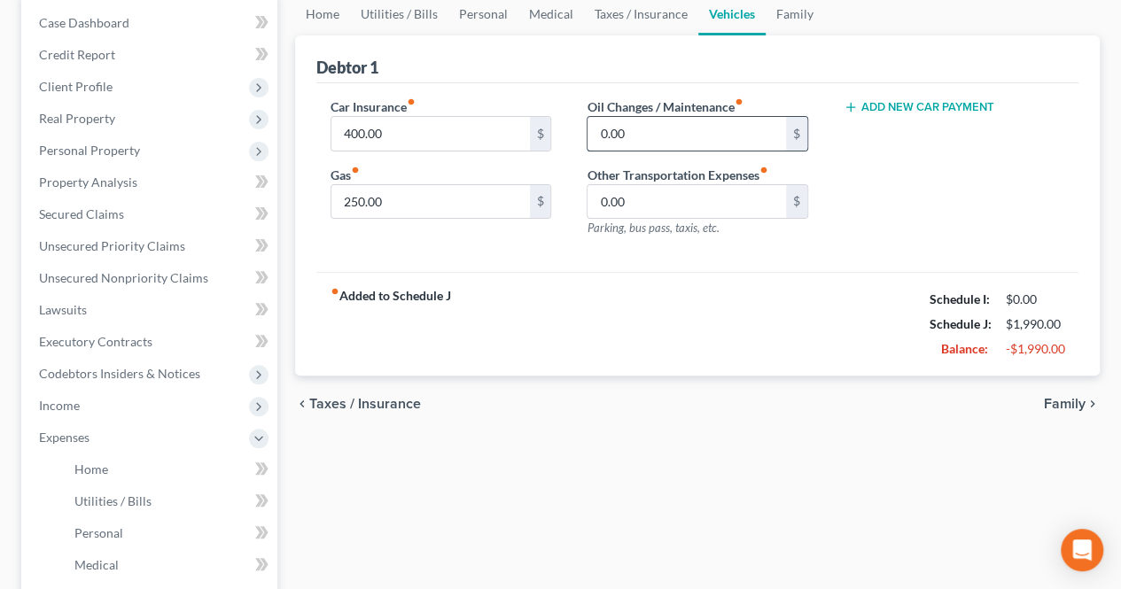
click at [625, 130] on input "0.00" at bounding box center [686, 134] width 198 height 34
click at [1067, 405] on span "Family" at bounding box center [1065, 404] width 42 height 14
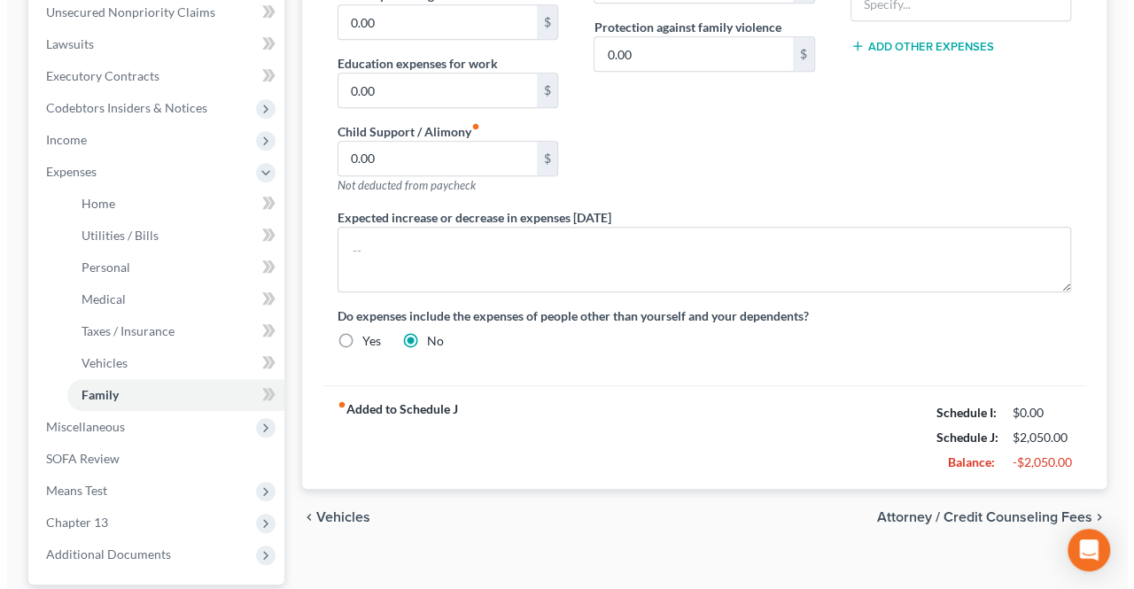
scroll to position [605, 0]
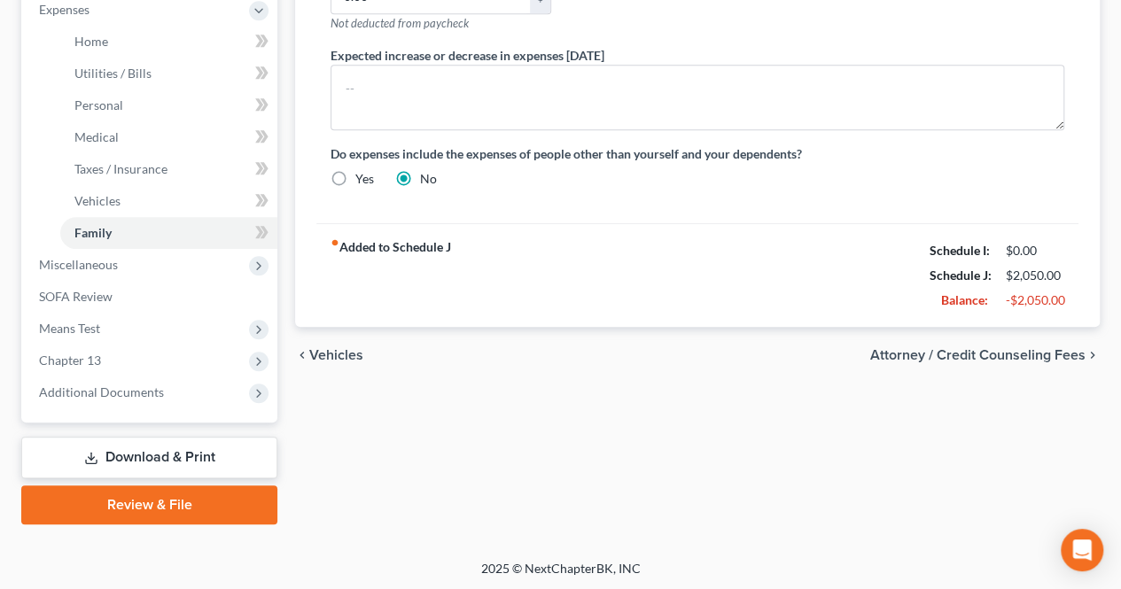
click at [948, 348] on span "Attorney / Credit Counseling Fees" at bounding box center [977, 355] width 215 height 14
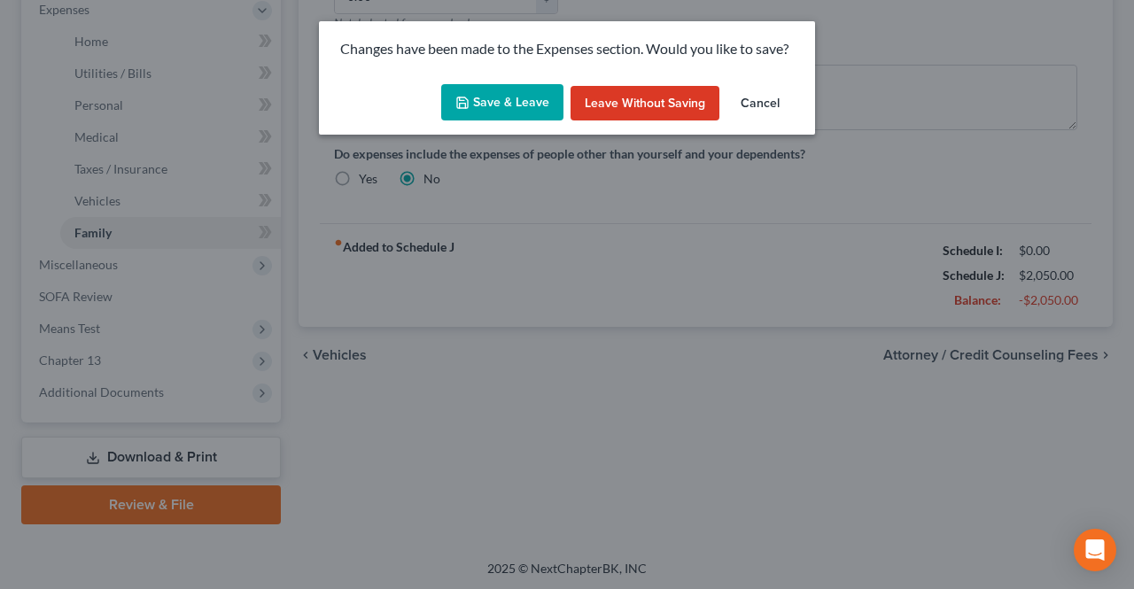
click at [519, 105] on button "Save & Leave" at bounding box center [502, 102] width 122 height 37
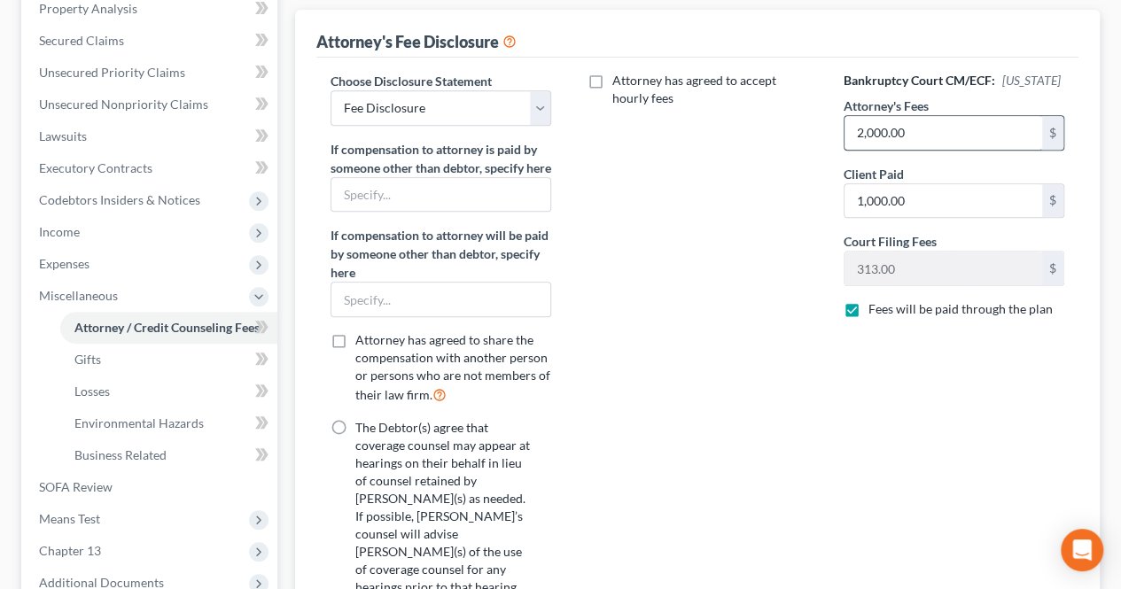
scroll to position [266, 0]
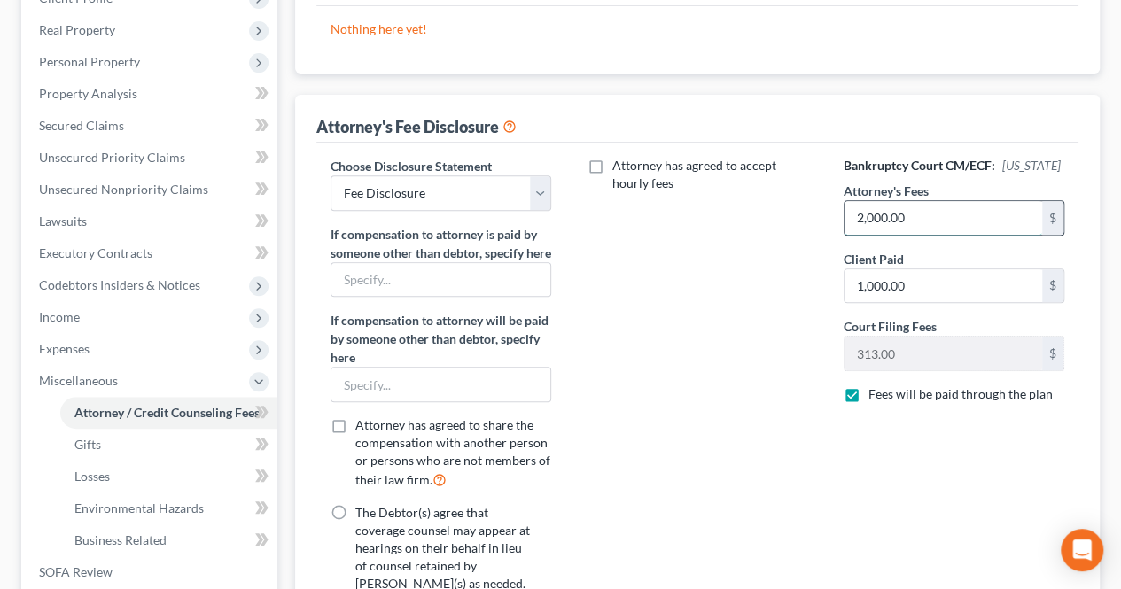
click at [909, 215] on input "2,000.00" at bounding box center [943, 218] width 198 height 34
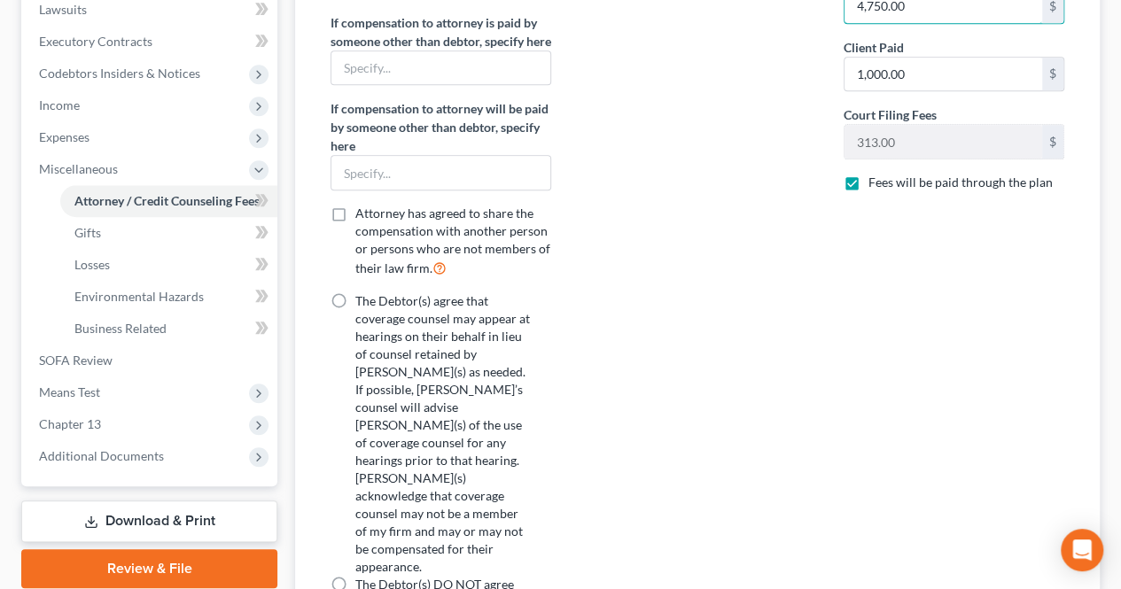
scroll to position [532, 0]
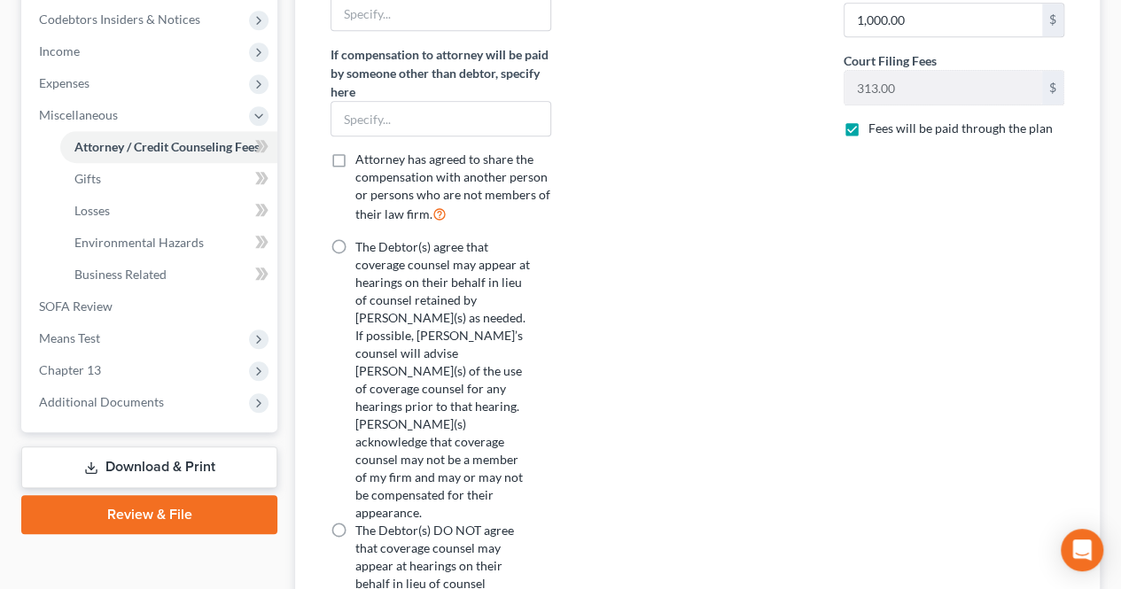
click at [362, 522] on input "The Debtor(s) DO NOT agree that coverage counsel may appear at hearings on thei…" at bounding box center [368, 528] width 12 height 12
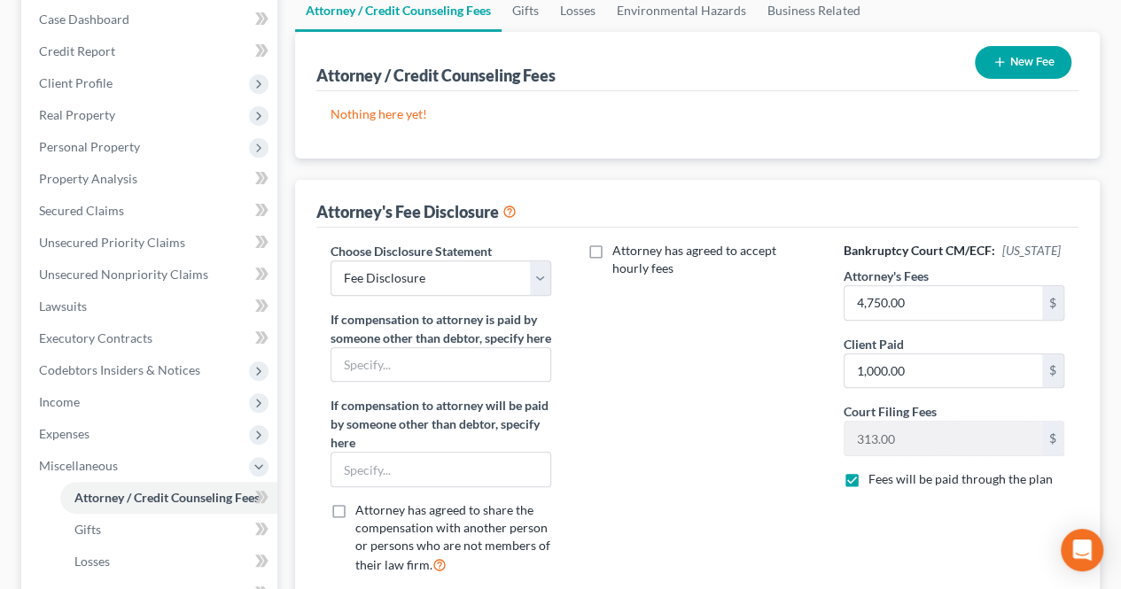
scroll to position [177, 0]
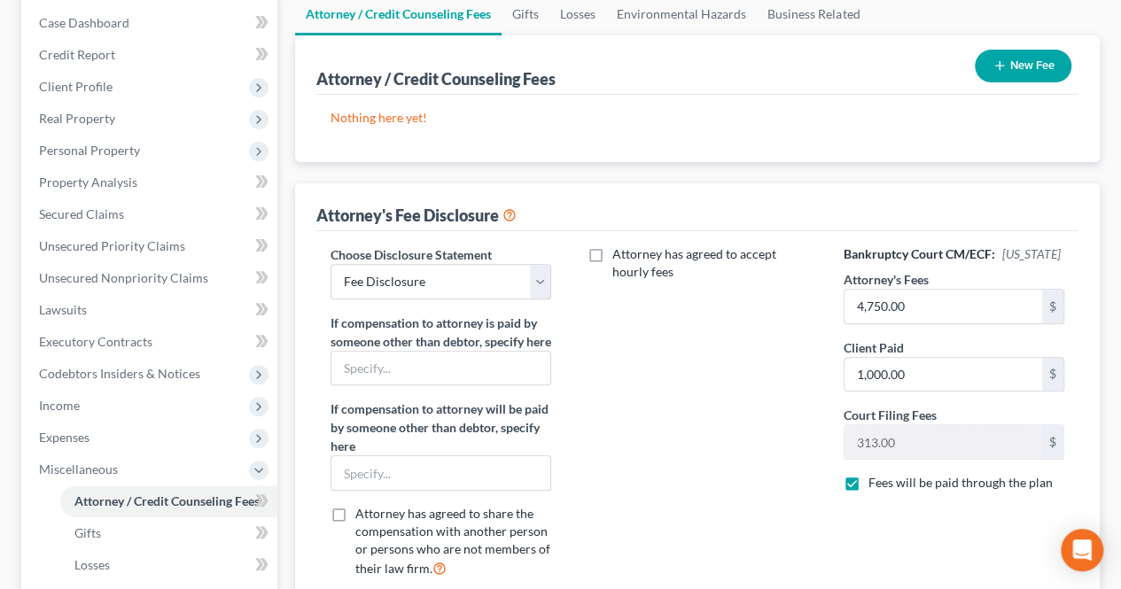
click at [494, 294] on select "Select Fee Disclosure" at bounding box center [440, 281] width 221 height 35
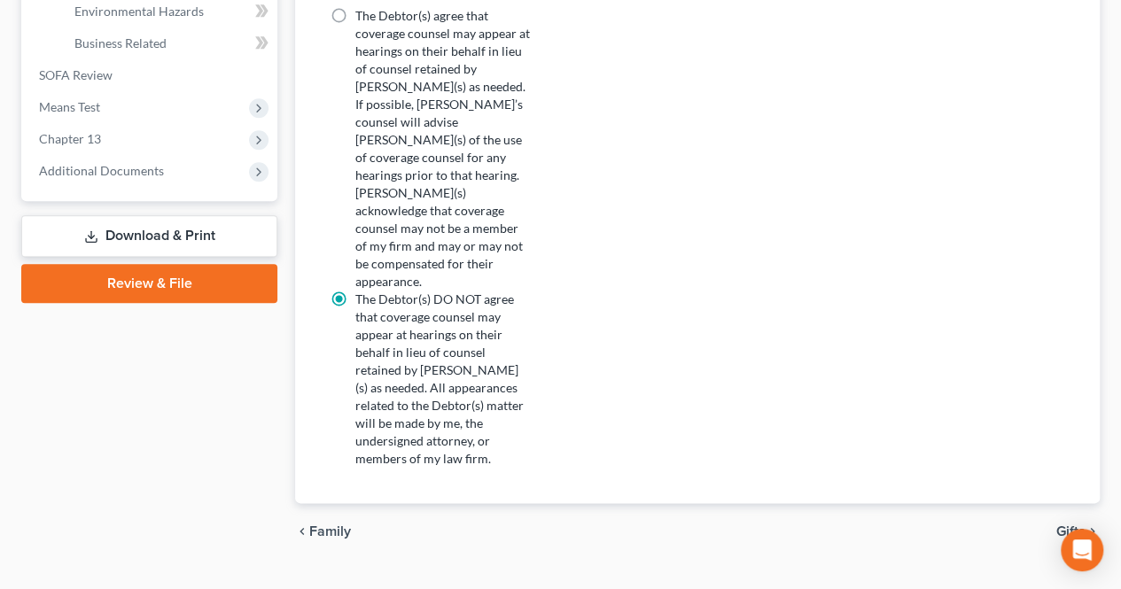
click at [1077, 524] on span "Gifts" at bounding box center [1070, 531] width 29 height 14
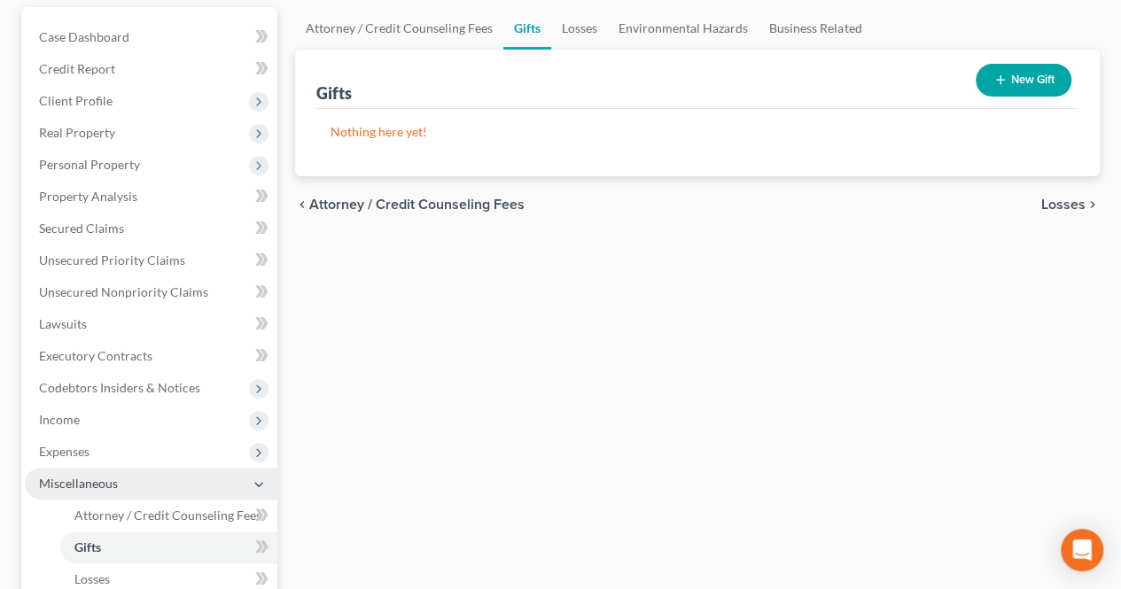
scroll to position [266, 0]
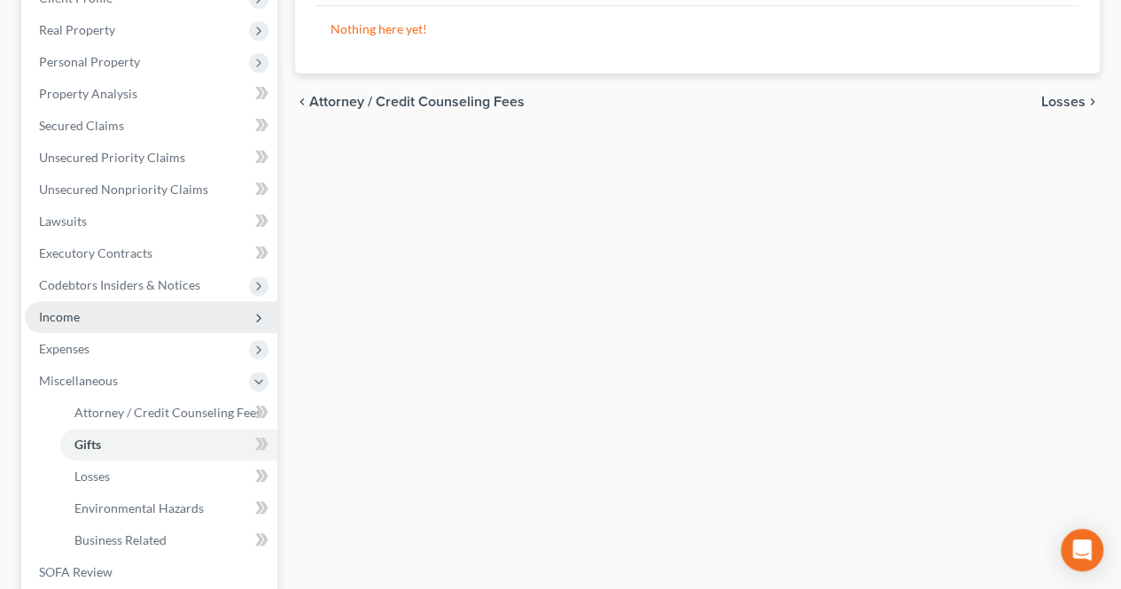
click at [86, 317] on span "Income" at bounding box center [151, 317] width 252 height 32
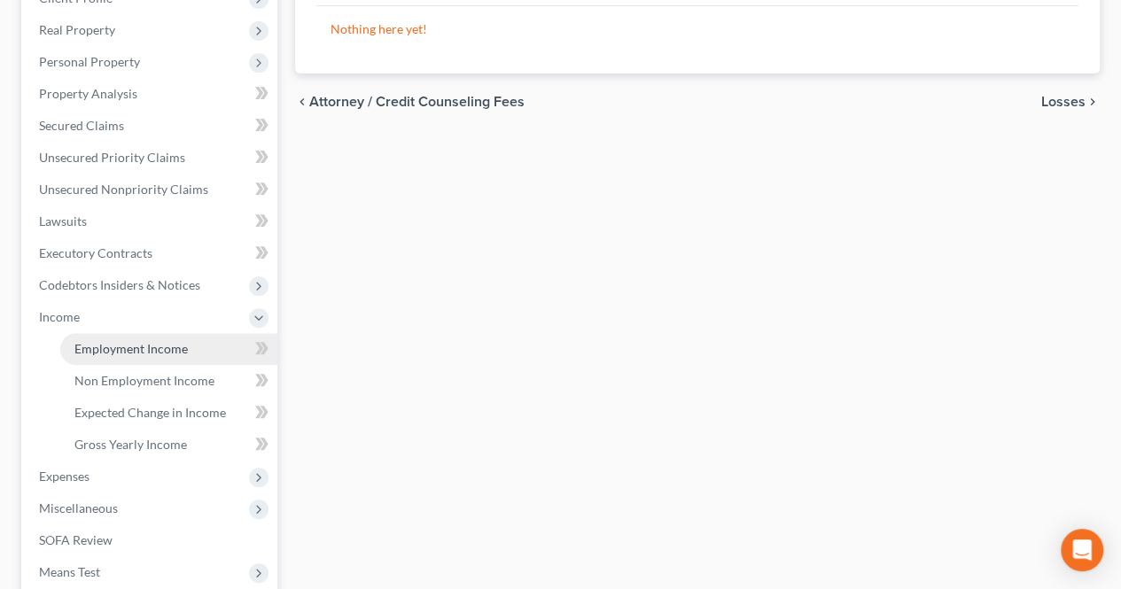
click at [89, 341] on span "Employment Income" at bounding box center [130, 348] width 113 height 15
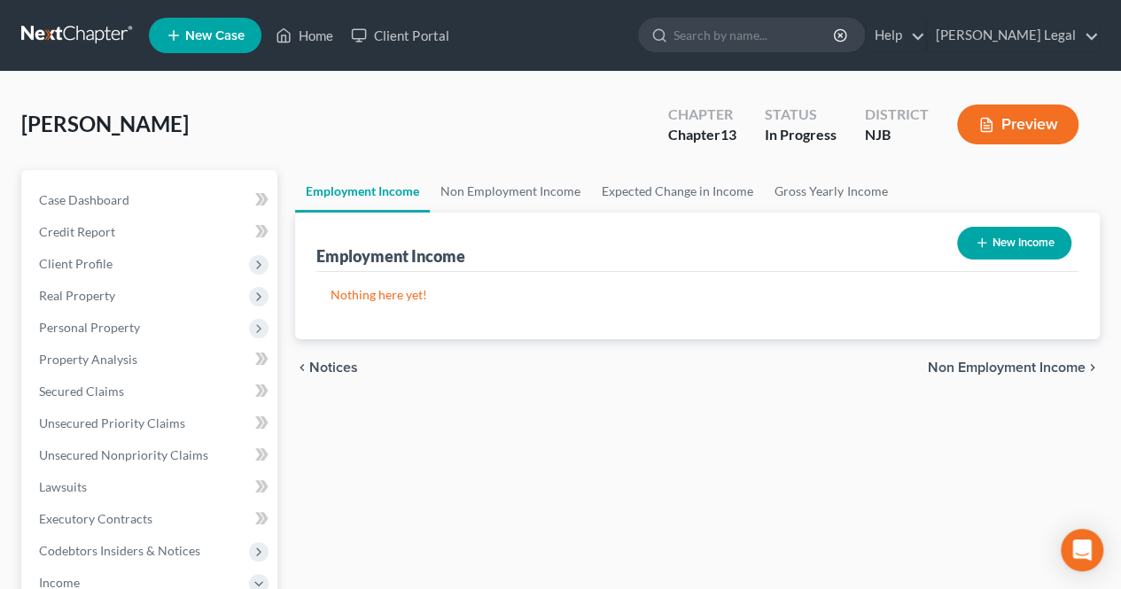
click at [983, 370] on span "Non Employment Income" at bounding box center [1007, 368] width 158 height 14
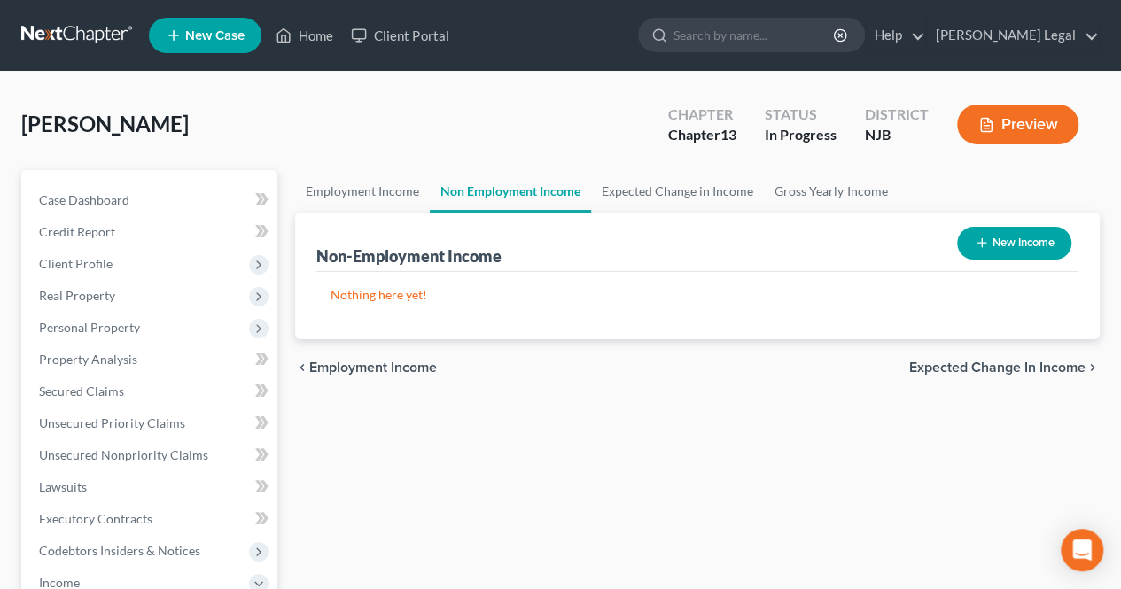
click at [430, 364] on span "Employment Income" at bounding box center [373, 368] width 128 height 14
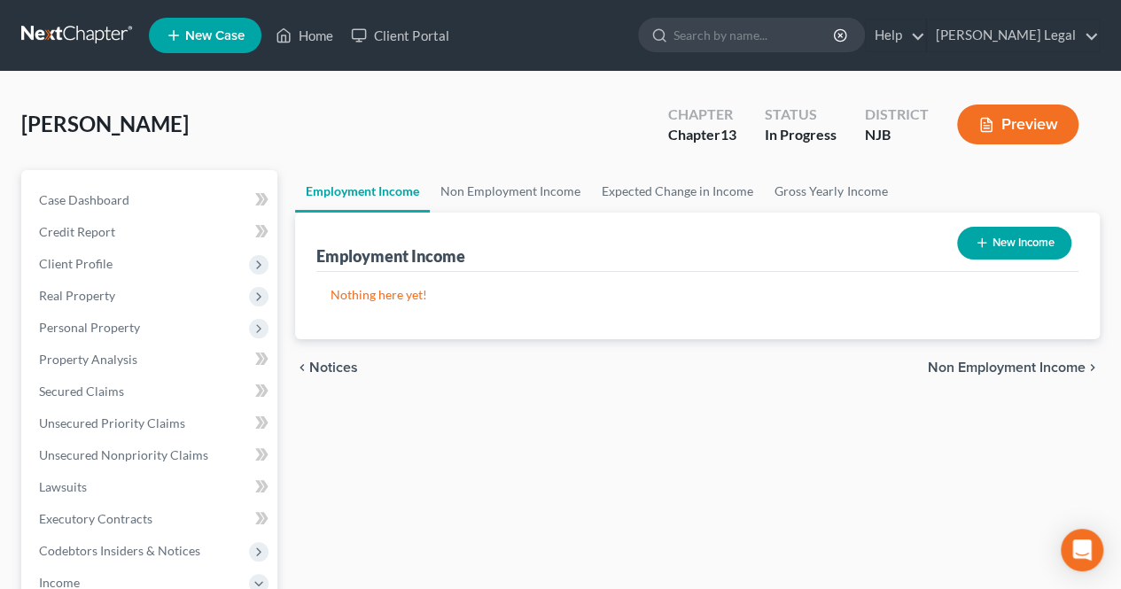
click at [1018, 240] on button "New Income" at bounding box center [1014, 243] width 114 height 33
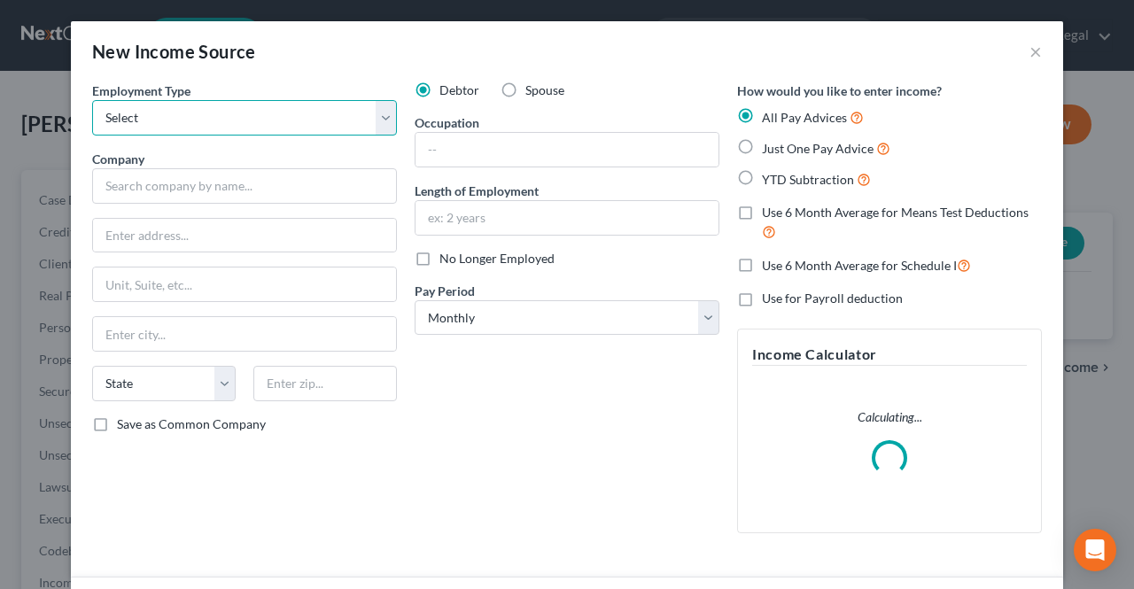
drag, startPoint x: 285, startPoint y: 127, endPoint x: 276, endPoint y: 133, distance: 10.8
click at [285, 127] on select "Select Full or [DEMOGRAPHIC_DATA] Employment Self Employment" at bounding box center [244, 117] width 305 height 35
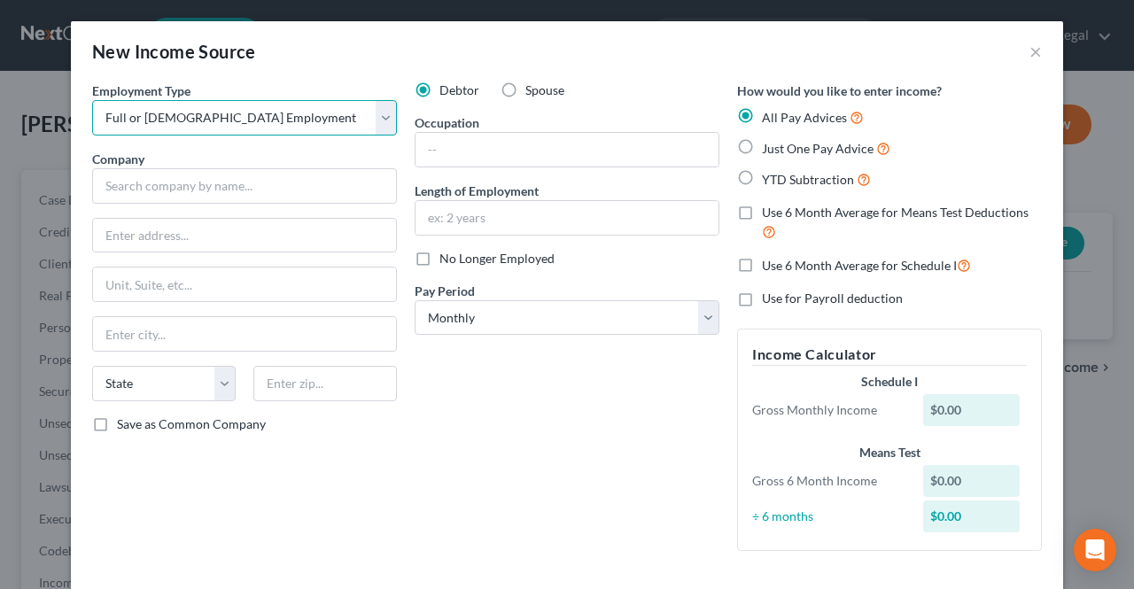
click at [92, 100] on select "Select Full or [DEMOGRAPHIC_DATA] Employment Self Employment" at bounding box center [244, 117] width 305 height 35
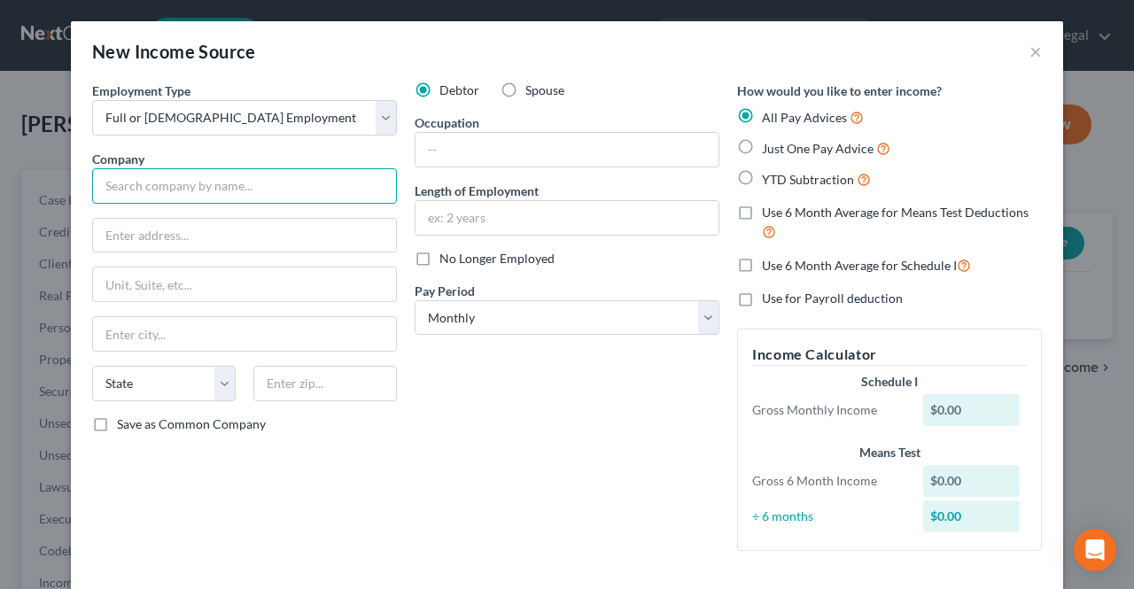
click at [232, 175] on input "text" at bounding box center [244, 185] width 305 height 35
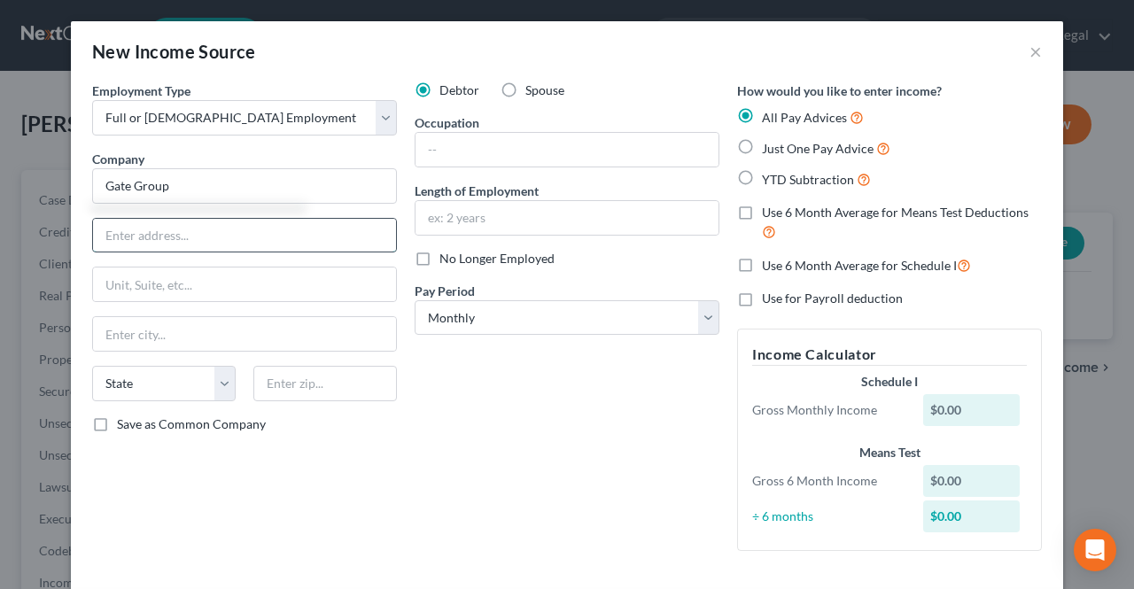
click at [244, 241] on input "text" at bounding box center [244, 236] width 303 height 34
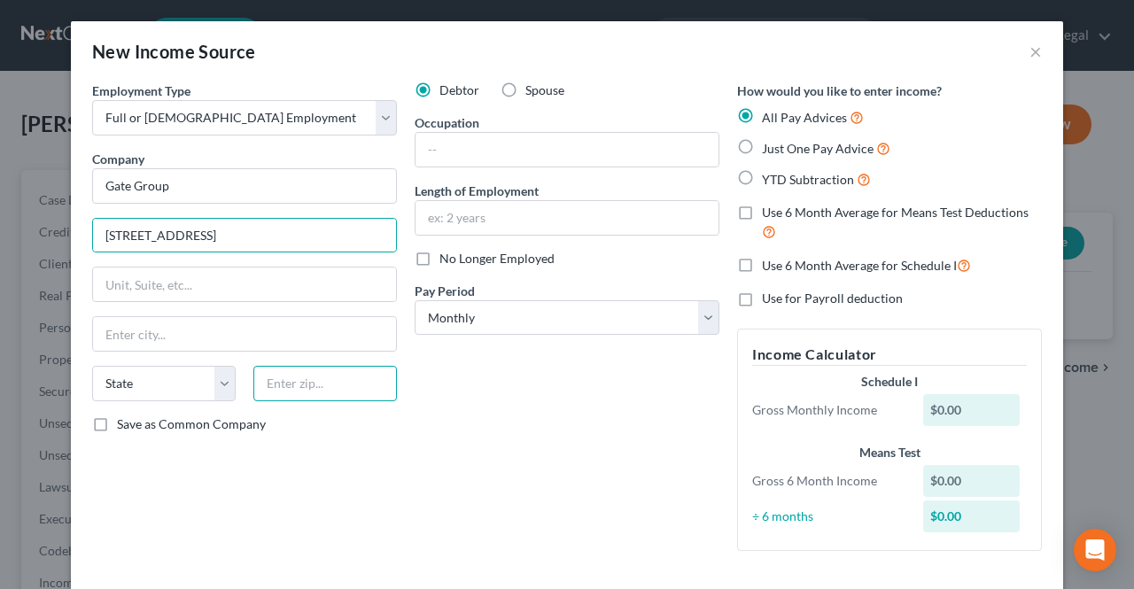
click at [272, 374] on input "text" at bounding box center [325, 383] width 144 height 35
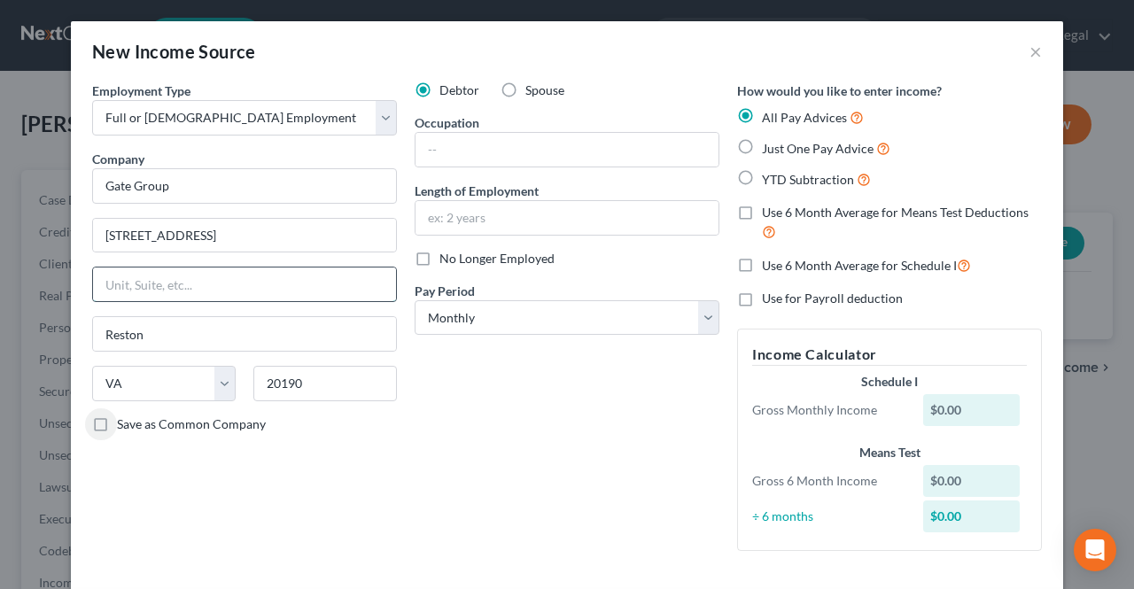
click at [242, 283] on input "text" at bounding box center [244, 285] width 303 height 34
click at [468, 318] on select "Select Monthly Twice Monthly Every Other Week Weekly" at bounding box center [567, 317] width 305 height 35
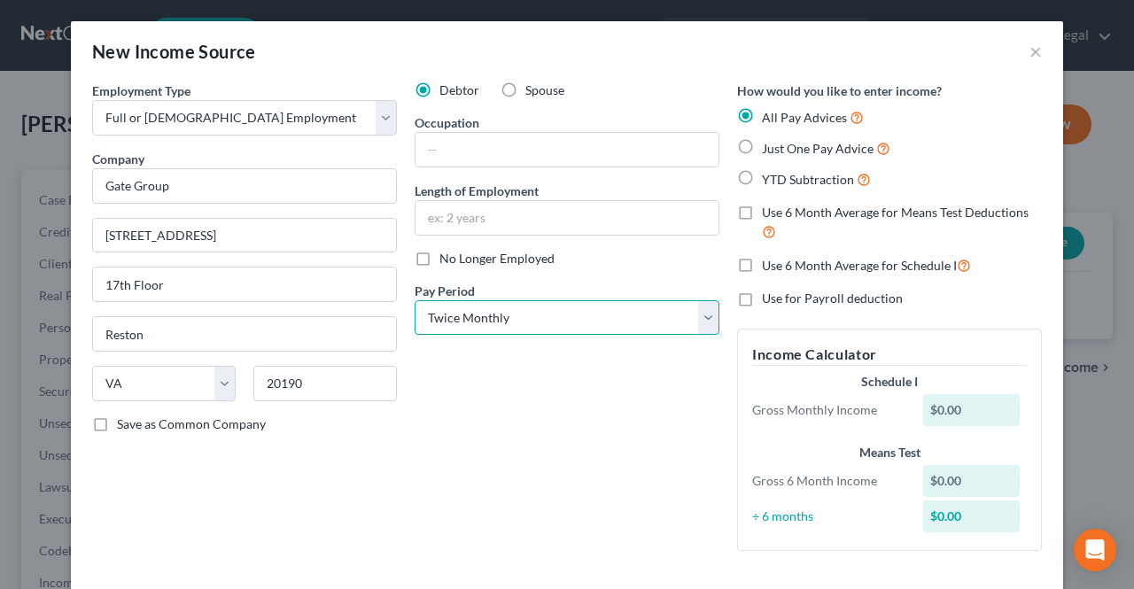
click at [415, 300] on select "Select Monthly Twice Monthly Every Other Week Weekly" at bounding box center [567, 317] width 305 height 35
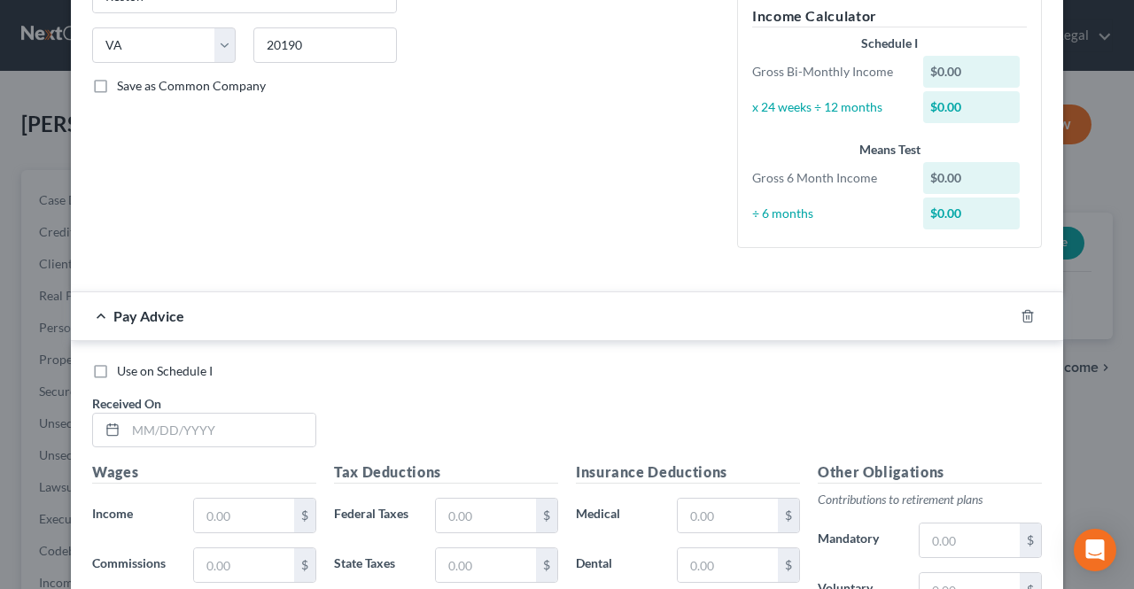
scroll to position [354, 0]
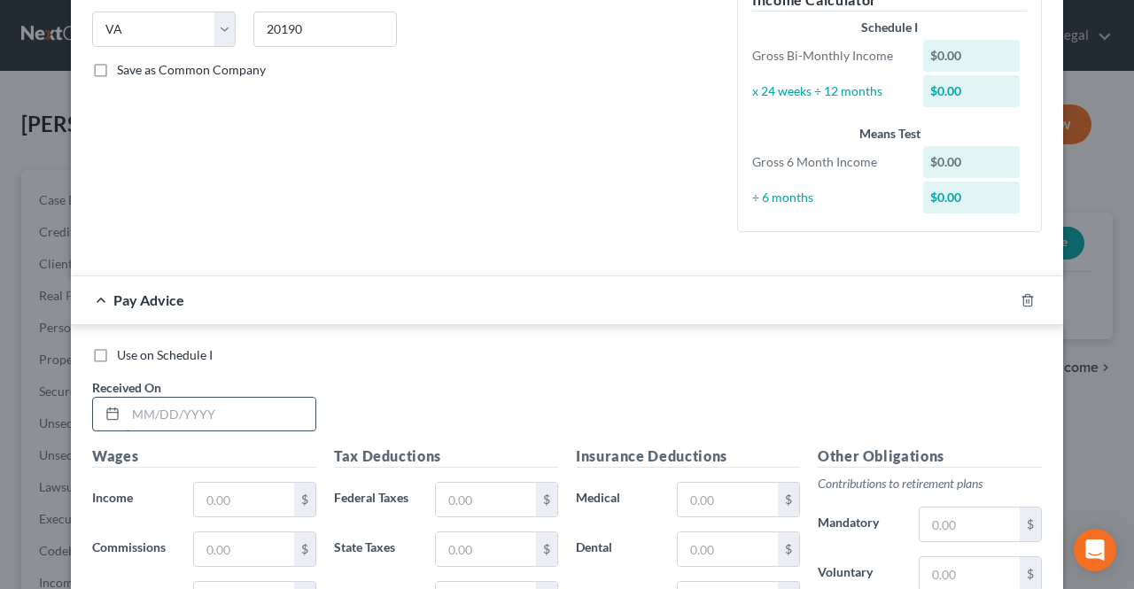
click at [262, 409] on input "text" at bounding box center [221, 415] width 190 height 34
click at [237, 493] on input "text" at bounding box center [244, 500] width 100 height 34
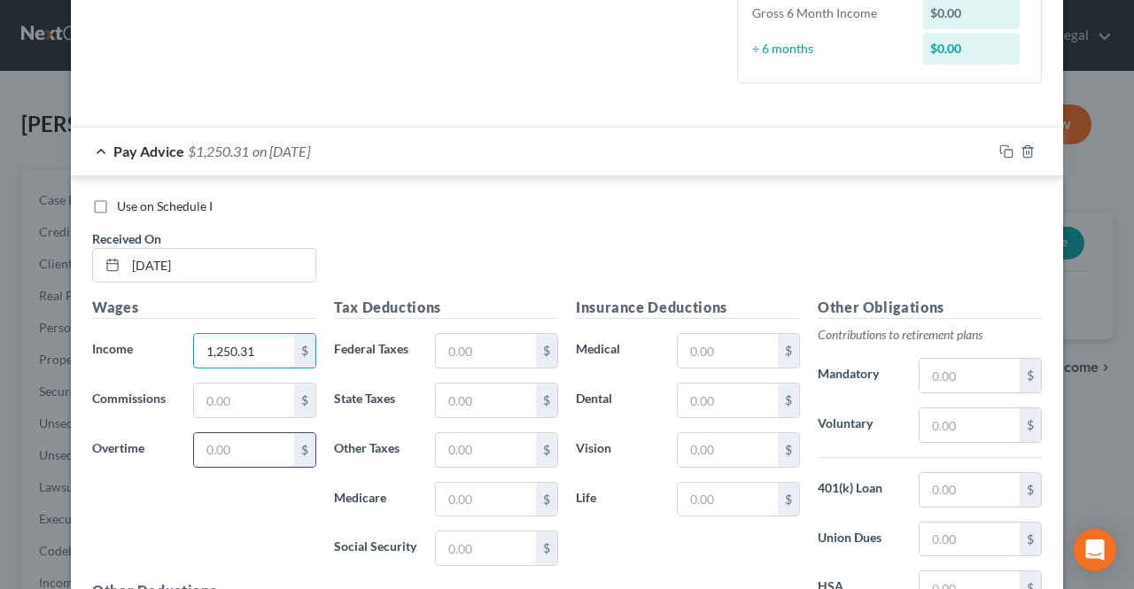
scroll to position [532, 0]
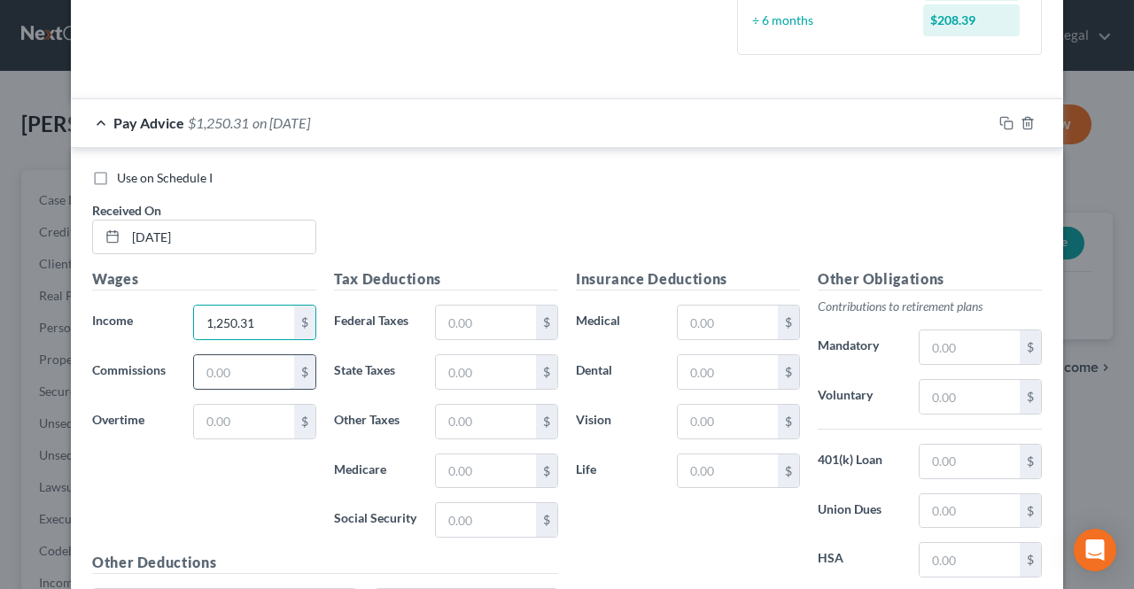
click at [261, 357] on input "text" at bounding box center [244, 372] width 100 height 34
click at [482, 329] on input "text" at bounding box center [486, 323] width 100 height 34
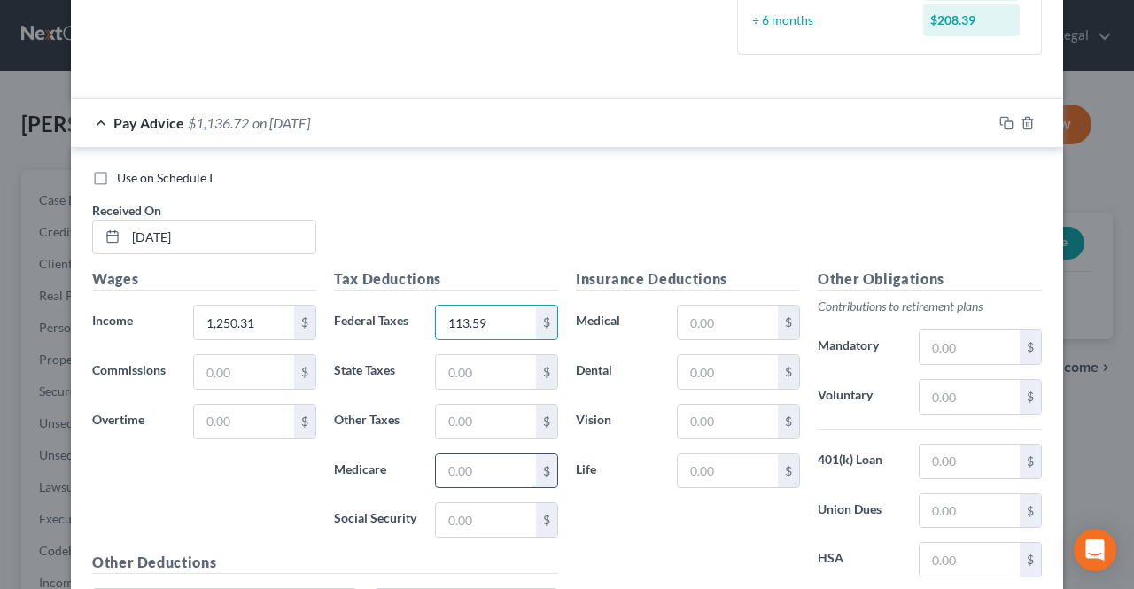
click at [460, 458] on input "text" at bounding box center [486, 471] width 100 height 34
click at [466, 511] on input "text" at bounding box center [486, 520] width 100 height 34
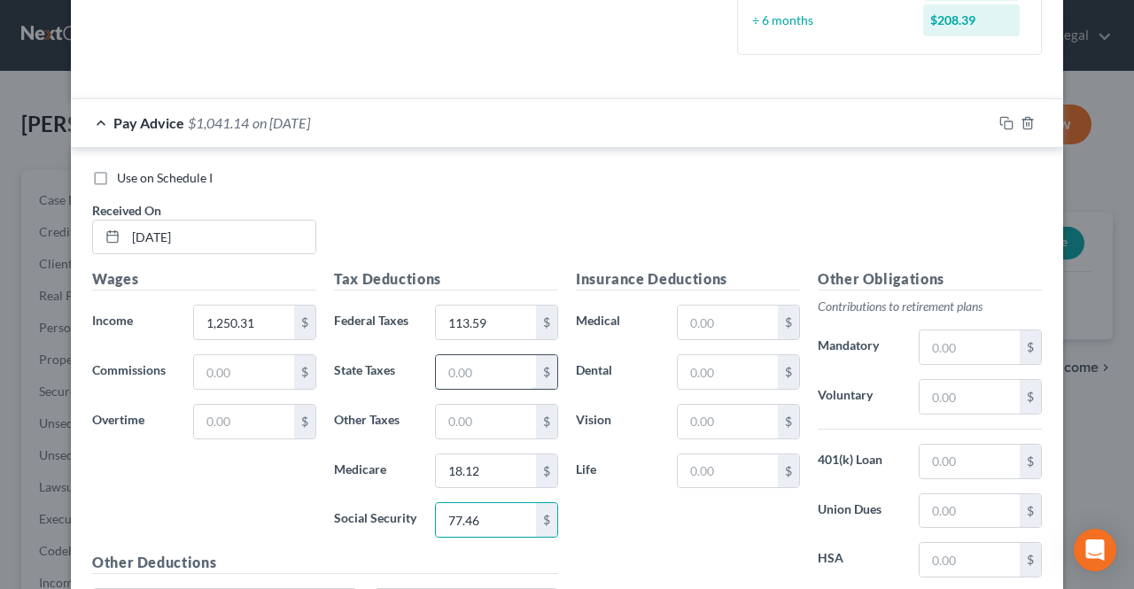
click at [477, 376] on input "text" at bounding box center [486, 372] width 100 height 34
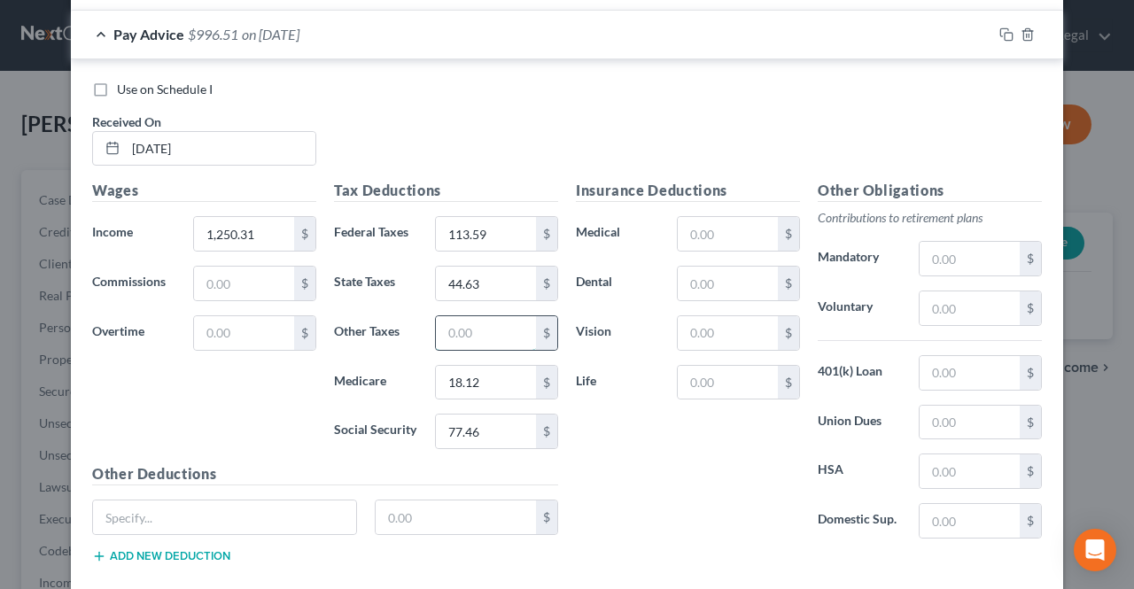
click at [475, 330] on input "text" at bounding box center [486, 333] width 100 height 34
click at [424, 515] on input "text" at bounding box center [456, 518] width 161 height 34
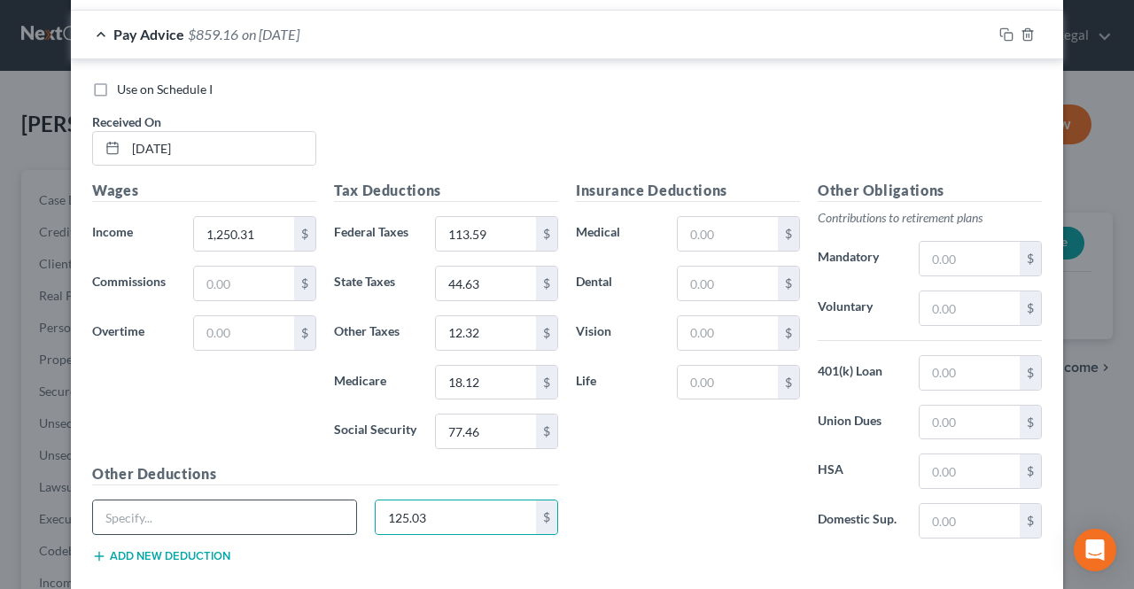
click at [322, 520] on input "text" at bounding box center [224, 518] width 263 height 34
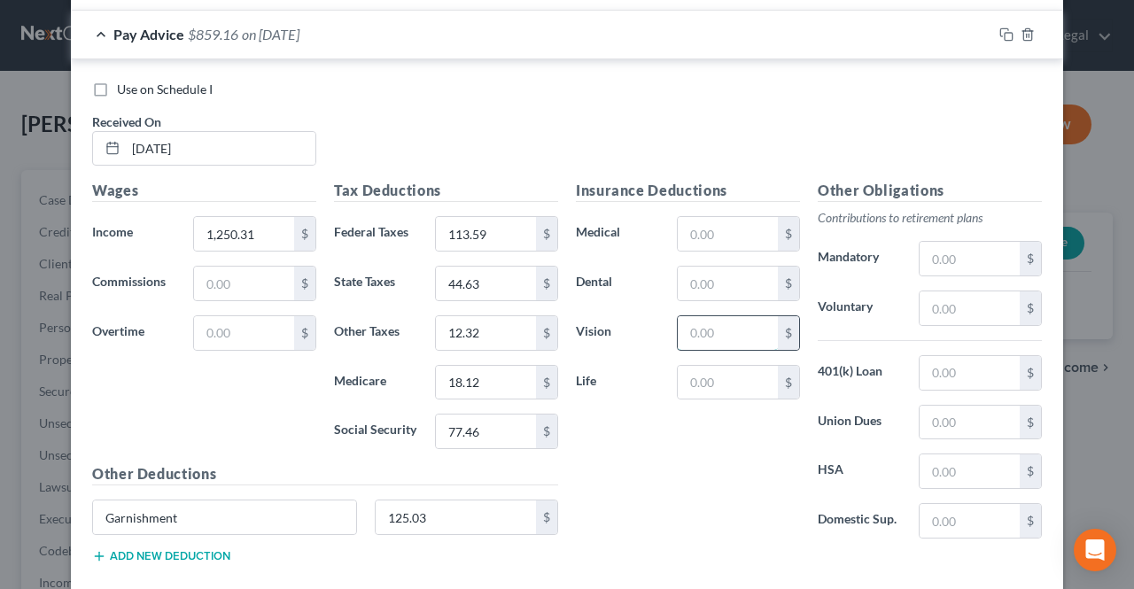
click at [703, 330] on input "text" at bounding box center [728, 333] width 100 height 34
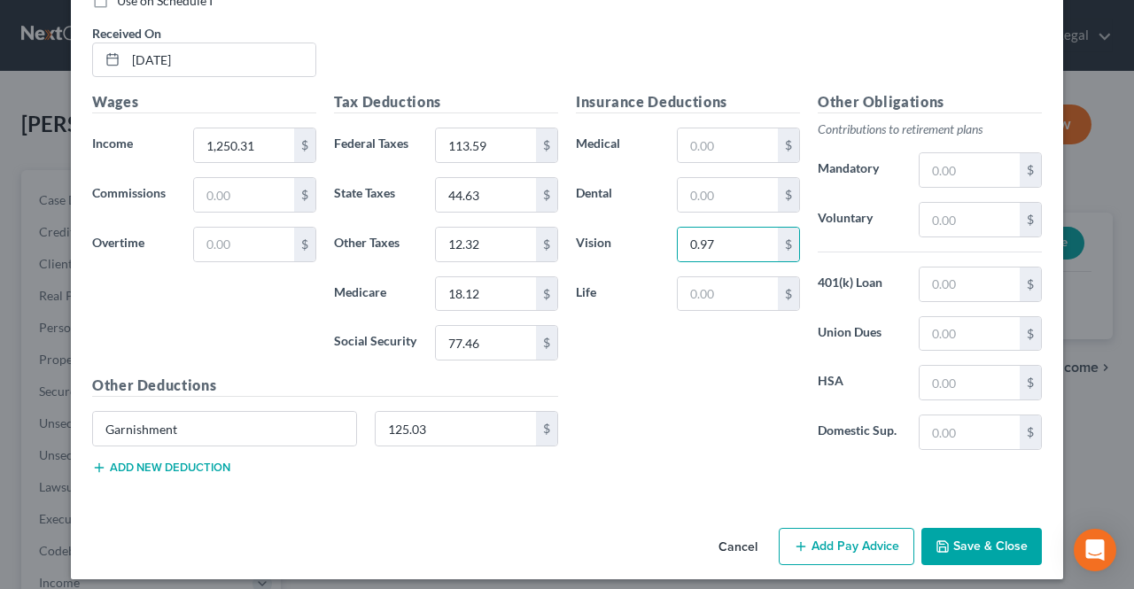
click at [952, 545] on button "Save & Close" at bounding box center [981, 546] width 120 height 37
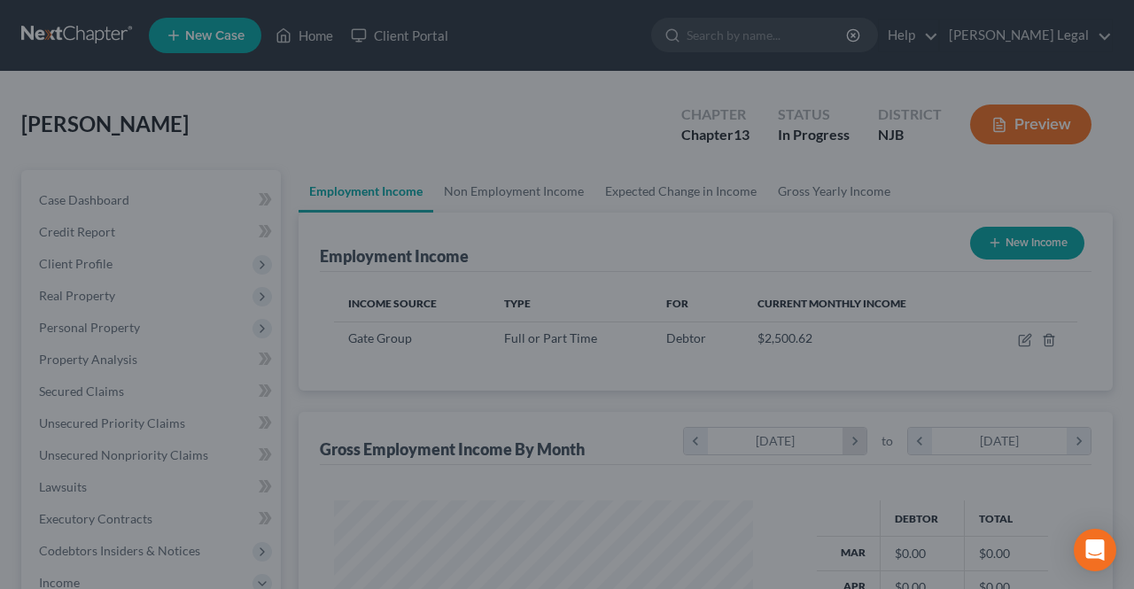
scroll to position [315, 448]
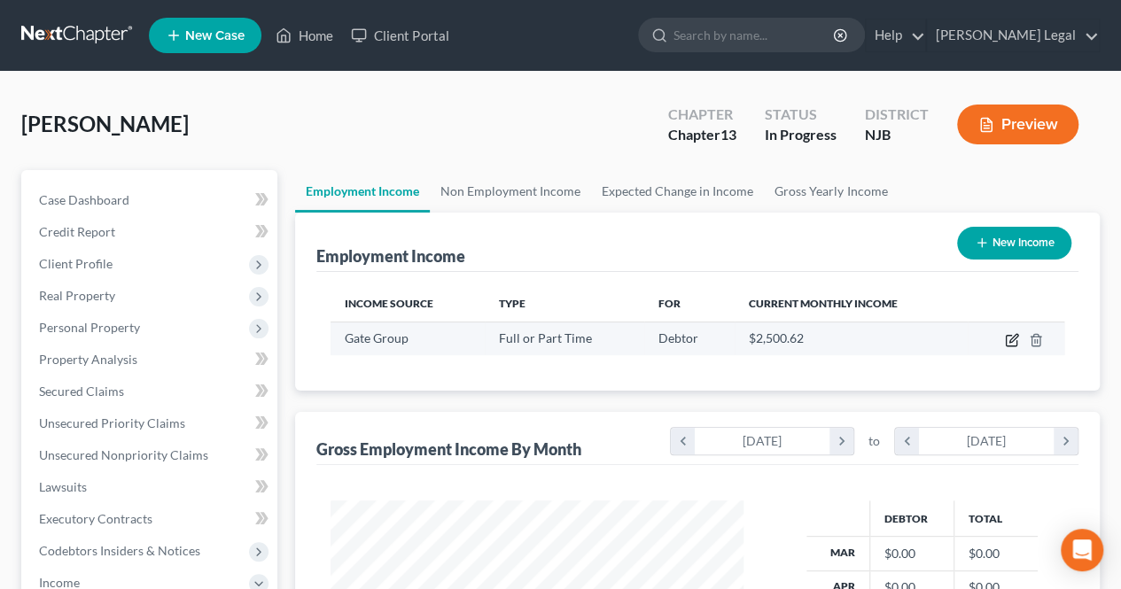
click at [1011, 339] on icon "button" at bounding box center [1012, 340] width 14 height 14
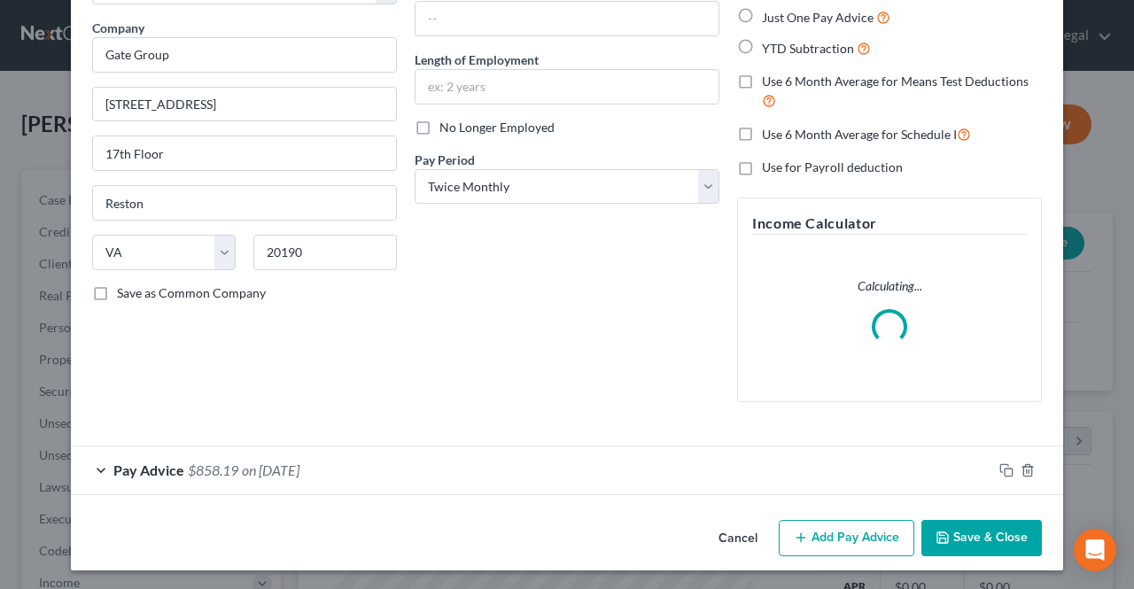
scroll to position [132, 0]
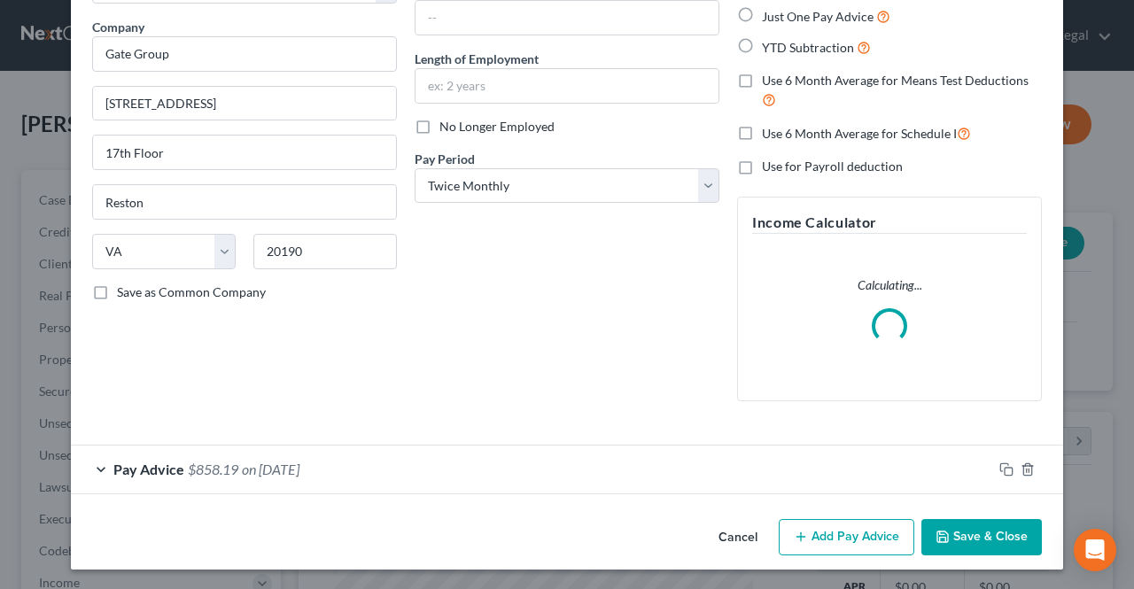
click at [841, 532] on button "Add Pay Advice" at bounding box center [847, 537] width 136 height 37
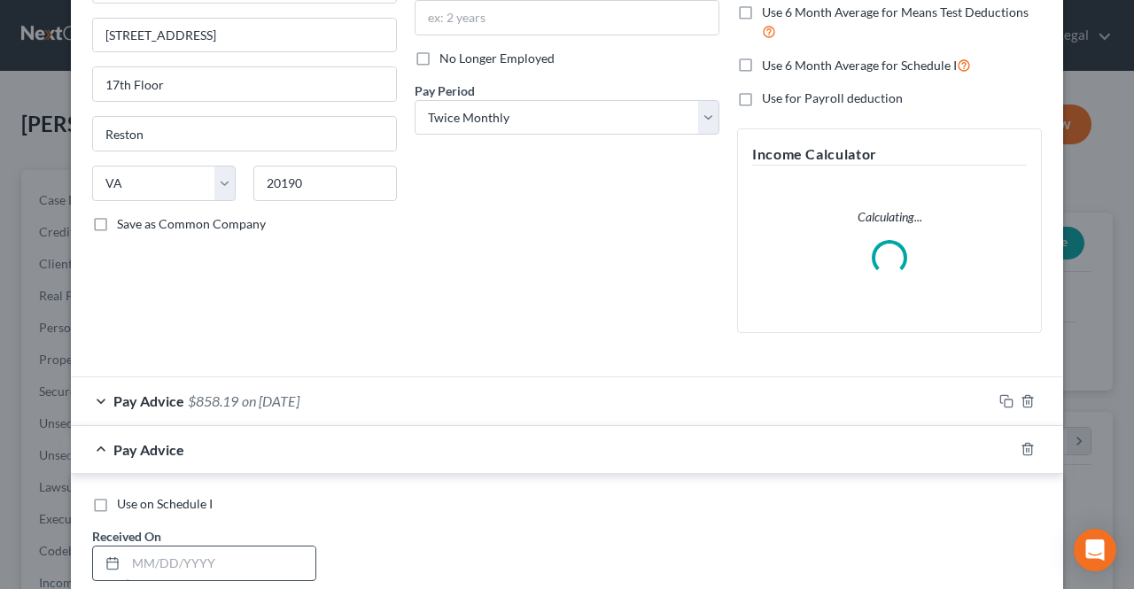
scroll to position [309, 0]
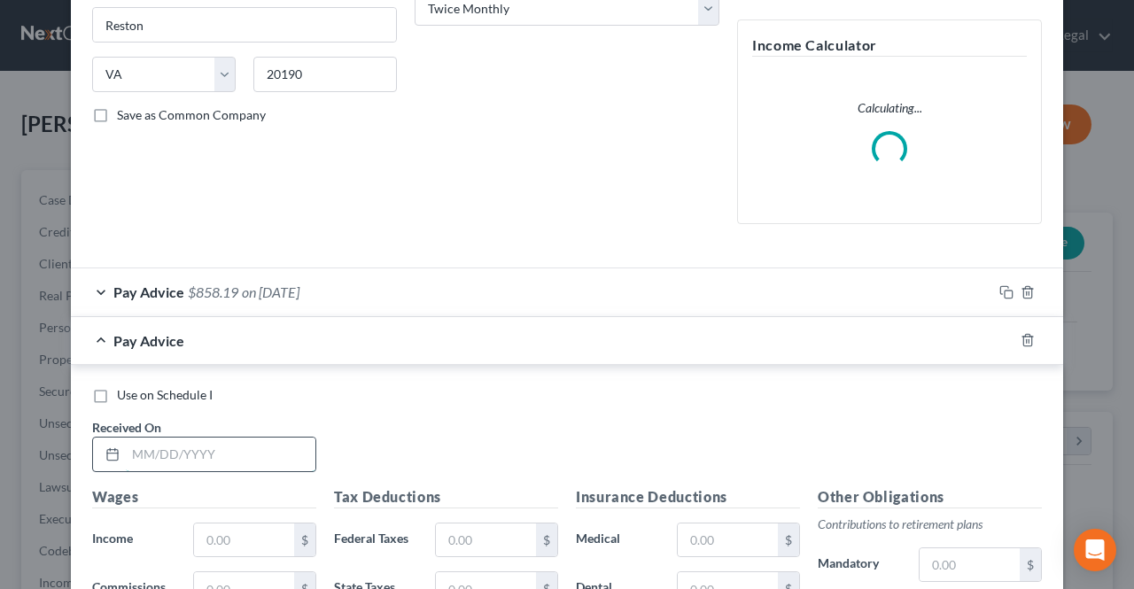
click at [227, 442] on input "text" at bounding box center [221, 455] width 190 height 34
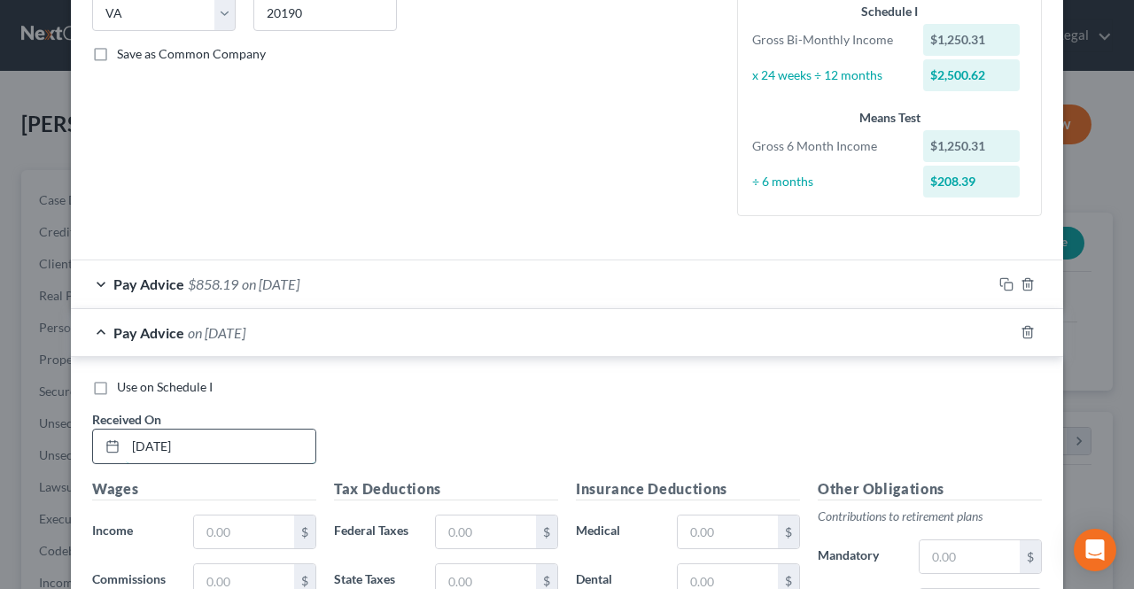
scroll to position [398, 0]
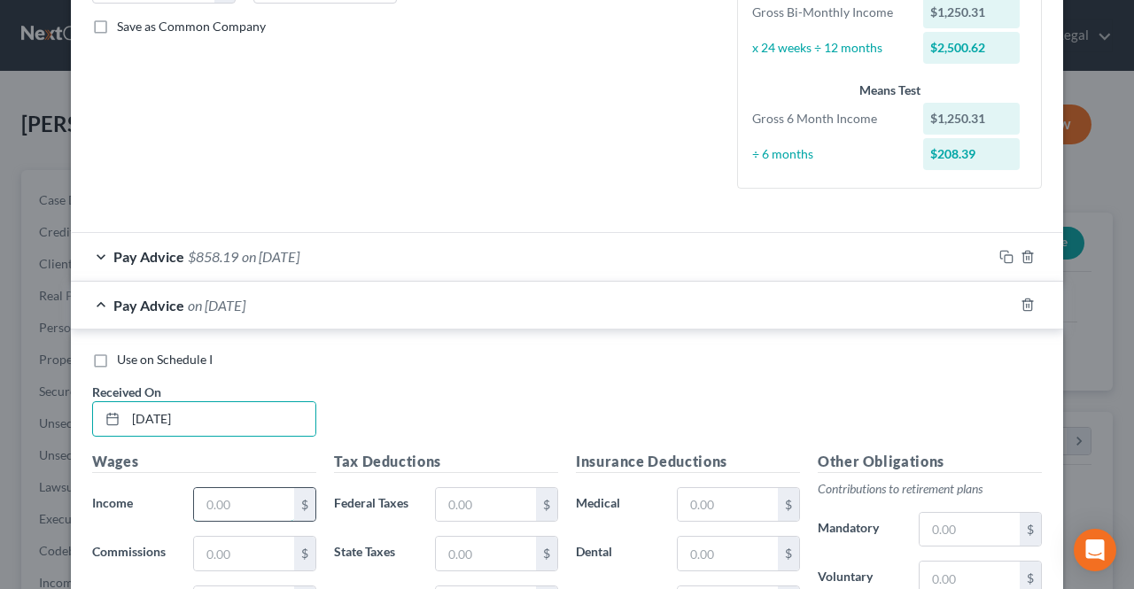
click at [240, 489] on input "text" at bounding box center [244, 505] width 100 height 34
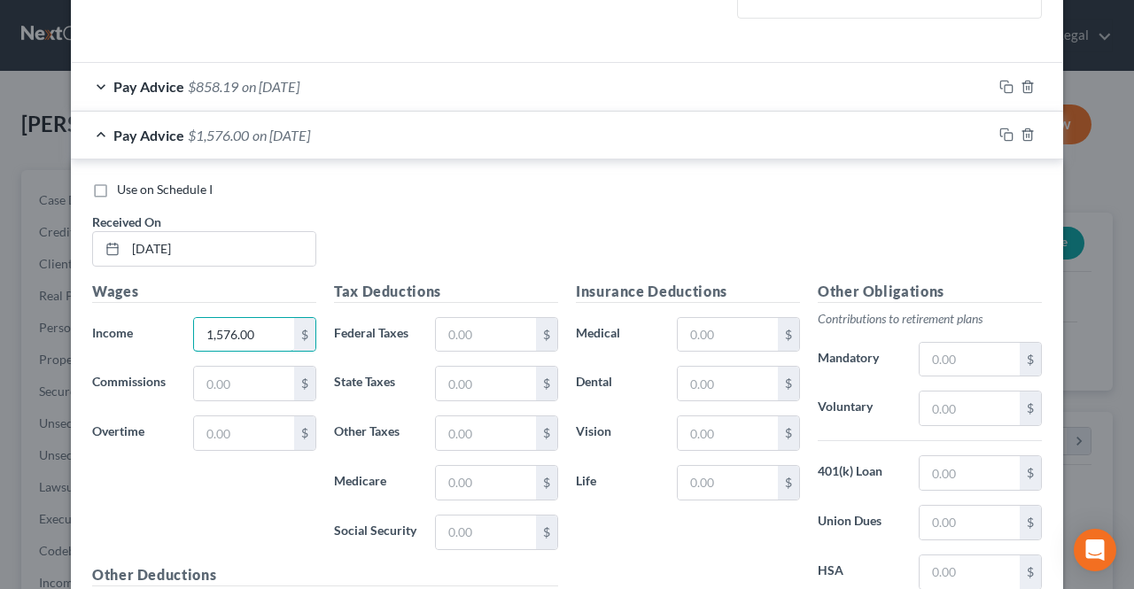
scroll to position [575, 0]
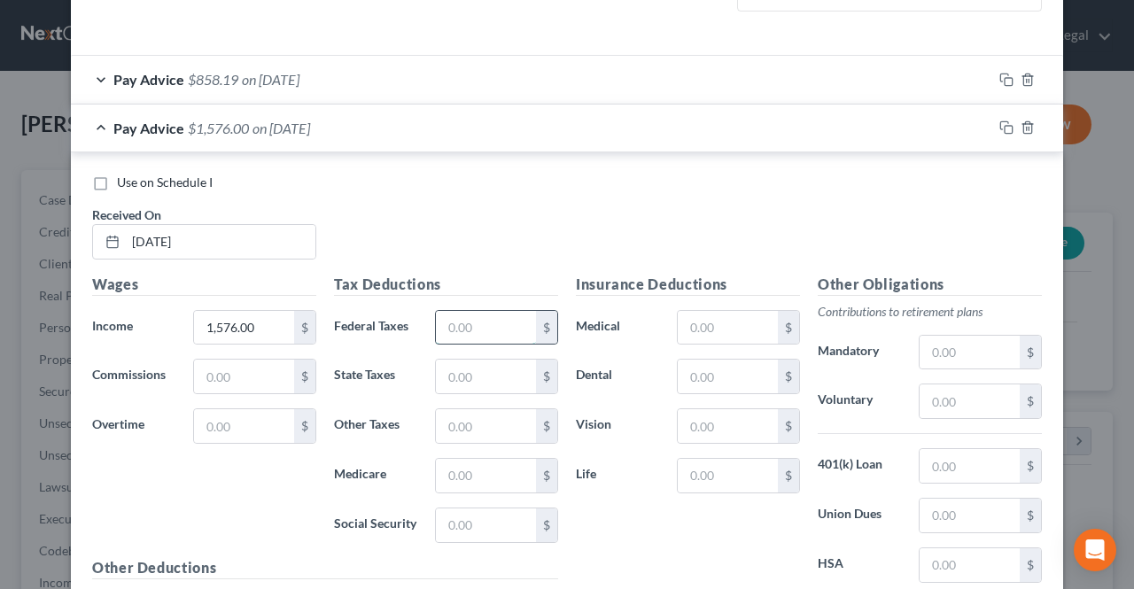
click at [498, 320] on input "text" at bounding box center [486, 328] width 100 height 34
click at [485, 481] on input "text" at bounding box center [486, 476] width 100 height 34
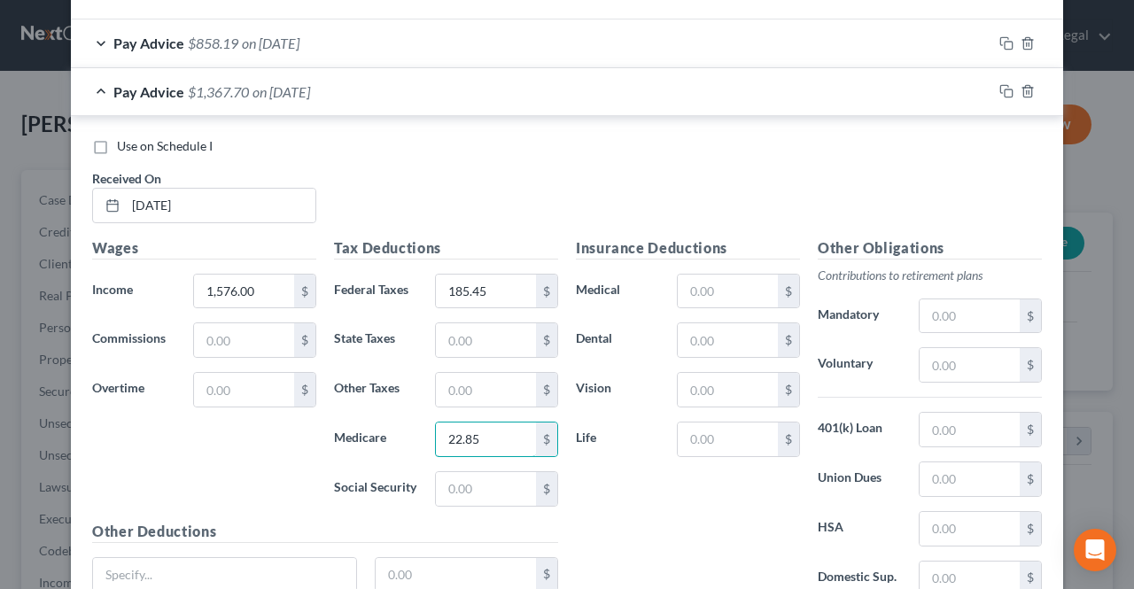
scroll to position [664, 0]
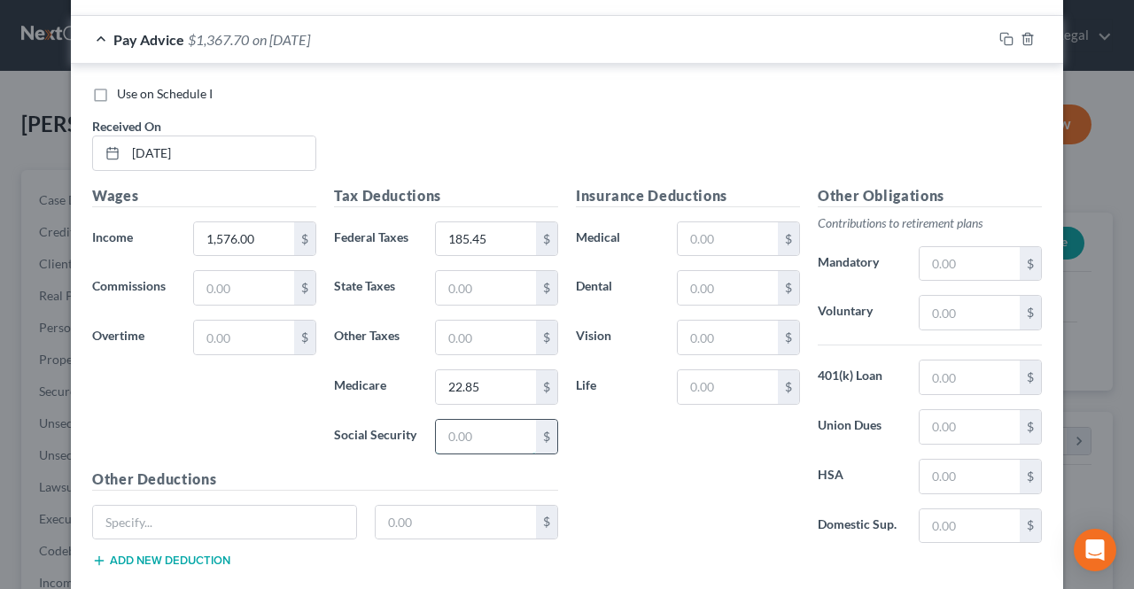
click at [500, 435] on input "text" at bounding box center [486, 437] width 100 height 34
click at [496, 276] on input "text" at bounding box center [486, 288] width 100 height 34
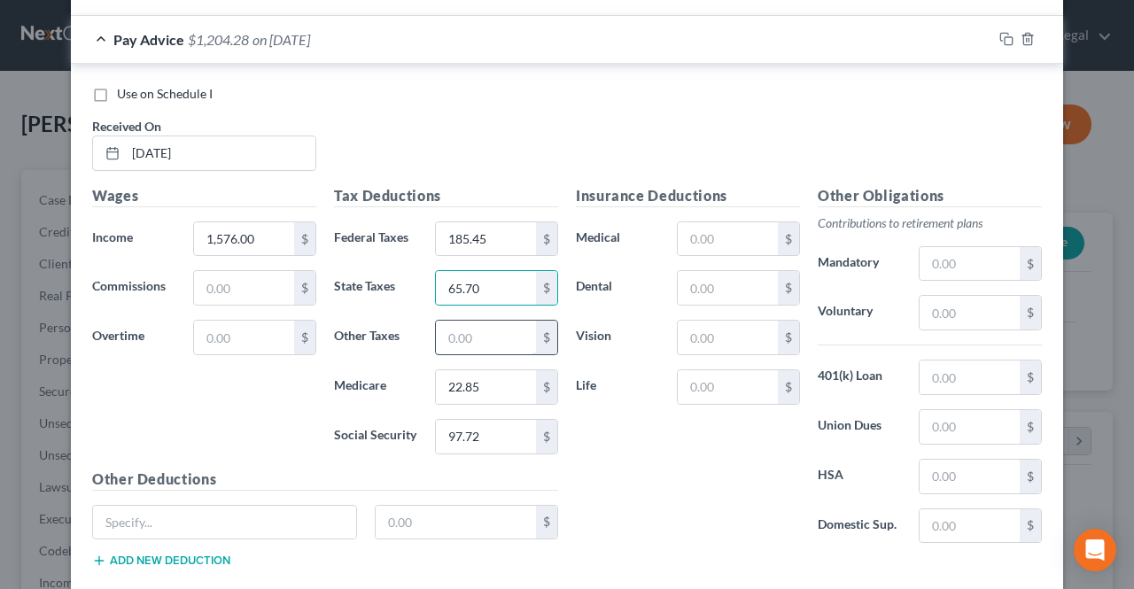
click at [497, 321] on input "text" at bounding box center [486, 338] width 100 height 34
click at [946, 417] on input "text" at bounding box center [970, 427] width 100 height 34
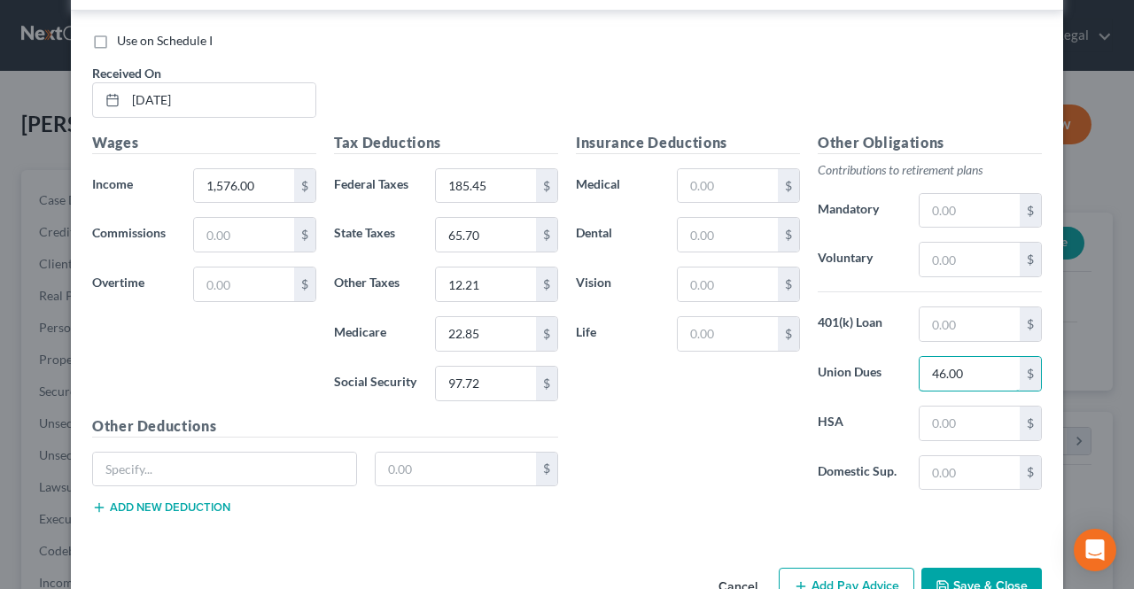
scroll to position [761, 0]
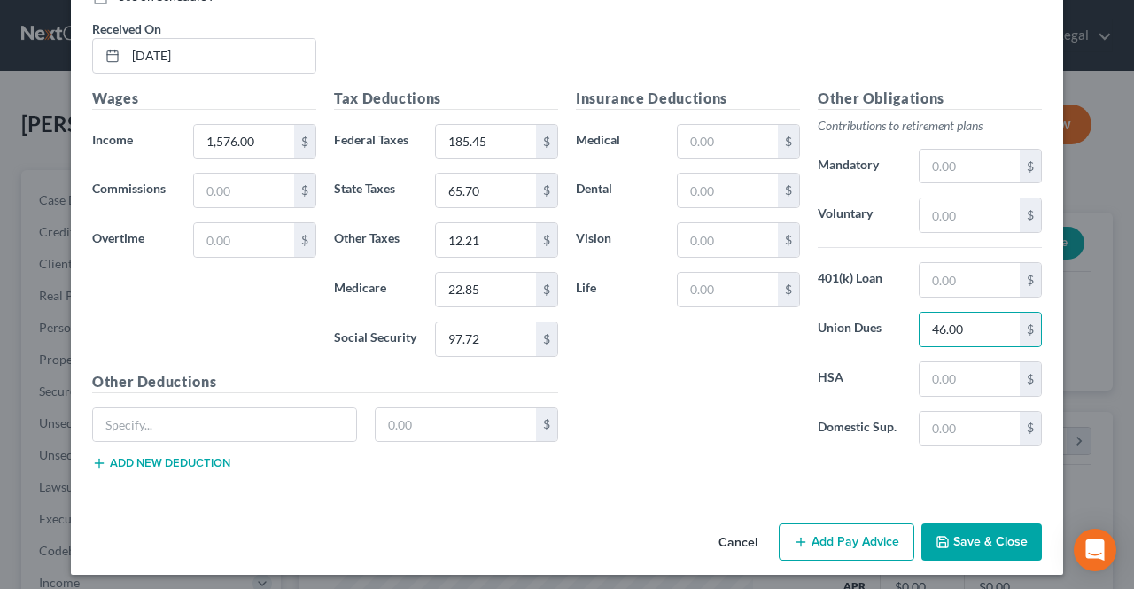
click at [873, 543] on button "Add Pay Advice" at bounding box center [847, 542] width 136 height 37
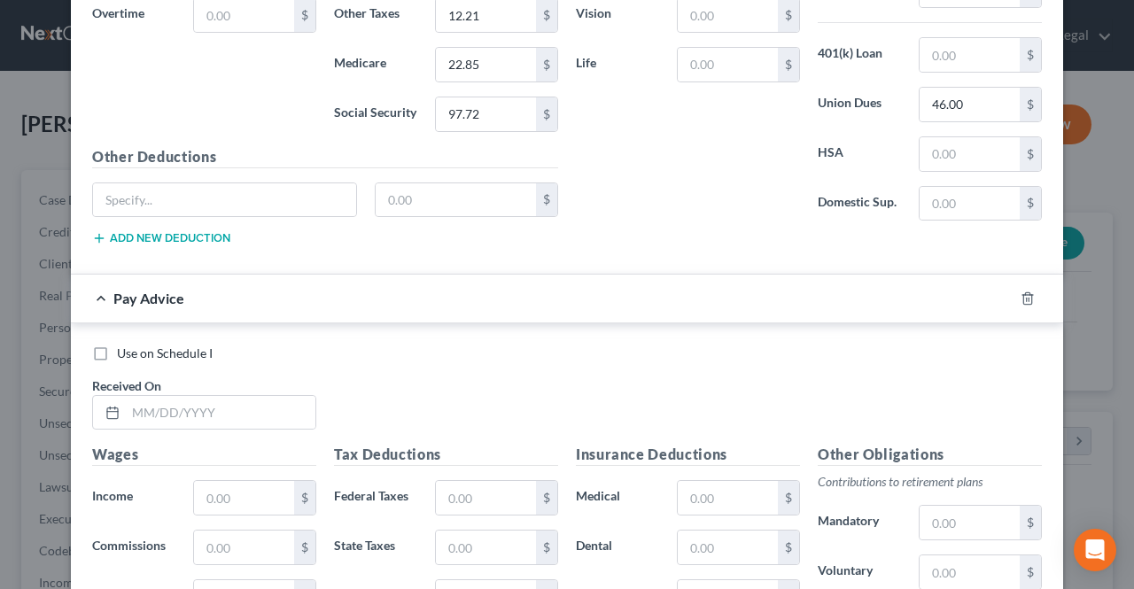
scroll to position [1027, 0]
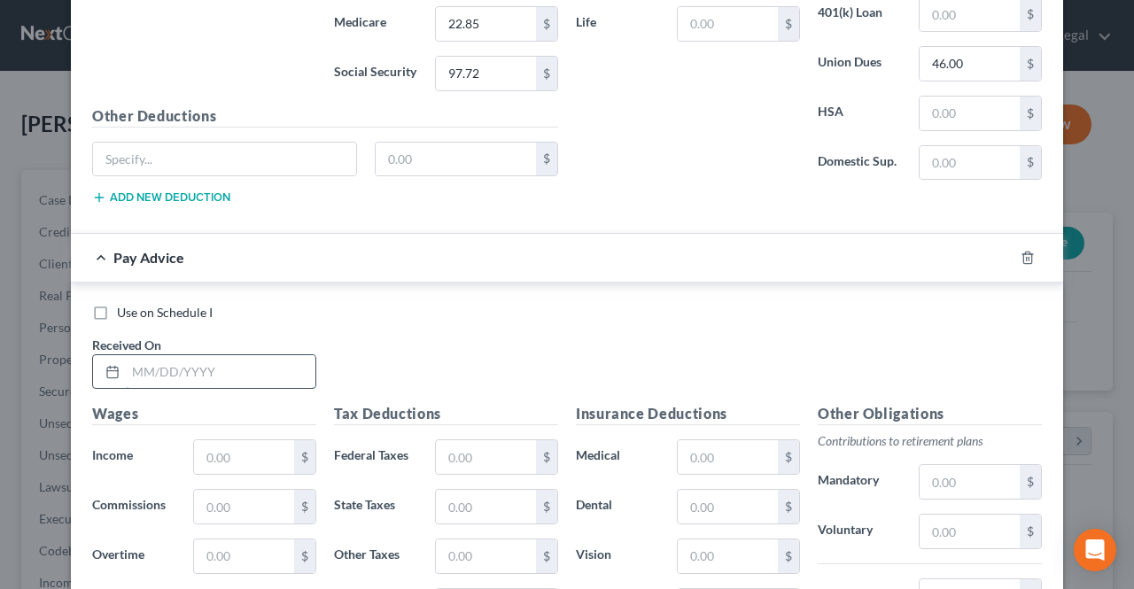
click at [266, 372] on input "text" at bounding box center [221, 372] width 190 height 34
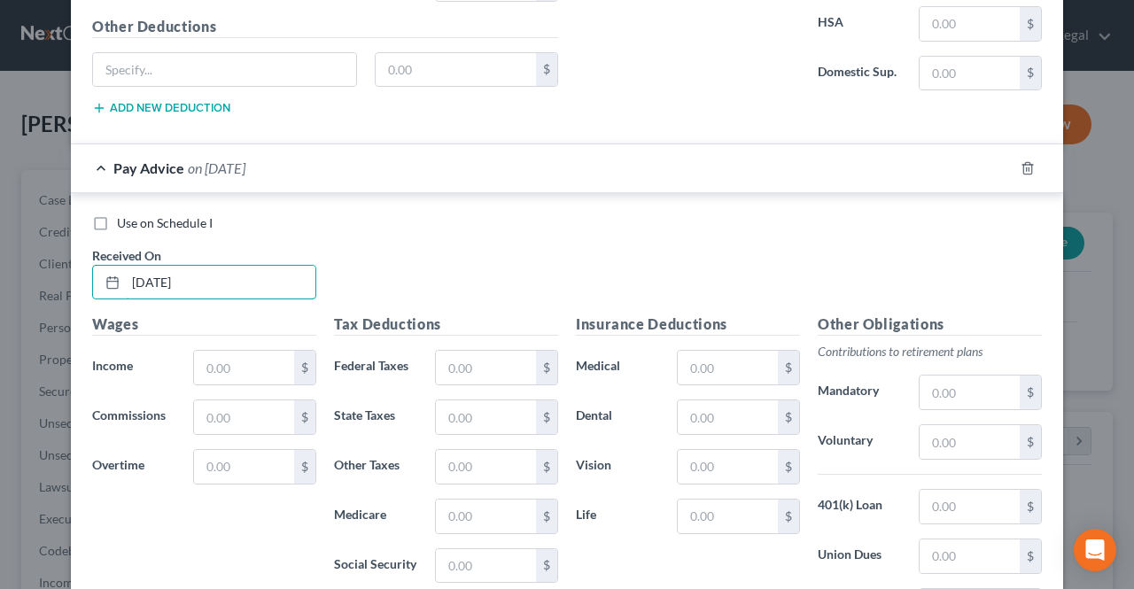
scroll to position [1204, 0]
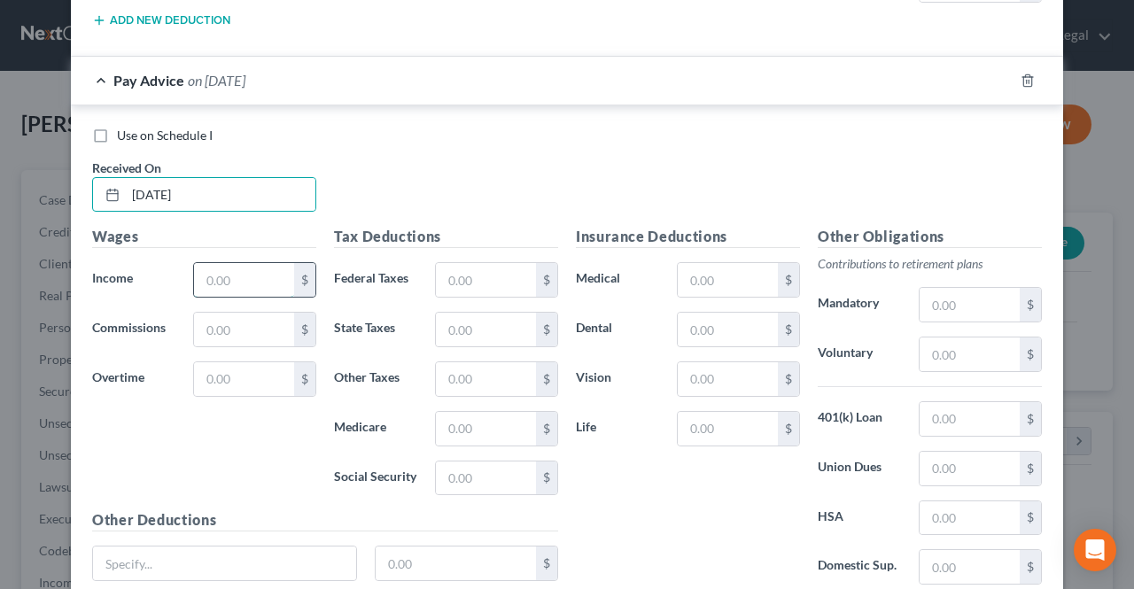
click at [268, 279] on input "text" at bounding box center [244, 280] width 100 height 34
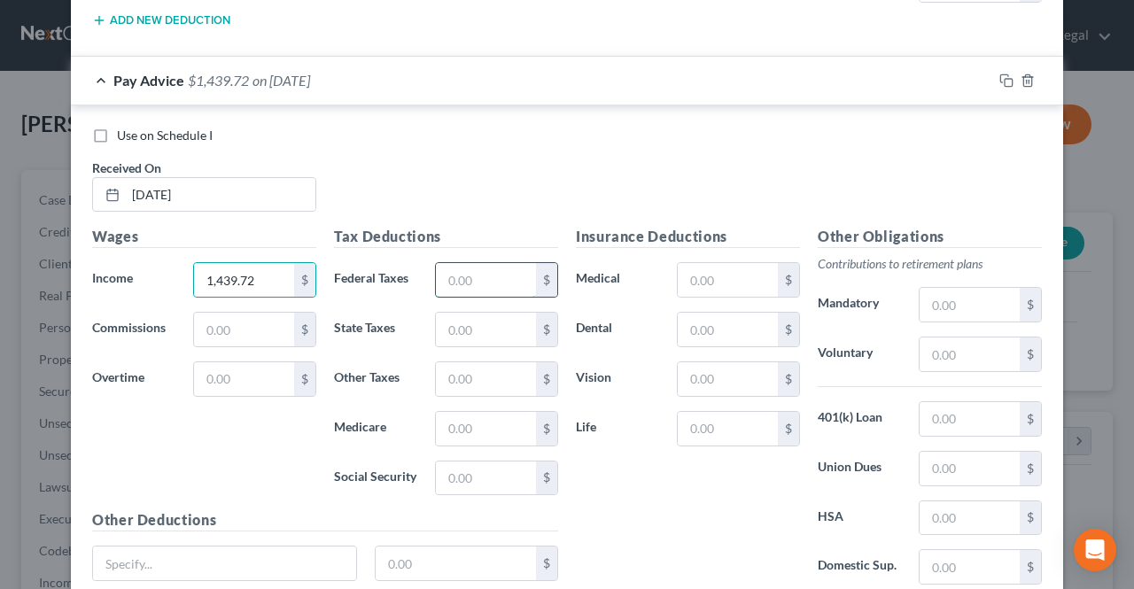
click at [454, 275] on input "text" at bounding box center [486, 280] width 100 height 34
click at [470, 412] on input "text" at bounding box center [486, 429] width 100 height 34
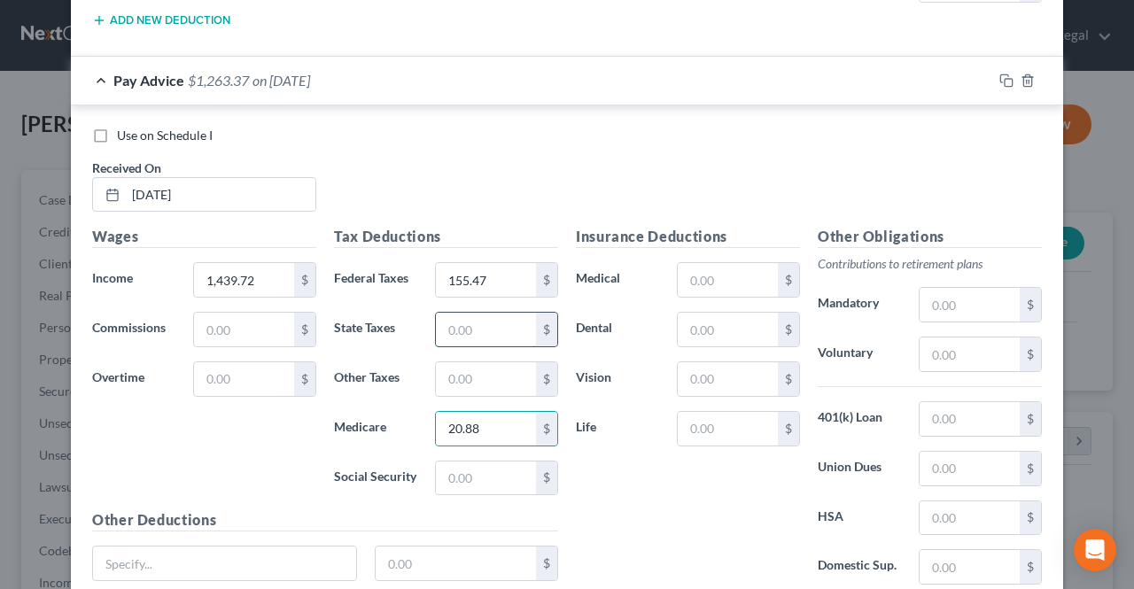
click at [468, 323] on input "text" at bounding box center [486, 330] width 100 height 34
drag, startPoint x: 485, startPoint y: 315, endPoint x: 439, endPoint y: 315, distance: 46.1
click at [439, 315] on input "89.26" at bounding box center [486, 330] width 100 height 34
paste input "89.26"
click at [468, 319] on input "text" at bounding box center [486, 330] width 100 height 34
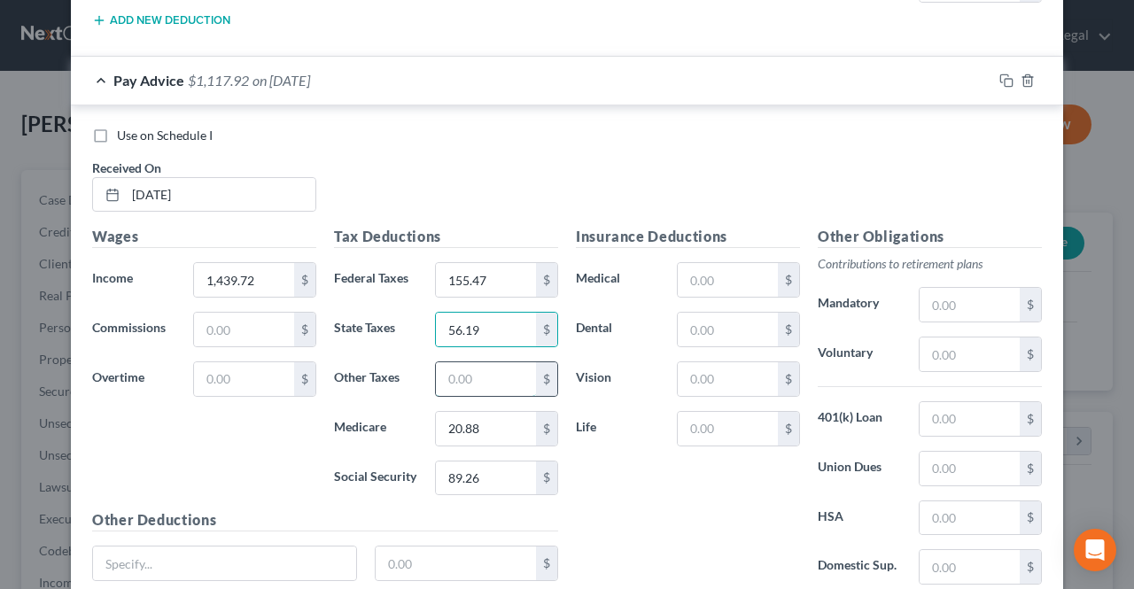
click at [475, 362] on input "text" at bounding box center [486, 379] width 100 height 34
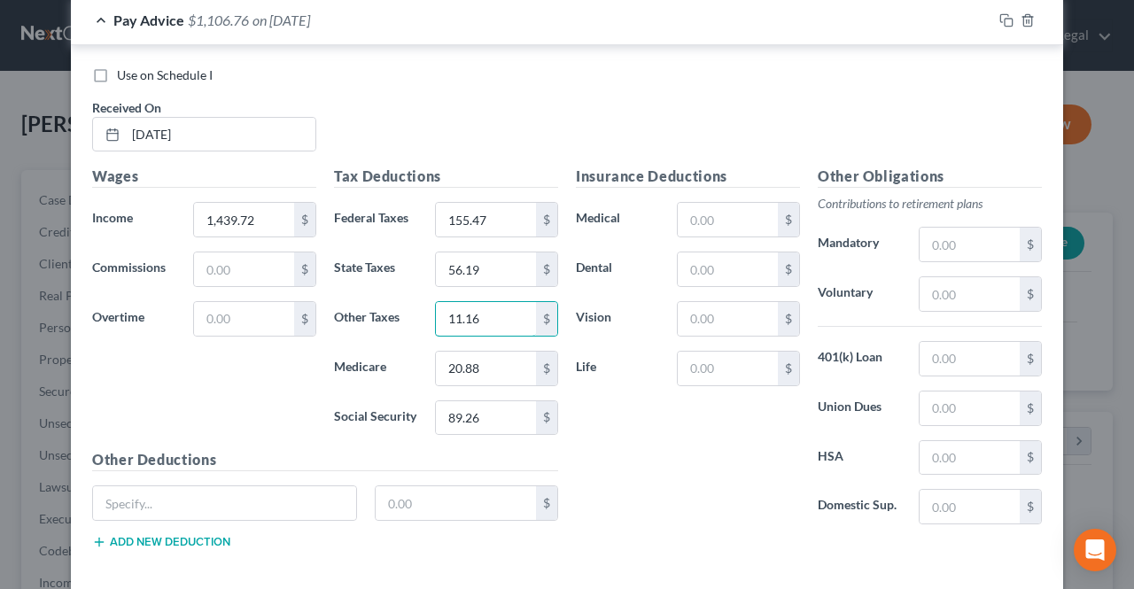
scroll to position [1293, 0]
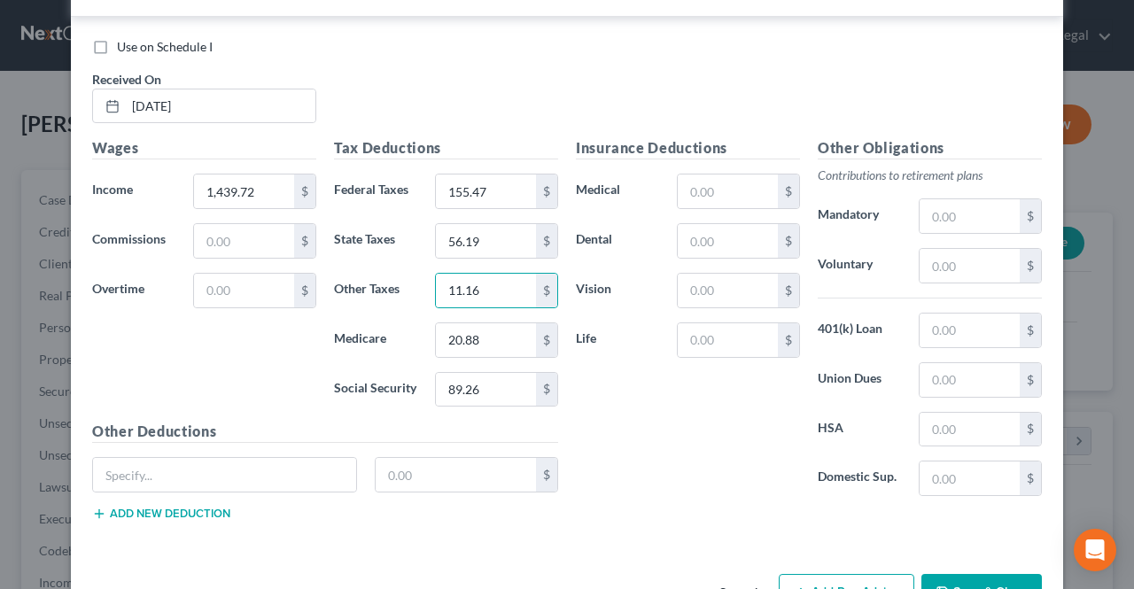
click at [820, 574] on button "Add Pay Advice" at bounding box center [847, 592] width 136 height 37
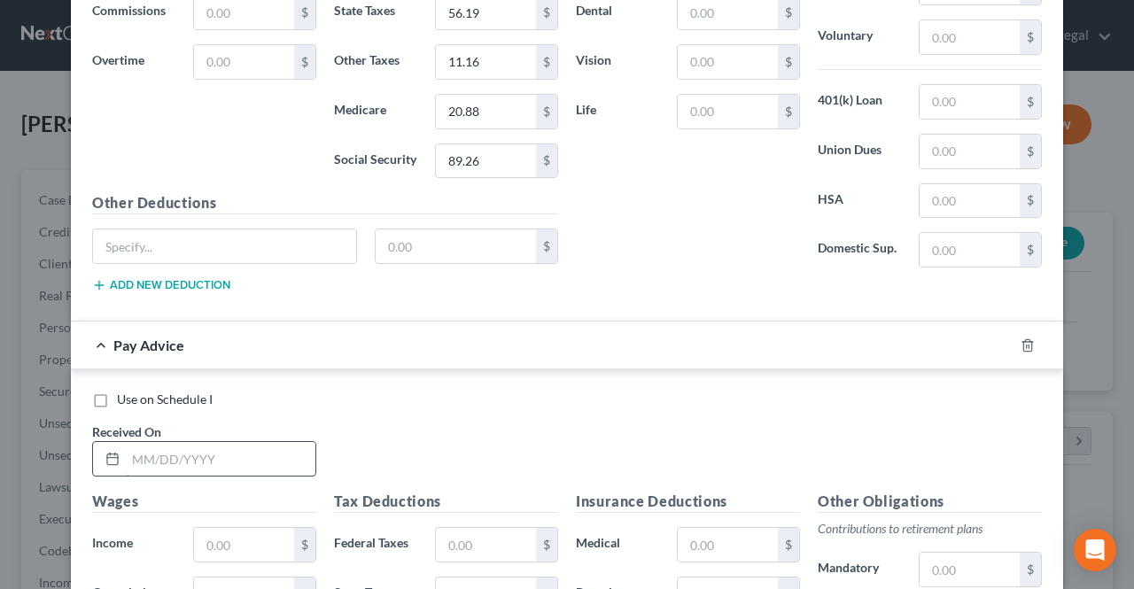
scroll to position [1558, 0]
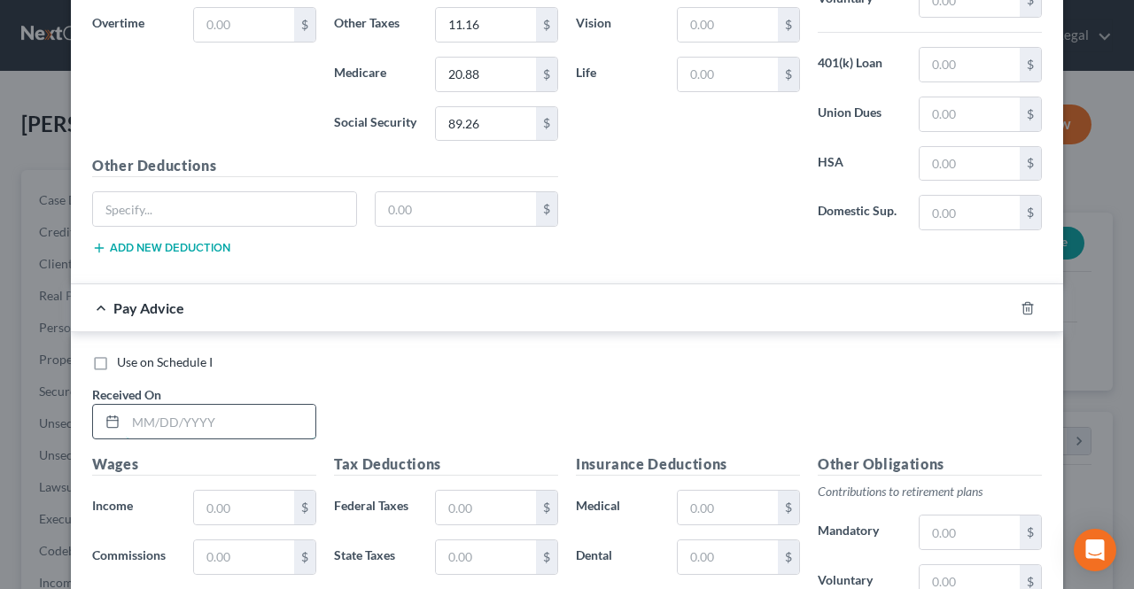
click at [221, 415] on input "text" at bounding box center [221, 422] width 190 height 34
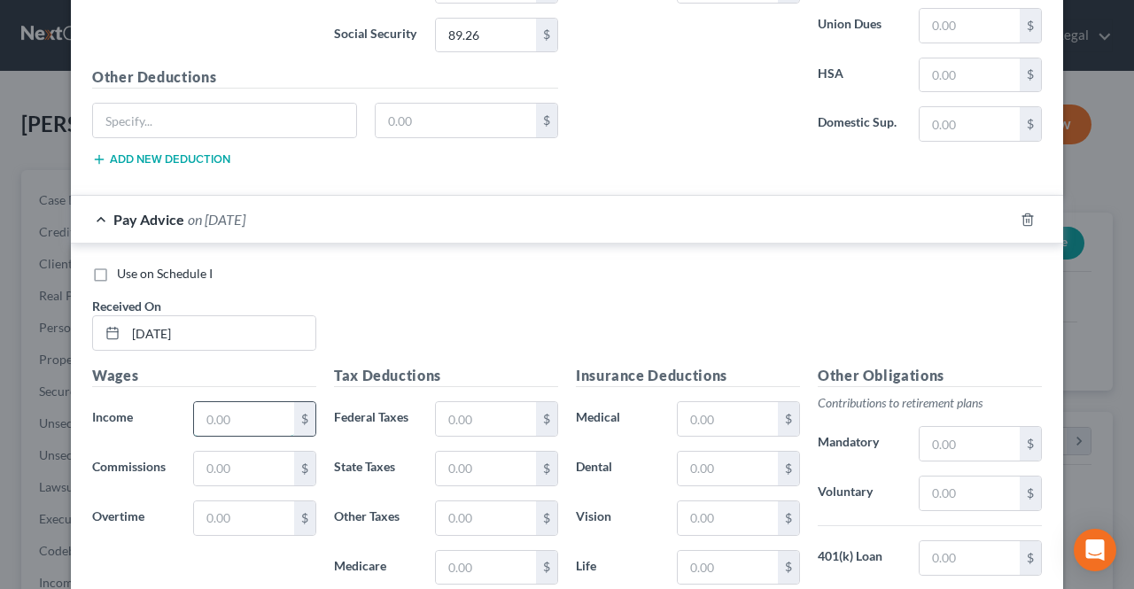
click at [221, 412] on input "text" at bounding box center [244, 419] width 100 height 34
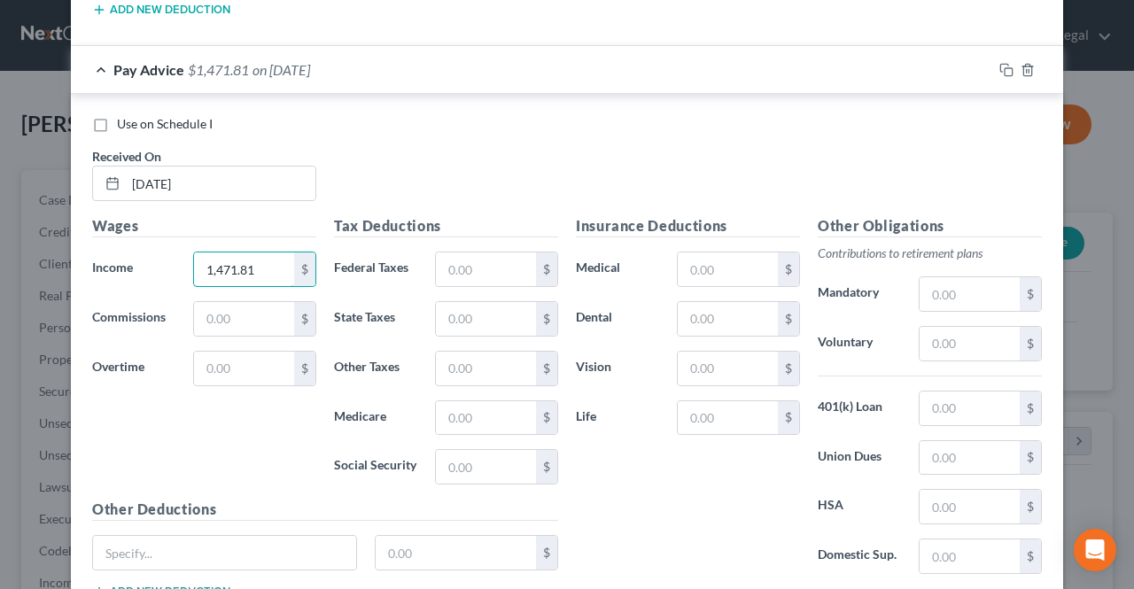
scroll to position [1824, 0]
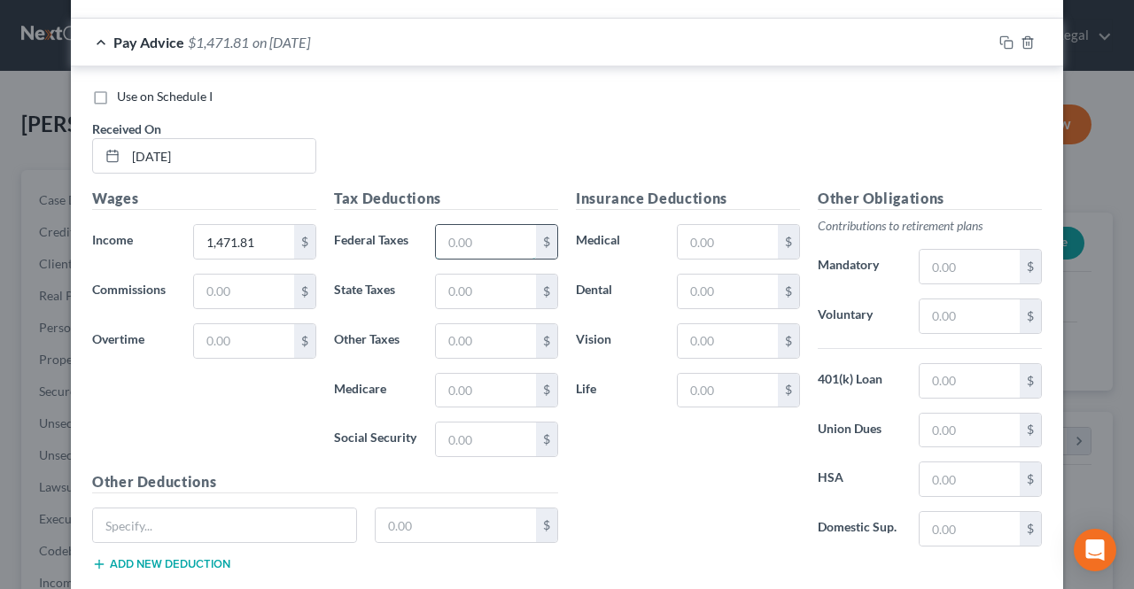
click at [478, 231] on input "text" at bounding box center [486, 242] width 100 height 34
click at [474, 382] on input "text" at bounding box center [486, 391] width 100 height 34
click at [491, 423] on input "text" at bounding box center [486, 440] width 100 height 34
click at [478, 283] on input "text" at bounding box center [486, 292] width 100 height 34
click at [470, 325] on input "text" at bounding box center [486, 341] width 100 height 34
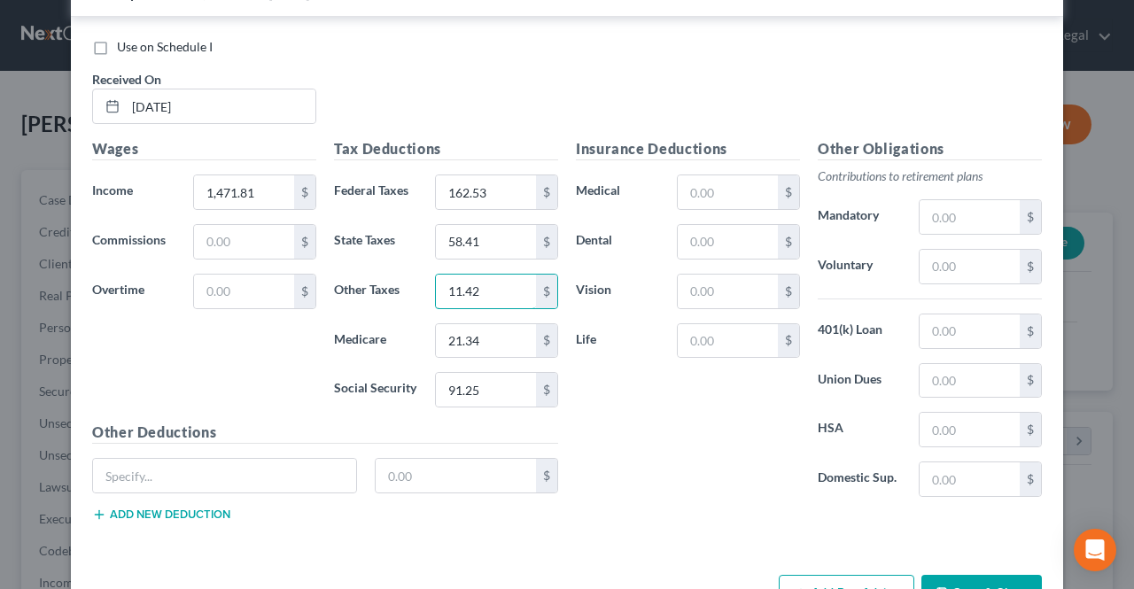
scroll to position [1914, 0]
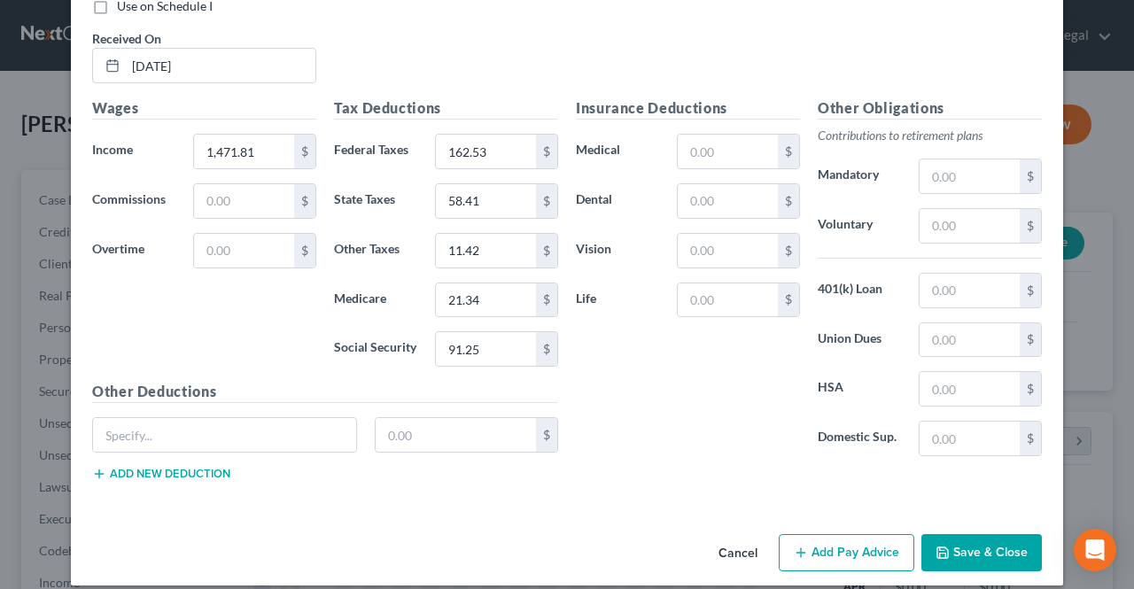
click at [804, 534] on button "Add Pay Advice" at bounding box center [847, 552] width 136 height 37
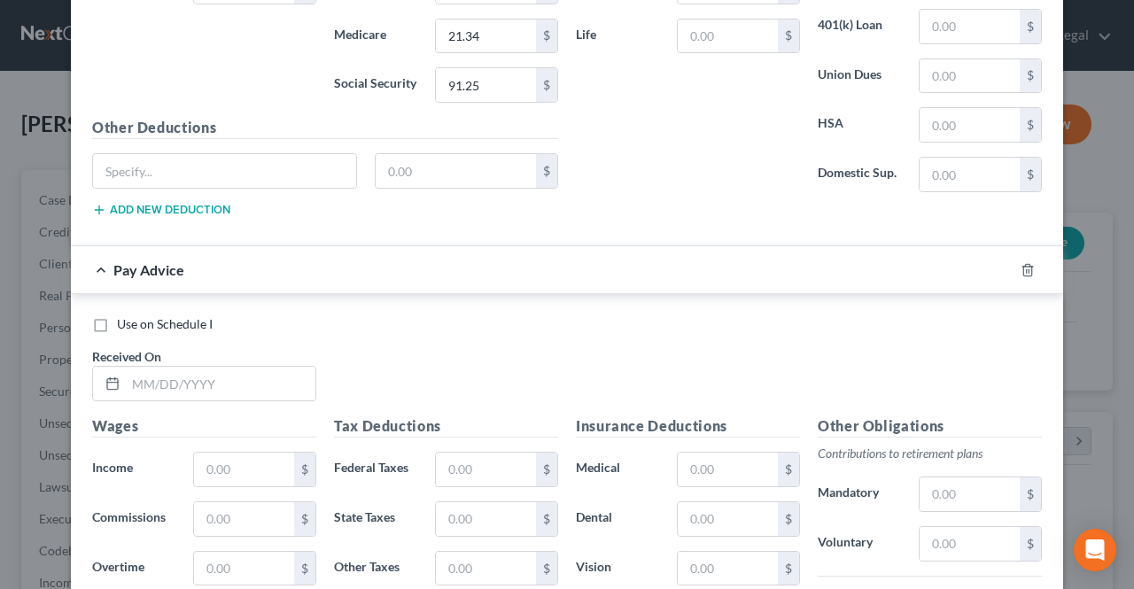
scroll to position [2180, 0]
click at [252, 365] on input "text" at bounding box center [221, 382] width 190 height 34
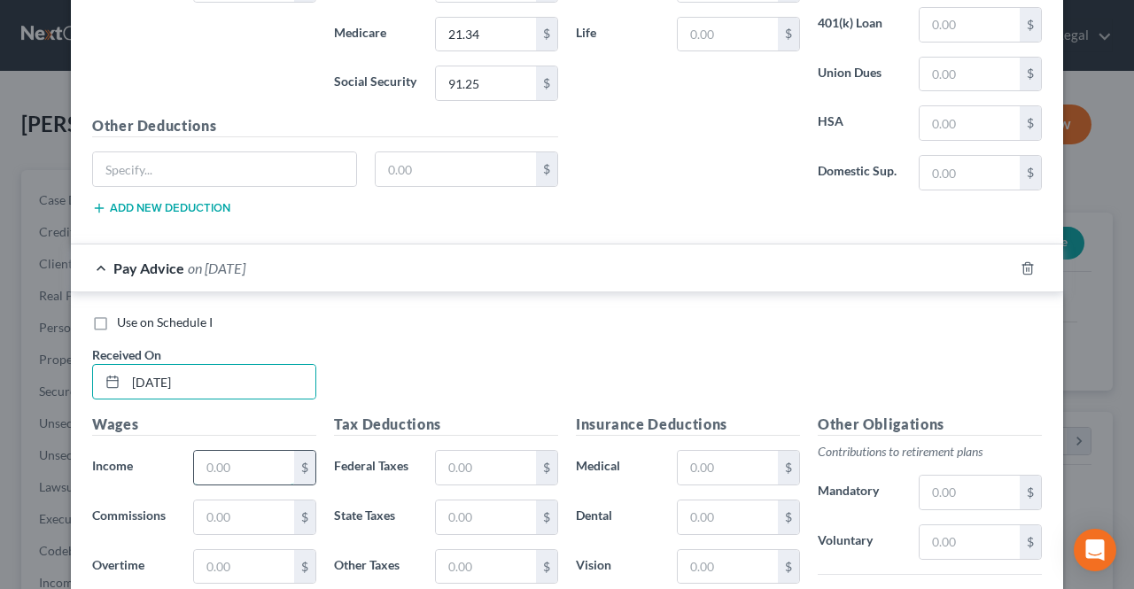
click at [238, 451] on input "text" at bounding box center [244, 468] width 100 height 34
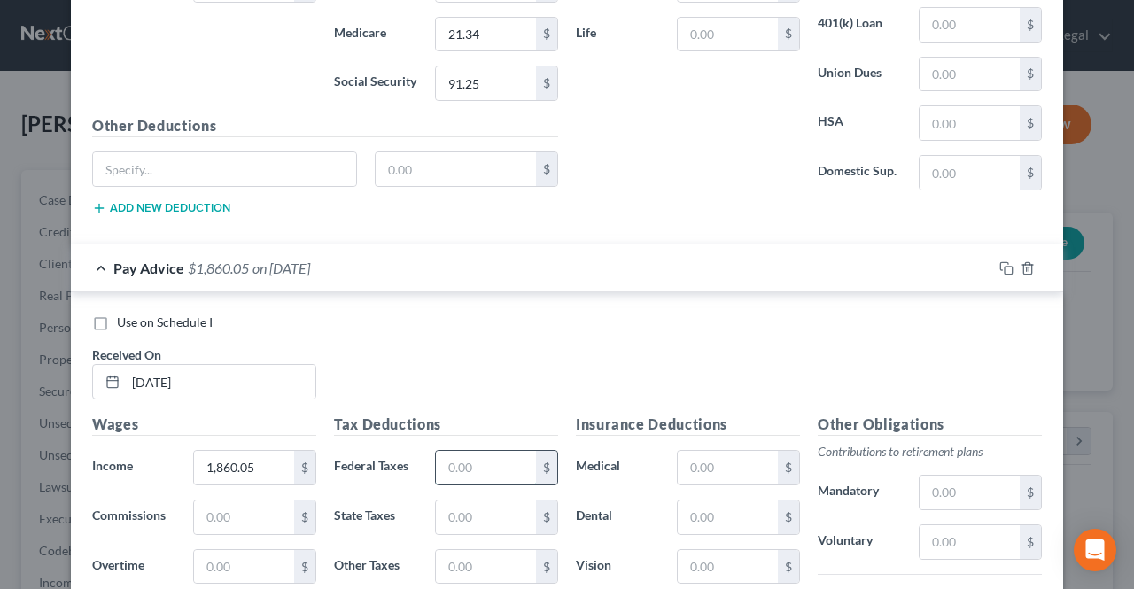
click at [452, 453] on input "text" at bounding box center [486, 468] width 100 height 34
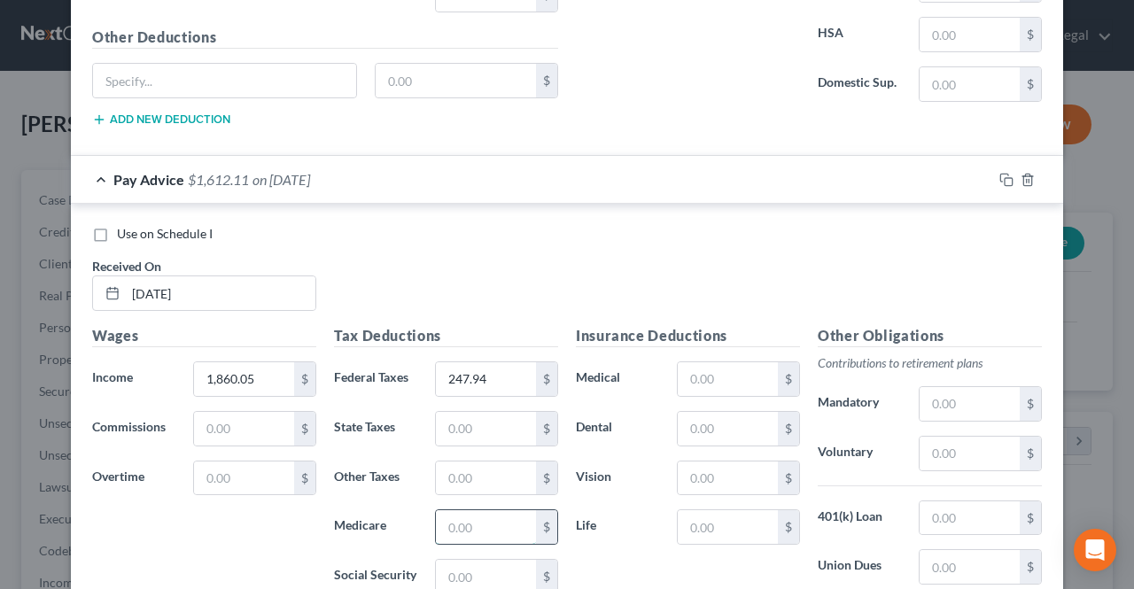
click at [464, 510] on input "text" at bounding box center [486, 527] width 100 height 34
click at [466, 560] on input "text" at bounding box center [486, 577] width 100 height 34
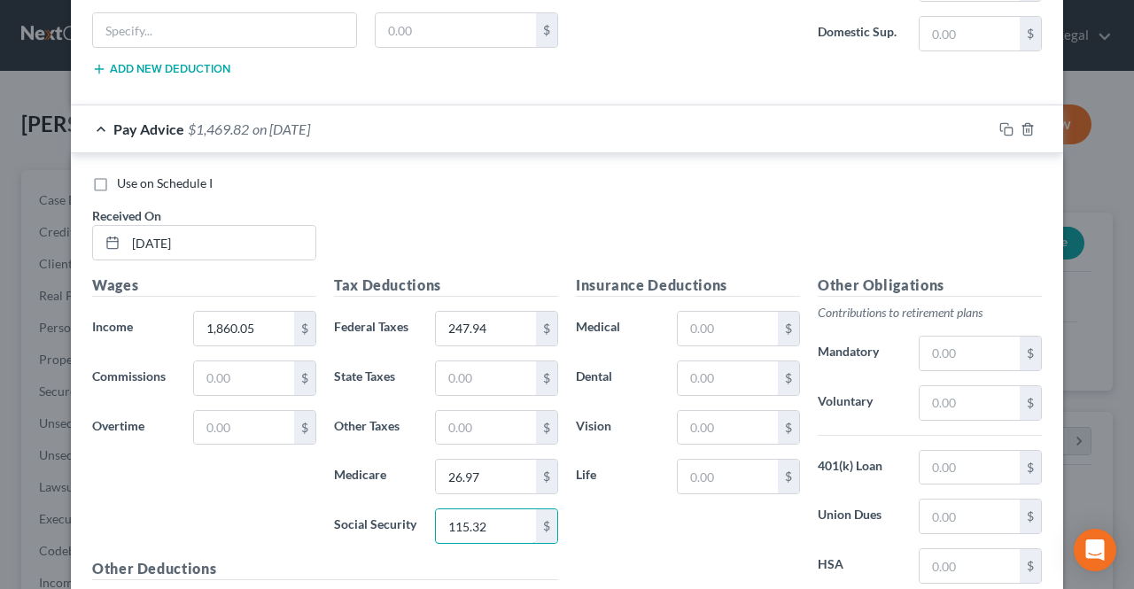
scroll to position [2357, 0]
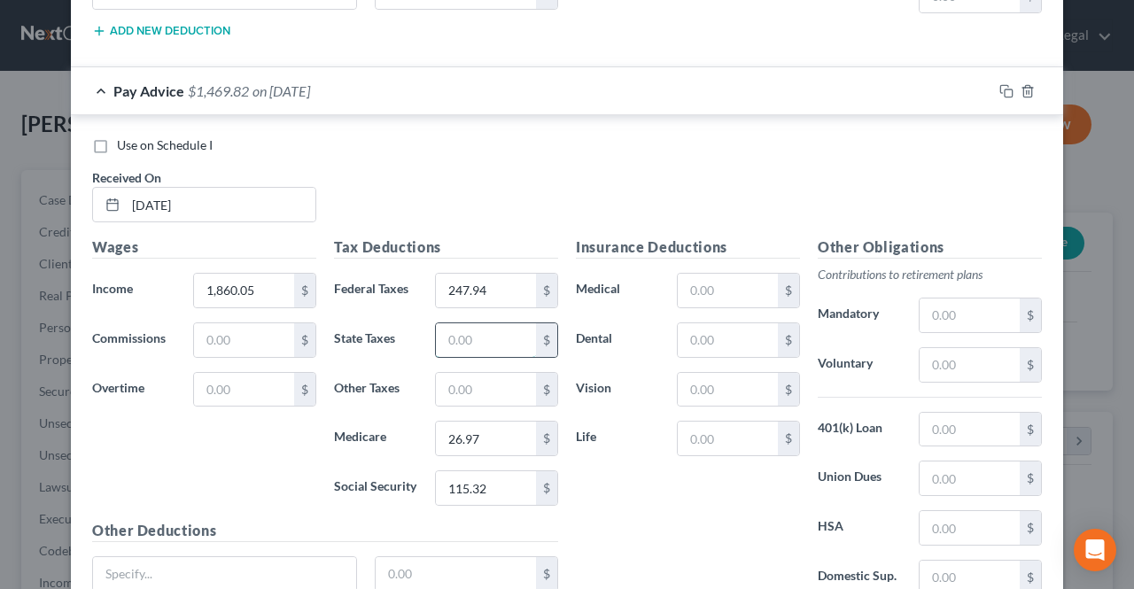
click at [455, 329] on input "text" at bounding box center [486, 340] width 100 height 34
click at [462, 373] on input "text" at bounding box center [486, 390] width 100 height 34
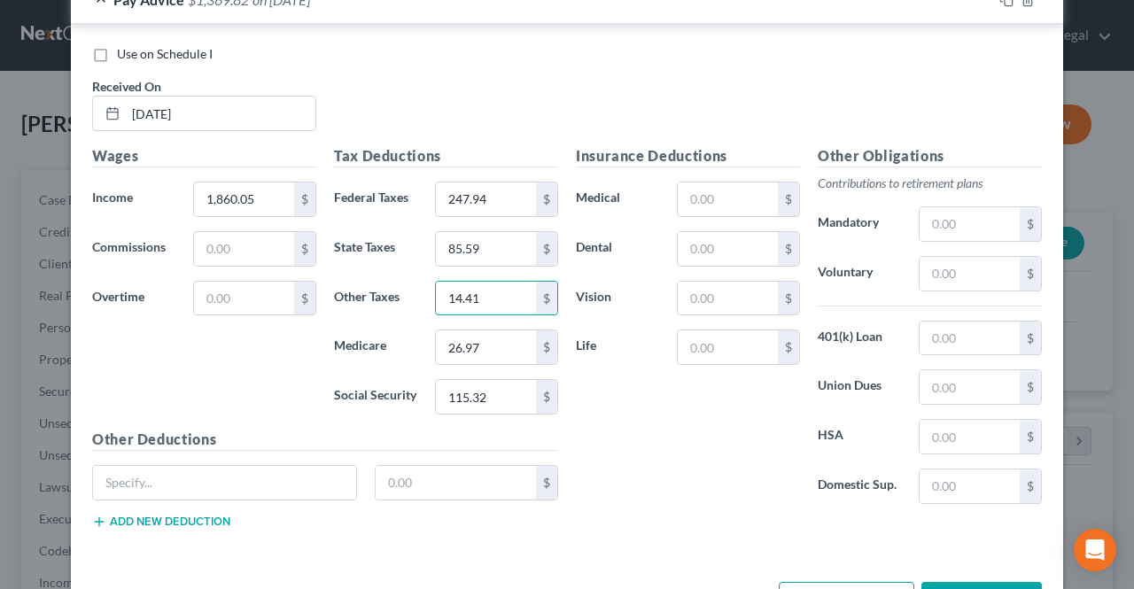
scroll to position [2491, 0]
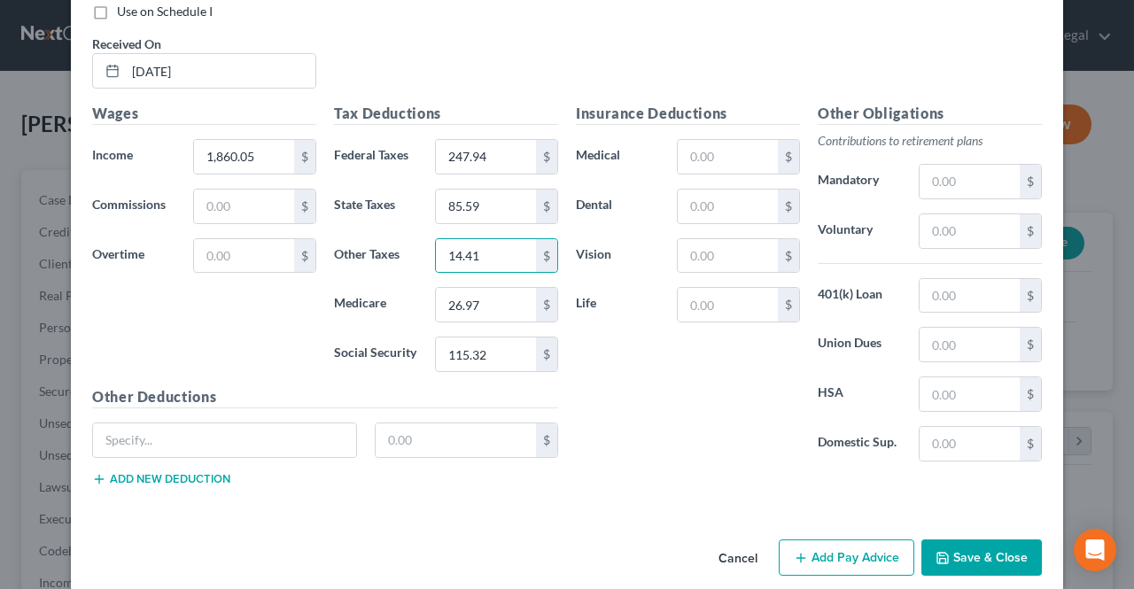
click at [810, 540] on button "Add Pay Advice" at bounding box center [847, 558] width 136 height 37
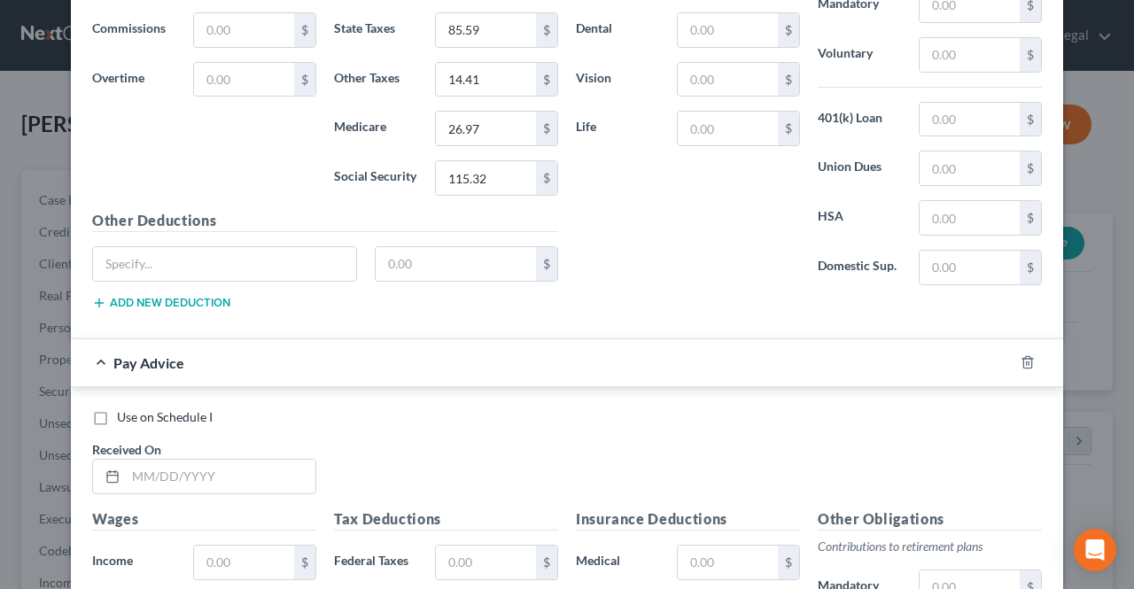
scroll to position [2757, 0]
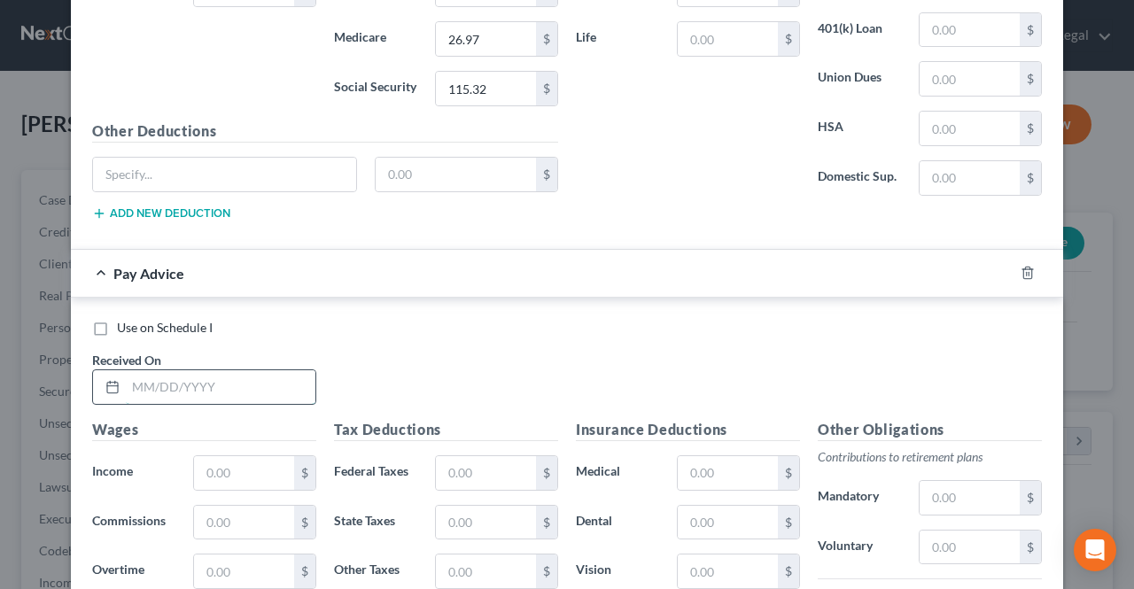
click at [241, 370] on input "text" at bounding box center [221, 387] width 190 height 34
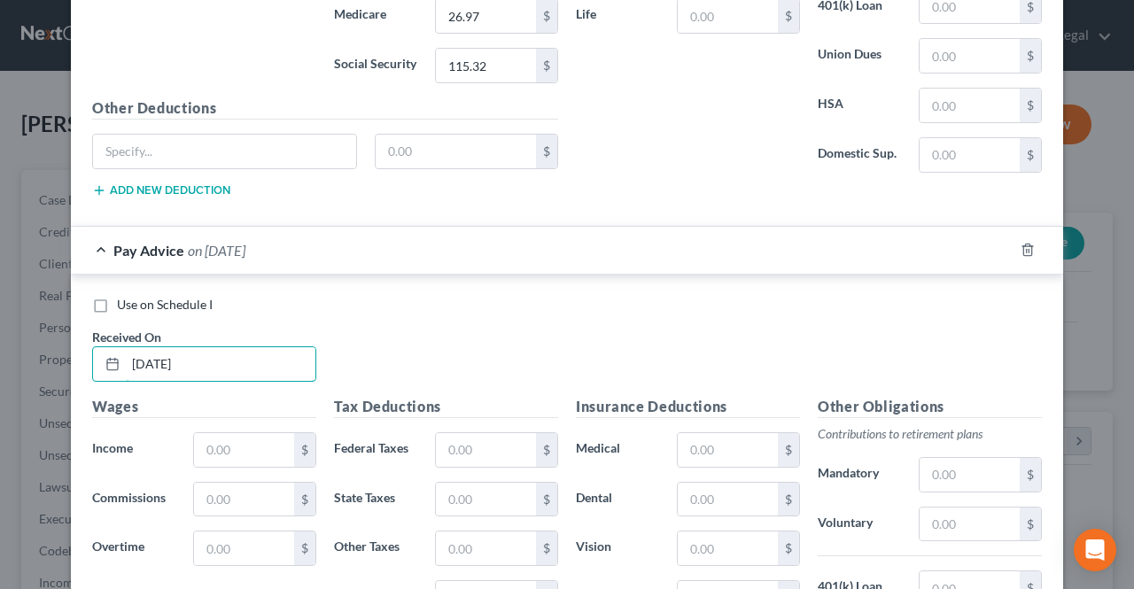
scroll to position [2845, 0]
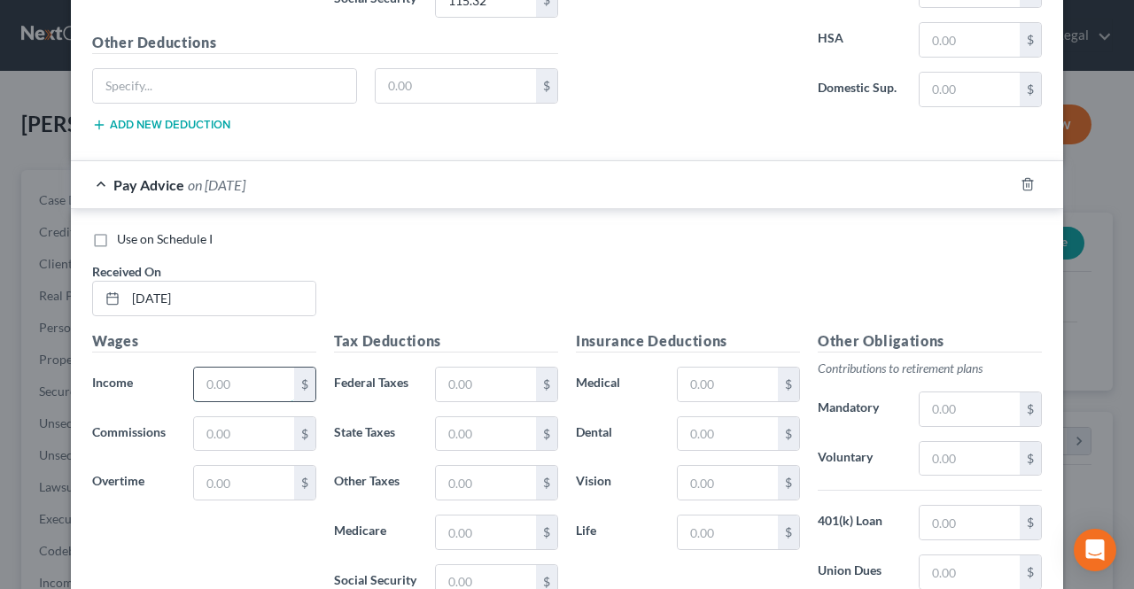
click at [250, 368] on input "text" at bounding box center [244, 385] width 100 height 34
click at [920, 555] on input "text" at bounding box center [970, 572] width 100 height 34
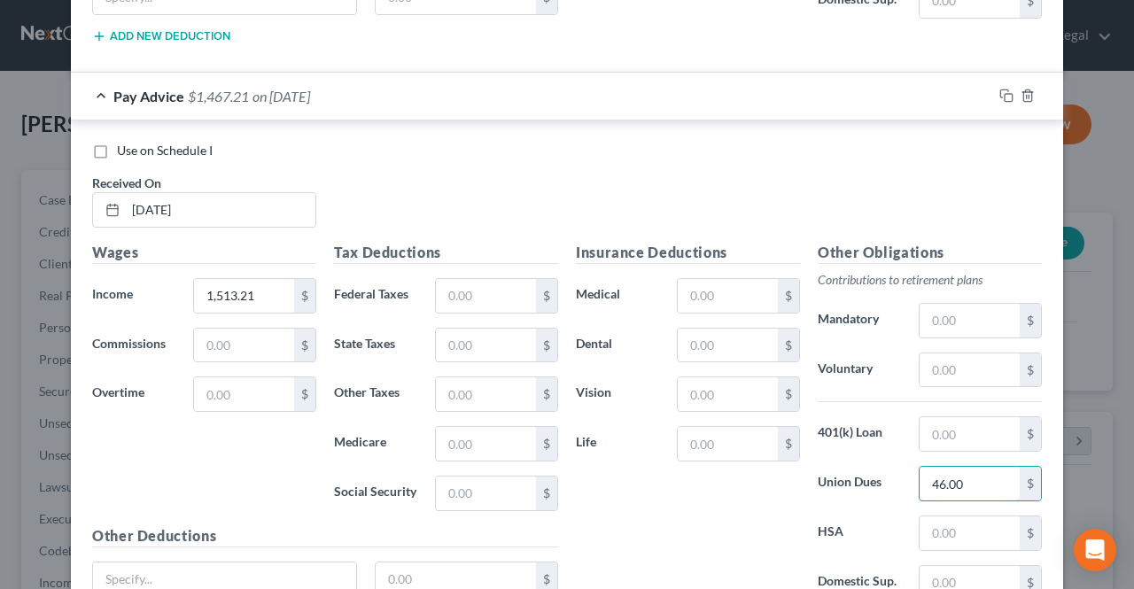
scroll to position [3023, 0]
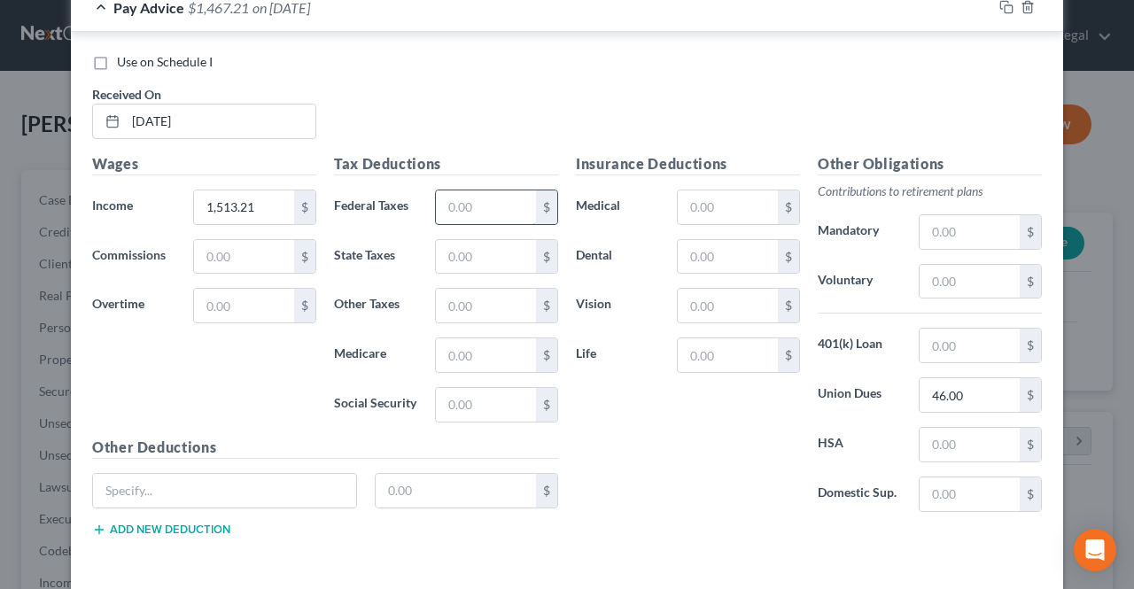
click at [438, 190] on input "text" at bounding box center [486, 207] width 100 height 34
click at [519, 338] on input "text" at bounding box center [486, 355] width 100 height 34
click at [494, 388] on input "text" at bounding box center [486, 405] width 100 height 34
click at [471, 240] on input "text" at bounding box center [486, 257] width 100 height 34
click at [488, 289] on input "text" at bounding box center [486, 306] width 100 height 34
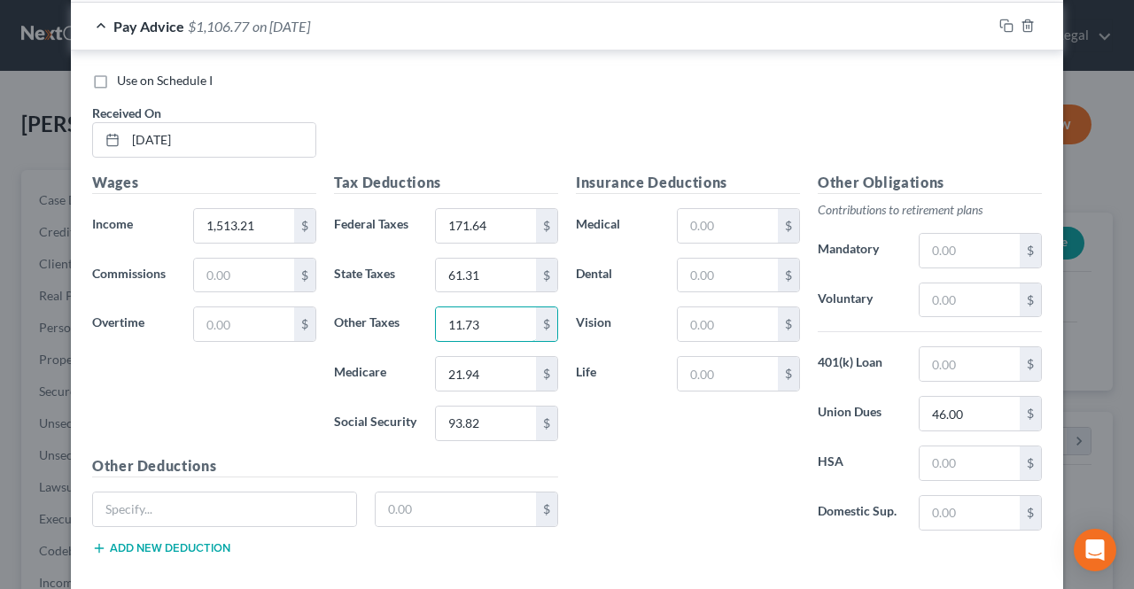
scroll to position [3067, 0]
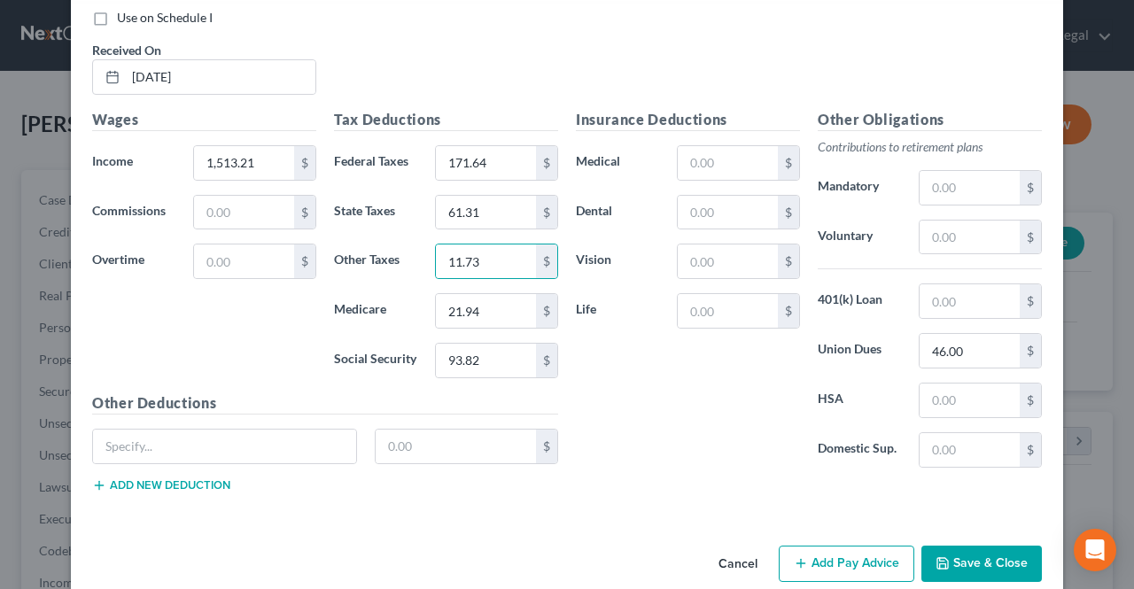
click at [824, 546] on button "Add Pay Advice" at bounding box center [847, 564] width 136 height 37
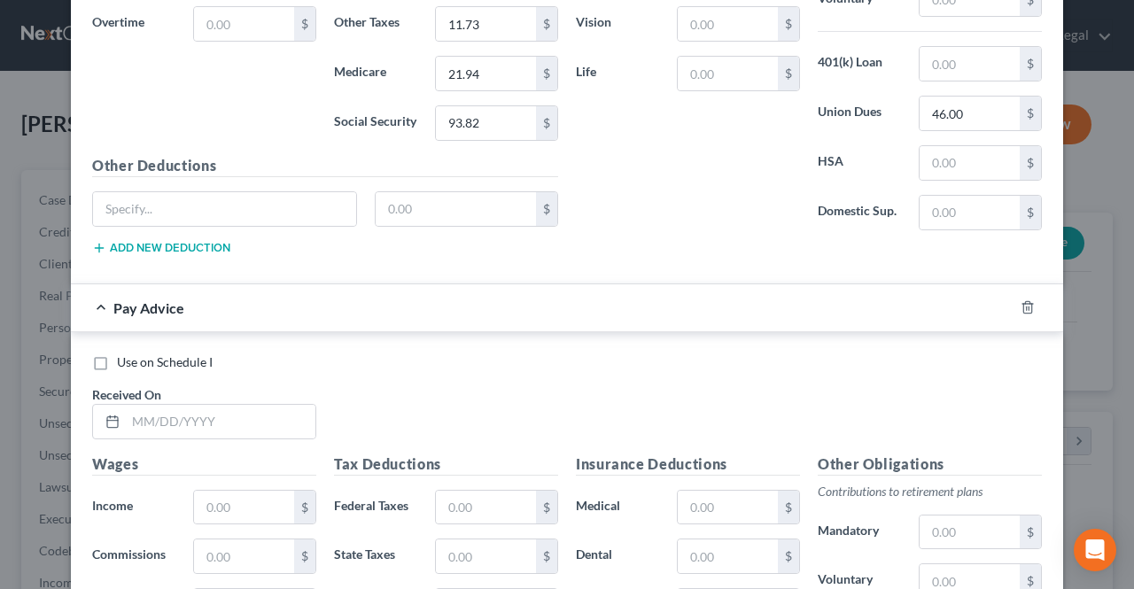
scroll to position [3333, 0]
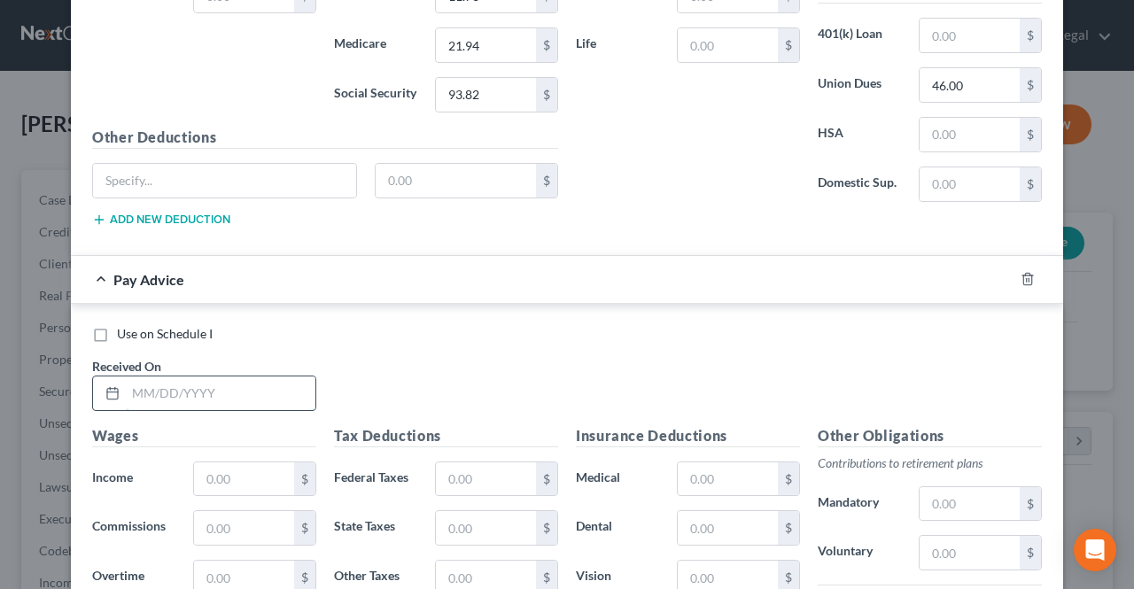
click at [224, 376] on input "text" at bounding box center [221, 393] width 190 height 34
click at [237, 462] on input "text" at bounding box center [244, 479] width 100 height 34
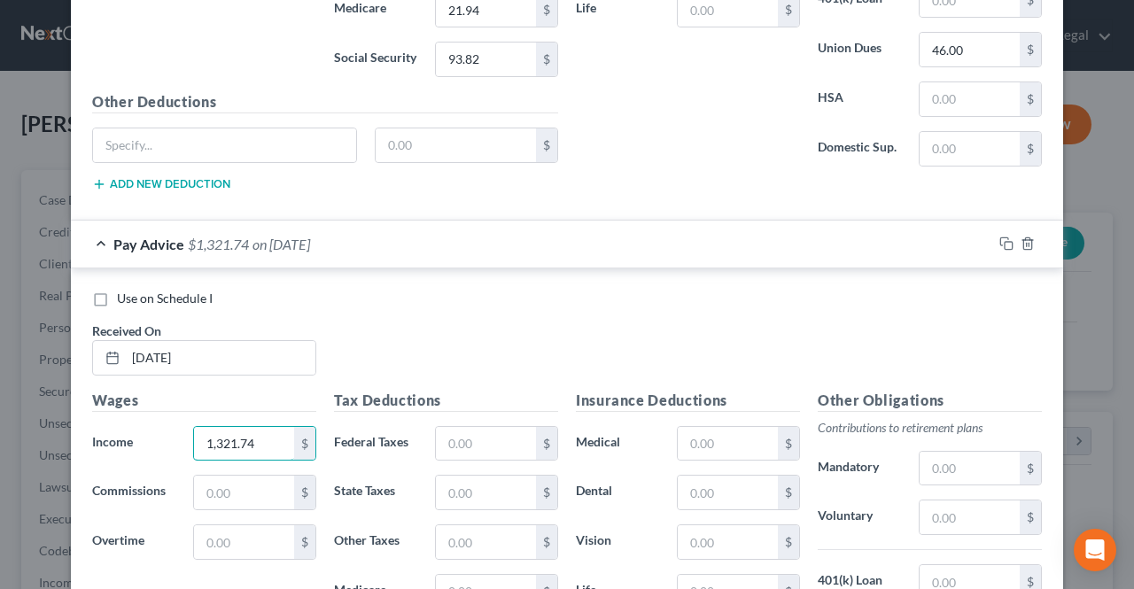
scroll to position [3421, 0]
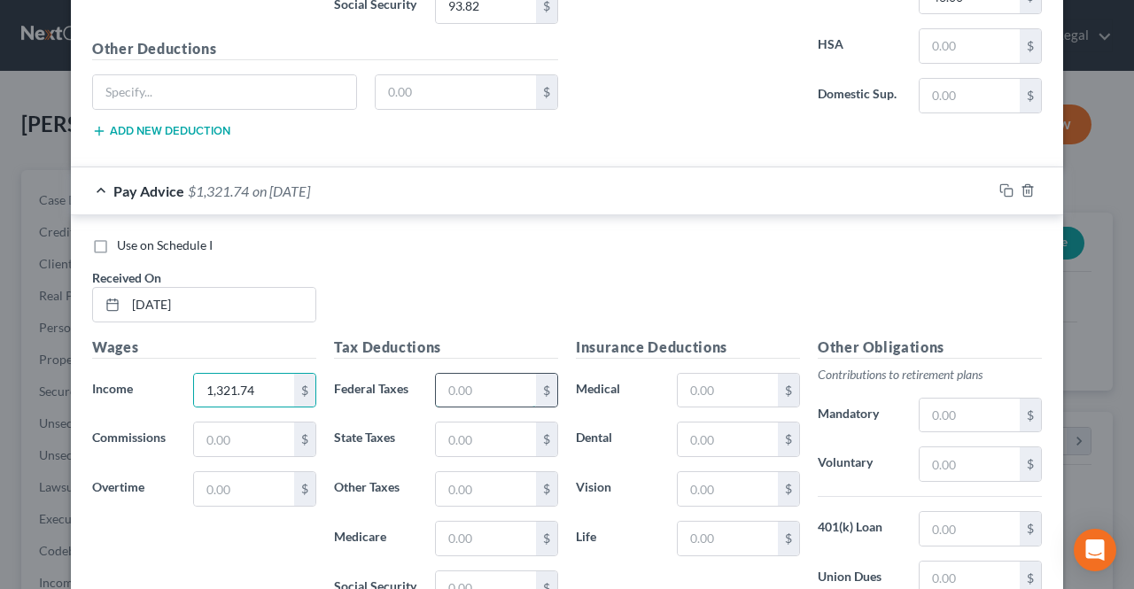
click at [457, 374] on input "text" at bounding box center [486, 391] width 100 height 34
click at [463, 522] on input "text" at bounding box center [486, 539] width 100 height 34
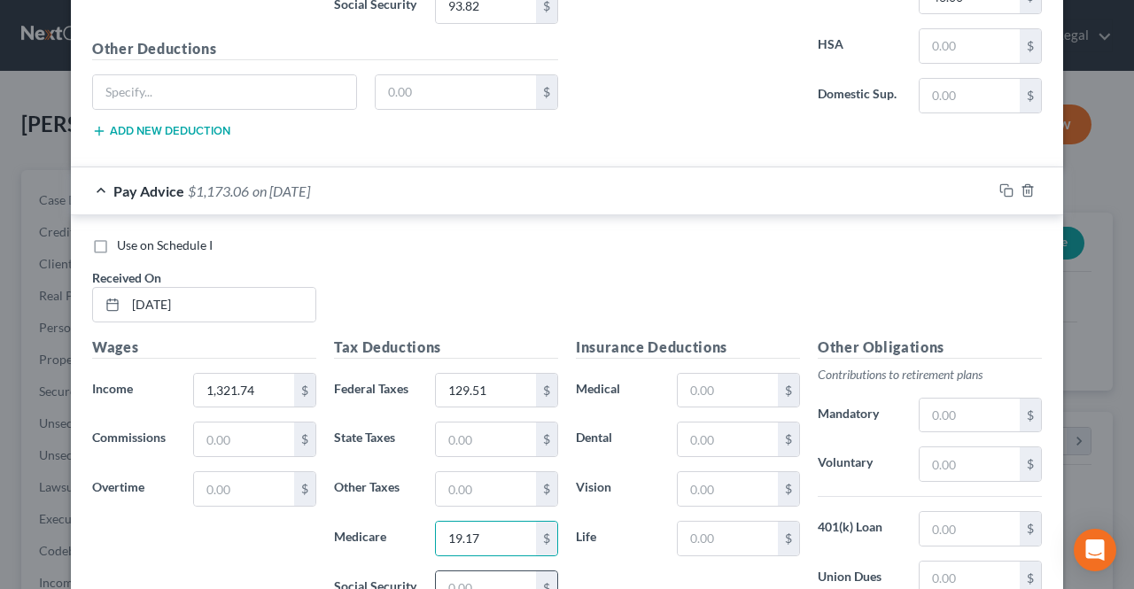
click at [466, 571] on input "text" at bounding box center [486, 588] width 100 height 34
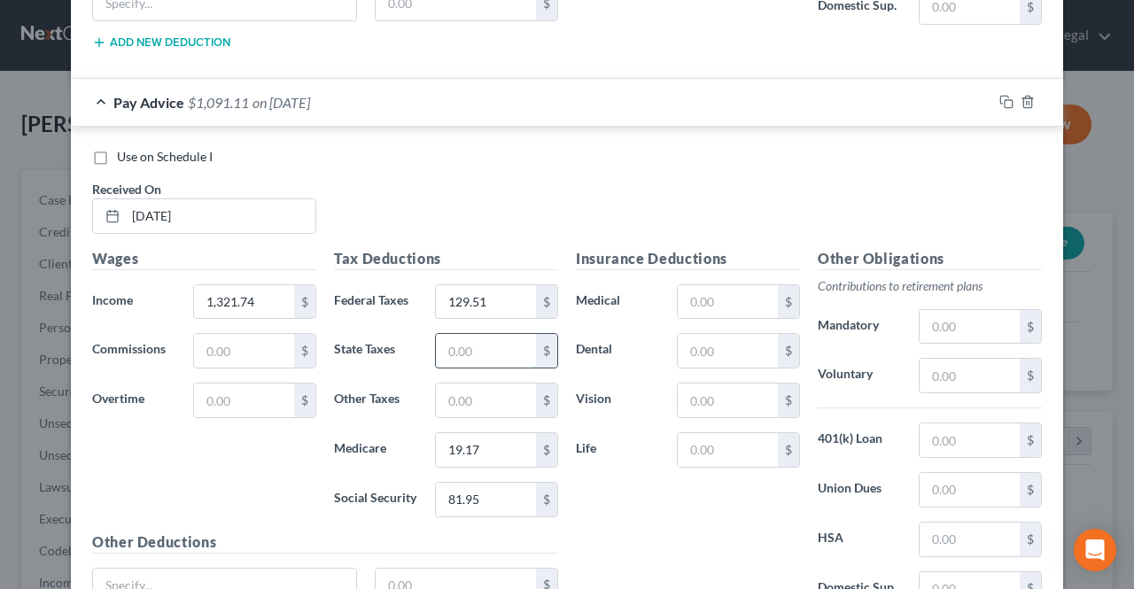
click at [460, 334] on input "text" at bounding box center [486, 351] width 100 height 34
click at [460, 384] on input "text" at bounding box center [486, 401] width 100 height 34
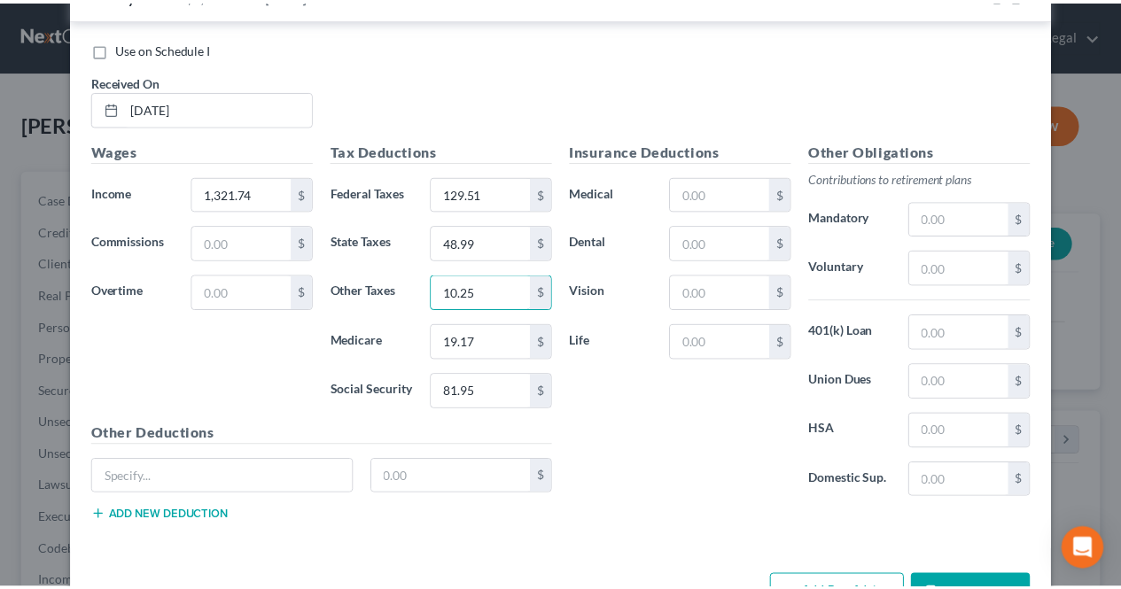
scroll to position [3645, 0]
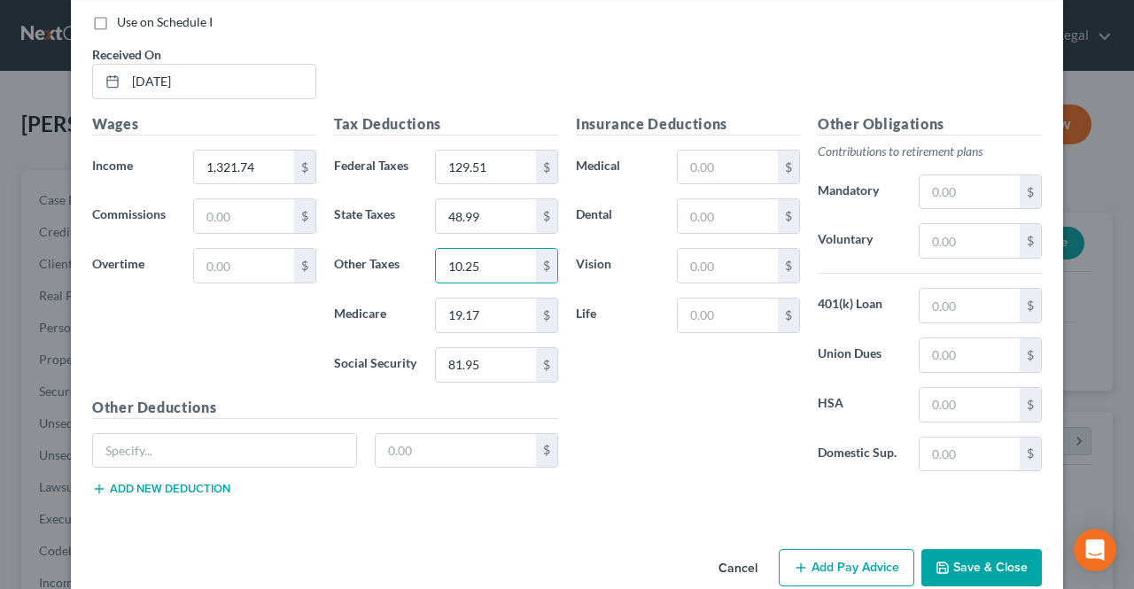
click at [921, 549] on button "Save & Close" at bounding box center [981, 567] width 120 height 37
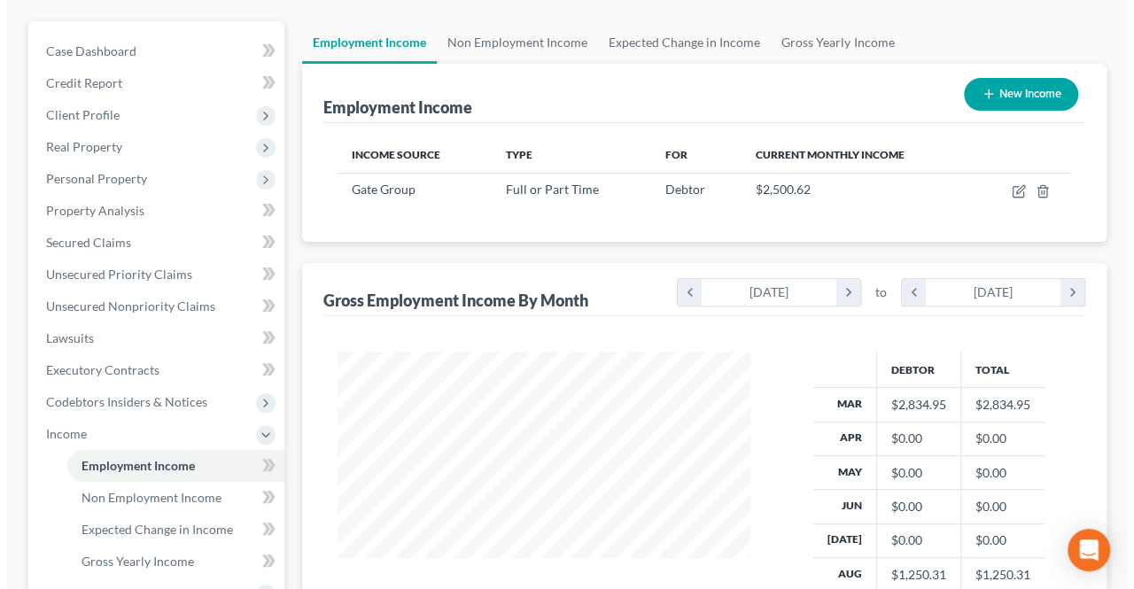
scroll to position [177, 0]
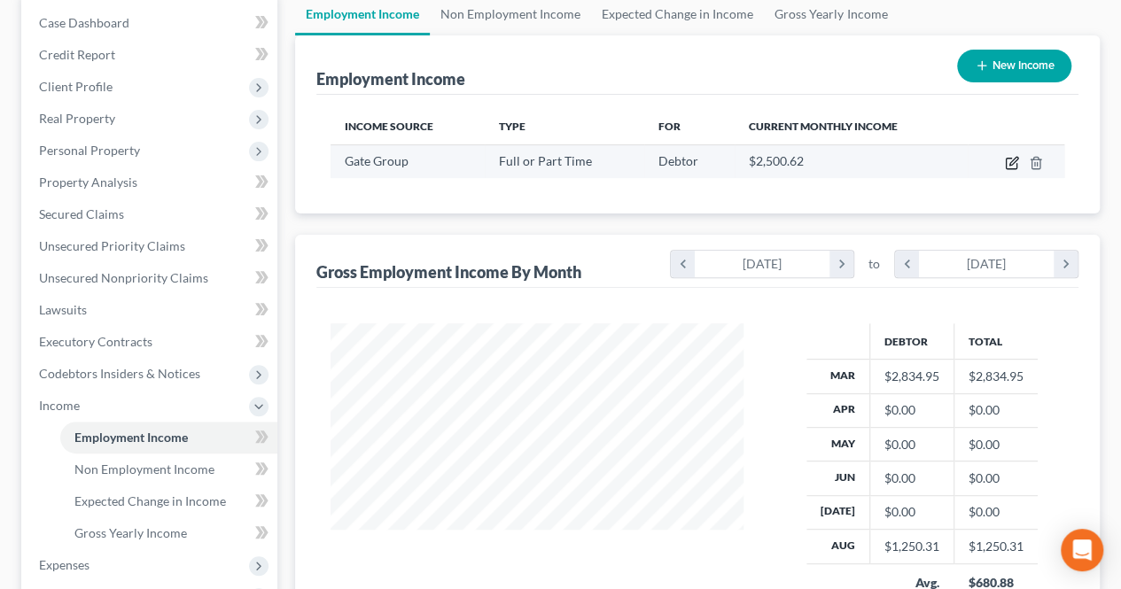
click at [1016, 165] on icon "button" at bounding box center [1010, 164] width 11 height 11
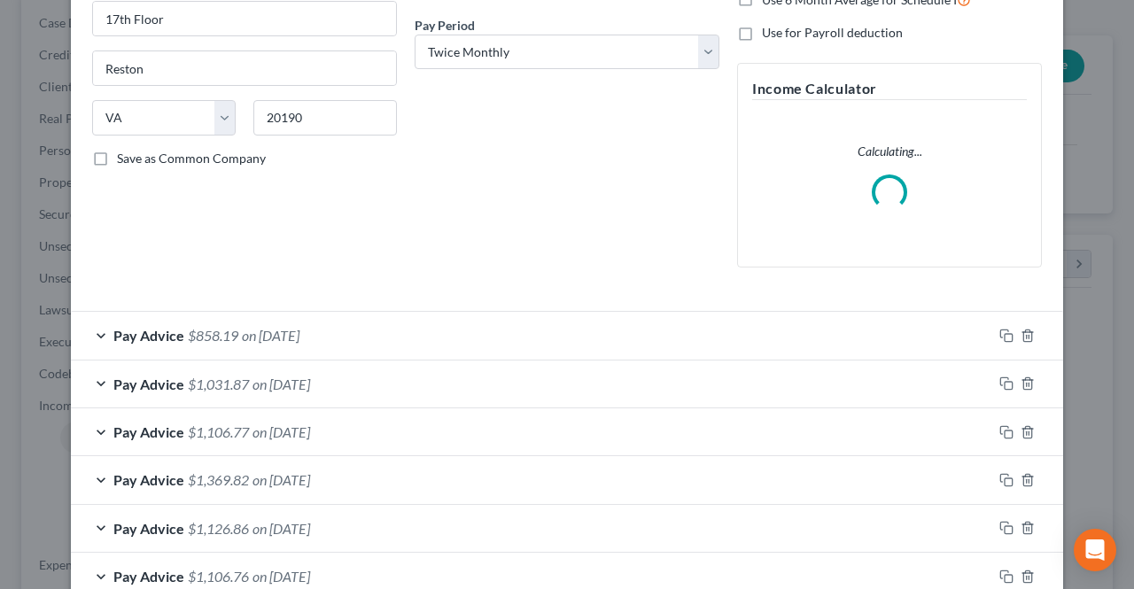
scroll to position [419, 0]
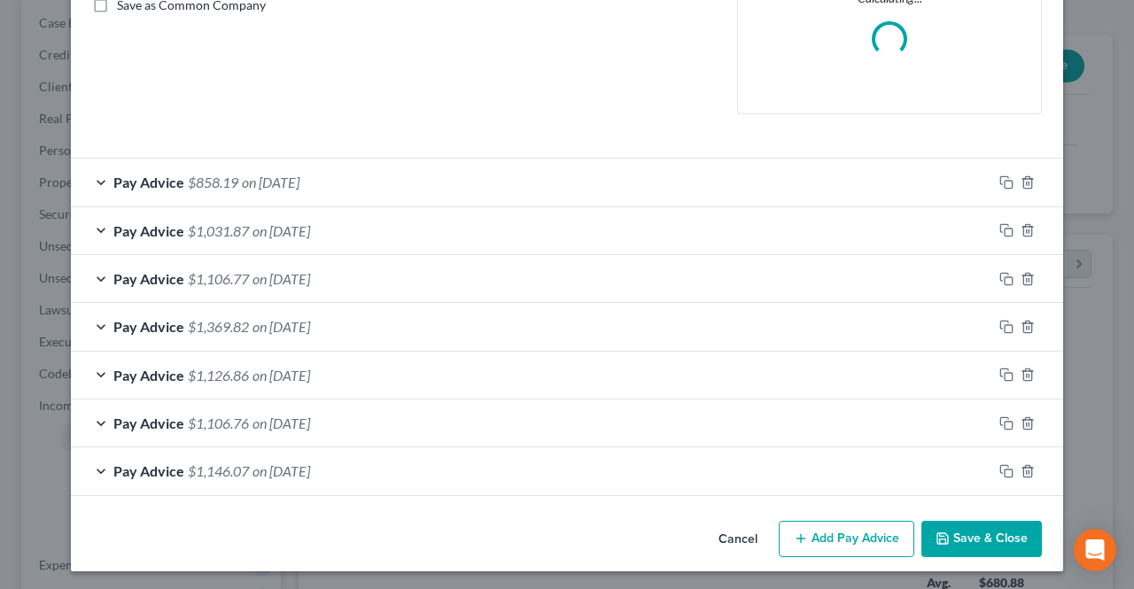
click at [785, 527] on button "Add Pay Advice" at bounding box center [847, 539] width 136 height 37
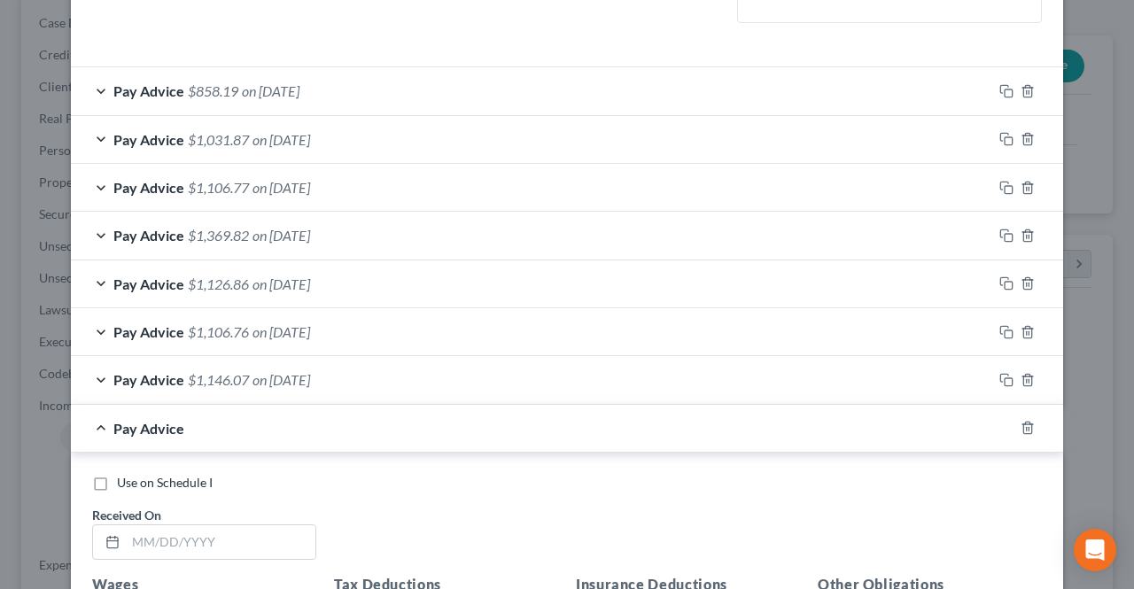
scroll to position [685, 0]
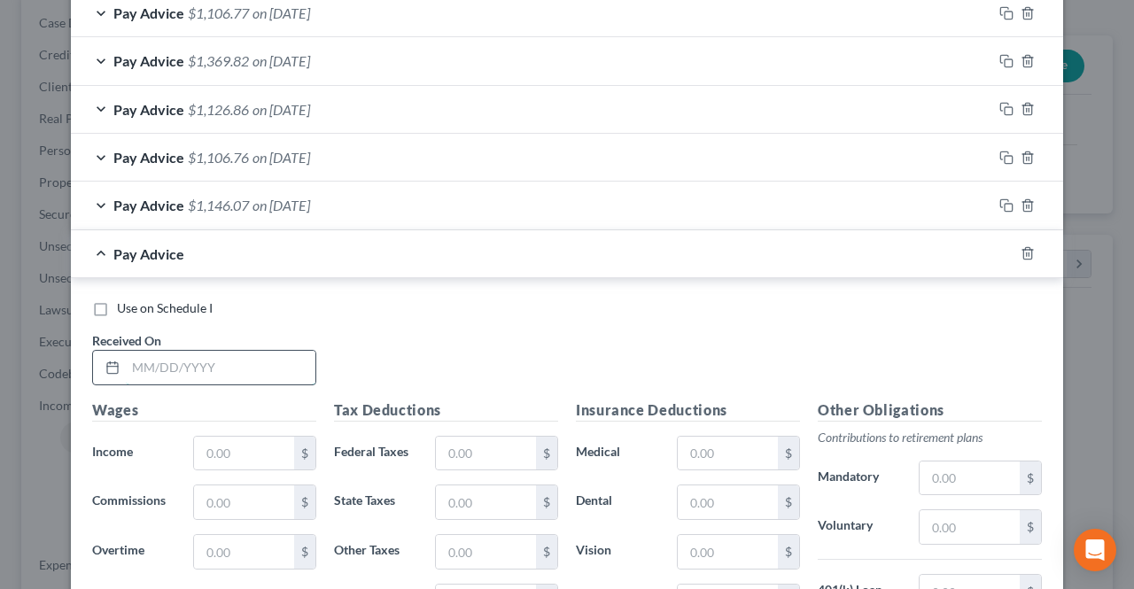
click at [248, 366] on input "text" at bounding box center [221, 368] width 190 height 34
click at [248, 447] on input "text" at bounding box center [244, 454] width 100 height 34
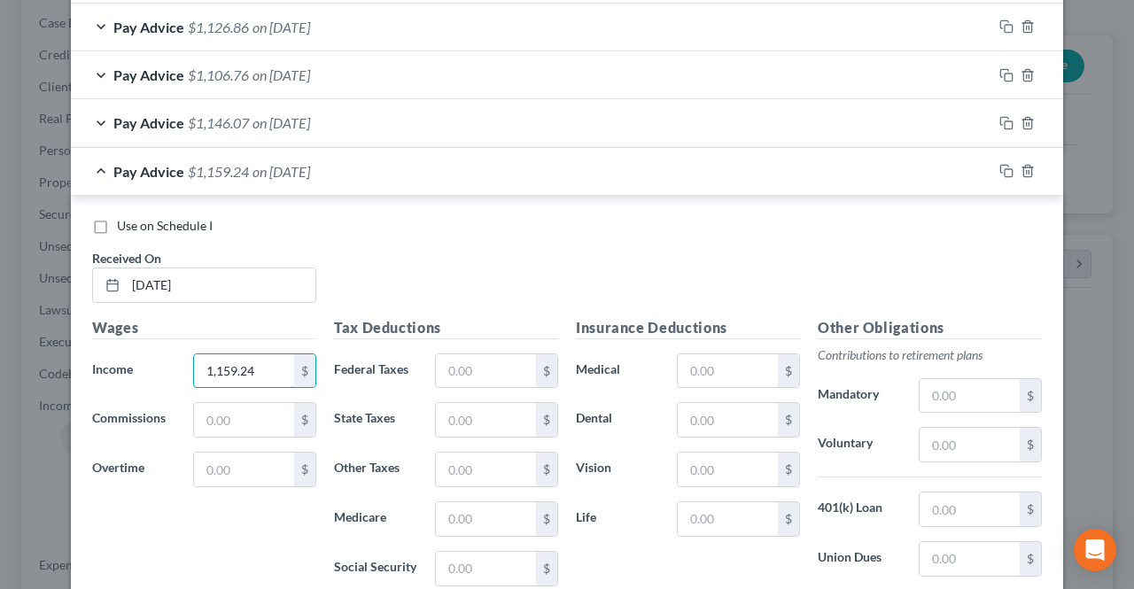
scroll to position [827, 0]
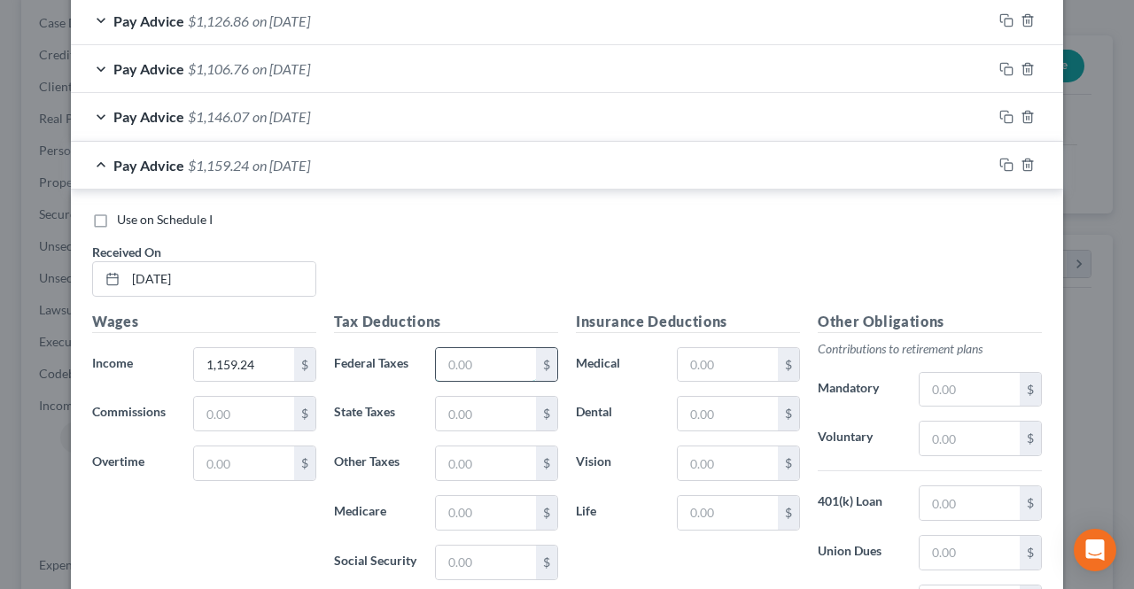
click at [448, 357] on input "text" at bounding box center [486, 365] width 100 height 34
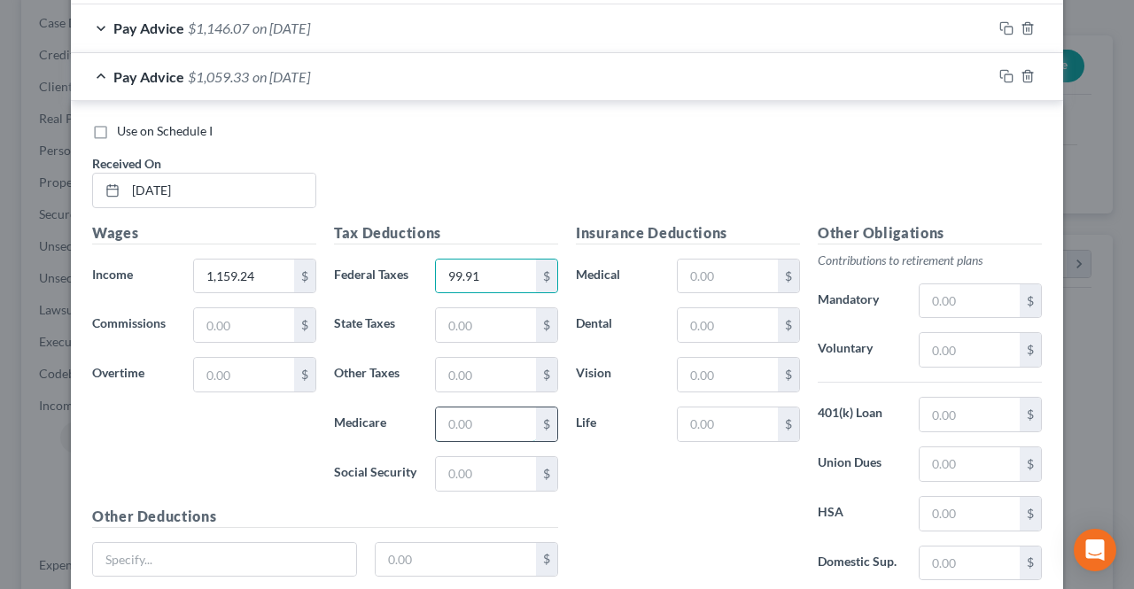
click at [452, 421] on input "text" at bounding box center [486, 425] width 100 height 34
click at [471, 457] on input "text" at bounding box center [486, 474] width 100 height 34
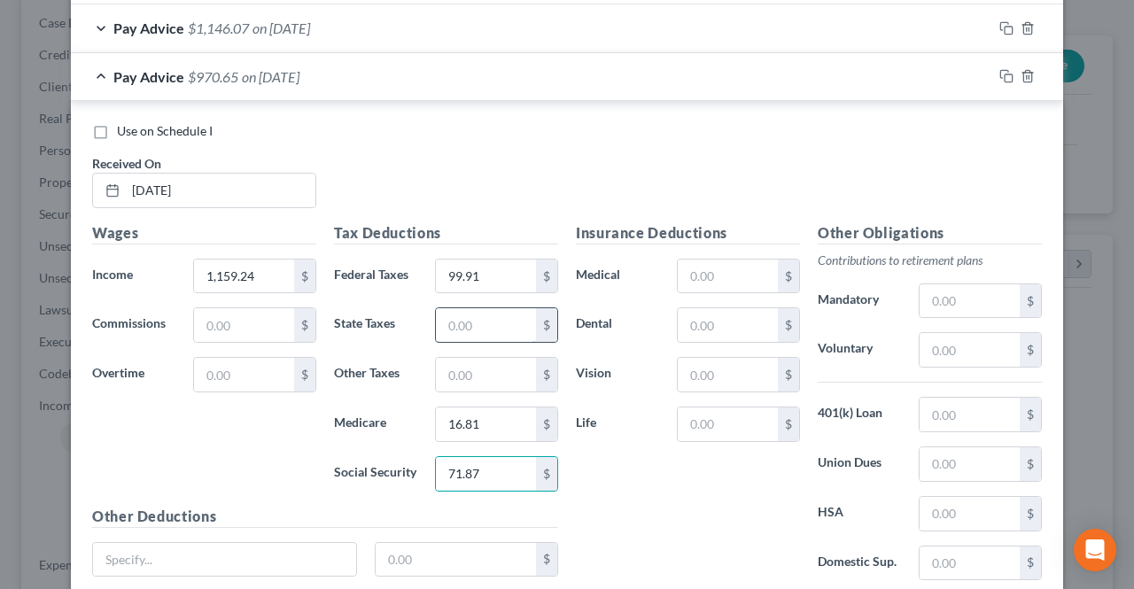
click at [476, 327] on input "text" at bounding box center [486, 325] width 100 height 34
click at [469, 358] on input "text" at bounding box center [486, 375] width 100 height 34
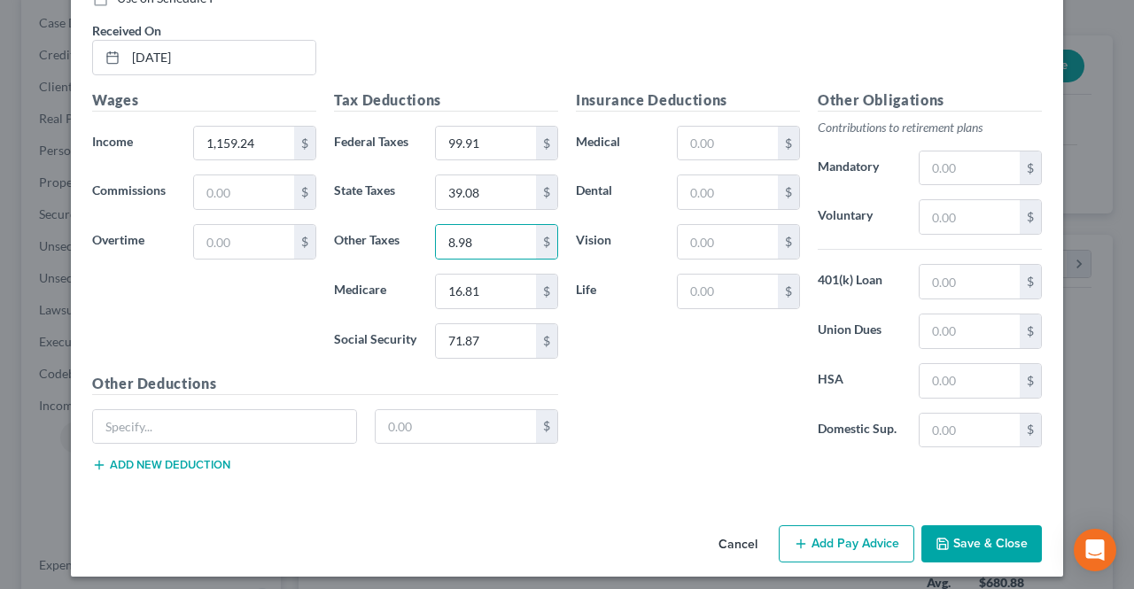
click at [799, 544] on line "button" at bounding box center [800, 544] width 8 height 0
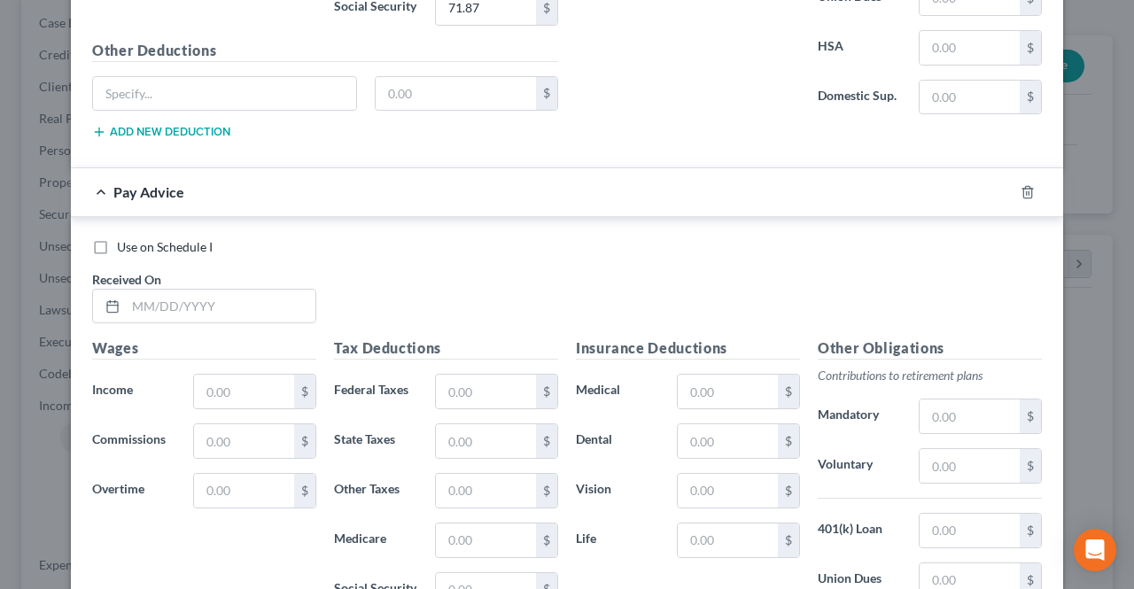
scroll to position [1402, 0]
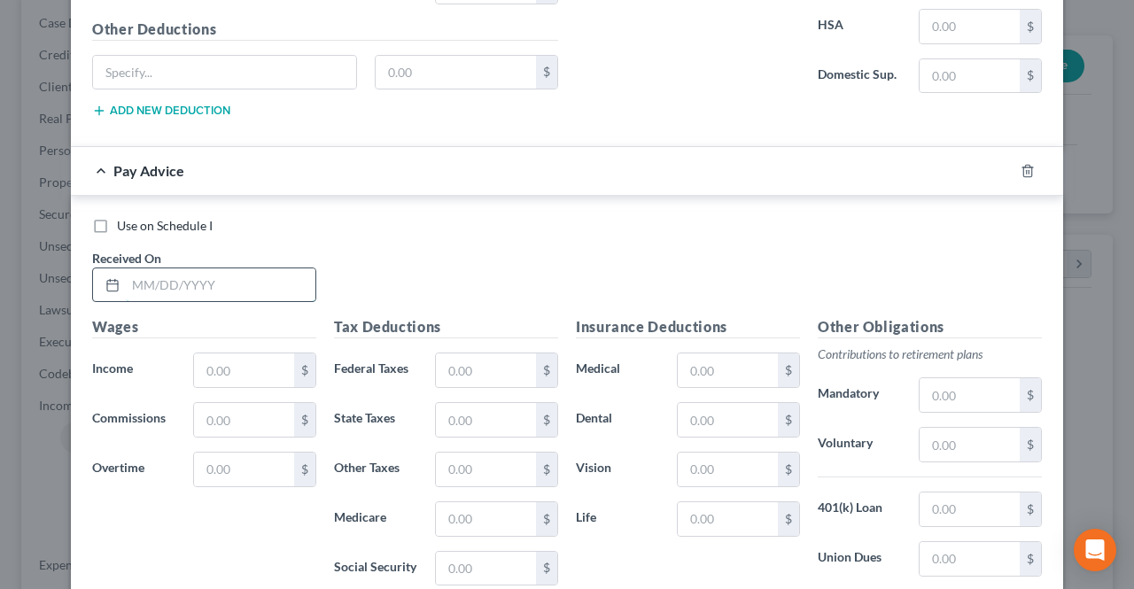
click at [198, 278] on input "text" at bounding box center [221, 285] width 190 height 34
click at [214, 363] on input "text" at bounding box center [244, 370] width 100 height 34
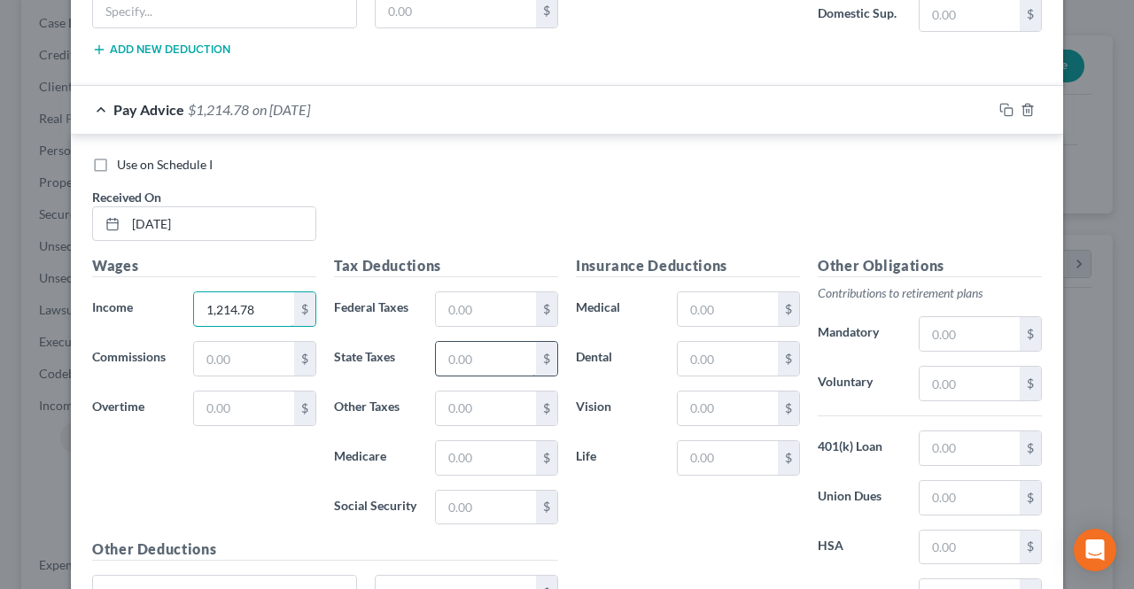
scroll to position [1491, 0]
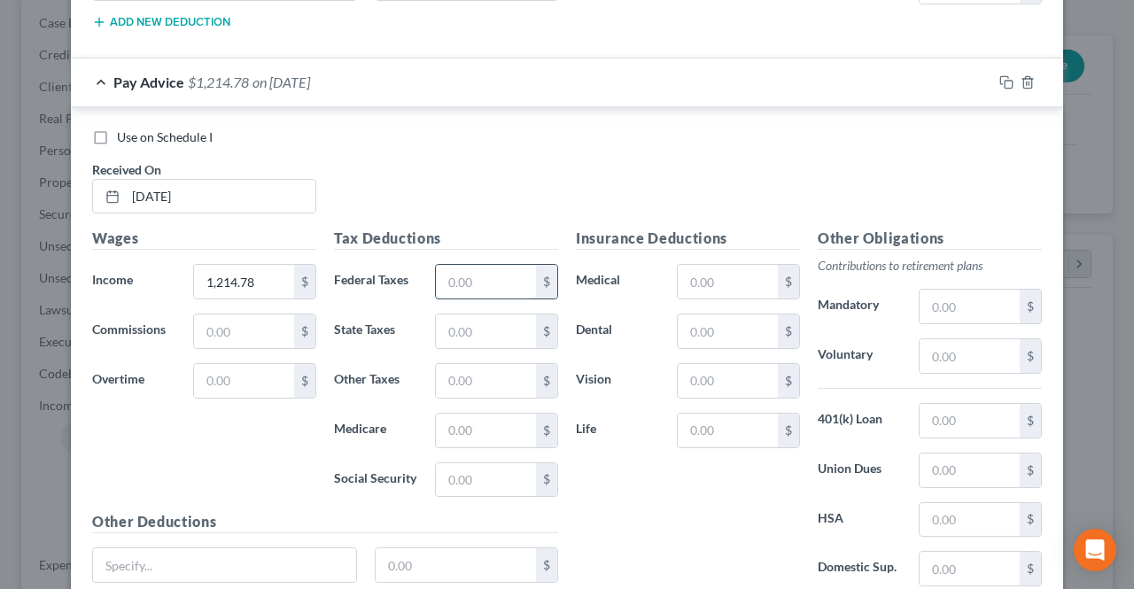
click at [482, 283] on input "text" at bounding box center [486, 282] width 100 height 34
click at [466, 422] on input "text" at bounding box center [486, 431] width 100 height 34
click at [470, 463] on input "text" at bounding box center [486, 480] width 100 height 34
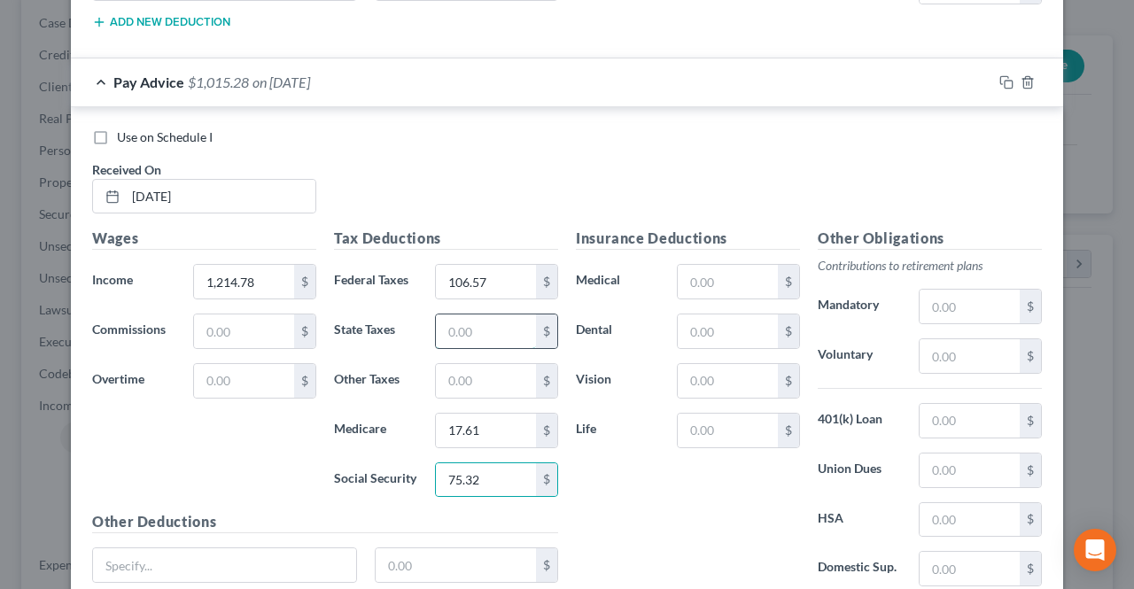
click at [446, 332] on input "text" at bounding box center [486, 331] width 100 height 34
click at [455, 364] on input "text" at bounding box center [486, 381] width 100 height 34
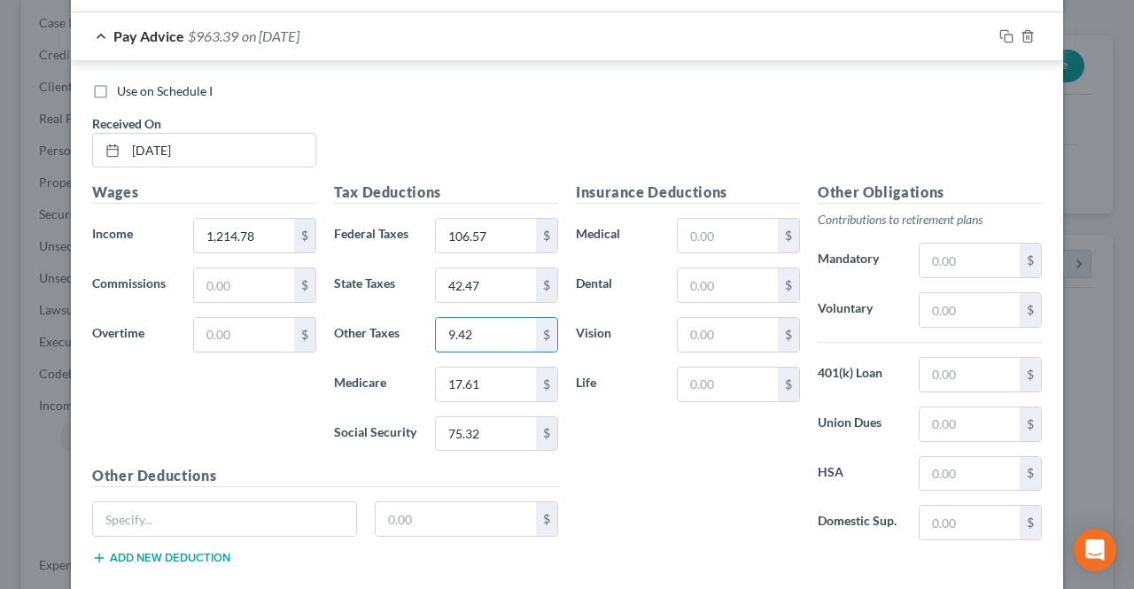
scroll to position [1625, 0]
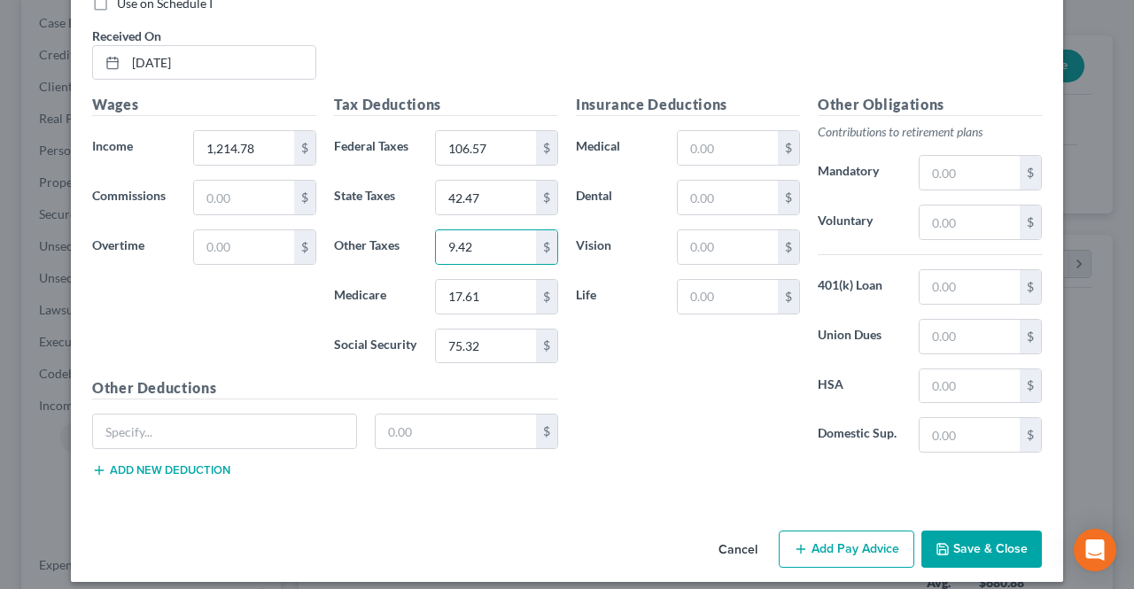
click at [868, 538] on button "Add Pay Advice" at bounding box center [847, 549] width 136 height 37
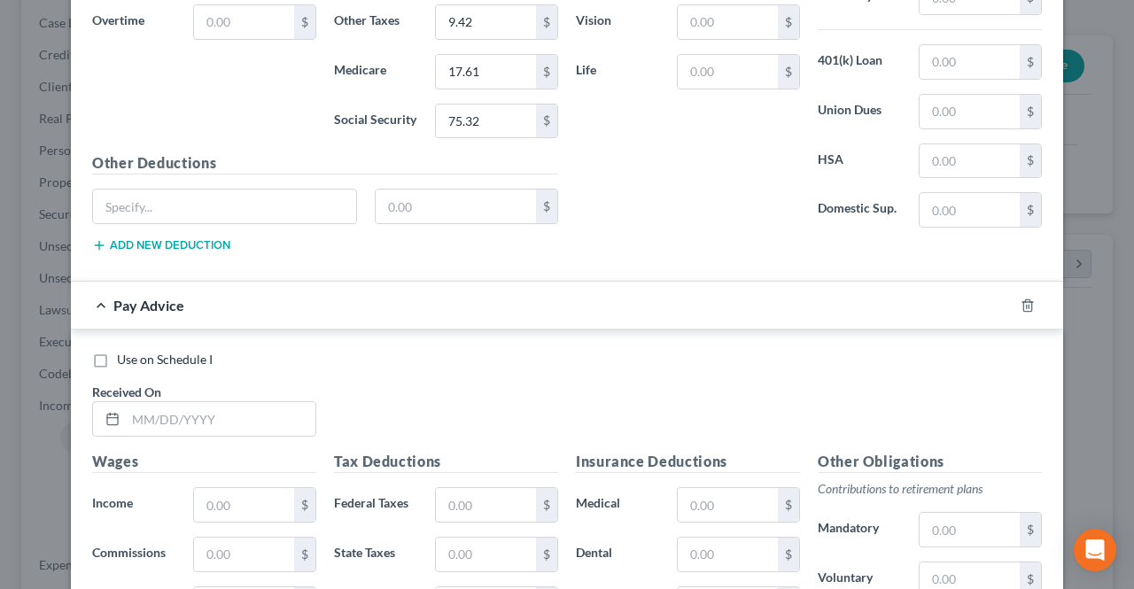
scroll to position [1890, 0]
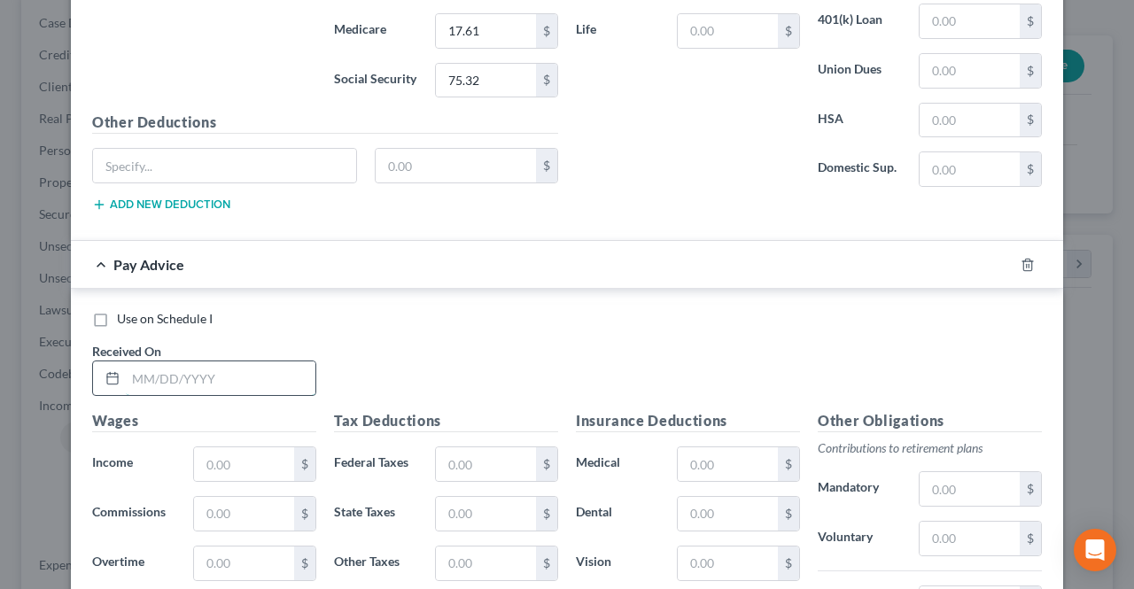
click at [278, 361] on input "text" at bounding box center [221, 378] width 190 height 34
click at [238, 447] on input "text" at bounding box center [244, 464] width 100 height 34
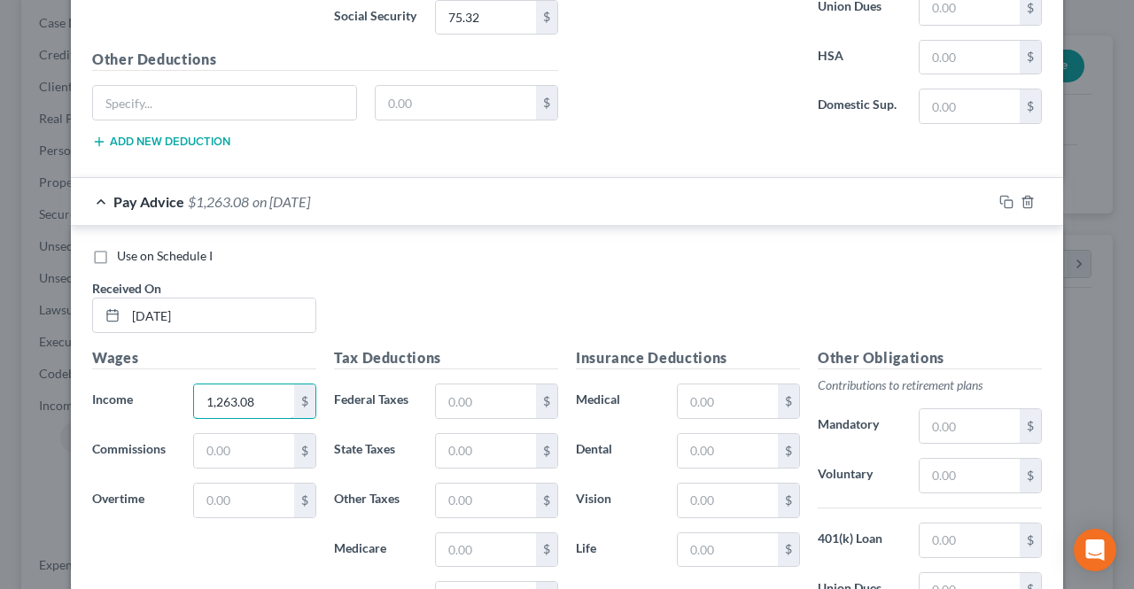
scroll to position [1979, 0]
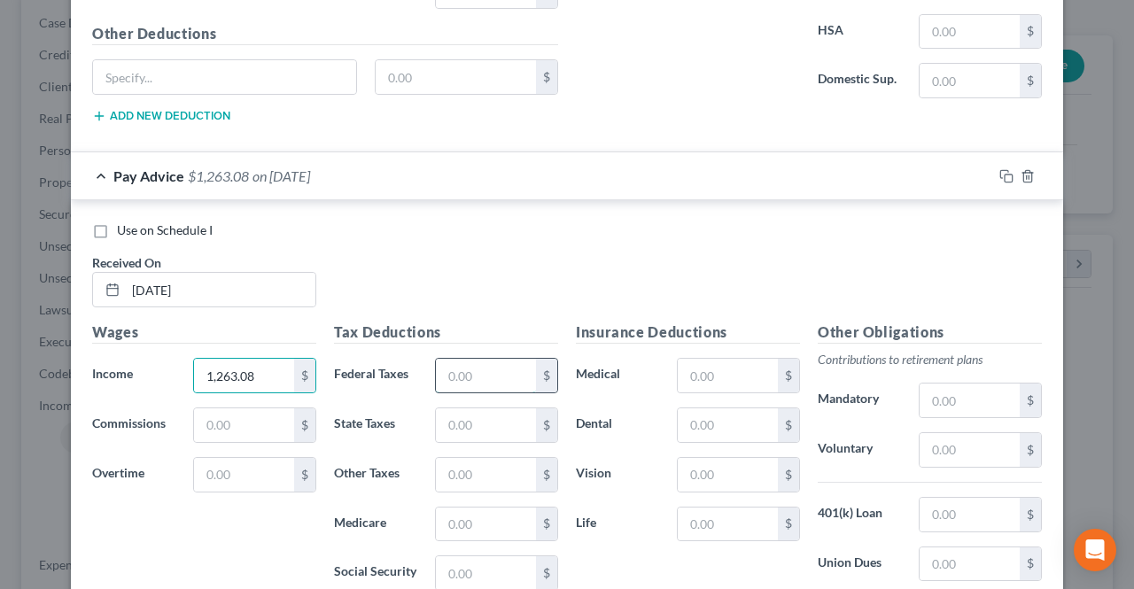
click at [460, 361] on input "text" at bounding box center [486, 376] width 100 height 34
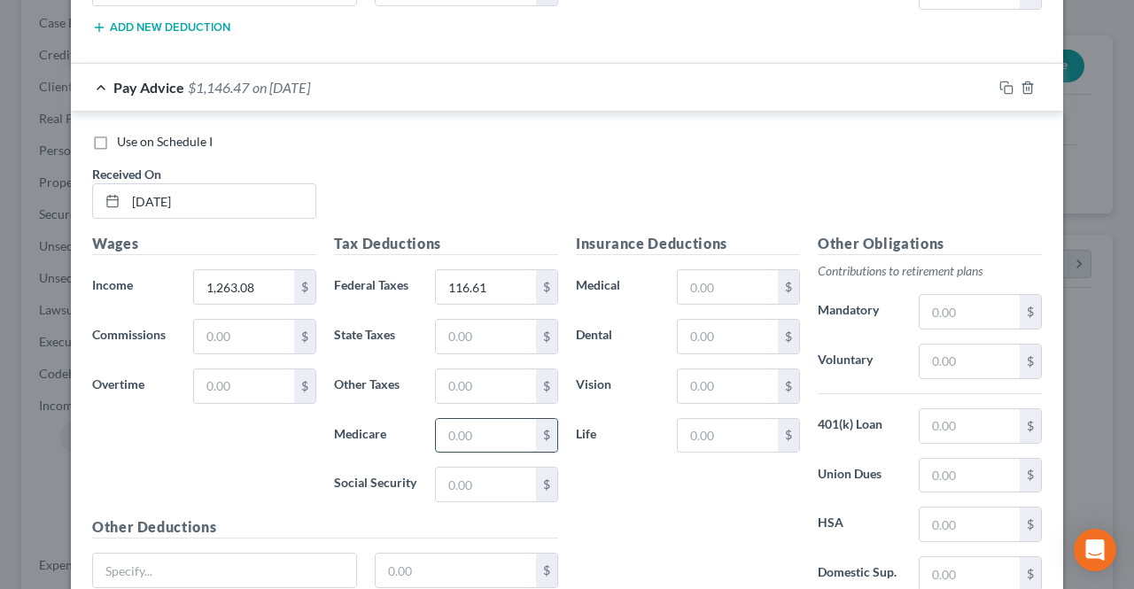
click at [463, 423] on input "text" at bounding box center [486, 436] width 100 height 34
click at [463, 468] on input "text" at bounding box center [486, 485] width 100 height 34
click at [470, 331] on input "text" at bounding box center [486, 337] width 100 height 34
click at [470, 369] on input "text" at bounding box center [486, 386] width 100 height 34
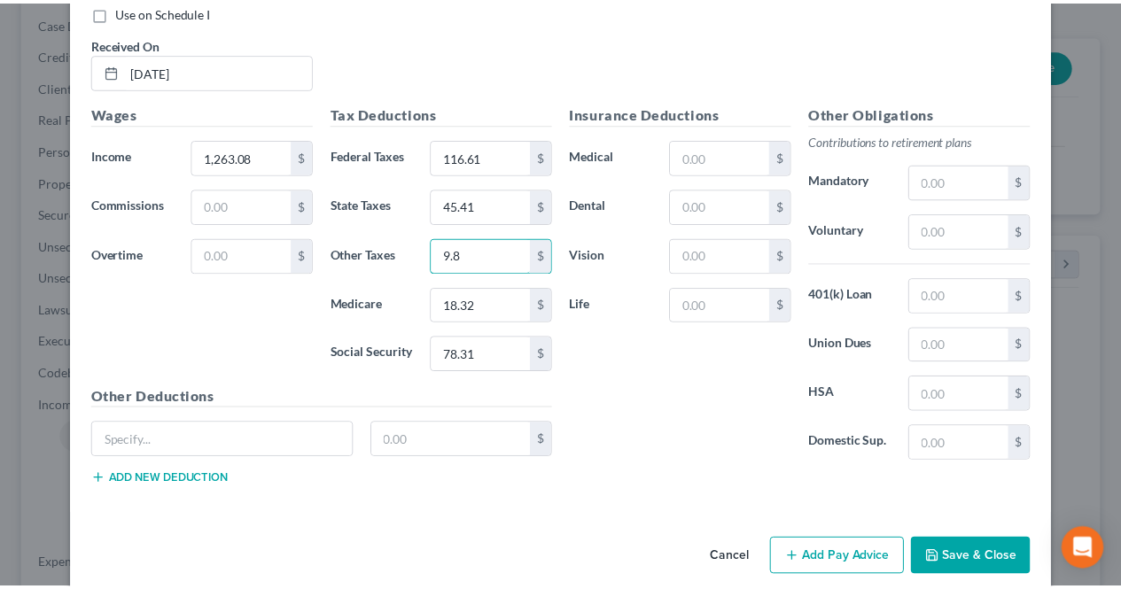
scroll to position [2201, 0]
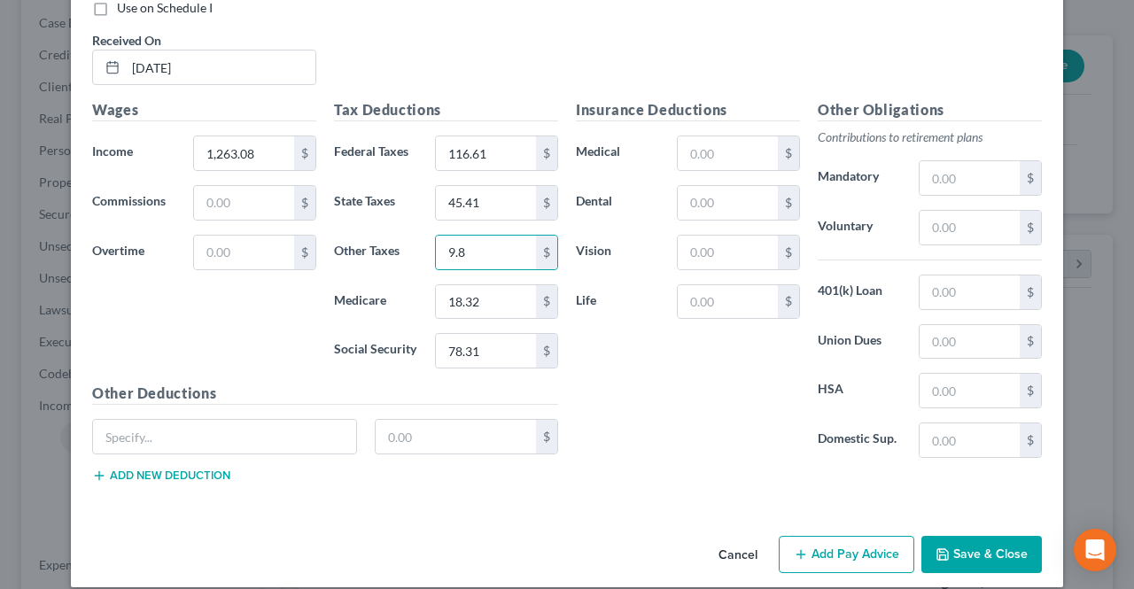
click at [934, 536] on button "Save & Close" at bounding box center [981, 554] width 120 height 37
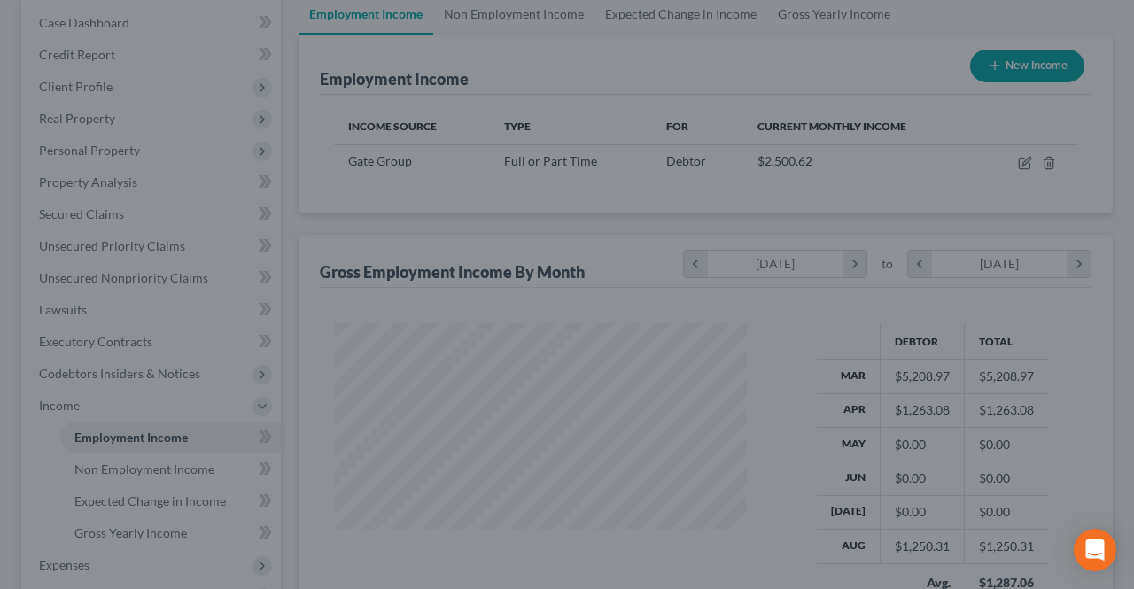
scroll to position [885566, 885433]
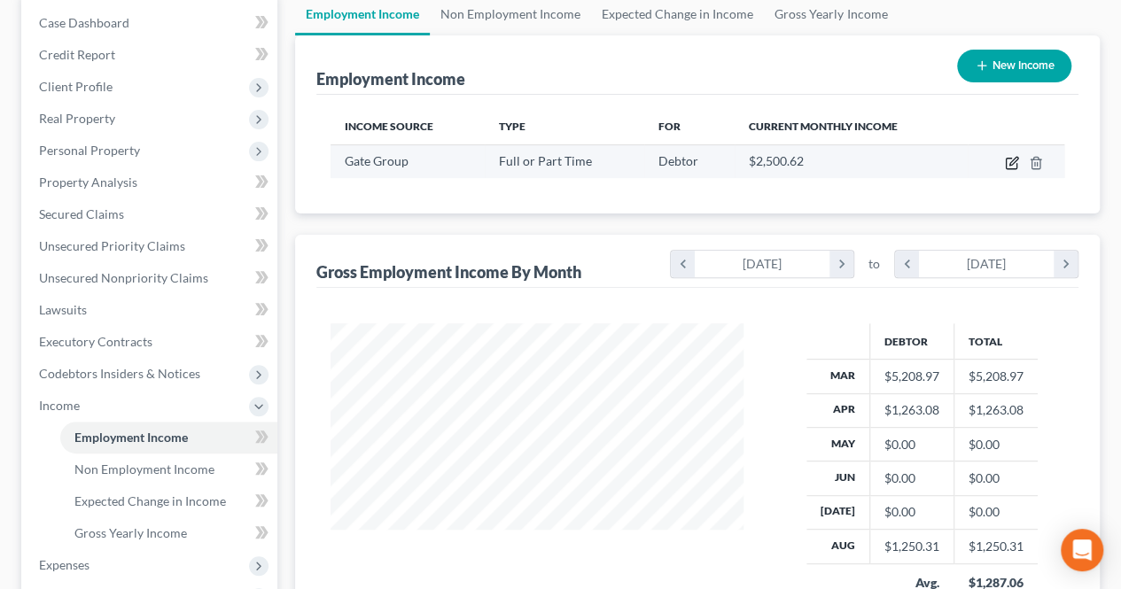
click at [1005, 163] on icon "button" at bounding box center [1012, 163] width 14 height 14
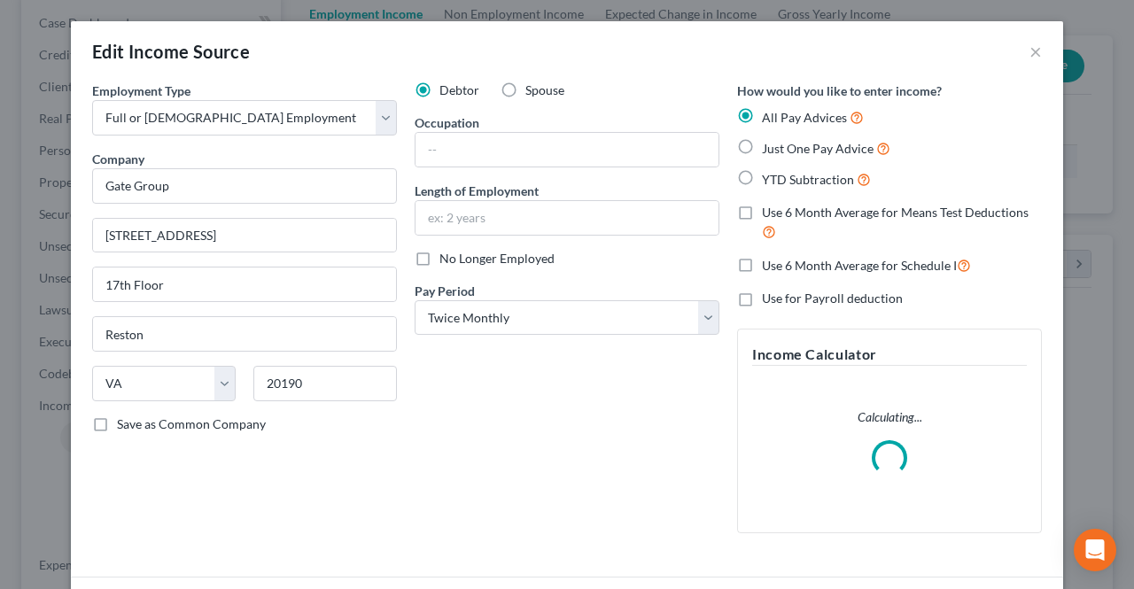
scroll to position [315, 454]
drag, startPoint x: 644, startPoint y: 318, endPoint x: 633, endPoint y: 323, distance: 12.7
click at [644, 316] on select "Select Monthly Twice Monthly Every Other Week Weekly" at bounding box center [567, 317] width 305 height 35
click at [415, 300] on select "Select Monthly Twice Monthly Every Other Week Weekly" at bounding box center [567, 317] width 305 height 35
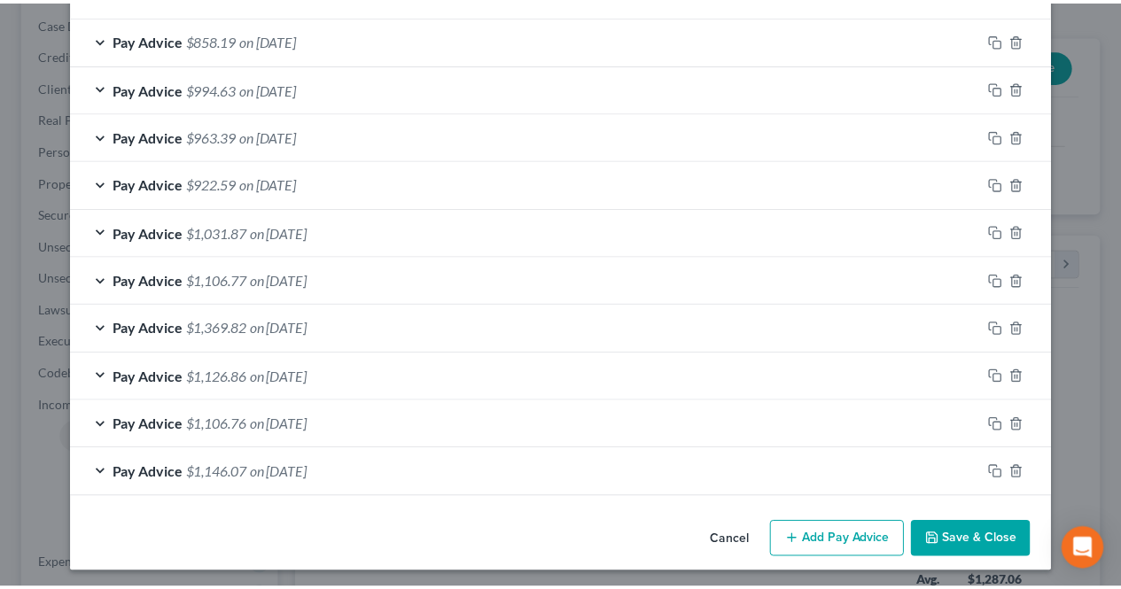
scroll to position [616, 0]
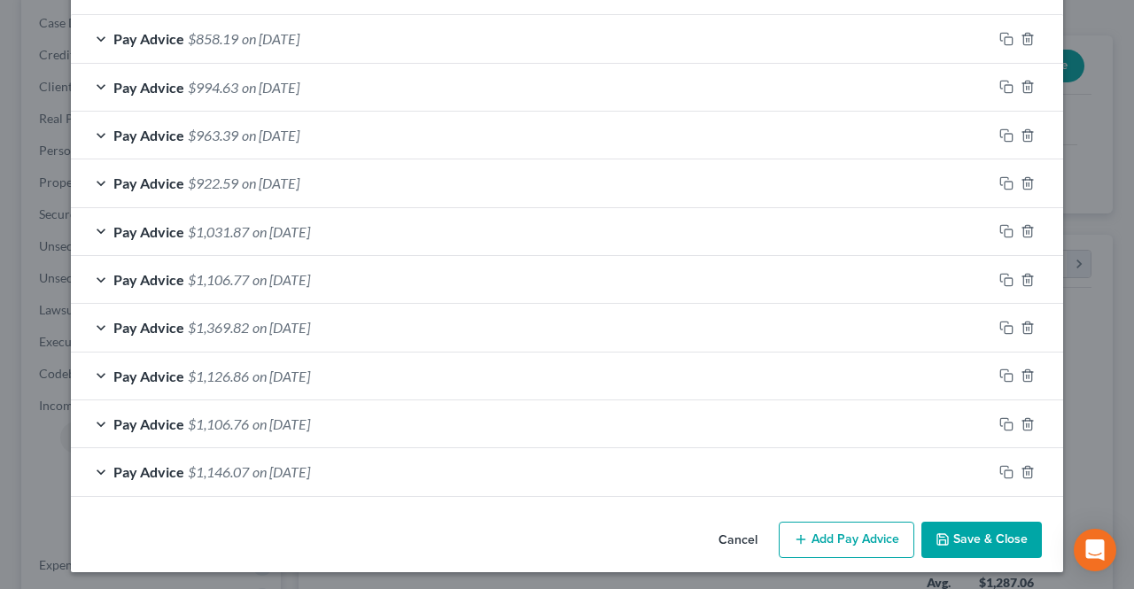
click at [984, 527] on button "Save & Close" at bounding box center [981, 540] width 120 height 37
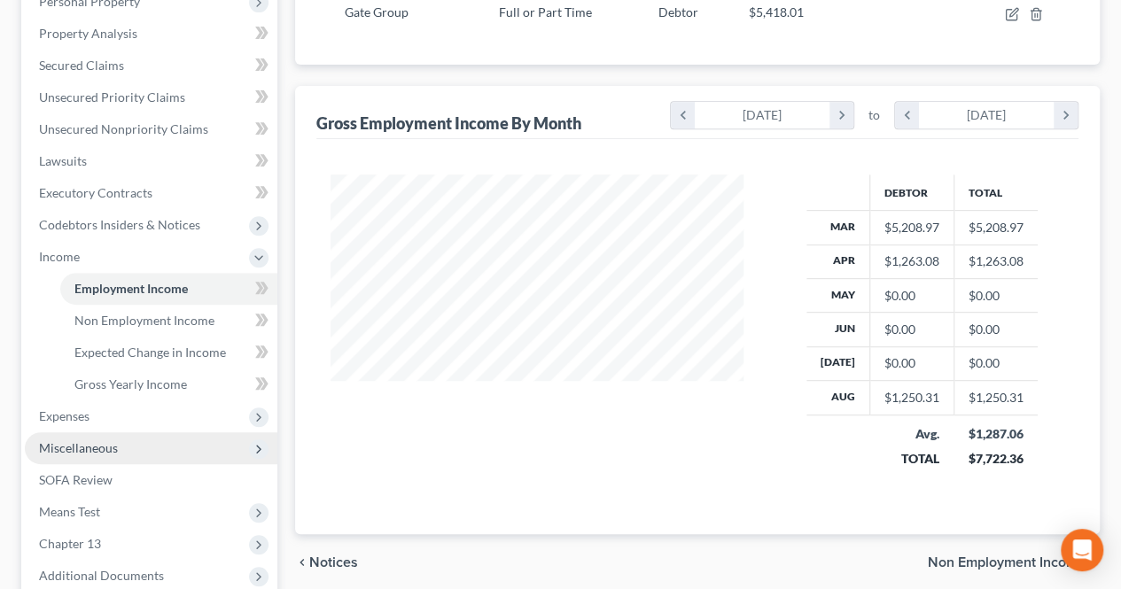
scroll to position [354, 0]
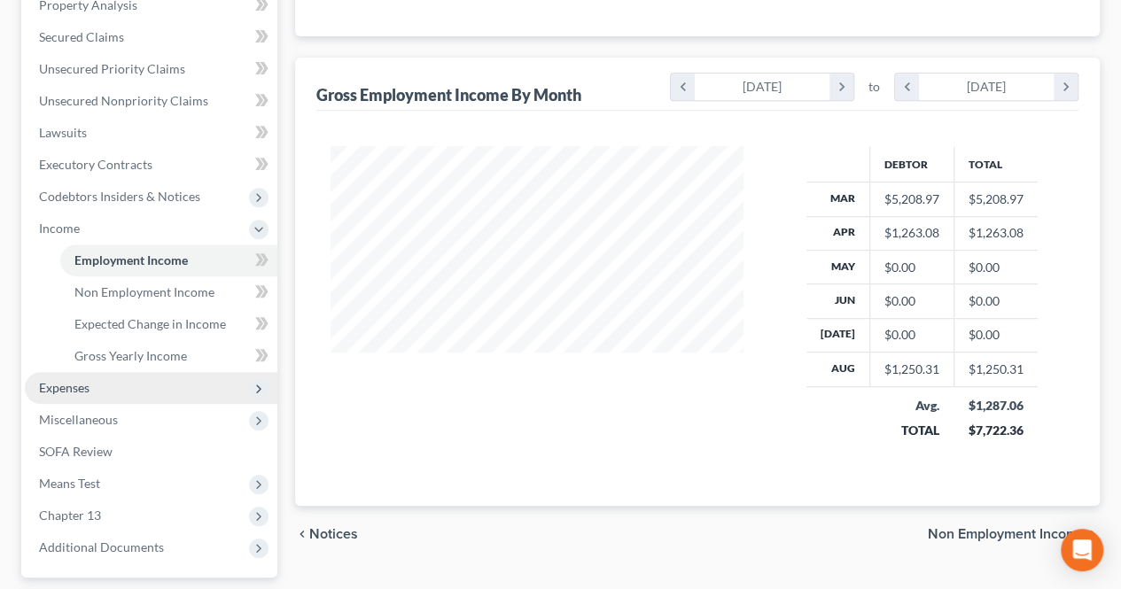
click at [124, 395] on span "Expenses" at bounding box center [151, 388] width 252 height 32
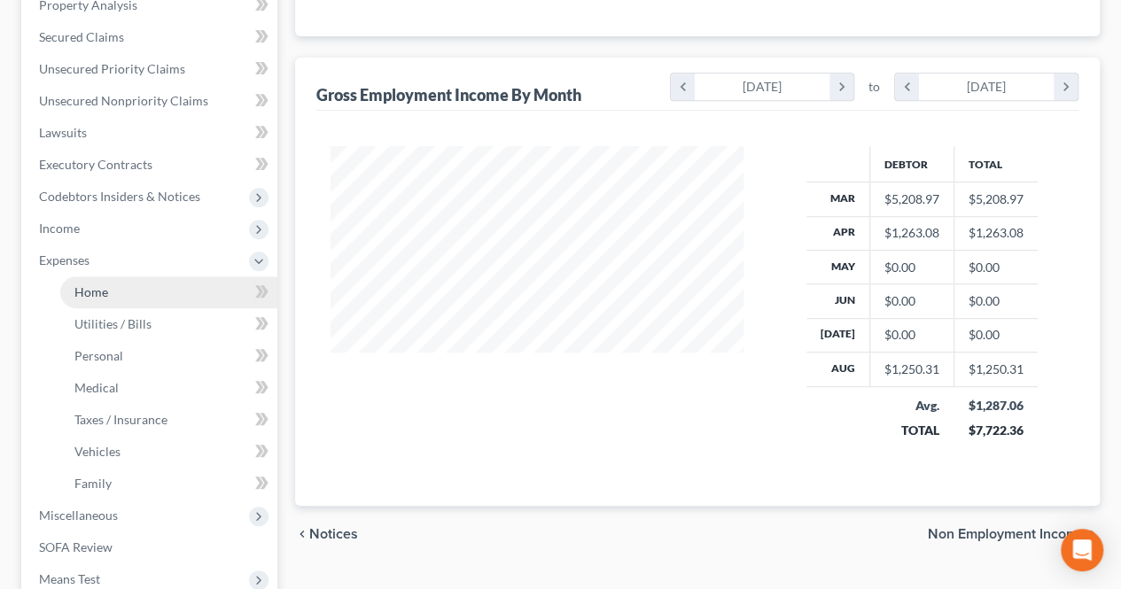
click at [107, 291] on link "Home" at bounding box center [168, 292] width 217 height 32
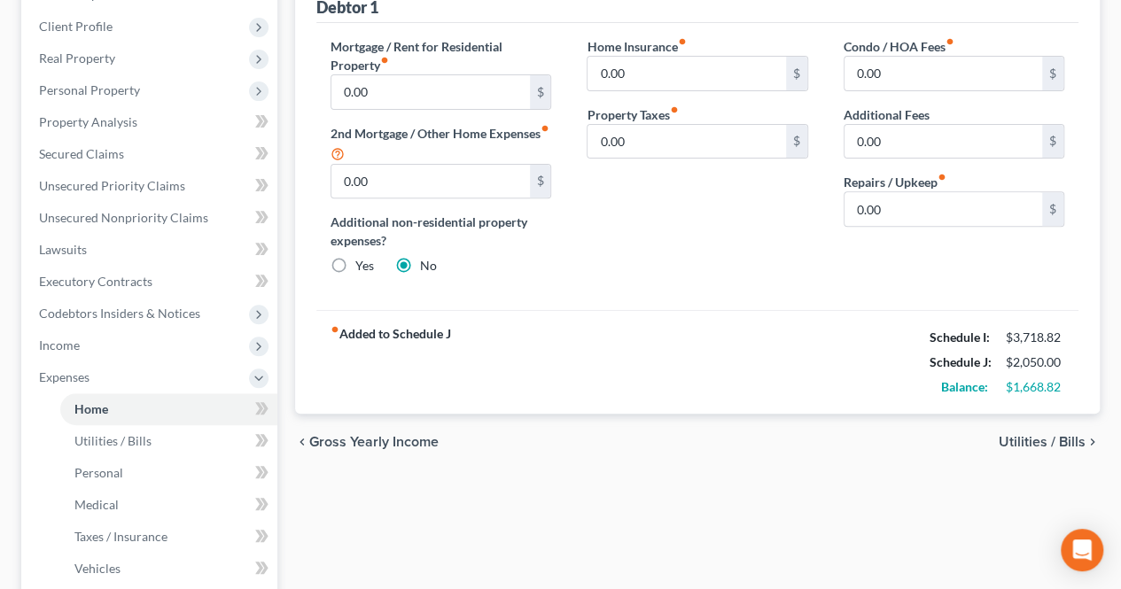
scroll to position [266, 0]
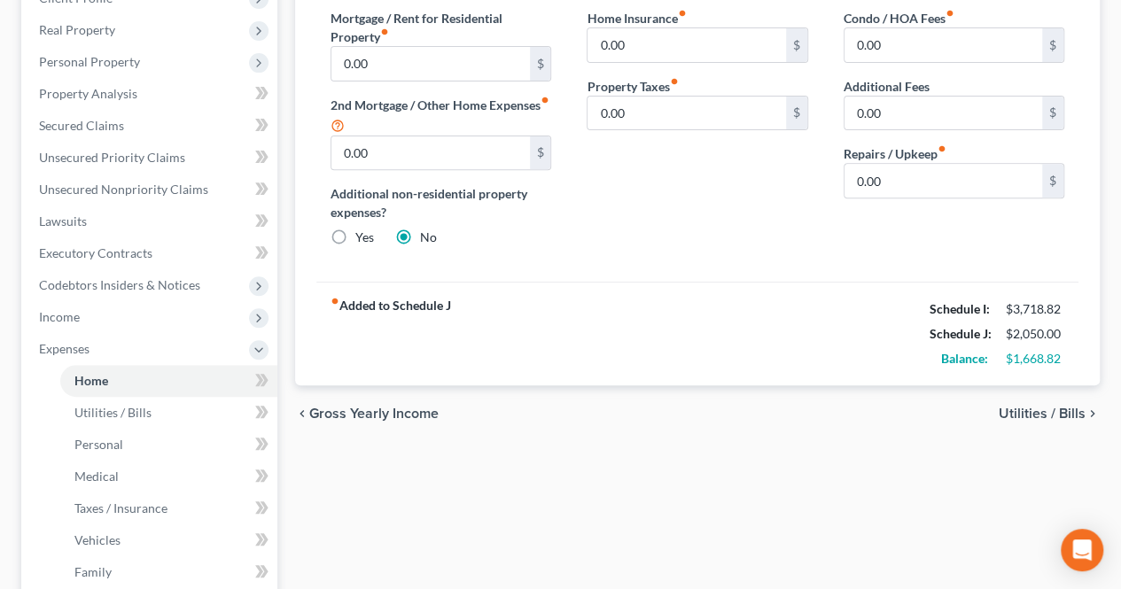
click at [1024, 413] on span "Utilities / Bills" at bounding box center [1041, 414] width 87 height 14
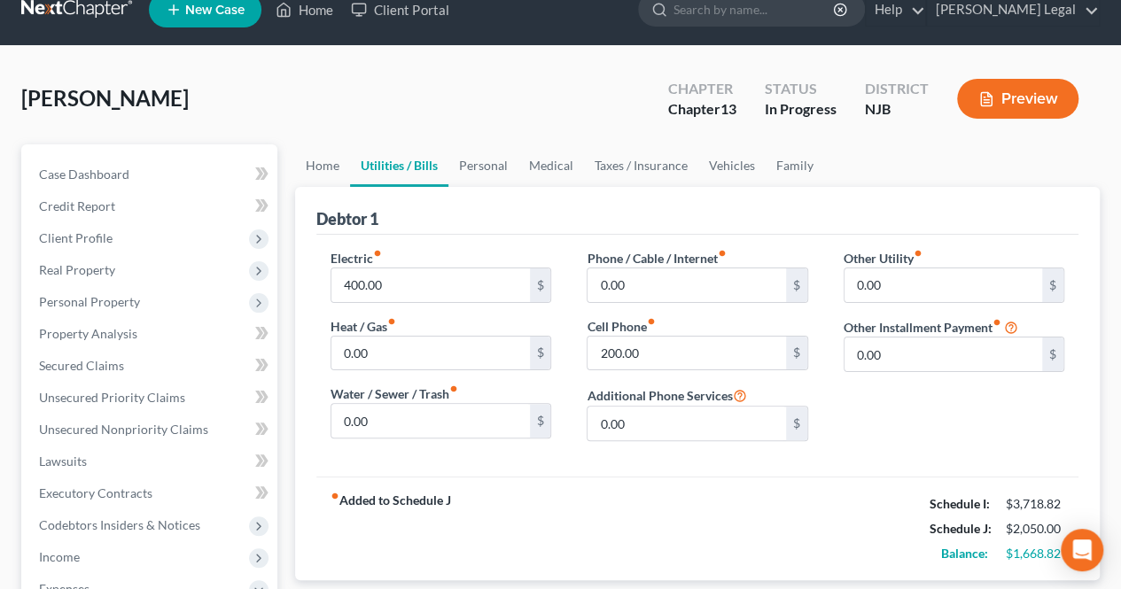
scroll to position [177, 0]
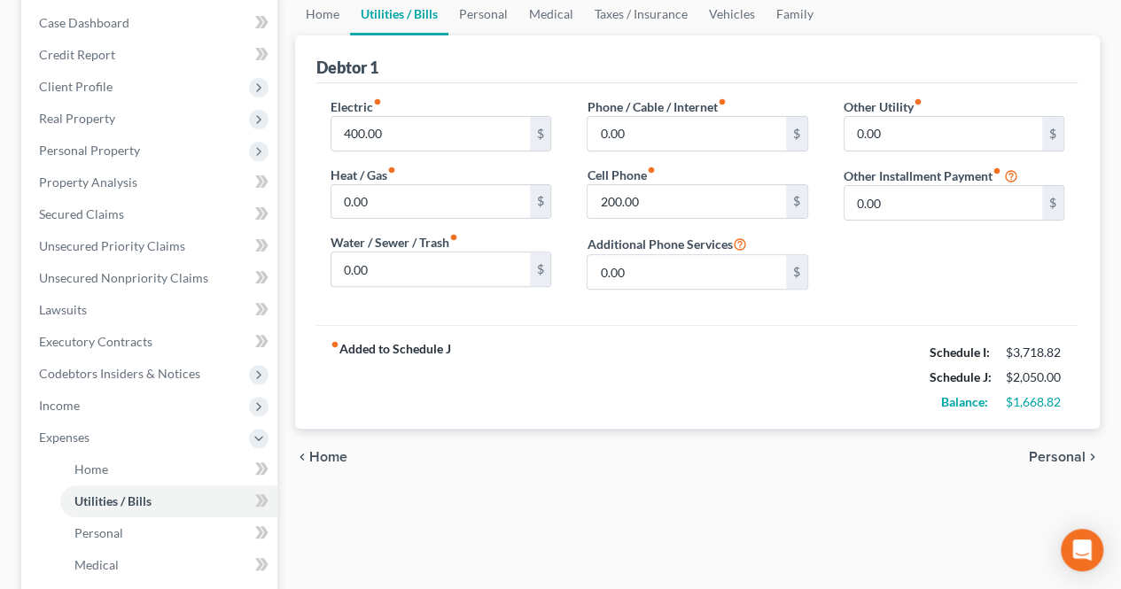
click at [1047, 456] on span "Personal" at bounding box center [1057, 457] width 57 height 14
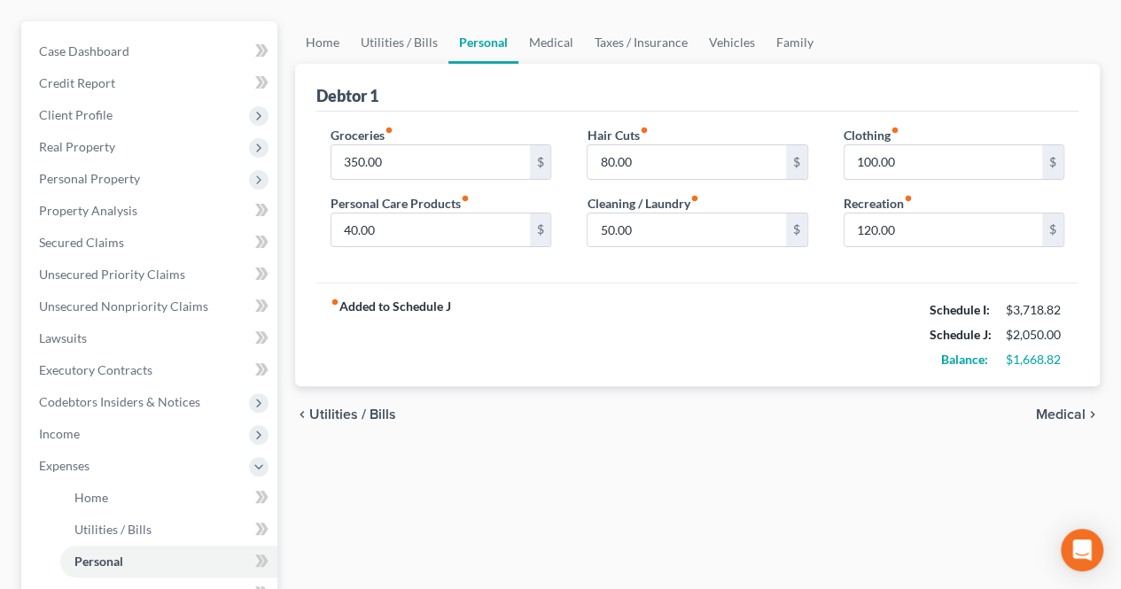
scroll to position [177, 0]
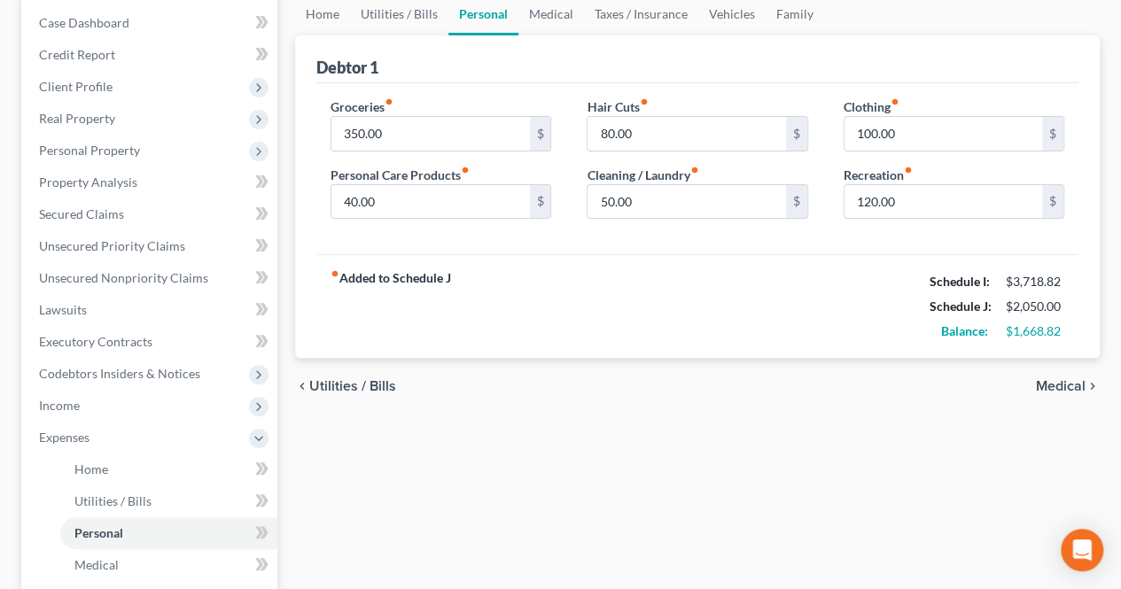
click at [1061, 384] on span "Medical" at bounding box center [1061, 386] width 50 height 14
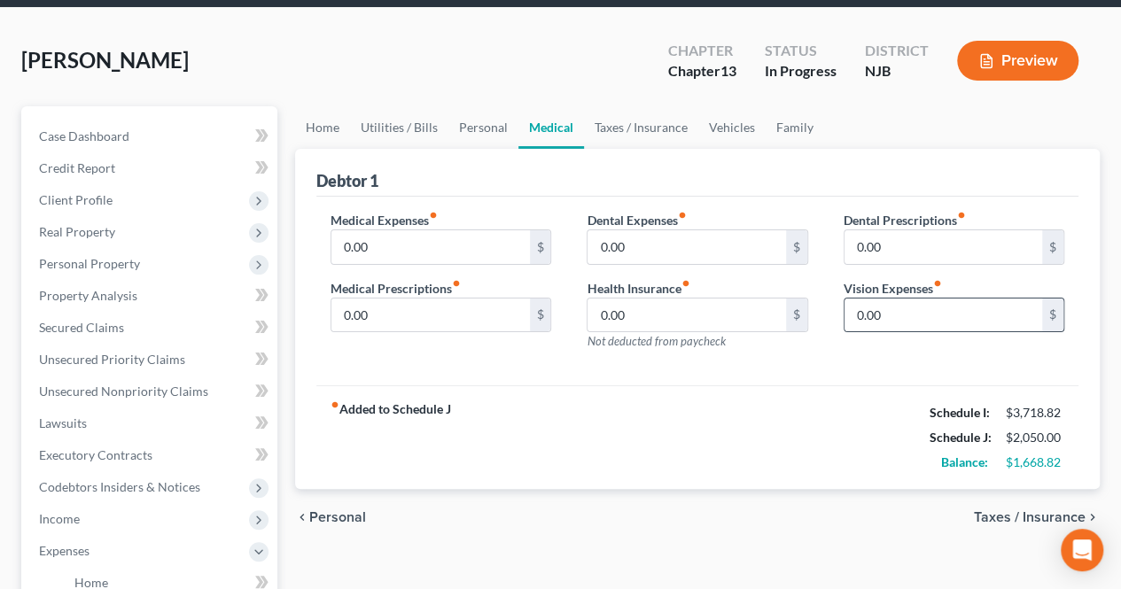
scroll to position [89, 0]
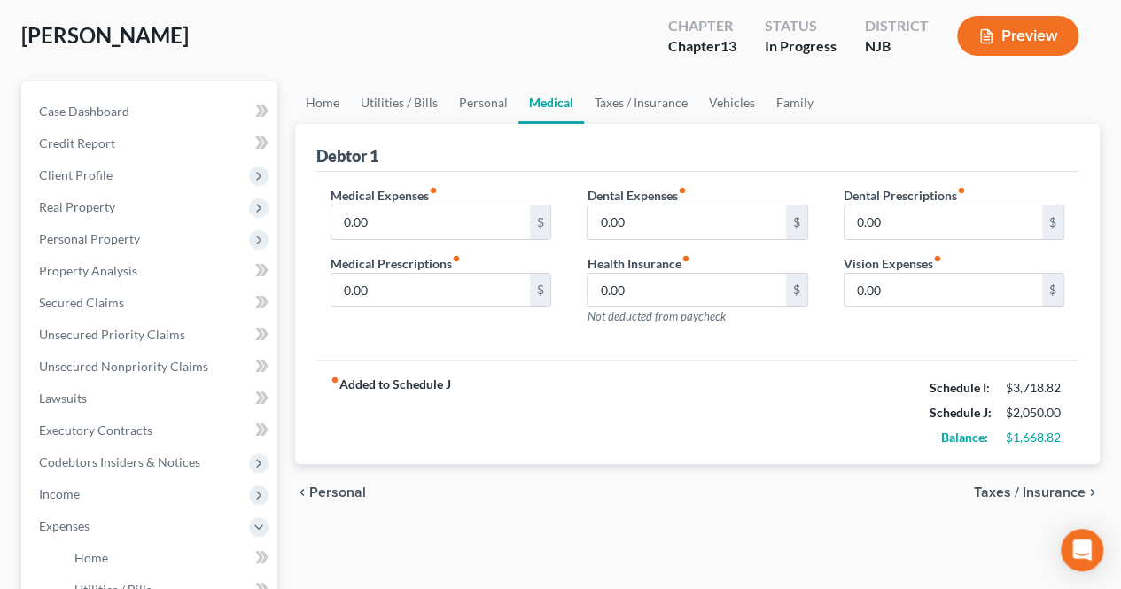
click at [1028, 490] on span "Taxes / Insurance" at bounding box center [1030, 492] width 112 height 14
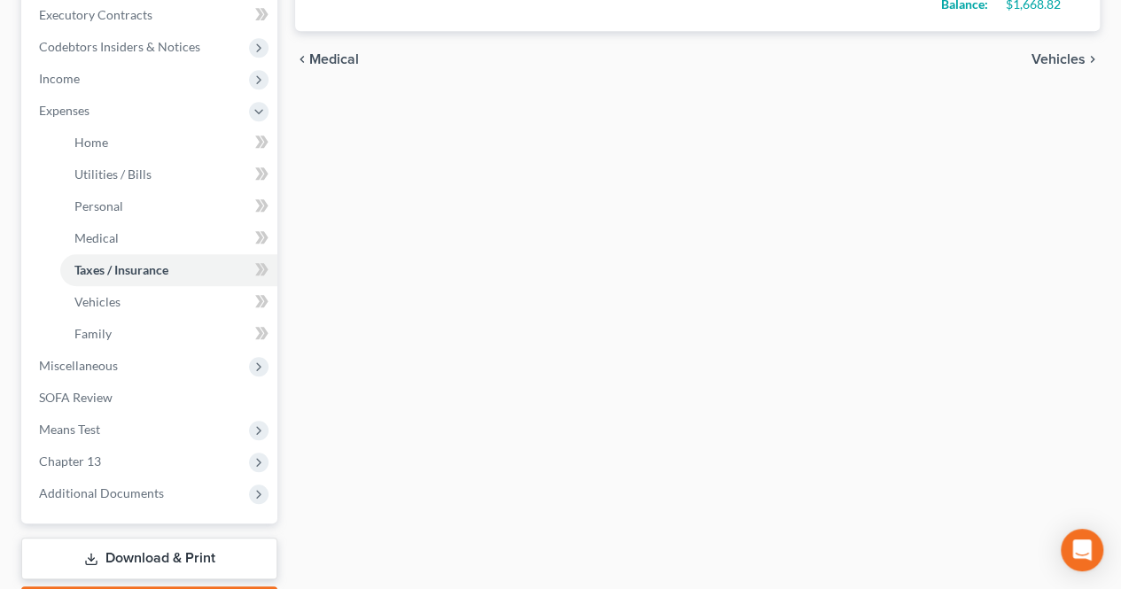
scroll to position [532, 0]
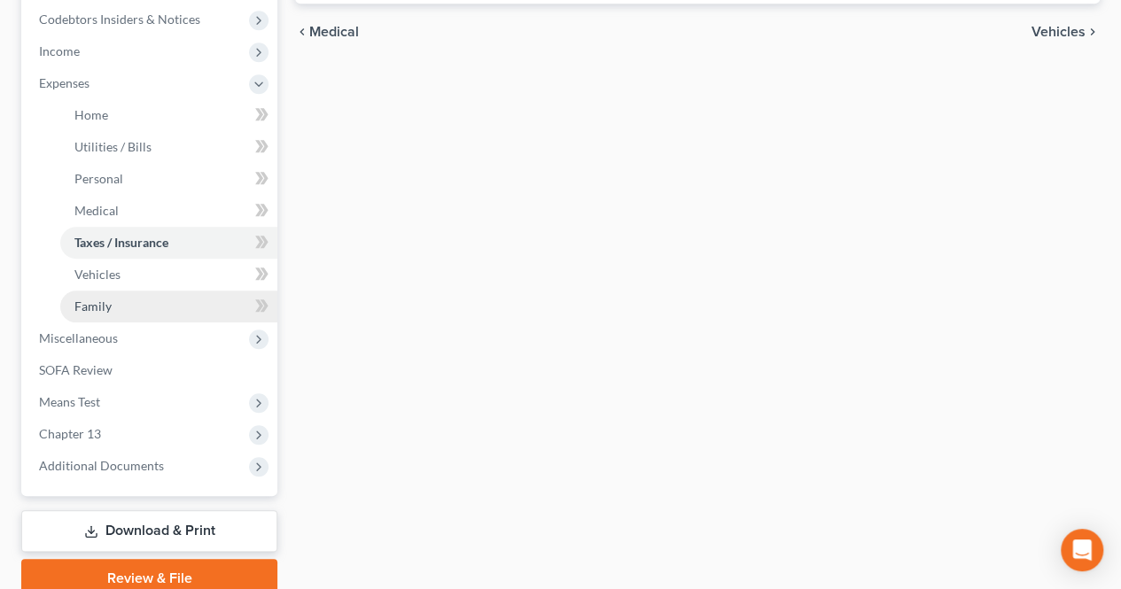
click at [177, 307] on link "Family" at bounding box center [168, 307] width 217 height 32
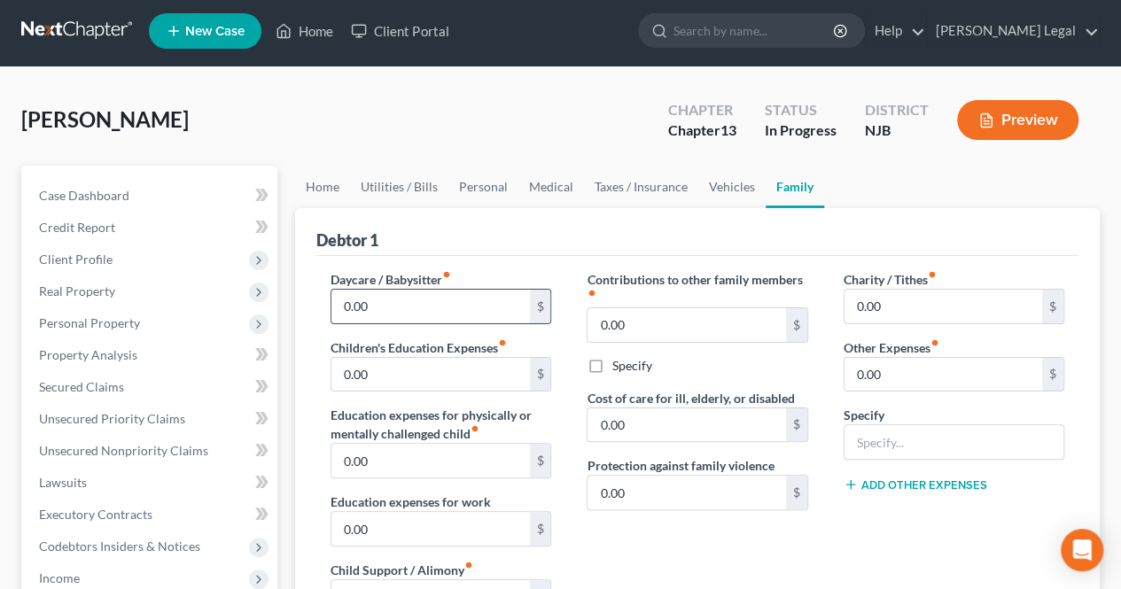
scroll to position [188, 0]
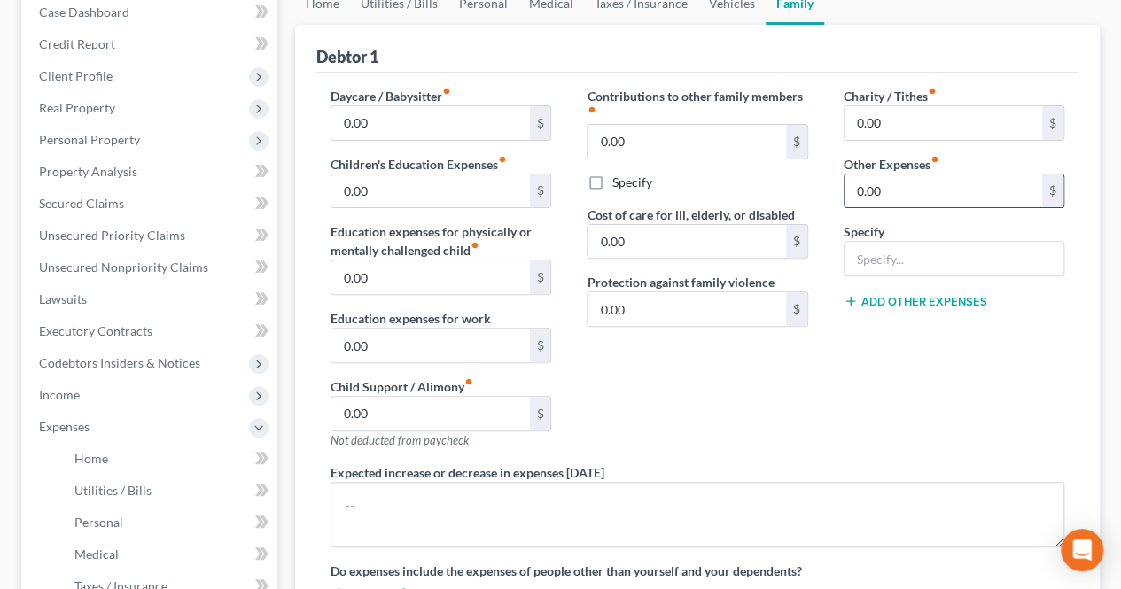
click at [905, 197] on input "0.00" at bounding box center [943, 192] width 198 height 34
click at [888, 252] on input "text" at bounding box center [953, 259] width 219 height 34
click at [901, 196] on input "0.00" at bounding box center [943, 192] width 198 height 34
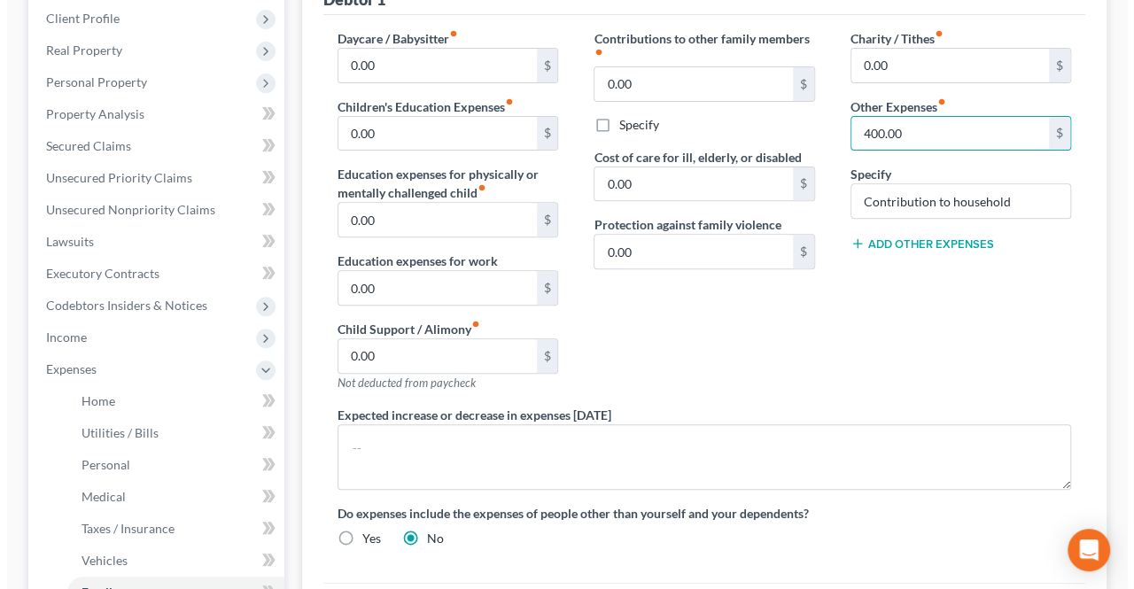
scroll to position [542, 0]
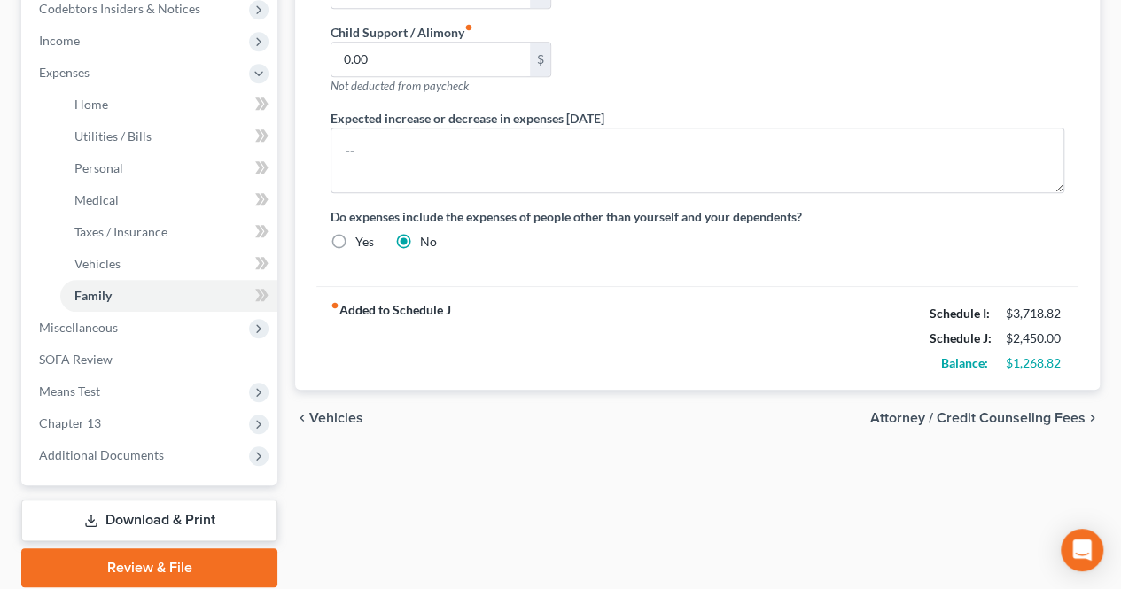
click at [1018, 411] on span "Attorney / Credit Counseling Fees" at bounding box center [977, 418] width 215 height 14
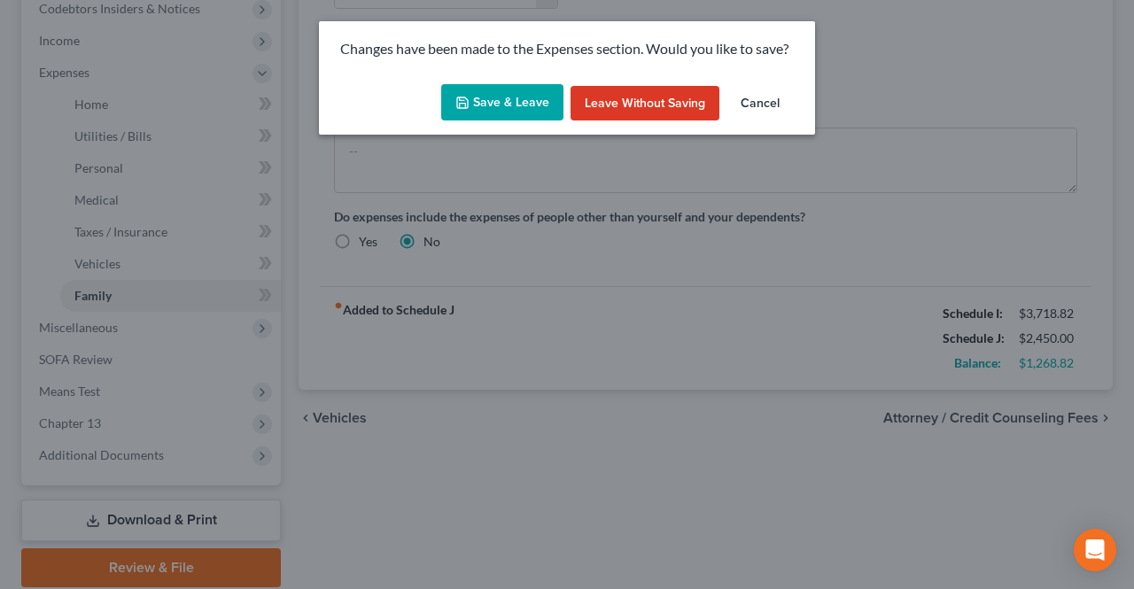
click at [519, 98] on button "Save & Leave" at bounding box center [502, 102] width 122 height 37
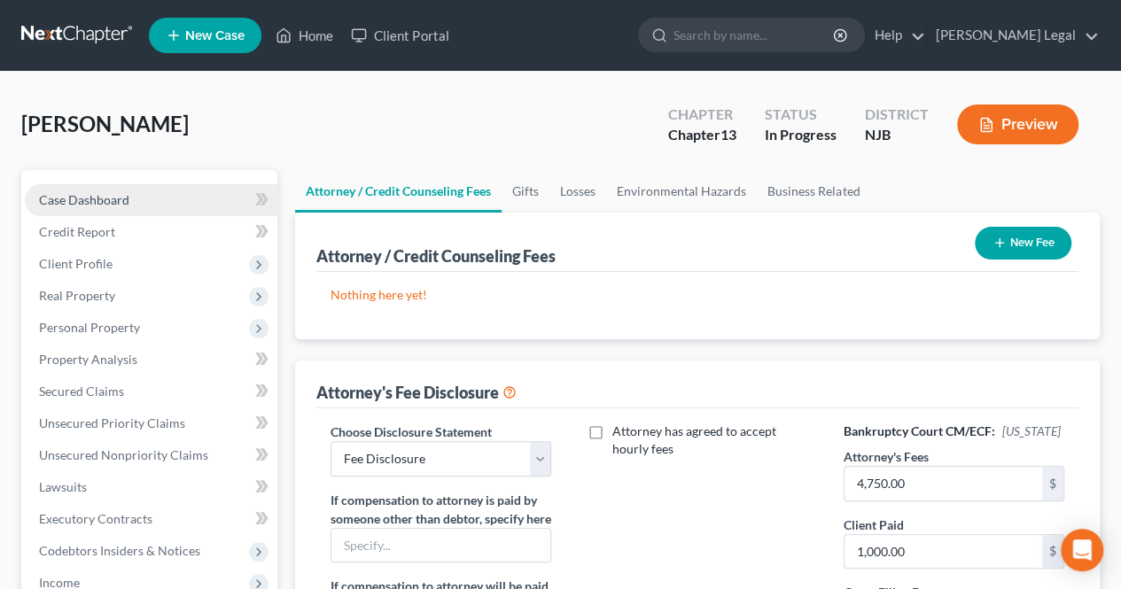
click at [108, 194] on span "Case Dashboard" at bounding box center [84, 199] width 90 height 15
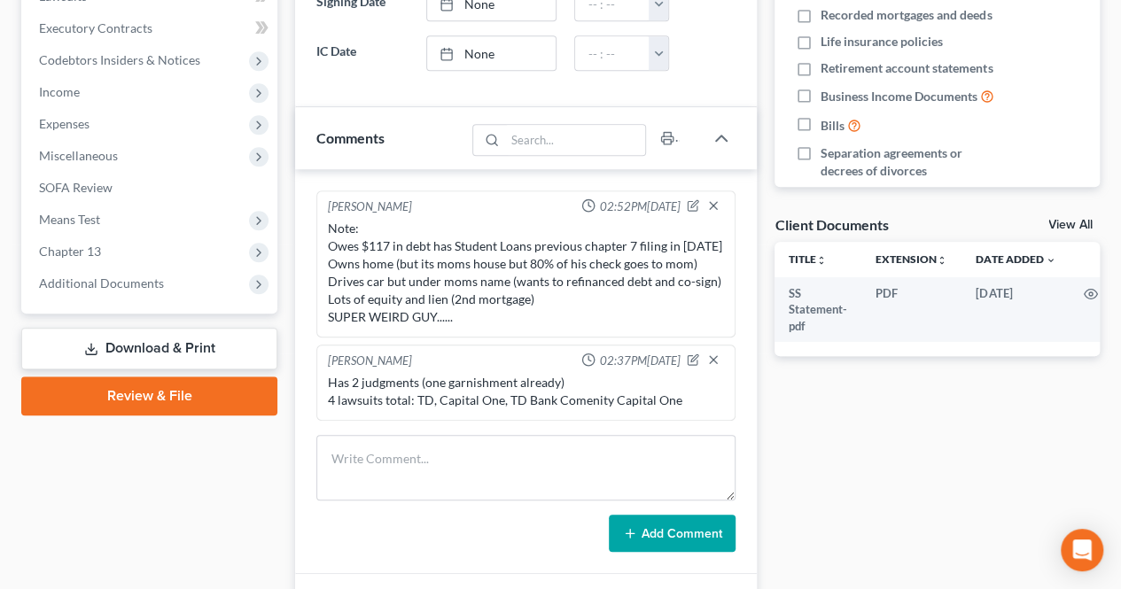
scroll to position [532, 0]
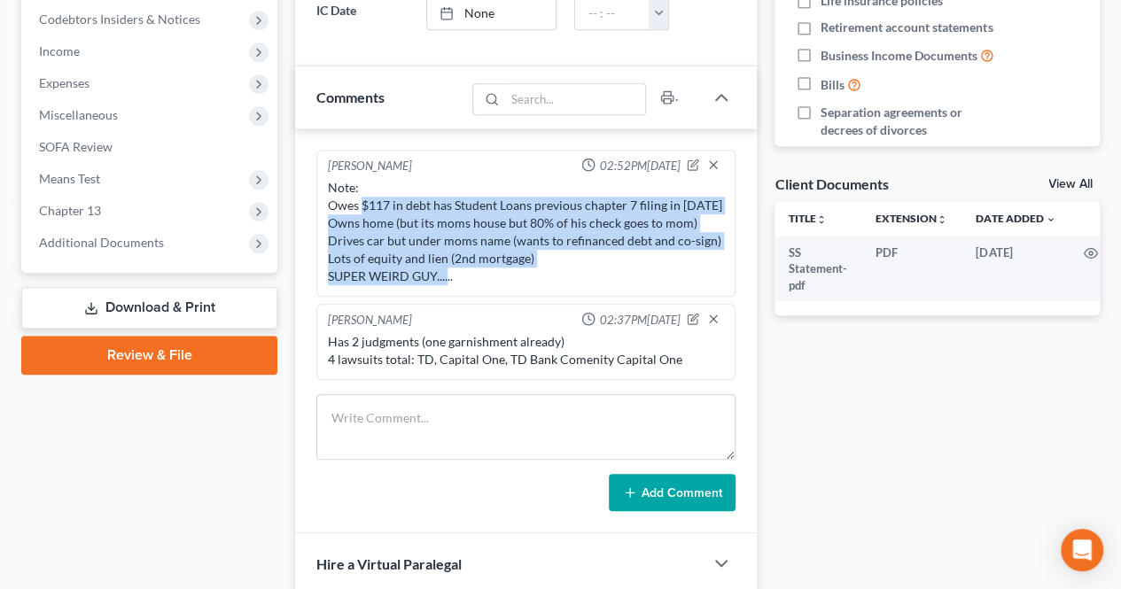
drag, startPoint x: 361, startPoint y: 206, endPoint x: 697, endPoint y: 268, distance: 341.4
click at [697, 268] on div "Note: Owes $117 in debt has Student Loans previous chapter 7 filing in [DATE] O…" at bounding box center [526, 232] width 396 height 106
click at [510, 272] on div "Note: Owes $117 in debt has Student Loans previous chapter 7 filing in [DATE] O…" at bounding box center [526, 232] width 396 height 106
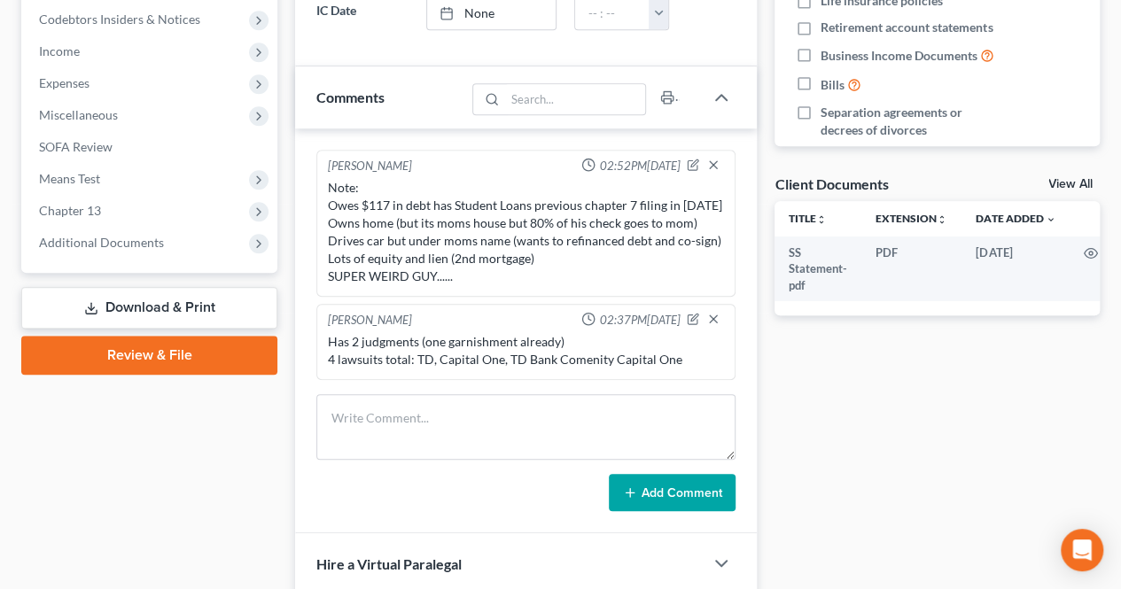
scroll to position [620, 0]
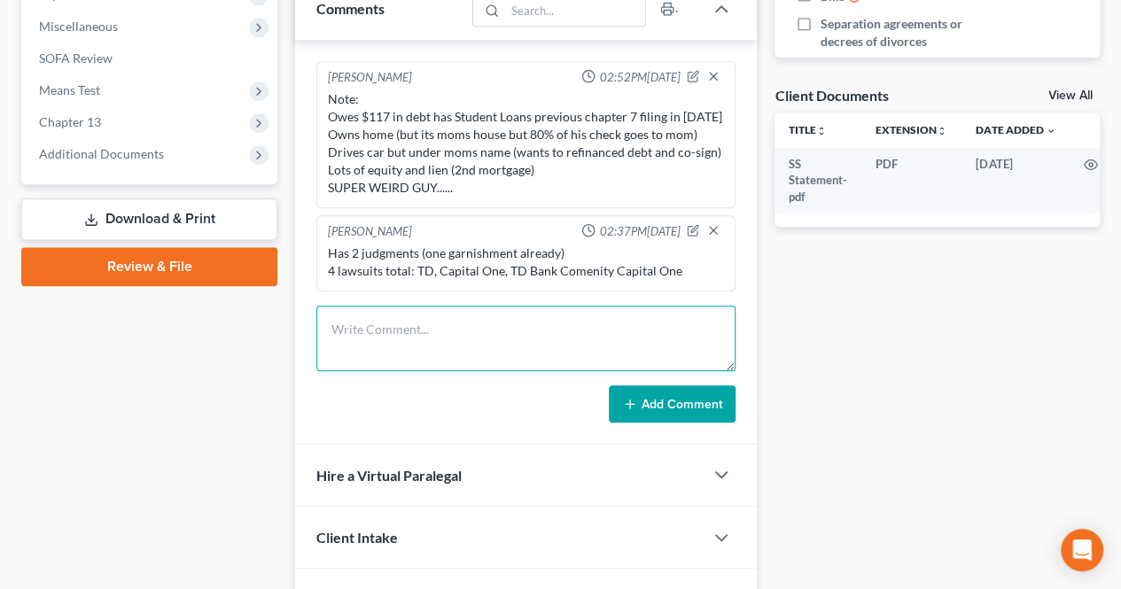
click at [411, 315] on textarea at bounding box center [525, 339] width 419 height 66
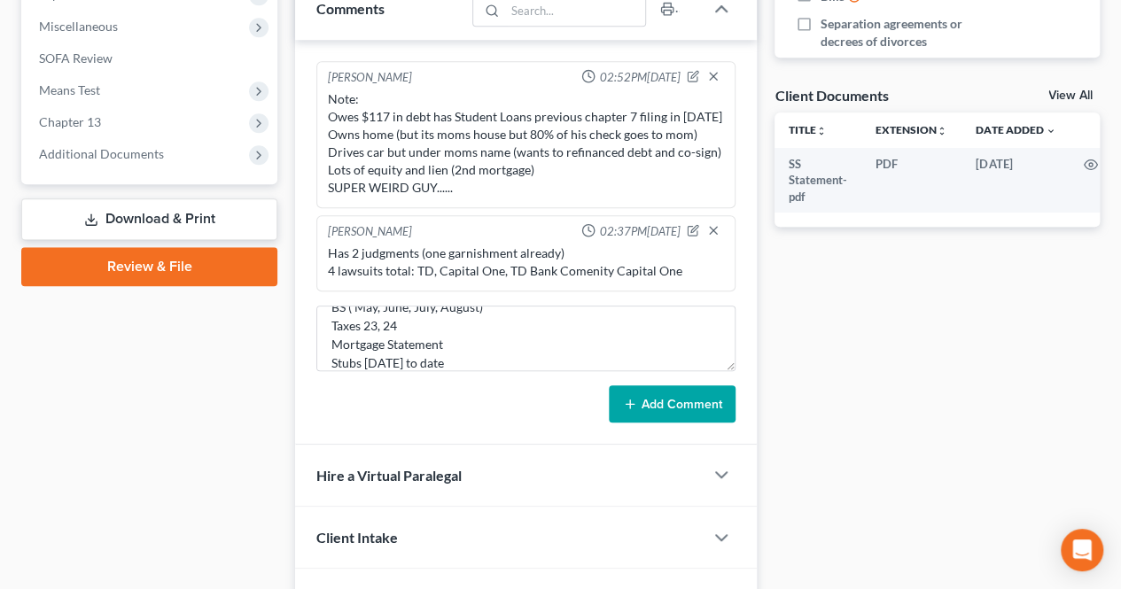
click at [618, 401] on button "Add Comment" at bounding box center [672, 403] width 127 height 37
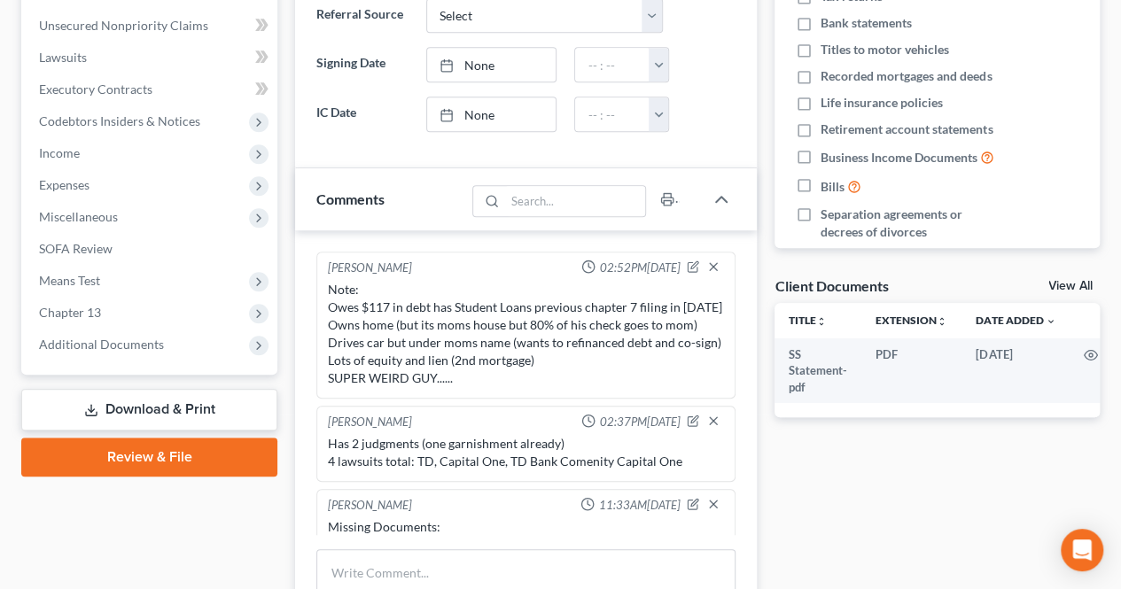
scroll to position [532, 0]
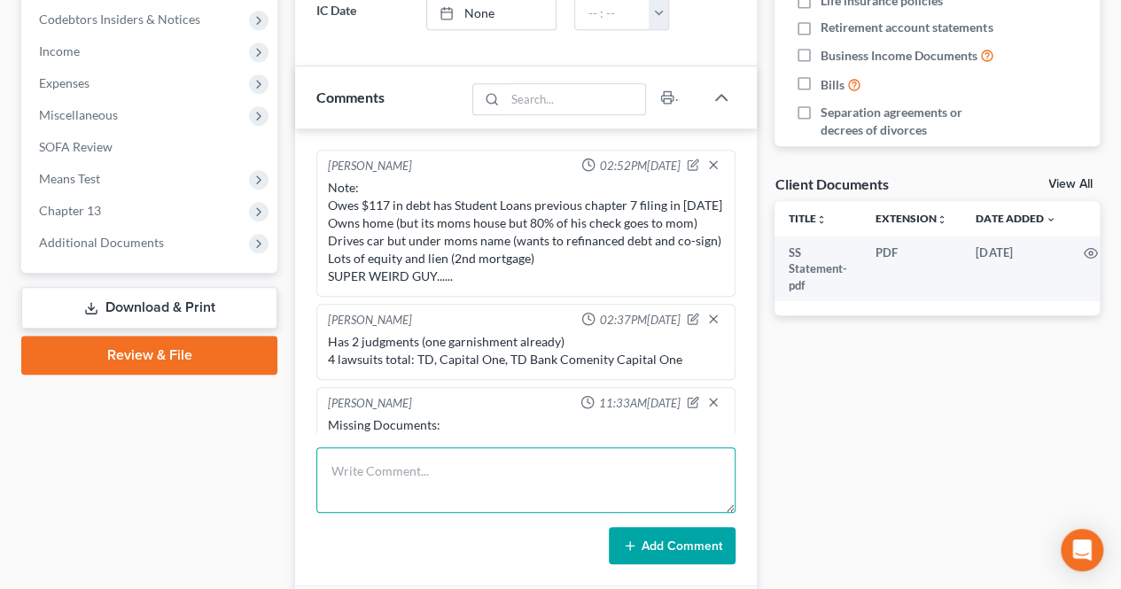
click at [454, 456] on textarea at bounding box center [525, 480] width 419 height 66
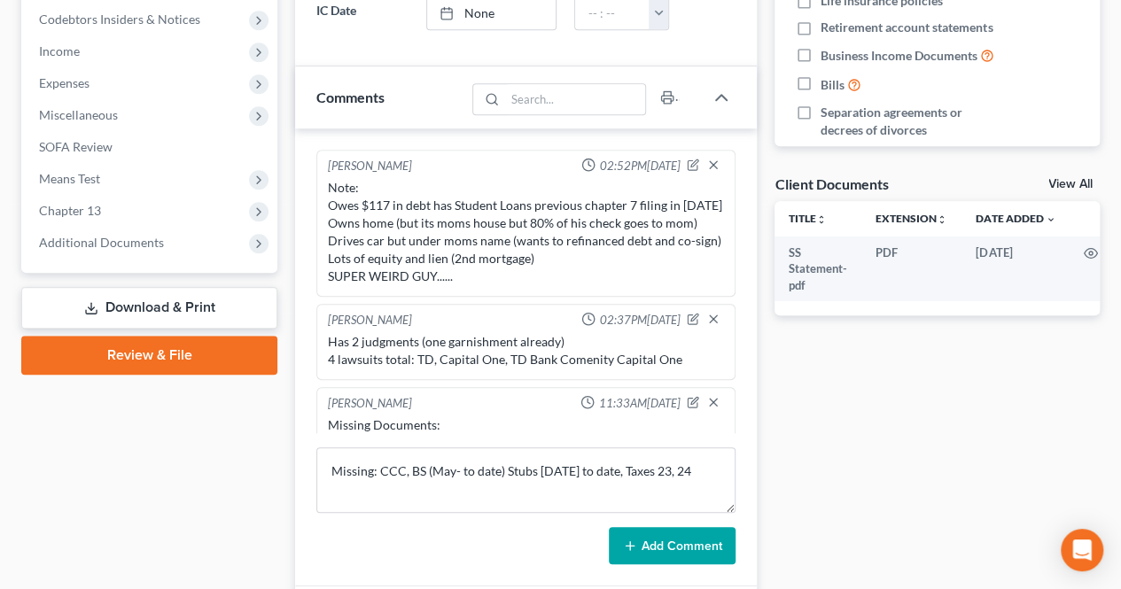
click at [657, 536] on button "Add Comment" at bounding box center [672, 545] width 127 height 37
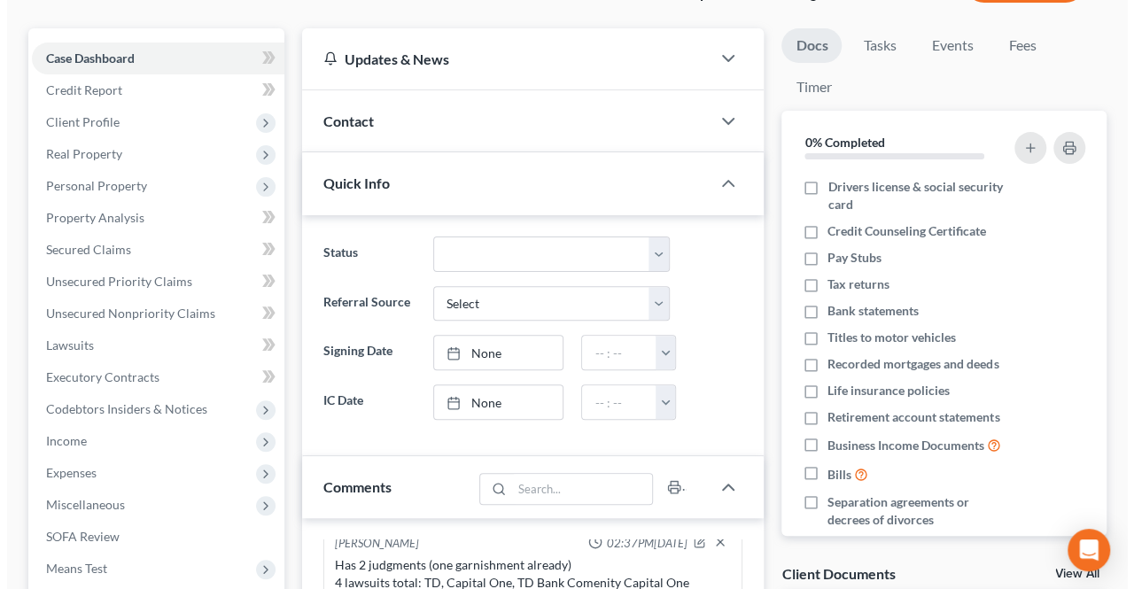
scroll to position [0, 0]
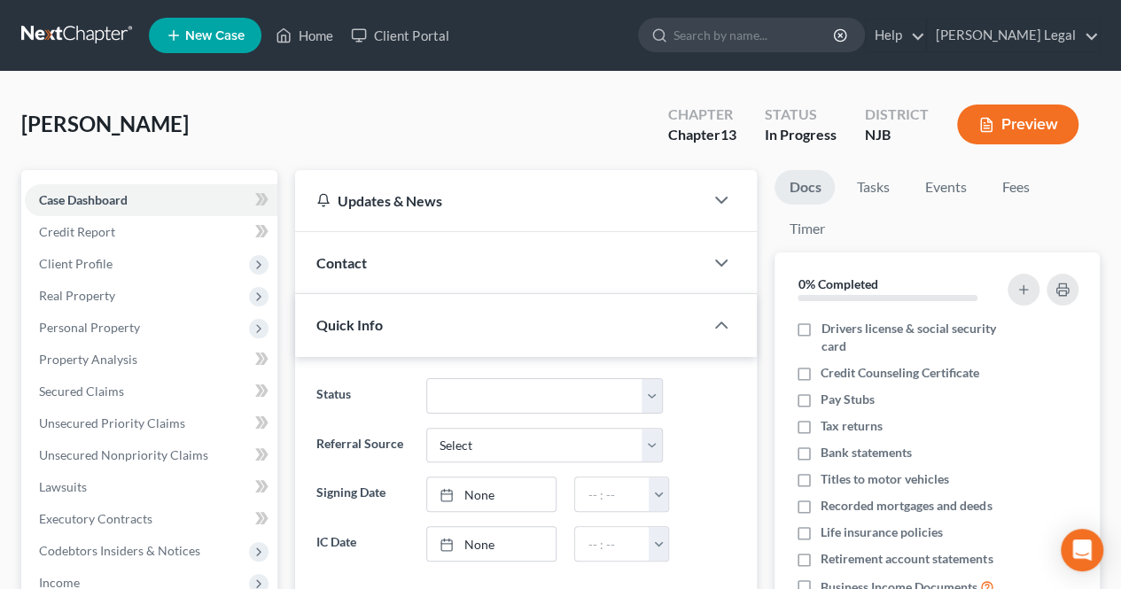
click at [1024, 132] on button "Preview" at bounding box center [1017, 125] width 121 height 40
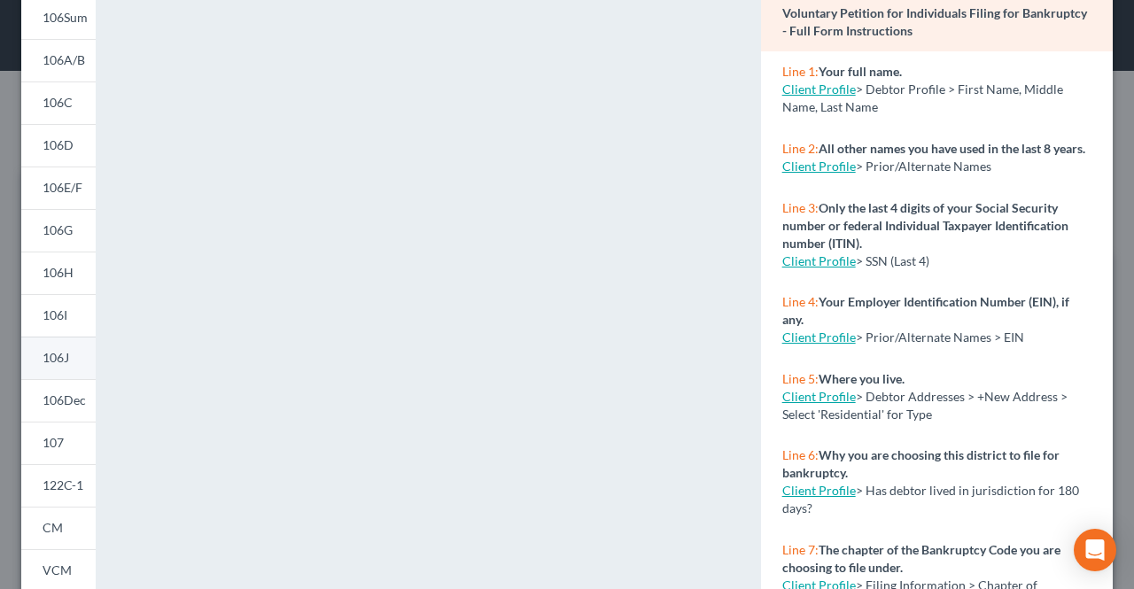
scroll to position [177, 0]
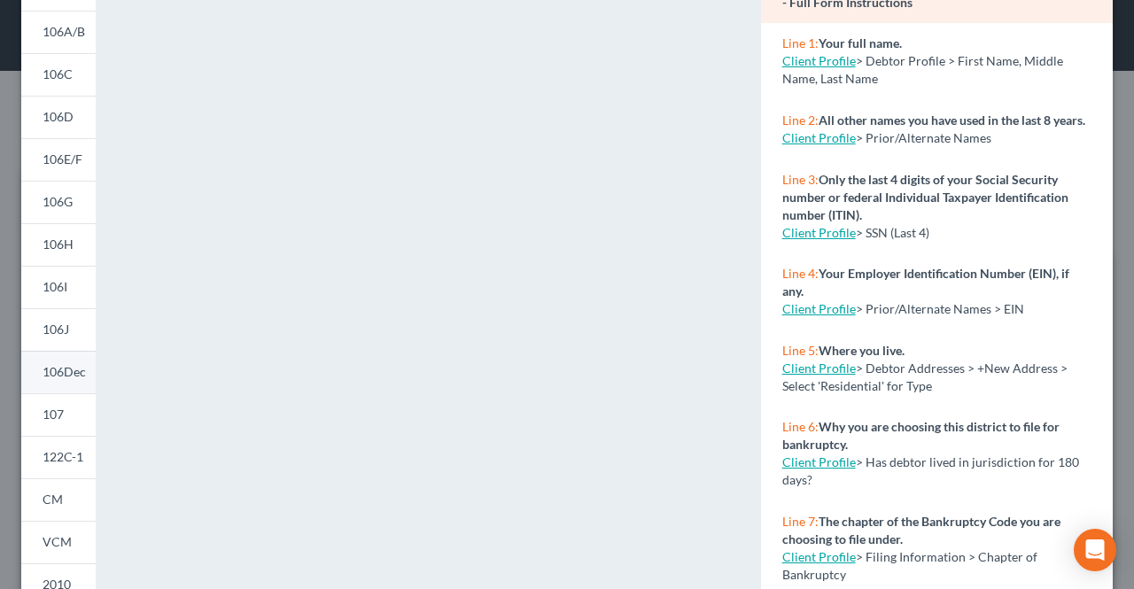
click at [75, 360] on link "106Dec" at bounding box center [58, 372] width 74 height 43
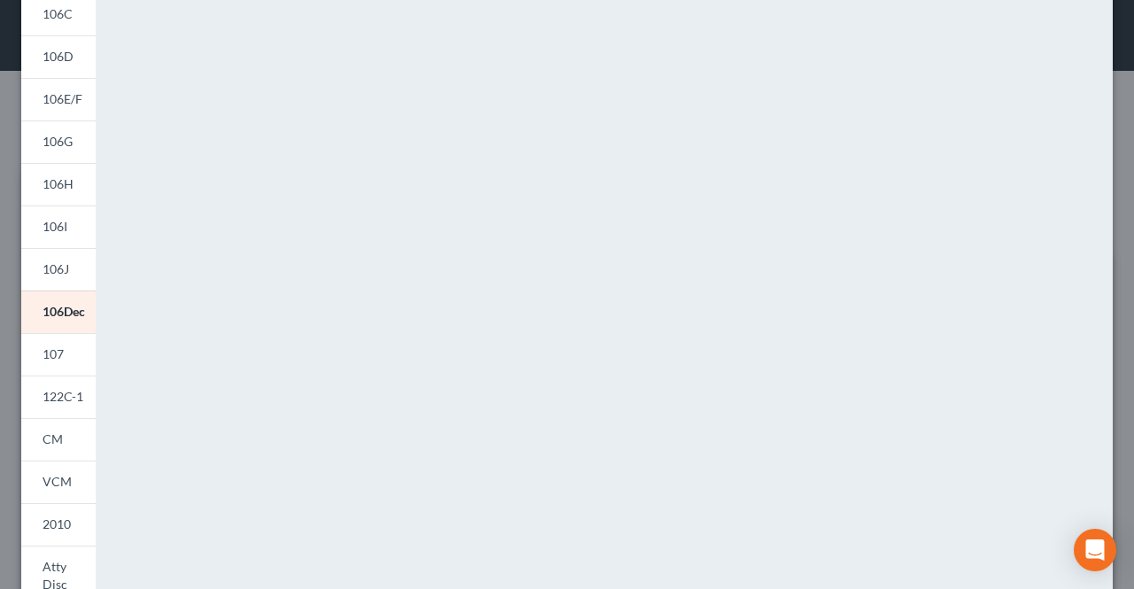
scroll to position [266, 0]
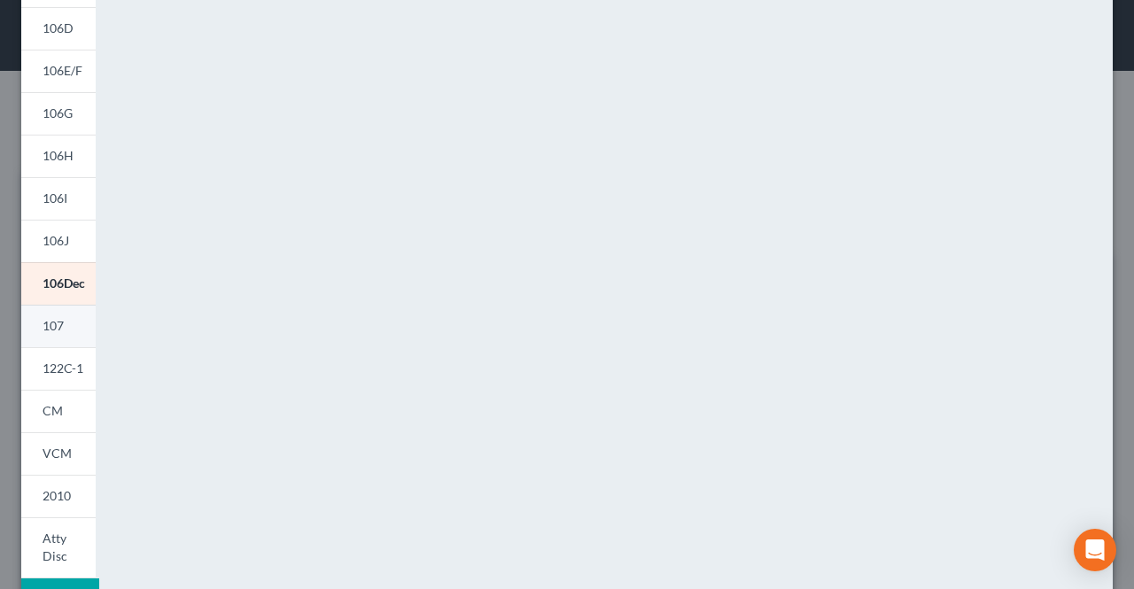
click at [86, 332] on link "107" at bounding box center [58, 326] width 74 height 43
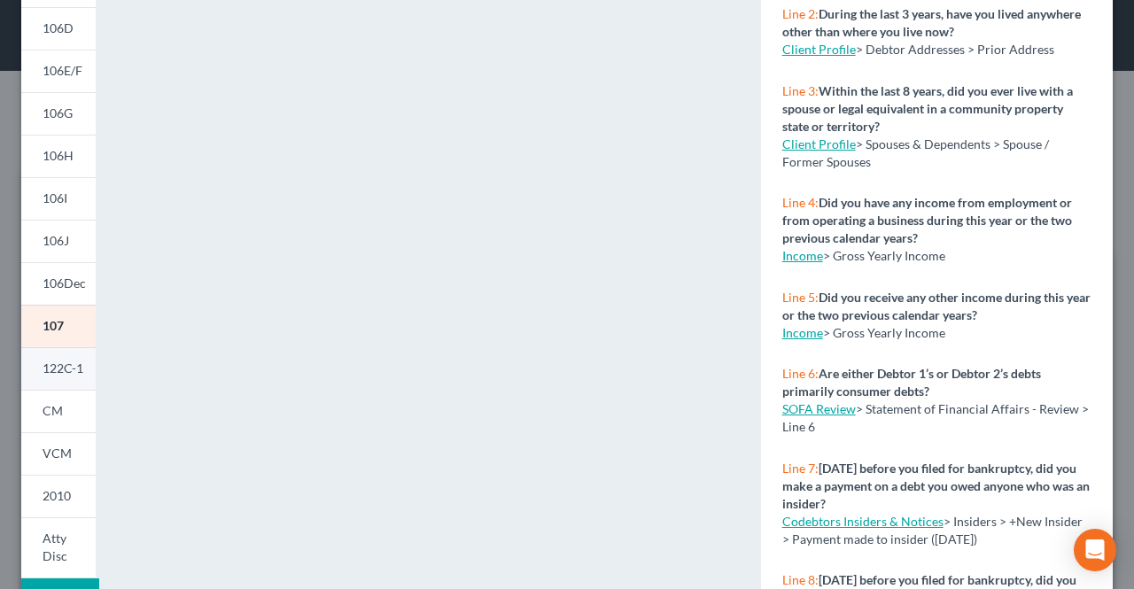
click at [67, 357] on link "122C-1" at bounding box center [58, 368] width 74 height 43
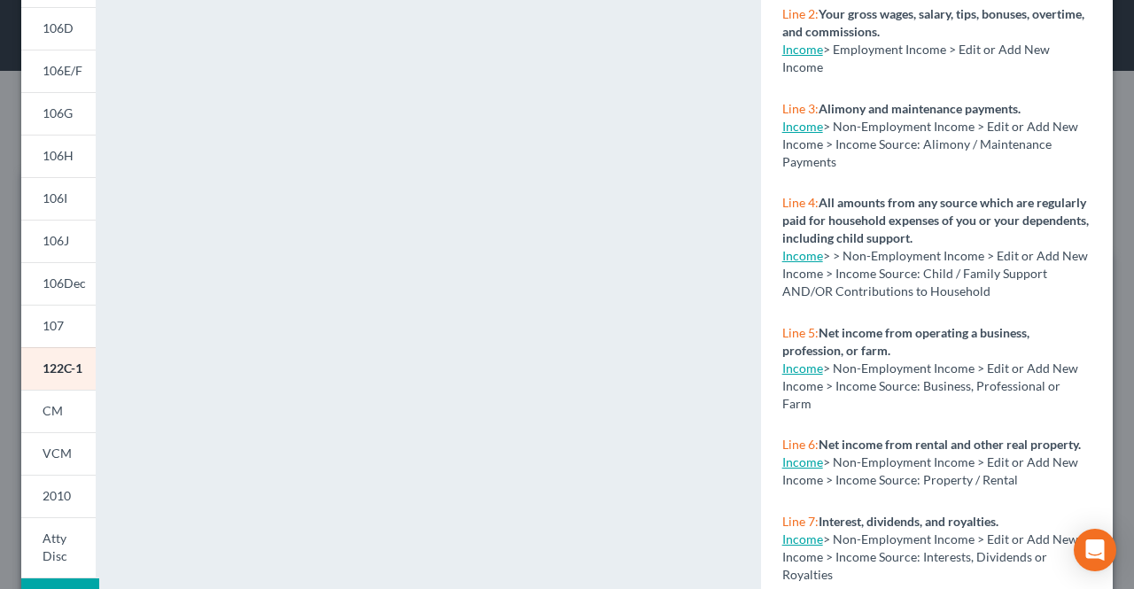
scroll to position [177, 0]
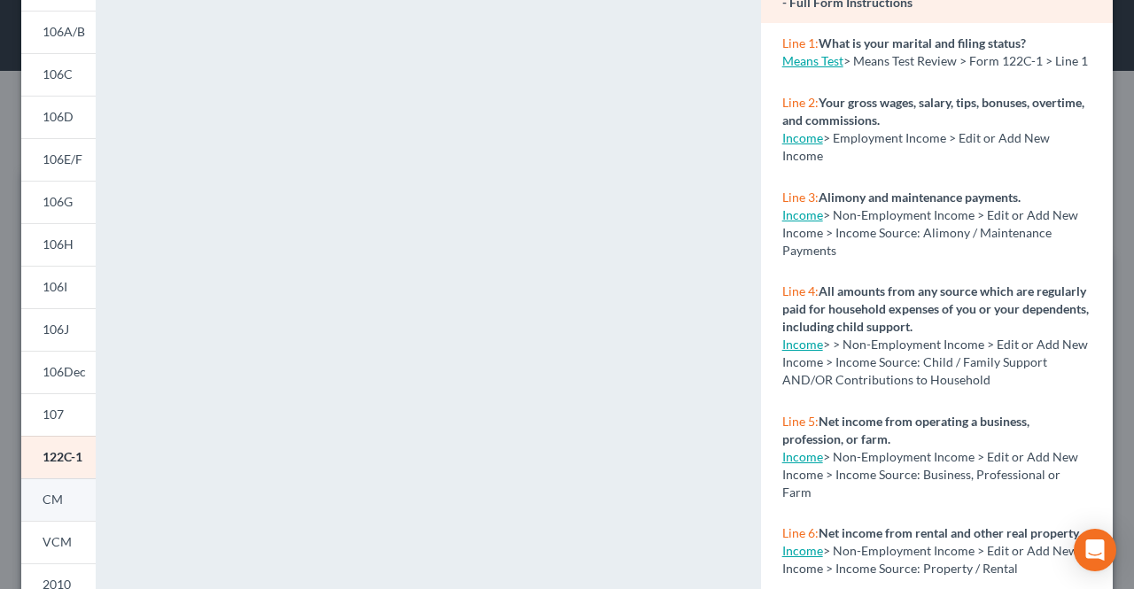
click at [71, 493] on link "CM" at bounding box center [58, 499] width 74 height 43
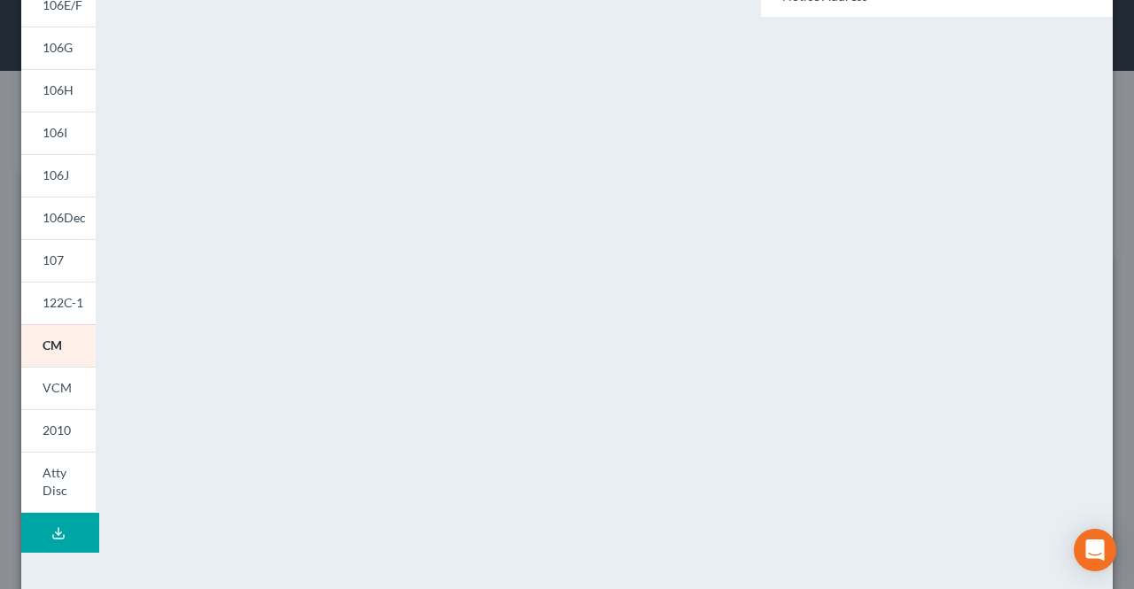
scroll to position [354, 0]
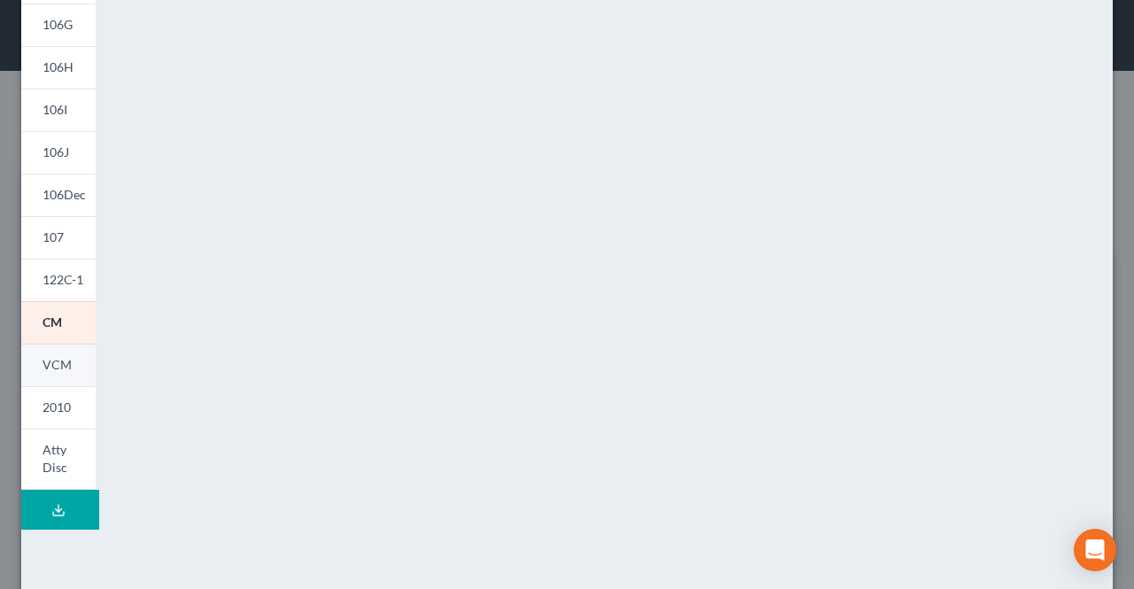
click at [63, 363] on span "VCM" at bounding box center [57, 364] width 29 height 15
click at [41, 446] on link "Atty Disc" at bounding box center [58, 459] width 74 height 61
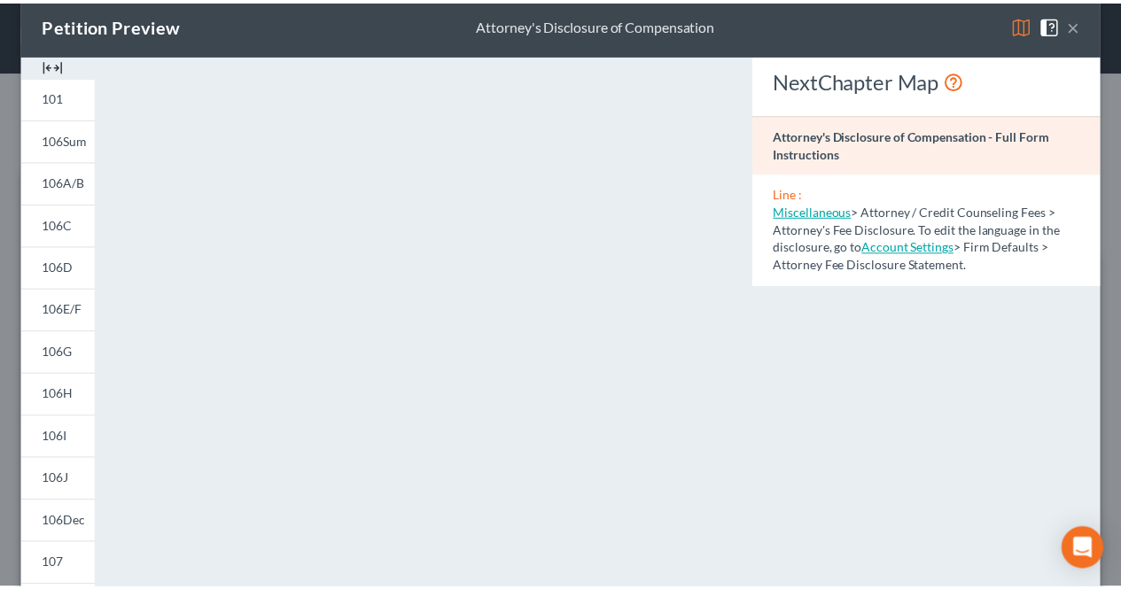
scroll to position [0, 0]
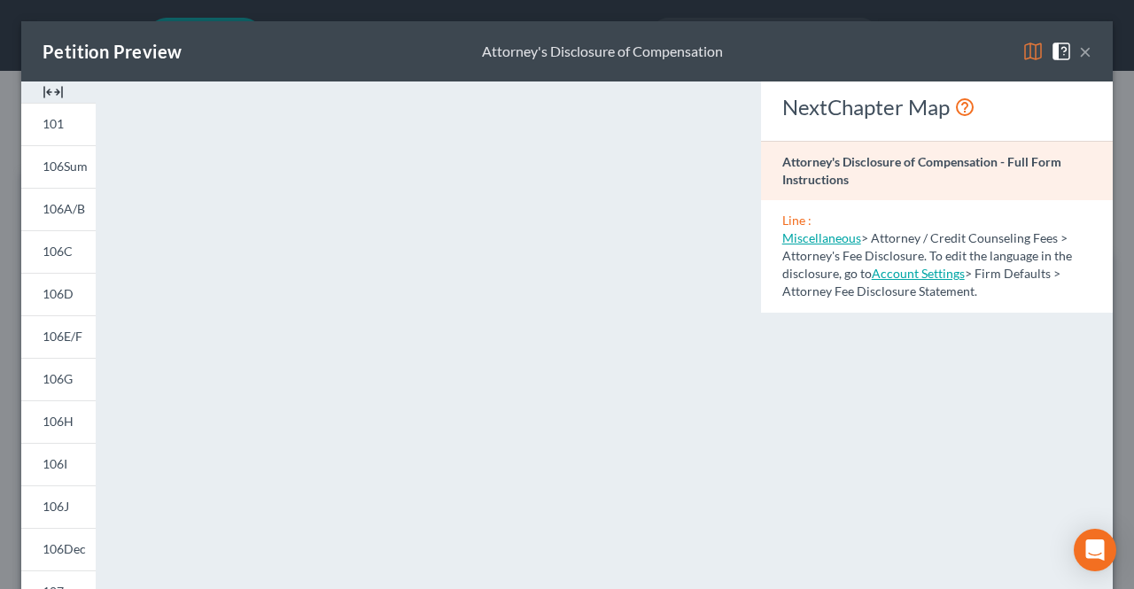
click at [1079, 53] on button "×" at bounding box center [1085, 51] width 12 height 21
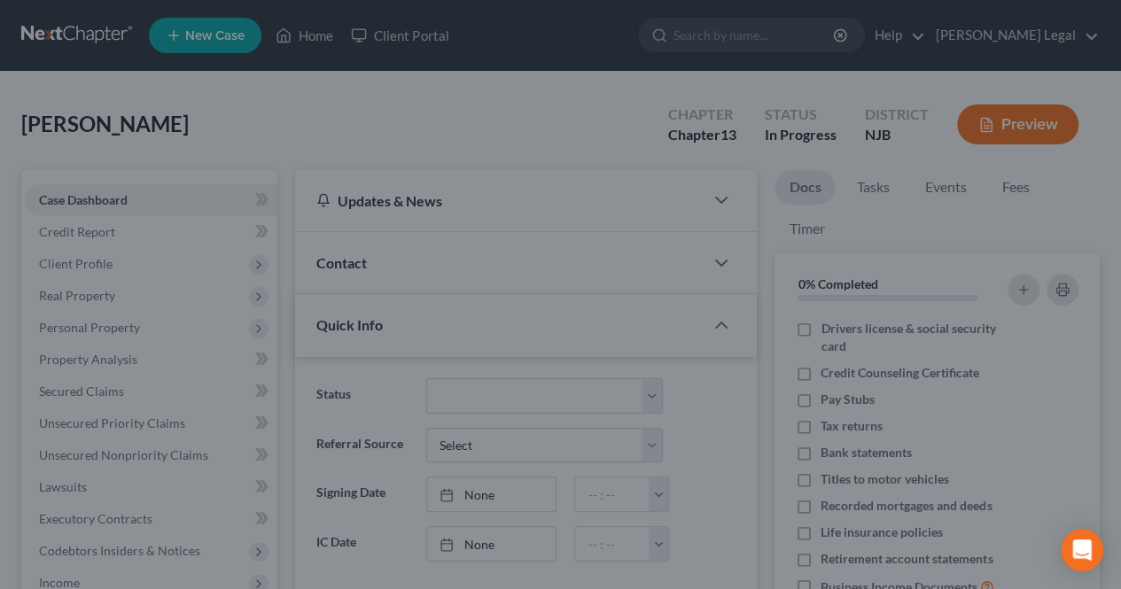
scroll to position [182, 0]
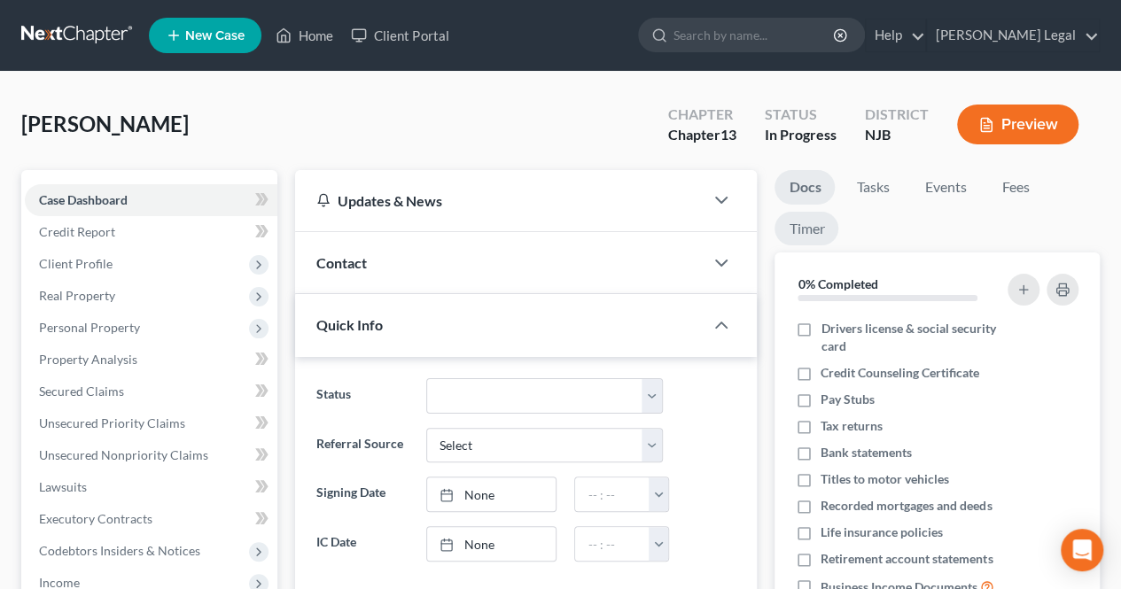
click at [824, 231] on link "Timer" at bounding box center [806, 229] width 64 height 35
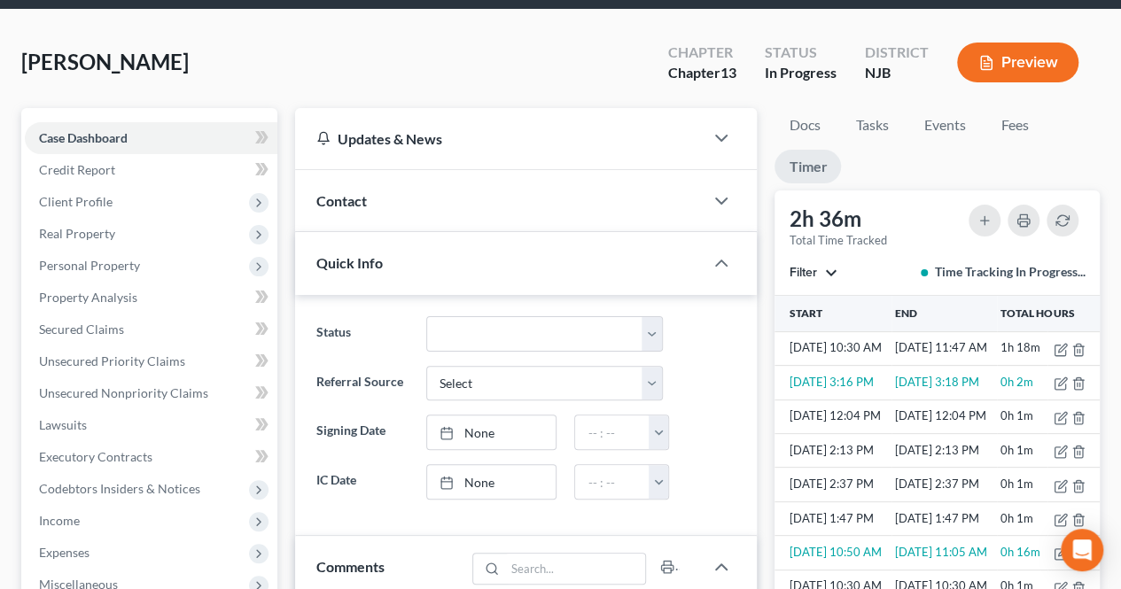
scroll to position [89, 0]
